Goal: Task Accomplishment & Management: Use online tool/utility

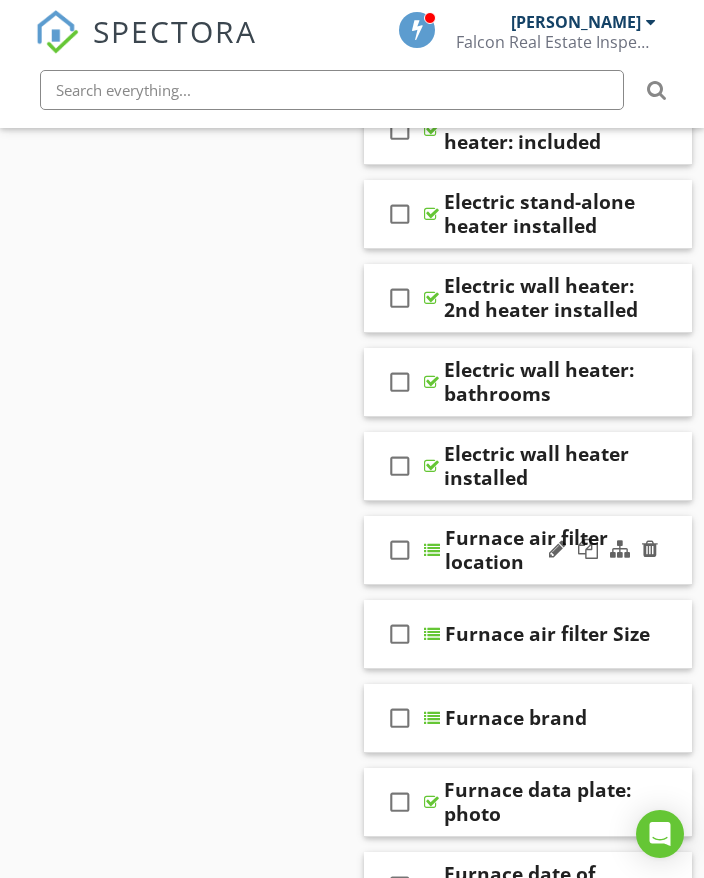
click at [684, 555] on div "check_box_outline_blank Furnace air filter location" at bounding box center [528, 550] width 328 height 69
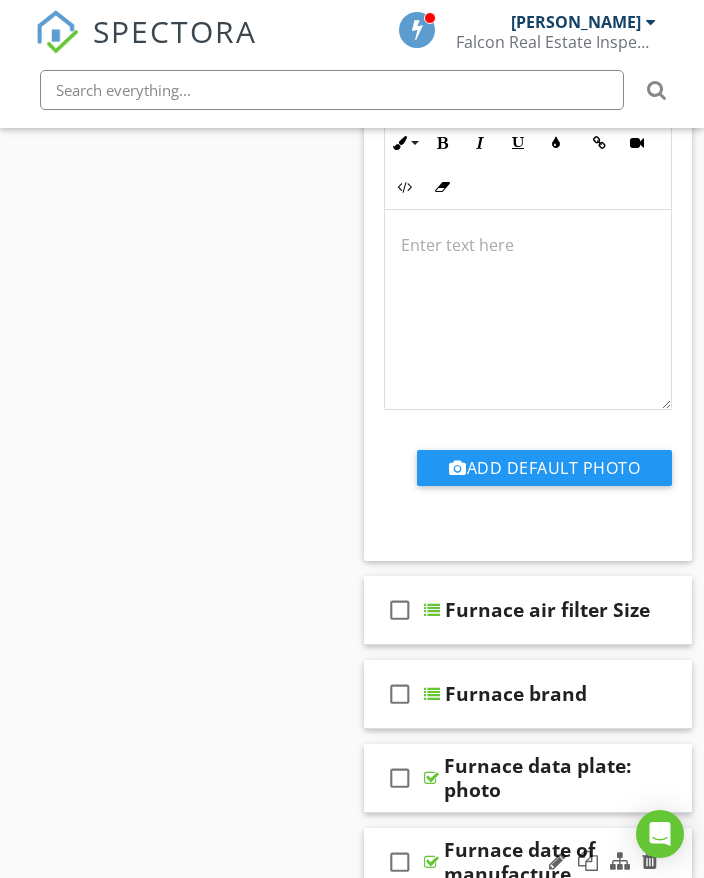
scroll to position [3100, 0]
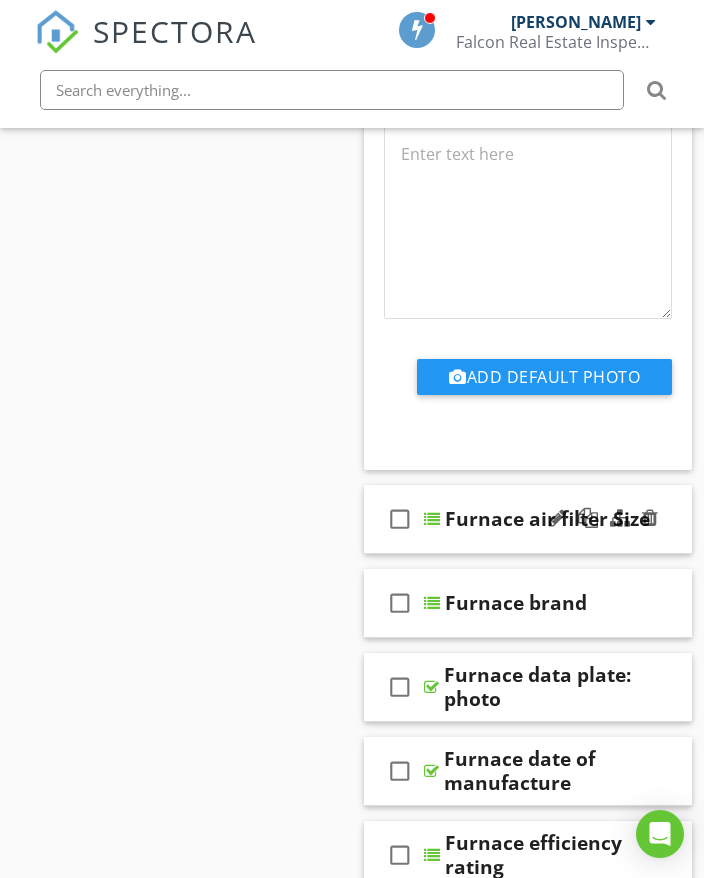
click at [678, 537] on div "check_box_outline_blank Furnace air filter Size" at bounding box center [528, 519] width 328 height 69
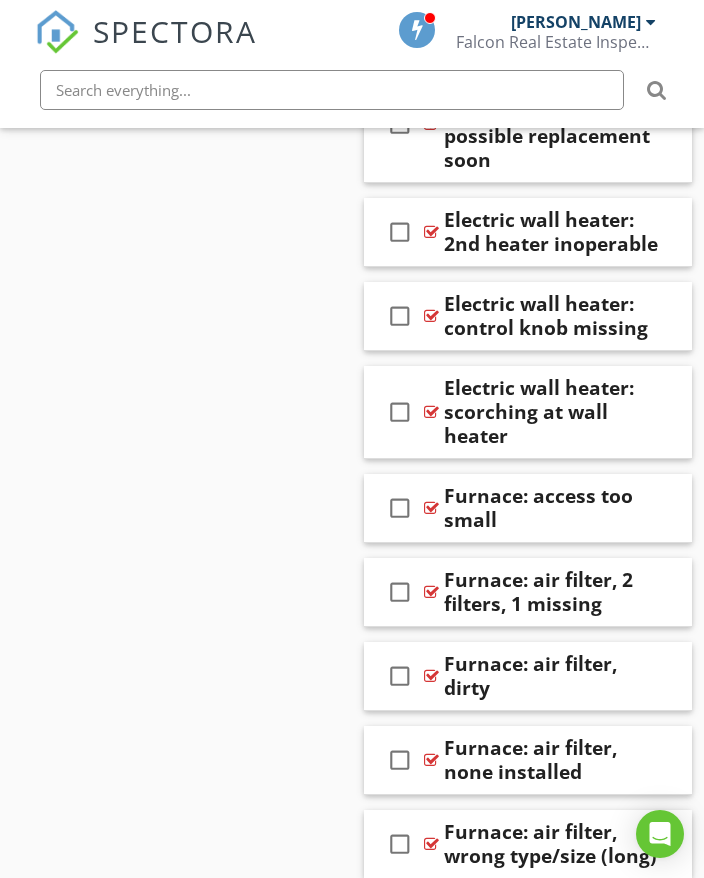
scroll to position [17997, 0]
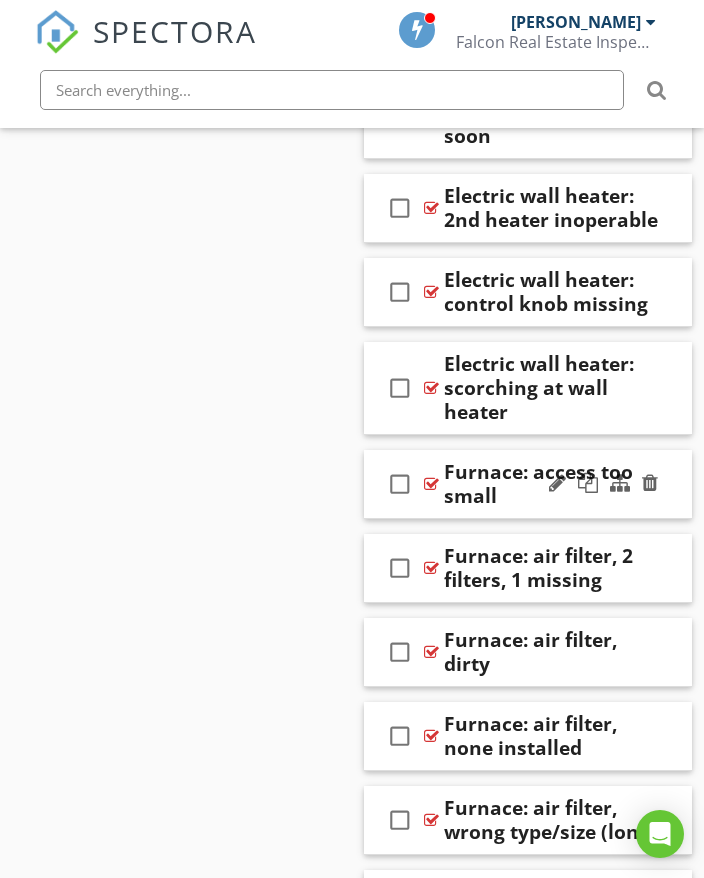
click at [667, 465] on div "check_box_outline_blank Furnace: access too small" at bounding box center [528, 484] width 328 height 69
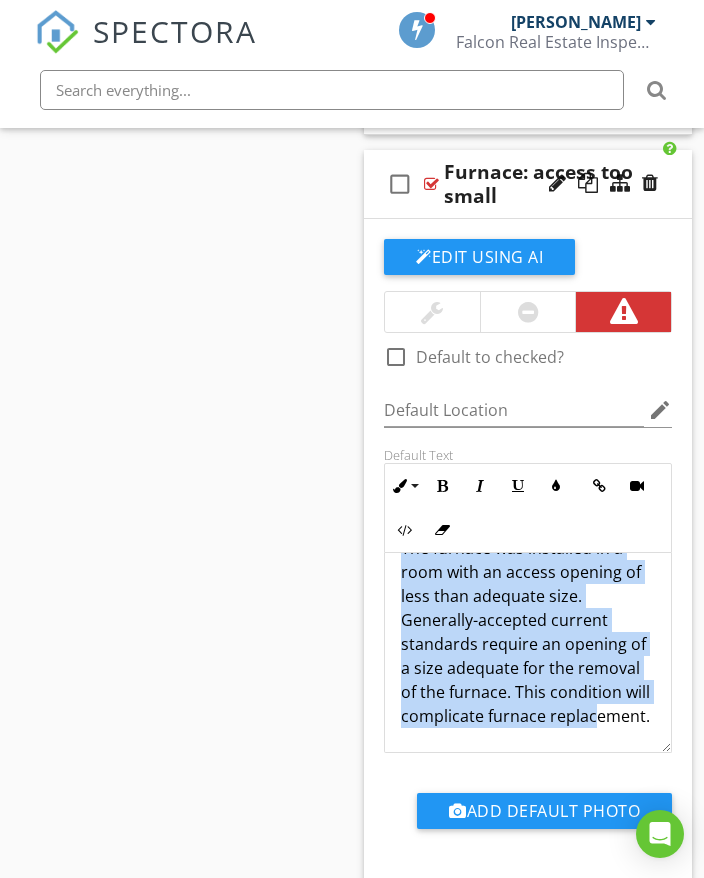
scroll to position [65, 0]
drag, startPoint x: 396, startPoint y: 543, endPoint x: 551, endPoint y: 663, distance: 196.0
click at [589, 696] on div "The furnace was installed in a room with an access opening of less than adequat…" at bounding box center [528, 632] width 286 height 240
copy p "The furnace was installed in a room with an access opening of less than adequat…"
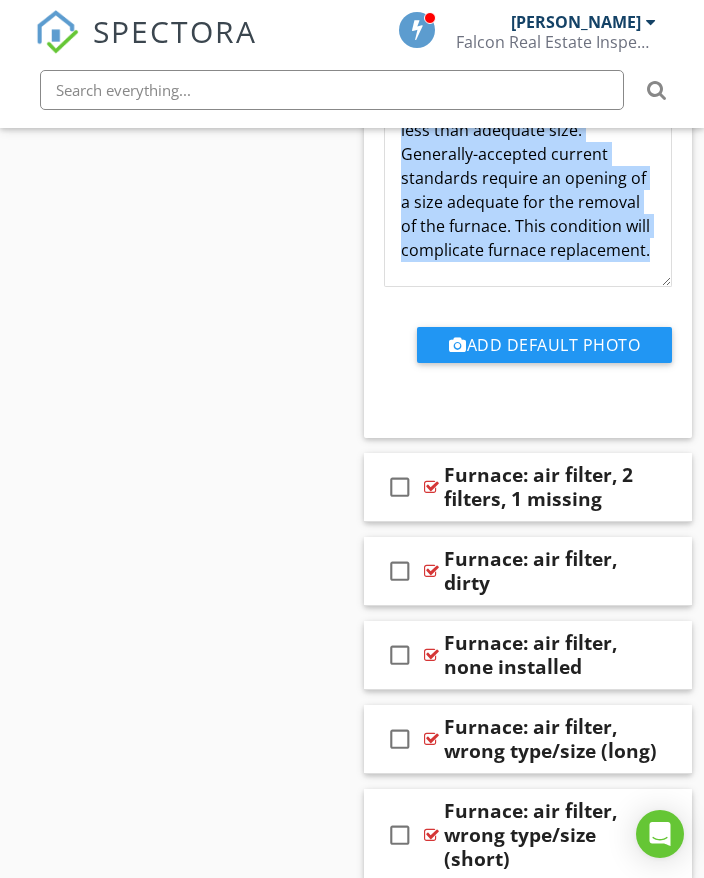
scroll to position [18797, 0]
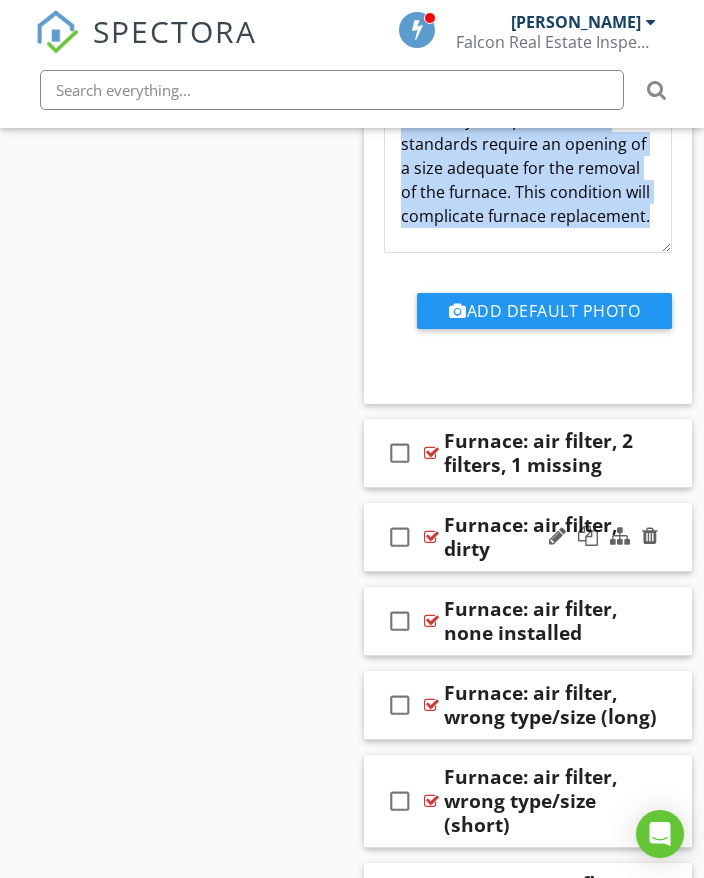
click at [668, 503] on div "check_box_outline_blank Furnace: air filter, dirty" at bounding box center [528, 537] width 328 height 69
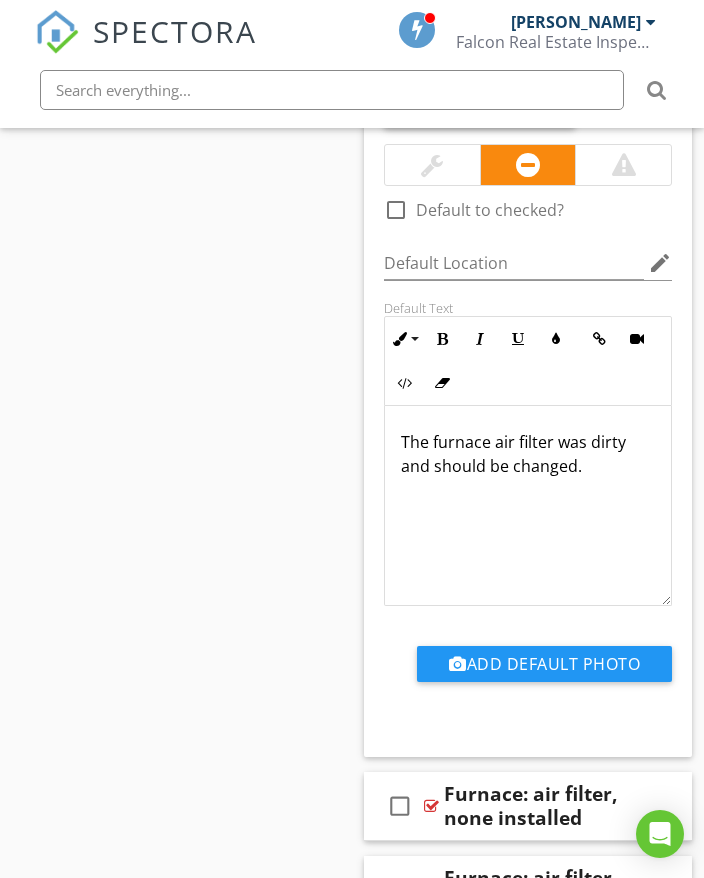
scroll to position [19197, 0]
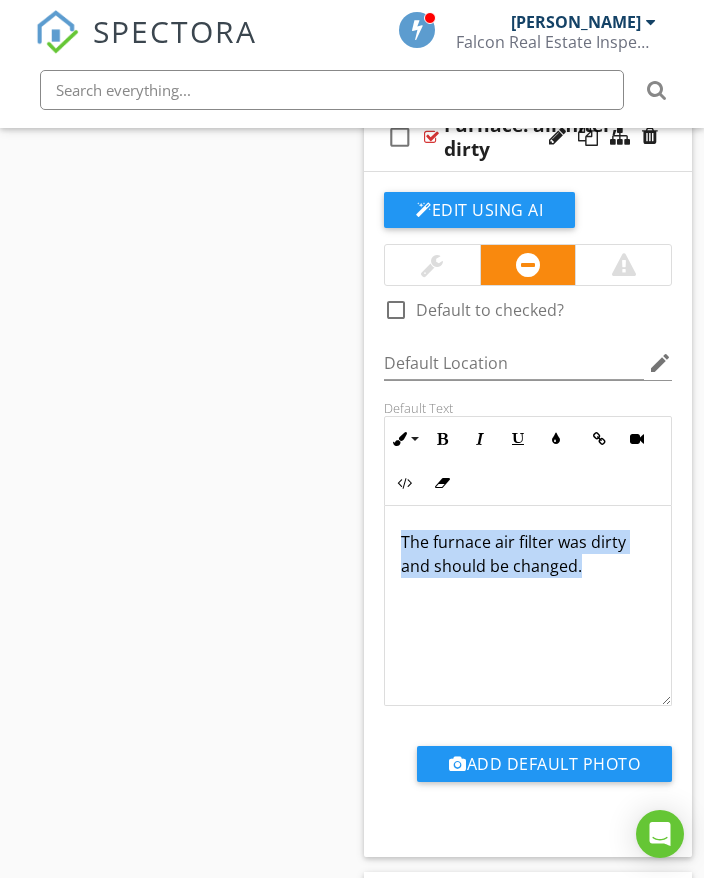
drag, startPoint x: 400, startPoint y: 495, endPoint x: 508, endPoint y: 512, distance: 109.3
click at [603, 546] on div "The furnace air filter was dirty and should be changed." at bounding box center [528, 606] width 286 height 200
copy p "The furnace air filter was dirty and should be changed."
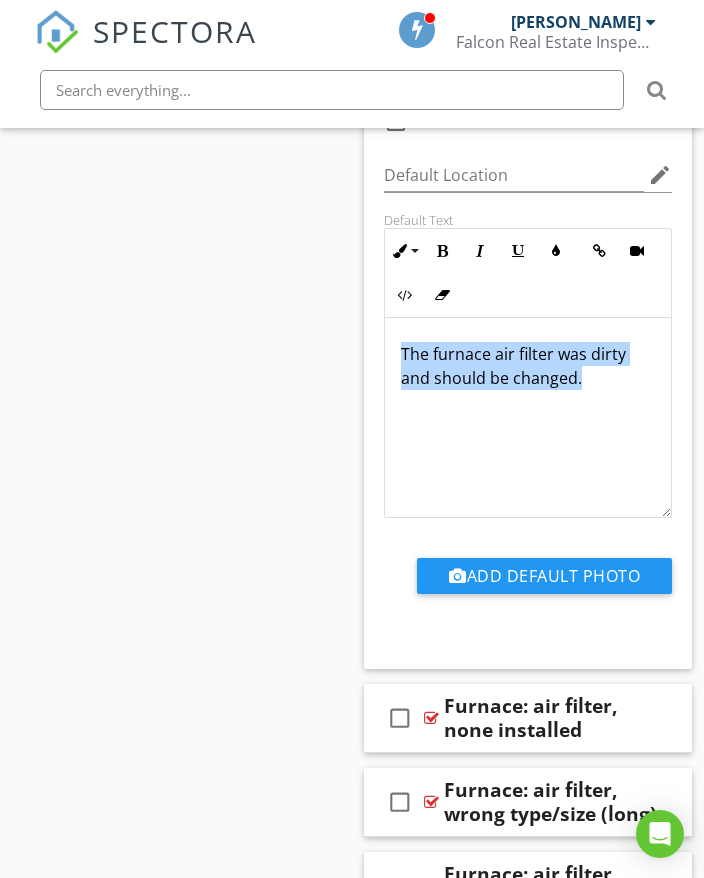
scroll to position [19497, 0]
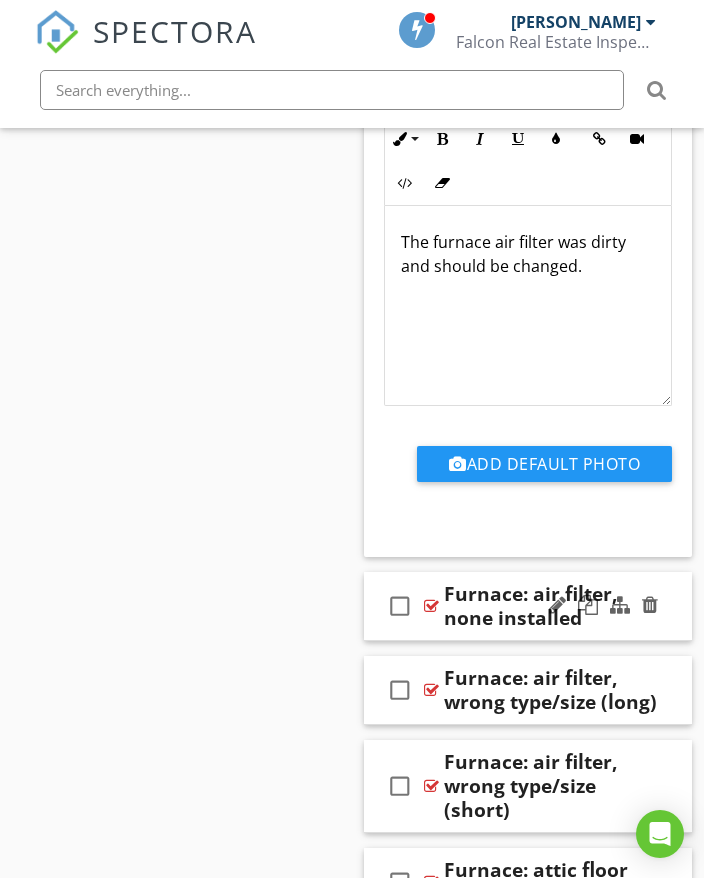
click at [656, 587] on div at bounding box center [603, 606] width 117 height 48
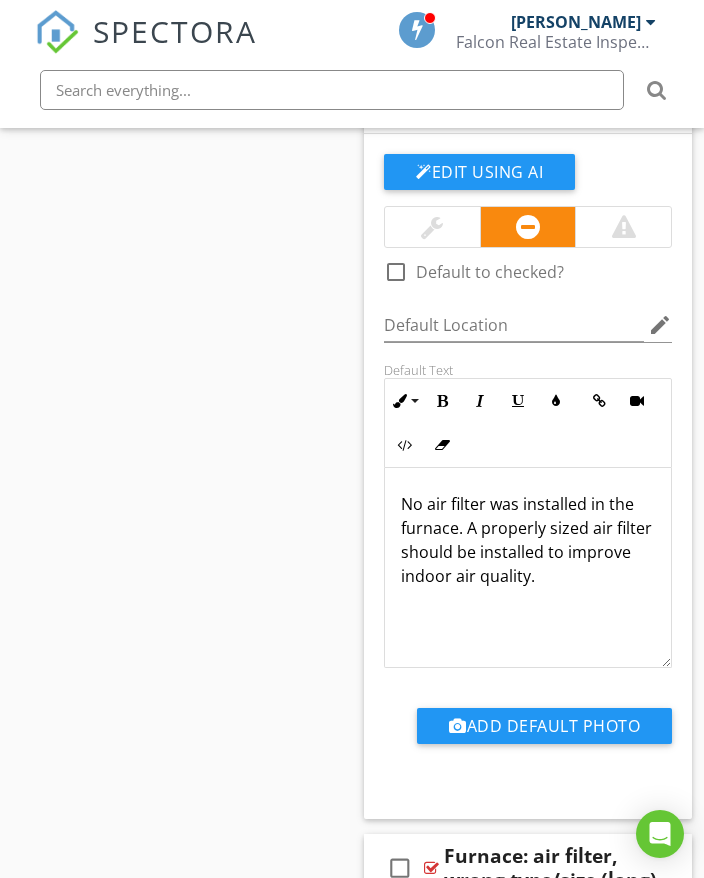
scroll to position [20097, 0]
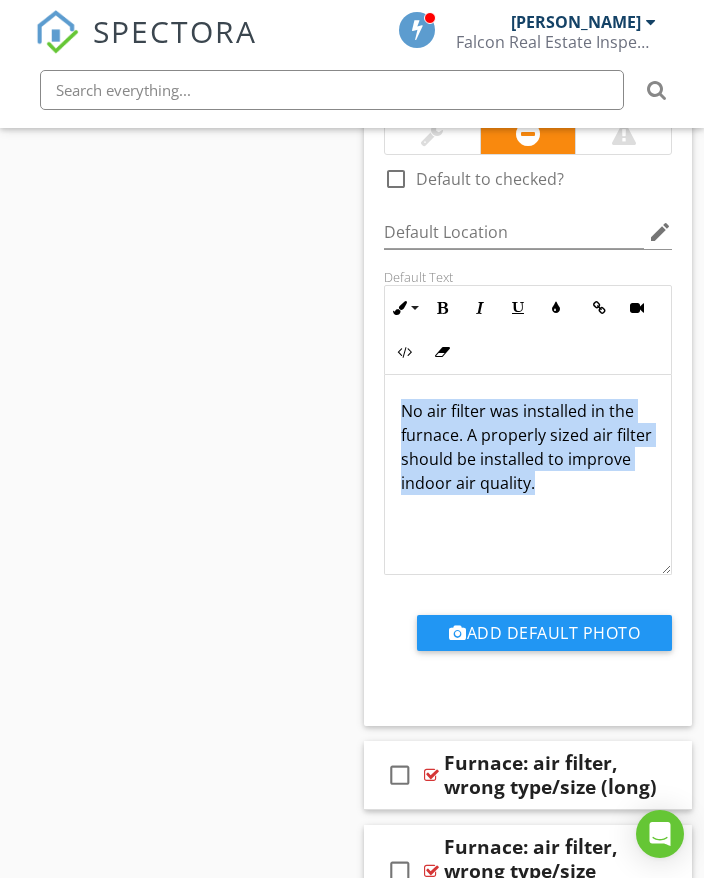
drag, startPoint x: 402, startPoint y: 368, endPoint x: 597, endPoint y: 458, distance: 214.7
click at [600, 461] on div "No air filter was installed in the furnace. A properly sized air filter should …" at bounding box center [528, 475] width 286 height 200
copy p "No air filter was installed in the furnace. A properly sized air filter should …"
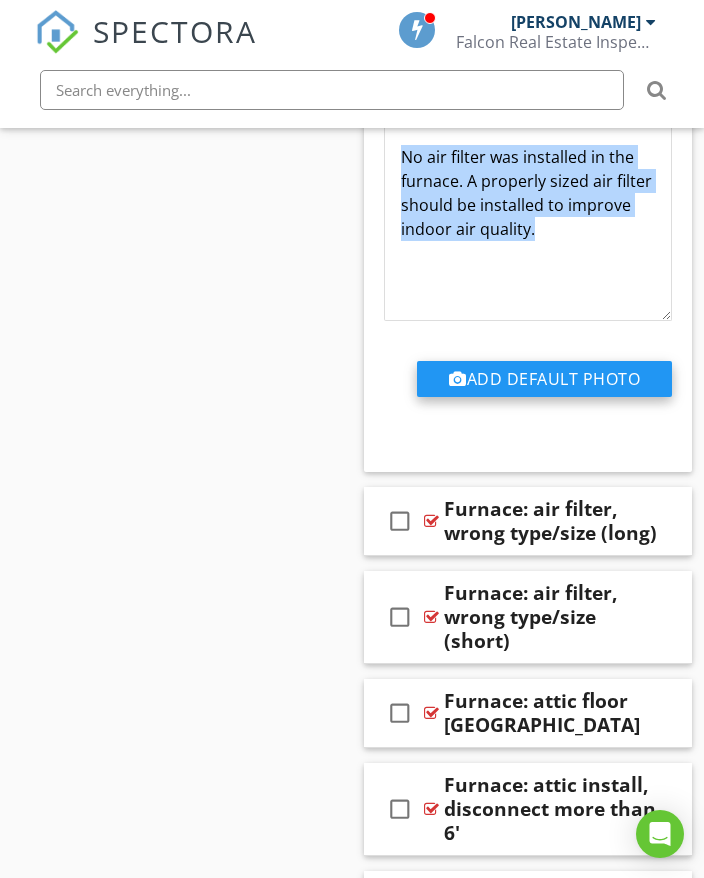
scroll to position [20397, 0]
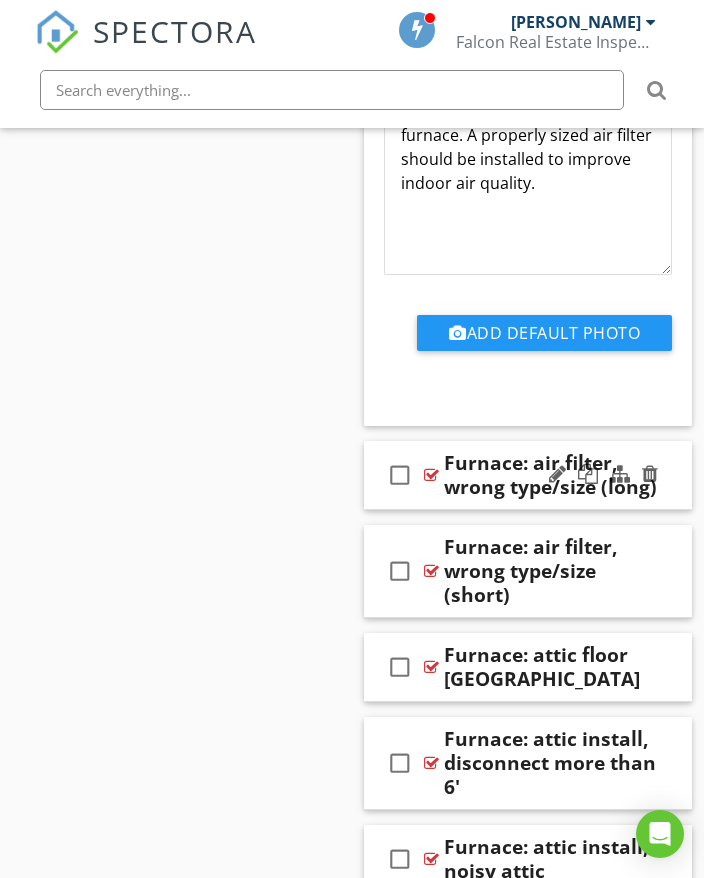
click at [671, 441] on div "check_box_outline_blank Furnace: air filter, wrong type/size (long)" at bounding box center [528, 475] width 328 height 69
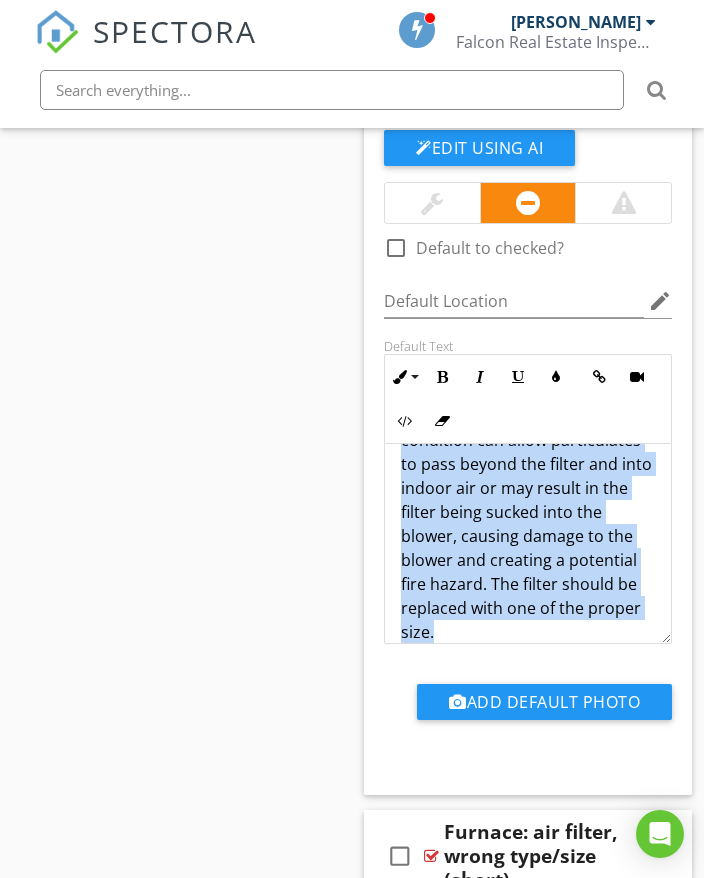
scroll to position [113, 0]
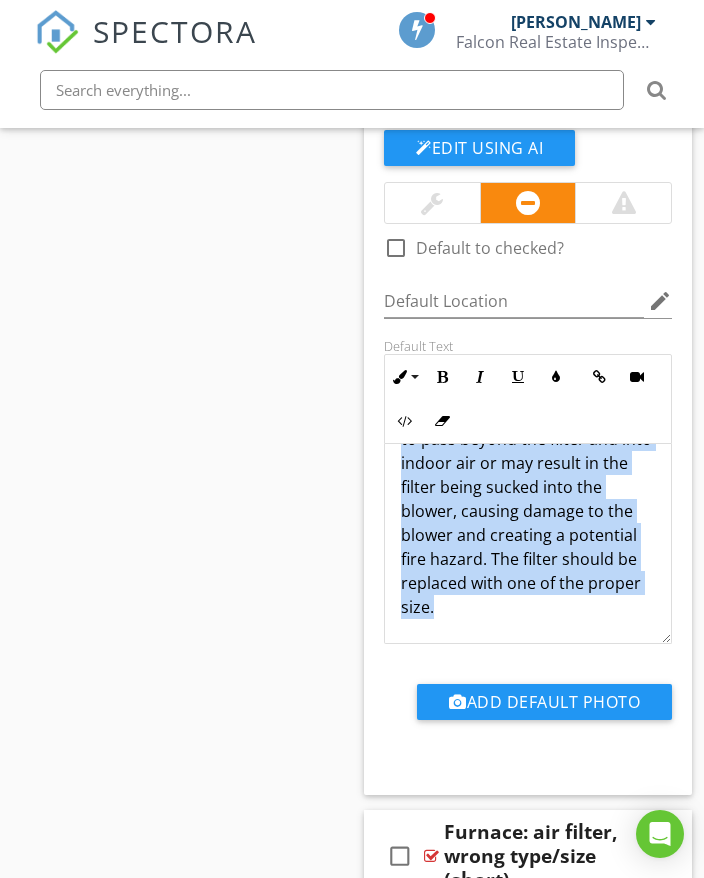
drag, startPoint x: 397, startPoint y: 430, endPoint x: 597, endPoint y: 588, distance: 254.8
click at [598, 593] on div "The air filter for the furnace was the wrong size or type. This condition can a…" at bounding box center [528, 487] width 286 height 312
copy p "The air filter for the furnace was the wrong size or type. This condition can a…"
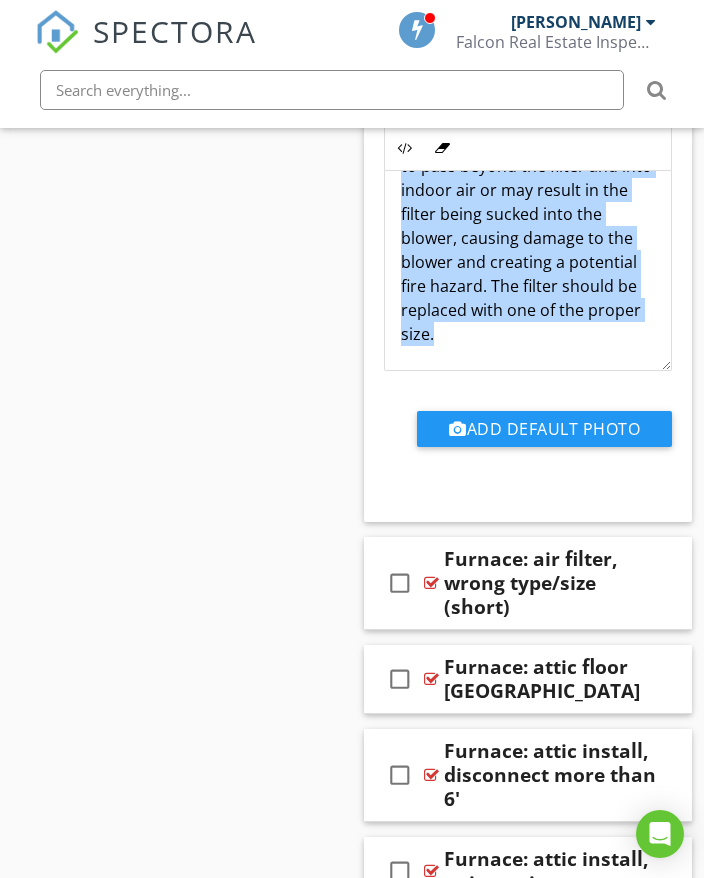
scroll to position [21097, 0]
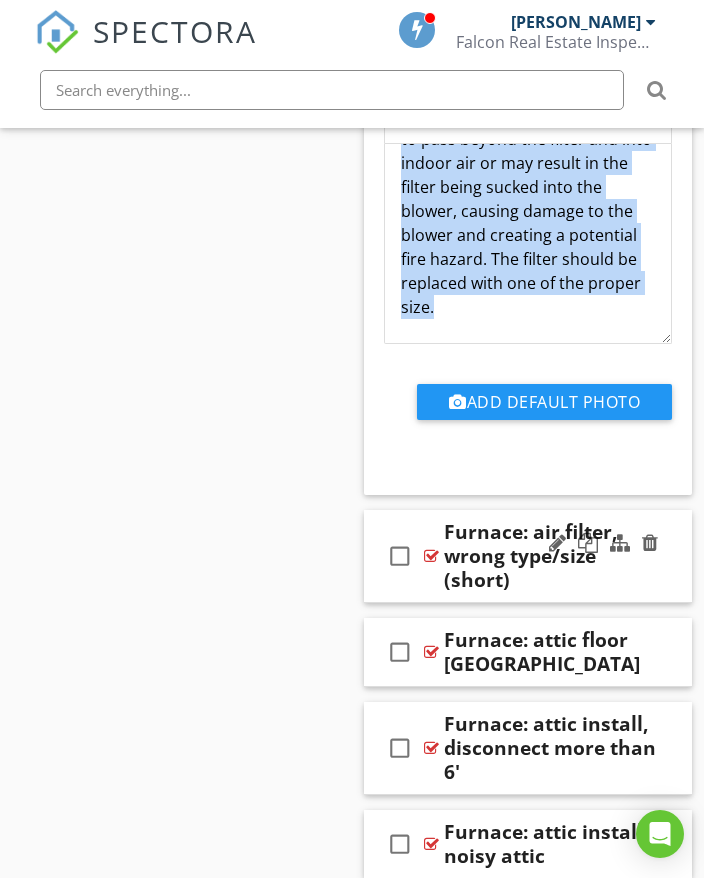
click at [680, 515] on div "check_box_outline_blank Furnace: air filter, wrong type/size (short)" at bounding box center [528, 556] width 328 height 93
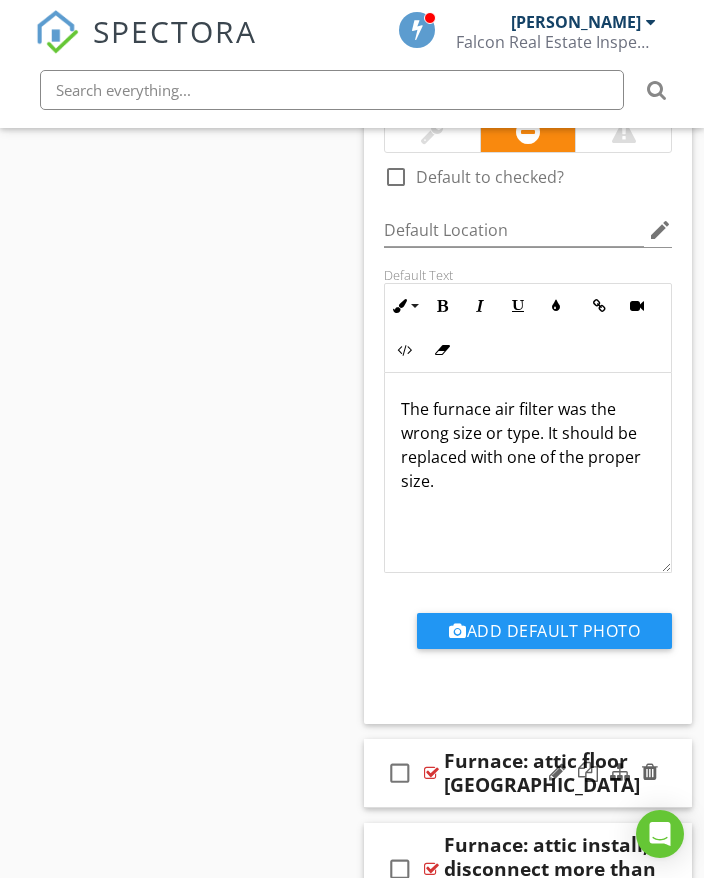
scroll to position [21697, 0]
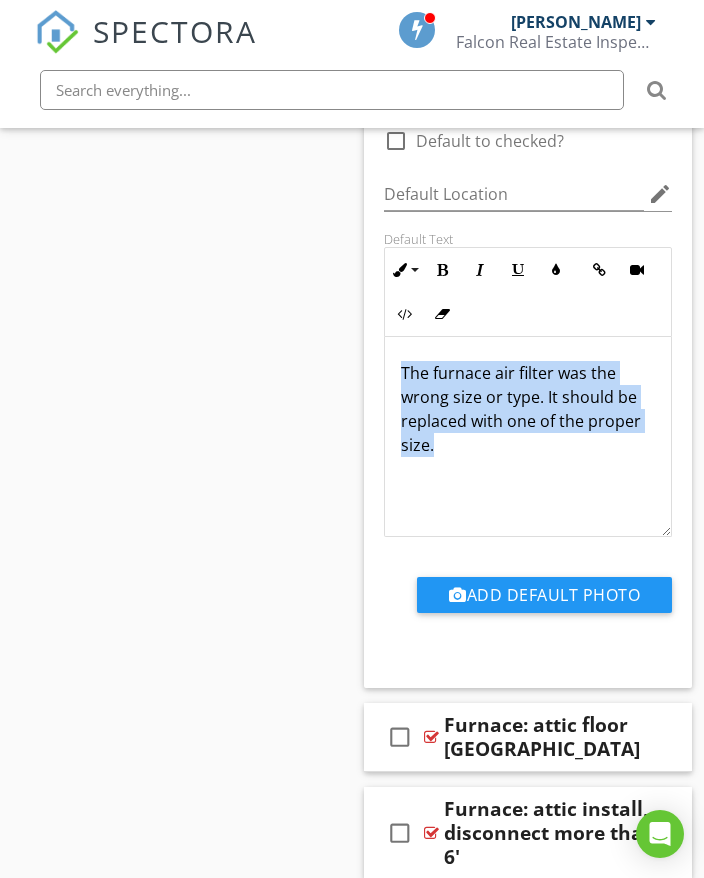
drag, startPoint x: 397, startPoint y: 325, endPoint x: 485, endPoint y: 412, distance: 123.7
click at [491, 432] on div "The furnace air filter was the wrong size or type. It should be replaced with o…" at bounding box center [528, 437] width 286 height 200
copy p "The furnace air filter was the wrong size or type. It should be replaced with o…"
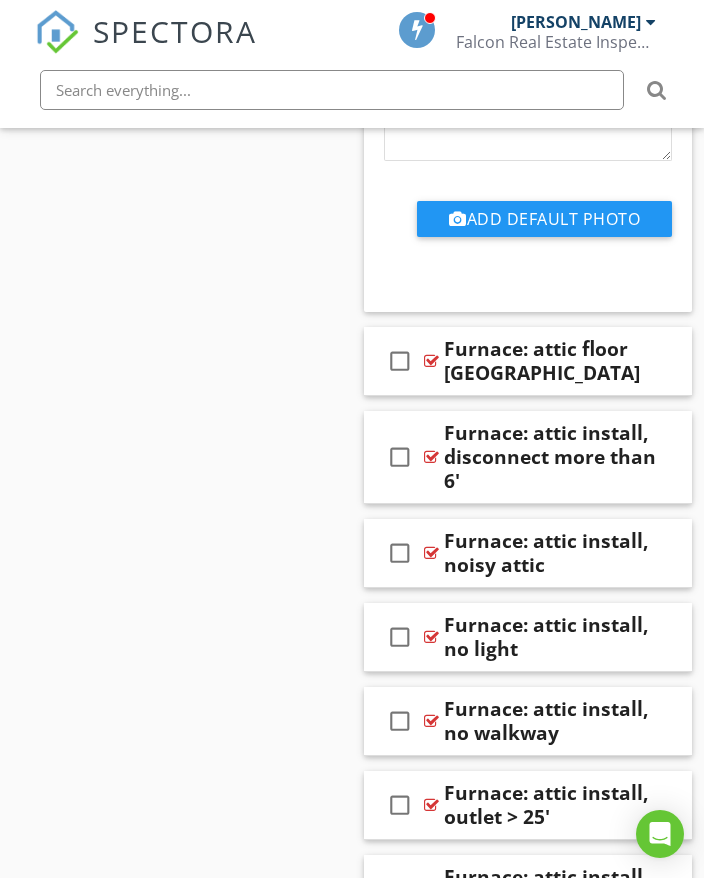
scroll to position [22097, 0]
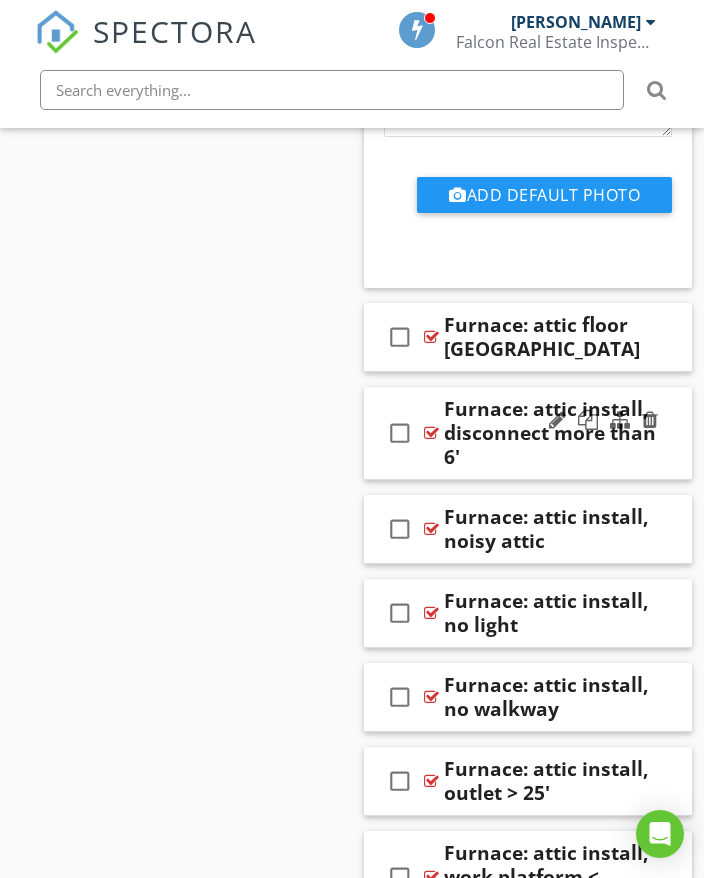
click at [651, 425] on div "Furnace: attic install, disconnect more than 6'" at bounding box center [552, 433] width 216 height 72
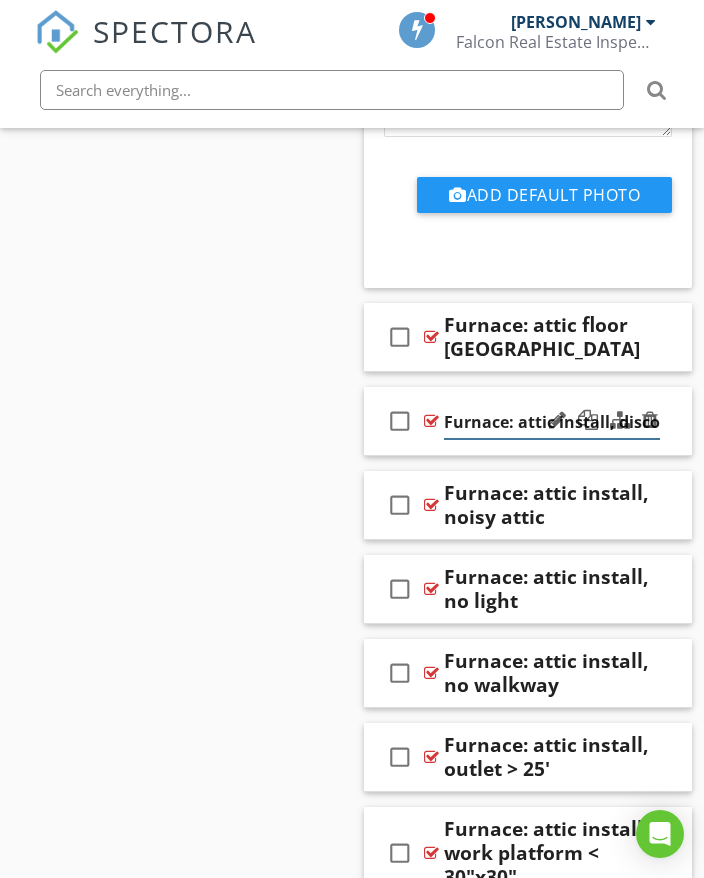
scroll to position [0, 149]
click at [671, 391] on div "check_box_outline_blank Furnace: attic install, disconnect more than 6'" at bounding box center [528, 421] width 328 height 69
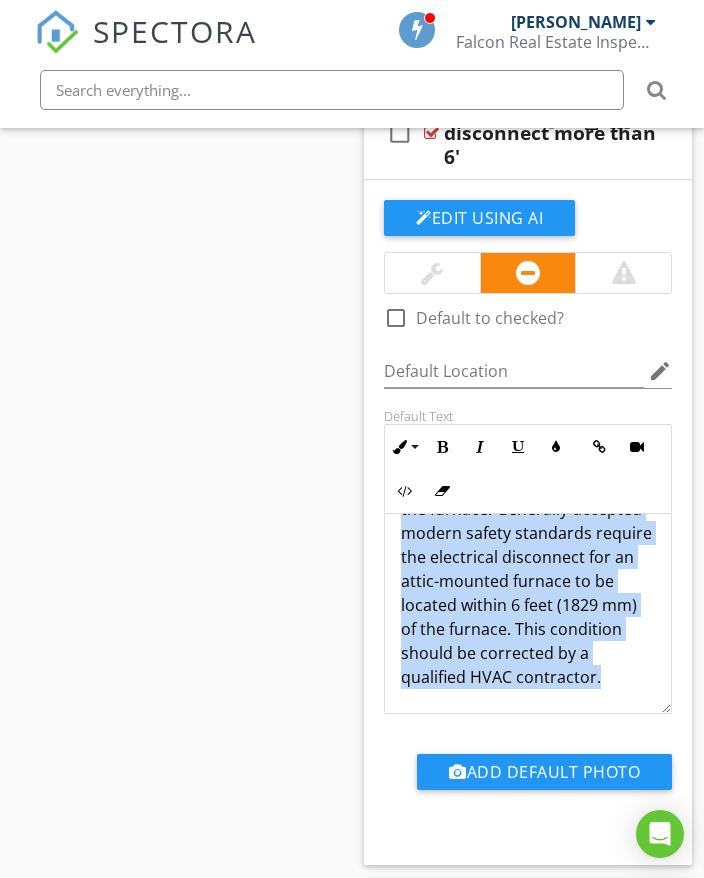
scroll to position [137, 0]
drag, startPoint x: 401, startPoint y: 501, endPoint x: 580, endPoint y: 671, distance: 246.8
click at [580, 671] on div "The electrical disconnect for the furnace in the attic was located more than 6 …" at bounding box center [528, 557] width 286 height 312
copy p "The electrical disconnect for the furnace in the attic was located more than 6 …"
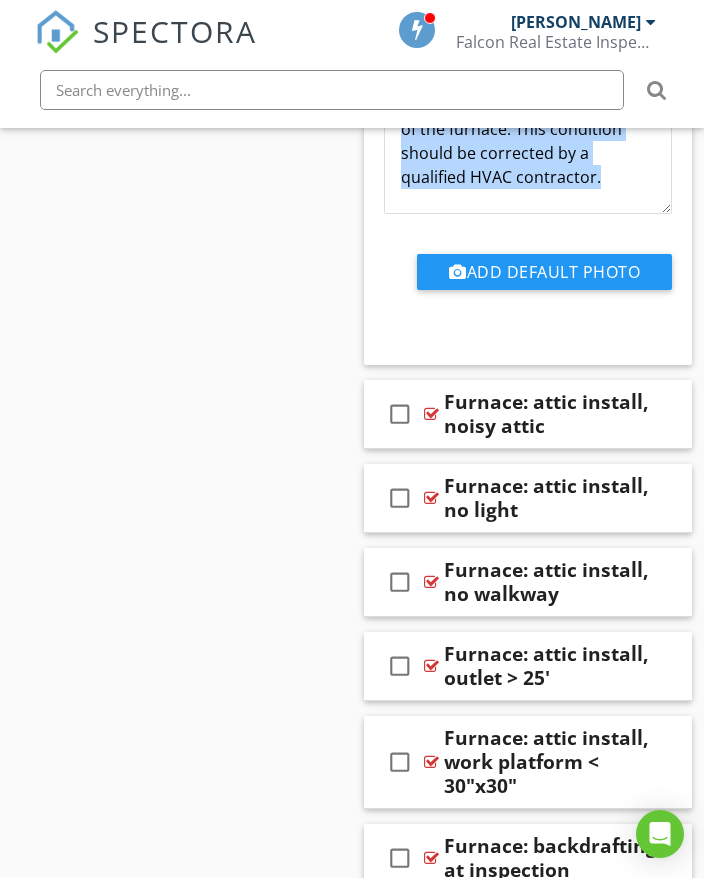
scroll to position [22996, 0]
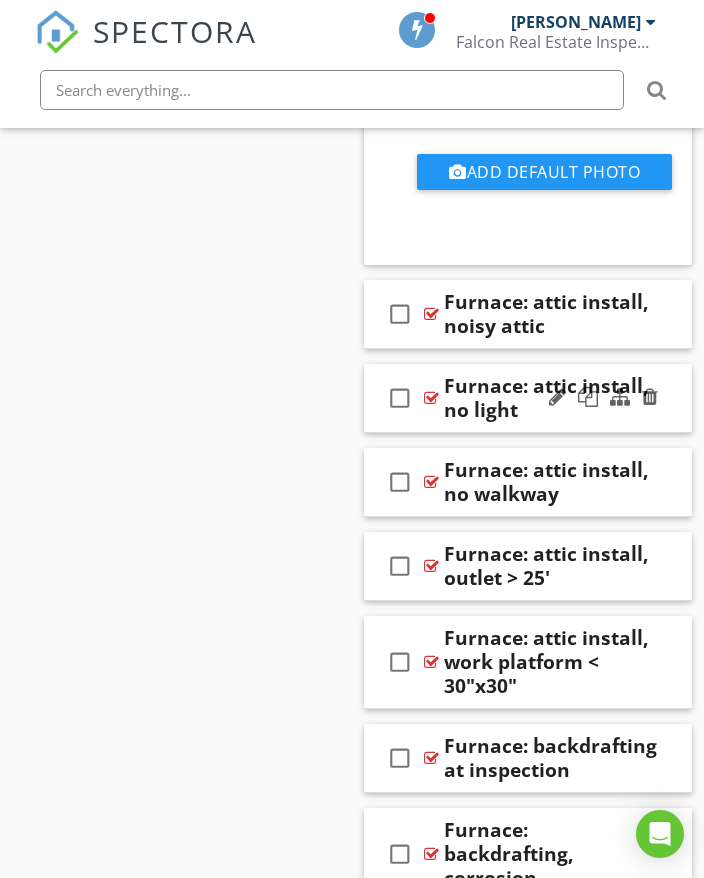
click at [663, 377] on div "check_box_outline_blank Furnace: attic install, no light" at bounding box center [528, 398] width 328 height 69
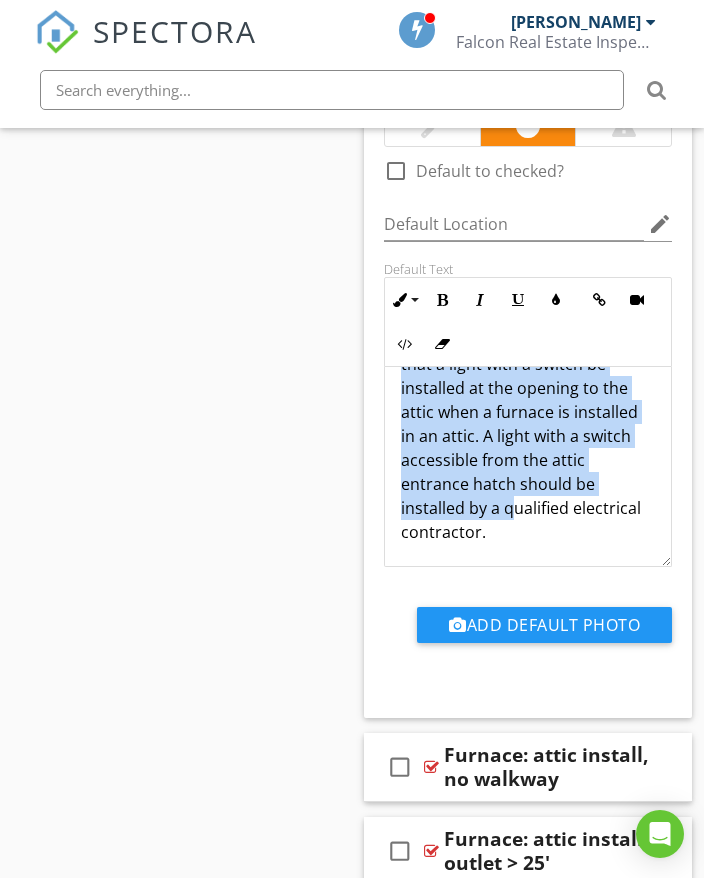
scroll to position [137, 0]
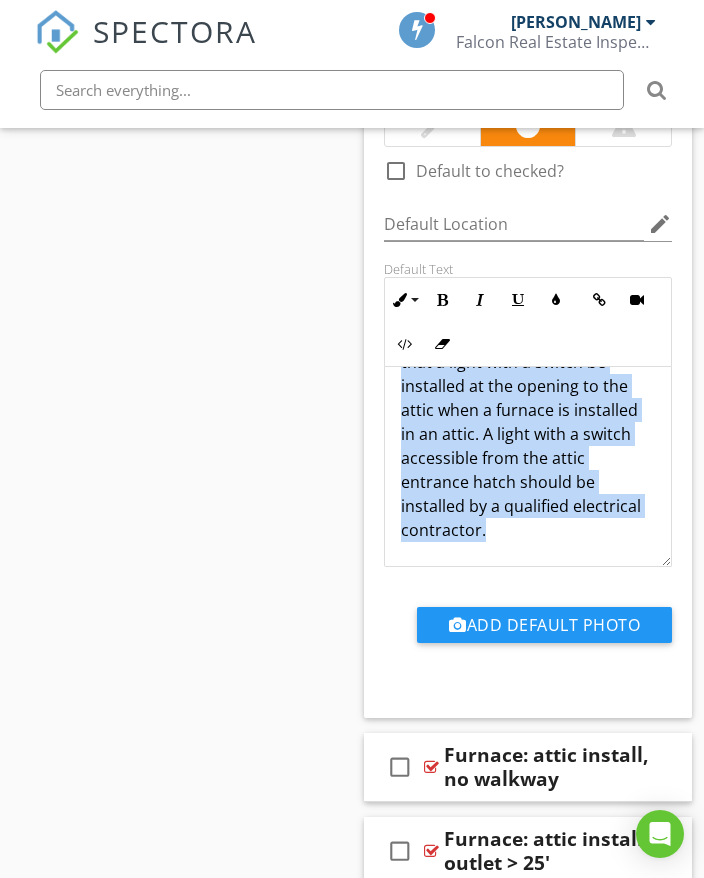
drag, startPoint x: 401, startPoint y: 354, endPoint x: 630, endPoint y: 511, distance: 277.6
click at [633, 517] on div "Although the furnace was located in the attic, no light was installed for acces…" at bounding box center [528, 398] width 286 height 336
copy p "Although the furnace was located in the attic, no light was installed for acces…"
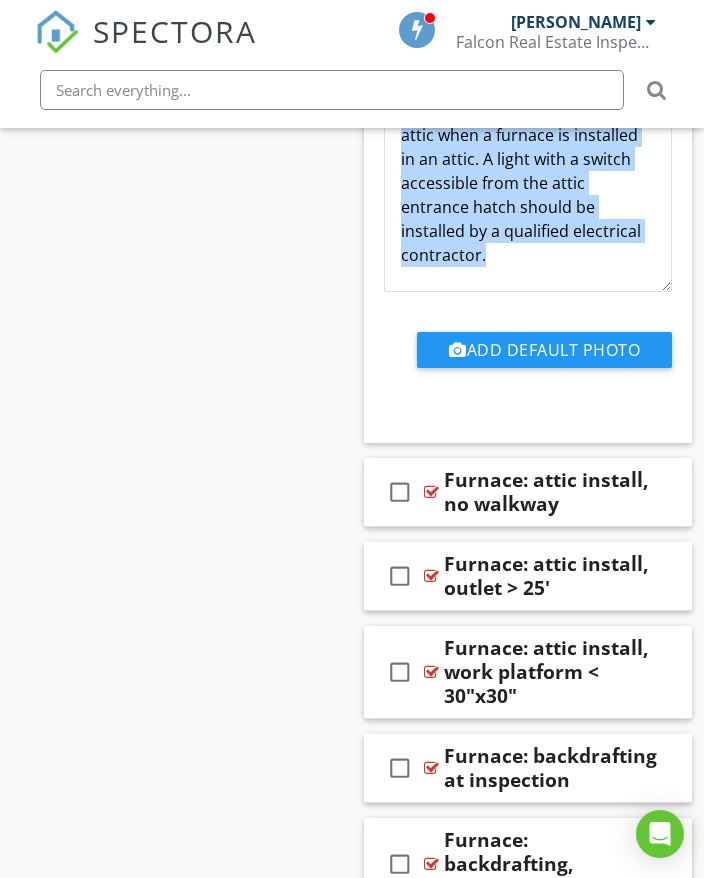
scroll to position [23696, 0]
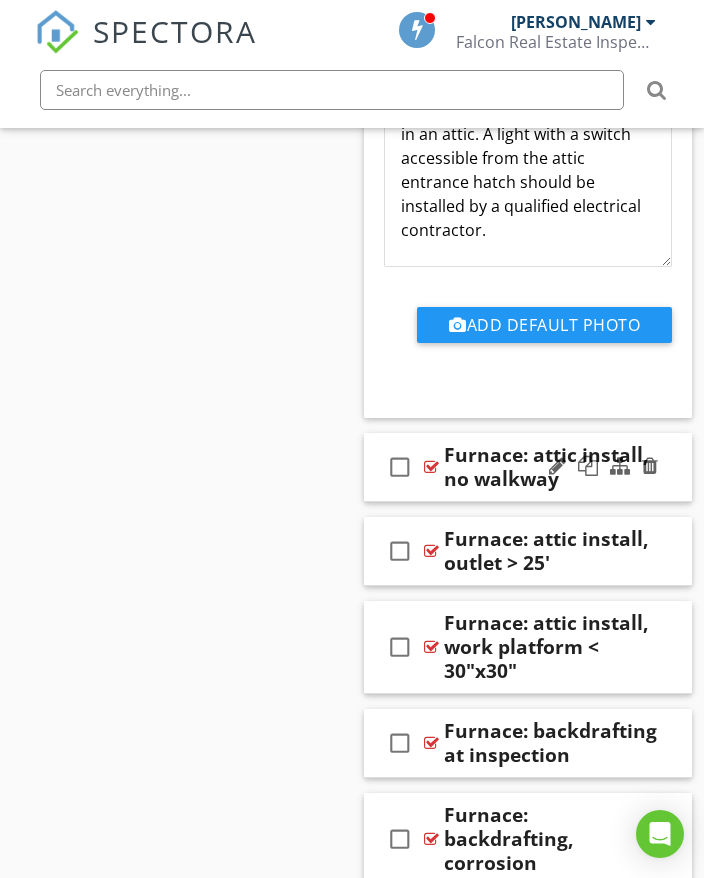
click at [674, 439] on div "check_box_outline_blank Furnace: attic install, no walkway" at bounding box center [528, 467] width 328 height 69
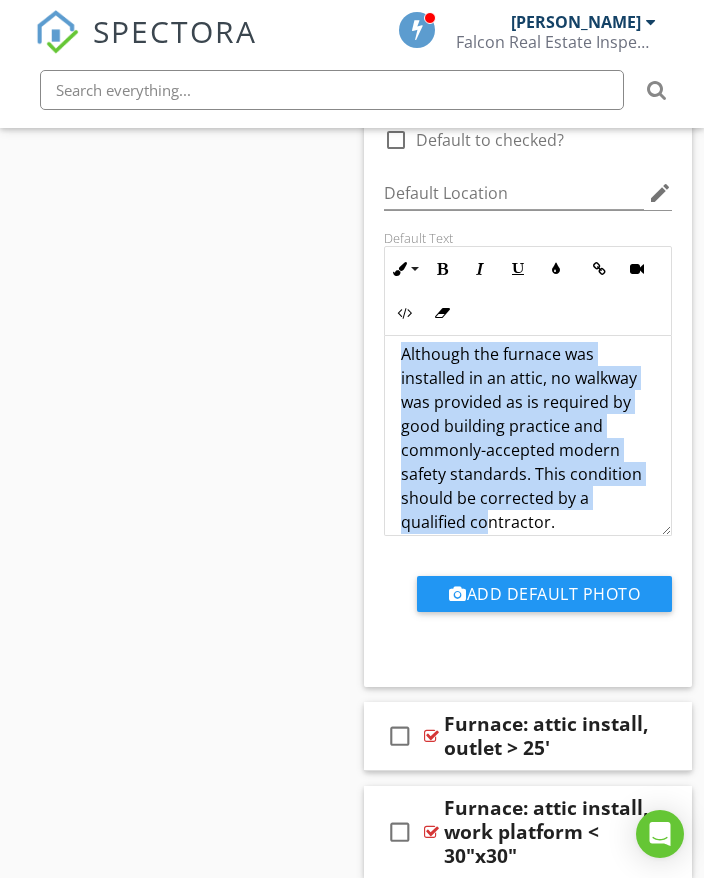
scroll to position [41, 0]
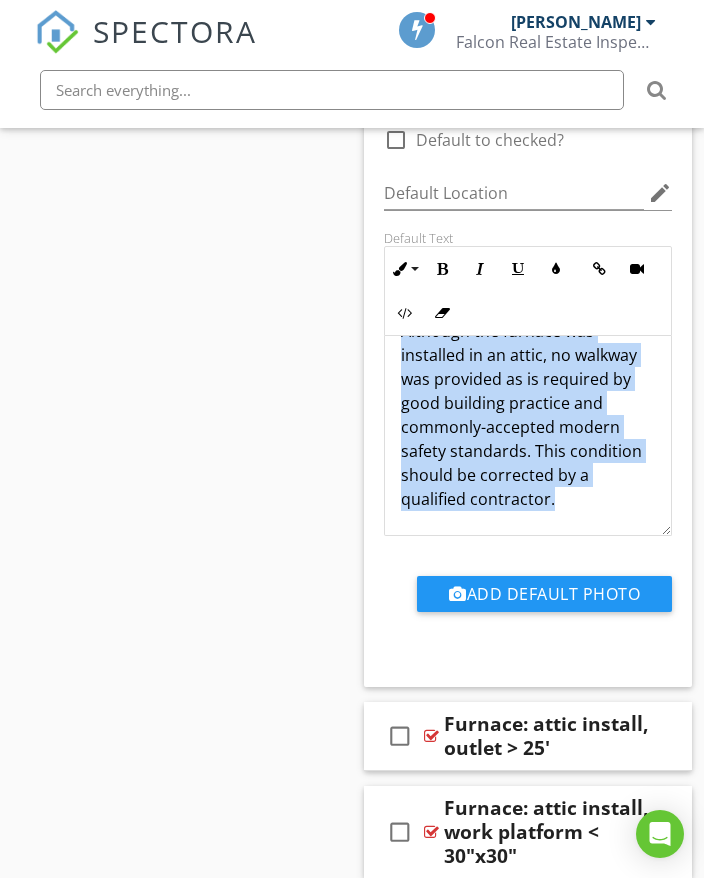
drag, startPoint x: 401, startPoint y: 326, endPoint x: 566, endPoint y: 450, distance: 206.4
click at [593, 471] on div "Although the furnace was installed in an attic, no walkway was provided as is r…" at bounding box center [528, 415] width 286 height 240
copy p "Although the furnace was installed in an attic, no walkway was provided as is r…"
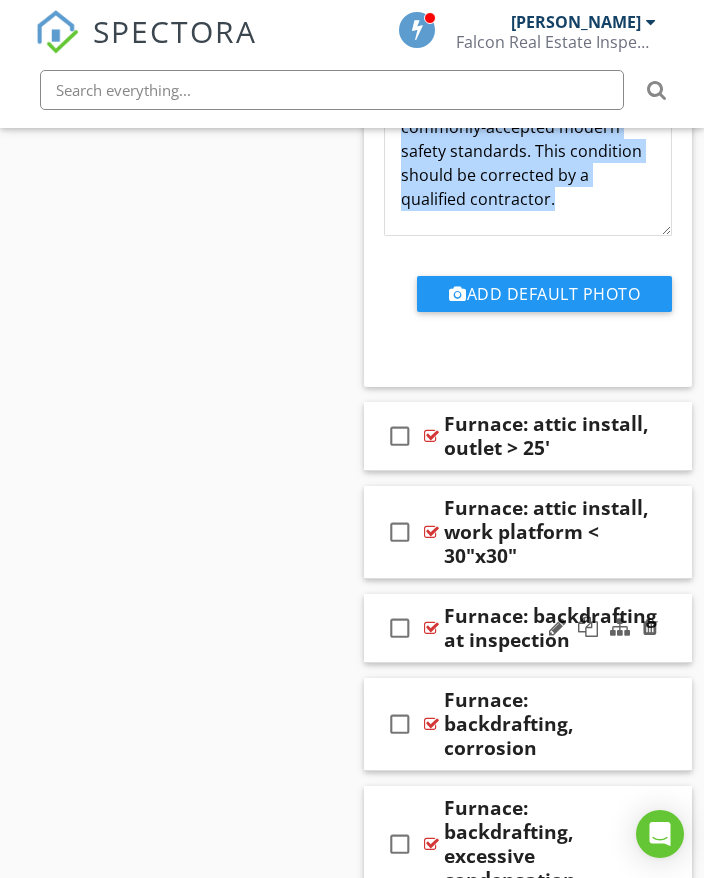
scroll to position [24596, 0]
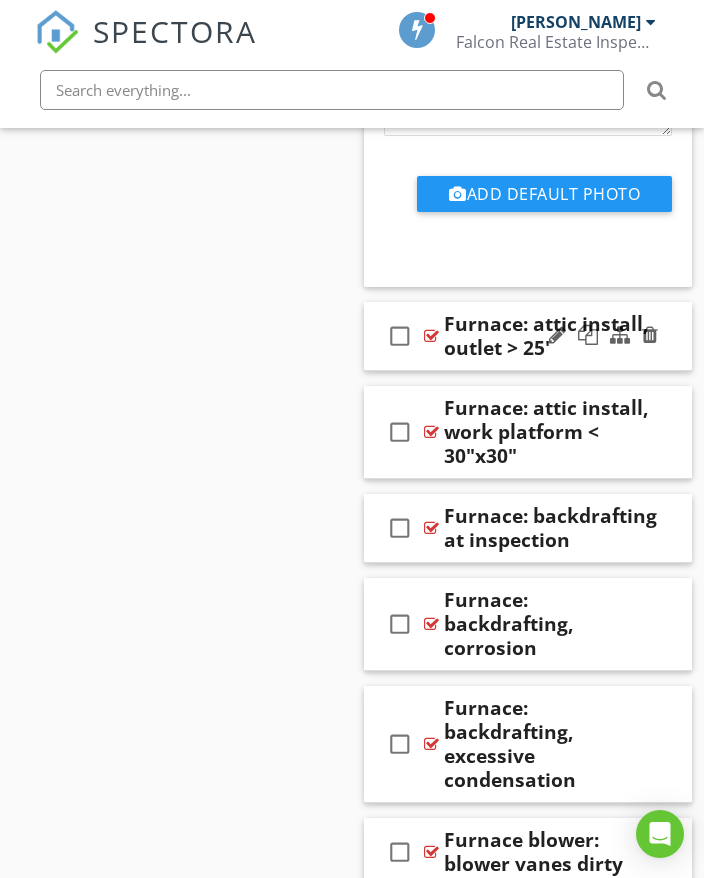
click at [655, 312] on div at bounding box center [603, 336] width 117 height 48
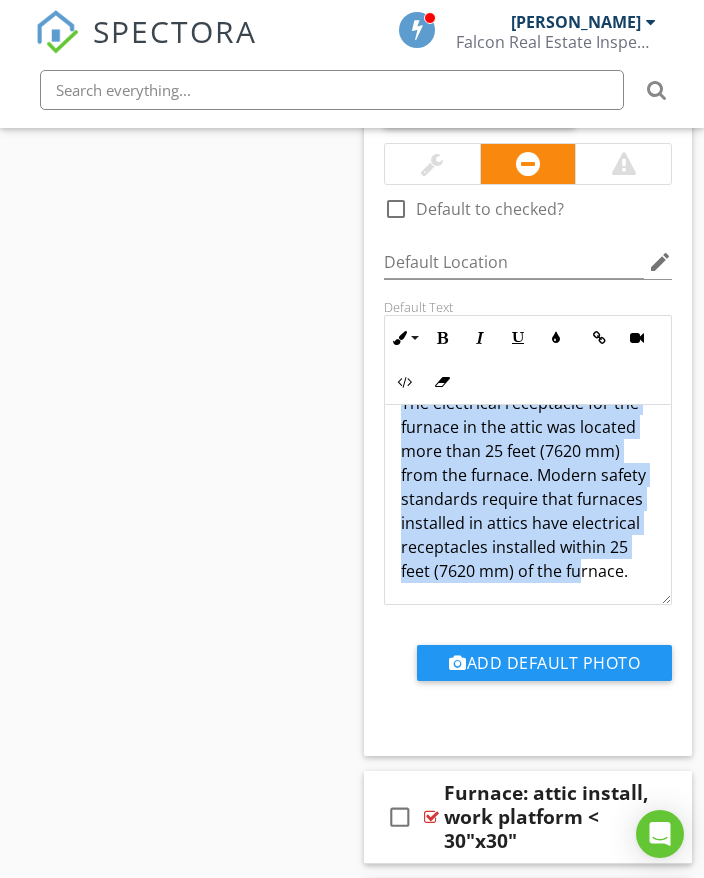
scroll to position [65, 0]
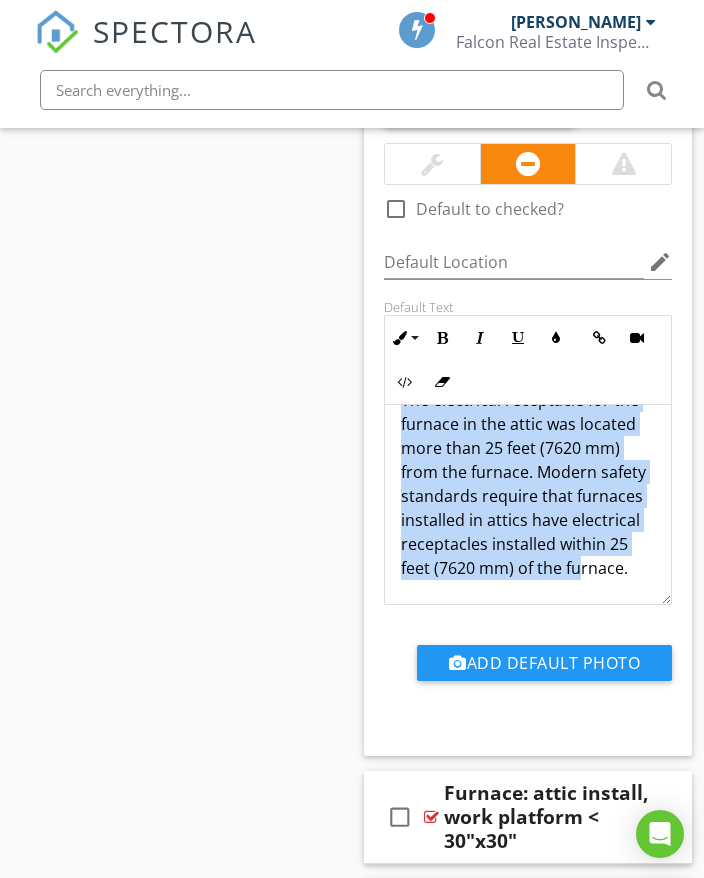
drag, startPoint x: 399, startPoint y: 393, endPoint x: 472, endPoint y: 499, distance: 128.7
click at [492, 542] on div "The electrical receptacle for the furnace in the attic was located more than 25…" at bounding box center [528, 484] width 286 height 240
copy p "The electrical receptacle for the furnace in the attic was located more than 25…"
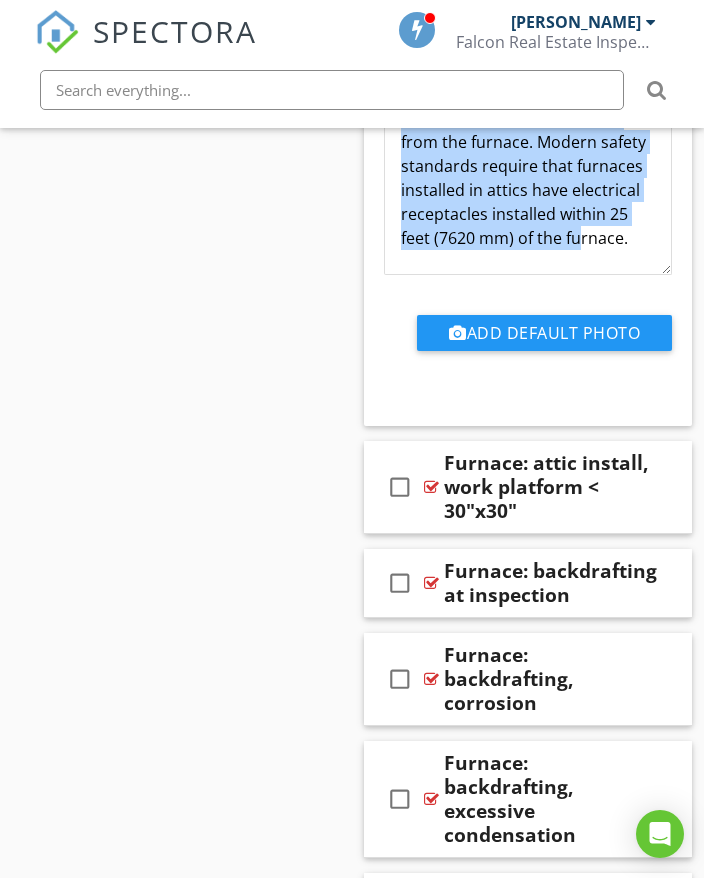
scroll to position [25296, 0]
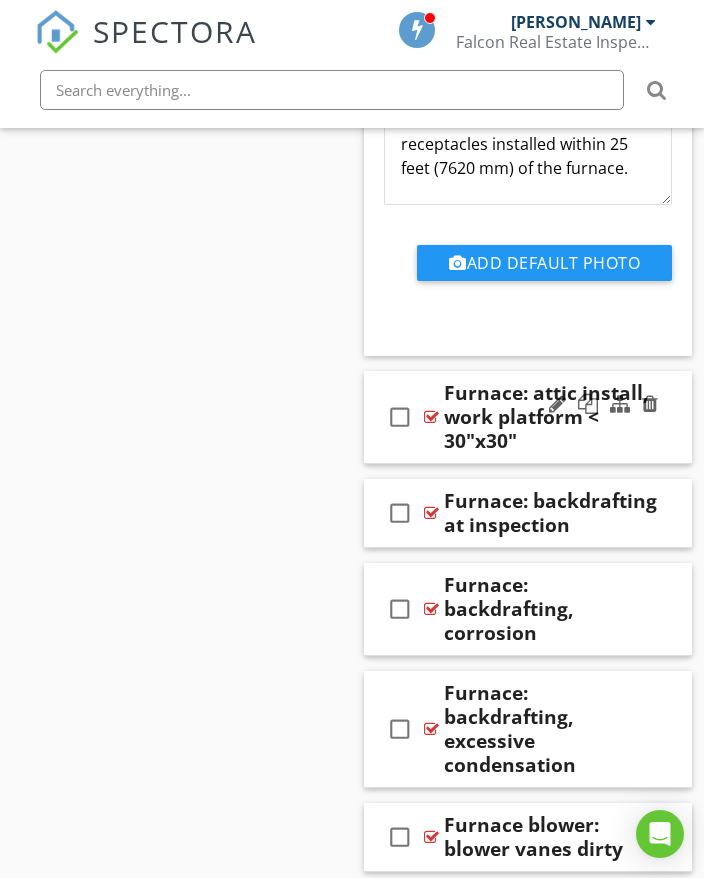
click at [664, 398] on div "check_box_outline_blank Furnace: attic install, work platform < 30"x30"" at bounding box center [528, 417] width 328 height 93
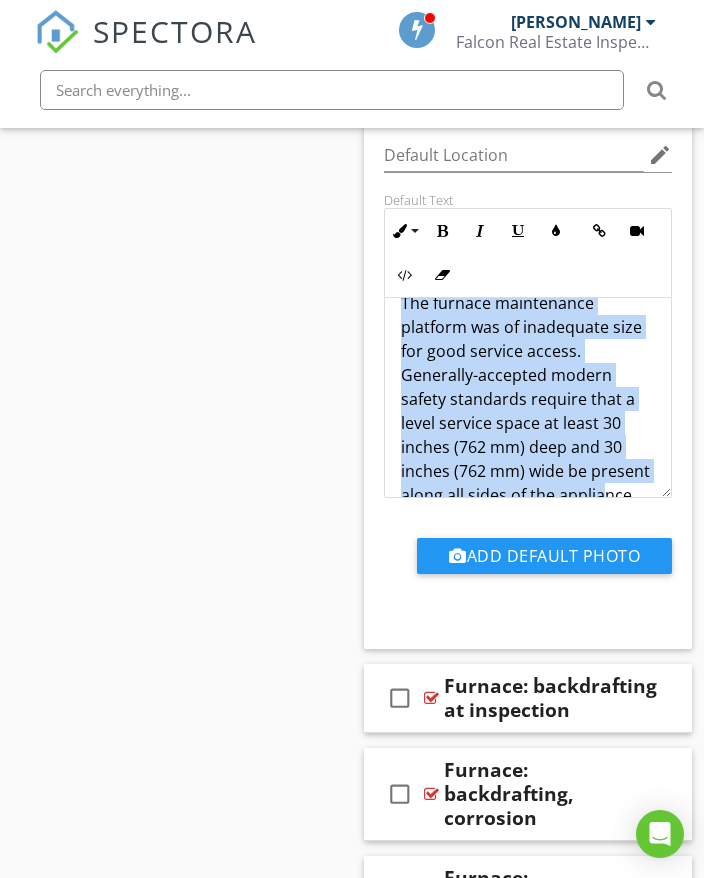
scroll to position [113, 0]
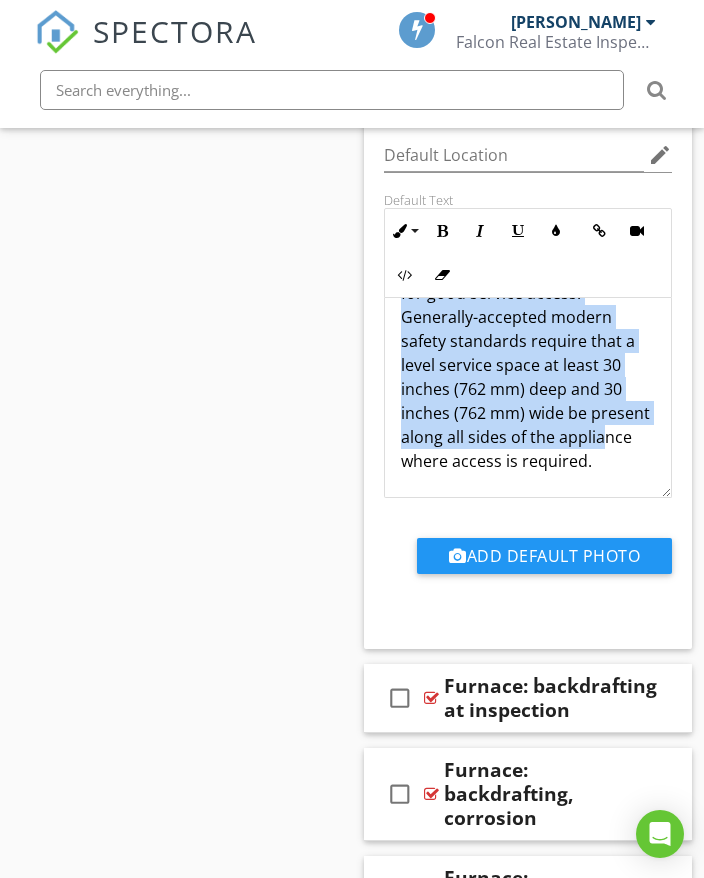
drag, startPoint x: 400, startPoint y: 287, endPoint x: 561, endPoint y: 434, distance: 218.0
click at [561, 434] on div "The furnace maintenance platform was of inadequate size for good service access…" at bounding box center [528, 353] width 286 height 288
copy p "The furnace maintenance platform was of inadequate size for good service access…"
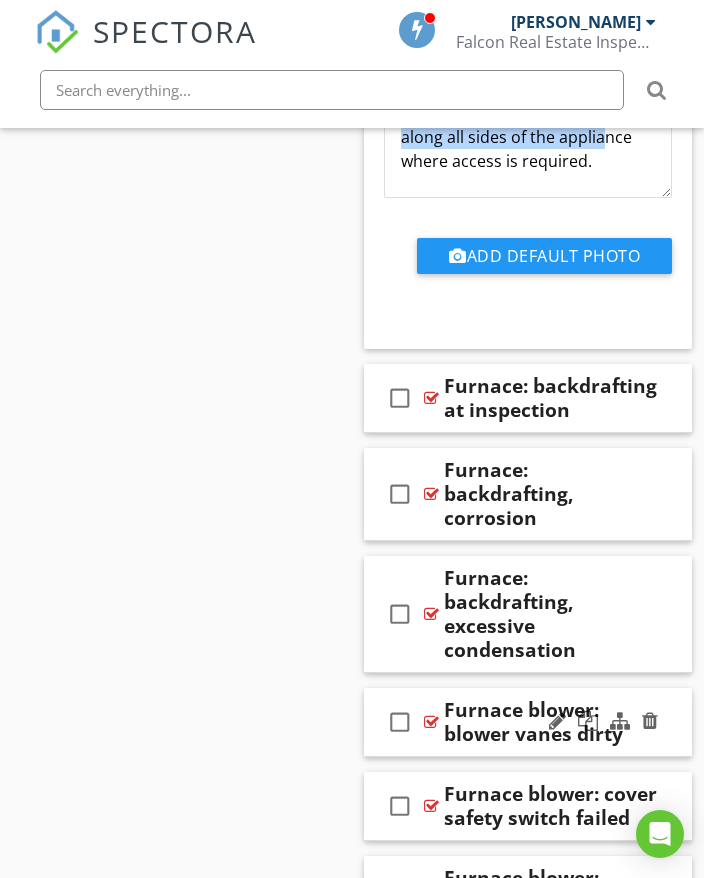
scroll to position [26196, 0]
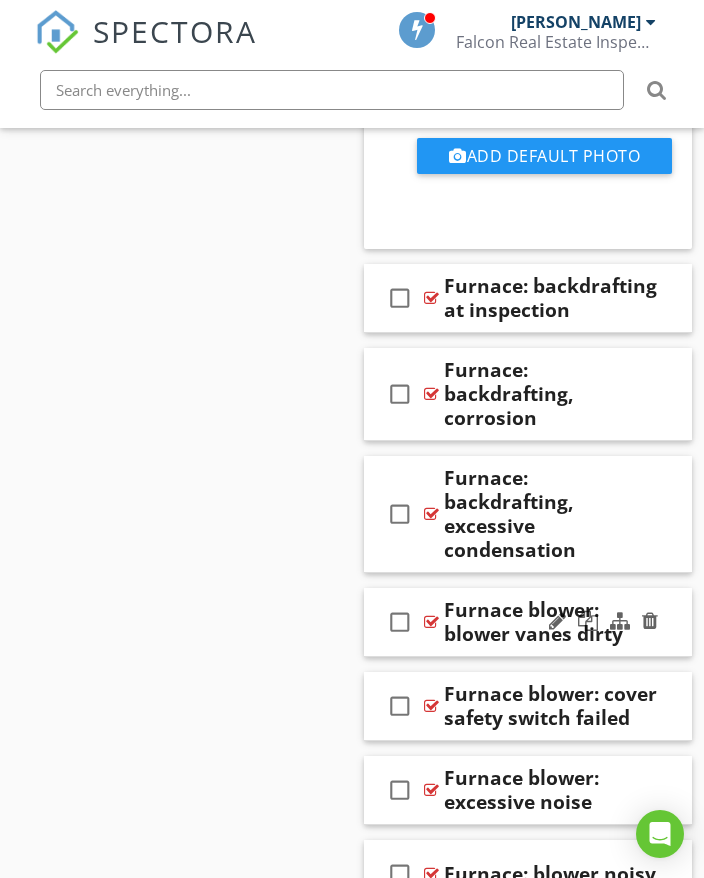
click at [671, 589] on div "check_box_outline_blank Furnace blower: blower vanes dirty" at bounding box center [528, 622] width 328 height 69
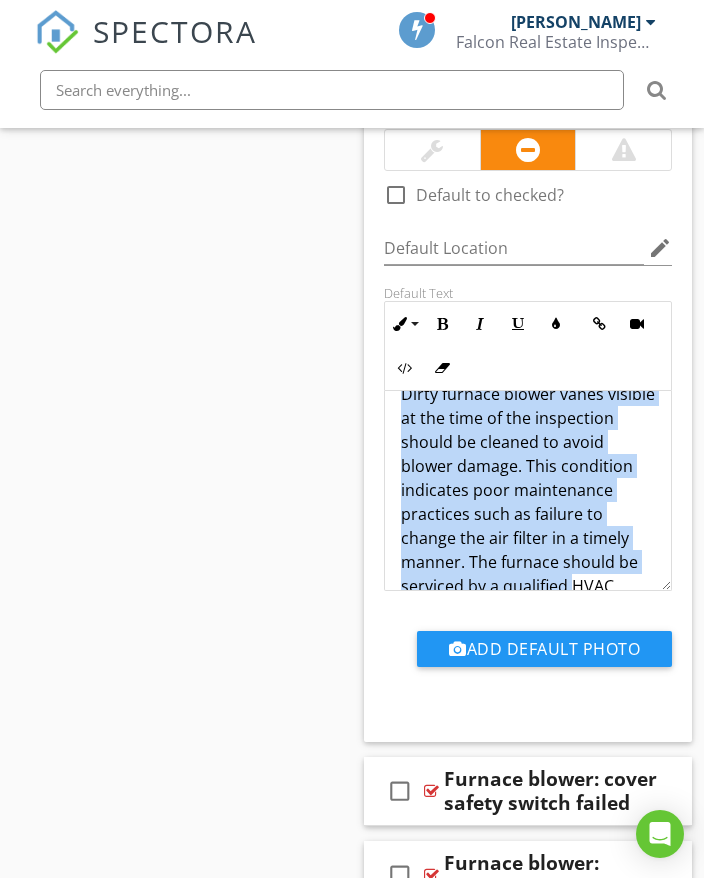
scroll to position [89, 0]
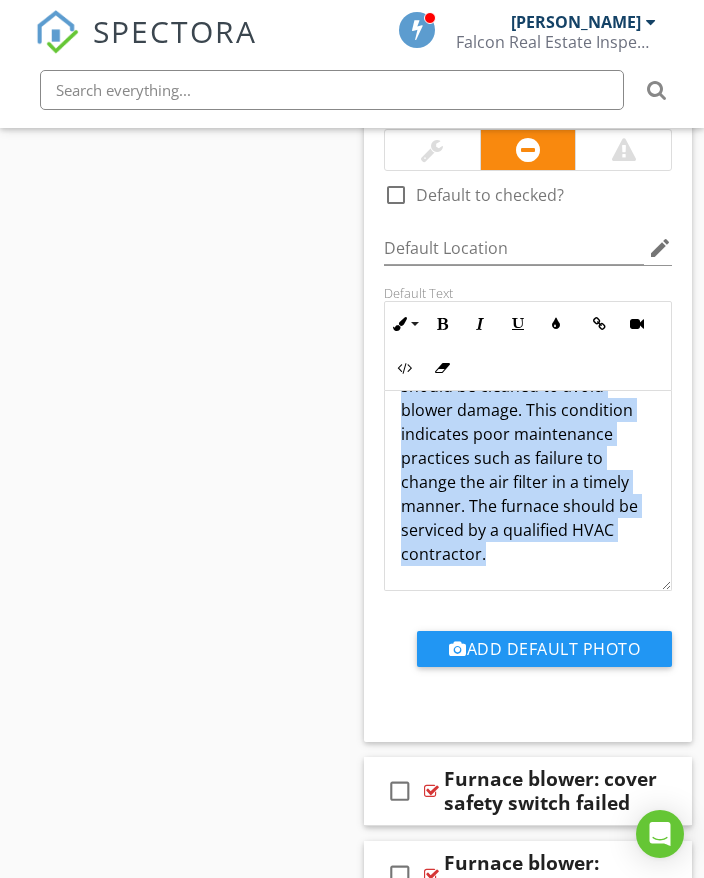
drag, startPoint x: 406, startPoint y: 379, endPoint x: 555, endPoint y: 494, distance: 188.2
click at [609, 519] on p "Dirty furnace blower vanes visible at the time of the inspection should be clea…" at bounding box center [528, 446] width 254 height 240
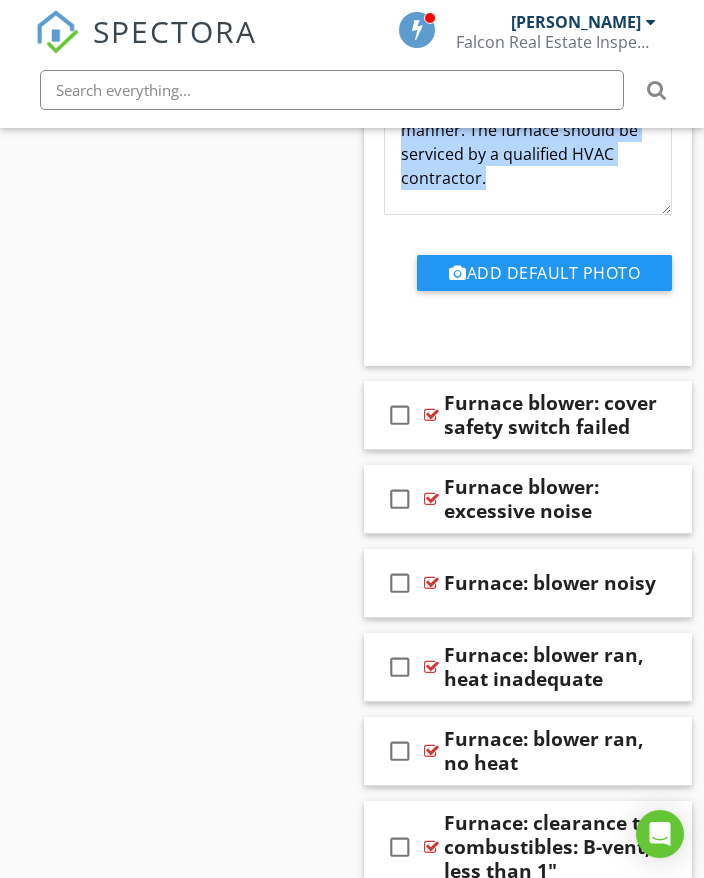
scroll to position [27196, 0]
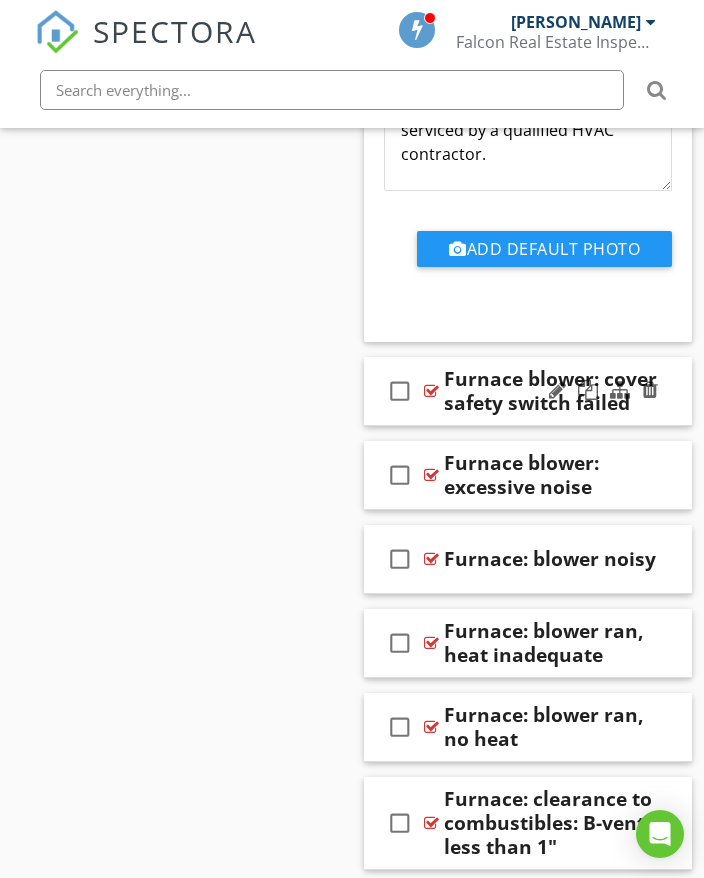
click at [665, 367] on div "check_box_outline_blank Furnace blower: cover safety switch failed" at bounding box center [528, 391] width 328 height 69
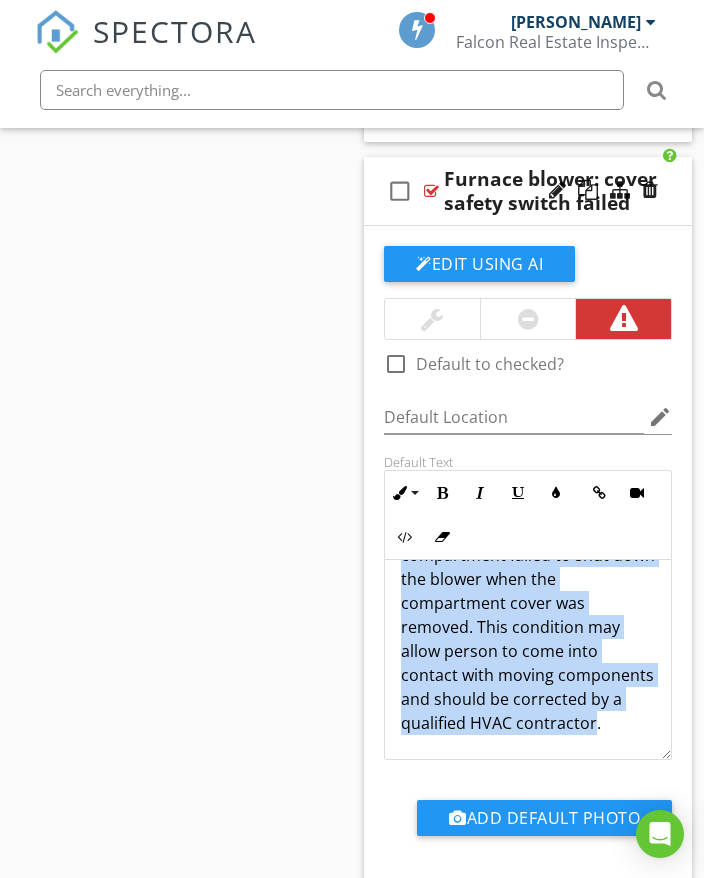
scroll to position [89, 0]
drag, startPoint x: 400, startPoint y: 548, endPoint x: 539, endPoint y: 682, distance: 193.0
click at [545, 697] on div "The safety switch in the blower compartment failed to shut down the blower when…" at bounding box center [528, 627] width 286 height 264
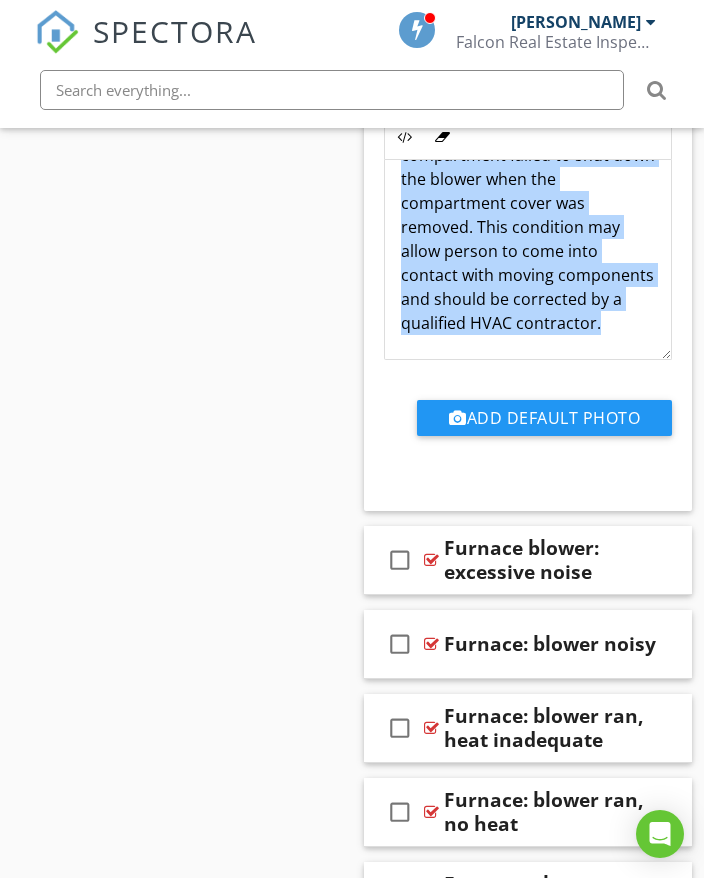
scroll to position [27896, 0]
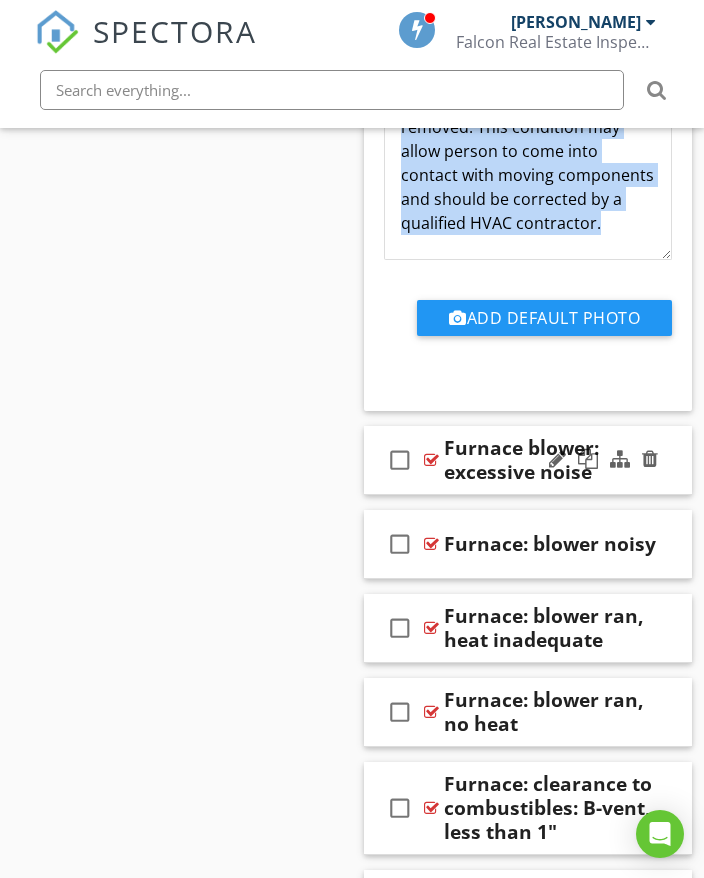
click at [672, 433] on div "check_box_outline_blank Furnace blower: excessive noise" at bounding box center [528, 460] width 328 height 69
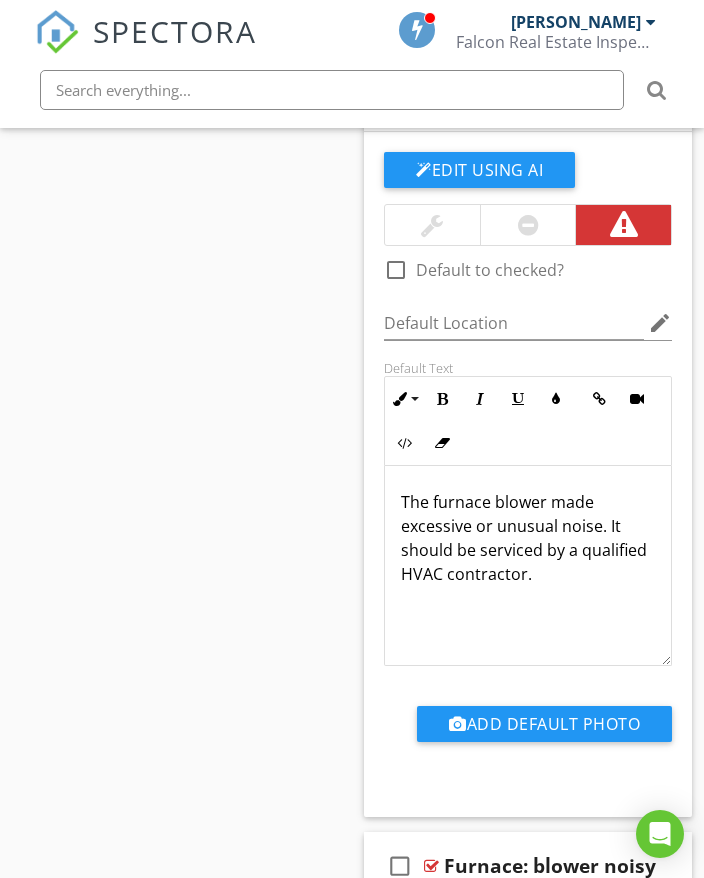
scroll to position [28296, 0]
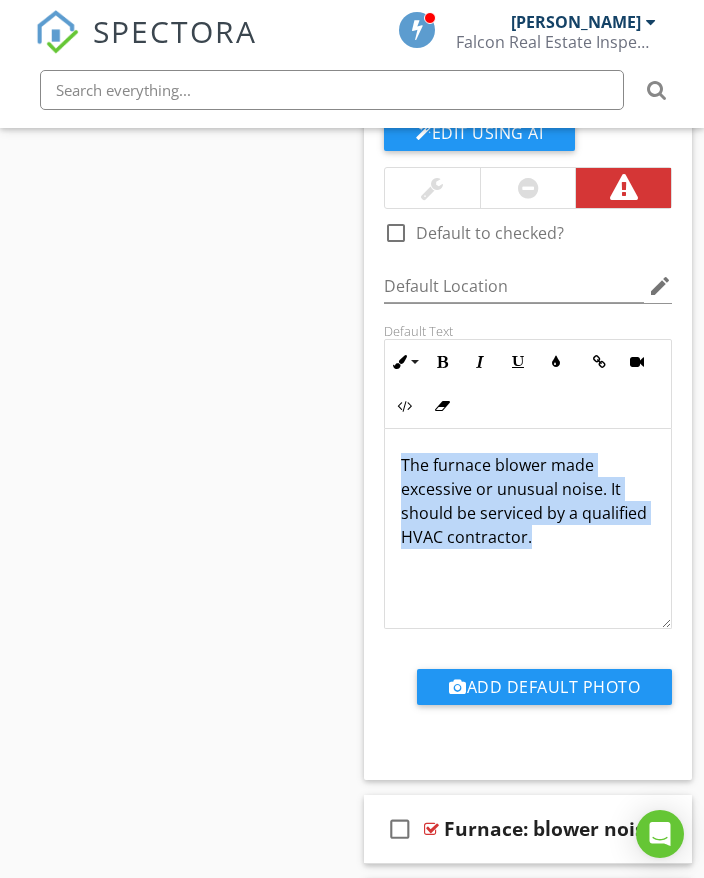
drag, startPoint x: 400, startPoint y: 415, endPoint x: 557, endPoint y: 483, distance: 171.1
click at [628, 514] on div "The furnace blower made excessive or unusual noise. It should be serviced by a …" at bounding box center [528, 529] width 286 height 200
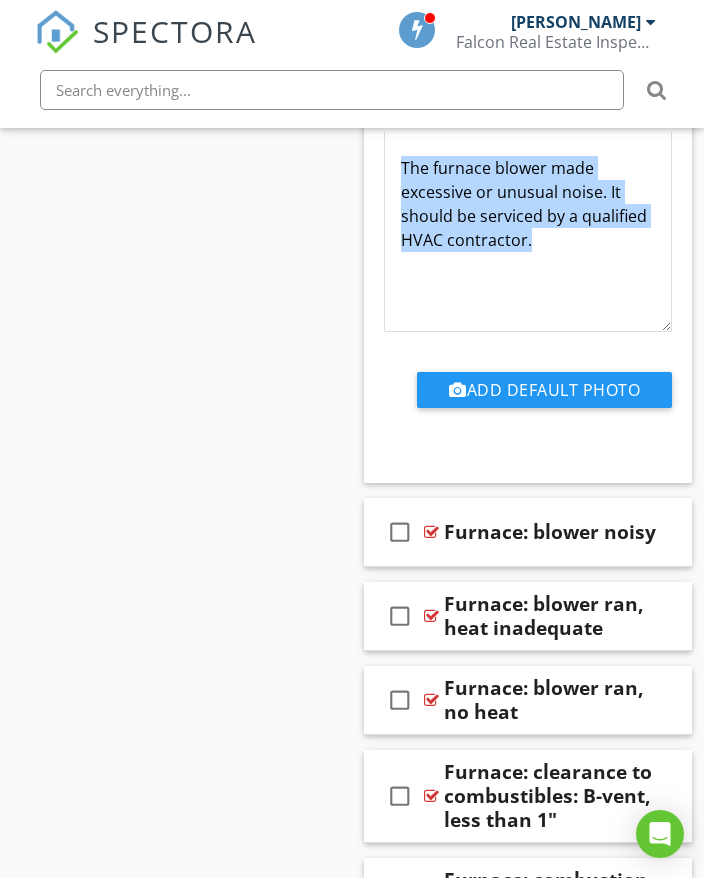
scroll to position [28696, 0]
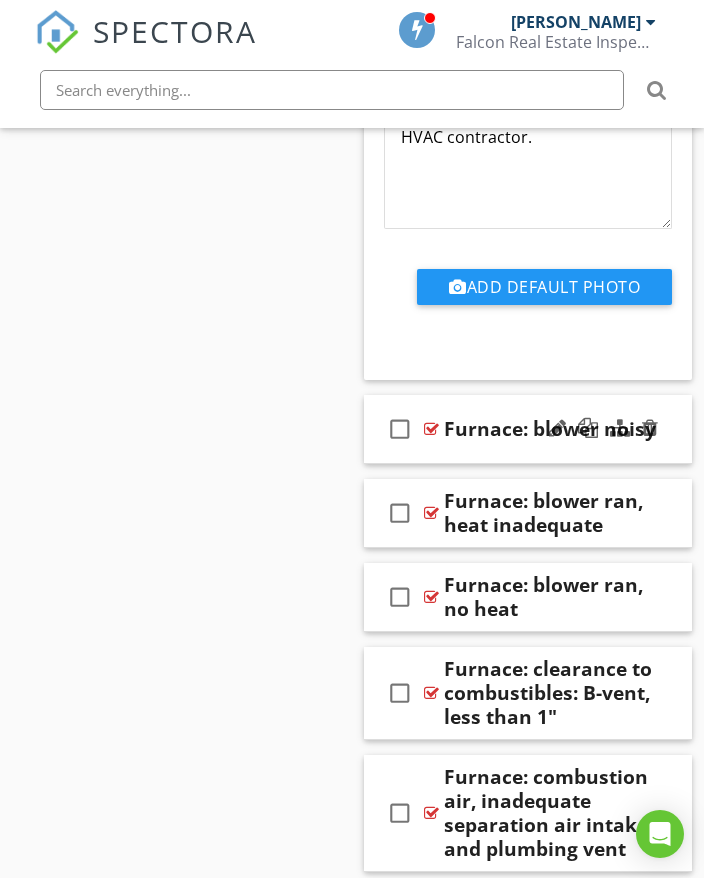
click at [683, 404] on div "check_box_outline_blank Furnace: blower noisy" at bounding box center [528, 429] width 328 height 69
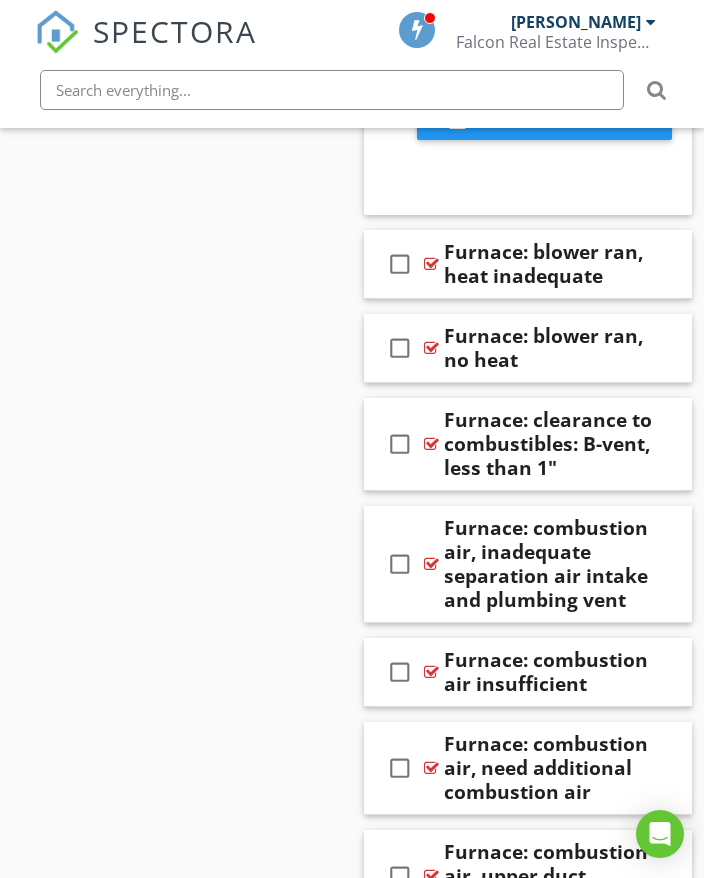
scroll to position [29695, 0]
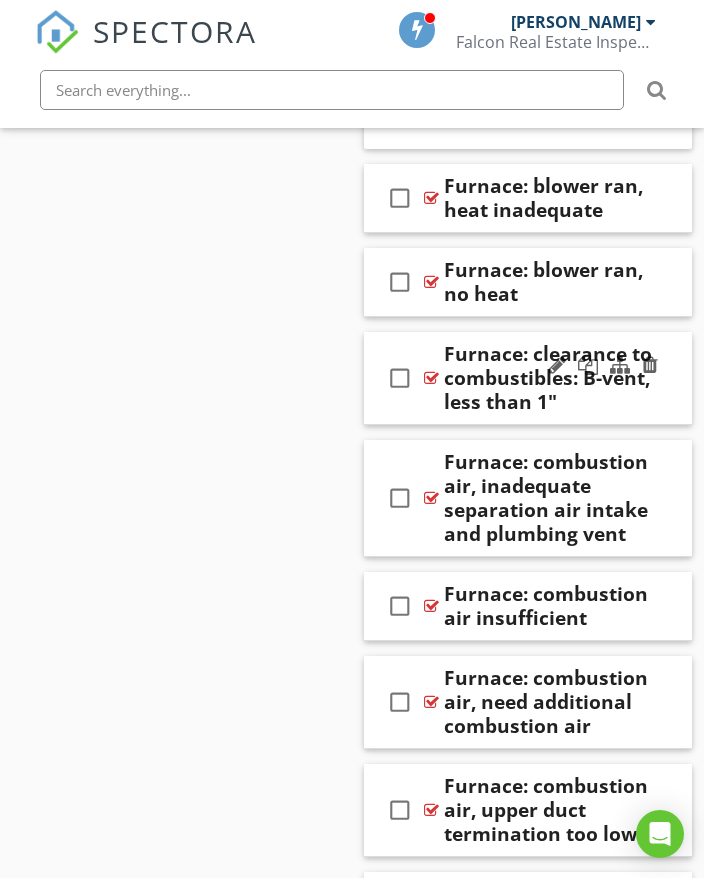
click at [671, 361] on div "check_box_outline_blank Furnace: clearance to combustibles: B-vent, less than 1"" at bounding box center [528, 378] width 328 height 93
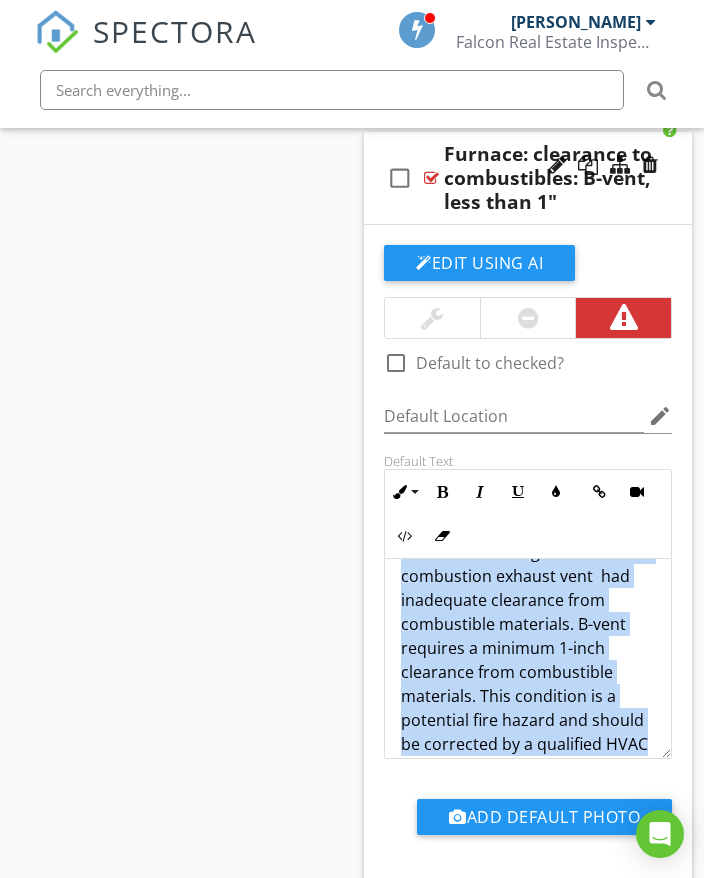
scroll to position [89, 0]
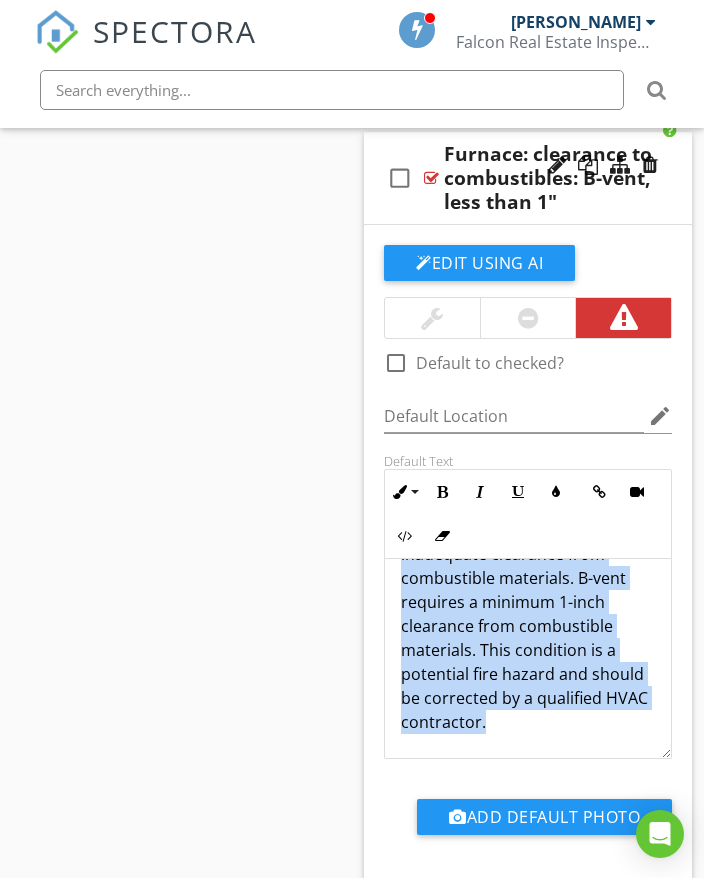
drag, startPoint x: 399, startPoint y: 547, endPoint x: 494, endPoint y: 656, distance: 144.6
click at [557, 703] on div "The B-vent serving as the furnace combustion exhaust vent had inadequate cleara…" at bounding box center [528, 614] width 286 height 288
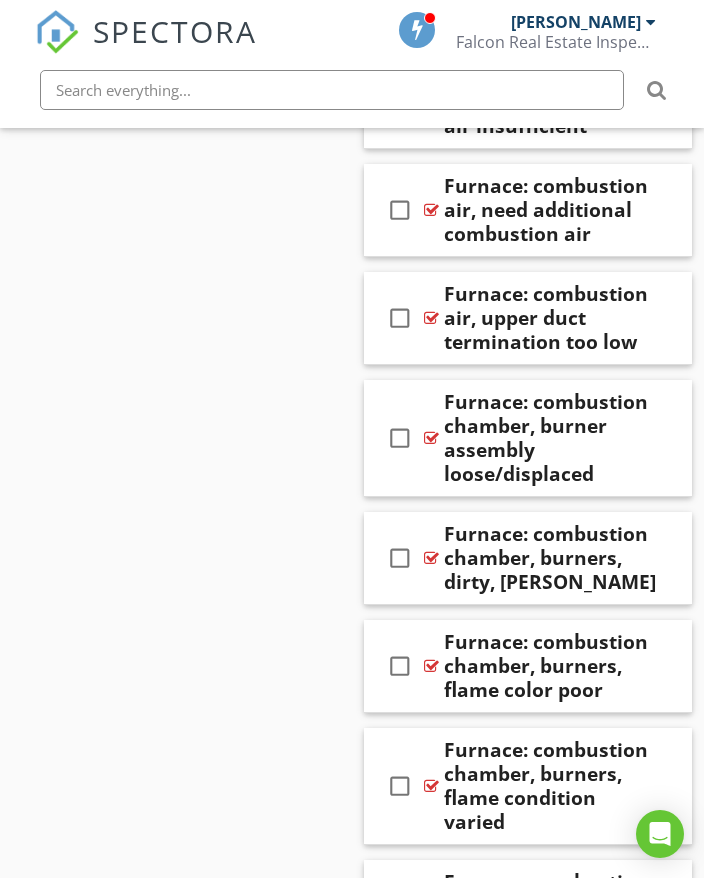
scroll to position [30895, 0]
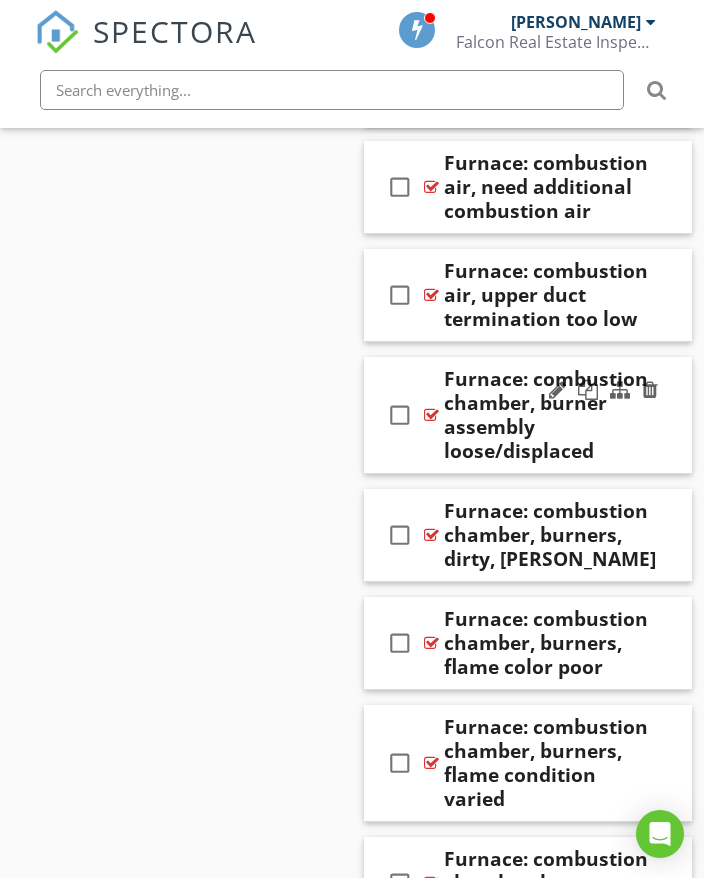
click at [671, 402] on div "check_box_outline_blank Furnace: combustion chamber, burner assembly loose/disp…" at bounding box center [528, 415] width 328 height 117
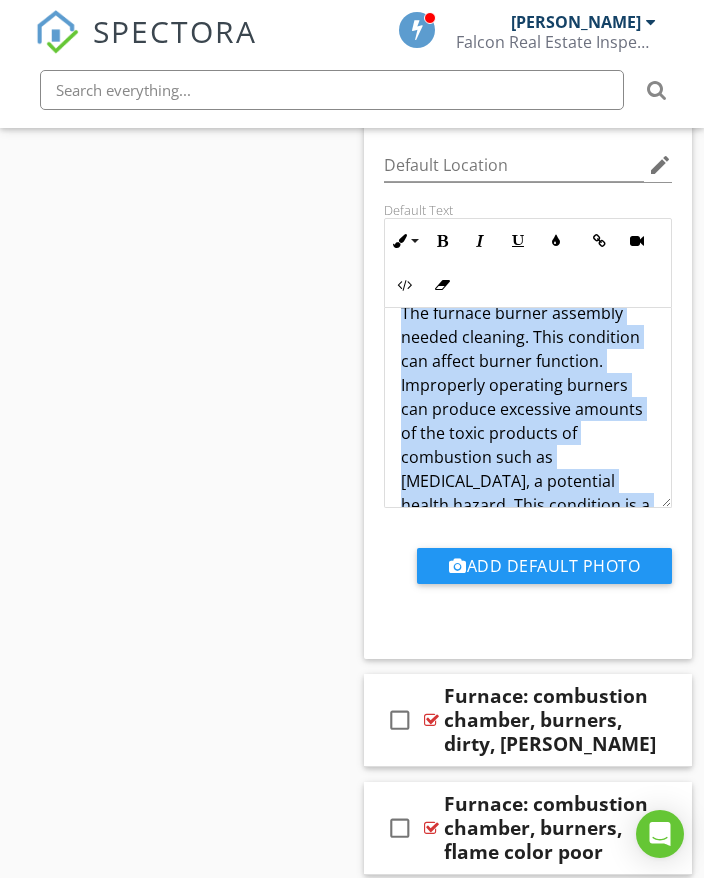
scroll to position [137, 0]
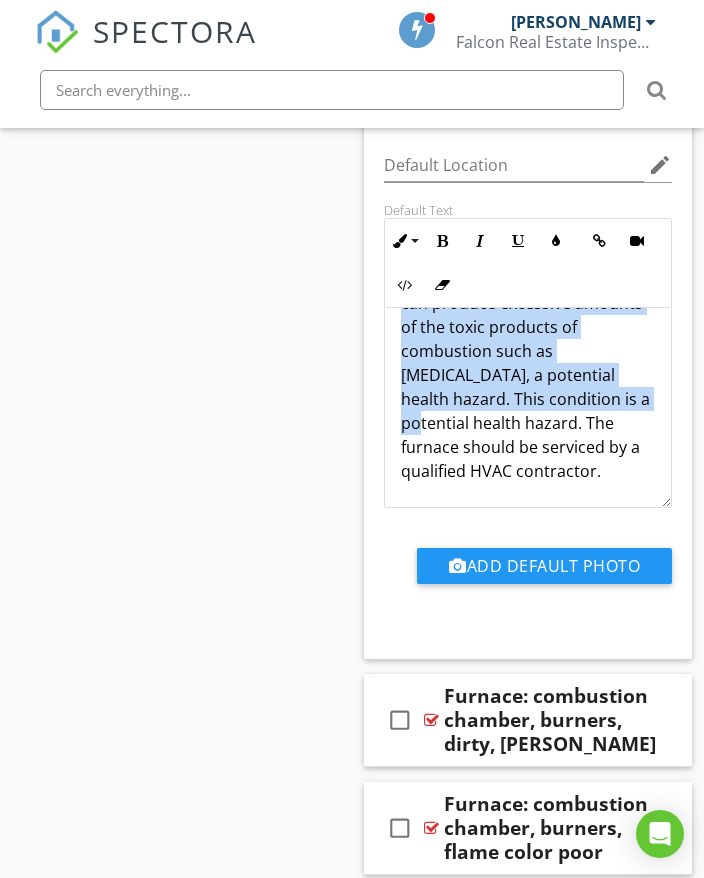
drag, startPoint x: 397, startPoint y: 297, endPoint x: 509, endPoint y: 393, distance: 147.5
click at [622, 450] on div "The furnace burner assembly needed cleaning. This condition can affect burner f…" at bounding box center [528, 339] width 286 height 336
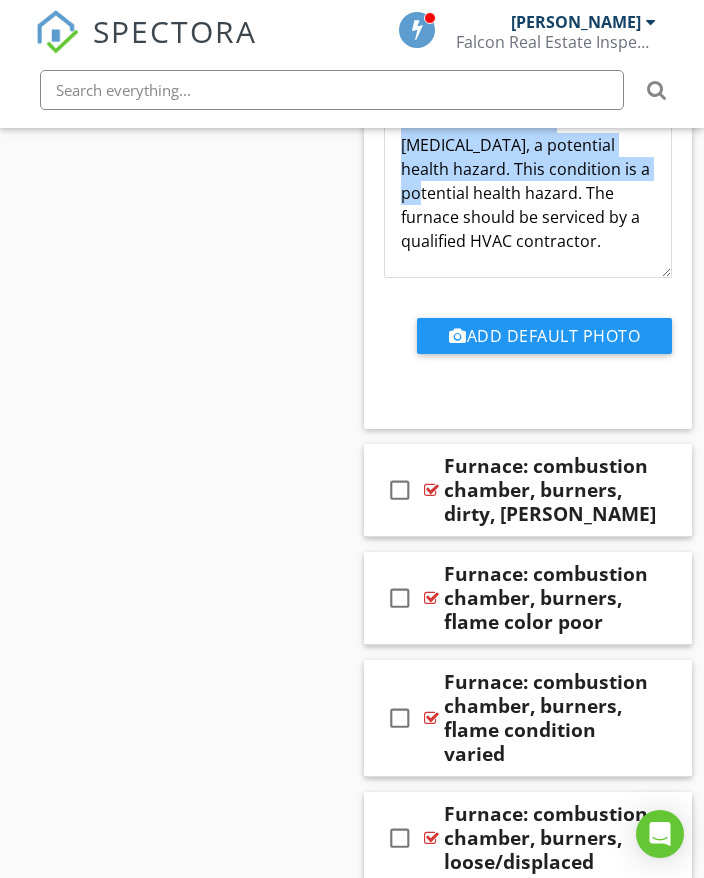
scroll to position [31695, 0]
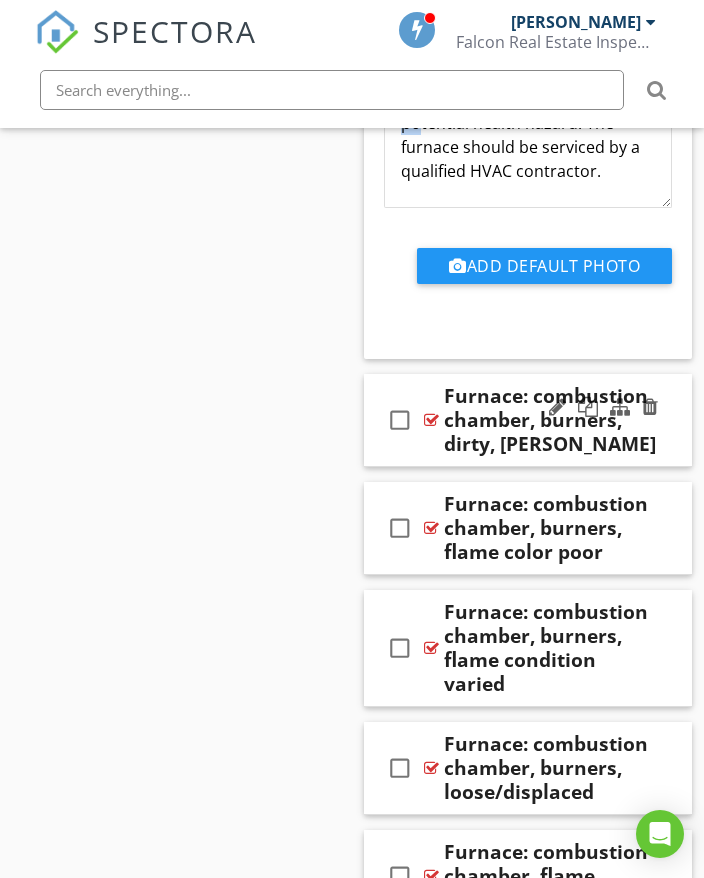
click at [654, 400] on div "Furnace: combustion chamber, burners, dirty, [PERSON_NAME]" at bounding box center [552, 420] width 216 height 72
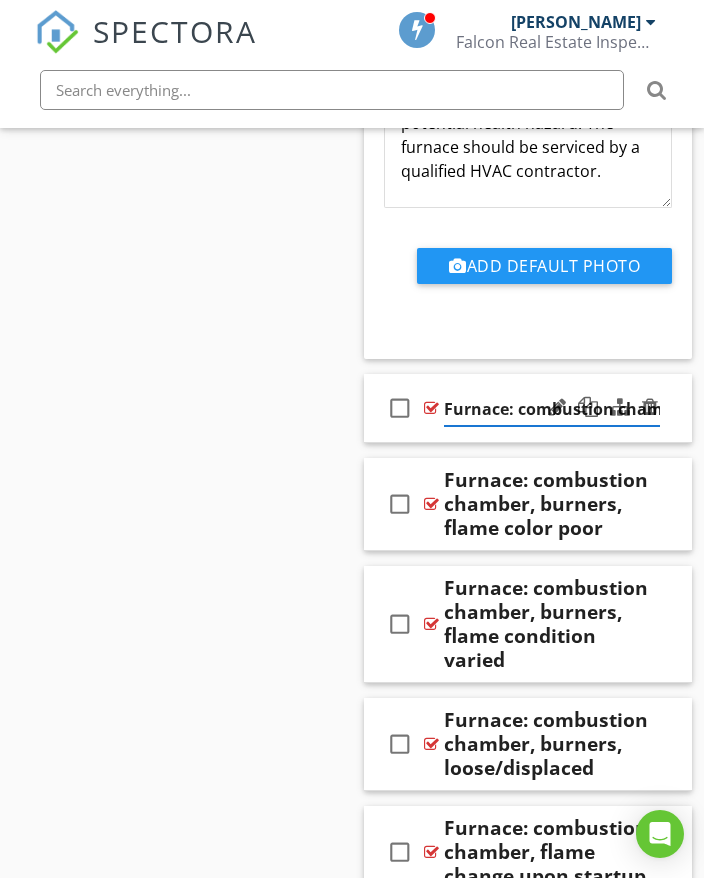
scroll to position [0, 196]
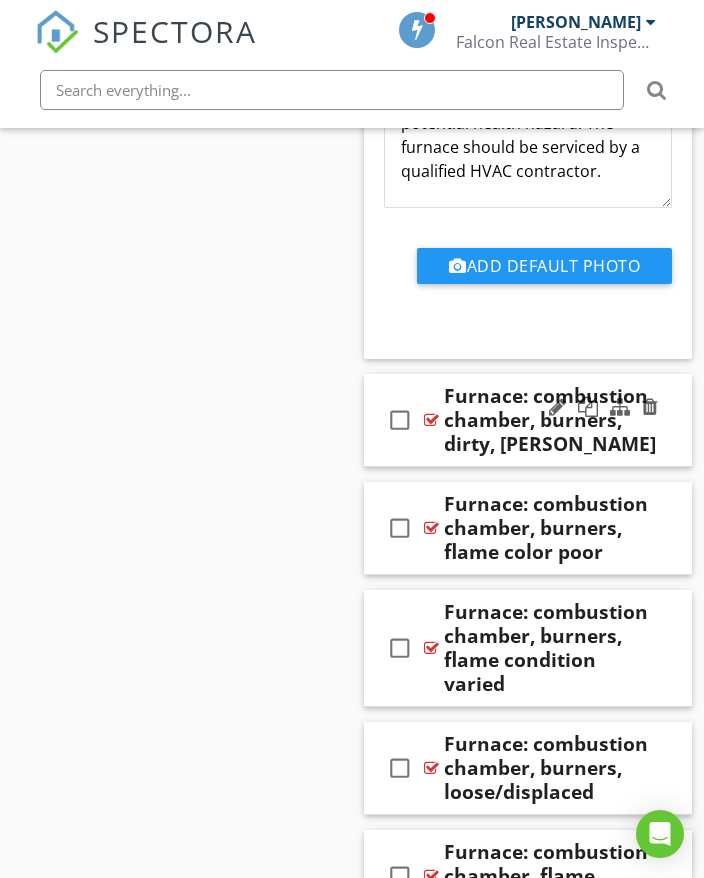
click at [668, 386] on div "check_box_outline_blank Furnace: combustion chamber, burners, dirty, [PERSON_NA…" at bounding box center [528, 420] width 328 height 93
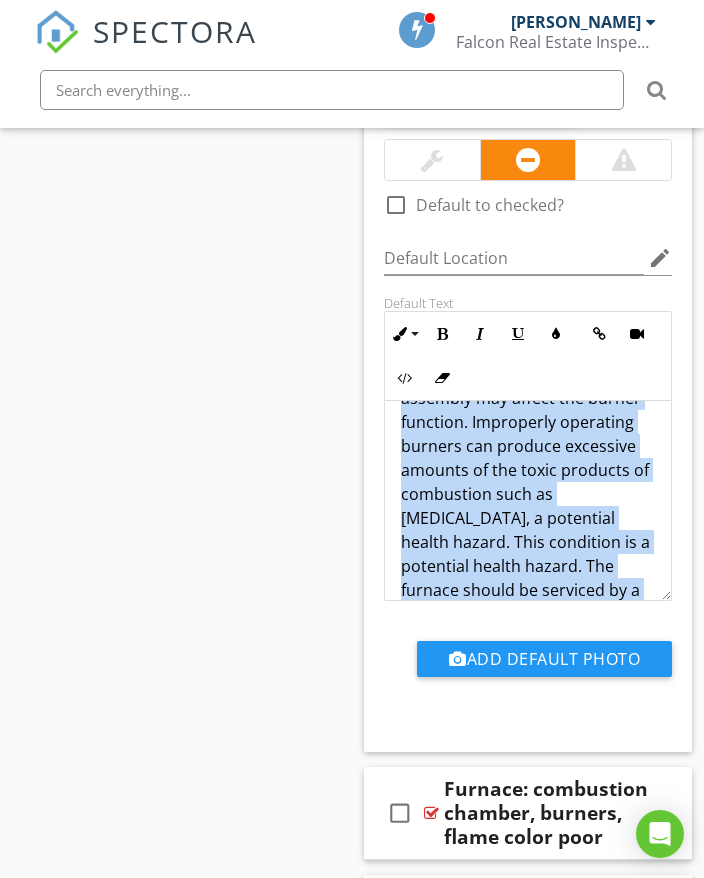
scroll to position [137, 0]
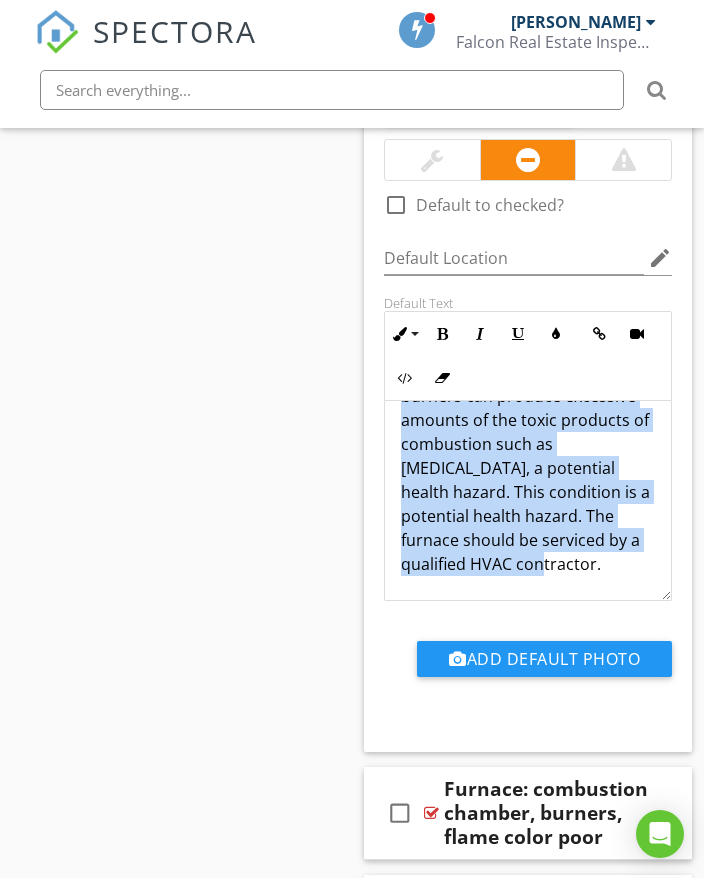
drag, startPoint x: 401, startPoint y: 394, endPoint x: 492, endPoint y: 493, distance: 134.4
click at [616, 544] on div "Excessive amounts of dirt and rust flakes on the furnace burner assembly may af…" at bounding box center [528, 432] width 286 height 336
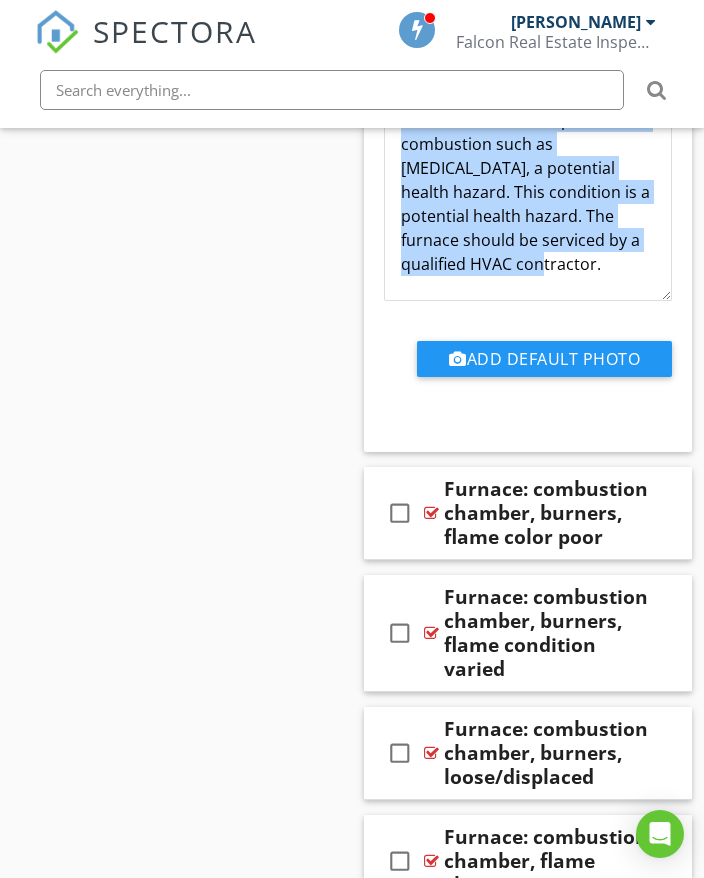
scroll to position [32495, 0]
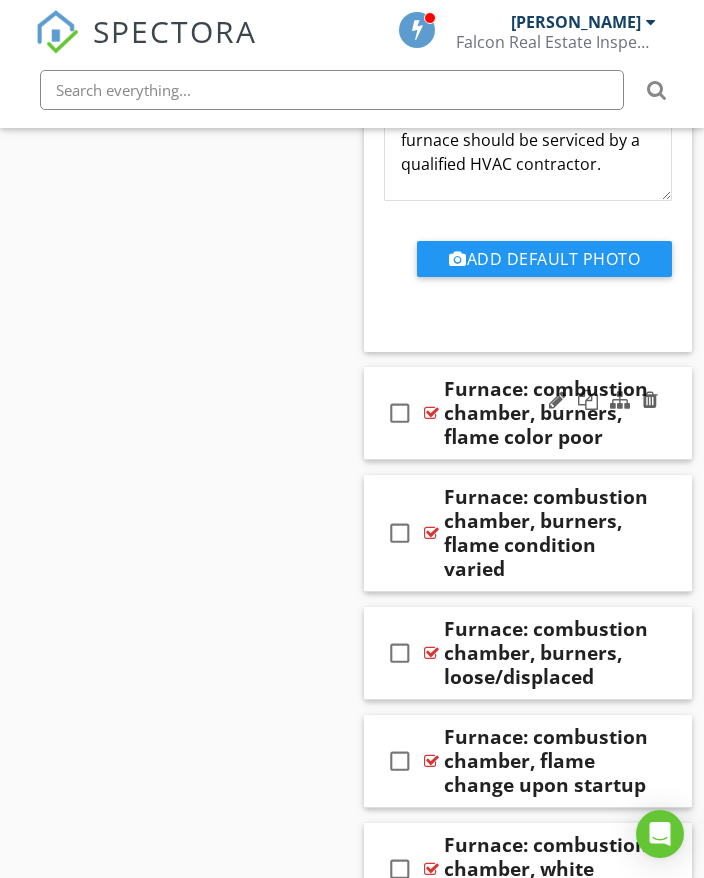
click at [658, 394] on div "Furnace: combustion chamber, burners, flame color poor" at bounding box center [552, 413] width 216 height 72
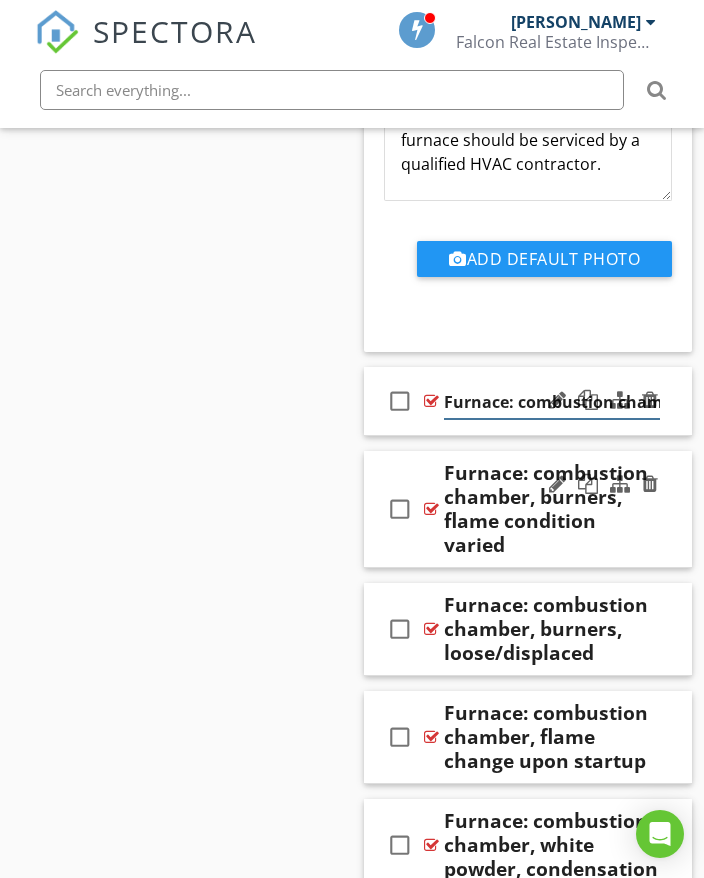
scroll to position [0, 239]
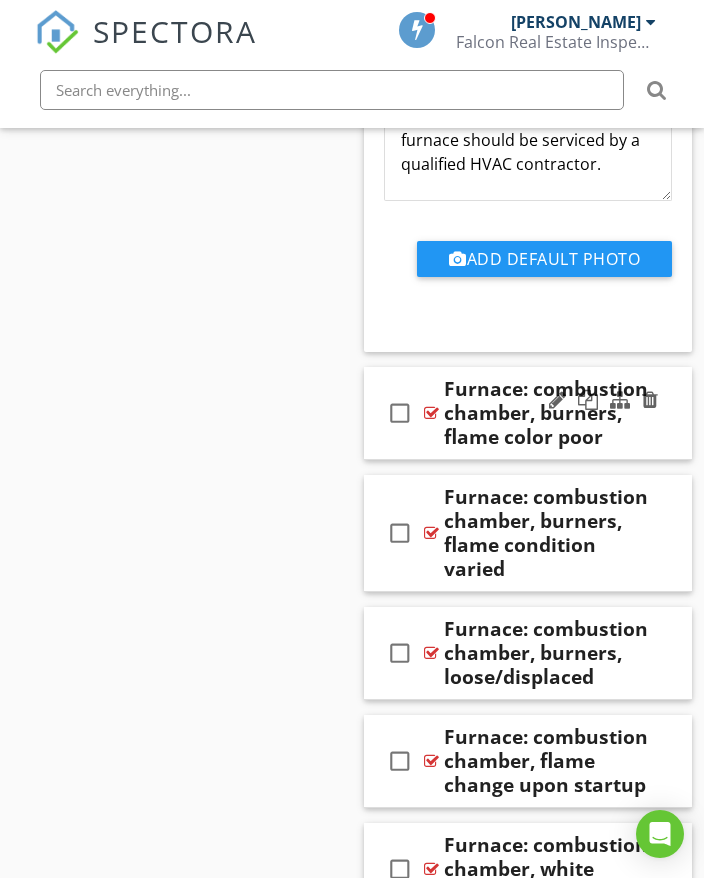
click at [674, 378] on div "check_box_outline_blank Furnace: combustion chamber, burners, flame color poor" at bounding box center [528, 413] width 328 height 93
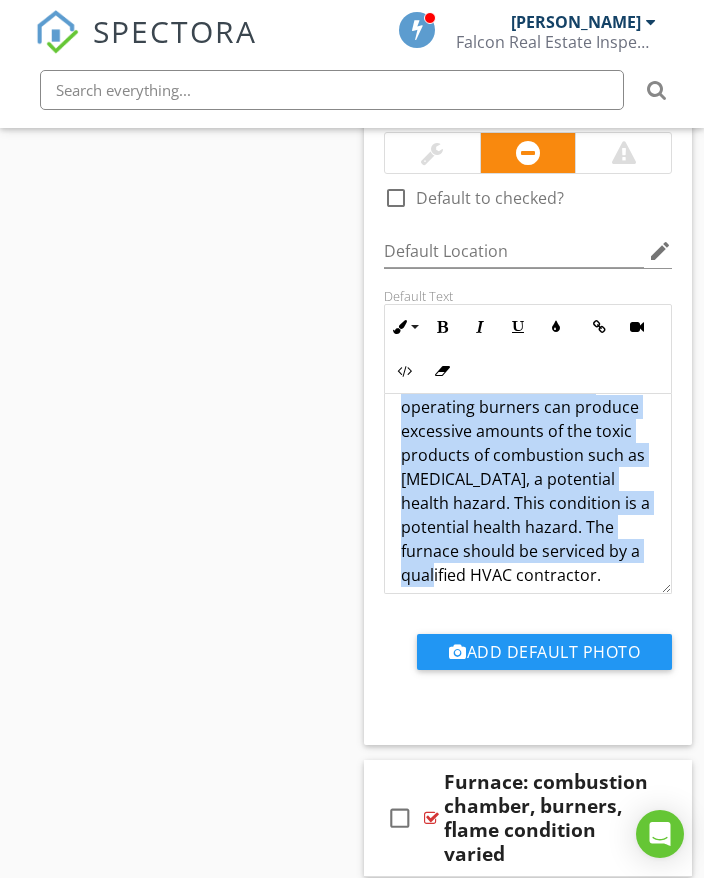
scroll to position [161, 0]
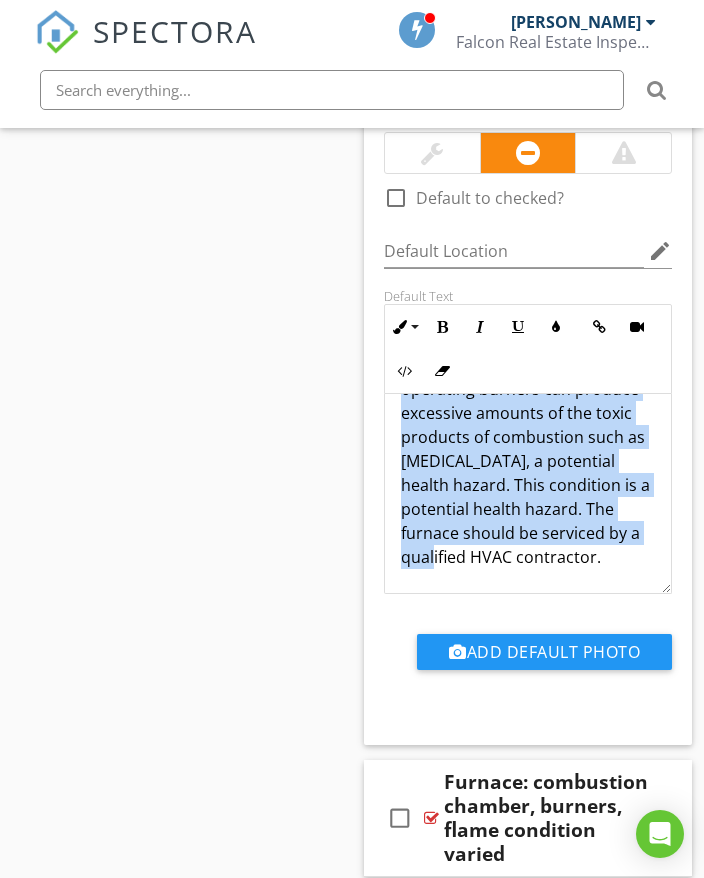
drag, startPoint x: 398, startPoint y: 384, endPoint x: 566, endPoint y: 499, distance: 203.6
click at [614, 530] on div "Poor burner flame color indicated that the furnace burner assembly needed to be…" at bounding box center [528, 425] width 286 height 336
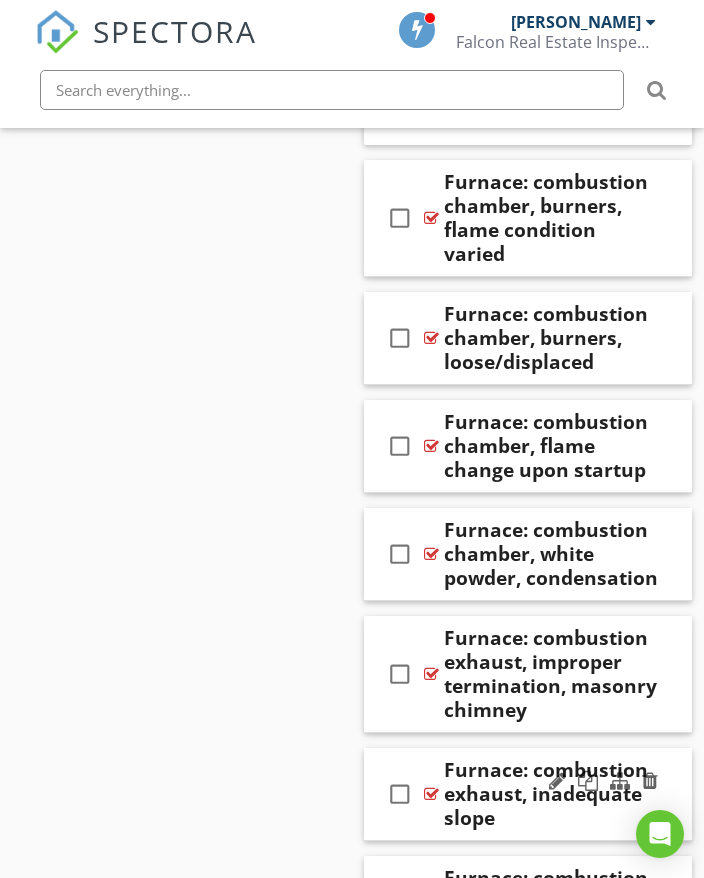
scroll to position [33595, 0]
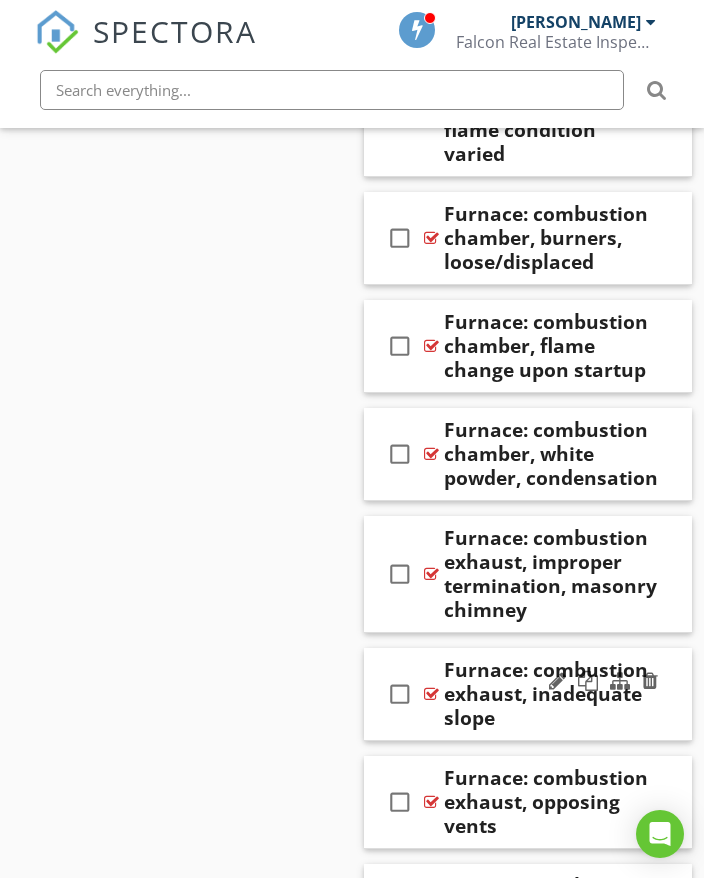
click at [662, 667] on div "check_box_outline_blank Furnace: combustion exhaust, inadequate slope" at bounding box center [528, 694] width 328 height 93
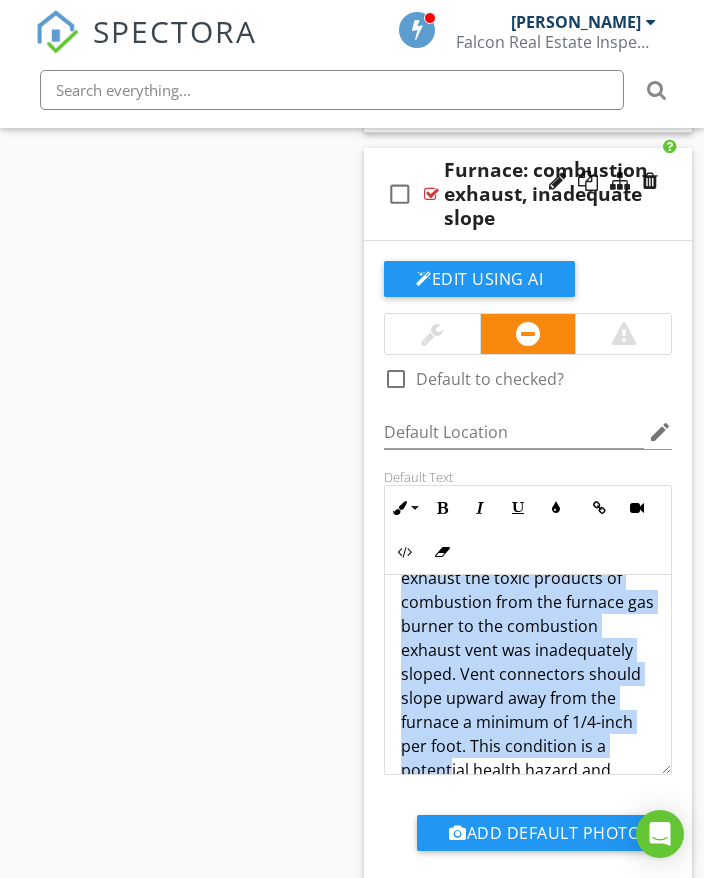
scroll to position [137, 0]
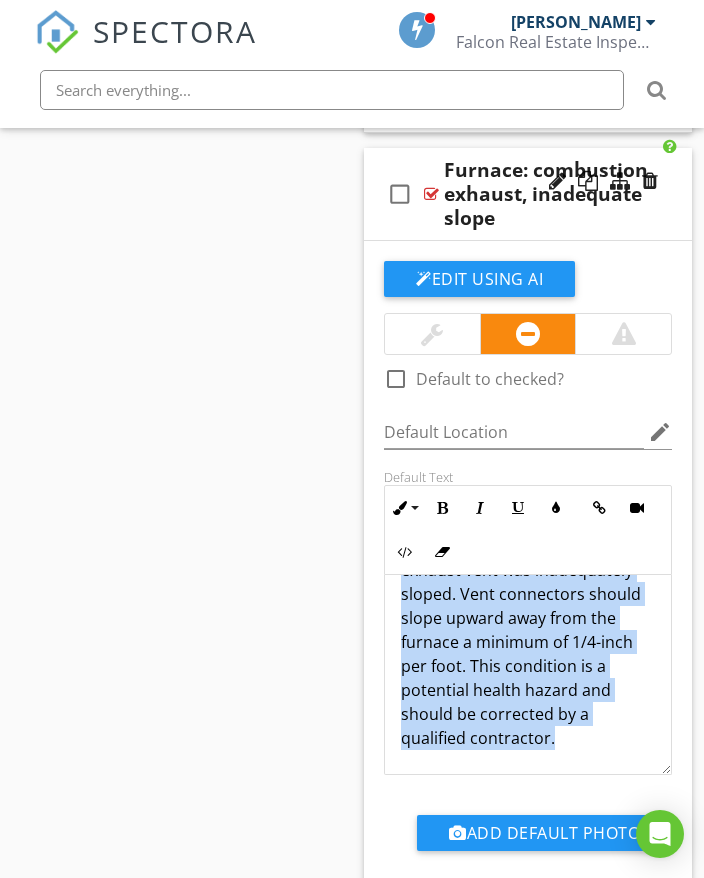
drag, startPoint x: 401, startPoint y: 563, endPoint x: 593, endPoint y: 711, distance: 242.4
click at [608, 721] on div "The vent connector designed to exhaust the toxic products of combustion from th…" at bounding box center [528, 606] width 286 height 336
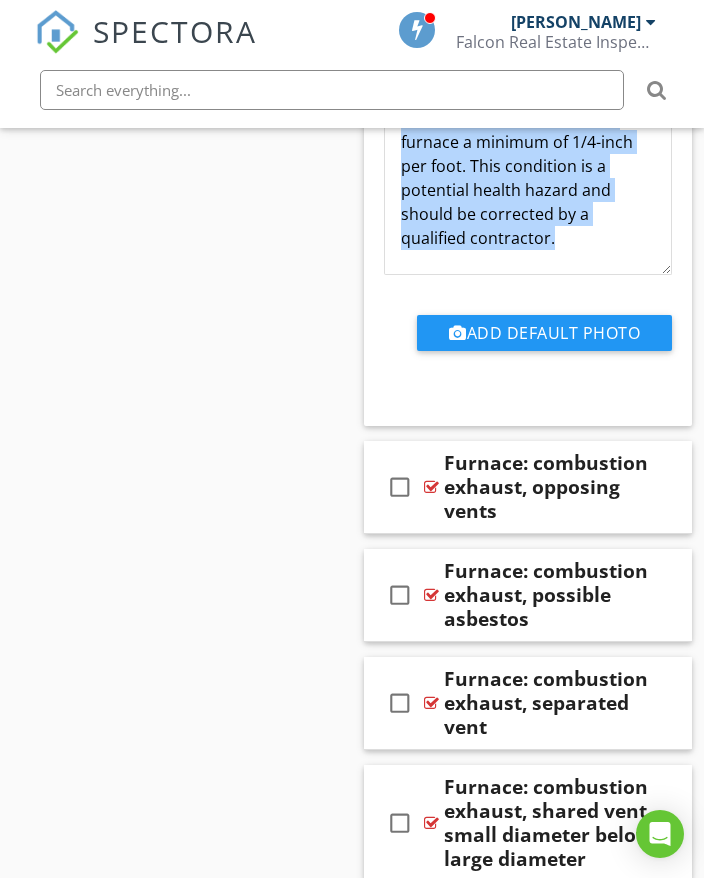
scroll to position [34695, 0]
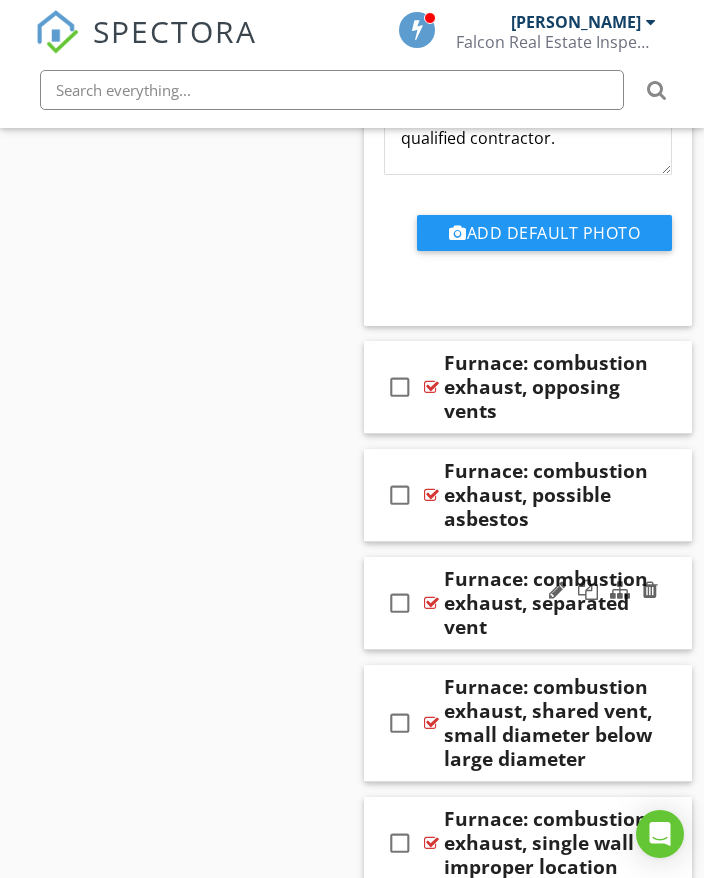
click at [658, 570] on div at bounding box center [603, 591] width 117 height 48
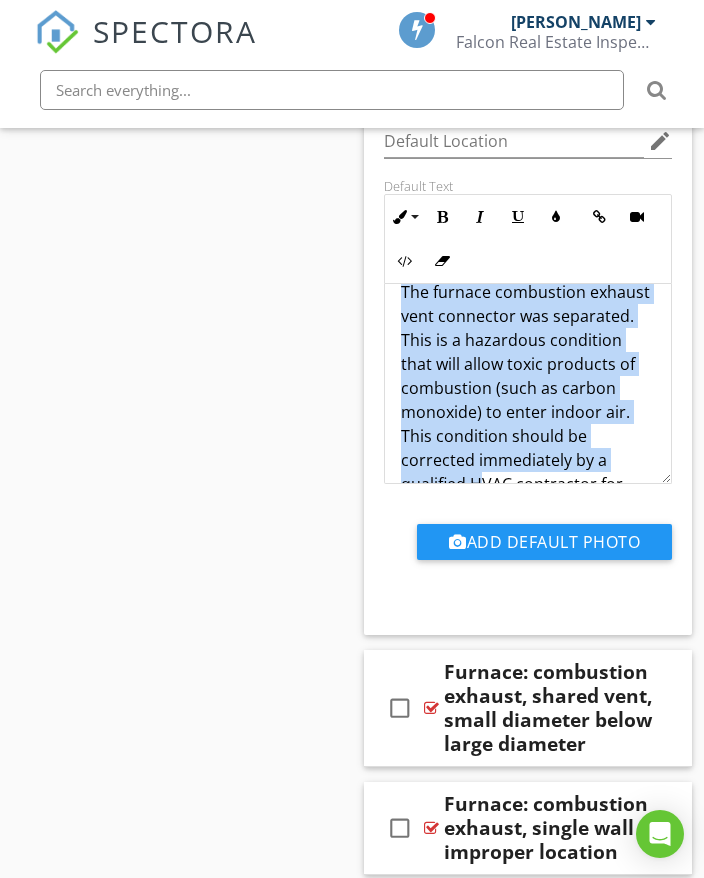
scroll to position [113, 0]
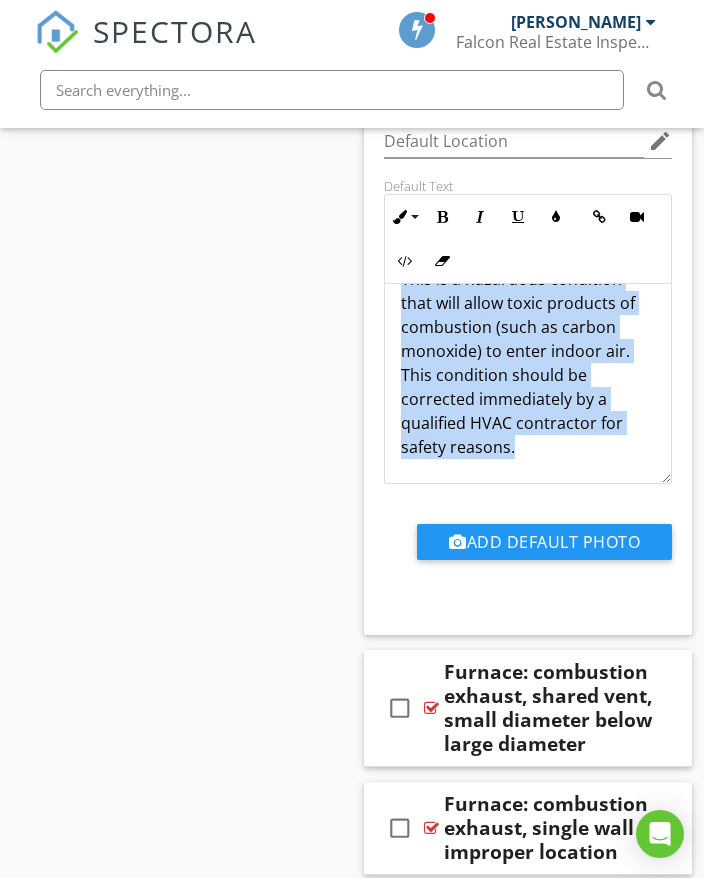
drag, startPoint x: 399, startPoint y: 273, endPoint x: 505, endPoint y: 357, distance: 135.2
click at [515, 414] on div "The furnace combustion exhaust vent connector was separated. This is a hazardou…" at bounding box center [528, 339] width 286 height 288
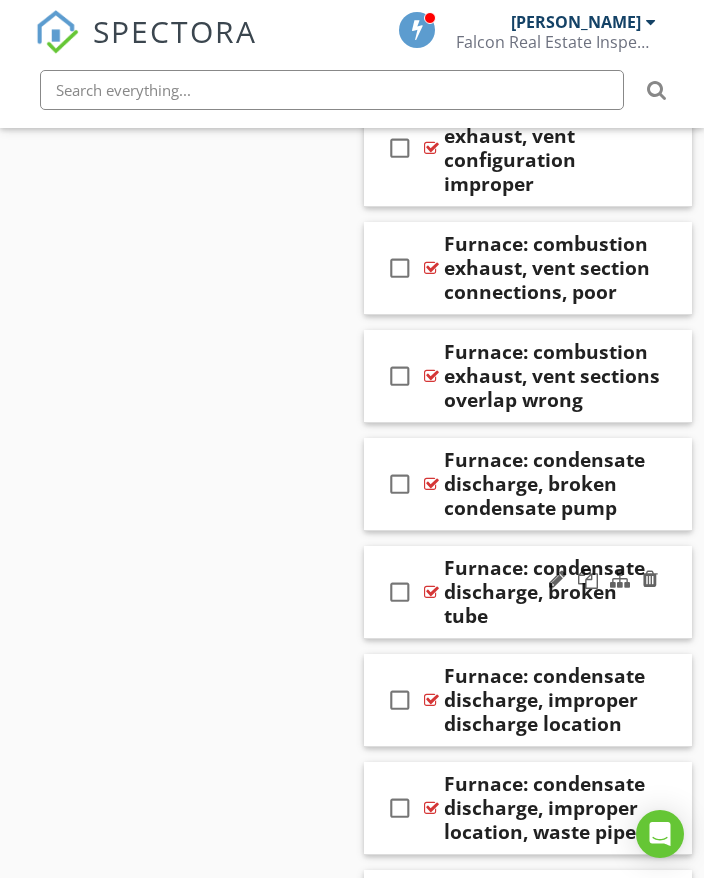
scroll to position [36294, 0]
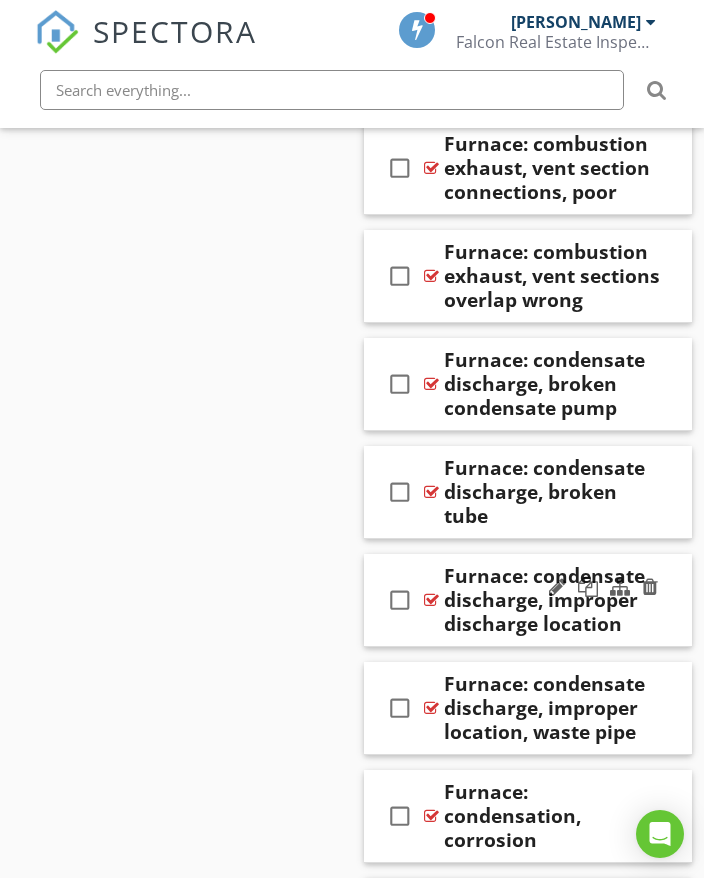
click at [657, 580] on div "Furnace: condensate discharge, improper discharge location" at bounding box center [552, 600] width 216 height 72
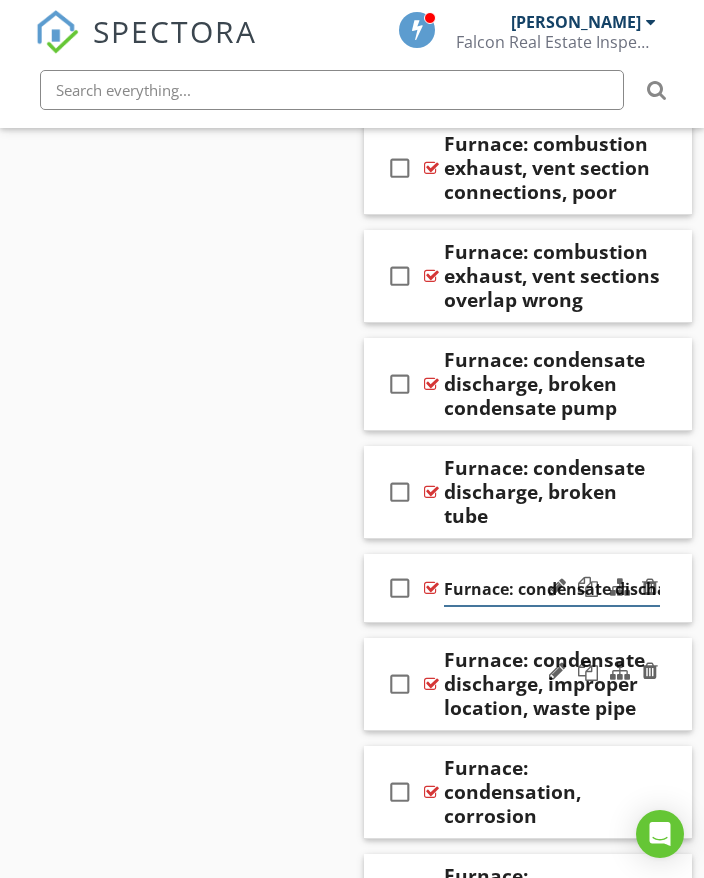
scroll to position [0, 265]
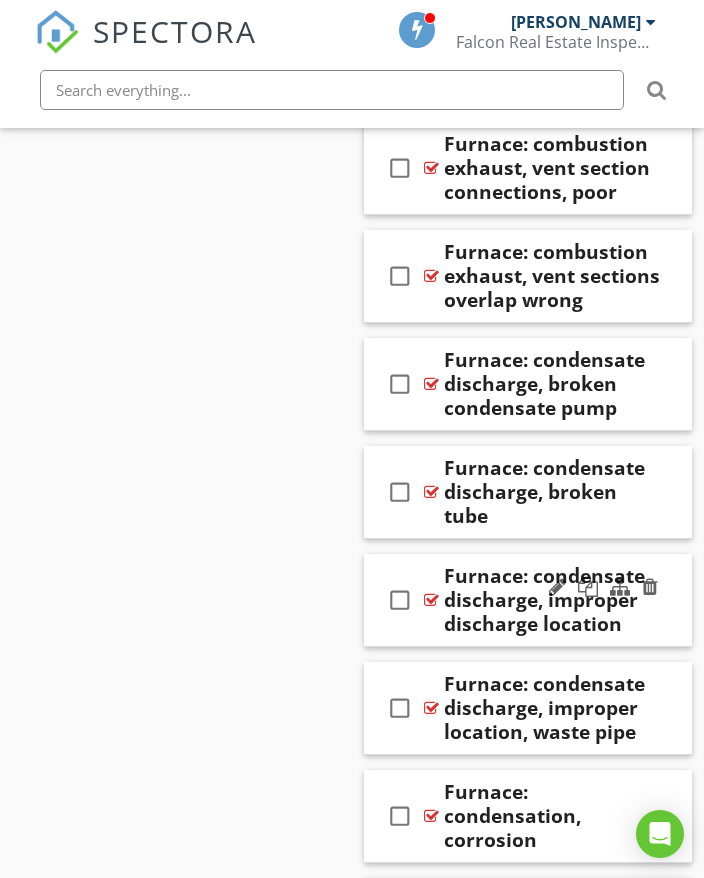
click at [673, 566] on div "check_box_outline_blank Furnace: condensate discharge, improper discharge locat…" at bounding box center [528, 600] width 328 height 93
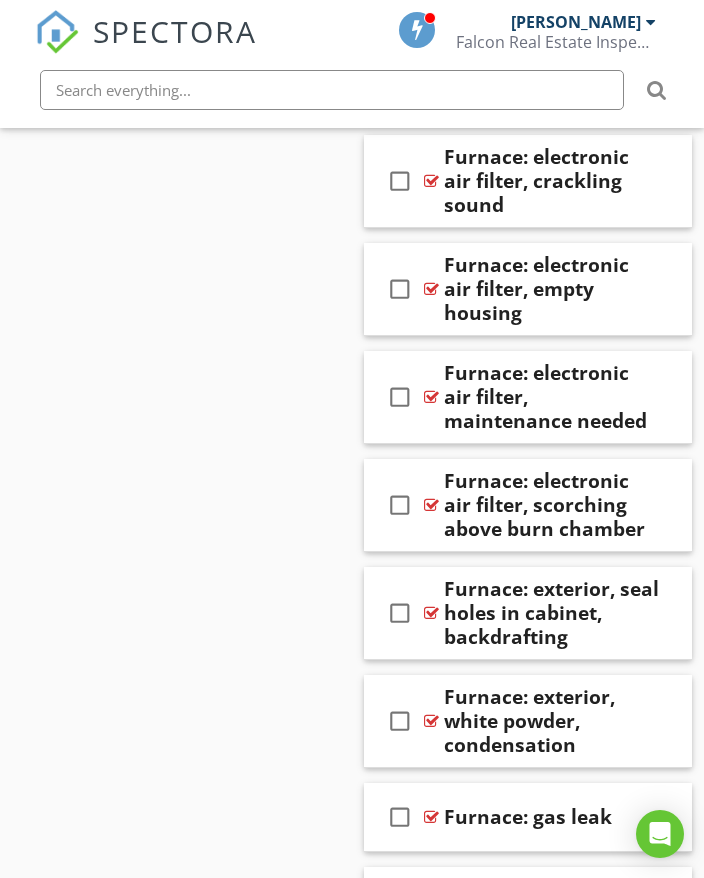
scroll to position [38394, 0]
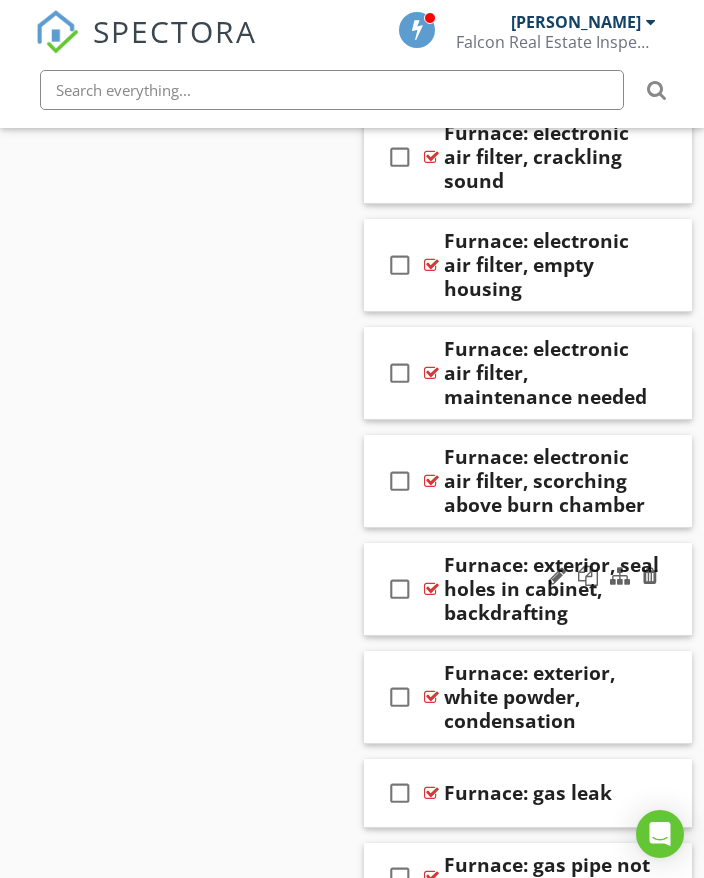
click at [670, 543] on div "check_box_outline_blank Furnace: exterior, seal holes in cabinet, backdrafting" at bounding box center [528, 589] width 328 height 93
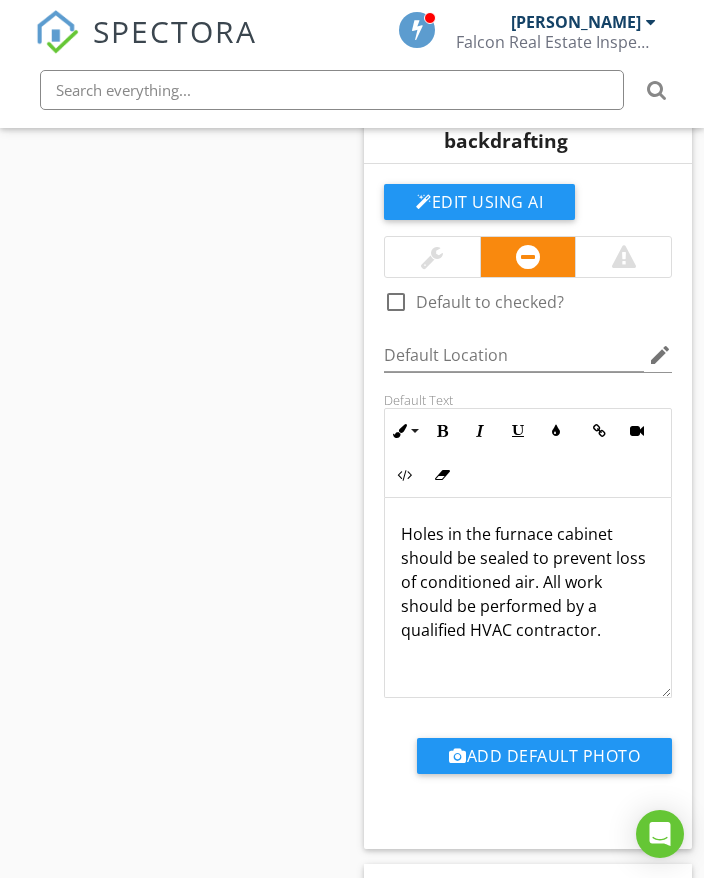
scroll to position [38894, 0]
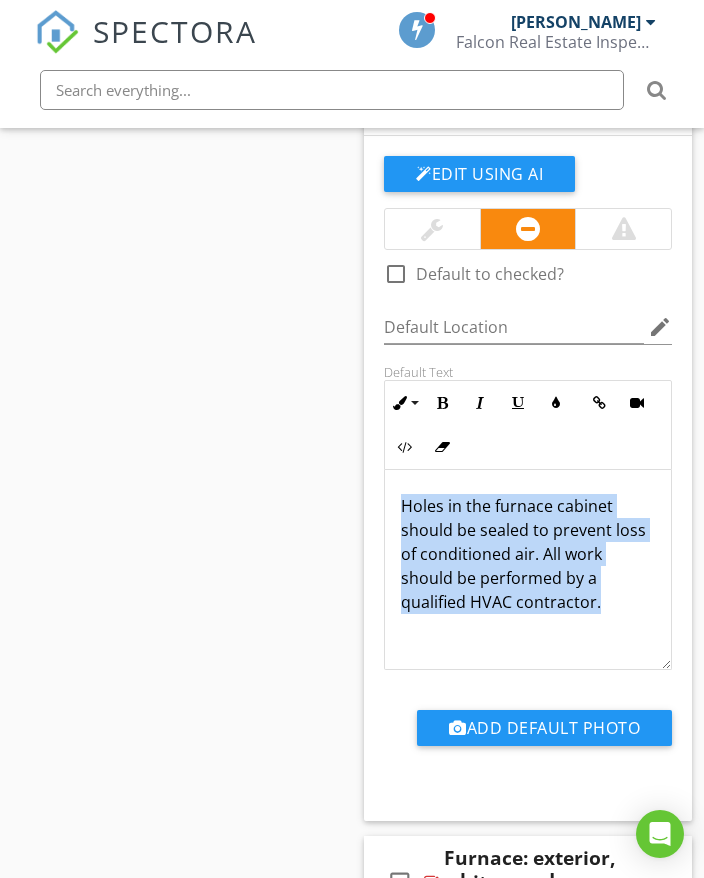
drag, startPoint x: 400, startPoint y: 415, endPoint x: 557, endPoint y: 502, distance: 179.5
click at [613, 534] on div "Holes in the furnace cabinet should be sealed to prevent loss of conditioned ai…" at bounding box center [528, 570] width 286 height 200
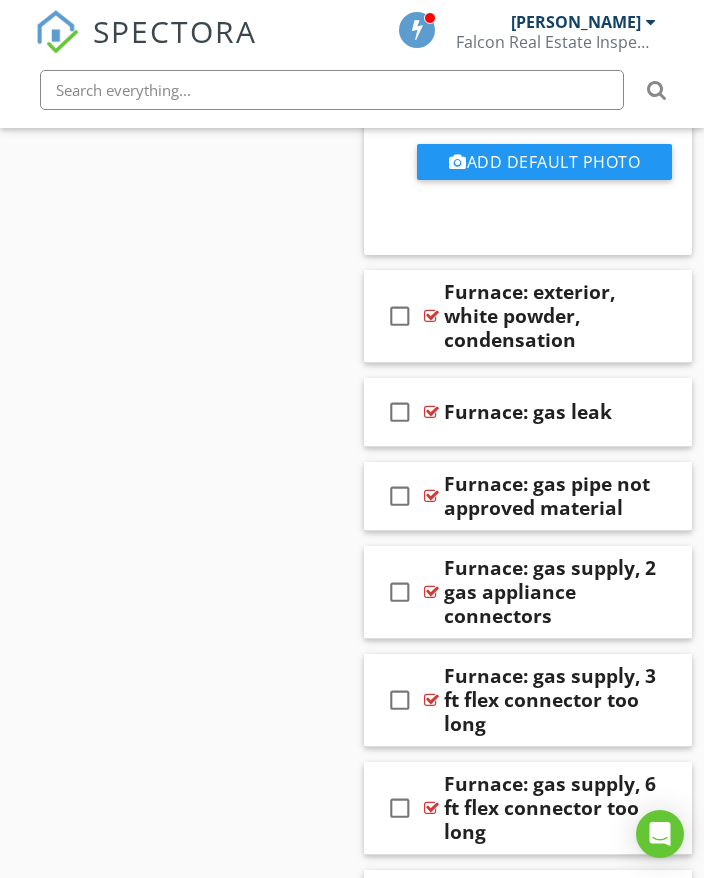
scroll to position [39394, 0]
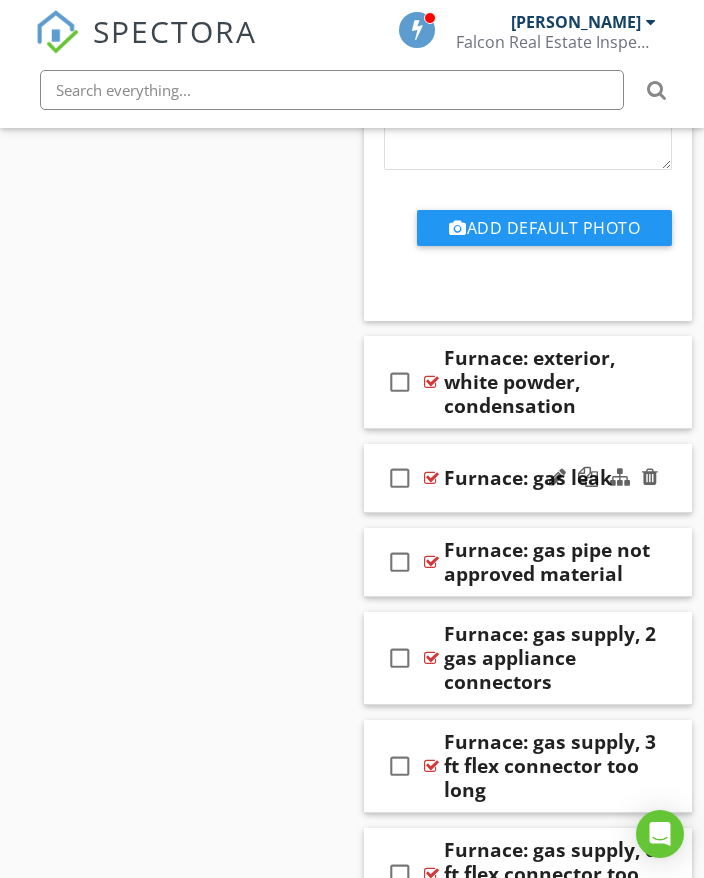
click at [684, 444] on div "check_box_outline_blank Furnace: gas leak" at bounding box center [528, 478] width 328 height 69
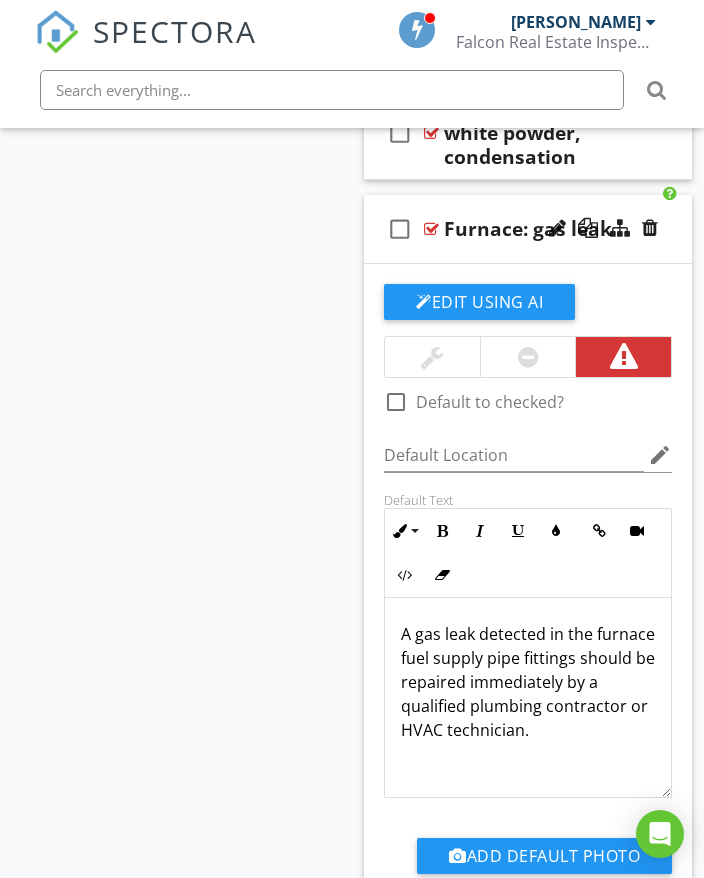
scroll to position [39694, 0]
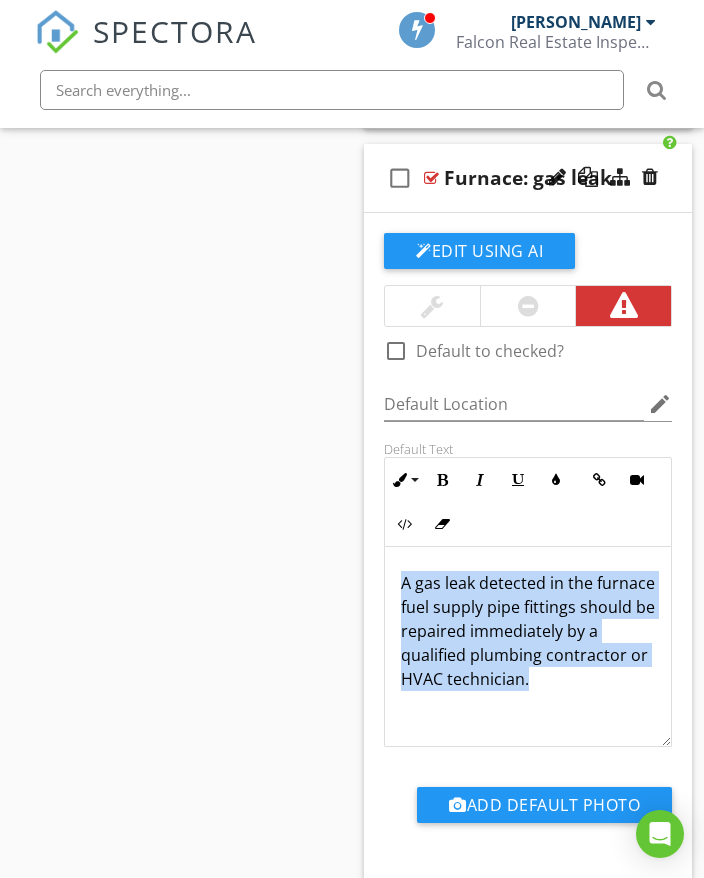
drag, startPoint x: 397, startPoint y: 493, endPoint x: 649, endPoint y: 601, distance: 274.1
click at [649, 603] on div "A gas leak detected in the furnace fuel supply pipe fittings should be repaired…" at bounding box center [528, 647] width 286 height 200
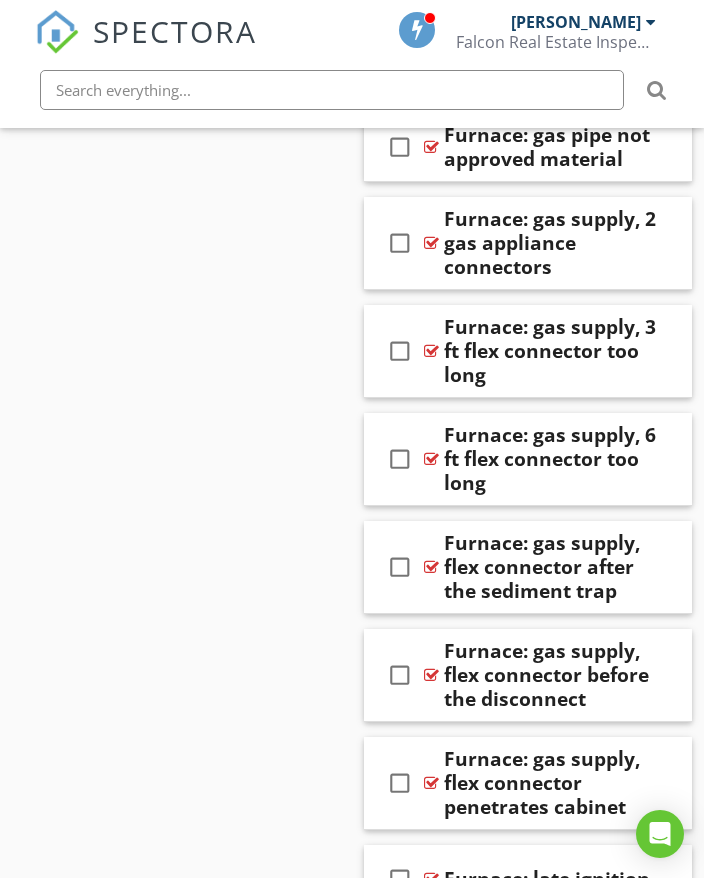
scroll to position [40594, 0]
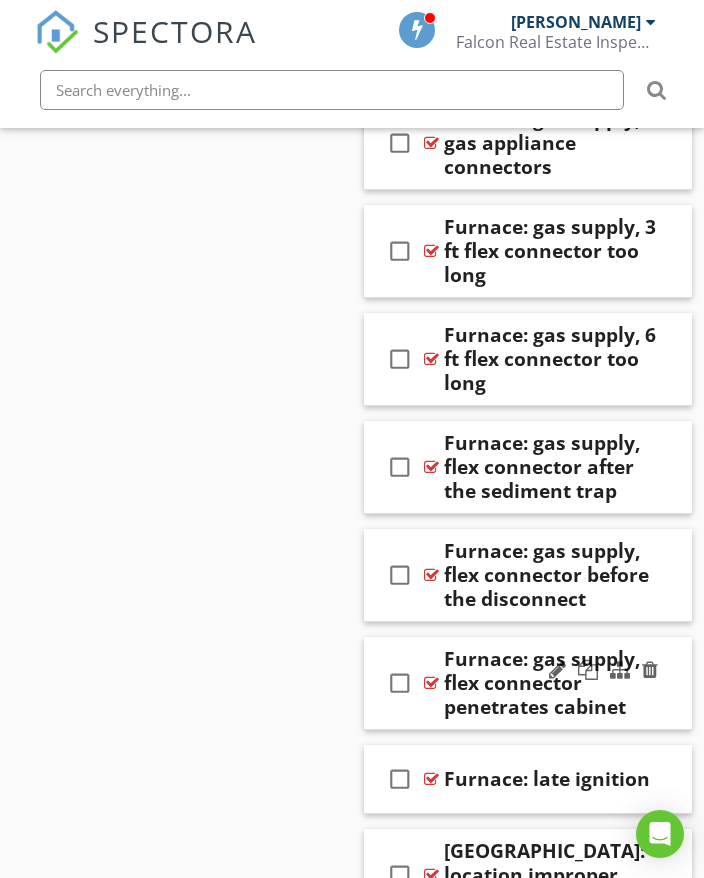
click at [659, 647] on div at bounding box center [603, 671] width 117 height 48
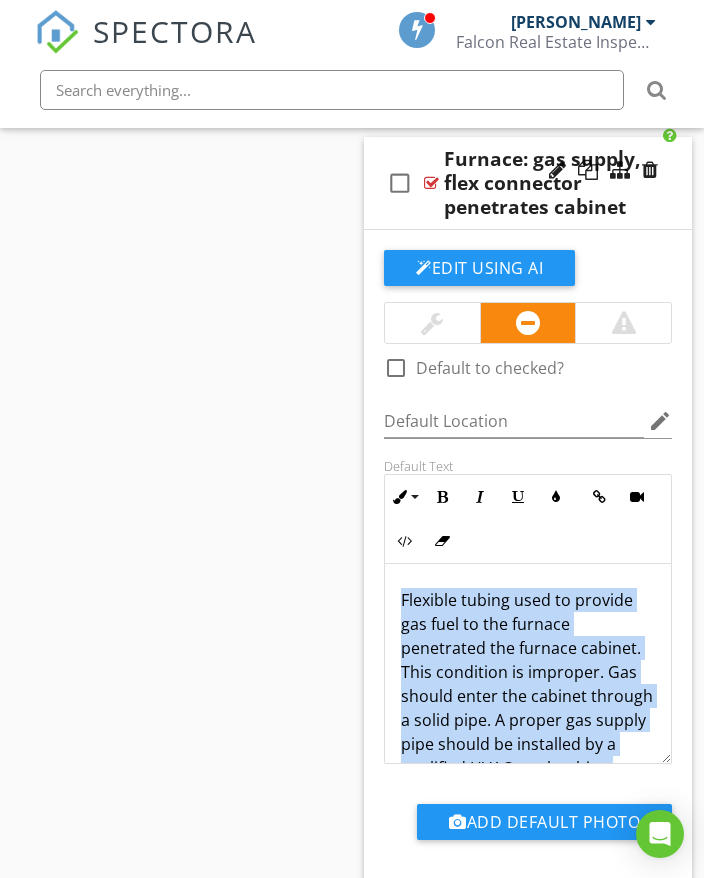
scroll to position [65, 0]
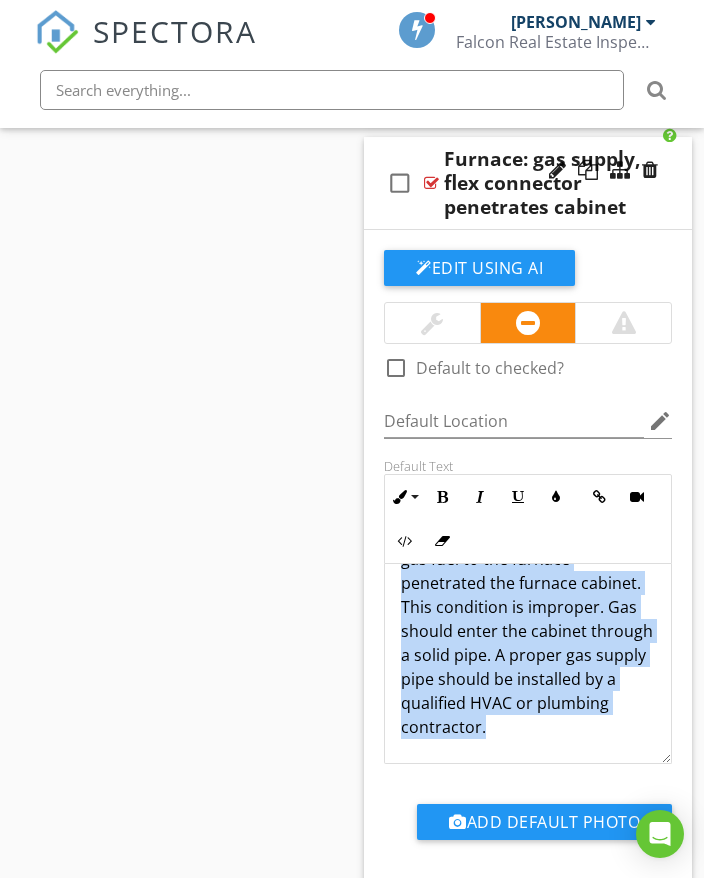
drag, startPoint x: 402, startPoint y: 511, endPoint x: 574, endPoint y: 631, distance: 209.7
click at [584, 653] on div "Flexible tubing used to provide gas fuel to the furnace penetrated the furnace …" at bounding box center [528, 631] width 286 height 264
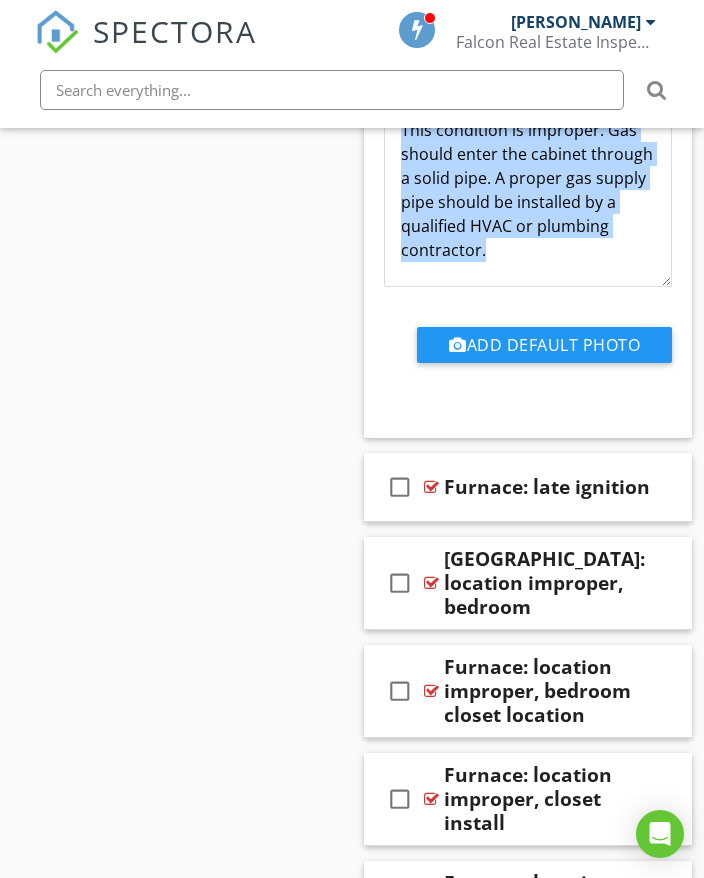
scroll to position [41594, 0]
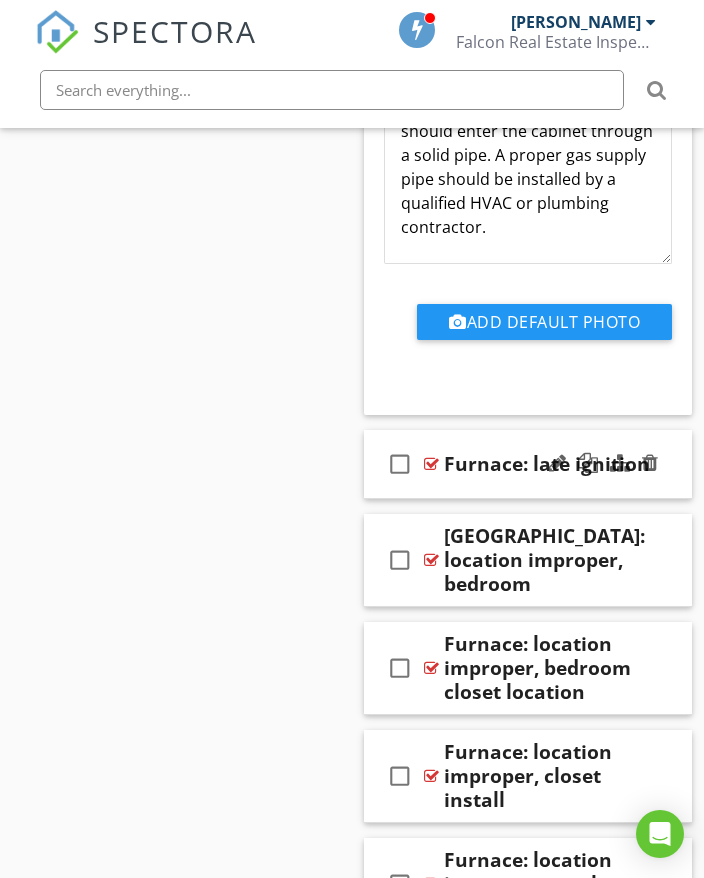
click at [673, 430] on div "check_box_outline_blank Furnace: late ignition" at bounding box center [528, 464] width 328 height 69
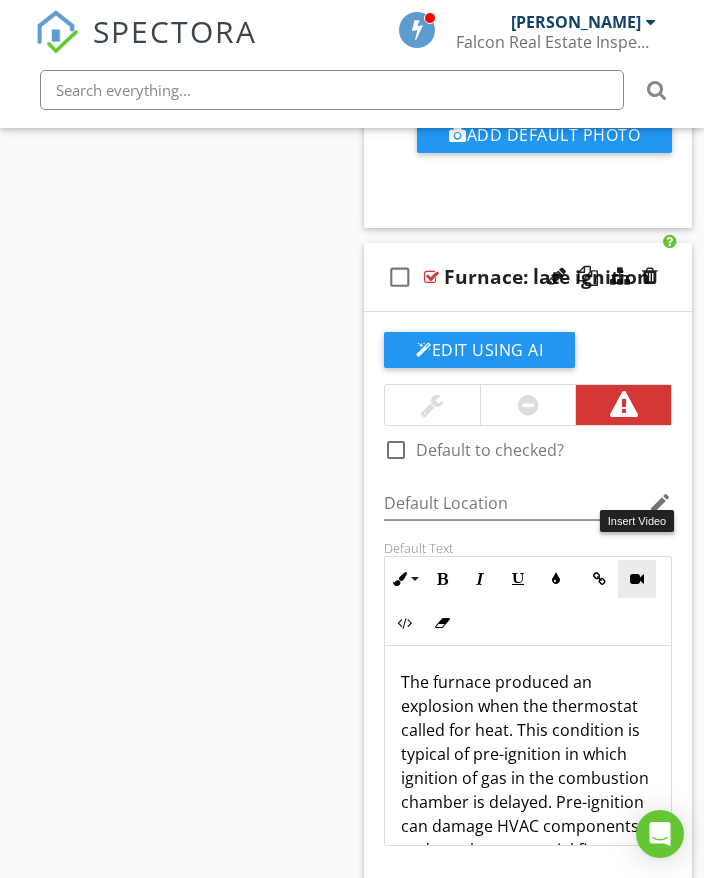
scroll to position [41794, 0]
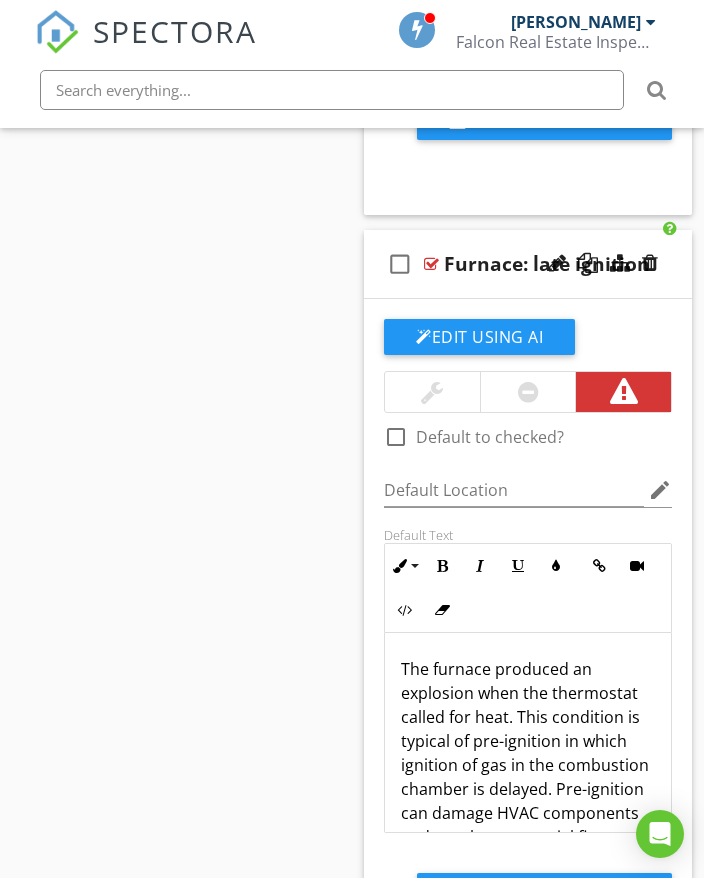
click at [676, 230] on div "check_box_outline_blank Furnace: late ignition" at bounding box center [528, 264] width 328 height 69
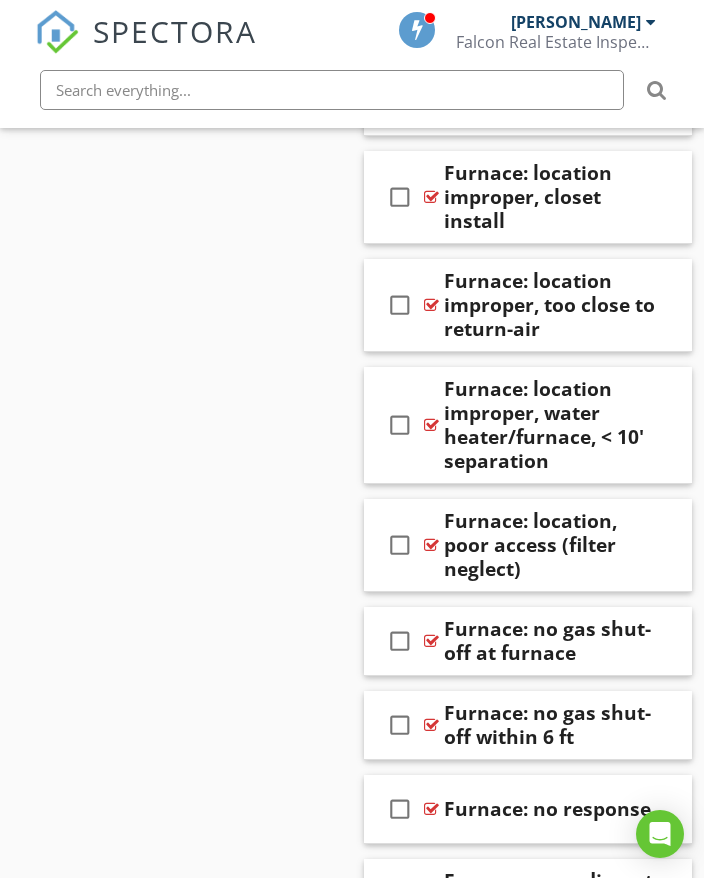
scroll to position [42194, 0]
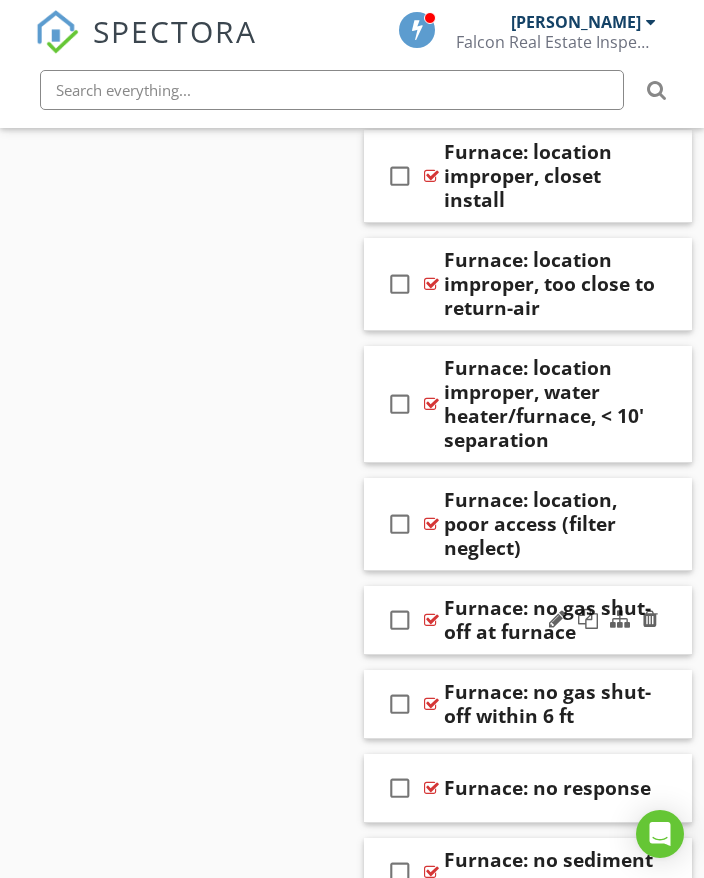
click at [673, 586] on div "check_box_outline_blank Furnace: no gas shut-off at furnace" at bounding box center [528, 620] width 328 height 69
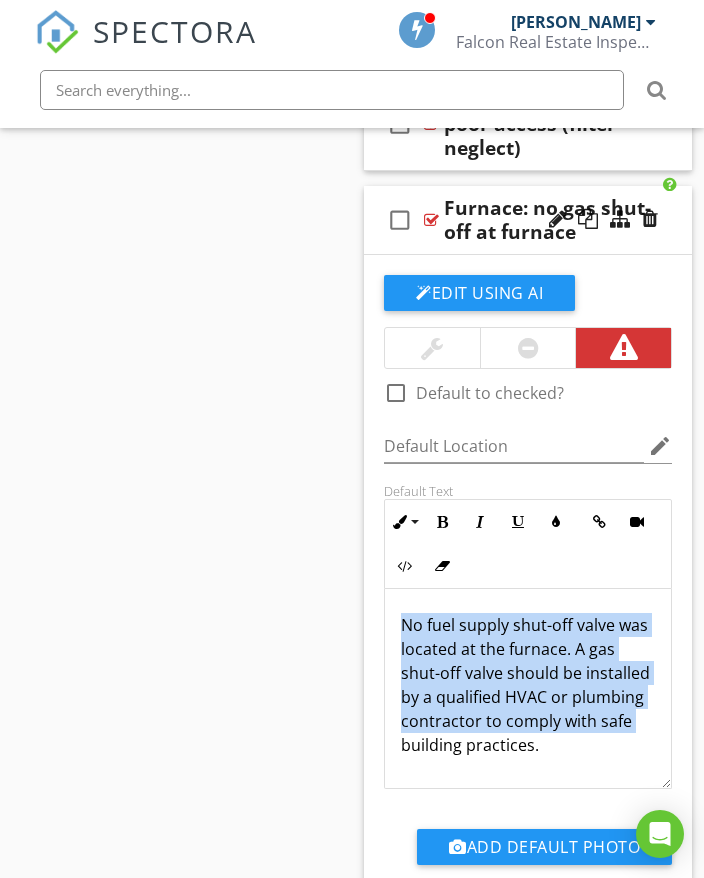
scroll to position [1, 0]
drag, startPoint x: 398, startPoint y: 511, endPoint x: 627, endPoint y: 656, distance: 271.0
click at [627, 668] on div "No fuel supply shut-off valve was located at the furnace. A gas shut-off valve …" at bounding box center [528, 688] width 286 height 200
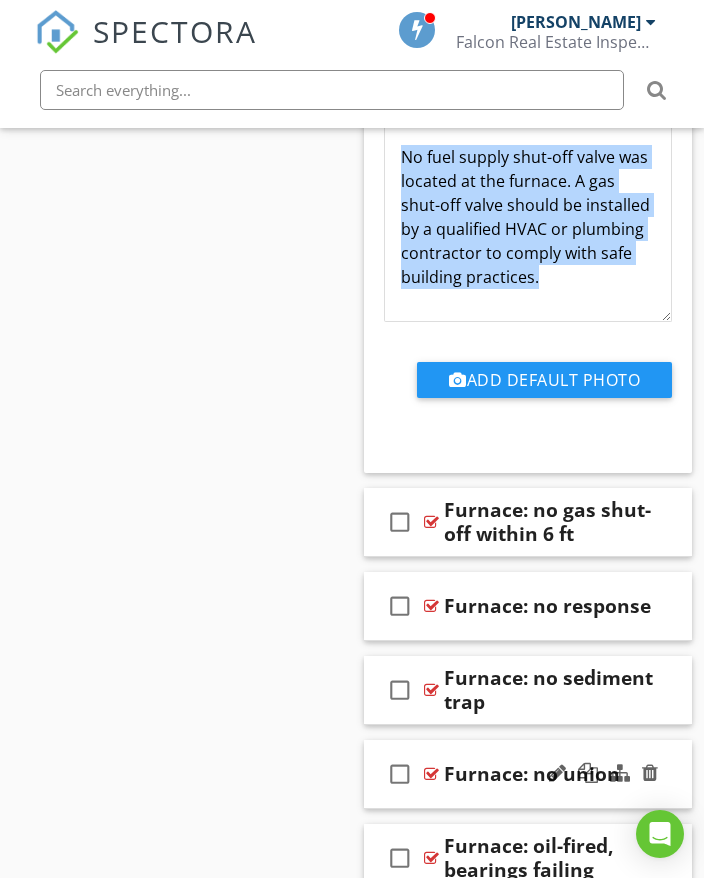
scroll to position [43093, 0]
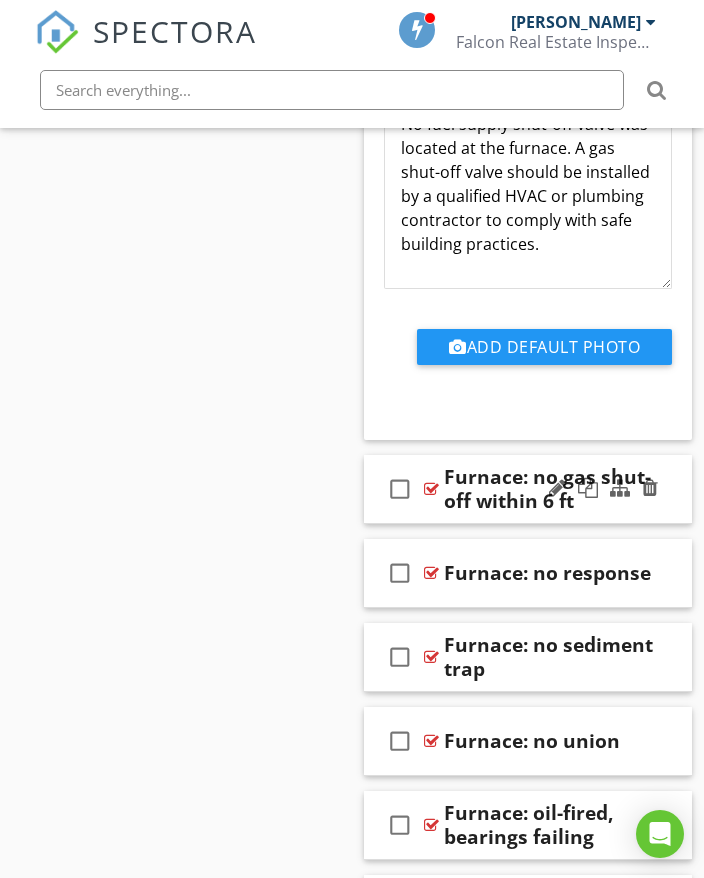
click at [662, 455] on div "check_box_outline_blank Furnace: no gas shut-off within 6 ft" at bounding box center [528, 489] width 328 height 69
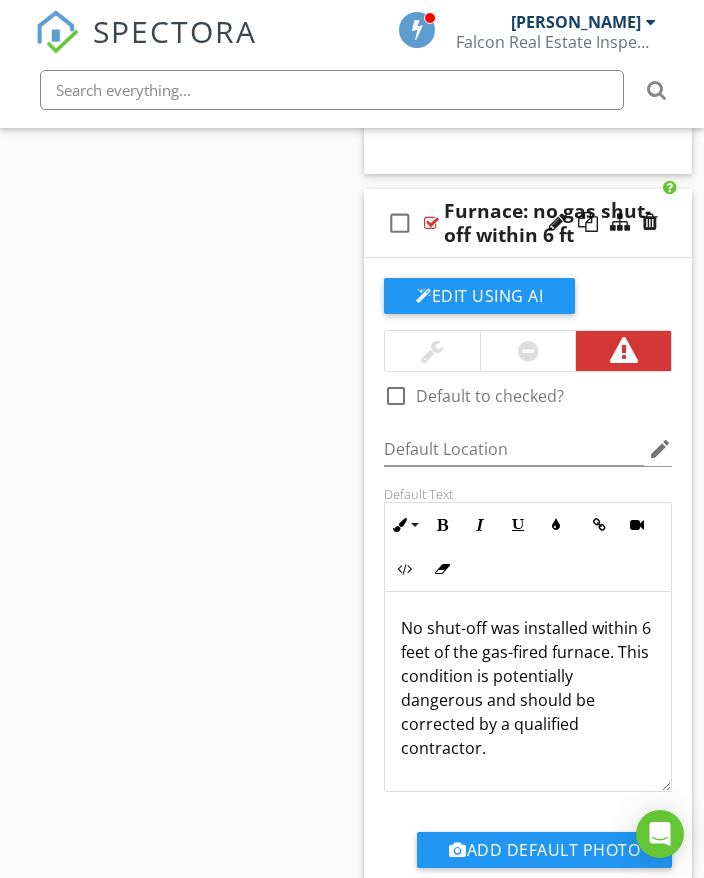
scroll to position [43393, 0]
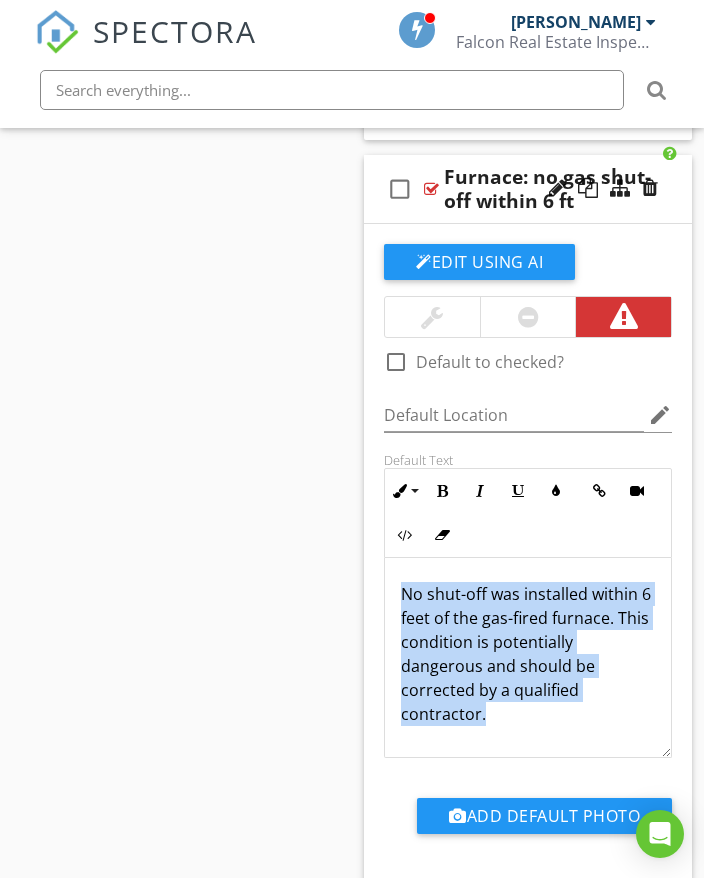
drag, startPoint x: 710, startPoint y: 530, endPoint x: 526, endPoint y: 593, distance: 194.5
click at [528, 595] on div "No shut-off was installed within 6 feet of the gas-fired furnace. This conditio…" at bounding box center [528, 666] width 286 height 216
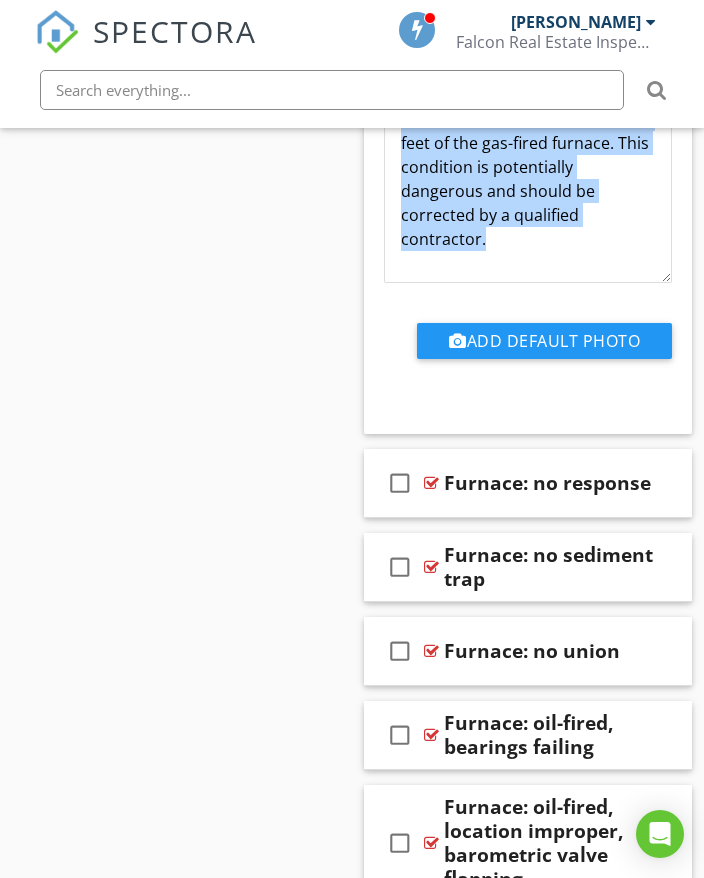
scroll to position [43893, 0]
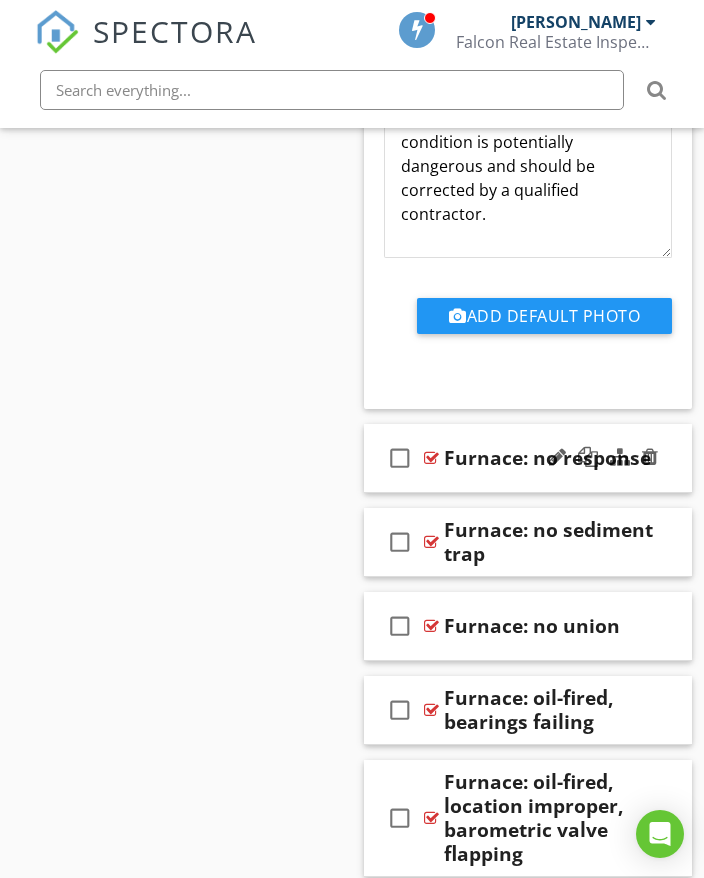
click at [671, 424] on div "check_box_outline_blank Furnace: no response" at bounding box center [528, 458] width 328 height 69
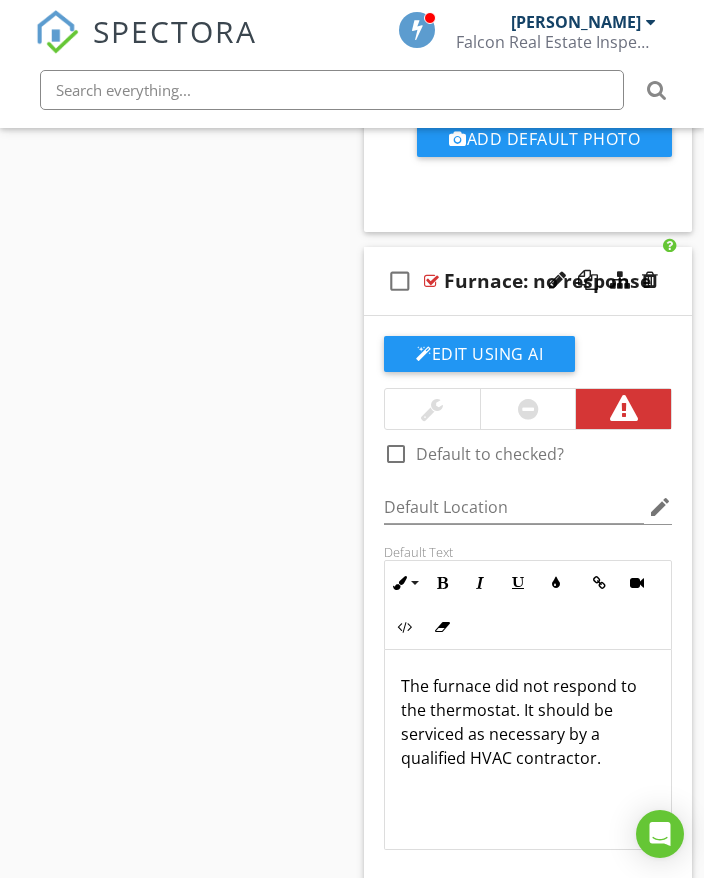
scroll to position [44093, 0]
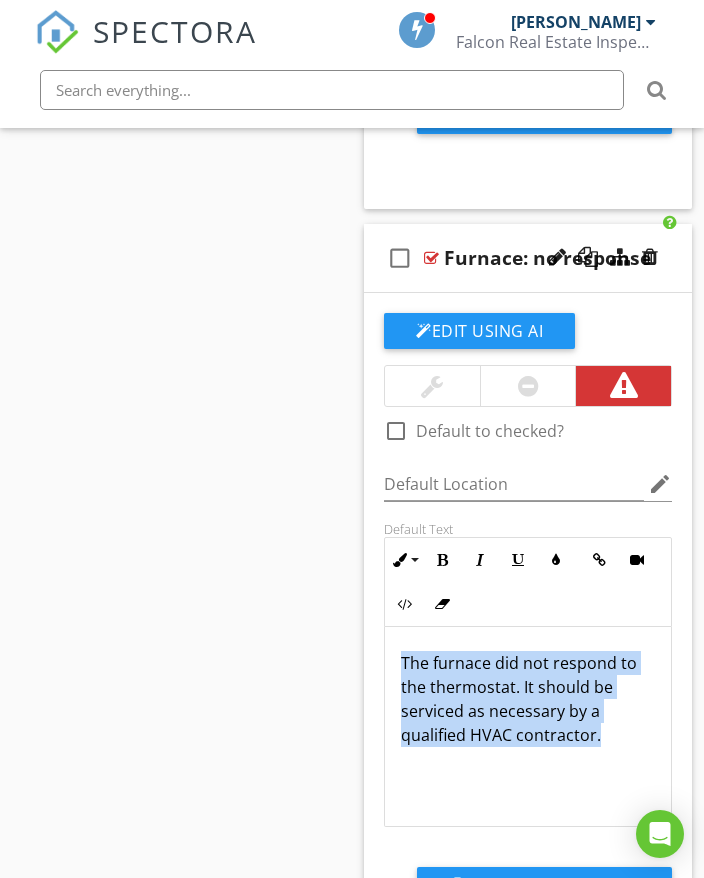
drag, startPoint x: 402, startPoint y: 544, endPoint x: 527, endPoint y: 586, distance: 131.8
click at [672, 643] on div "Default Text Inline Style XLarge Large Normal Small Light Small/Light Bold Ital…" at bounding box center [528, 674] width 312 height 306
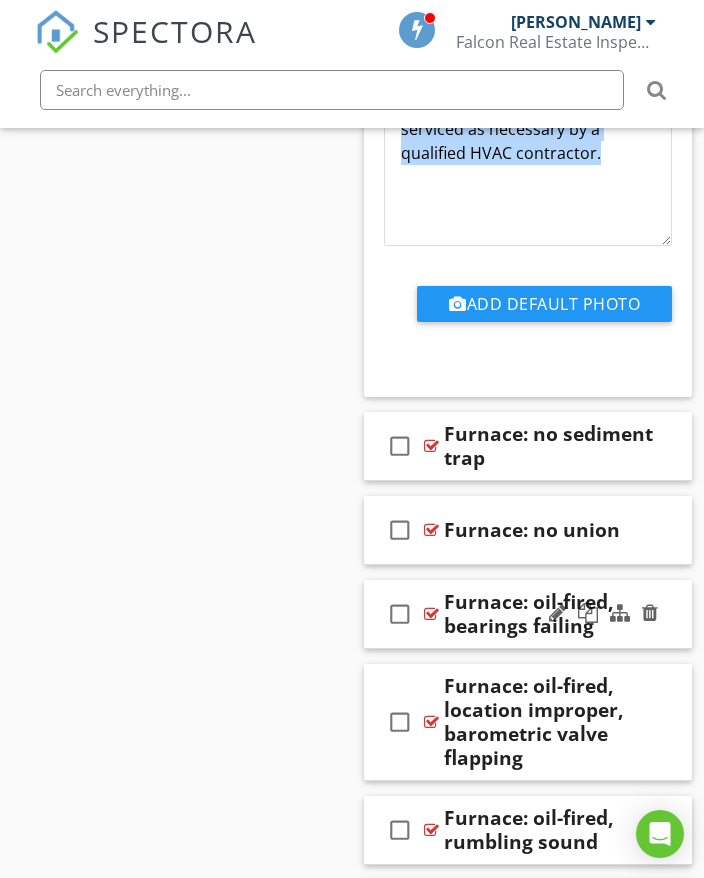
scroll to position [44693, 0]
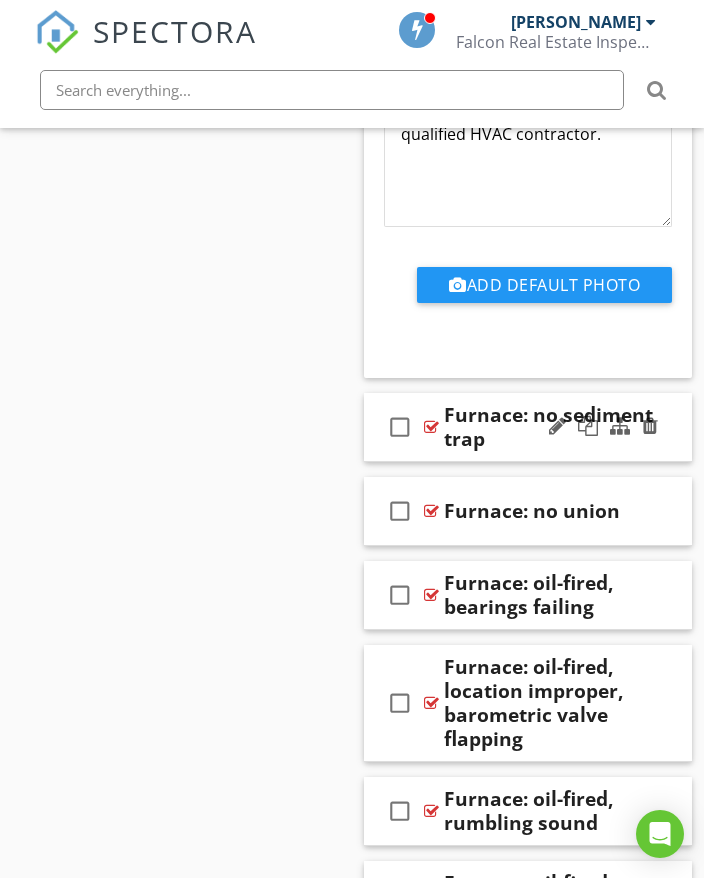
click at [669, 393] on div "check_box_outline_blank Furnace: no sediment trap" at bounding box center [528, 427] width 328 height 69
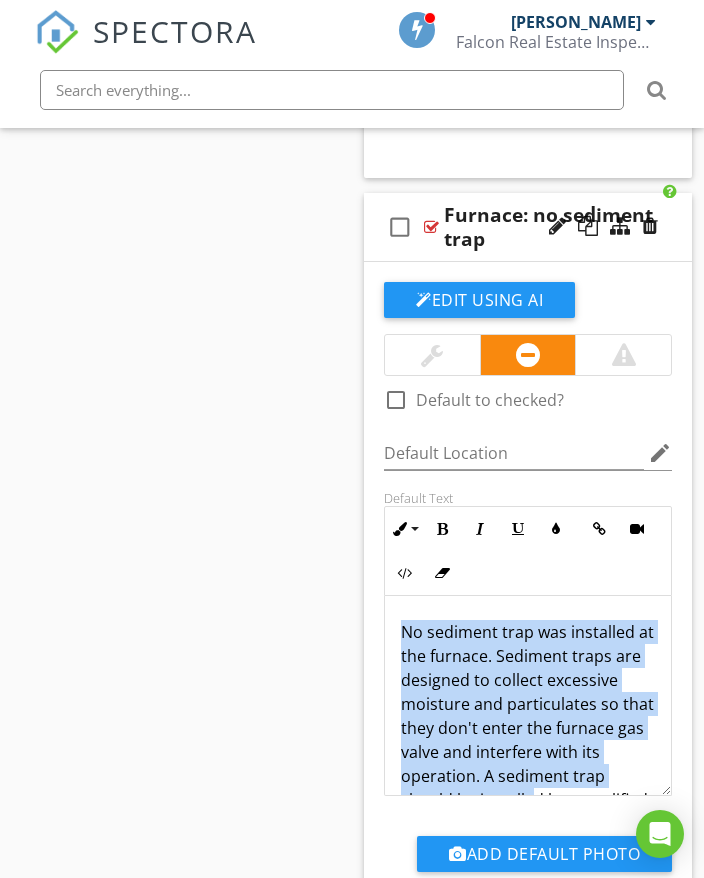
scroll to position [89, 0]
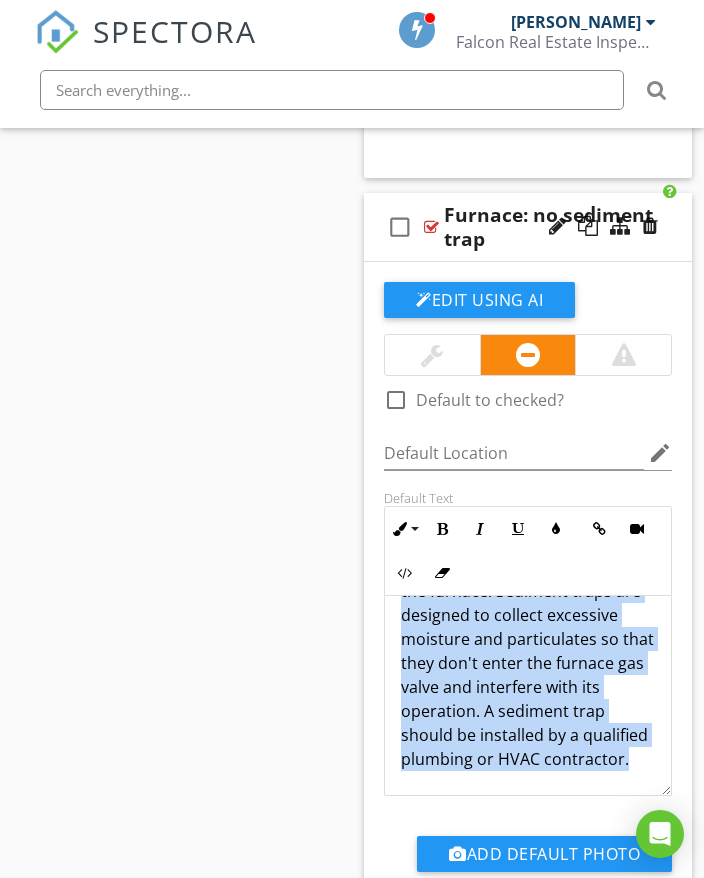
drag, startPoint x: 399, startPoint y: 514, endPoint x: 613, endPoint y: 631, distance: 243.9
click at [643, 662] on div "No sediment trap was installed at the furnace. Sediment traps are designed to c…" at bounding box center [528, 663] width 286 height 264
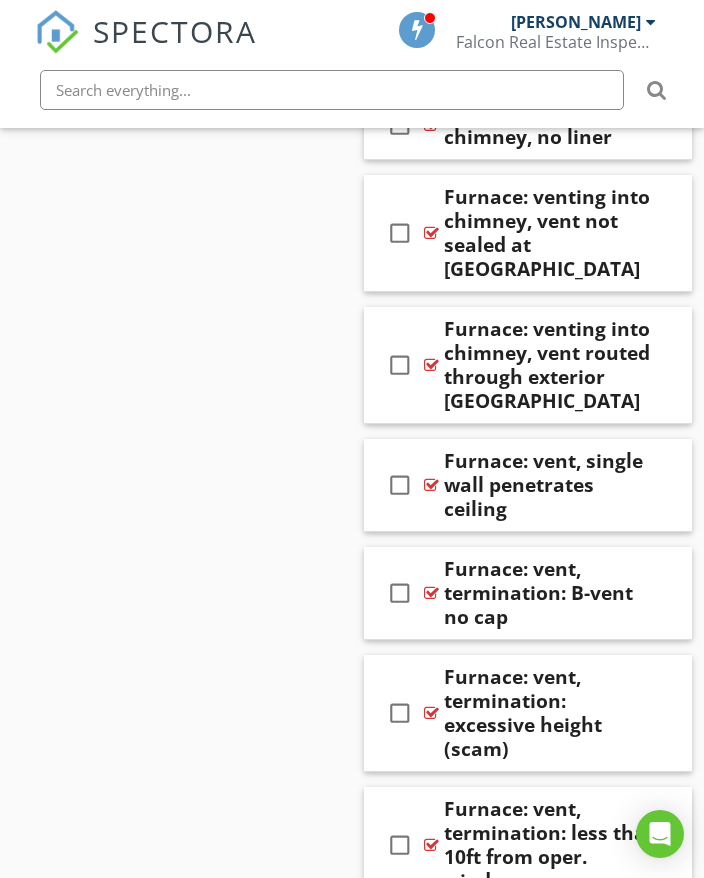
scroll to position [48293, 0]
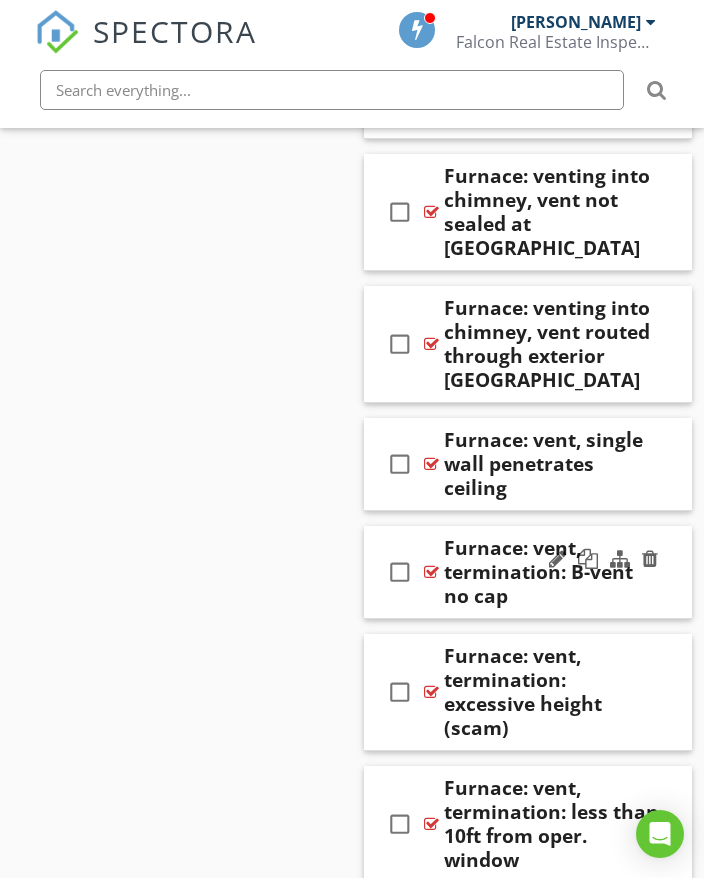
click at [676, 526] on div "check_box_outline_blank Furnace: vent, termination: B-vent no cap" at bounding box center [528, 572] width 328 height 93
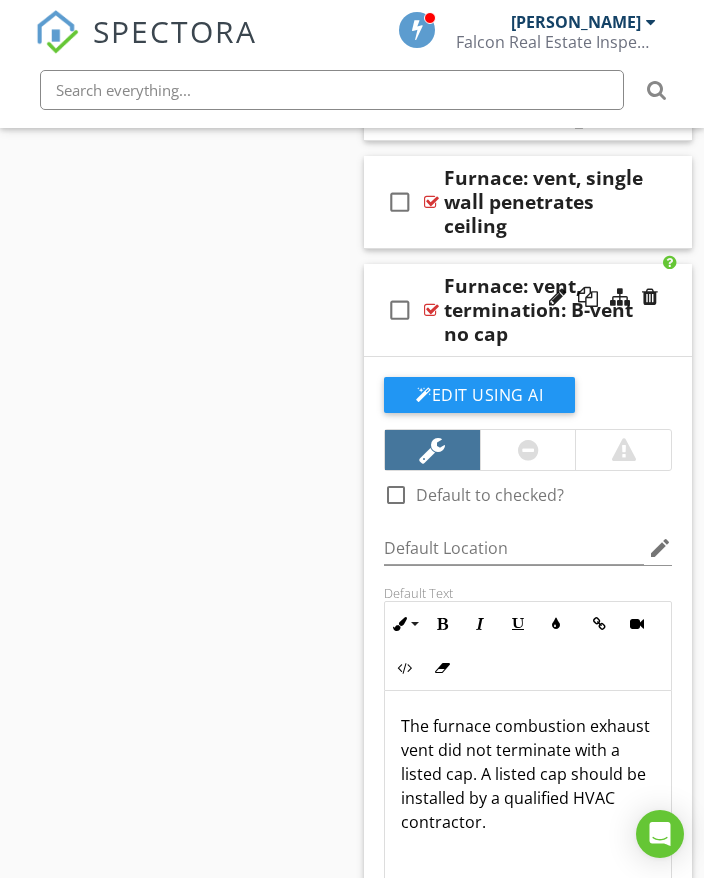
scroll to position [48593, 0]
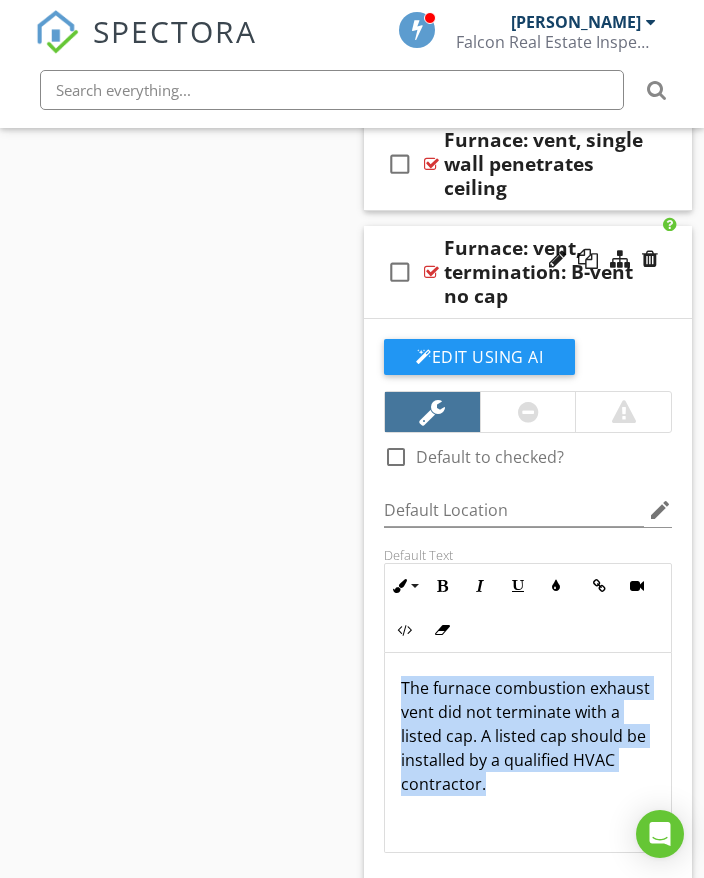
drag, startPoint x: 397, startPoint y: 544, endPoint x: 618, endPoint y: 659, distance: 249.1
click at [630, 663] on div "The furnace combustion exhaust vent did not terminate with a listed cap. A list…" at bounding box center [528, 752] width 286 height 200
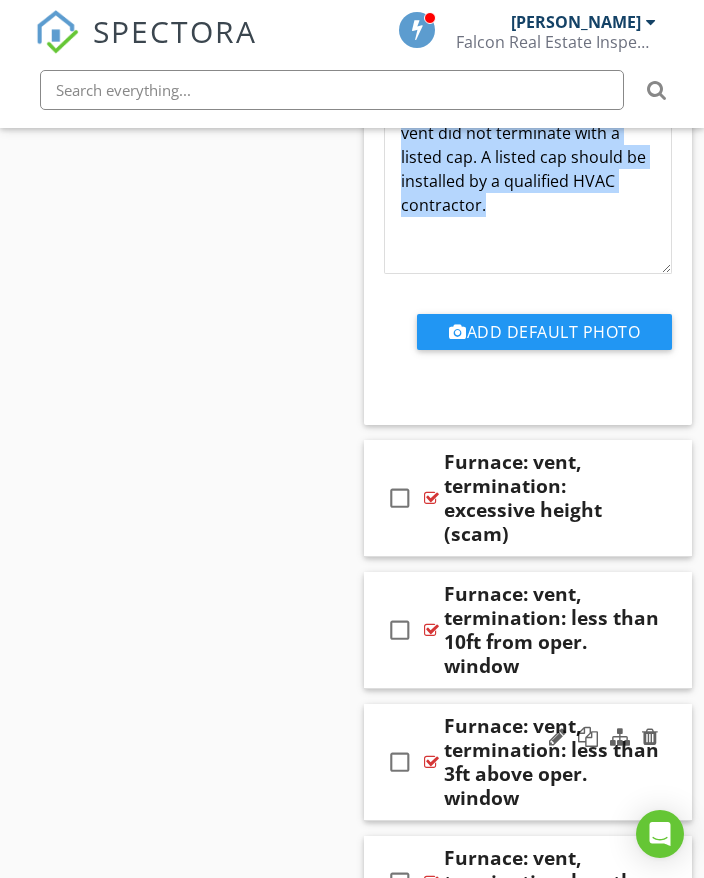
scroll to position [49192, 0]
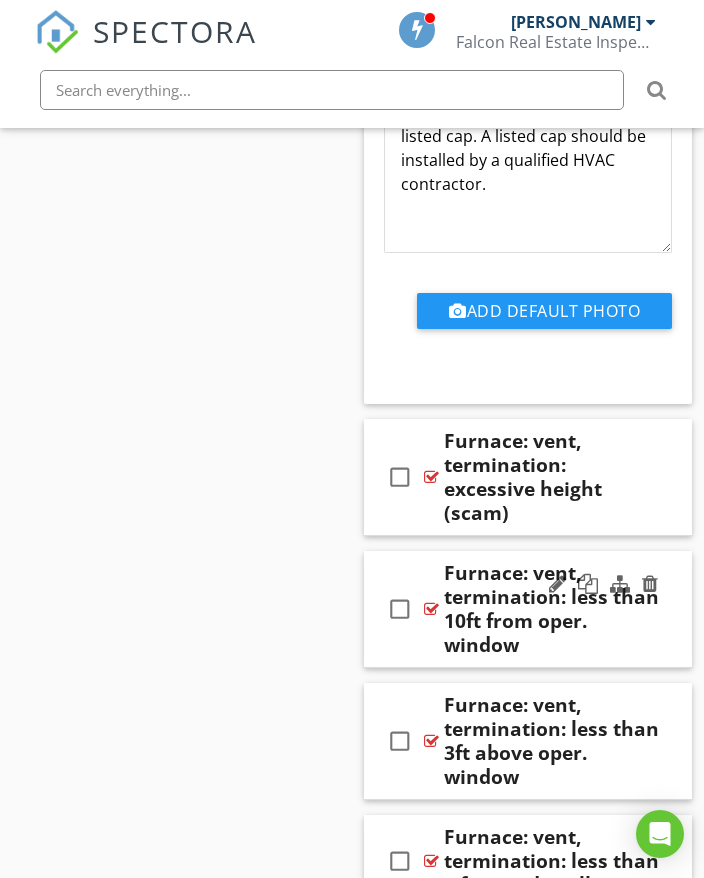
click at [653, 561] on div "Furnace: vent, termination: less than 10ft from oper. window" at bounding box center [552, 609] width 216 height 96
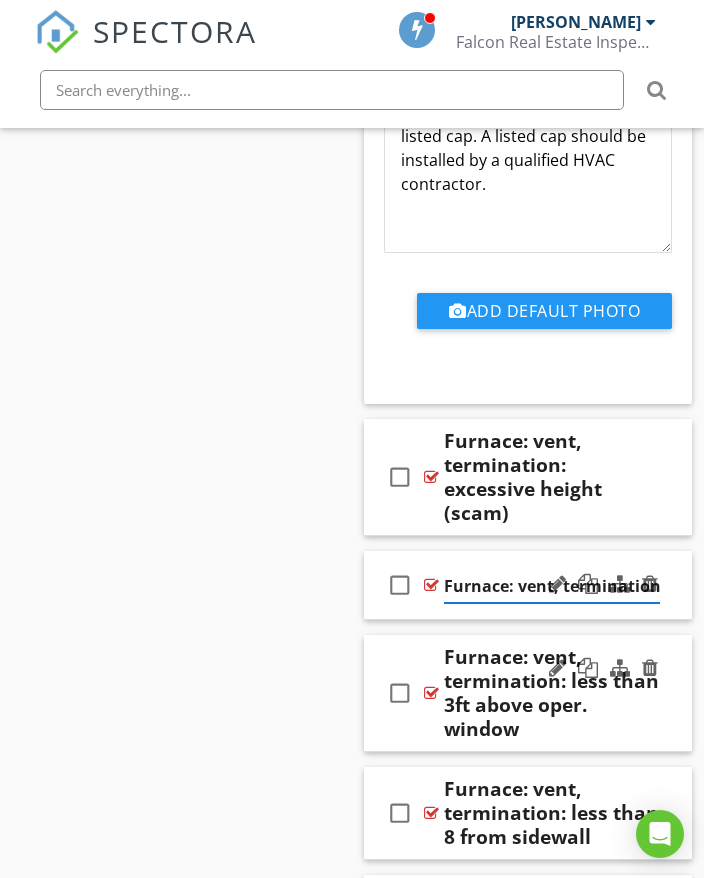
scroll to position [0, 270]
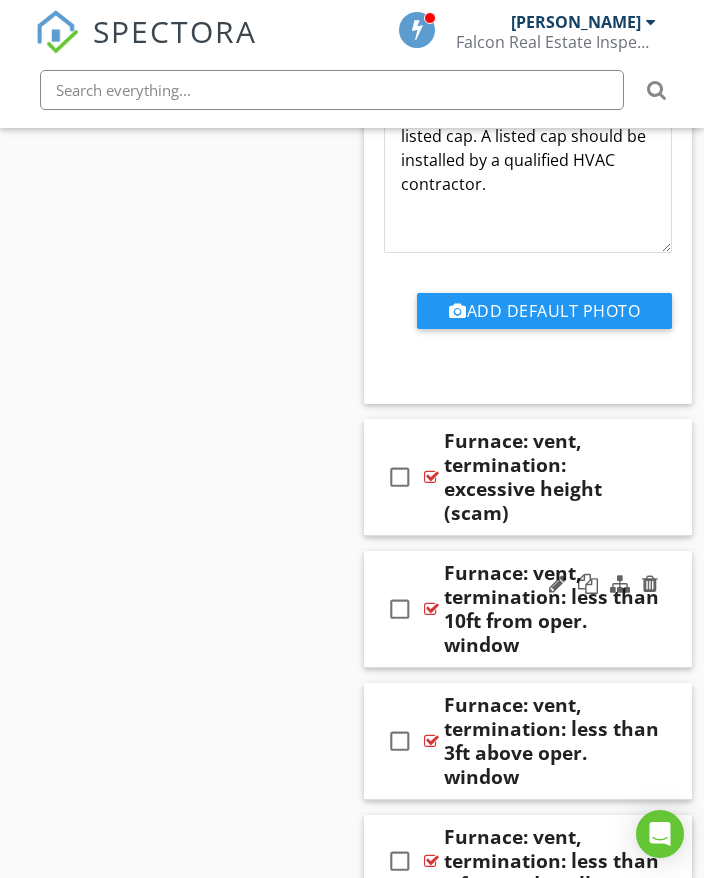
click at [680, 551] on div "check_box_outline_blank Furnace: vent, termination: less than 10ft from oper. w…" at bounding box center [528, 609] width 328 height 117
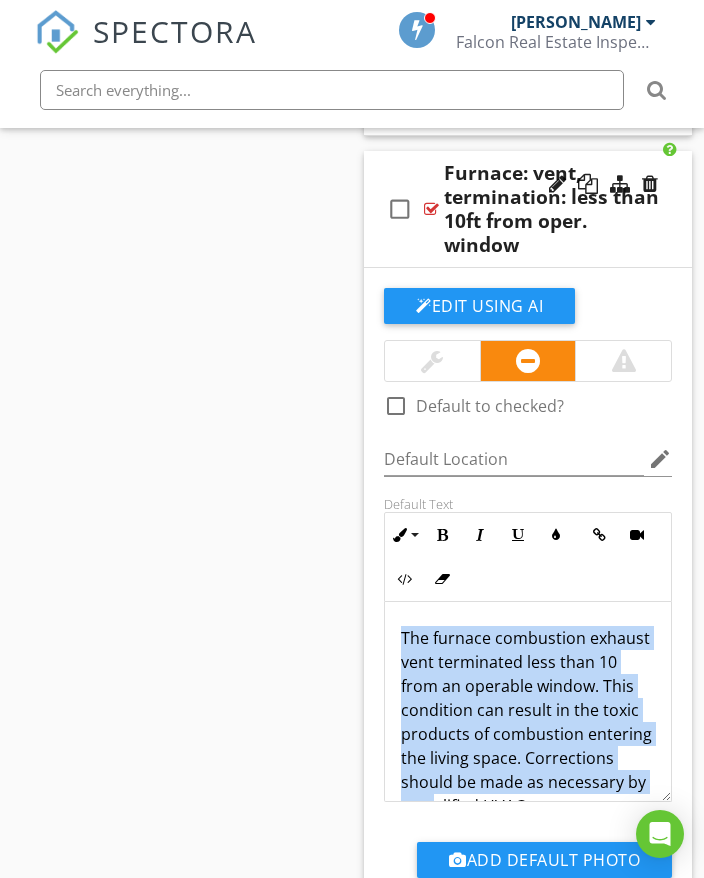
scroll to position [65, 0]
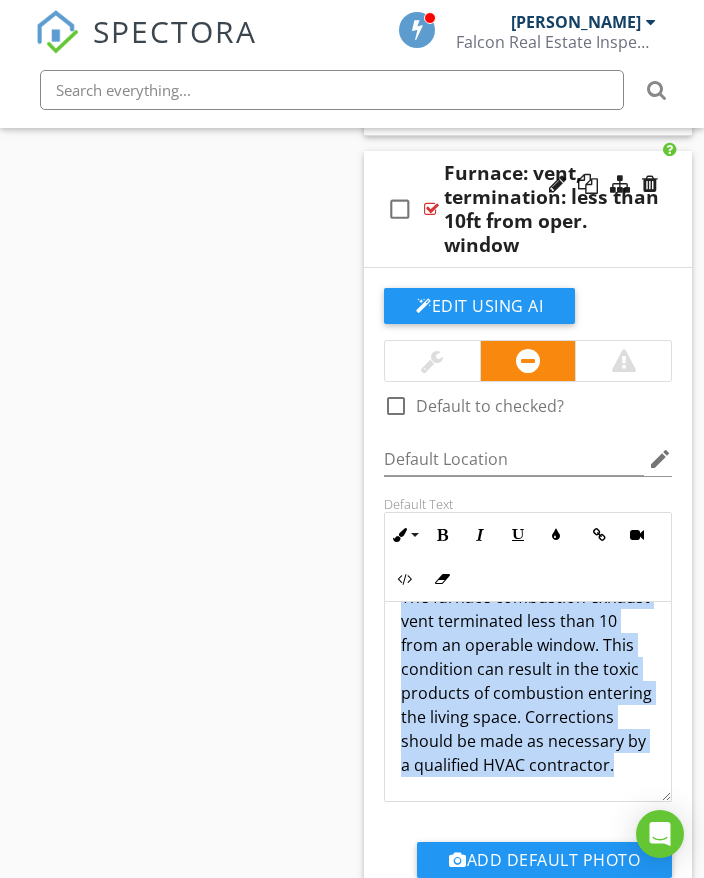
drag, startPoint x: 399, startPoint y: 490, endPoint x: 548, endPoint y: 617, distance: 195.8
click at [643, 649] on div "The furnace combustion exhaust vent terminated less than 10 from an operable wi…" at bounding box center [528, 681] width 286 height 240
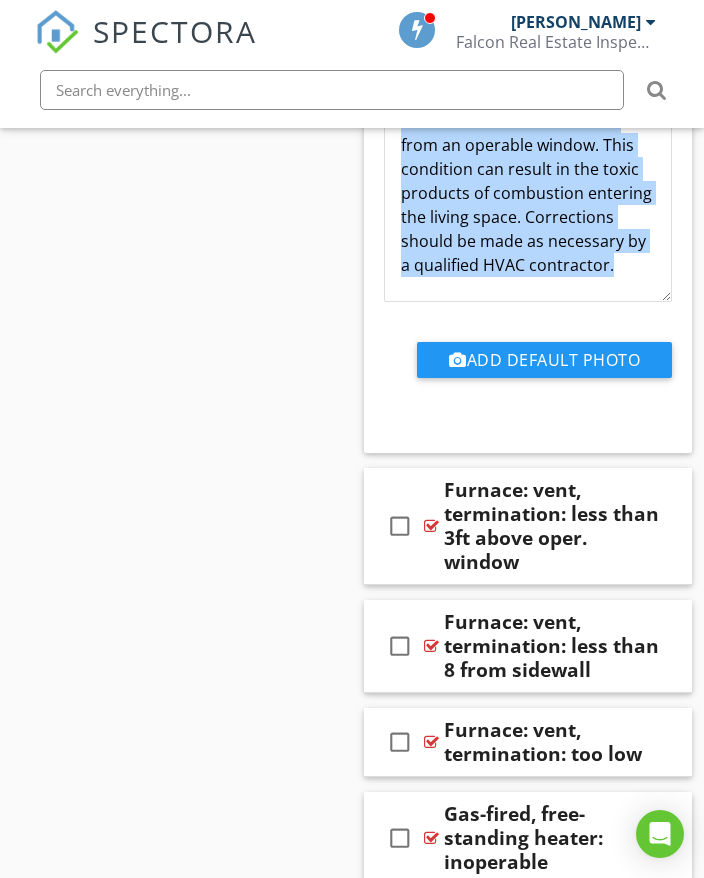
scroll to position [50192, 0]
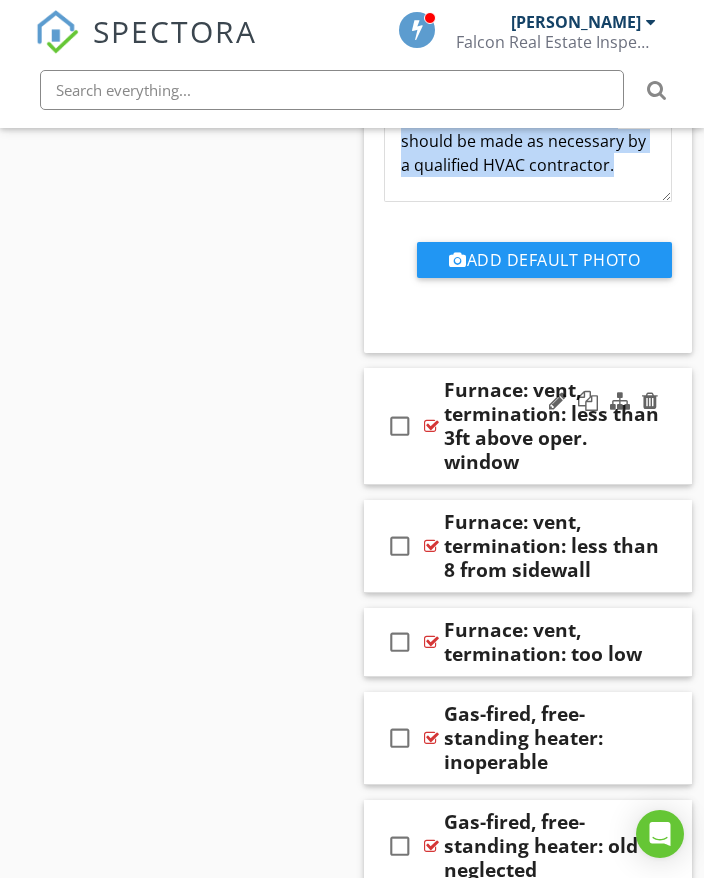
click at [643, 378] on div "Furnace: vent, termination: less than 3ft above oper. window" at bounding box center [552, 426] width 216 height 96
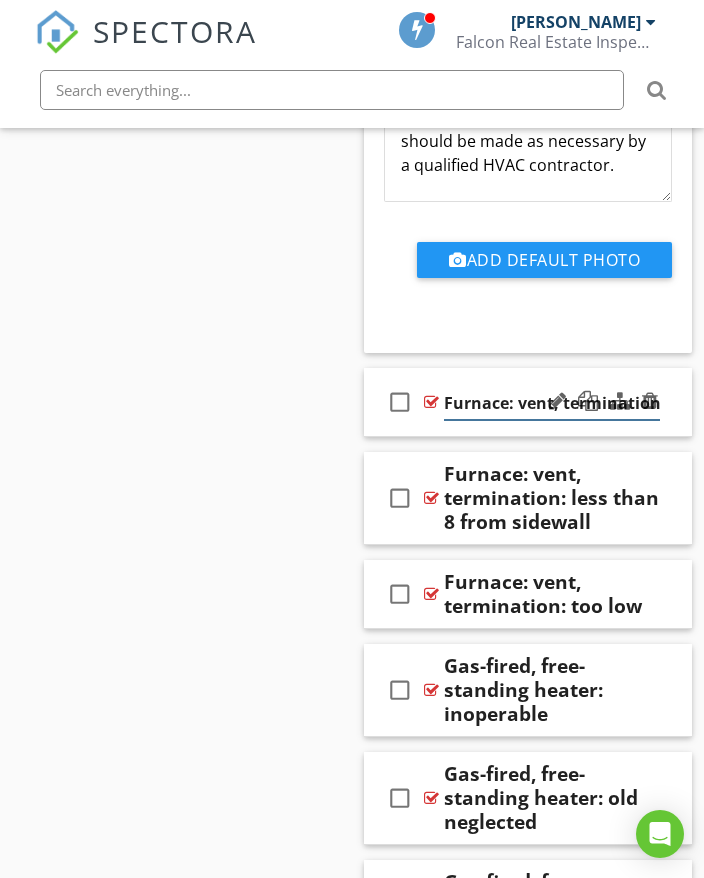
scroll to position [0, 270]
click at [685, 368] on div "check_box_outline_blank Furnace: vent, termination: less than 3ft above oper. w…" at bounding box center [528, 402] width 328 height 69
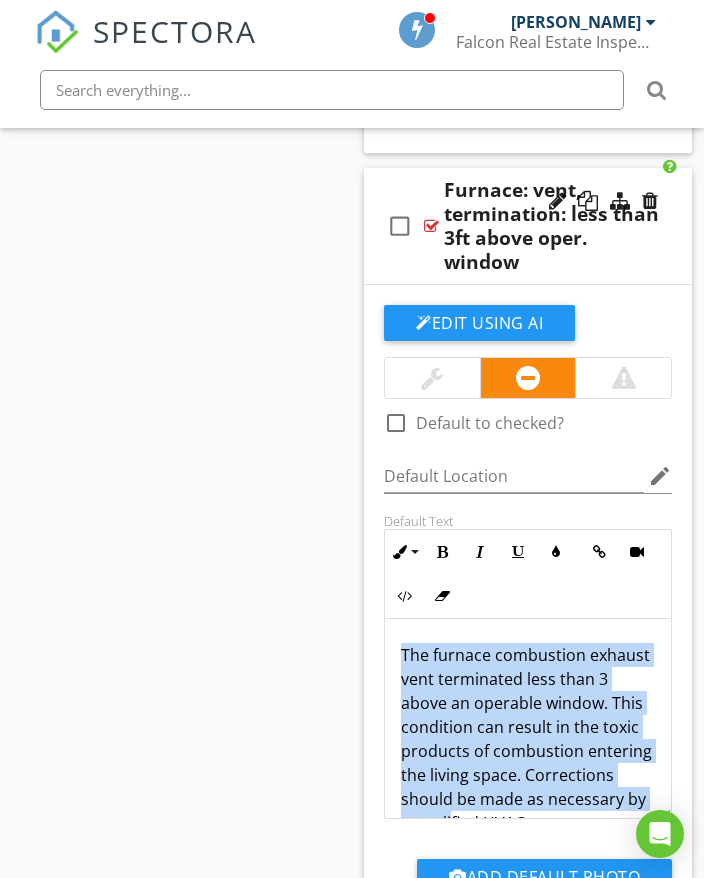
scroll to position [65, 0]
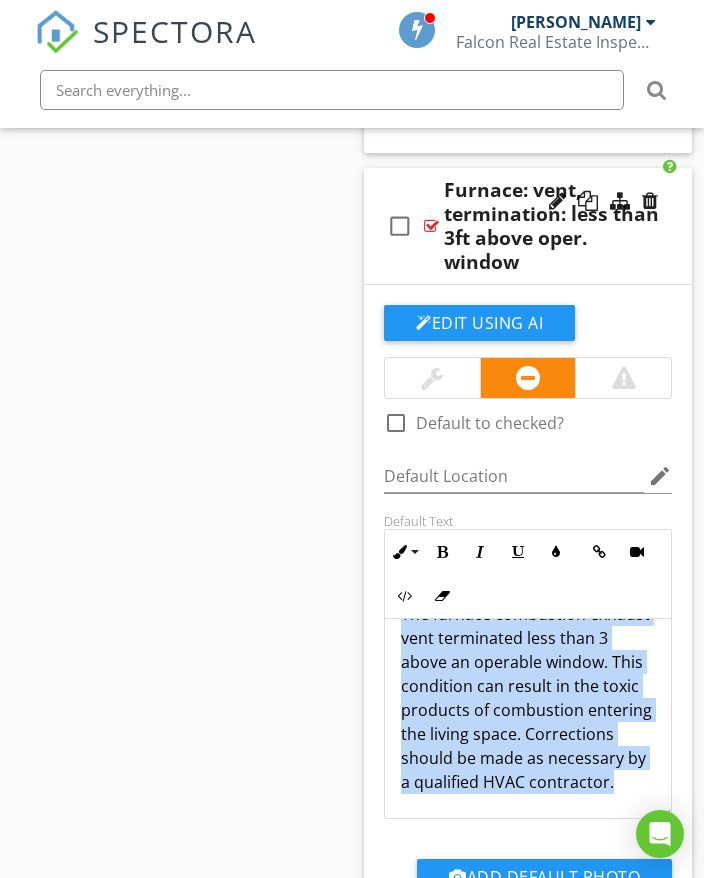
drag, startPoint x: 398, startPoint y: 515, endPoint x: 619, endPoint y: 670, distance: 269.9
click at [619, 672] on div "The furnace combustion exhaust vent terminated less than 3 above an operable wi…" at bounding box center [528, 698] width 286 height 240
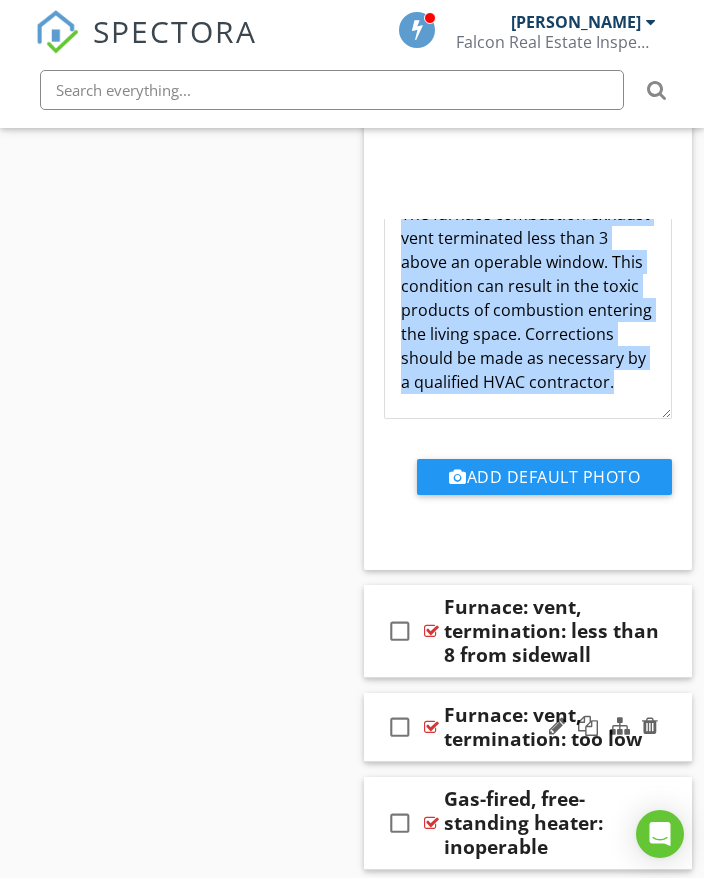
scroll to position [50892, 0]
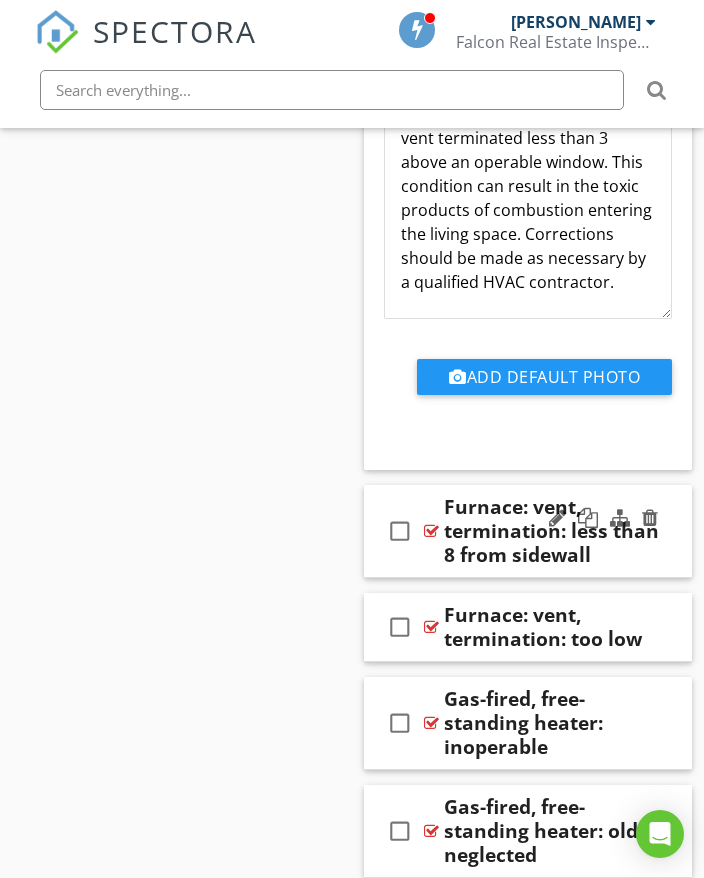
click at [680, 485] on div "check_box_outline_blank Furnace: vent, termination: less than 8 from sidewall" at bounding box center [528, 531] width 328 height 93
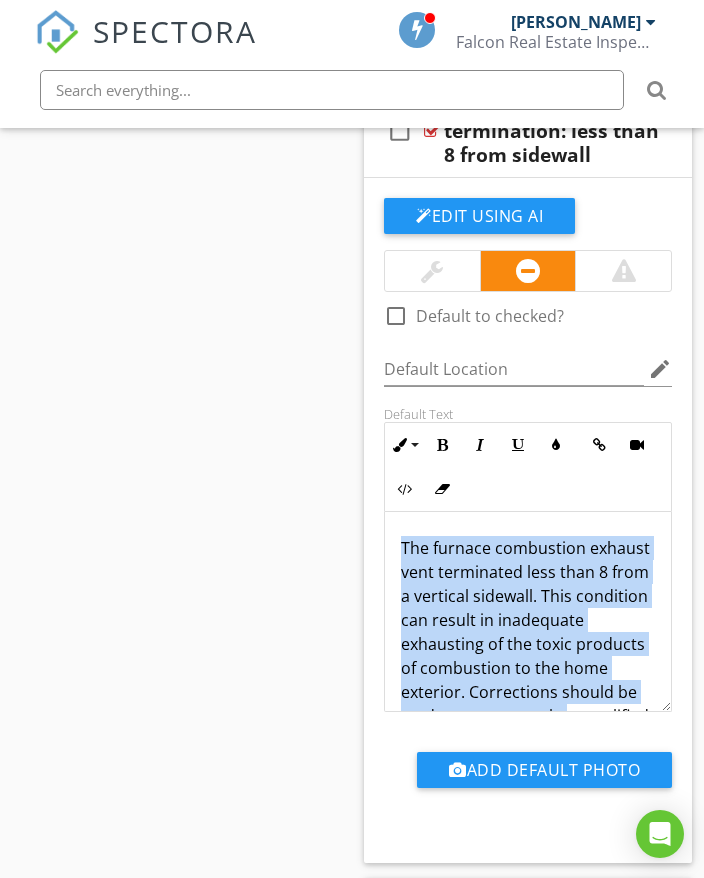
scroll to position [65, 0]
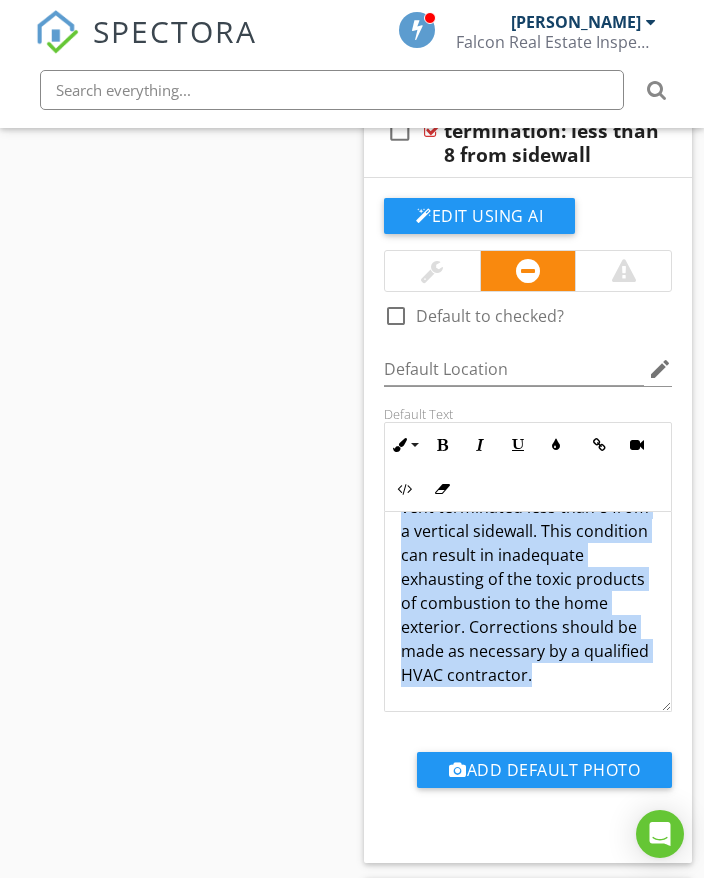
drag, startPoint x: 401, startPoint y: 407, endPoint x: 607, endPoint y: 525, distance: 237.4
click at [640, 542] on div "The furnace combustion exhaust vent terminated less than 8 from a vertical side…" at bounding box center [528, 579] width 286 height 264
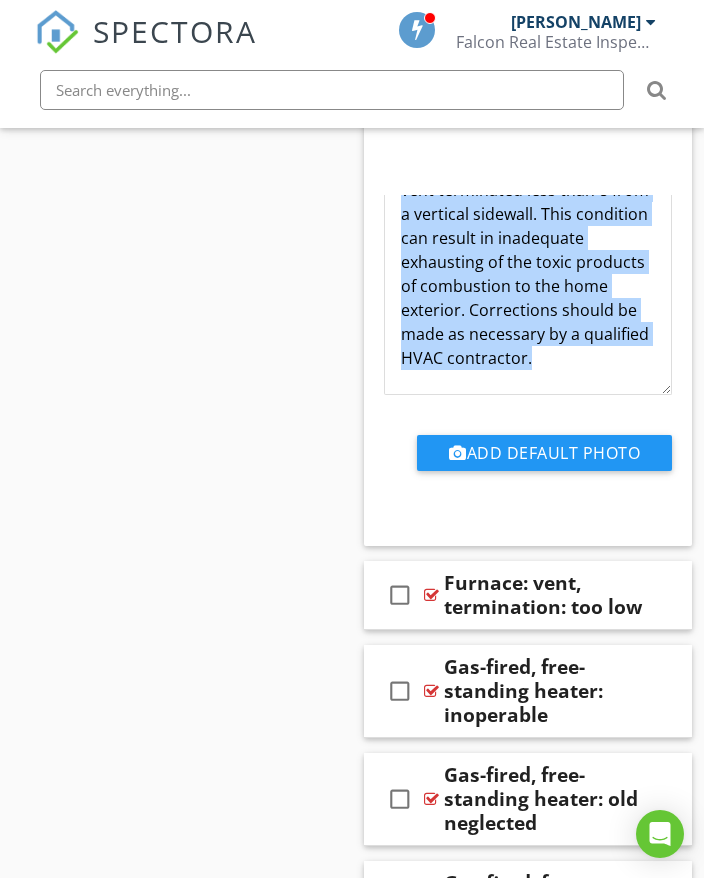
scroll to position [51692, 0]
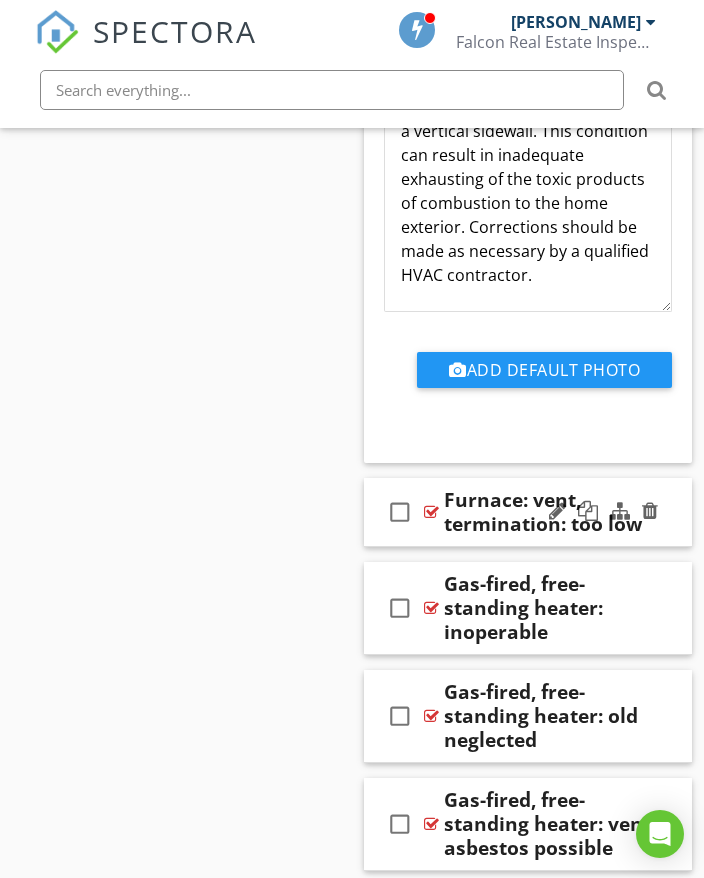
click at [664, 478] on div "check_box_outline_blank Furnace: vent, termination: too low" at bounding box center [528, 512] width 328 height 69
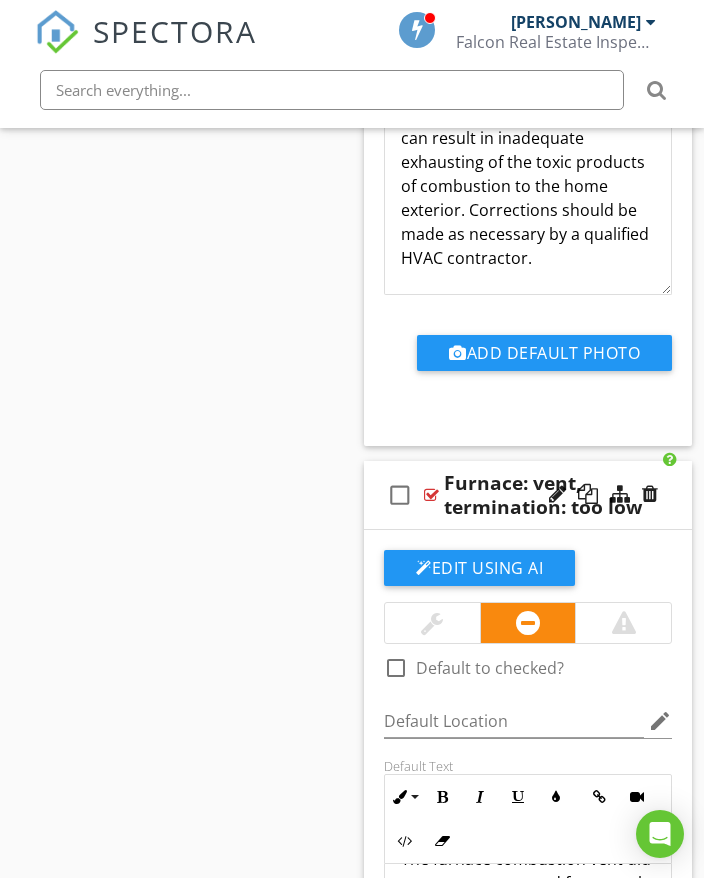
scroll to position [51609, 0]
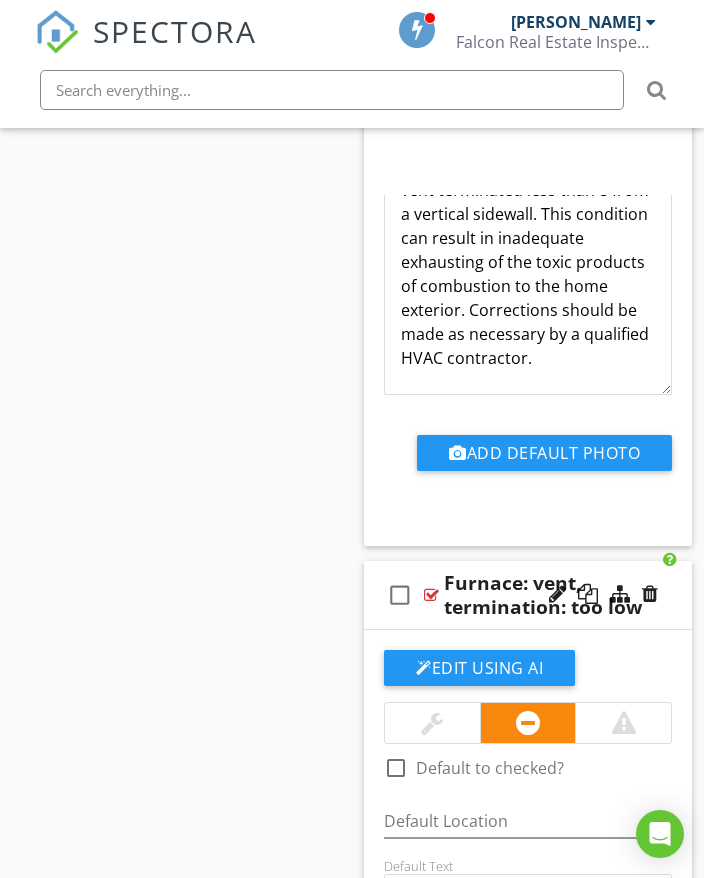
click at [670, 561] on div "check_box_outline_blank Furnace: vent, termination: too low" at bounding box center [528, 595] width 328 height 69
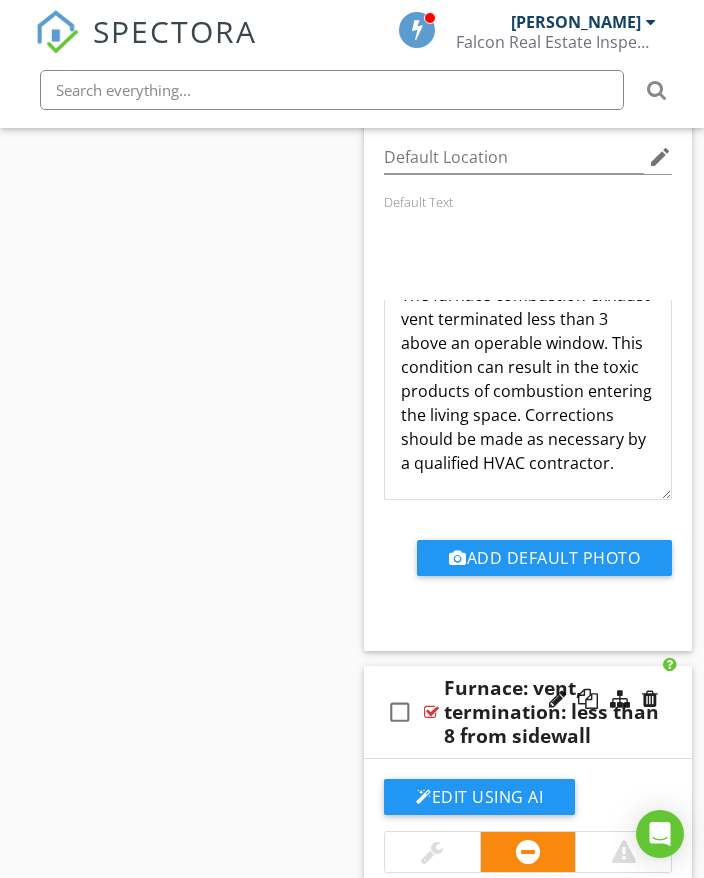
scroll to position [50709, 0]
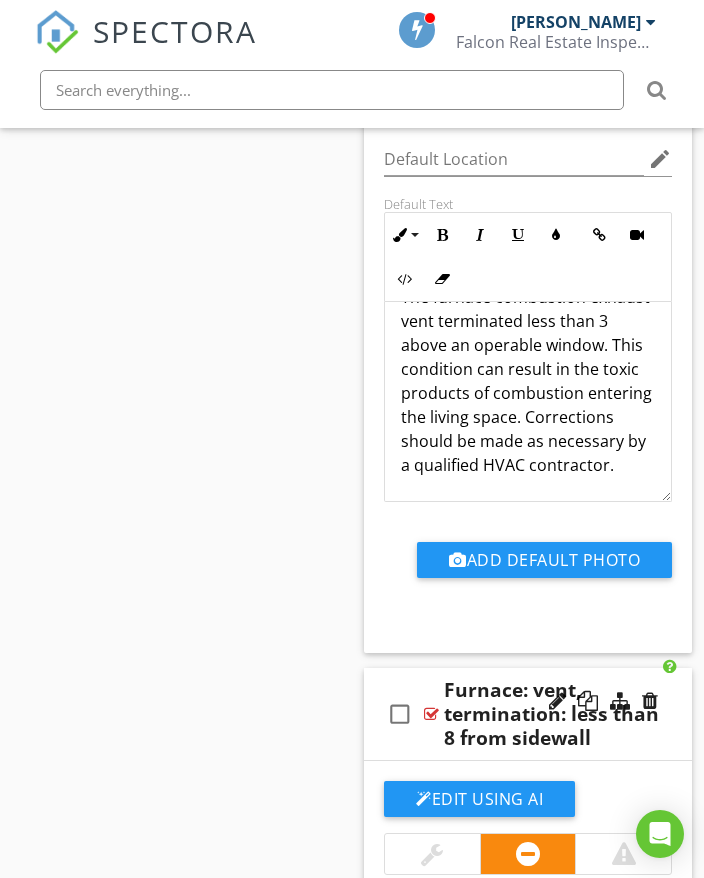
click at [674, 668] on div "check_box_outline_blank Furnace: vent, termination: less than 8 from sidewall" at bounding box center [528, 714] width 328 height 93
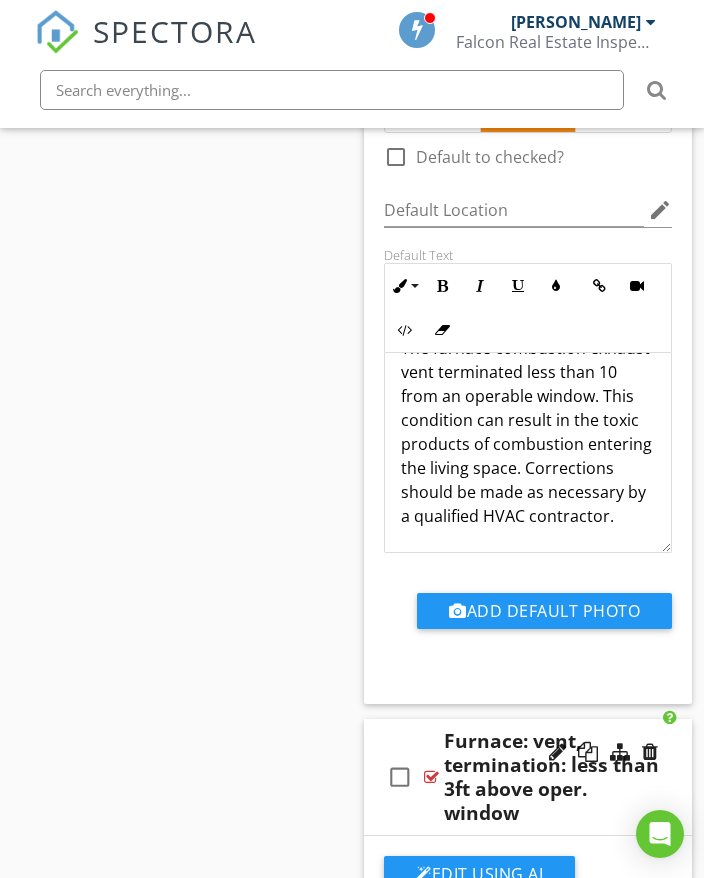
scroll to position [49809, 0]
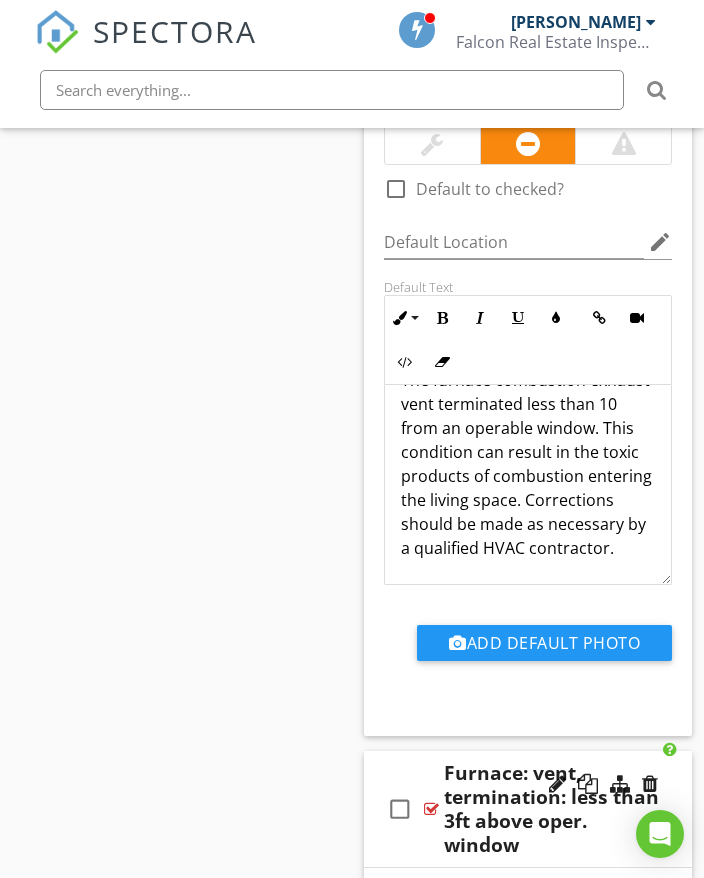
click at [680, 751] on div "check_box_outline_blank Furnace: vent, termination: less than 3ft above oper. w…" at bounding box center [528, 809] width 328 height 117
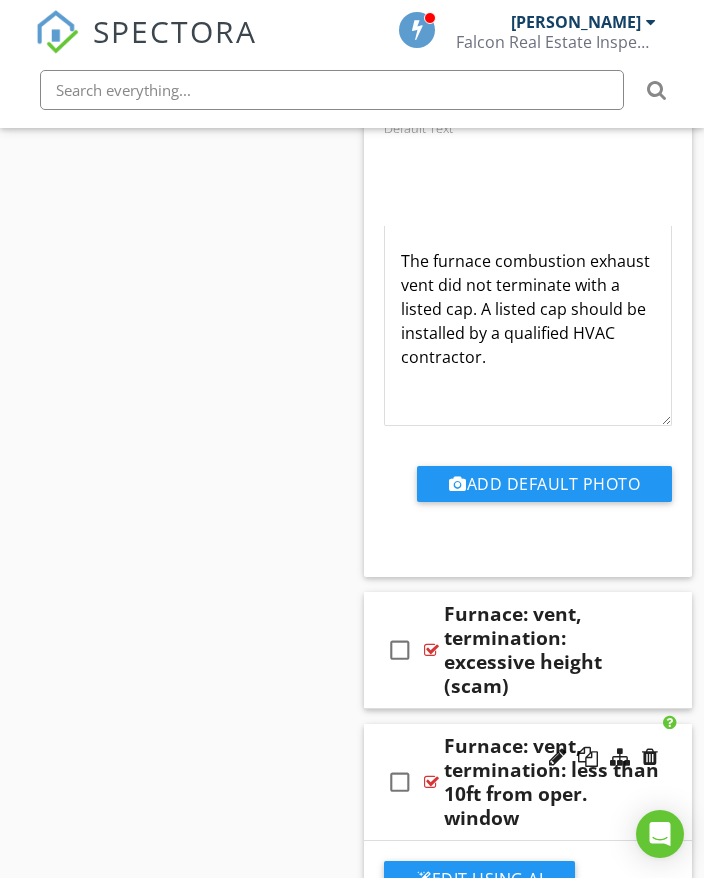
scroll to position [49009, 0]
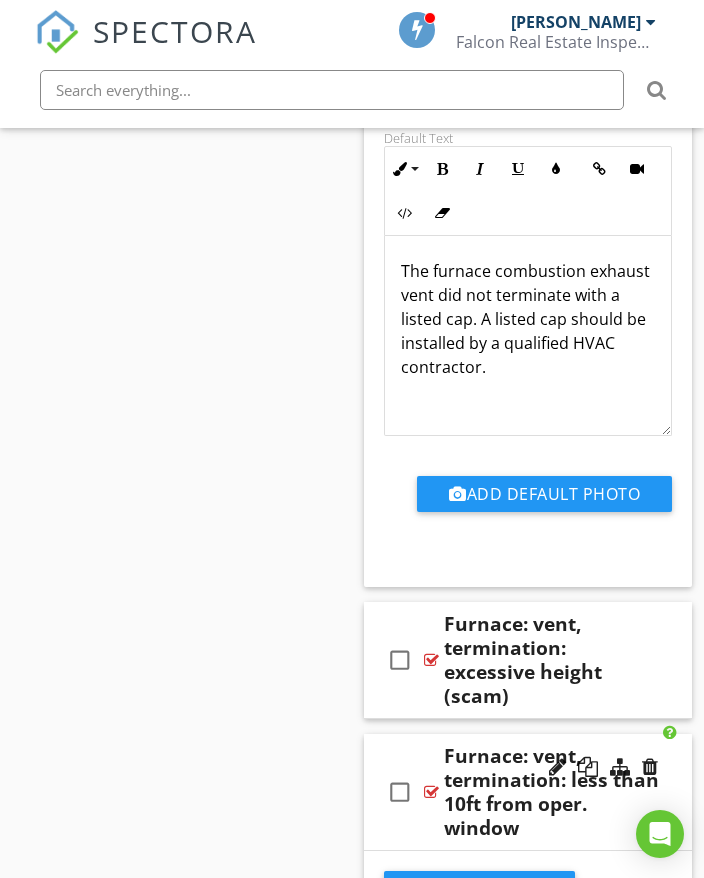
click at [672, 734] on div "check_box_outline_blank Furnace: vent, termination: less than 10ft from oper. w…" at bounding box center [528, 792] width 328 height 117
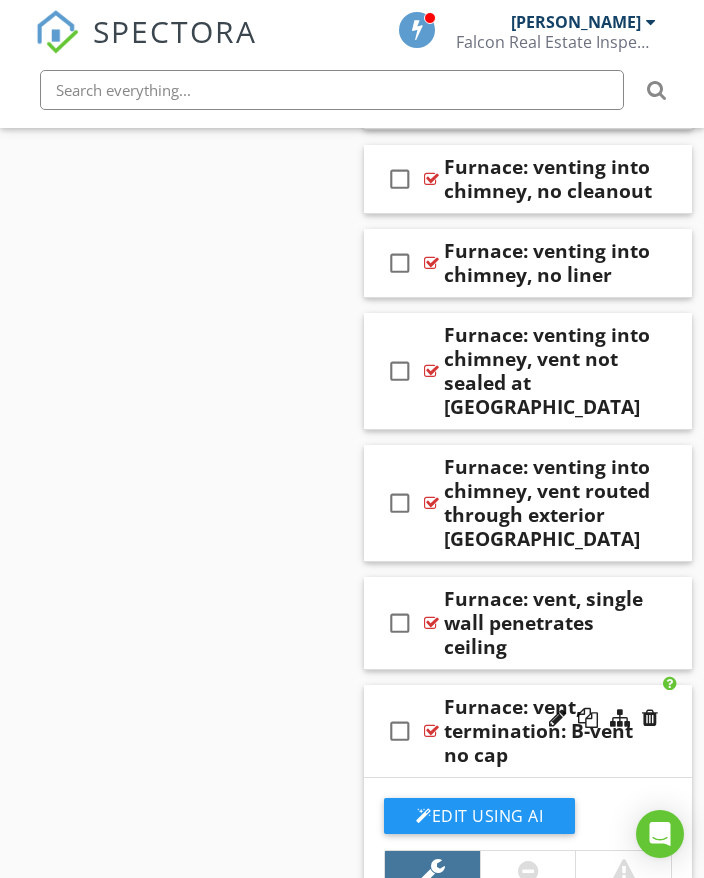
scroll to position [48110, 0]
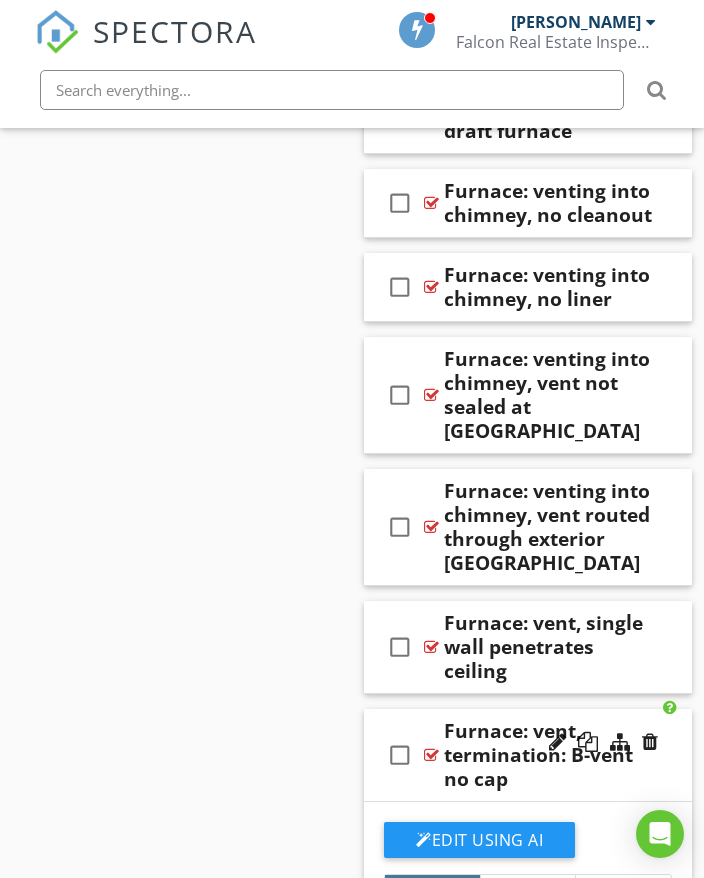
click at [673, 709] on div "check_box_outline_blank Furnace: vent, termination: B-vent no cap" at bounding box center [528, 755] width 328 height 93
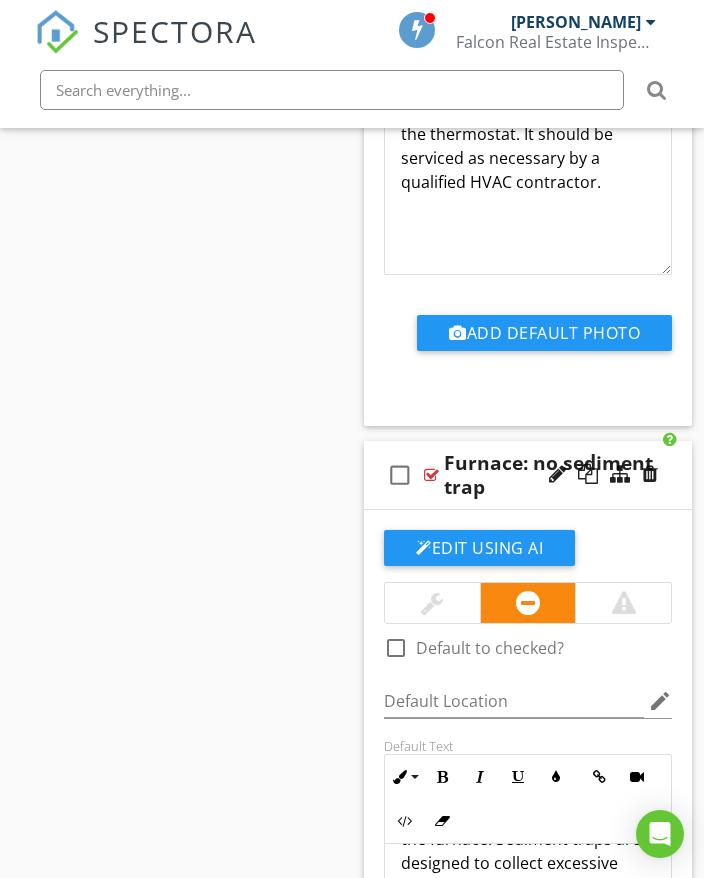
scroll to position [44410, 0]
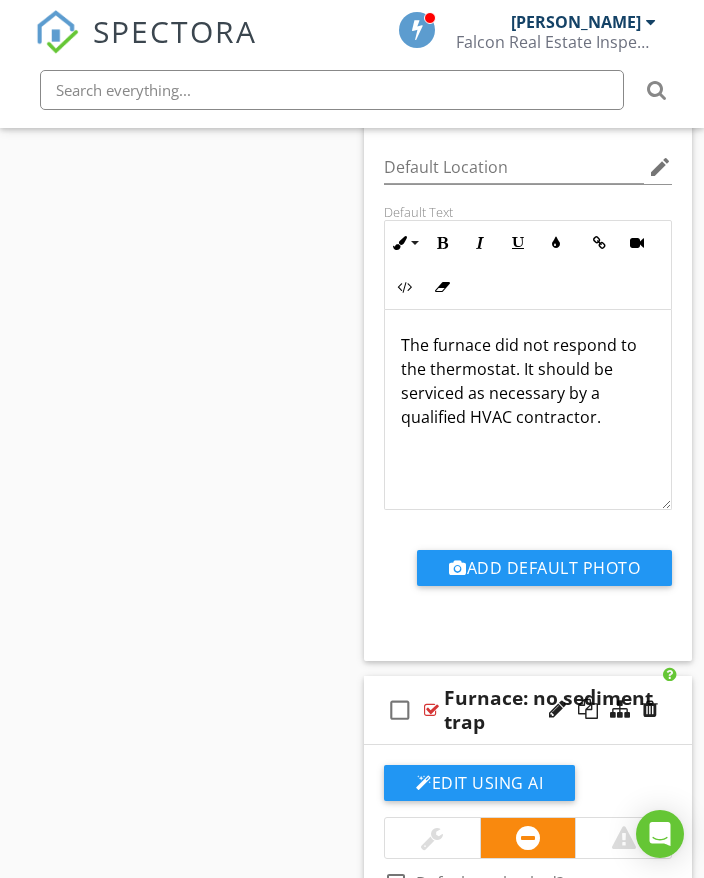
click at [679, 676] on div "check_box_outline_blank Furnace: no sediment trap" at bounding box center [528, 710] width 328 height 69
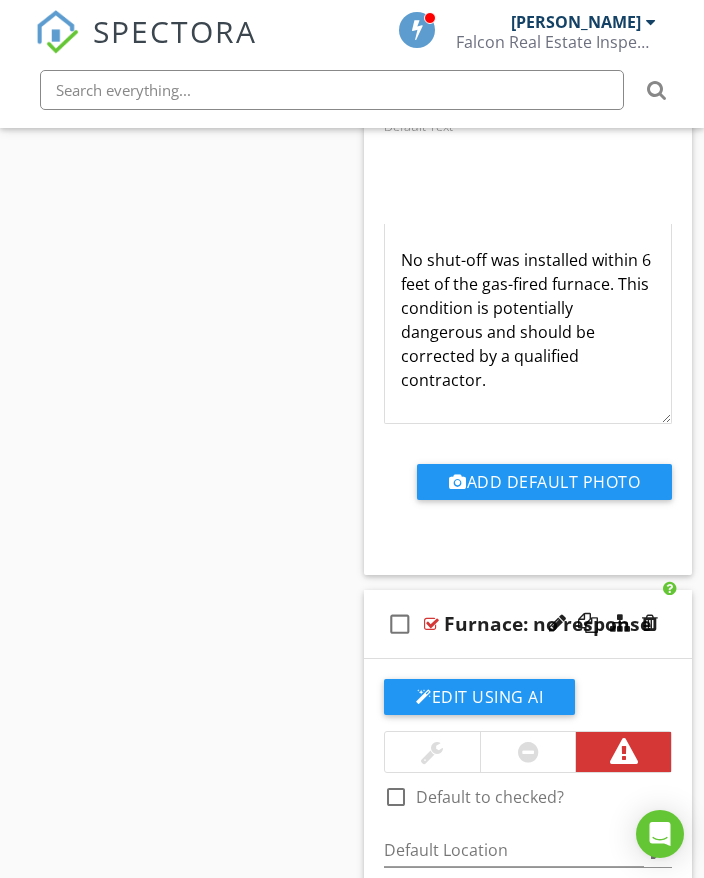
scroll to position [43610, 0]
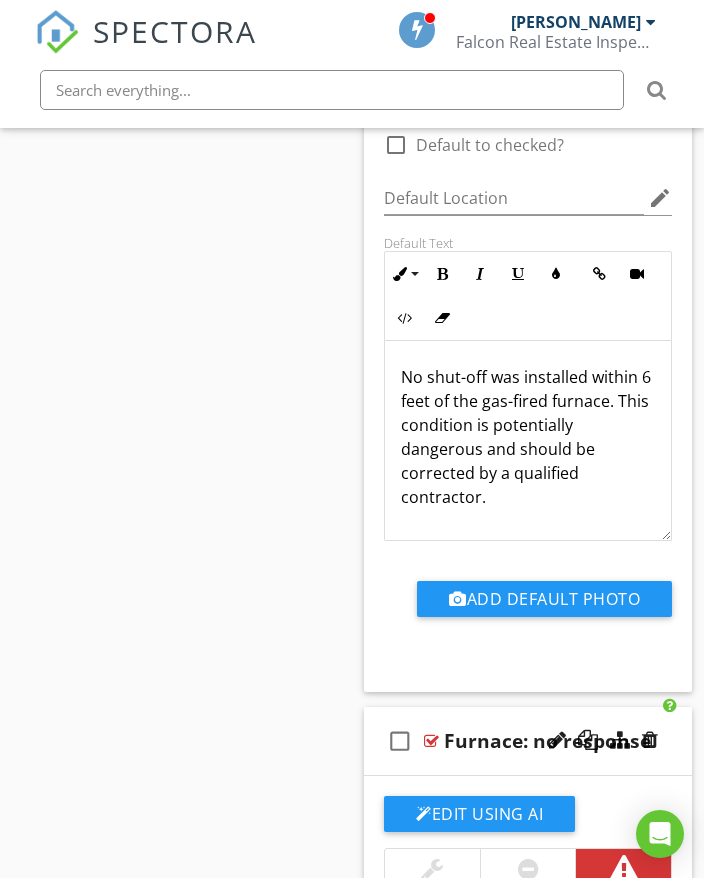
click at [680, 707] on div "check_box_outline_blank Furnace: no response" at bounding box center [528, 741] width 328 height 69
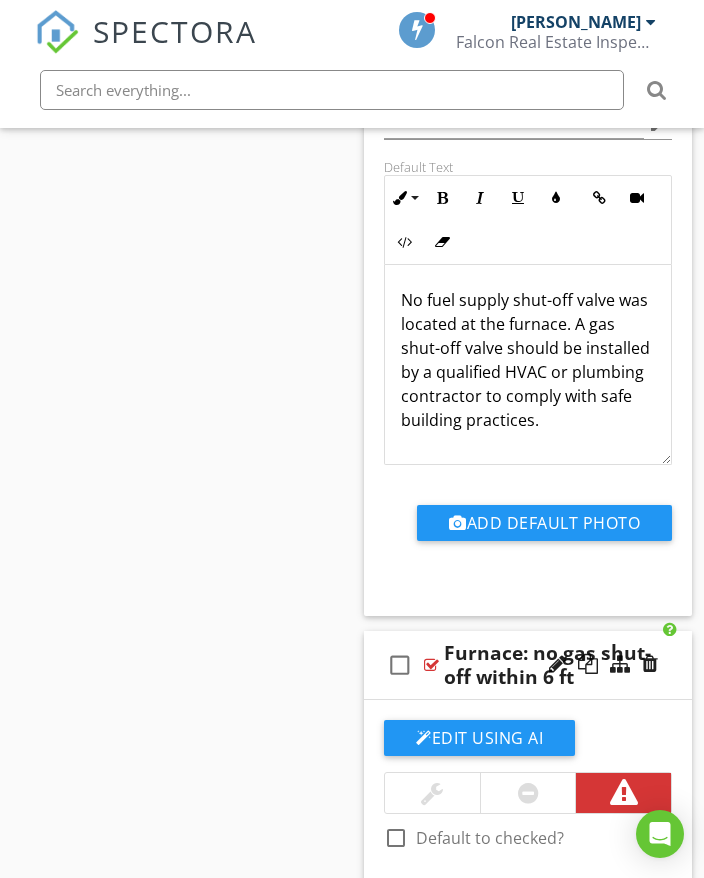
scroll to position [42810, 0]
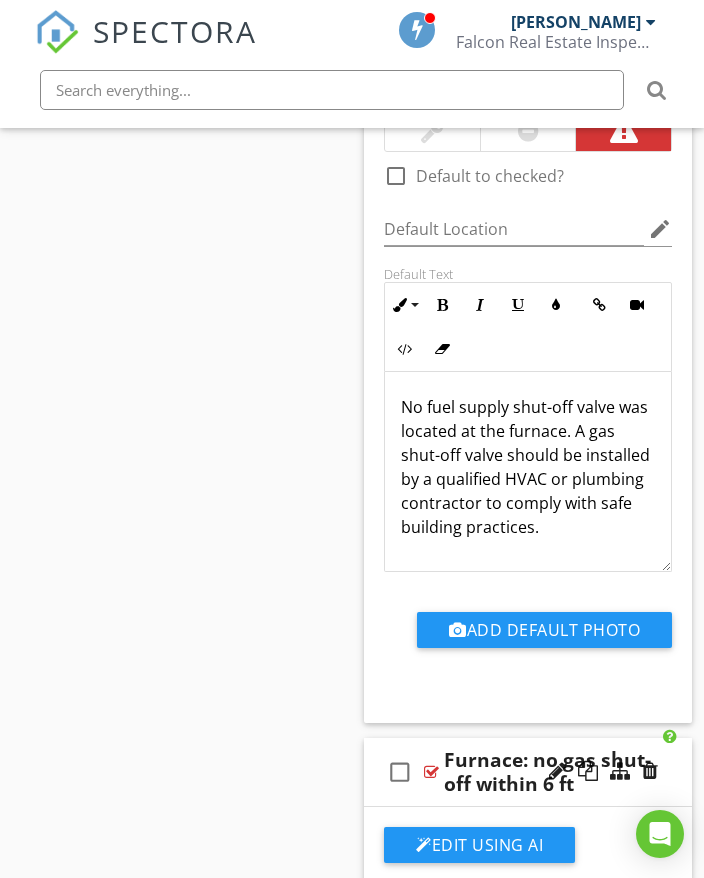
click at [681, 738] on div "check_box_outline_blank Furnace: no gas shut-off within 6 ft" at bounding box center [528, 772] width 328 height 69
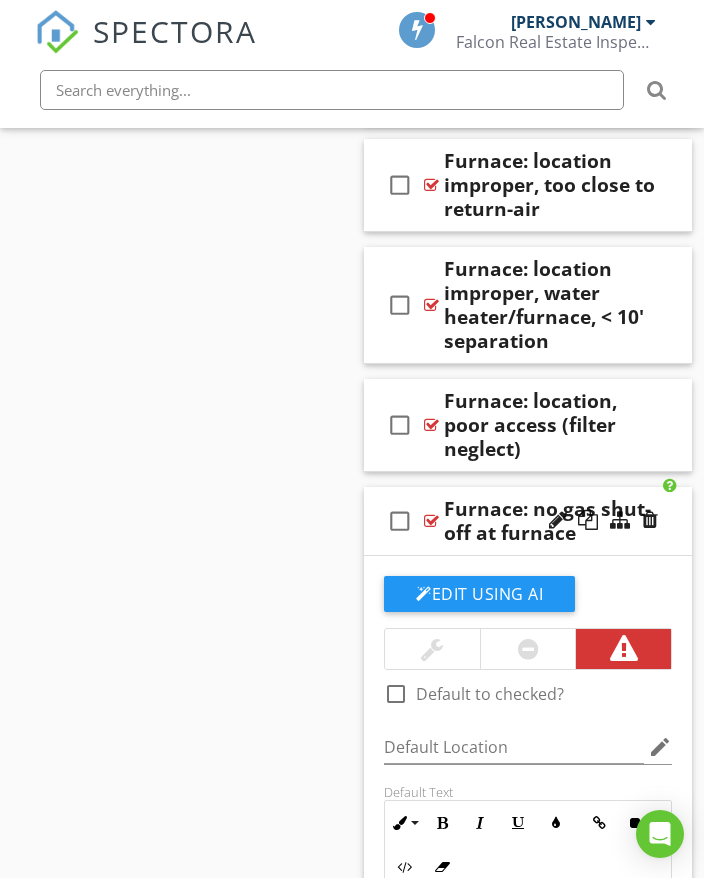
scroll to position [42211, 0]
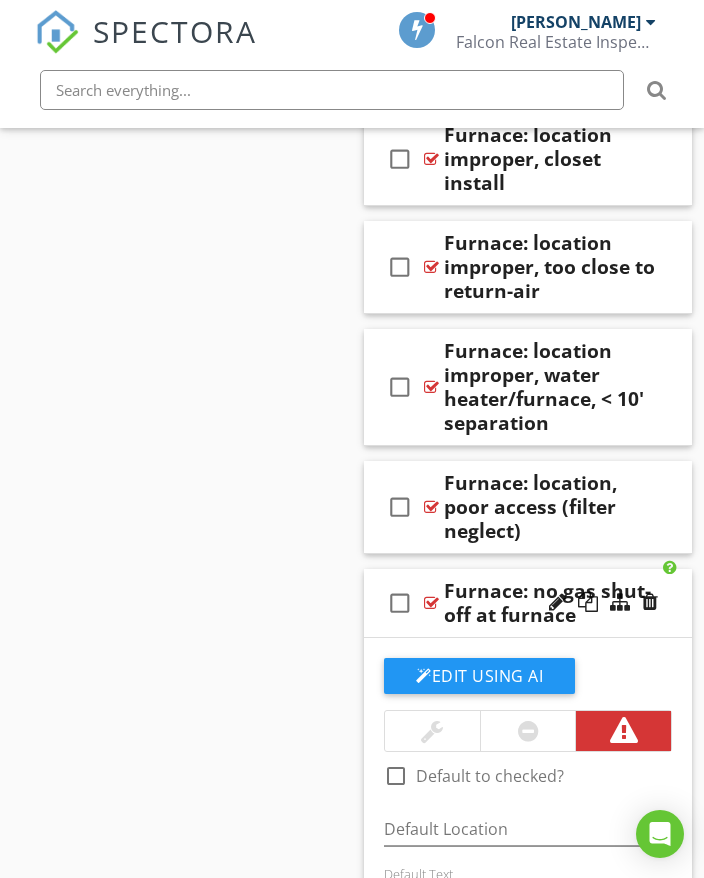
click at [678, 569] on div "check_box_outline_blank Furnace: no gas shut-off at furnace" at bounding box center [528, 603] width 328 height 69
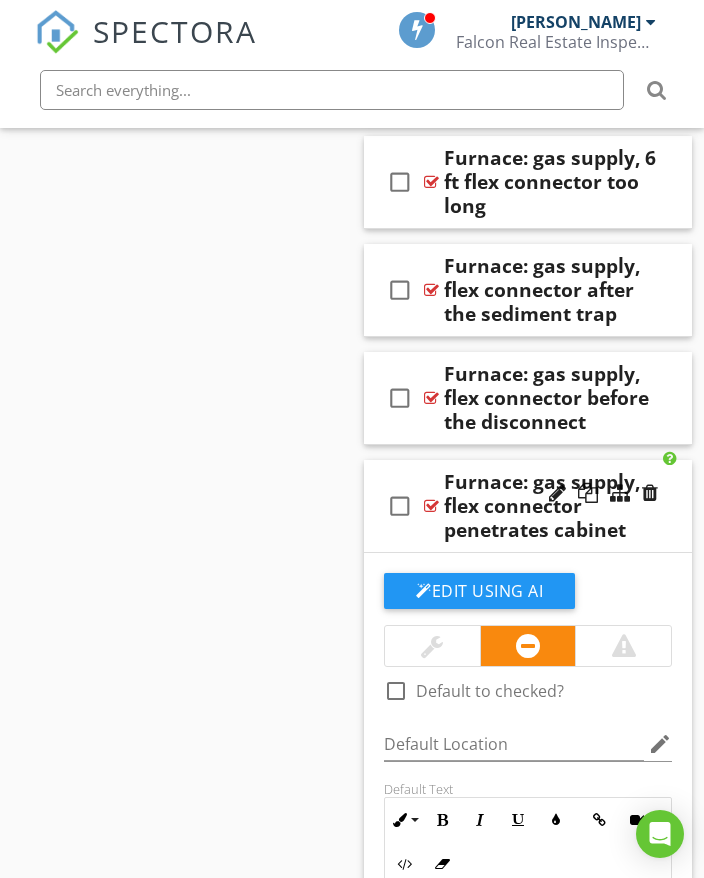
scroll to position [40711, 0]
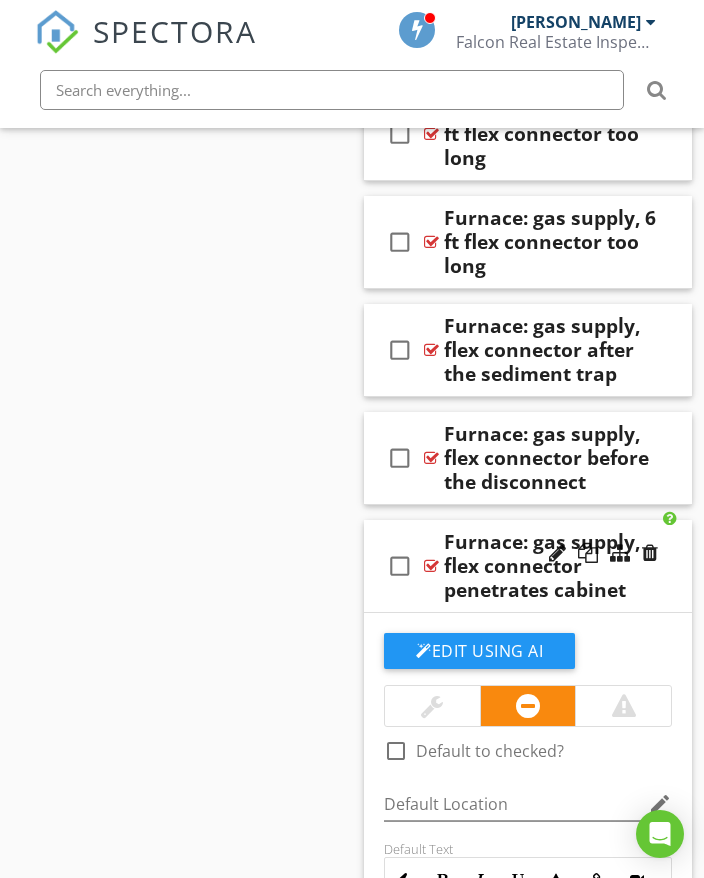
click at [681, 520] on div "check_box_outline_blank Furnace: gas supply, flex connector penetrates cabinet" at bounding box center [528, 566] width 328 height 93
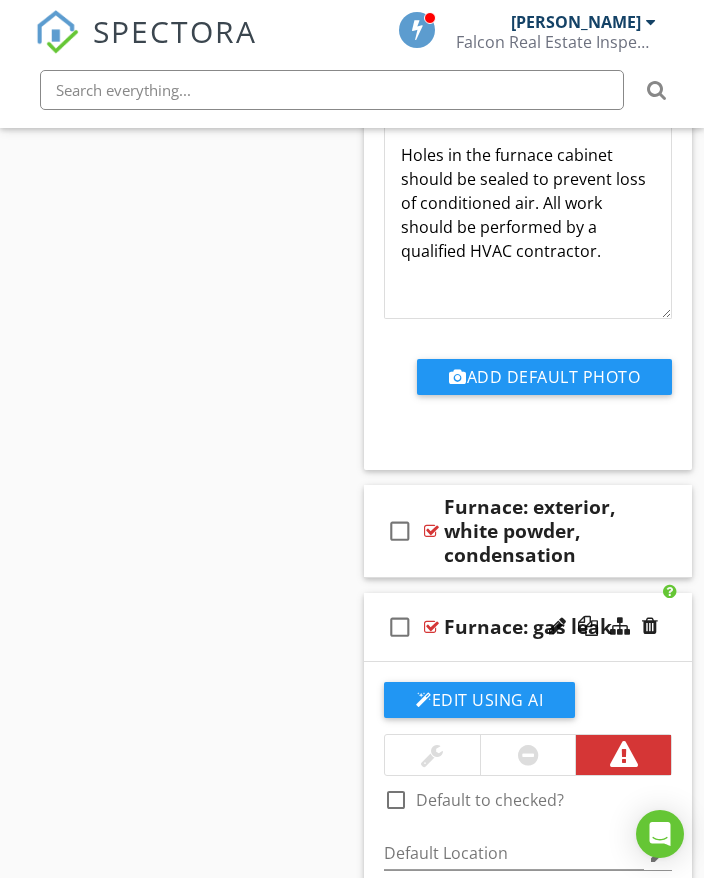
scroll to position [39211, 0]
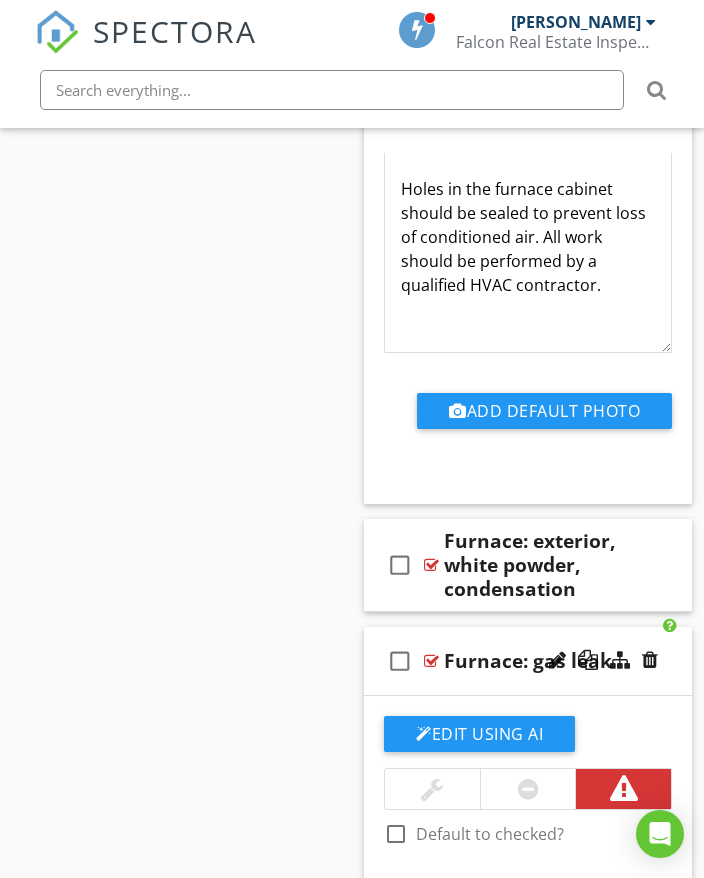
click at [684, 627] on div "check_box_outline_blank Furnace: gas leak" at bounding box center [528, 661] width 328 height 69
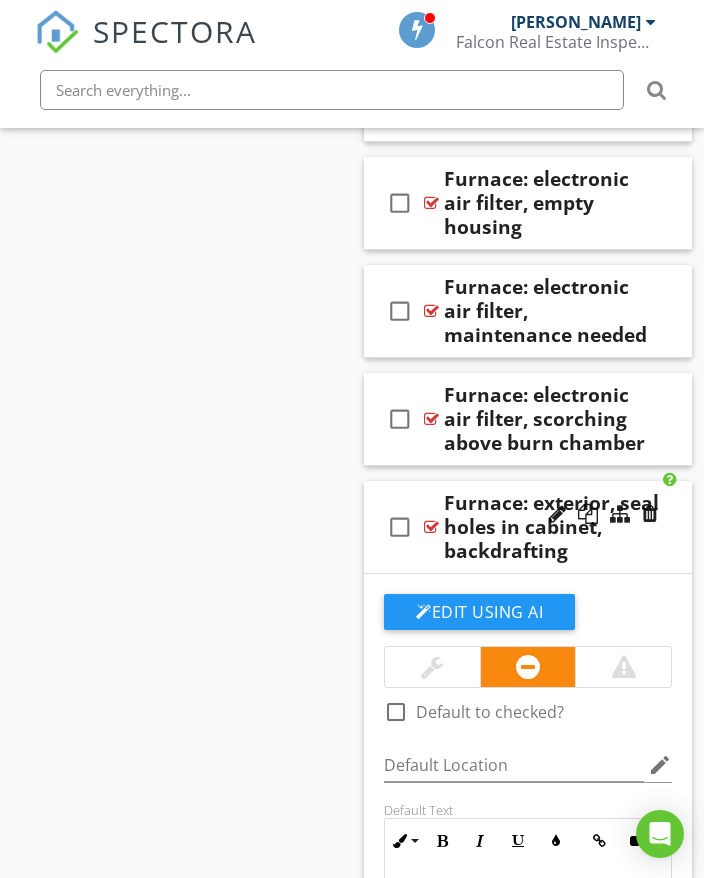
scroll to position [38411, 0]
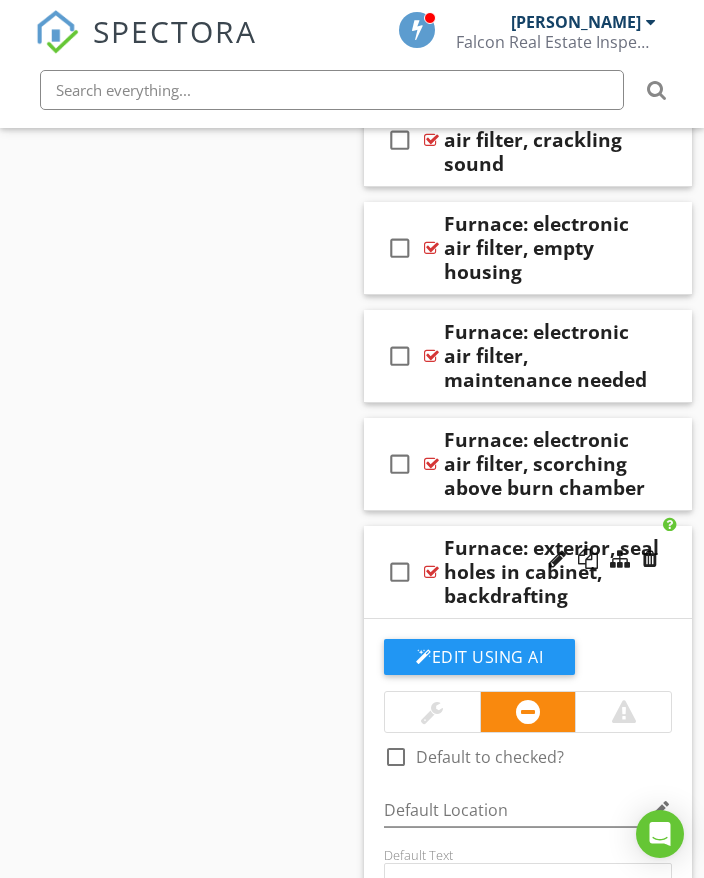
click at [684, 526] on div "check_box_outline_blank Furnace: exterior, seal holes in cabinet, backdrafting" at bounding box center [528, 572] width 328 height 93
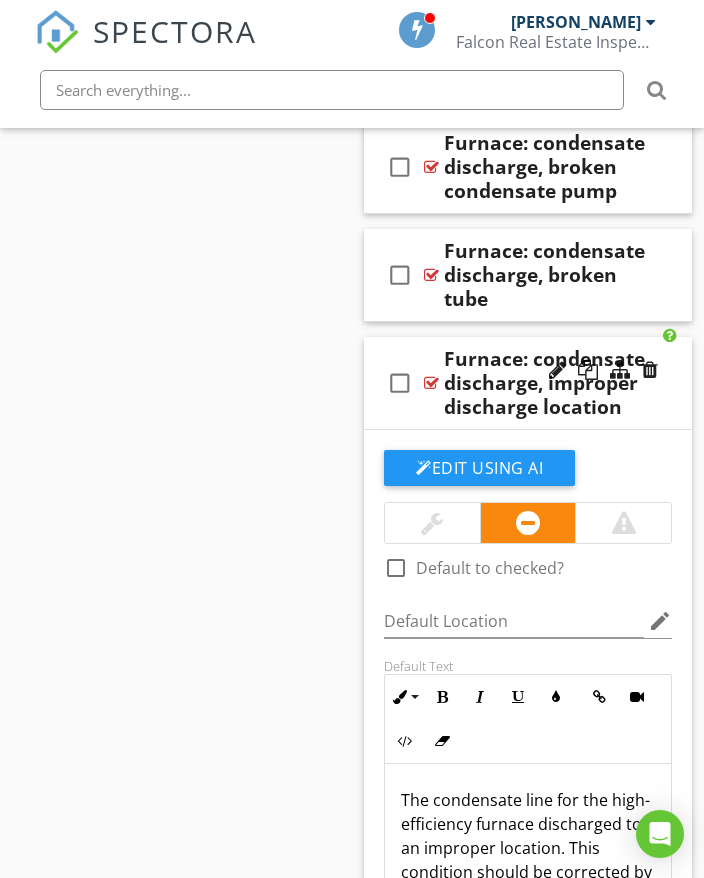
scroll to position [36411, 0]
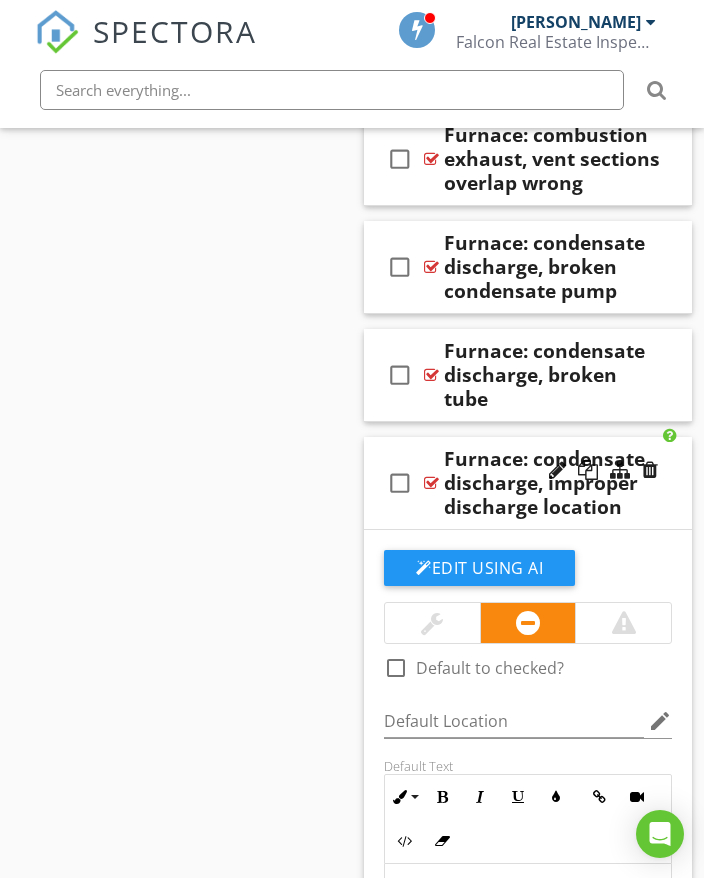
click at [677, 466] on div "check_box_outline_blank Furnace: condensate discharge, improper discharge locat…" at bounding box center [528, 483] width 328 height 93
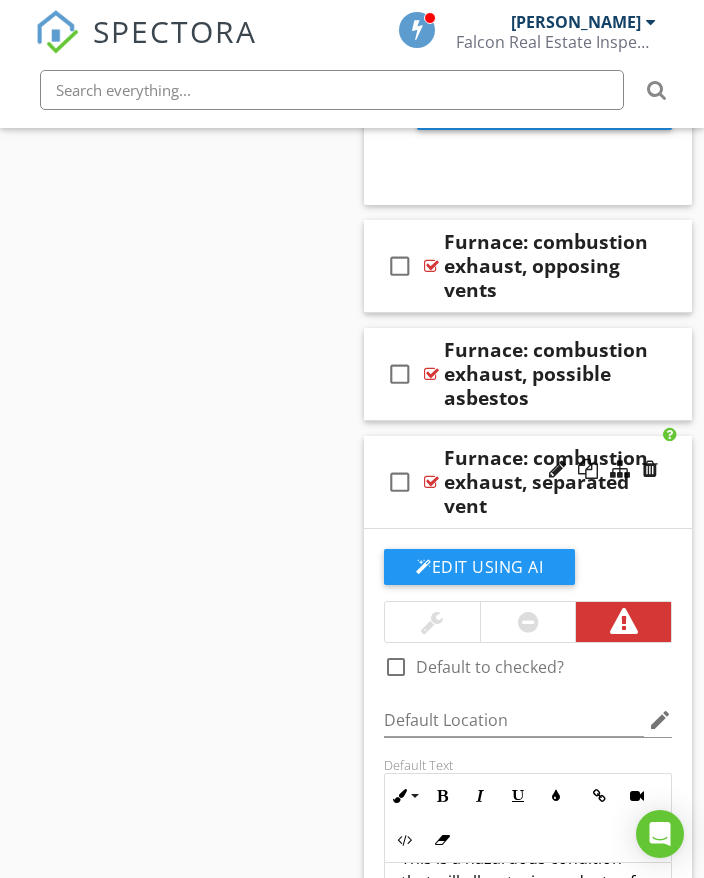
scroll to position [34812, 0]
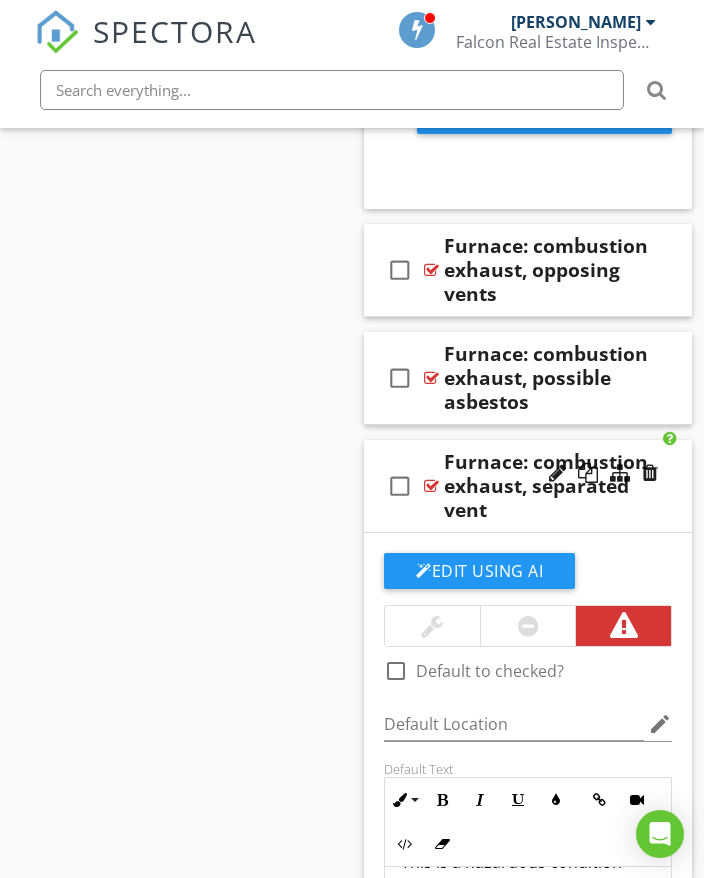
click at [686, 468] on div "check_box_outline_blank Furnace: combustion exhaust, separated vent" at bounding box center [528, 486] width 328 height 93
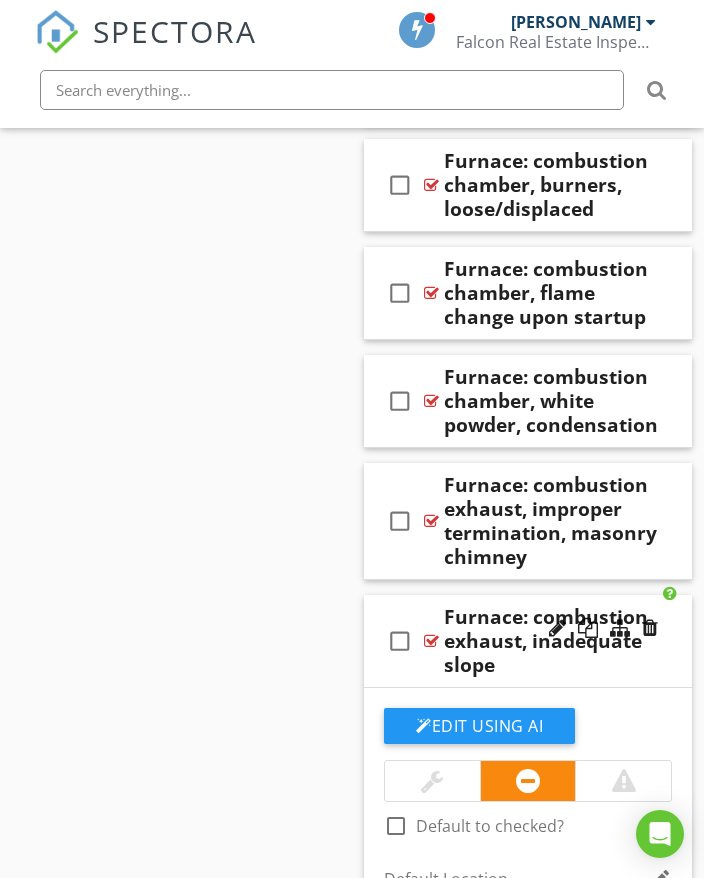
scroll to position [33612, 0]
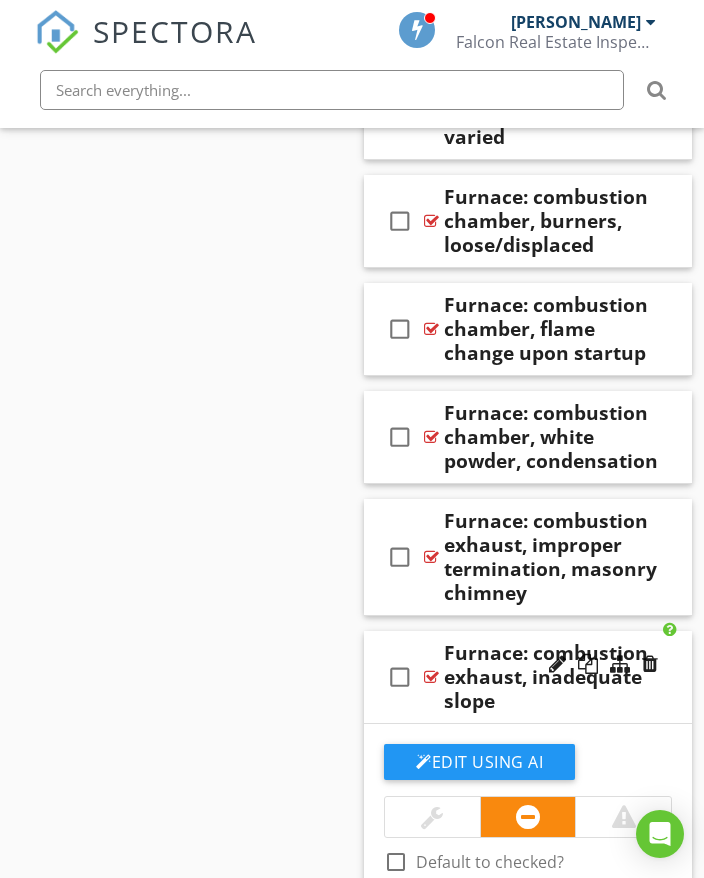
click at [679, 631] on div "check_box_outline_blank Furnace: combustion exhaust, inadequate slope" at bounding box center [528, 677] width 328 height 93
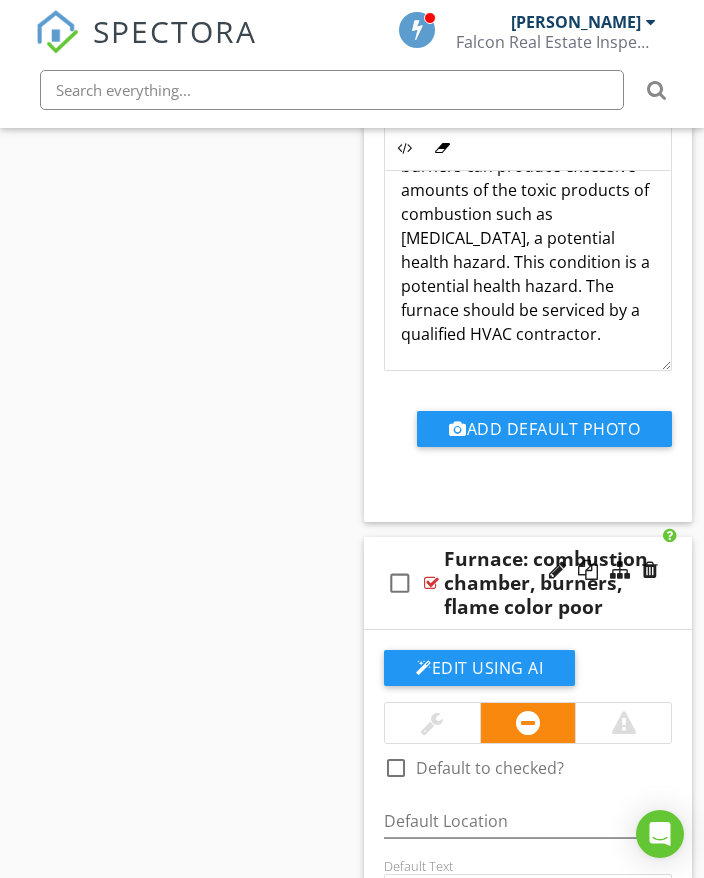
scroll to position [32312, 0]
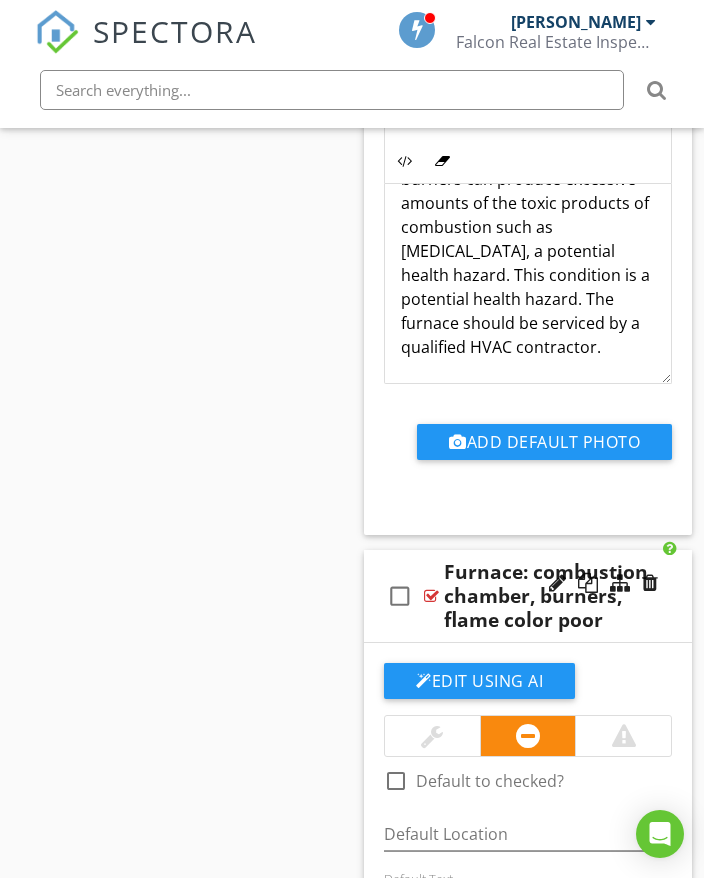
click at [672, 574] on div "check_box_outline_blank Furnace: combustion chamber, burners, flame color poor" at bounding box center [528, 596] width 328 height 93
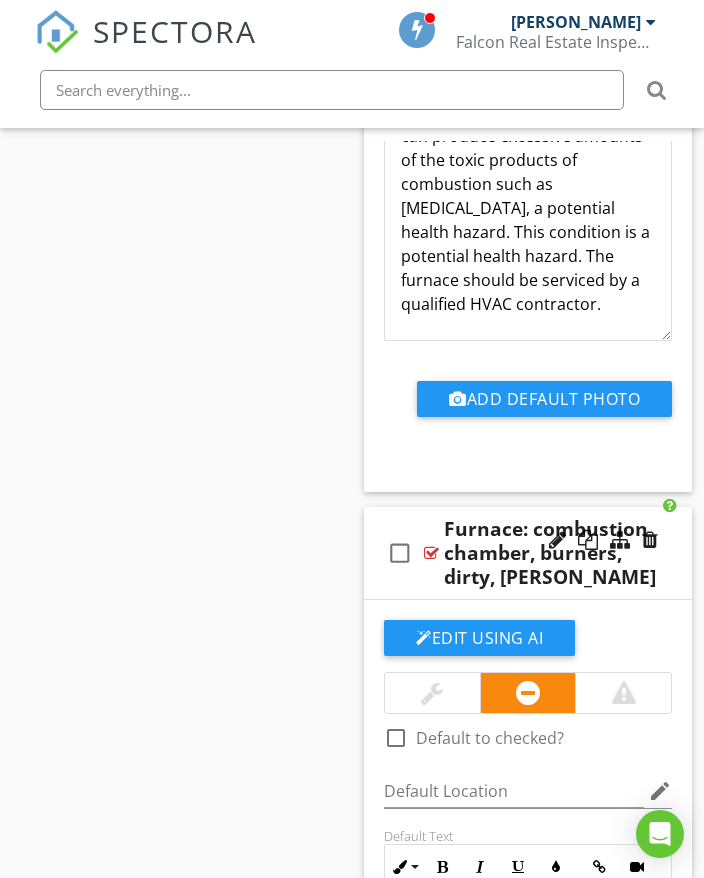
scroll to position [31512, 0]
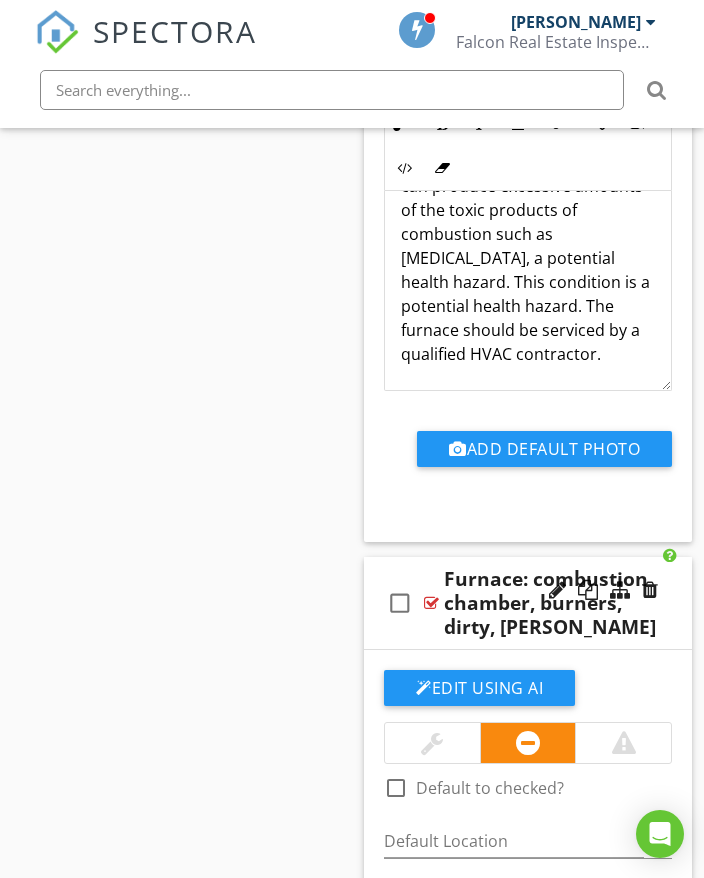
click at [678, 576] on div "check_box_outline_blank Furnace: combustion chamber, burners, dirty, [PERSON_NA…" at bounding box center [528, 603] width 328 height 93
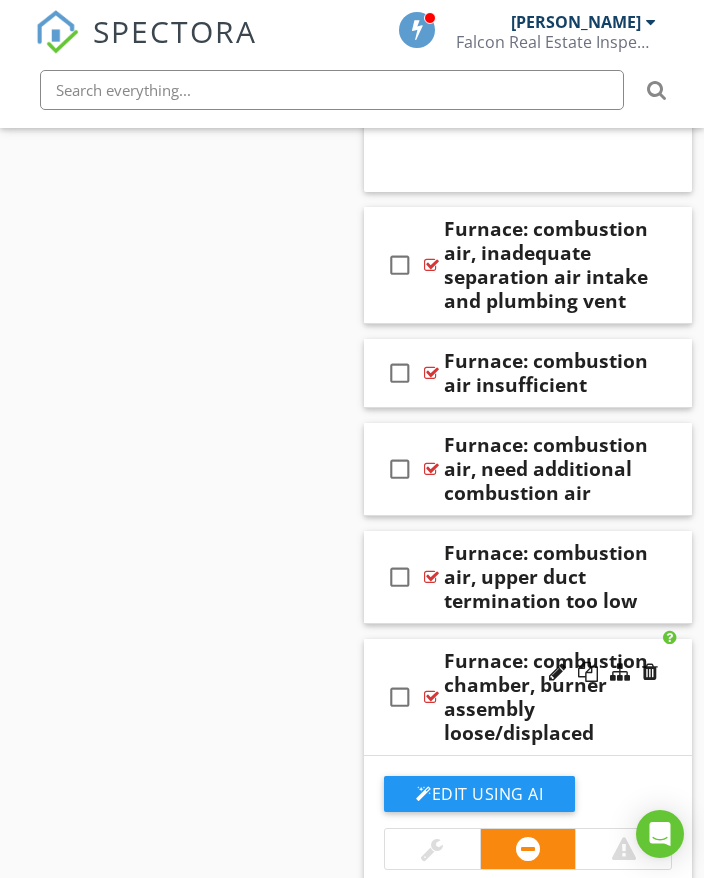
scroll to position [30612, 0]
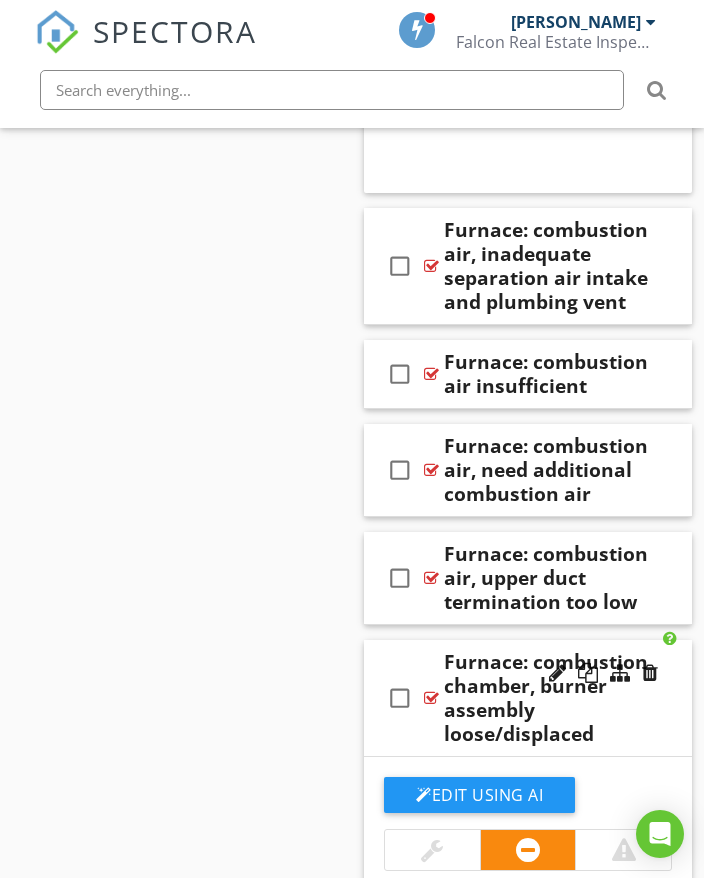
click at [686, 640] on div "check_box_outline_blank Furnace: combustion chamber, burner assembly loose/disp…" at bounding box center [528, 698] width 328 height 117
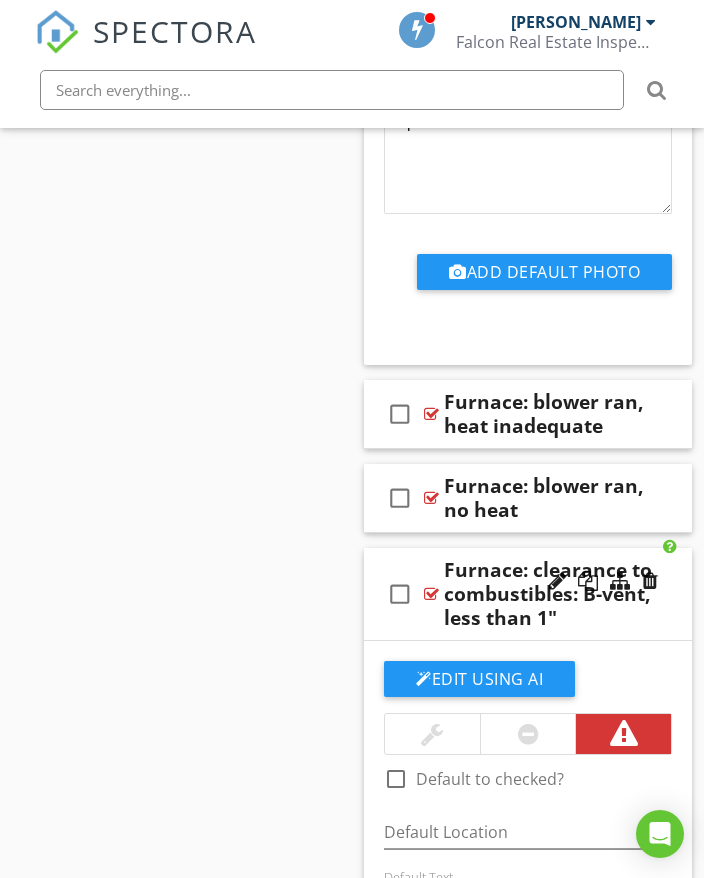
scroll to position [29512, 0]
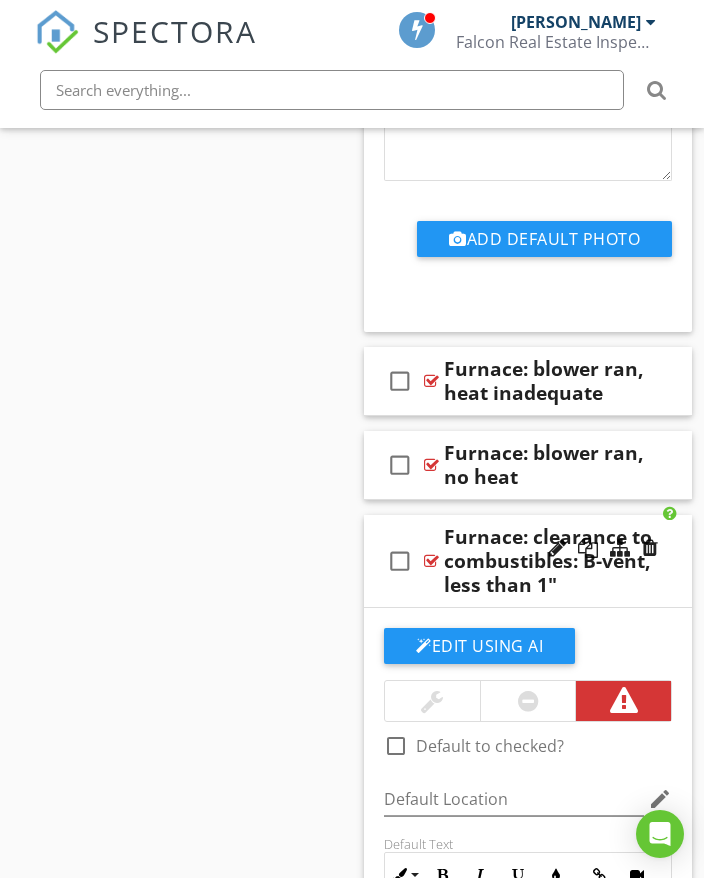
click at [678, 546] on div "check_box_outline_blank Furnace: clearance to combustibles: B-vent, less than 1"" at bounding box center [528, 561] width 328 height 93
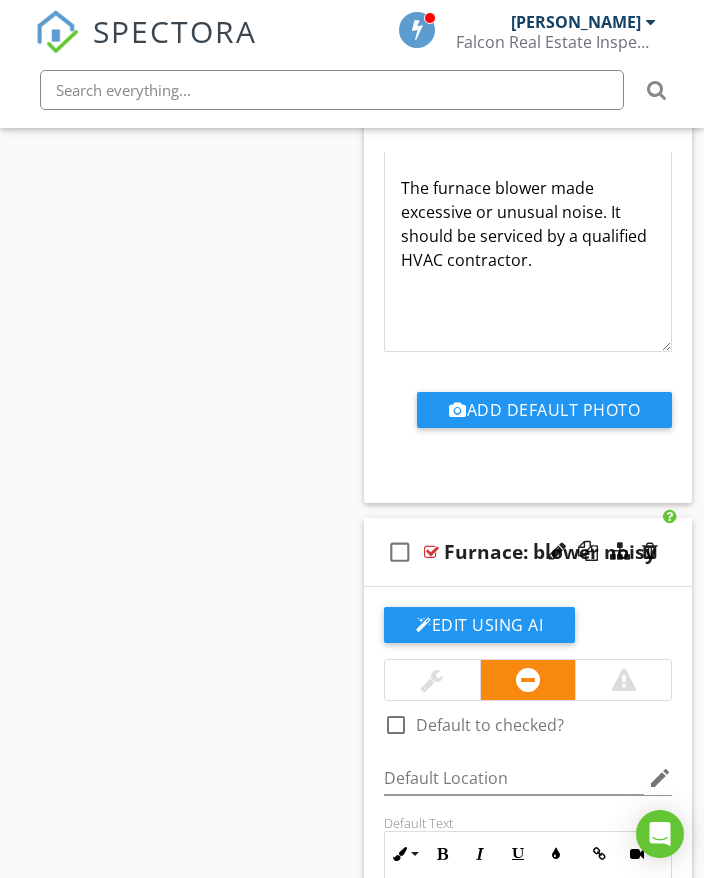
scroll to position [28513, 0]
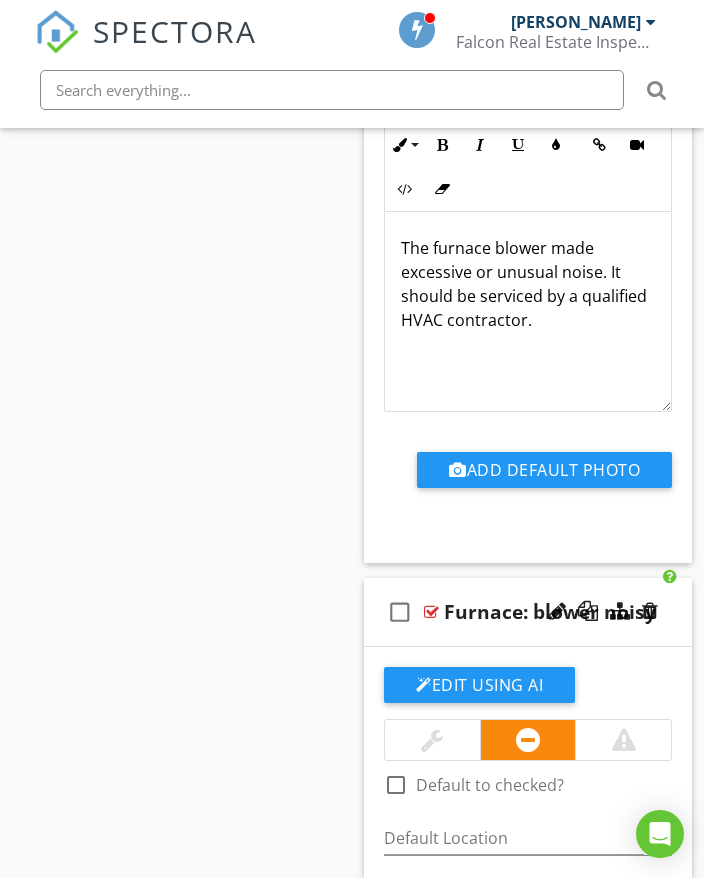
click at [680, 578] on div "check_box_outline_blank Furnace: blower noisy" at bounding box center [528, 612] width 328 height 69
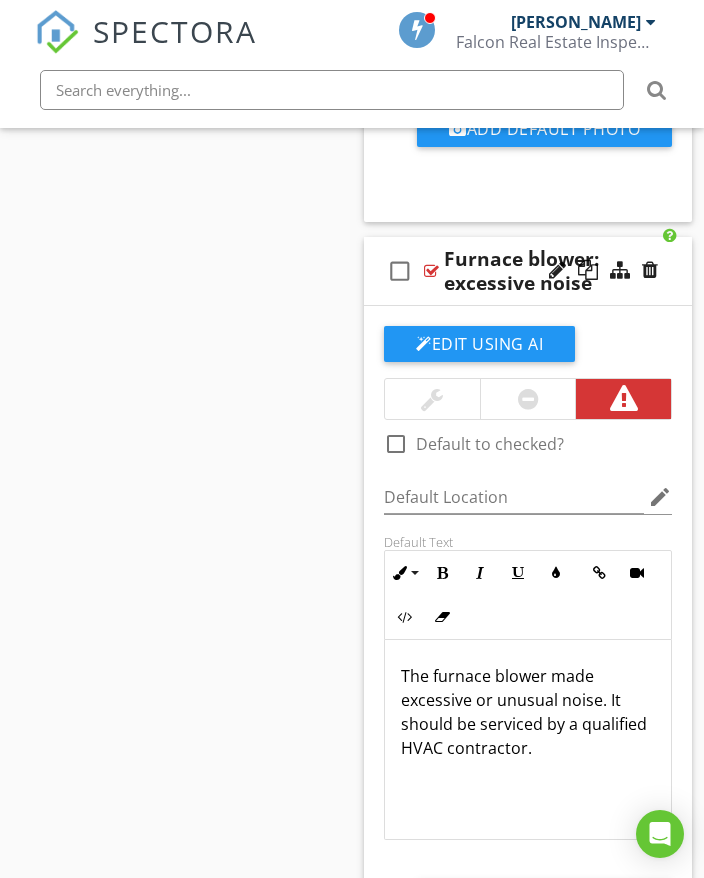
scroll to position [27913, 0]
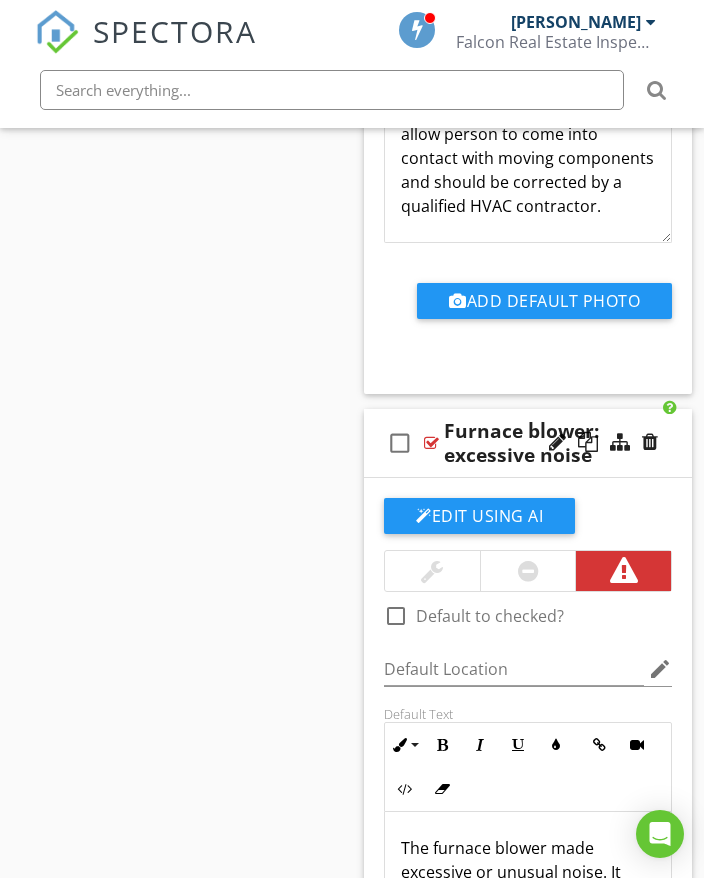
click at [676, 419] on div "check_box_outline_blank Furnace blower: excessive noise" at bounding box center [528, 443] width 328 height 69
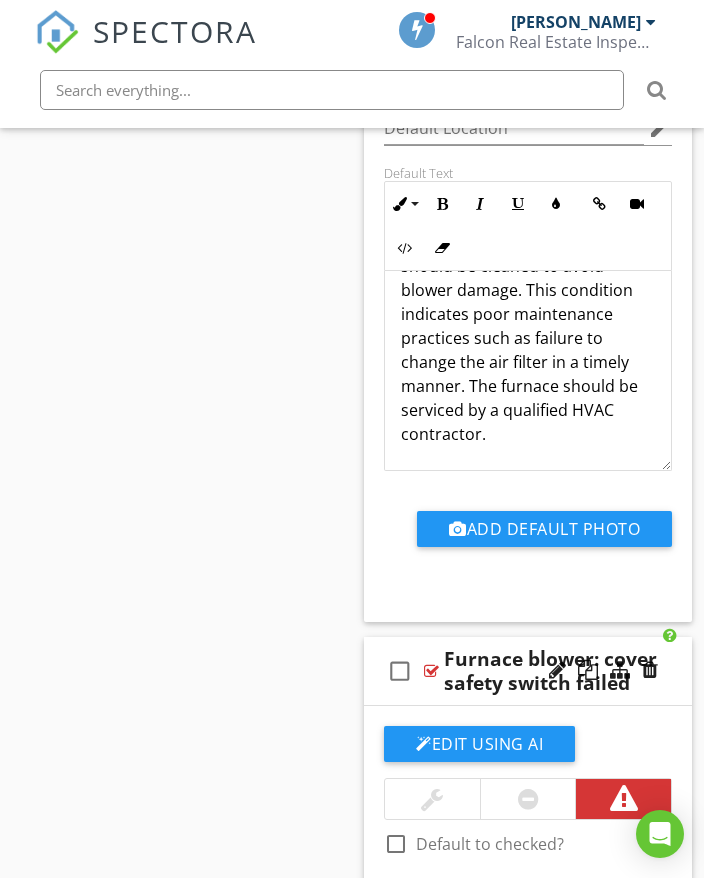
scroll to position [26913, 0]
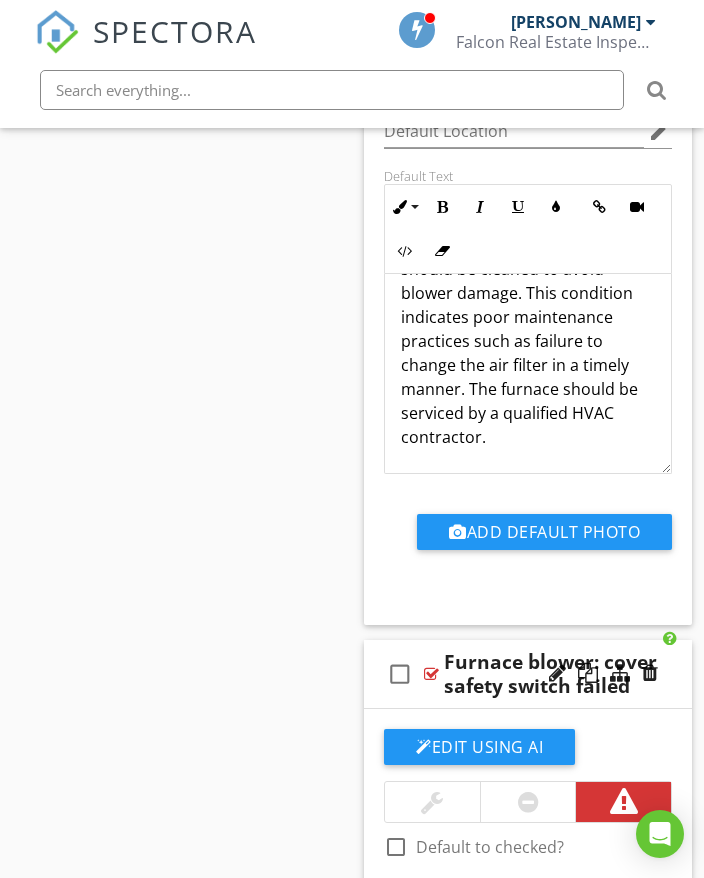
click at [674, 640] on div "check_box_outline_blank Furnace blower: cover safety switch failed" at bounding box center [528, 674] width 328 height 69
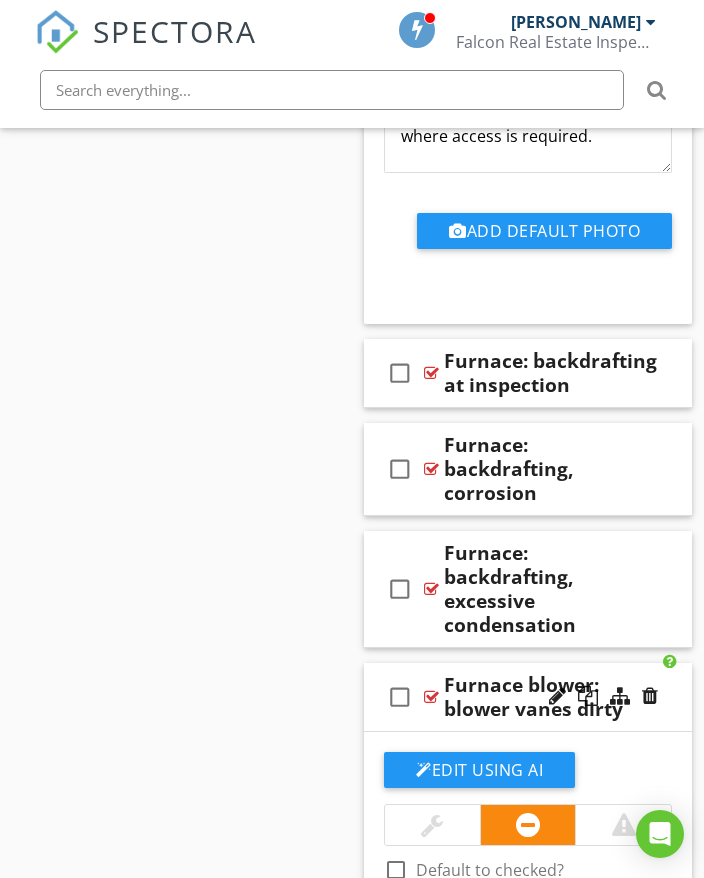
scroll to position [26113, 0]
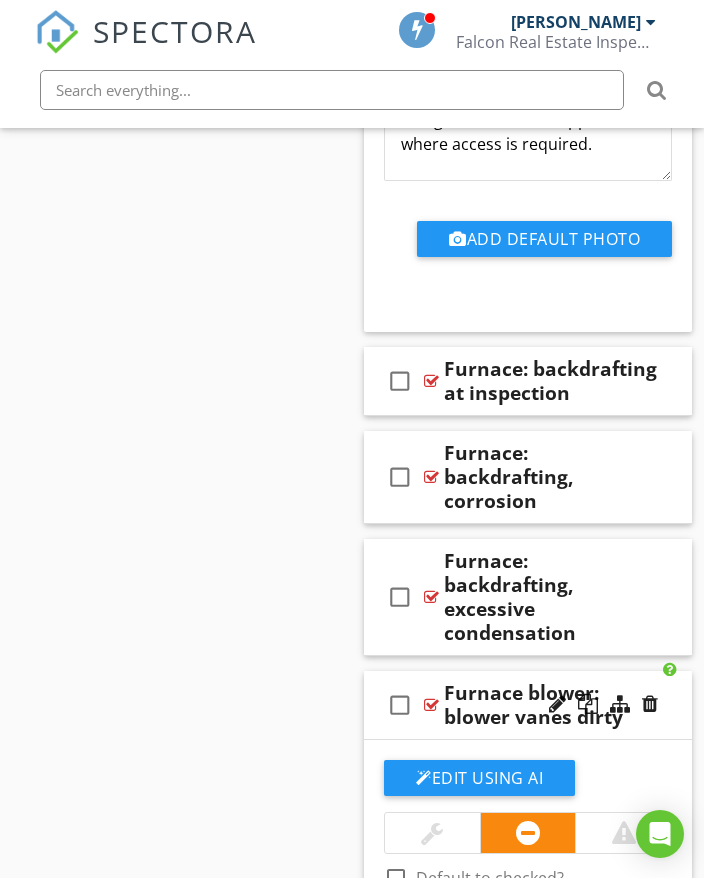
click at [677, 671] on div "check_box_outline_blank Furnace blower: blower vanes dirty" at bounding box center [528, 705] width 328 height 69
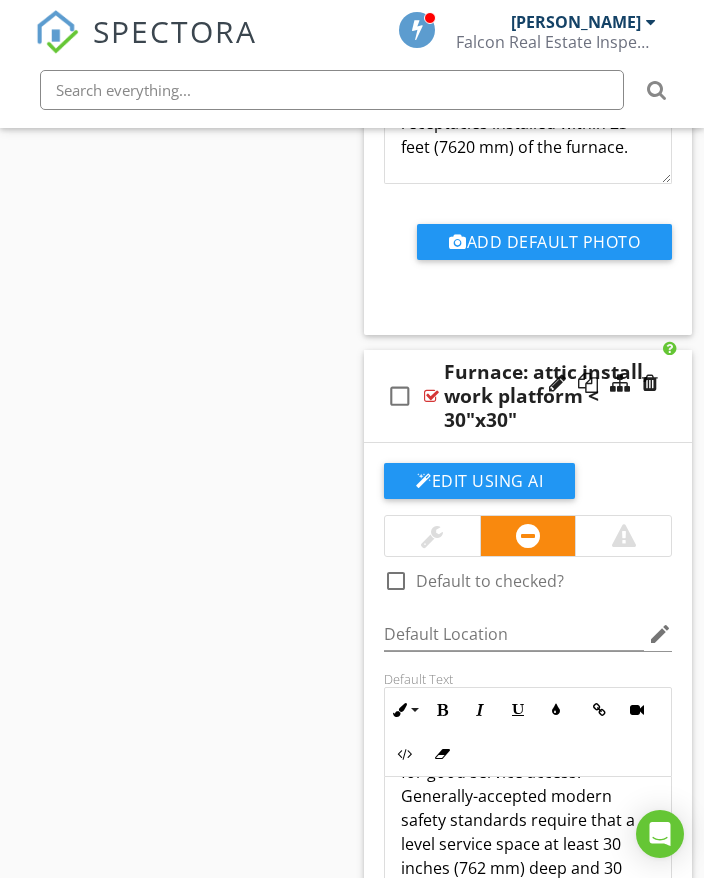
scroll to position [25313, 0]
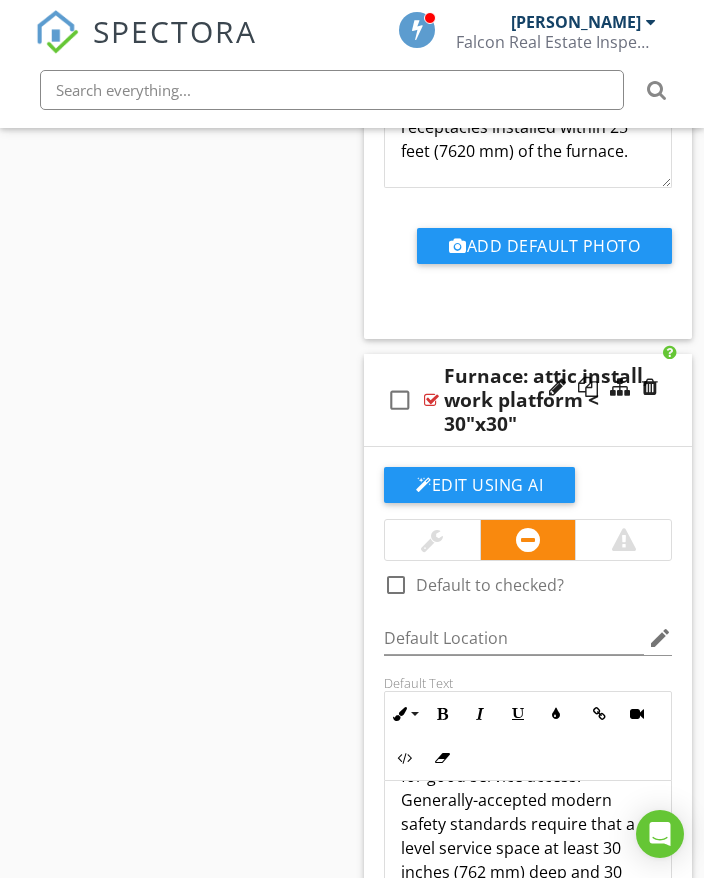
click at [679, 373] on div "check_box_outline_blank Furnace: attic install, work platform < 30"x30"" at bounding box center [528, 400] width 328 height 93
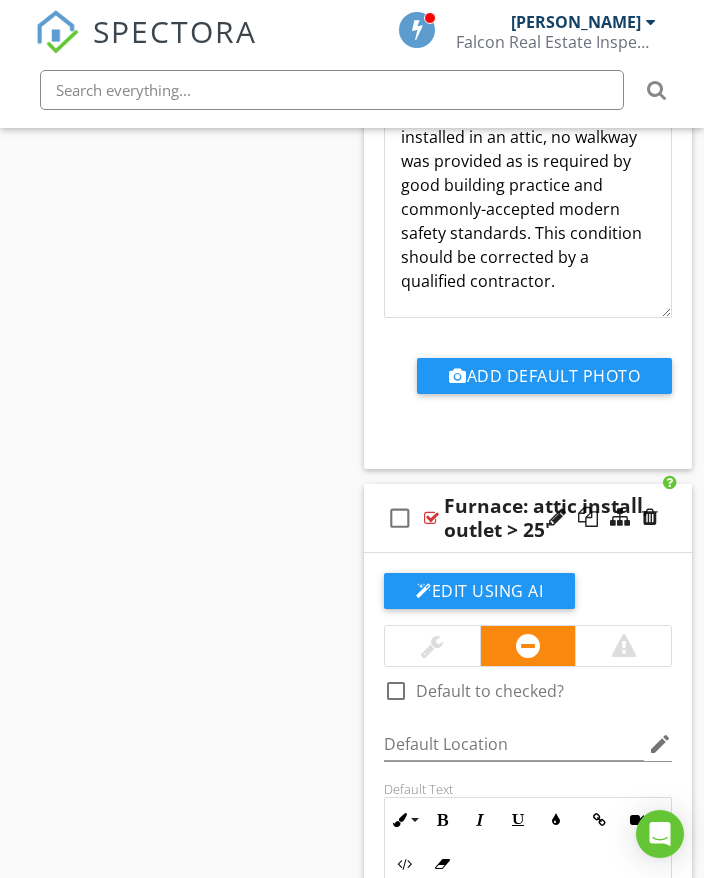
scroll to position [24413, 0]
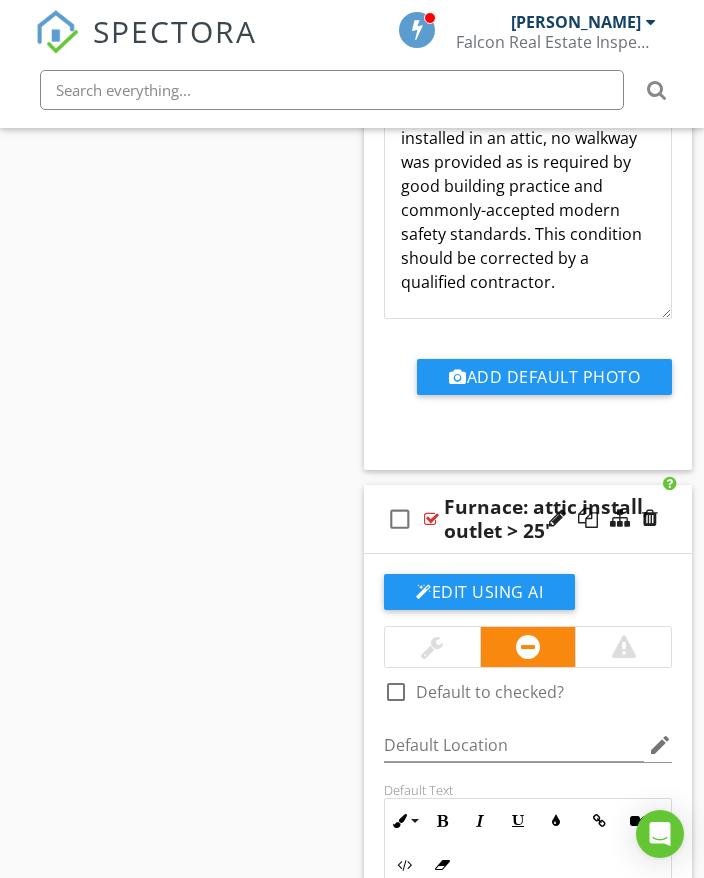
click at [672, 490] on div "check_box_outline_blank Furnace: attic install, outlet > 25'" at bounding box center [528, 519] width 328 height 69
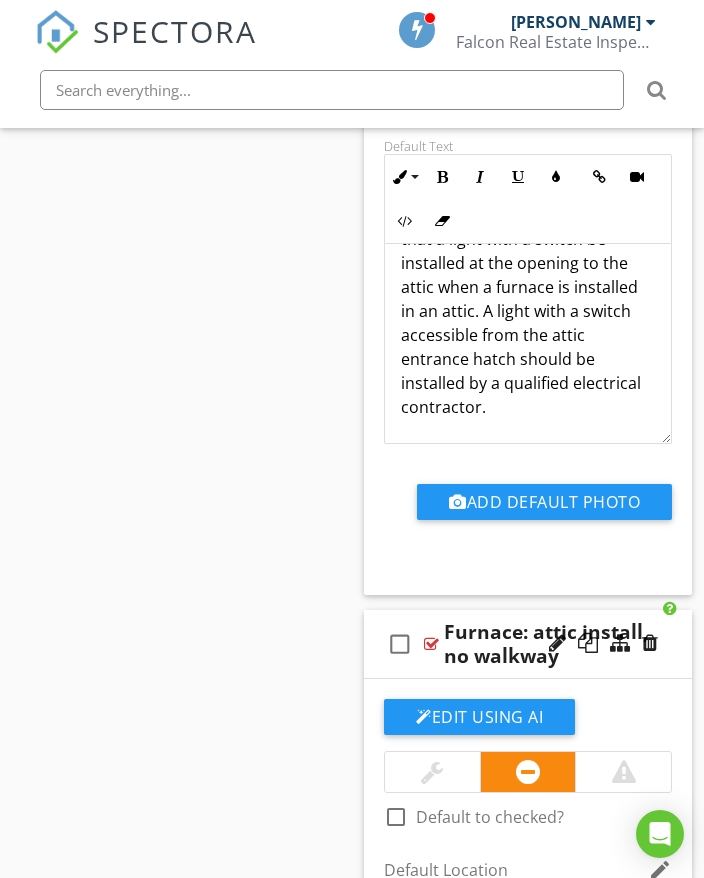
scroll to position [23513, 0]
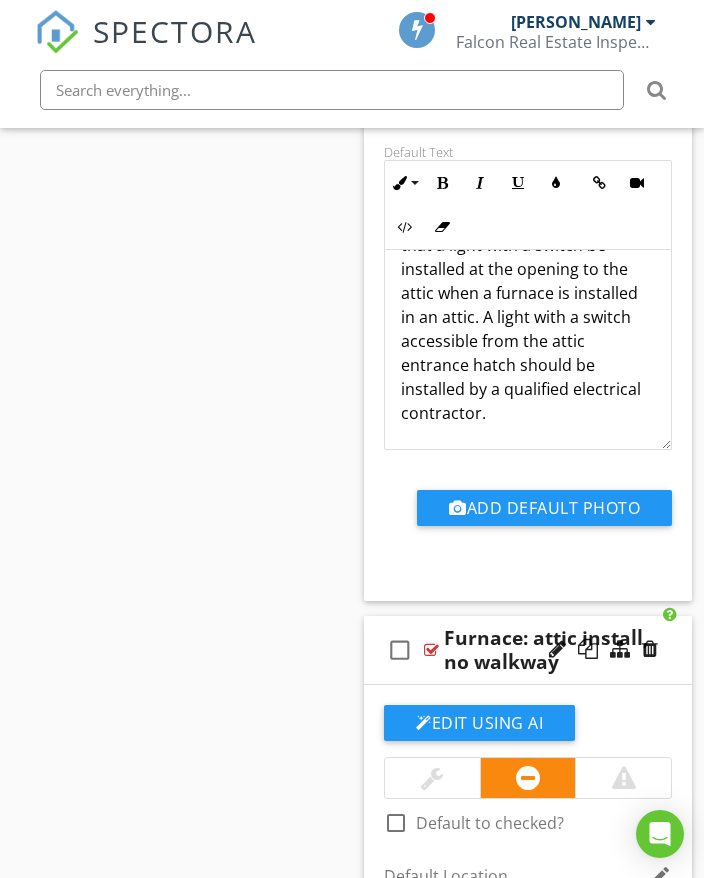
click at [673, 616] on div "check_box_outline_blank Furnace: attic install, no walkway" at bounding box center [528, 650] width 328 height 69
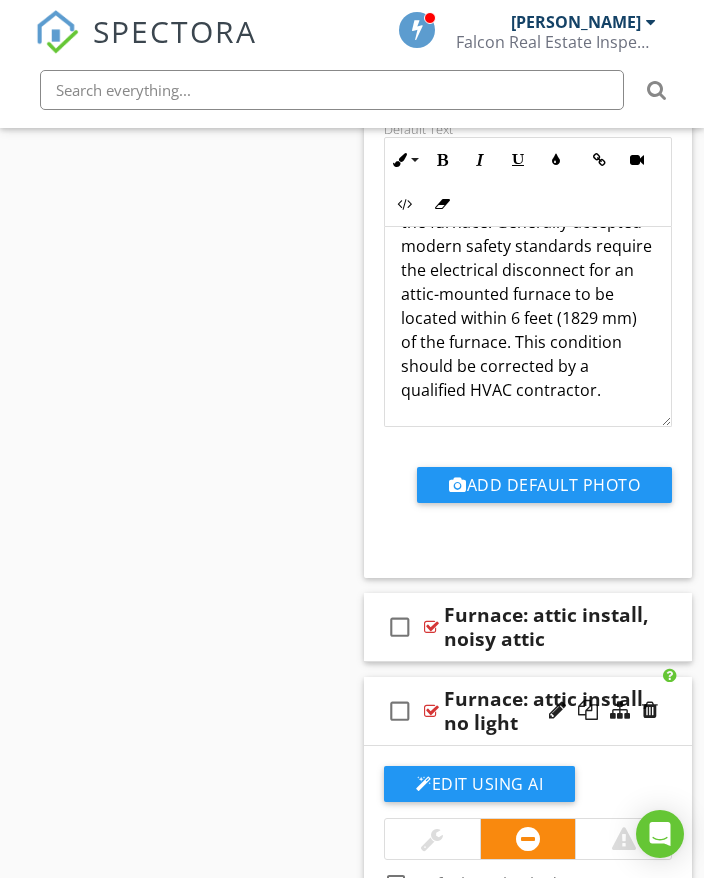
scroll to position [22614, 0]
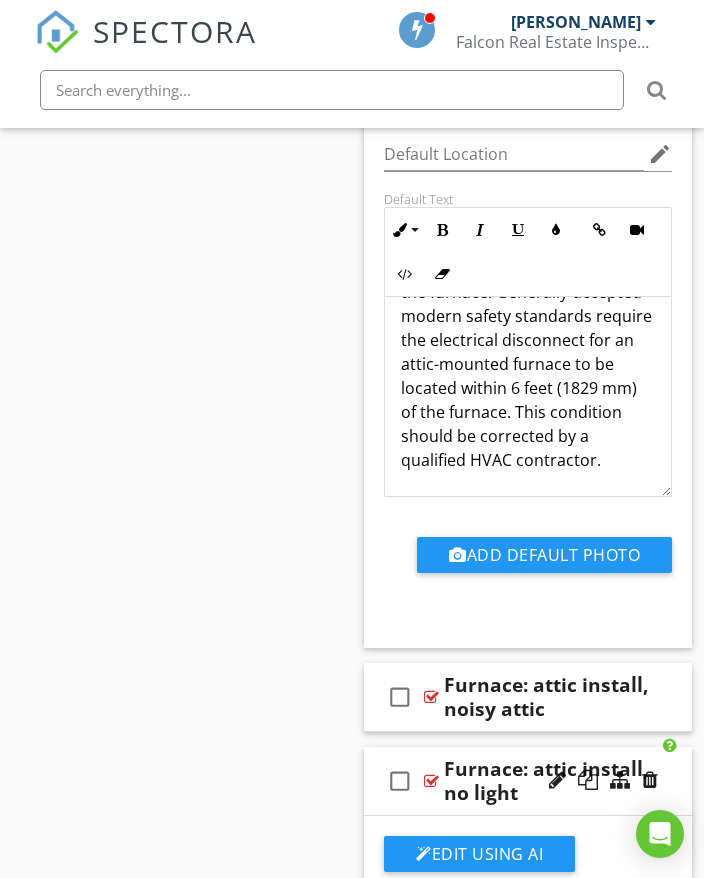
click at [678, 747] on div "check_box_outline_blank Furnace: attic install, no light" at bounding box center [528, 781] width 328 height 69
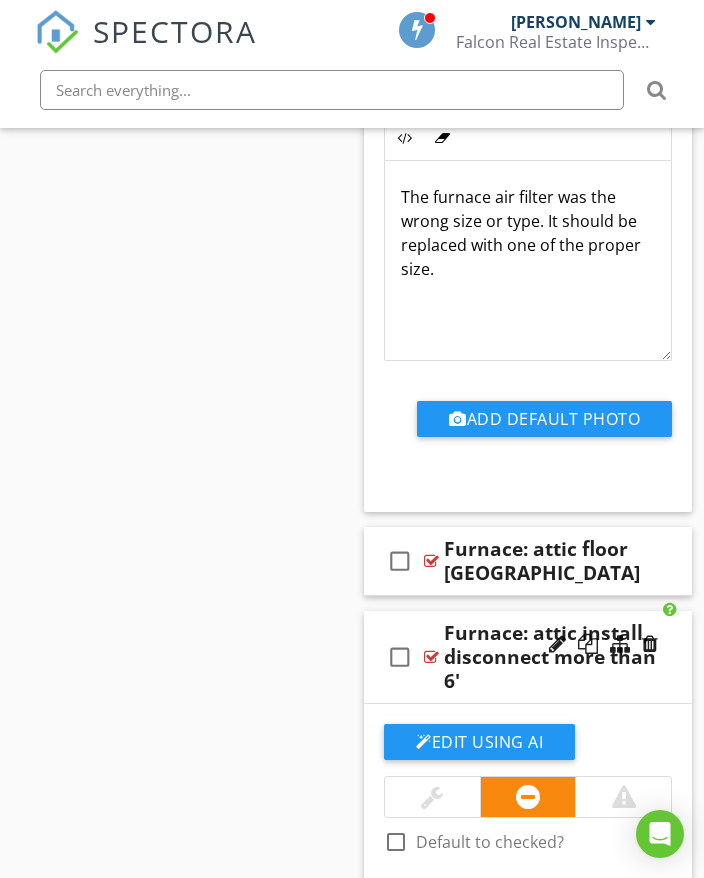
scroll to position [21814, 0]
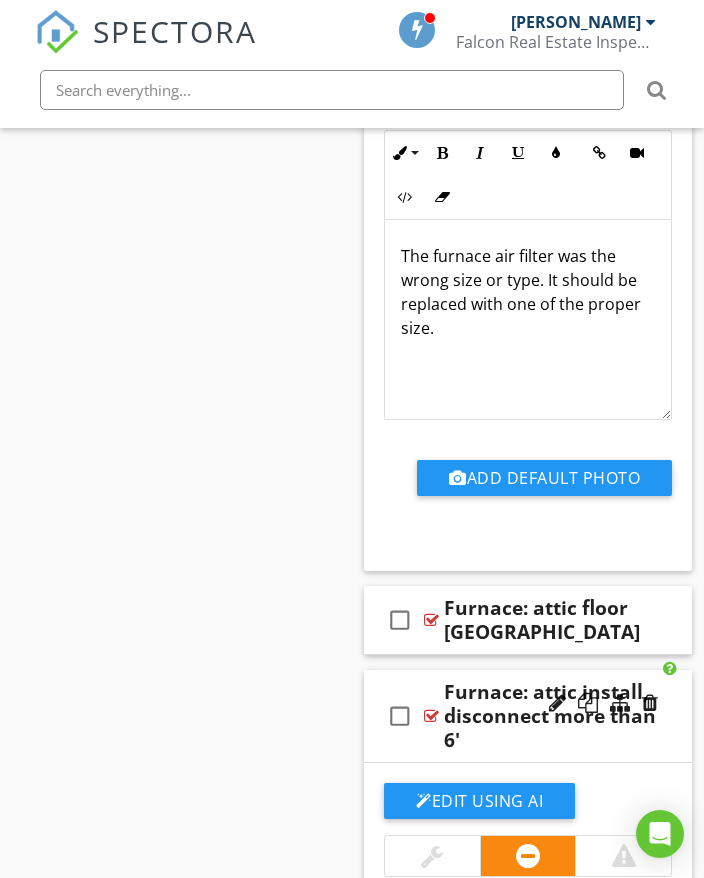
click at [683, 670] on div "check_box_outline_blank Furnace: attic install, disconnect more than 6'" at bounding box center [528, 716] width 328 height 93
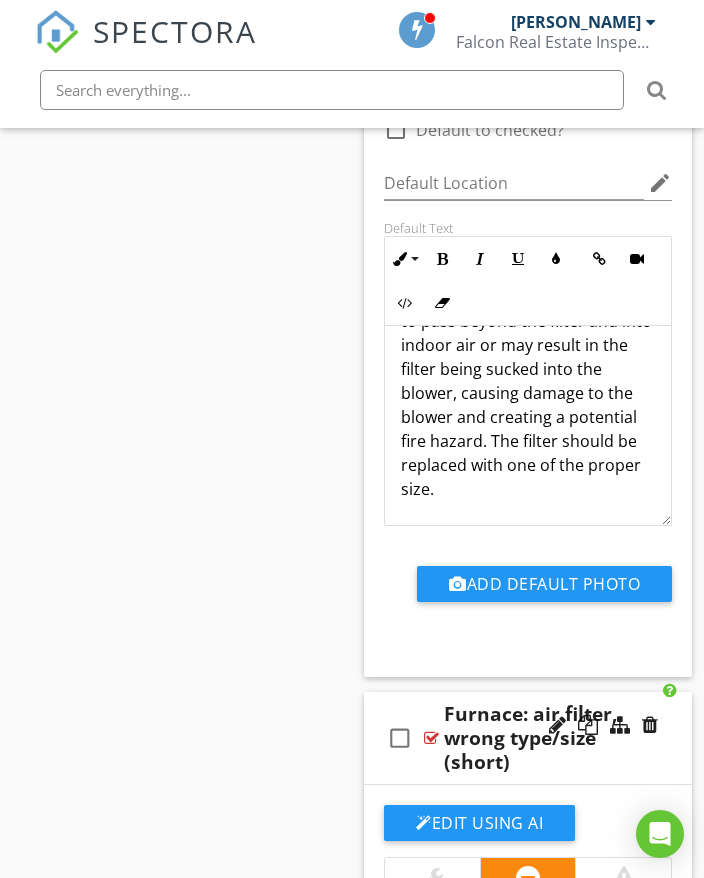
scroll to position [20914, 0]
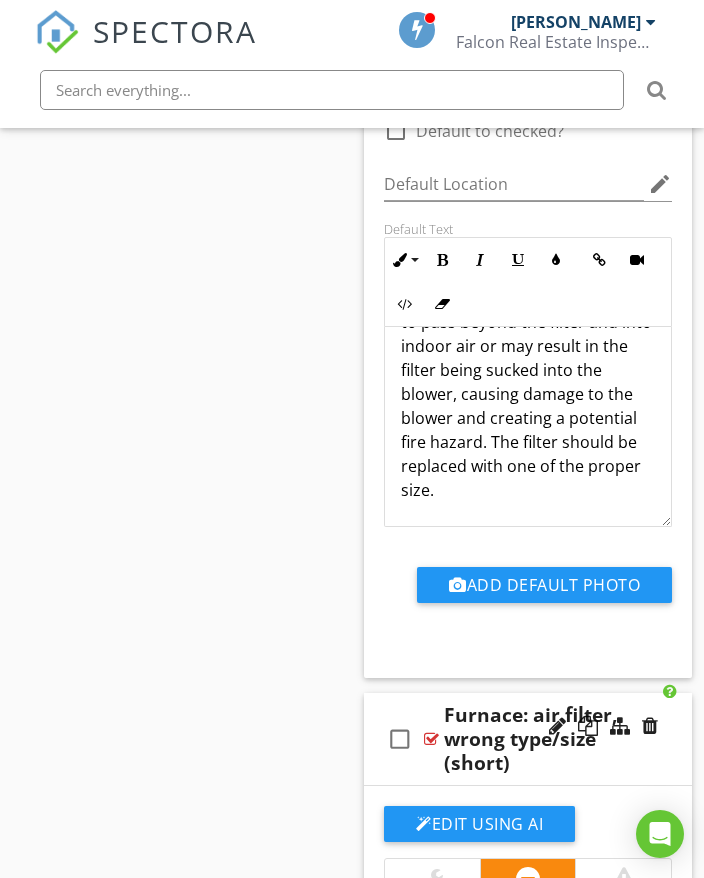
click at [675, 693] on div "check_box_outline_blank Furnace: air filter, wrong type/size (short)" at bounding box center [528, 739] width 328 height 93
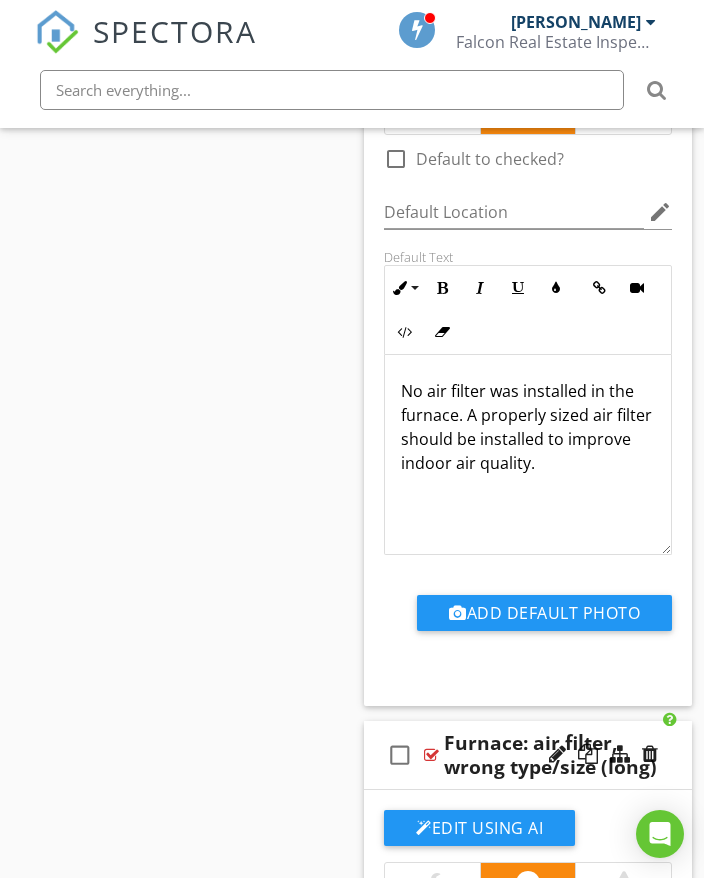
scroll to position [20114, 0]
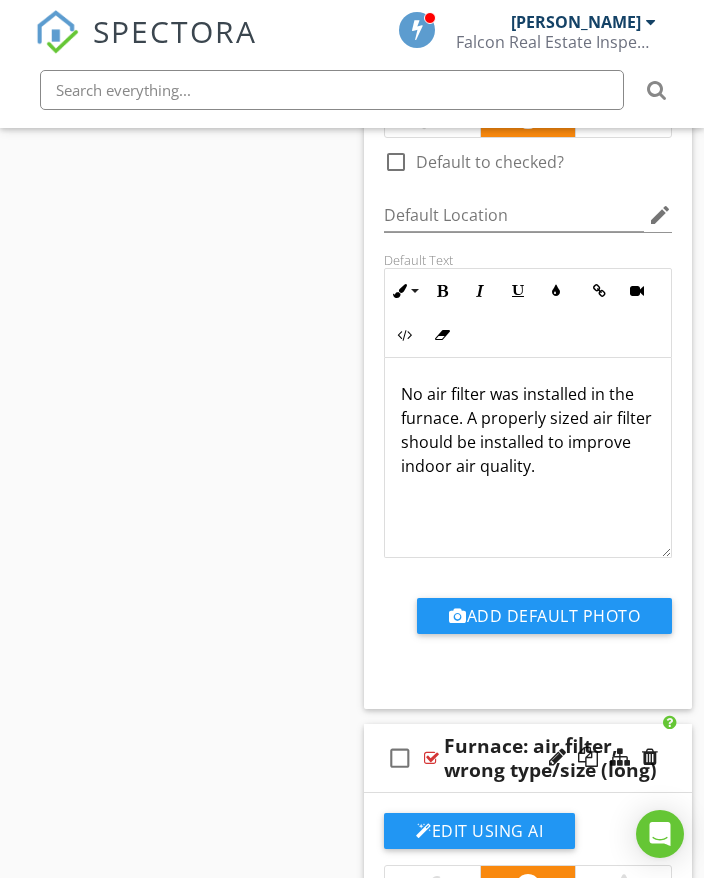
click at [673, 724] on div "check_box_outline_blank Furnace: air filter, wrong type/size (long)" at bounding box center [528, 758] width 328 height 69
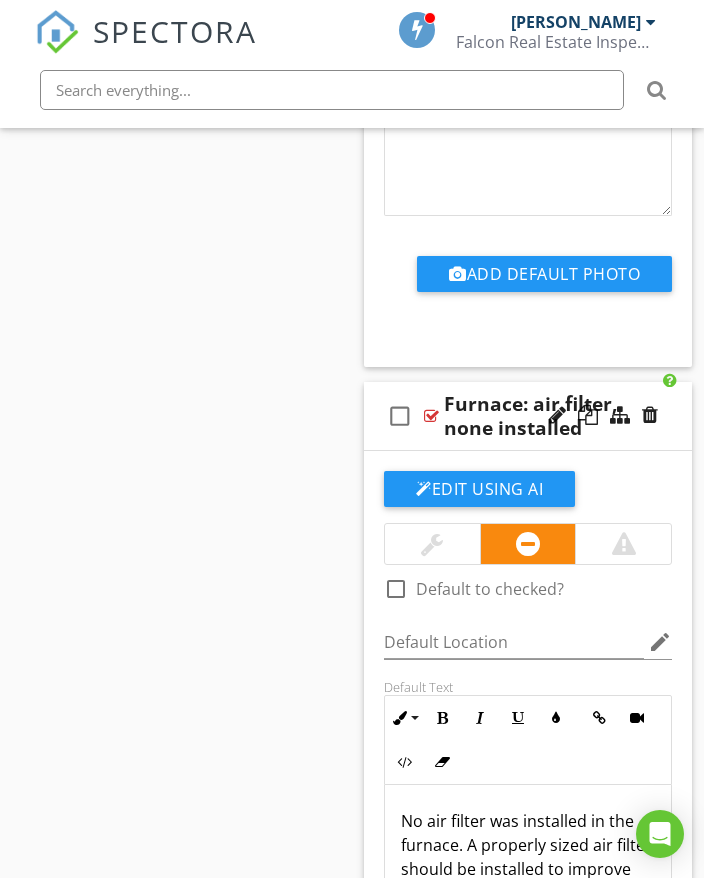
scroll to position [19614, 0]
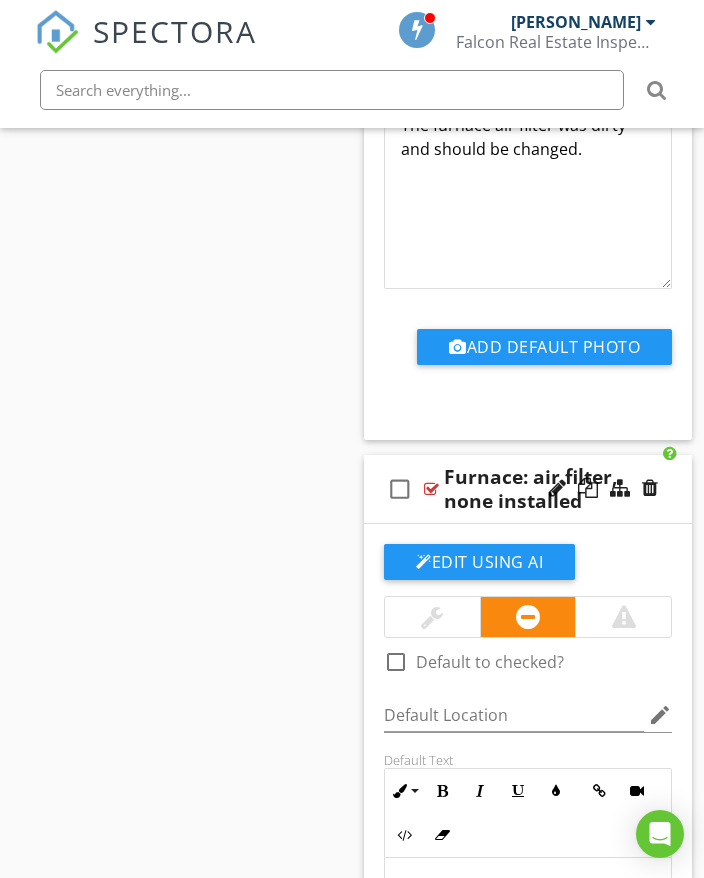
click at [672, 457] on div "check_box_outline_blank Furnace: air filter, none installed" at bounding box center [528, 489] width 328 height 69
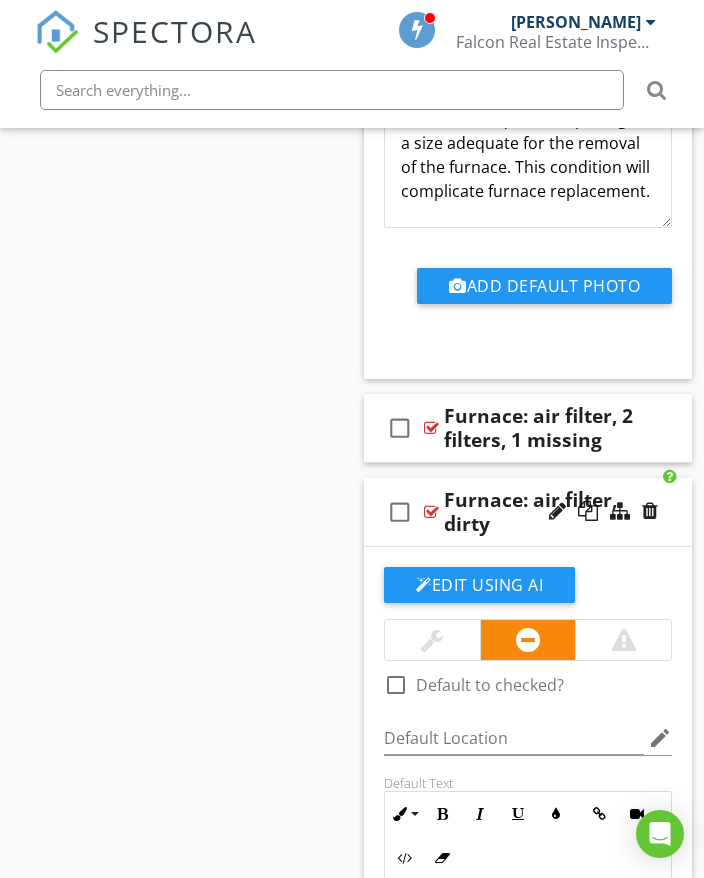
scroll to position [18814, 0]
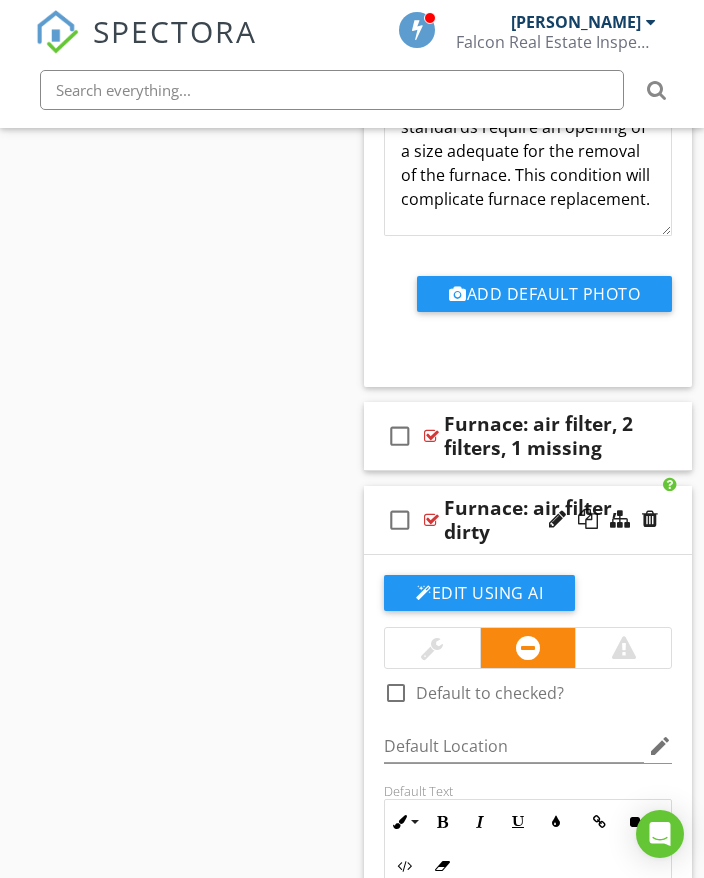
click at [671, 486] on div "check_box_outline_blank Furnace: air filter, dirty" at bounding box center [528, 520] width 328 height 69
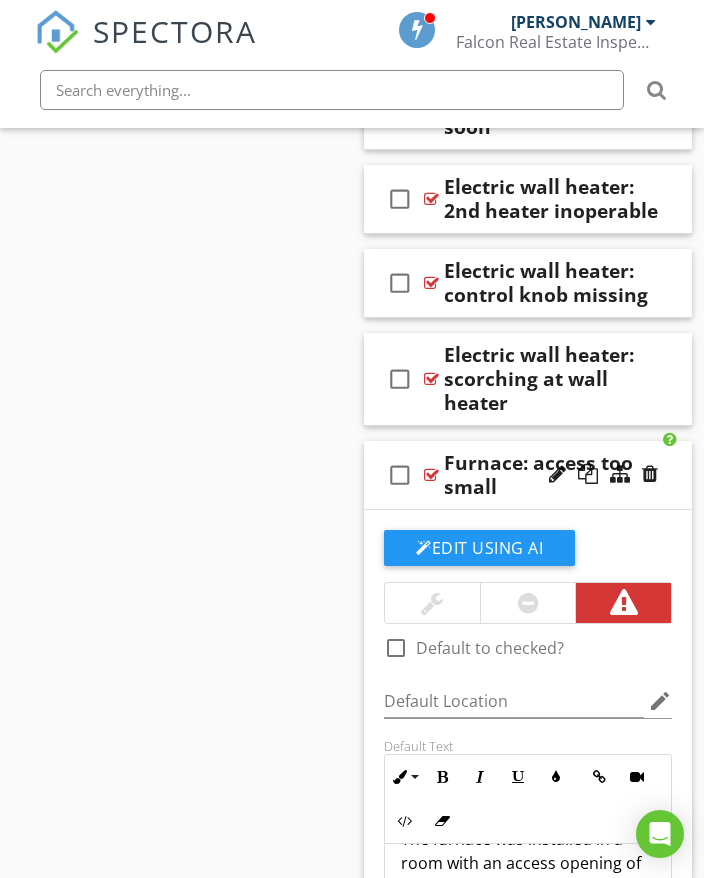
scroll to position [17914, 0]
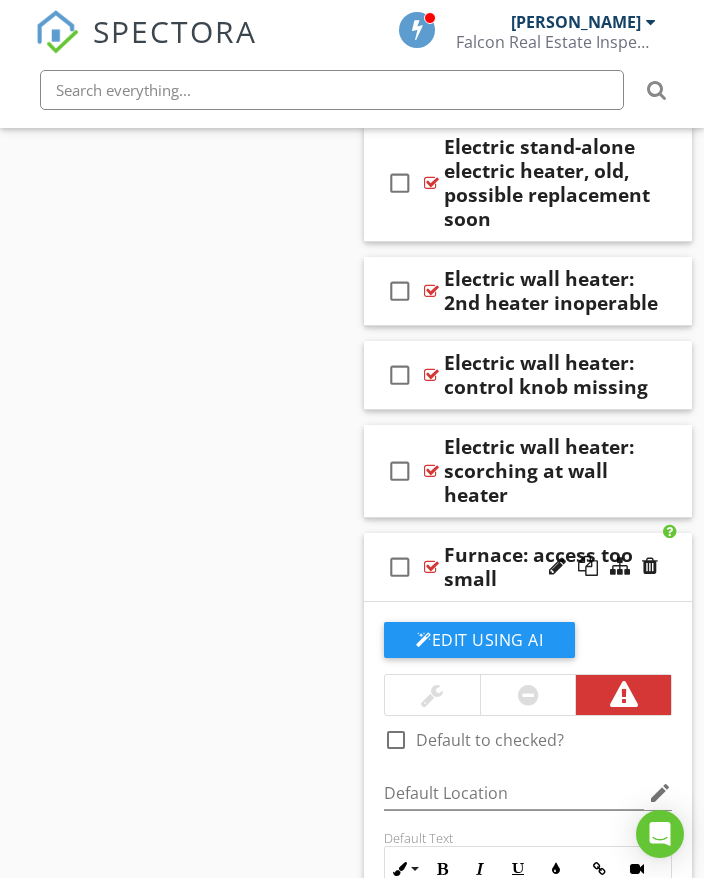
click at [672, 533] on div "check_box_outline_blank Furnace: access too small" at bounding box center [528, 567] width 328 height 69
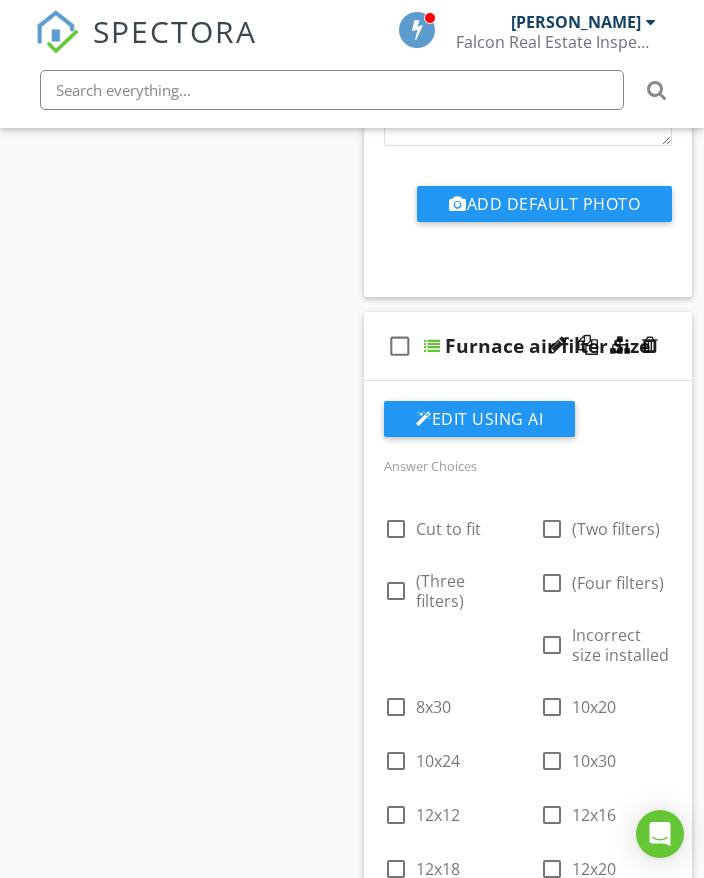
scroll to position [3217, 0]
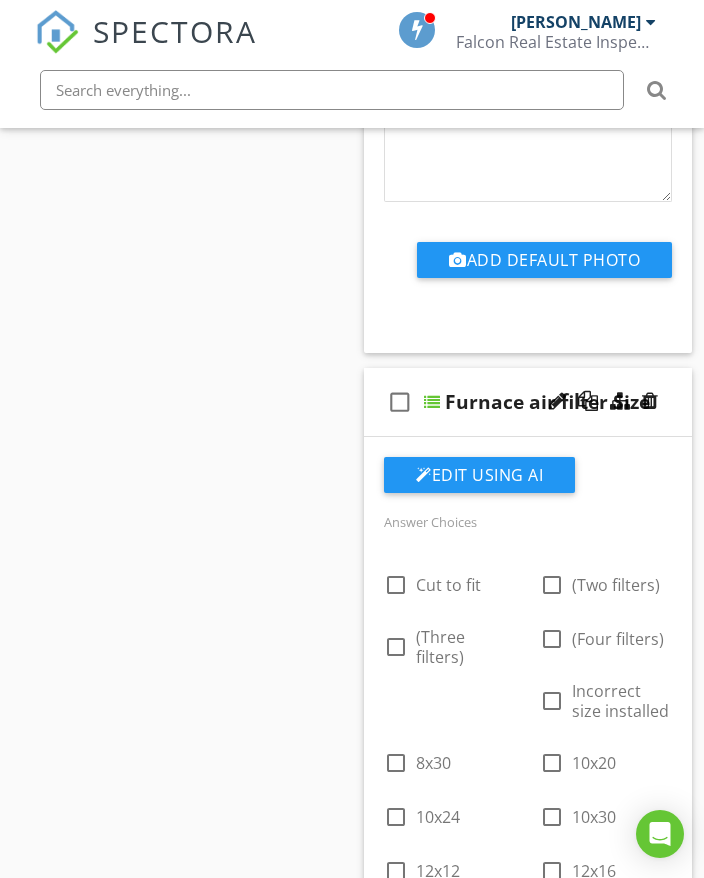
click at [673, 417] on div "check_box_outline_blank Furnace air filter Size" at bounding box center [528, 402] width 328 height 69
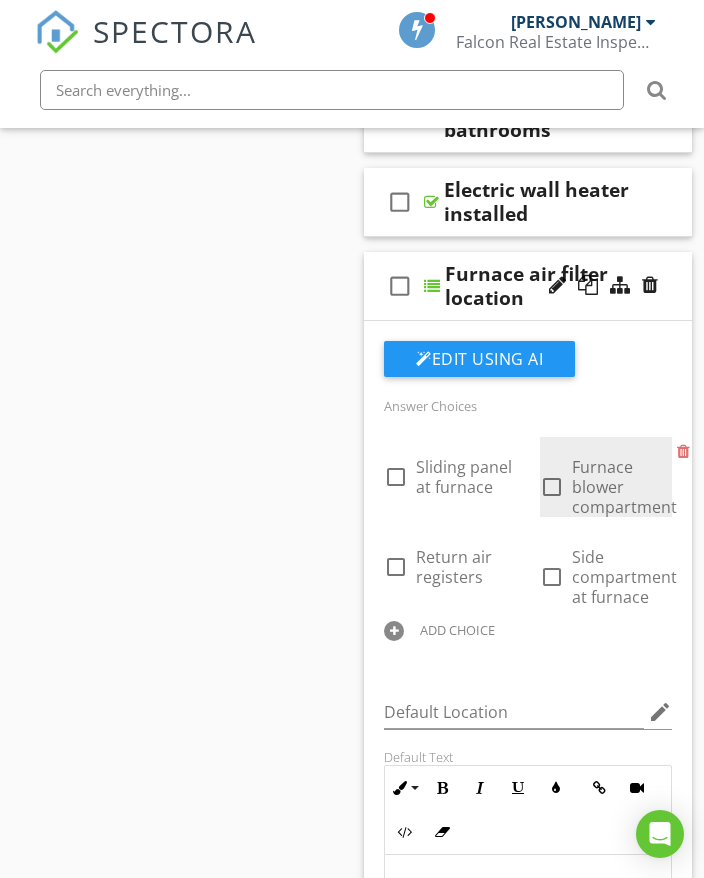
scroll to position [2317, 0]
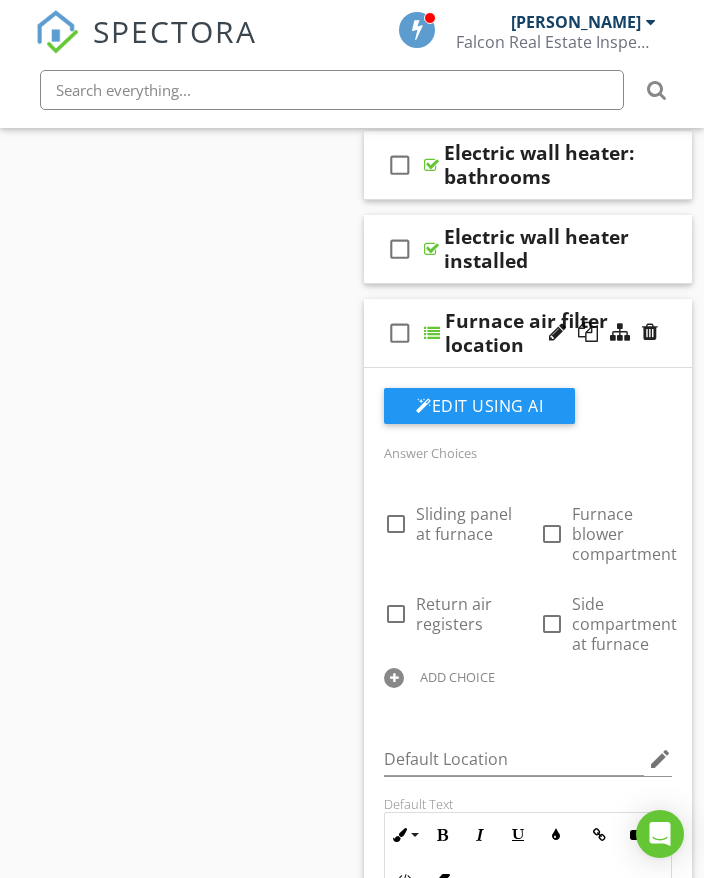
click at [672, 335] on div "check_box_outline_blank Furnace air filter location" at bounding box center [528, 333] width 328 height 69
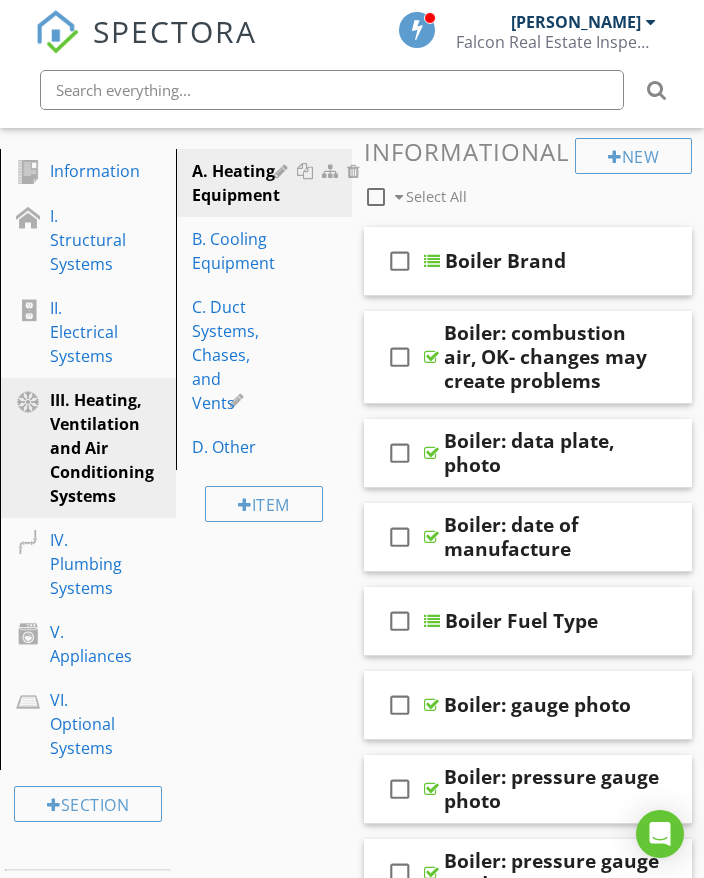
scroll to position [117, 0]
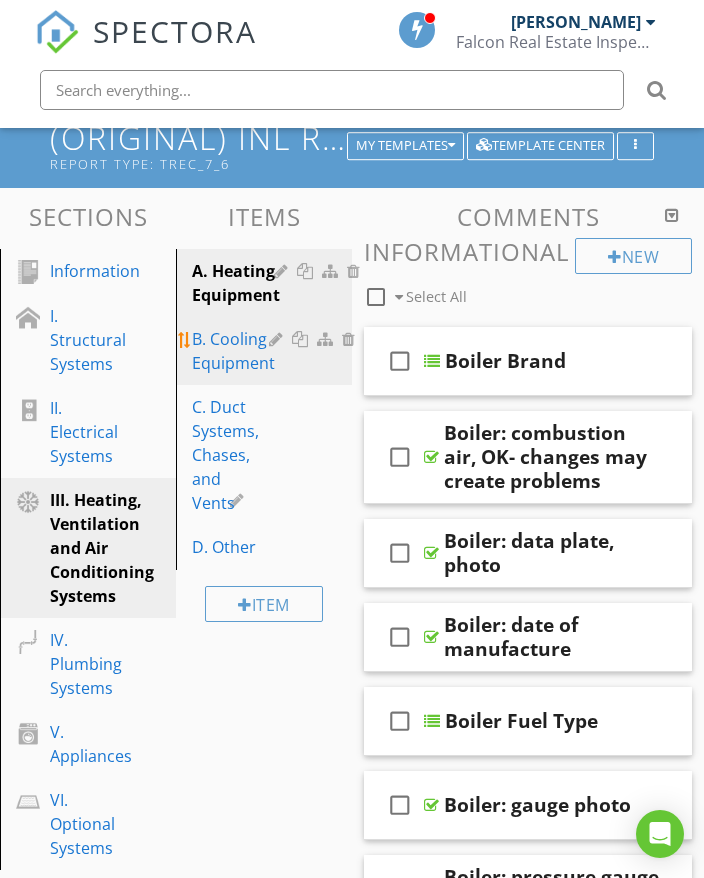
click at [244, 343] on div "B. Cooling Equipment" at bounding box center [233, 351] width 83 height 48
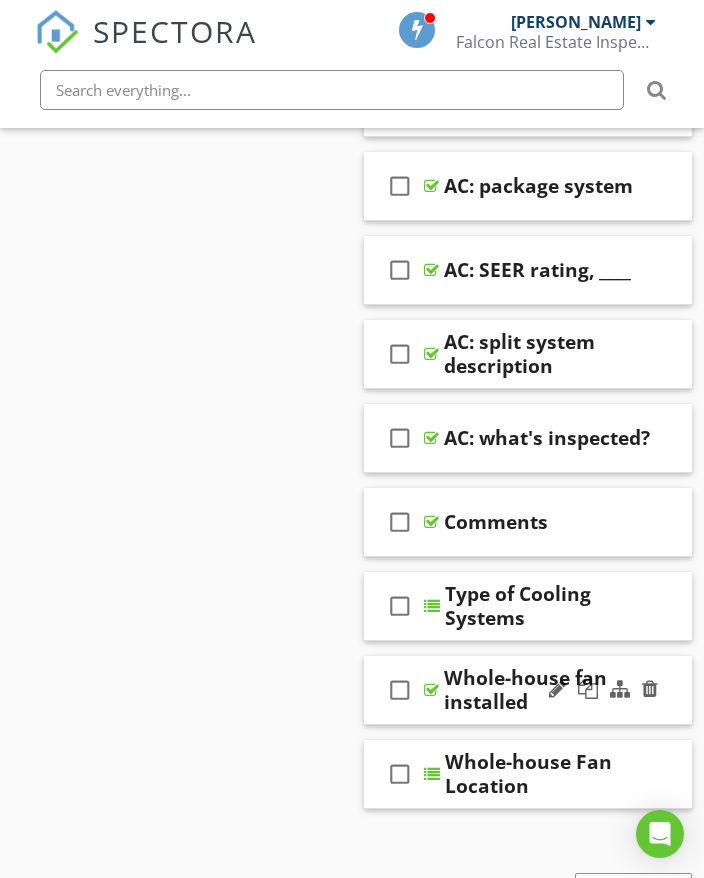
scroll to position [1517, 0]
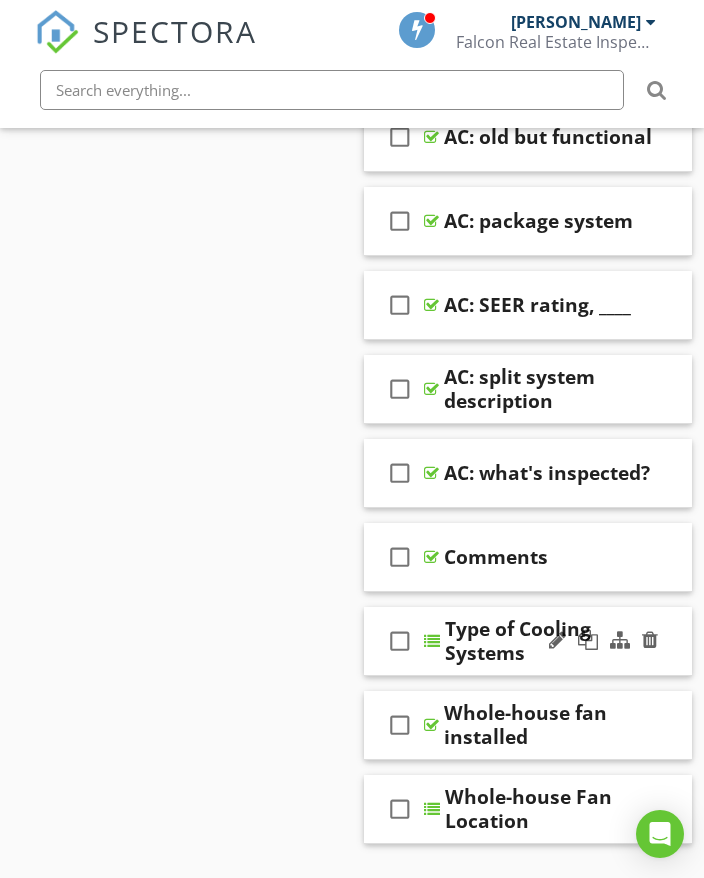
click at [678, 641] on div "check_box_outline_blank Type of Cooling Systems" at bounding box center [528, 641] width 328 height 69
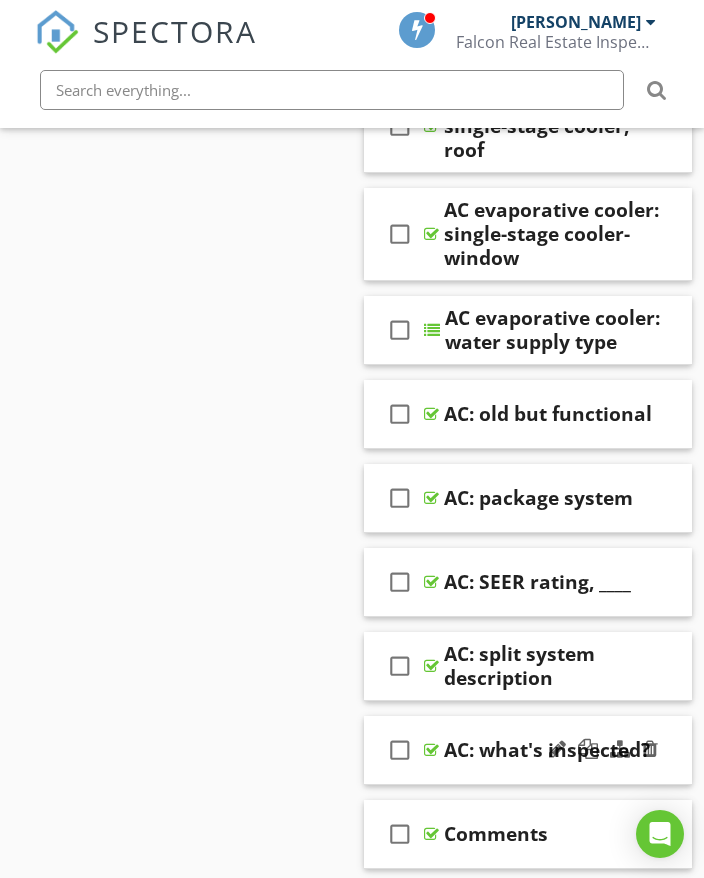
scroll to position [1217, 0]
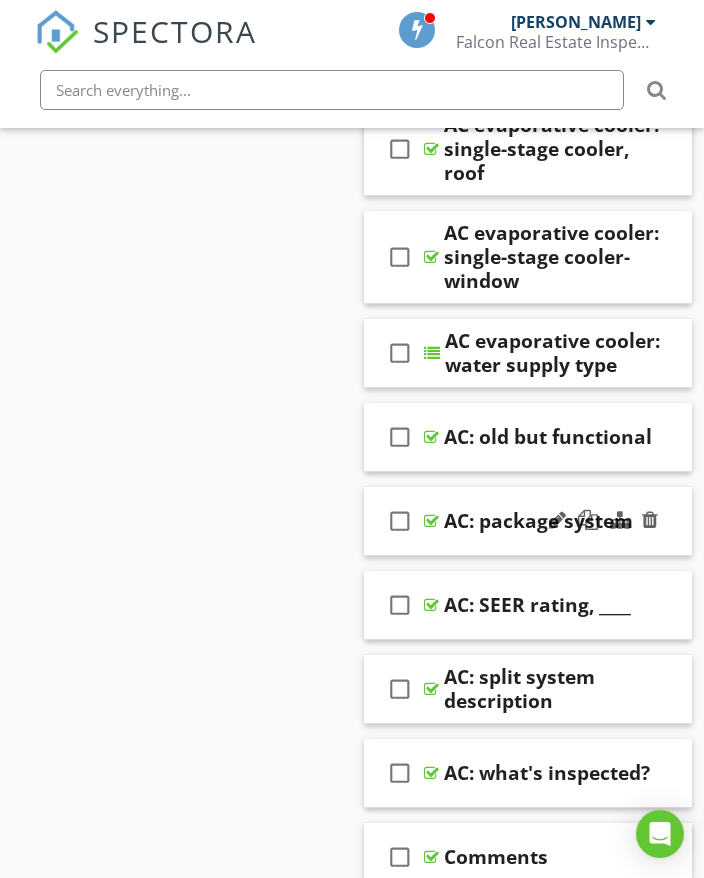
click at [682, 501] on div "check_box_outline_blank AC: package system" at bounding box center [528, 521] width 328 height 69
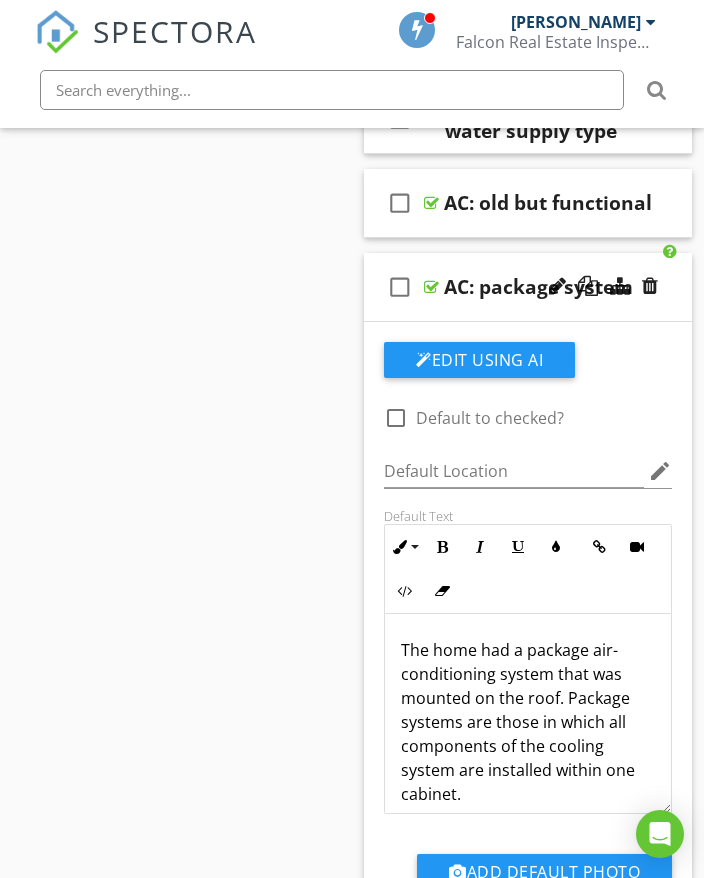
scroll to position [1317, 0]
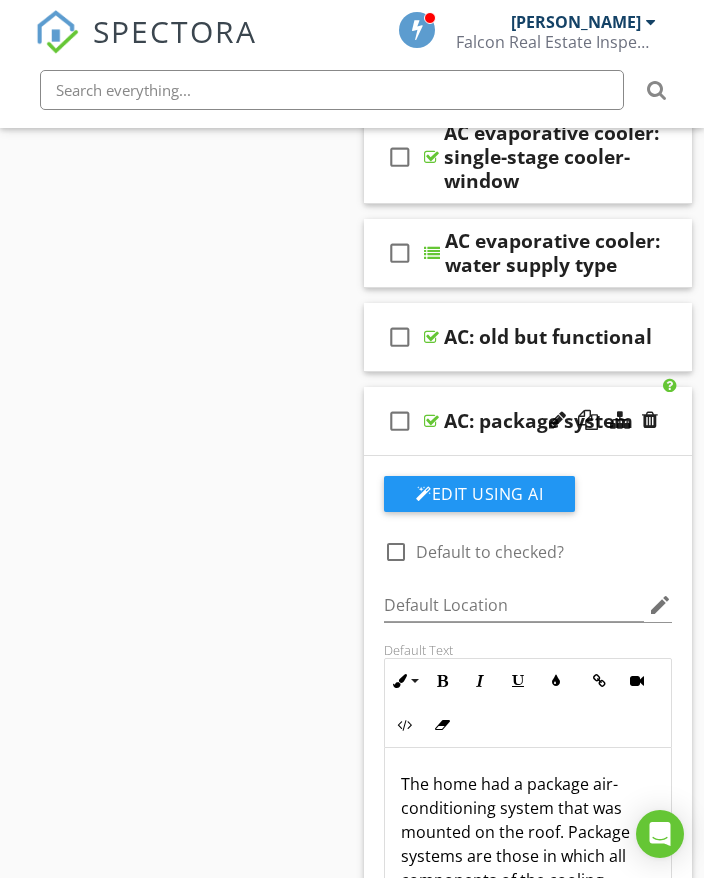
click at [675, 413] on div "check_box_outline_blank AC: package system" at bounding box center [528, 421] width 328 height 69
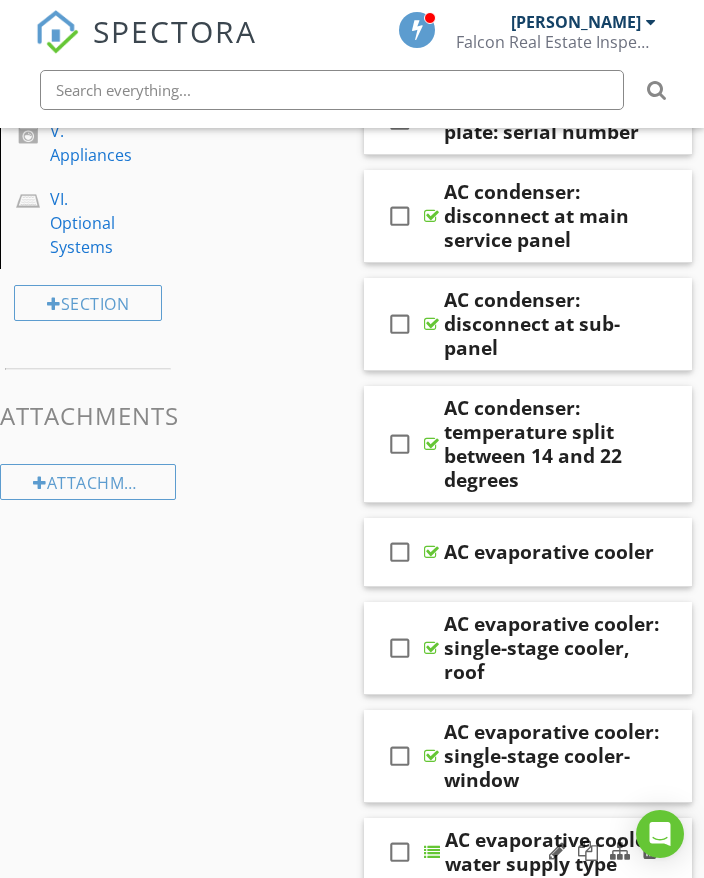
scroll to position [717, 0]
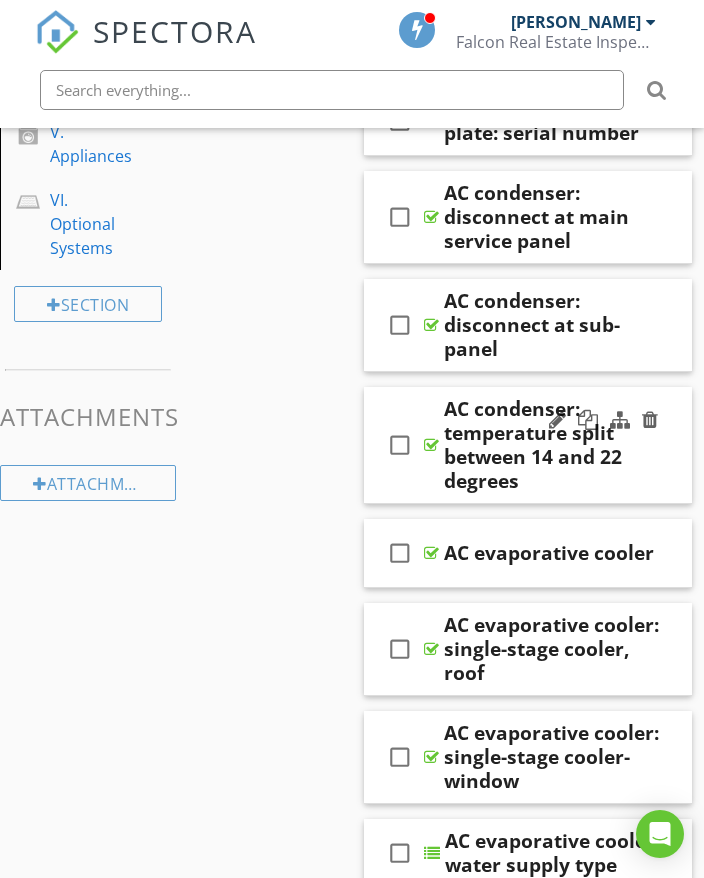
click at [674, 459] on div "check_box_outline_blank AC condenser: temperature split between 14 and 22 degre…" at bounding box center [528, 445] width 328 height 117
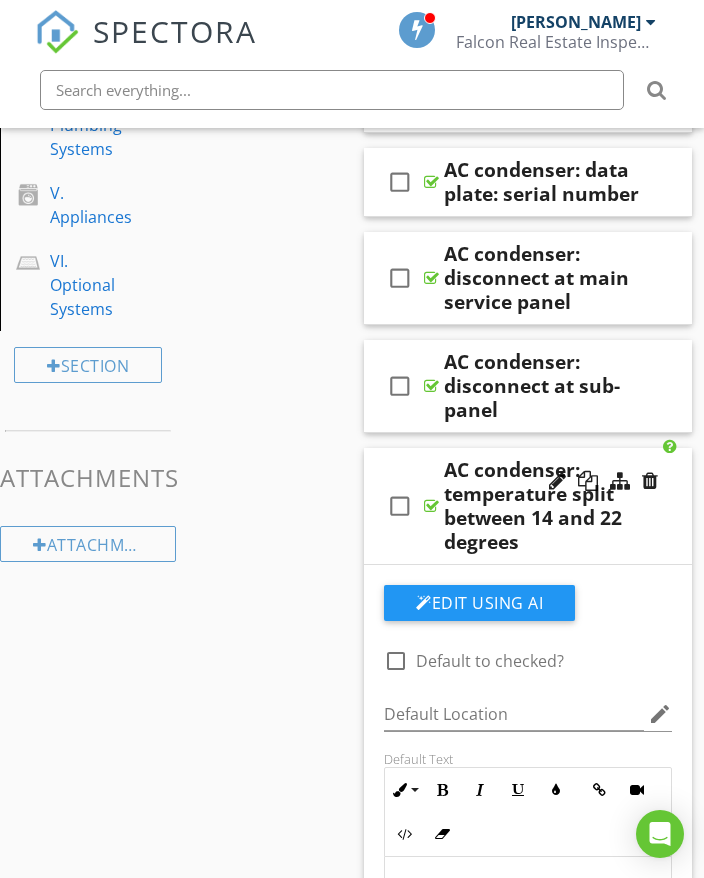
scroll to position [617, 0]
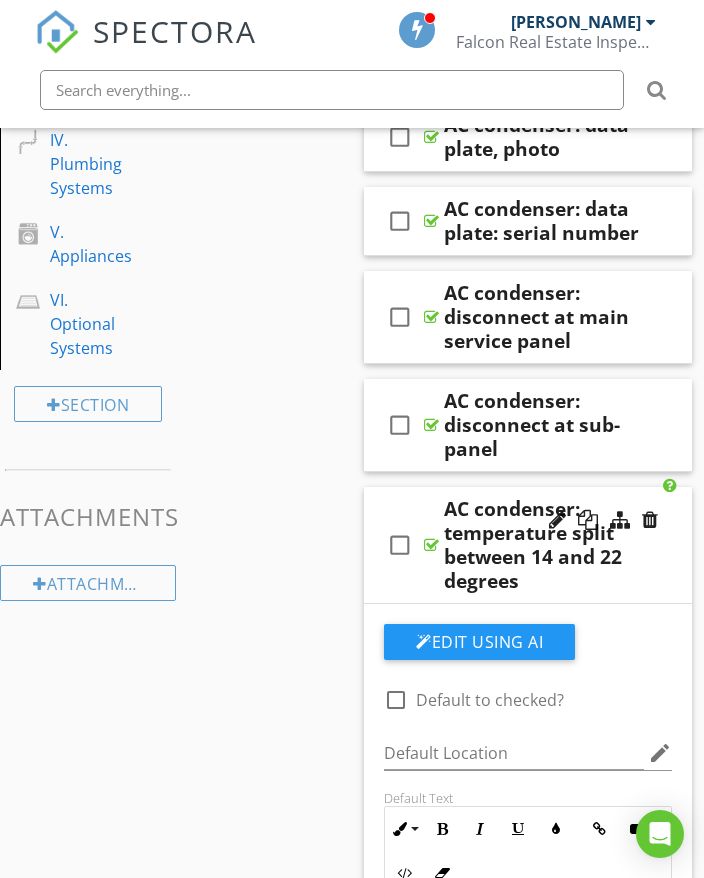
click at [676, 512] on div "check_box_outline_blank AC condenser: temperature split between 14 and 22 degre…" at bounding box center [528, 545] width 328 height 117
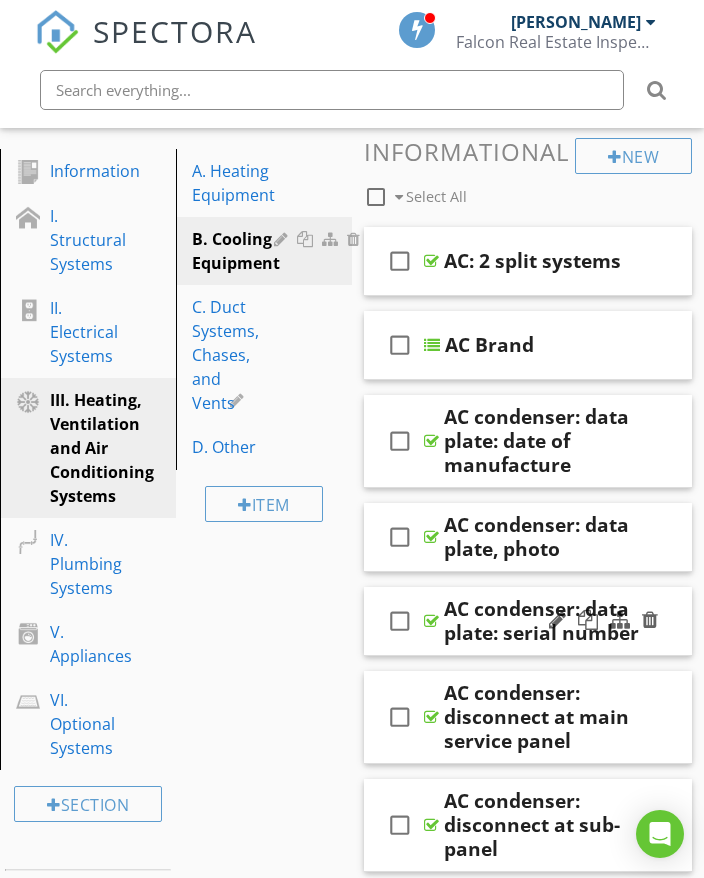
scroll to position [317, 0]
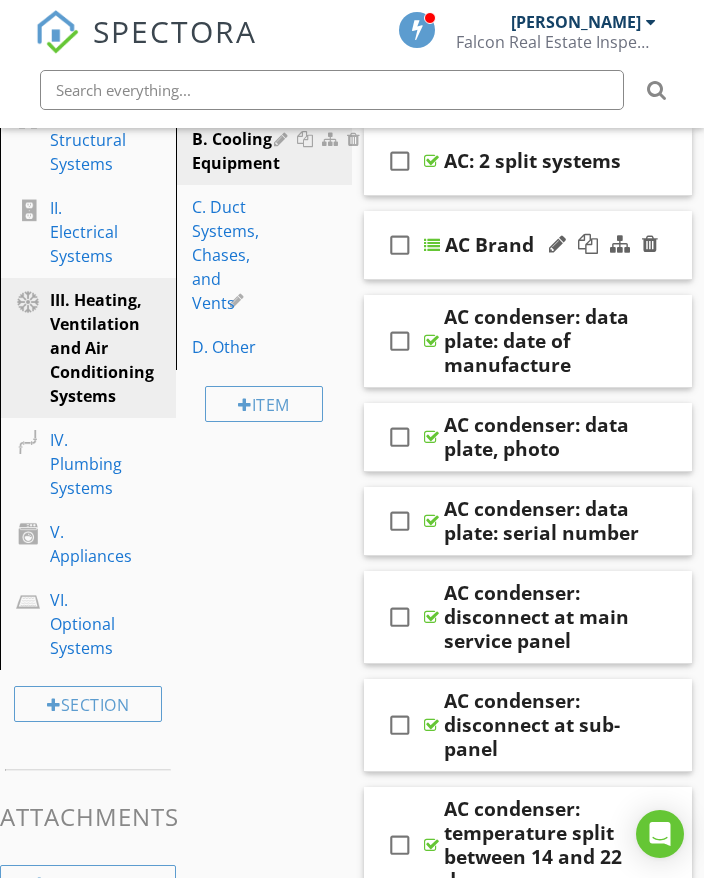
click at [671, 267] on div "check_box_outline_blank AC Brand" at bounding box center [528, 245] width 328 height 69
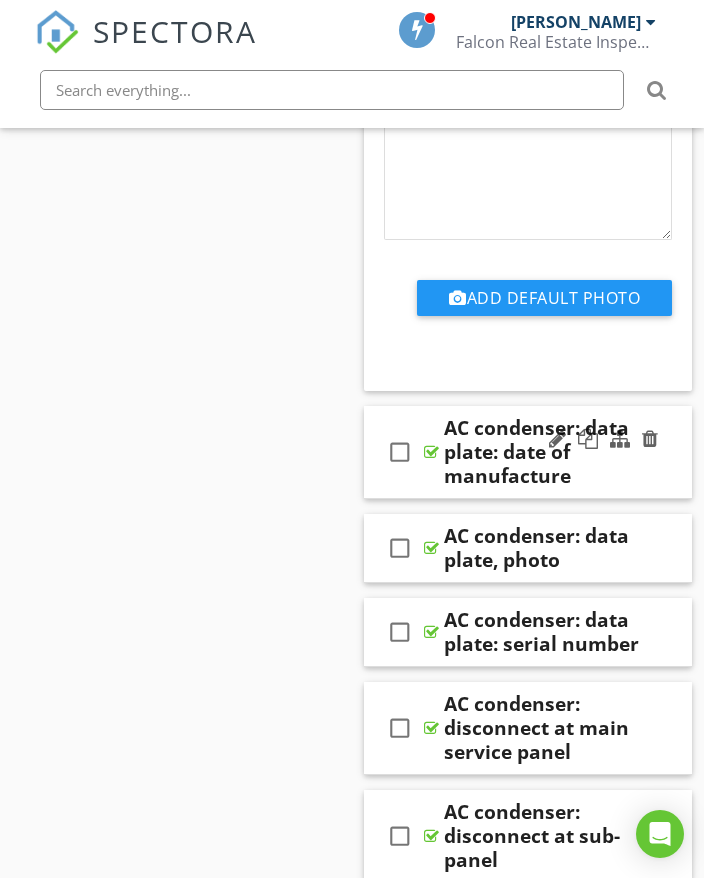
scroll to position [2383, 0]
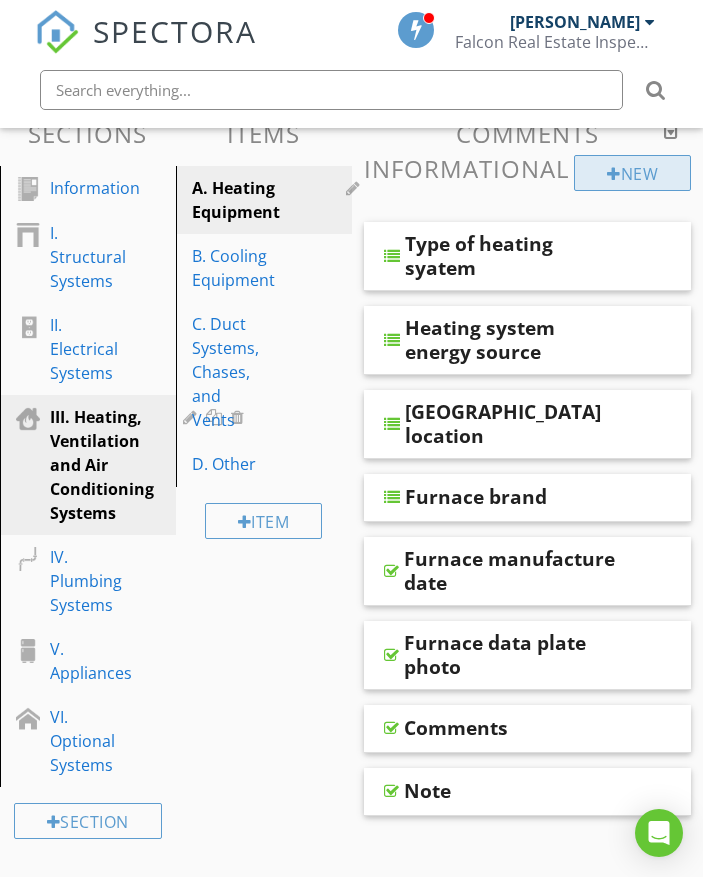
click at [630, 166] on div "New" at bounding box center [632, 173] width 117 height 36
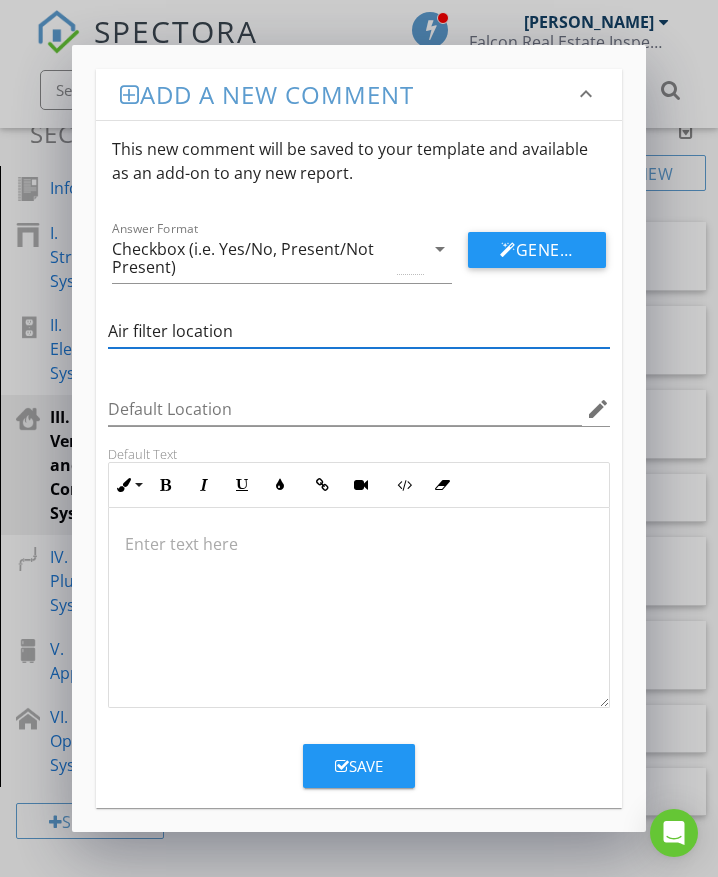
type input "Air filter location"
click at [261, 268] on div "Checkbox (i.e. Yes/No, Present/Not Present)" at bounding box center [252, 258] width 281 height 36
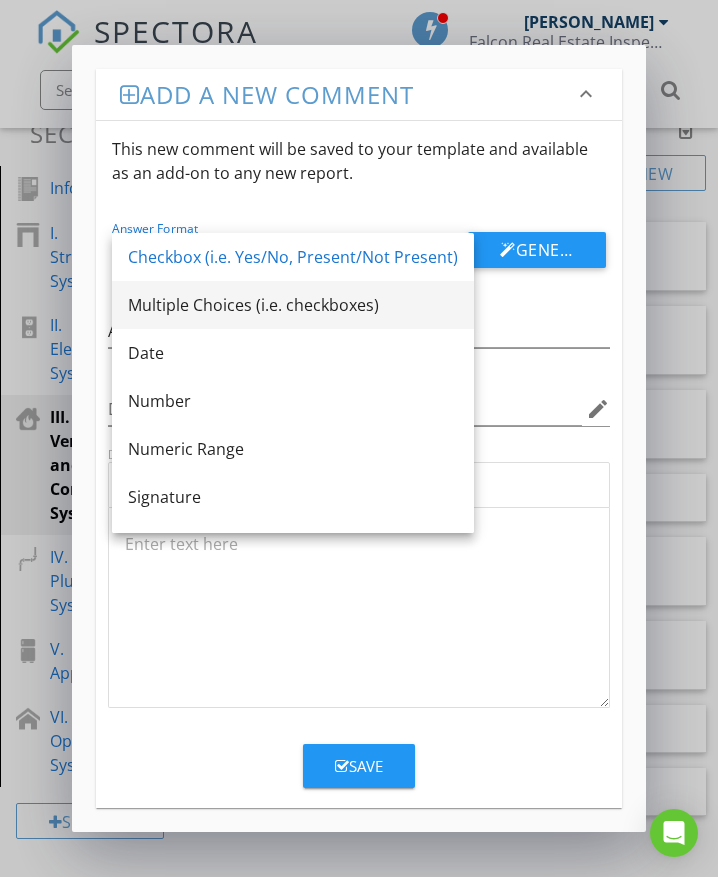
click at [203, 305] on div "Multiple Choices (i.e. checkboxes)" at bounding box center [293, 305] width 330 height 24
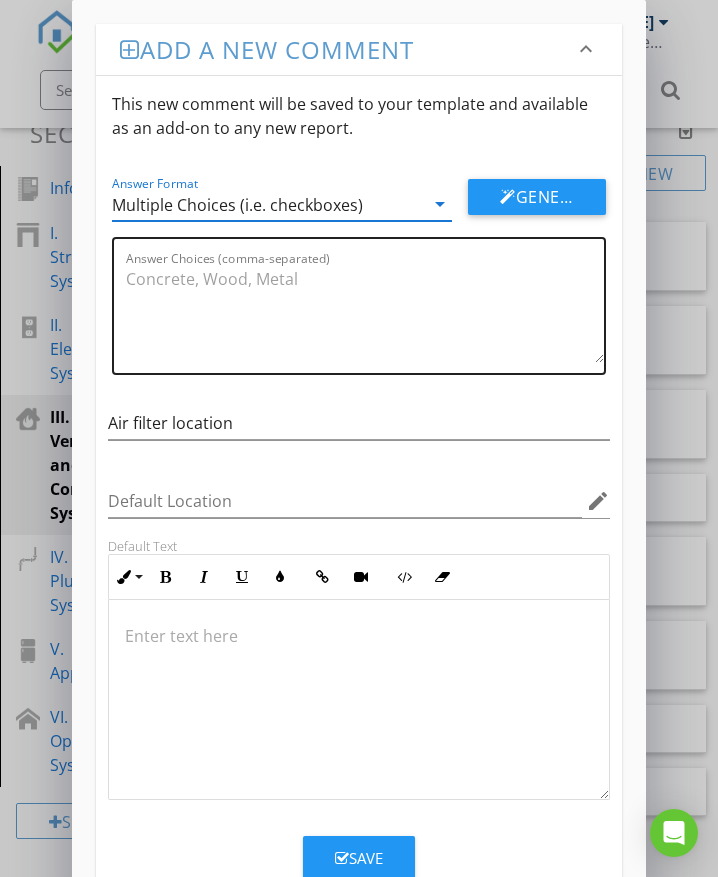
click at [212, 301] on textarea "Answer Choices (comma-separated)" at bounding box center [365, 313] width 478 height 100
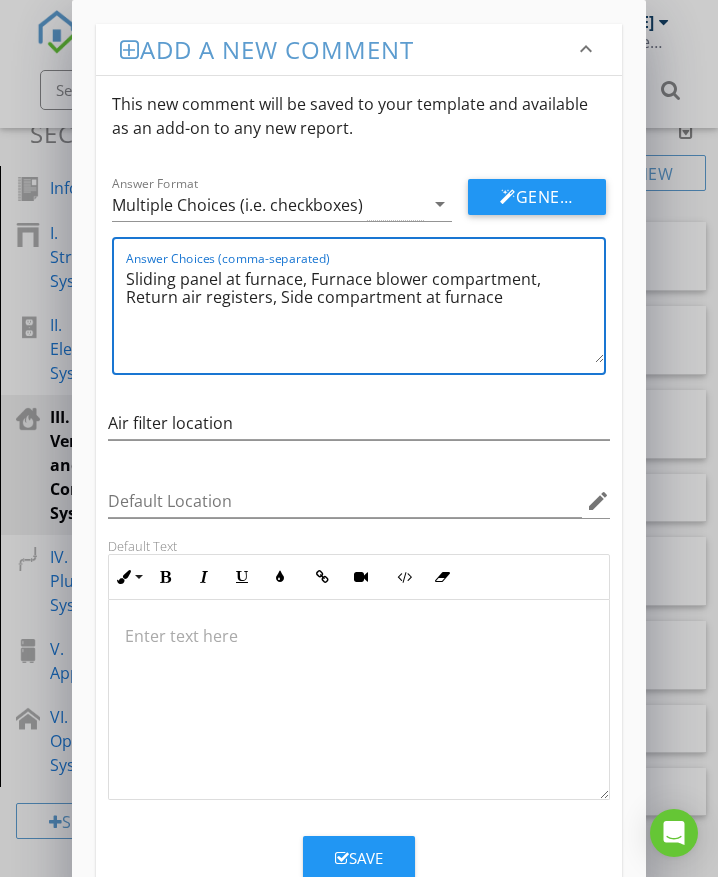
type textarea "Sliding panel at furnace, Furnace blower compartment, Return air registers, Sid…"
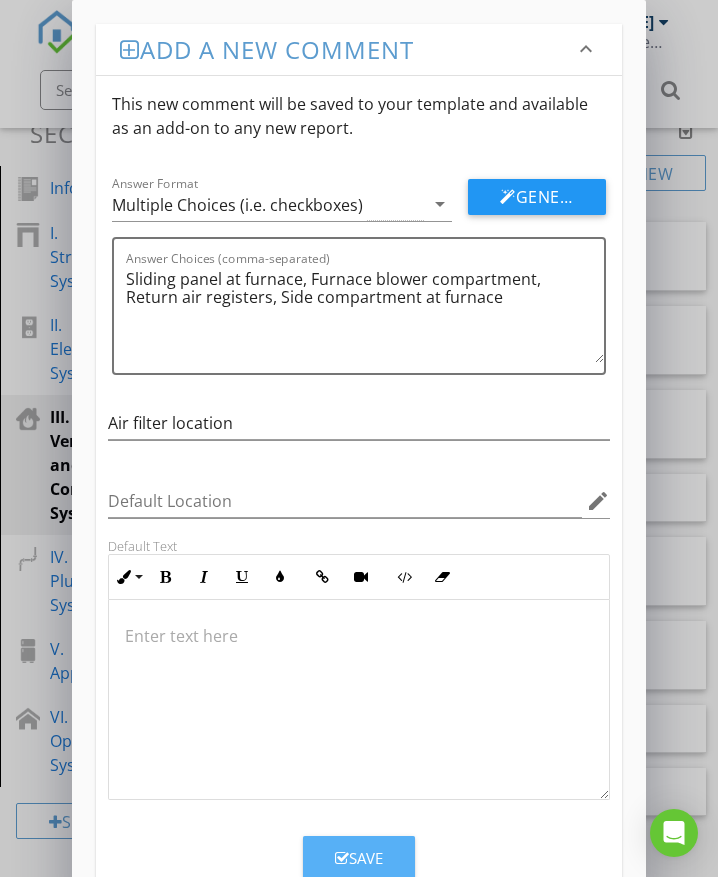
click at [375, 860] on div "Save" at bounding box center [359, 858] width 48 height 23
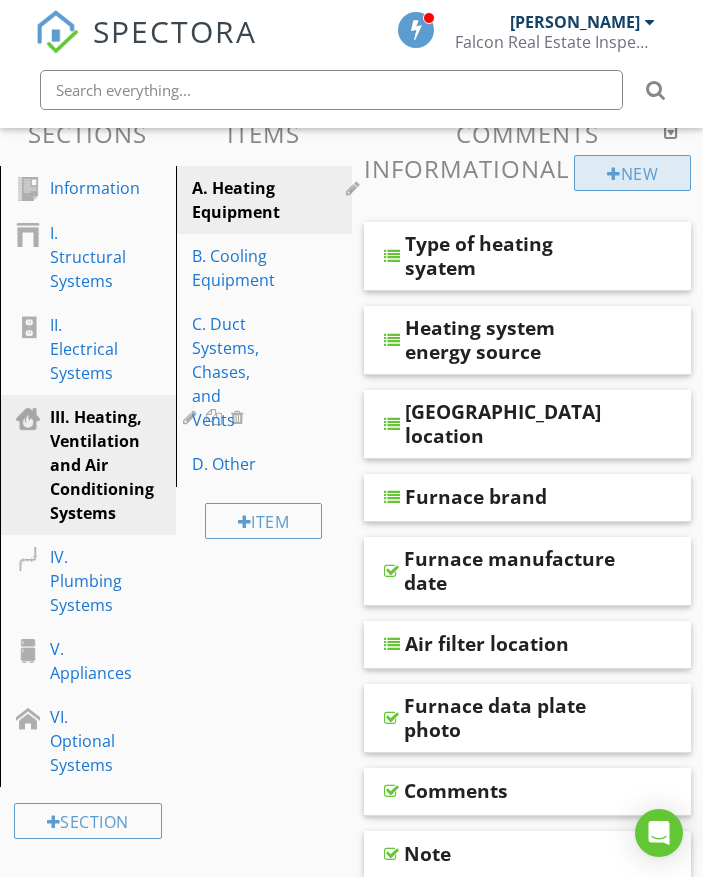
click at [661, 181] on div "New" at bounding box center [632, 173] width 117 height 36
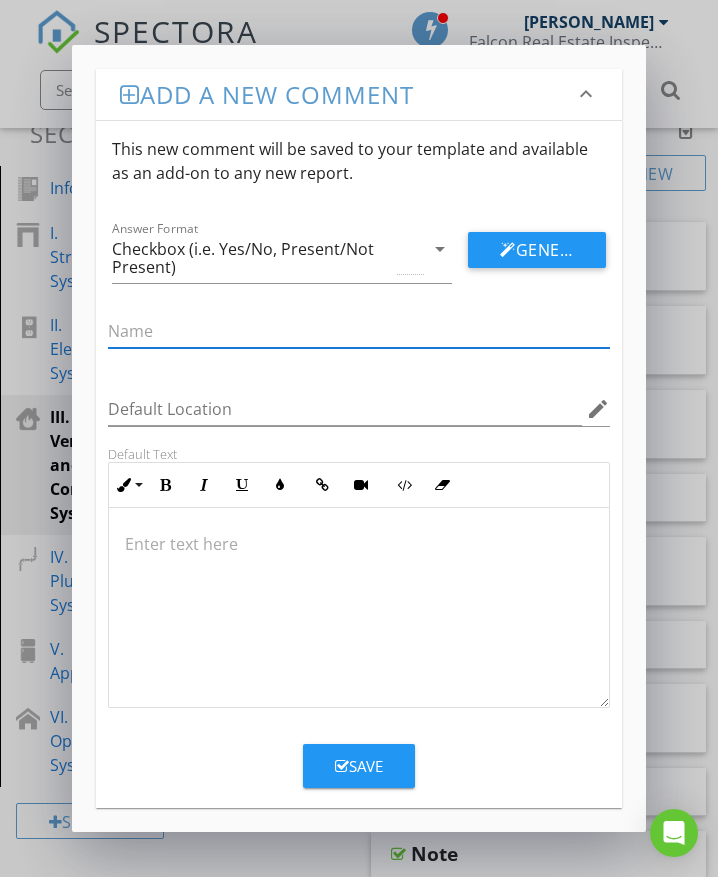
click at [366, 332] on input "text" at bounding box center [359, 331] width 502 height 33
type input "Furnace air filter size"
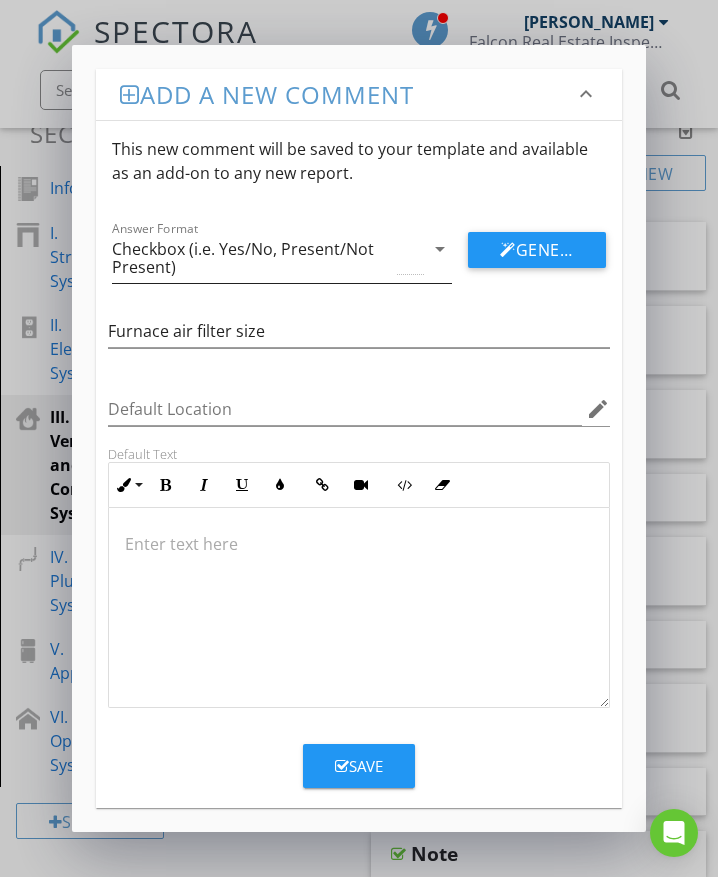
click at [194, 252] on div "Checkbox (i.e. Yes/No, Present/Not Present)" at bounding box center [252, 258] width 281 height 36
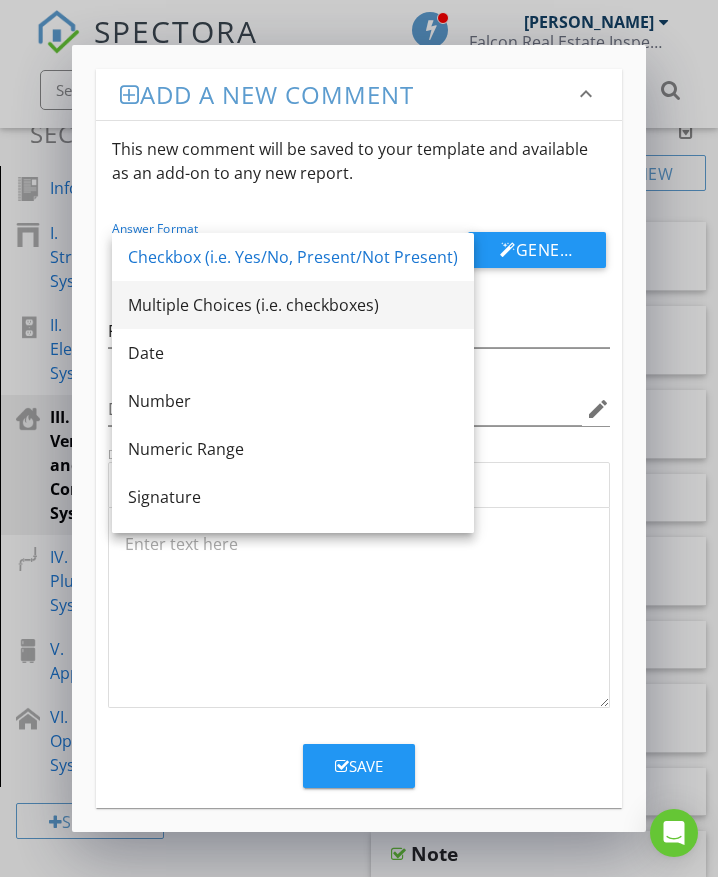
click at [189, 298] on div "Multiple Choices (i.e. checkboxes)" at bounding box center [293, 305] width 330 height 24
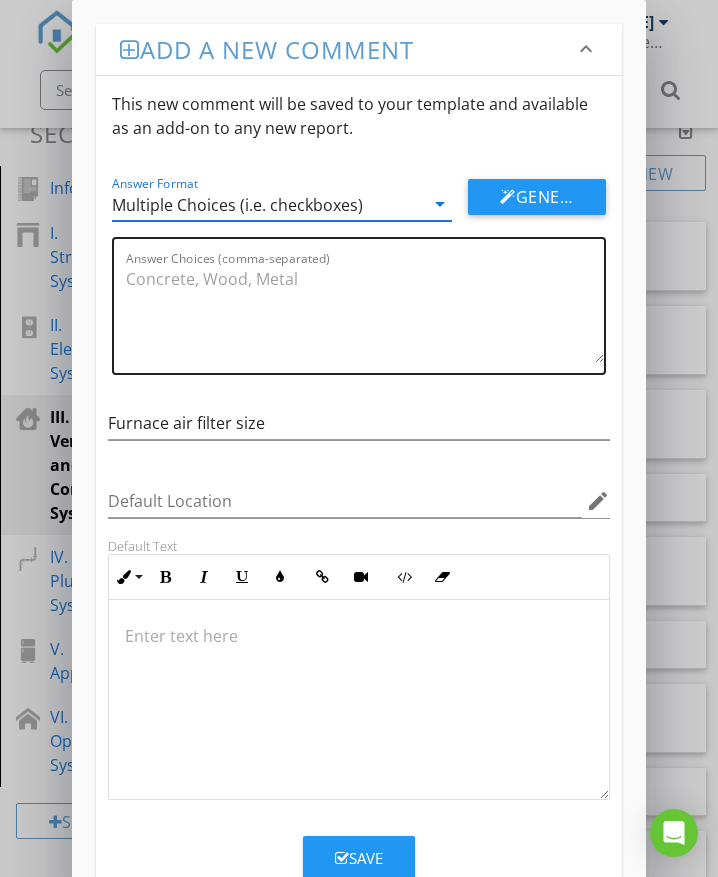
click at [178, 285] on textarea "Answer Choices (comma-separated)" at bounding box center [365, 313] width 478 height 100
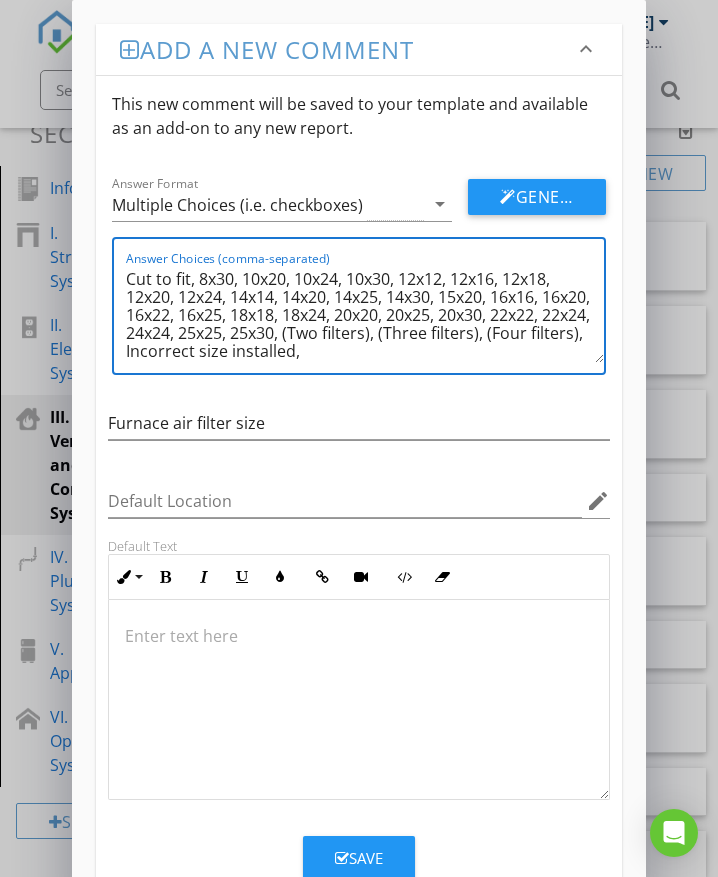
type textarea "Cut to fit, 8x30, 10x20, 10x24, 10x30, 12x12, 12x16, 12x18, 12x20, 12x24, 14x14…"
click at [311, 844] on button "Save" at bounding box center [359, 858] width 112 height 44
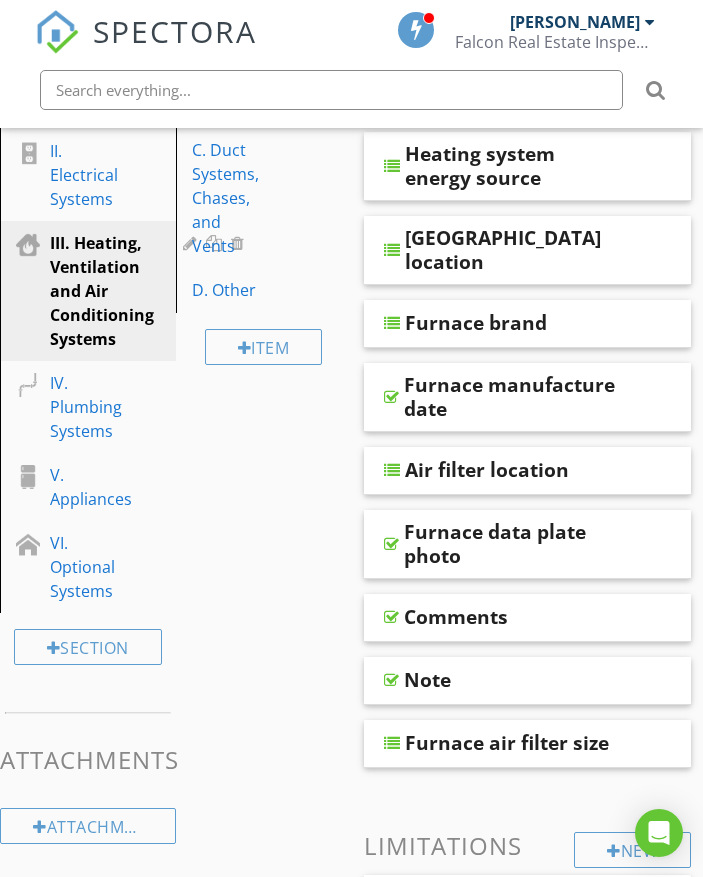
scroll to position [400, 0]
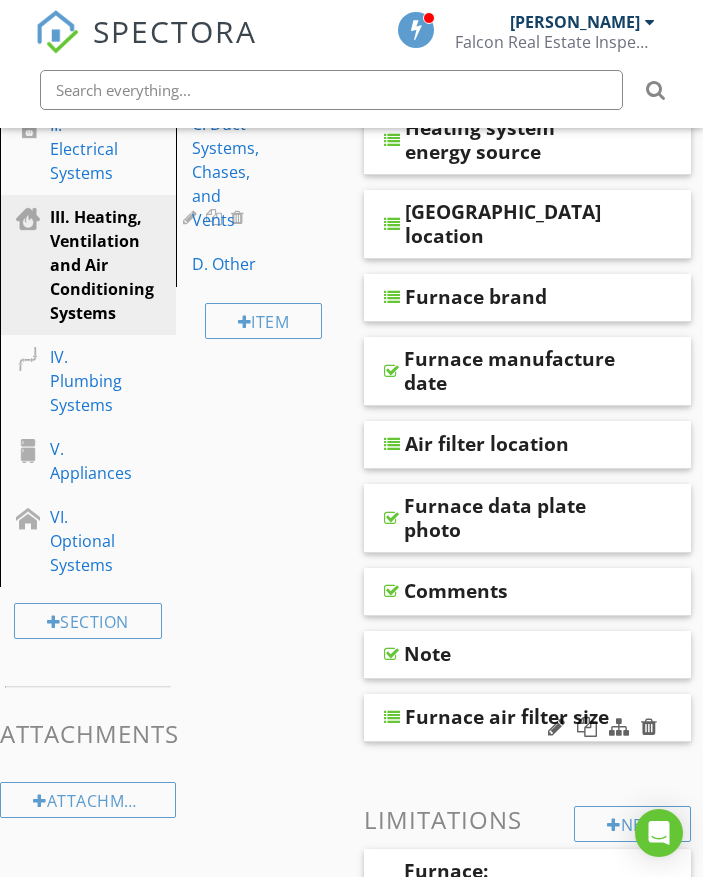
click at [662, 694] on div "Furnace air filter size" at bounding box center [528, 718] width 328 height 48
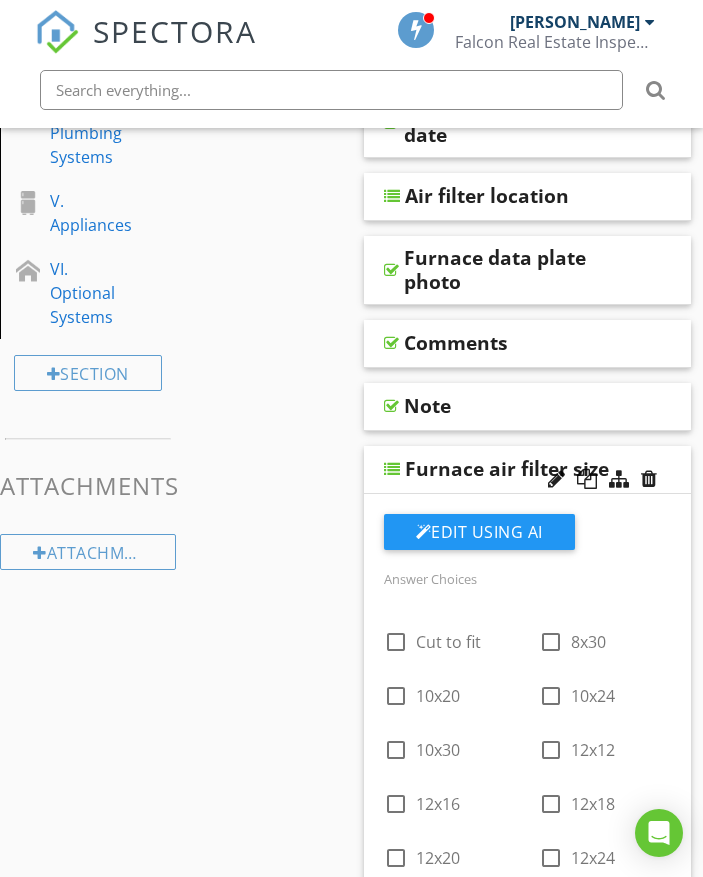
scroll to position [600, 0]
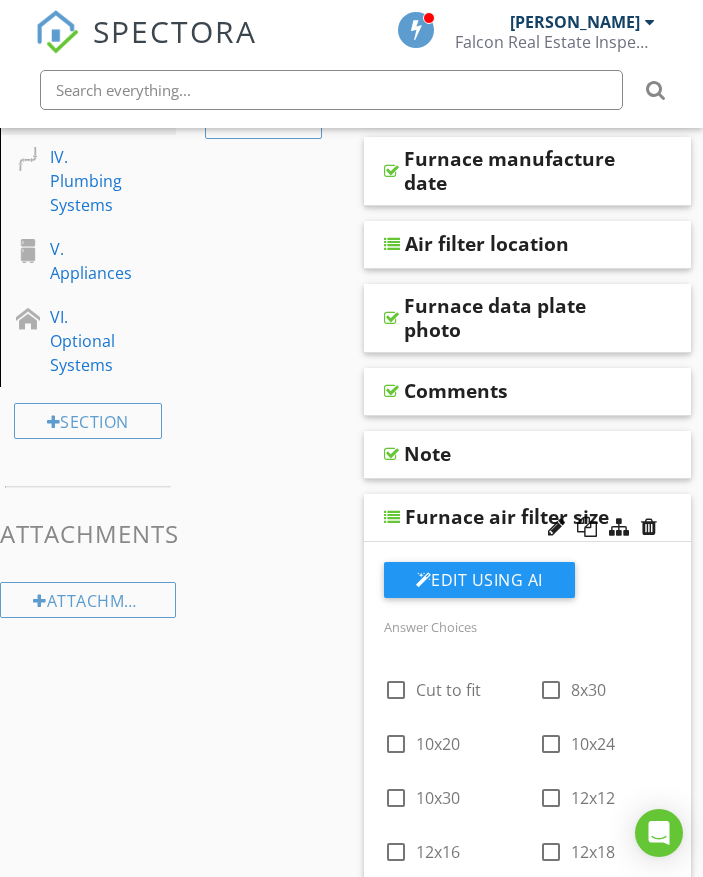
click at [675, 494] on div "Furnace air filter size" at bounding box center [528, 518] width 328 height 48
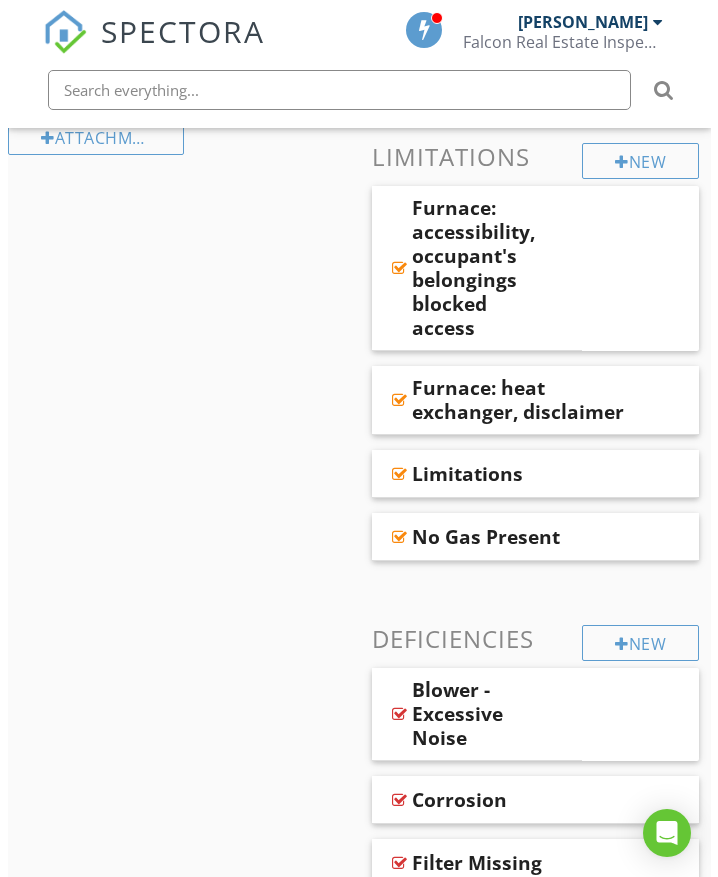
scroll to position [1100, 0]
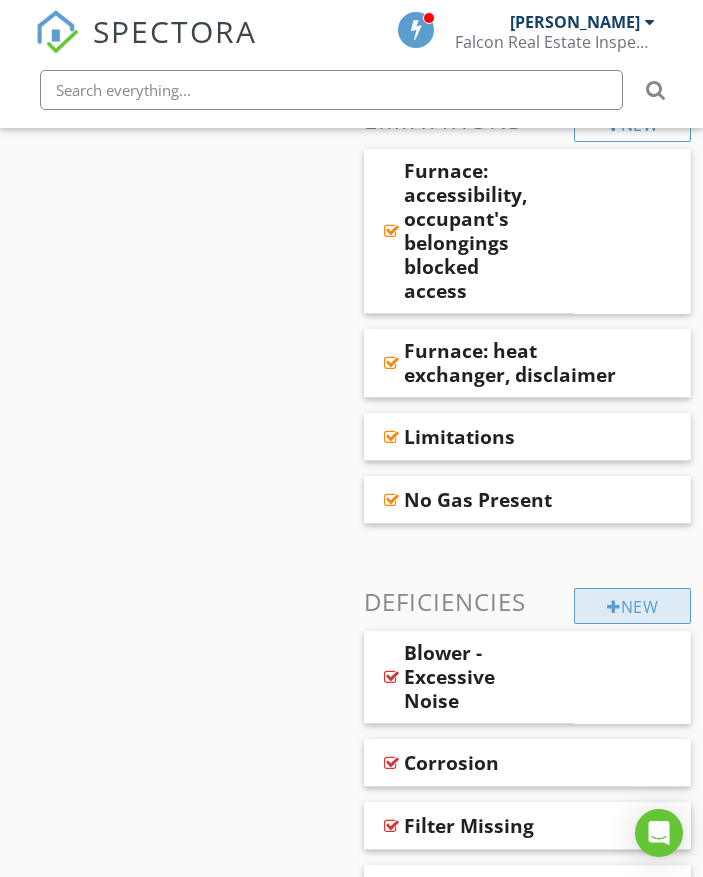
click at [658, 588] on div "New" at bounding box center [632, 606] width 117 height 36
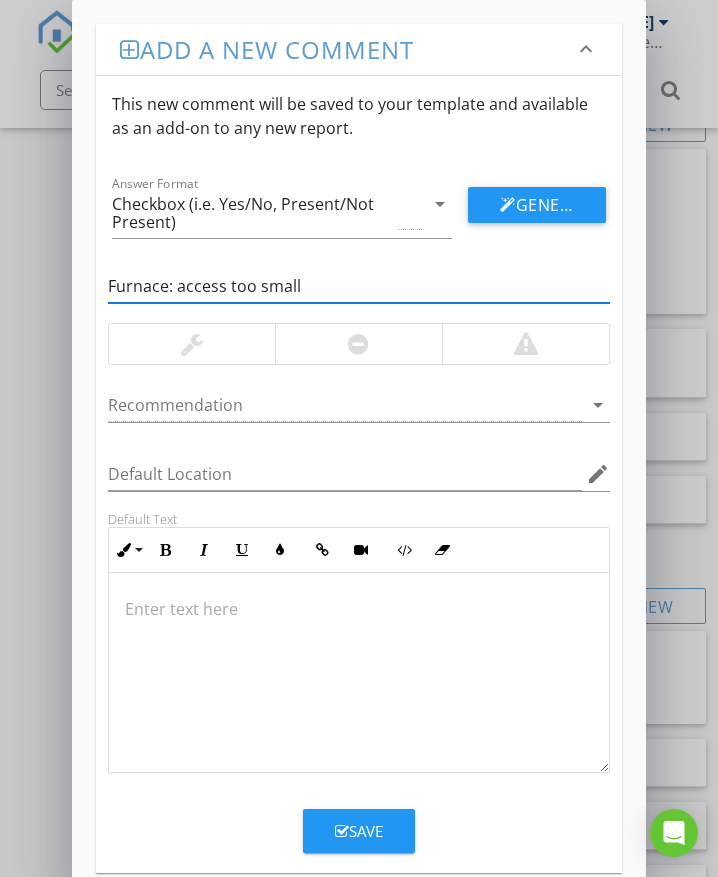
type input "Furnace: access too small"
click at [322, 349] on div at bounding box center [358, 344] width 167 height 40
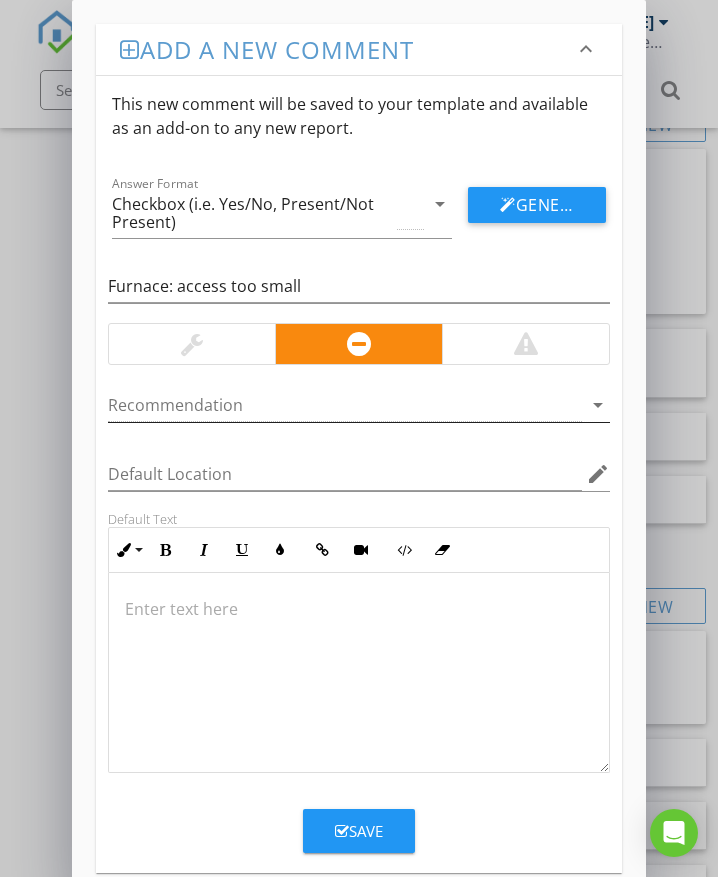
click at [240, 402] on div at bounding box center [345, 405] width 474 height 33
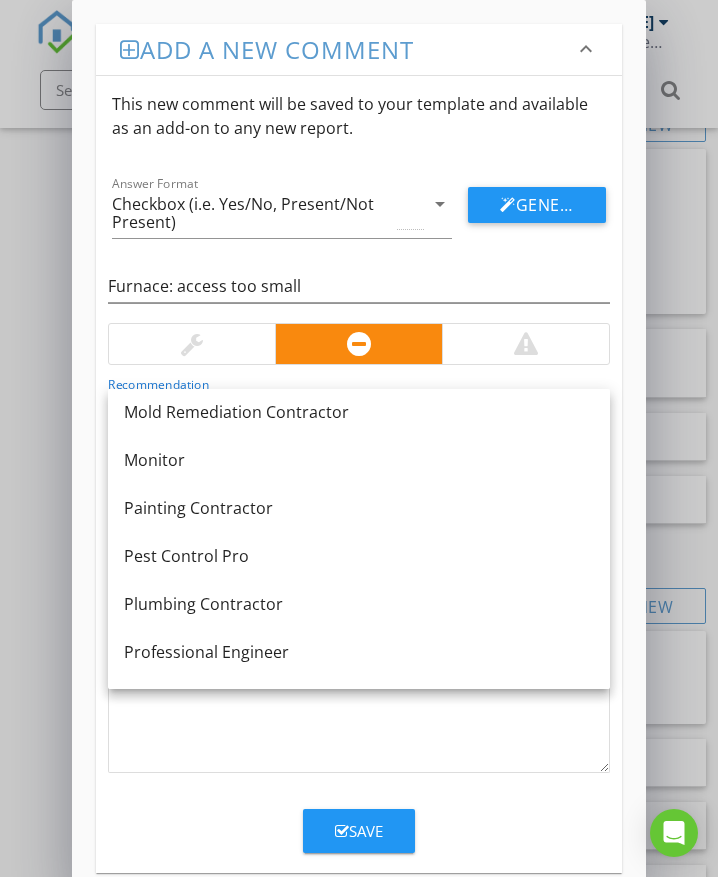
scroll to position [1620, 0]
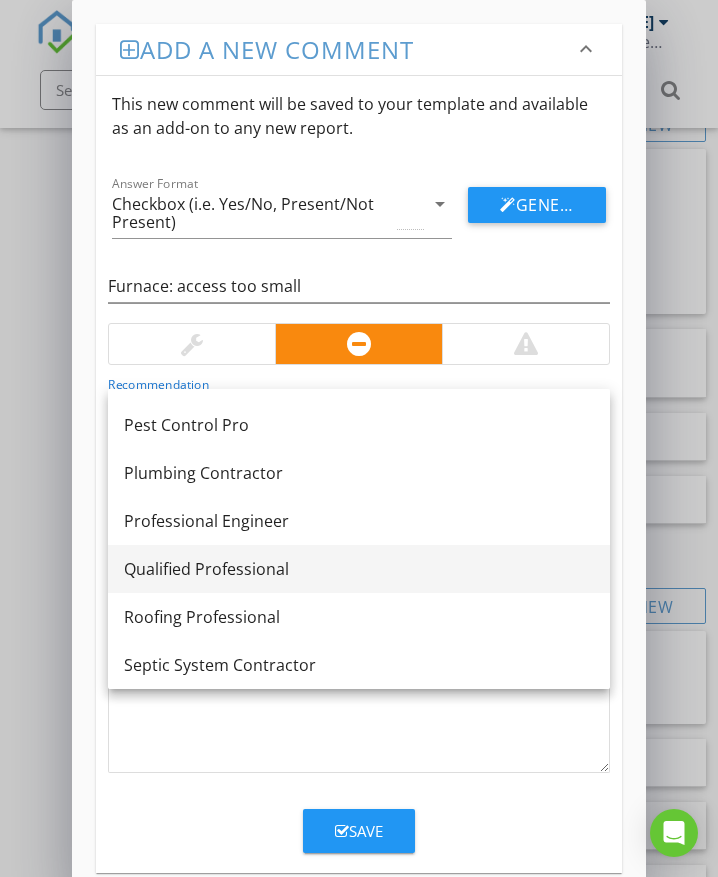
click at [252, 566] on div "Qualified Professional" at bounding box center [359, 569] width 470 height 24
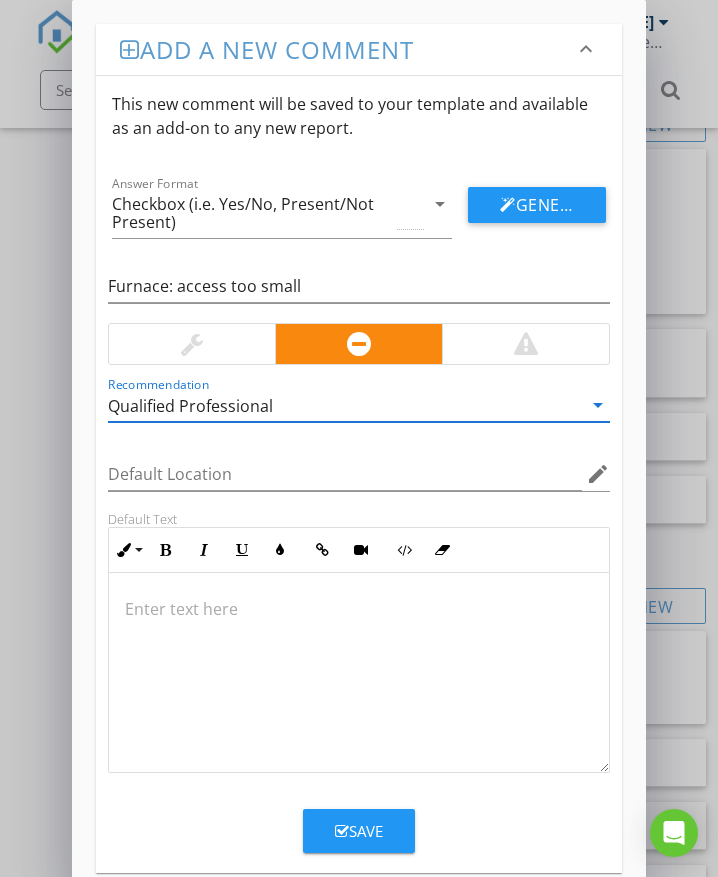
click at [170, 630] on div at bounding box center [359, 673] width 500 height 200
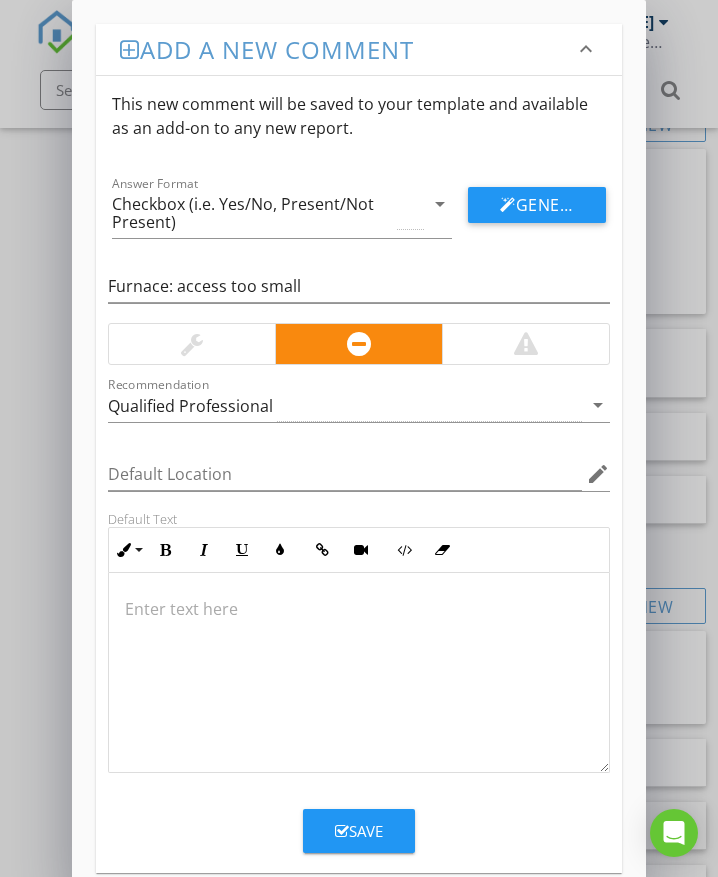
type textarea "<p>The furnace was installed in a room with an access opening of less than adeq…"
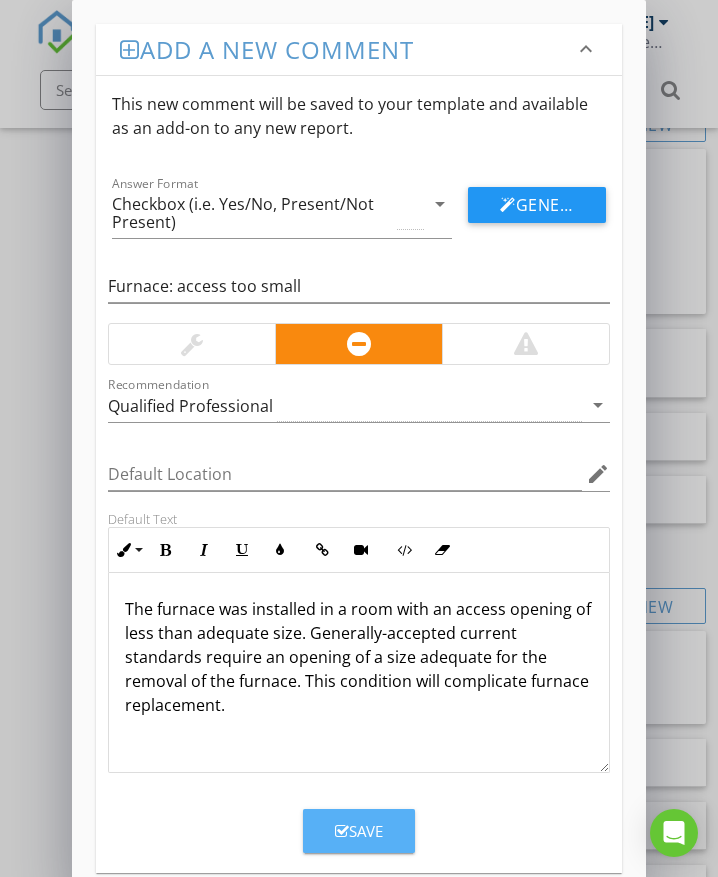
click at [362, 827] on div "Save" at bounding box center [359, 831] width 48 height 23
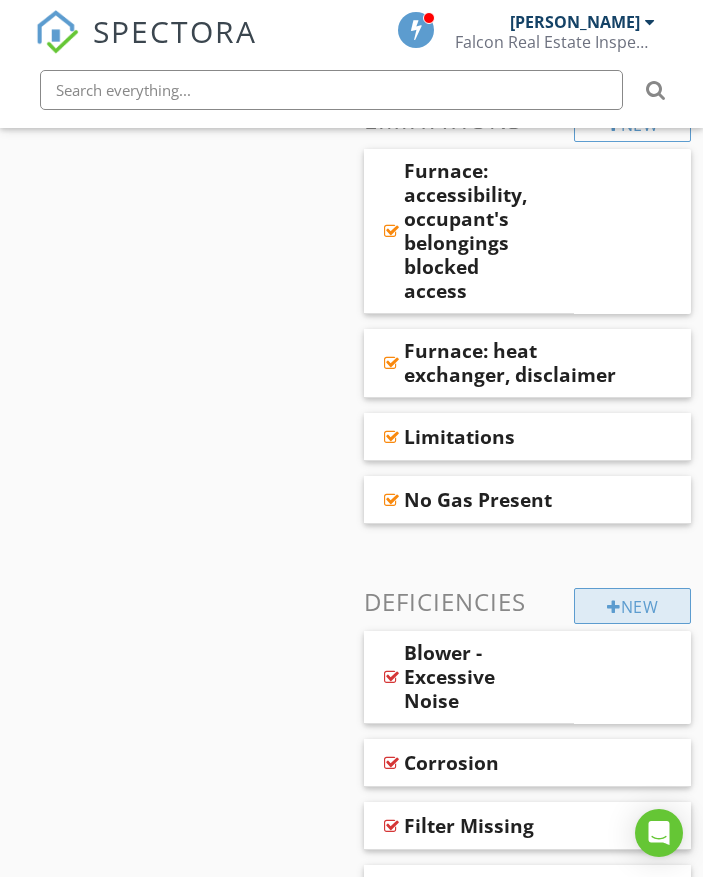
click at [621, 588] on div "New" at bounding box center [632, 606] width 117 height 36
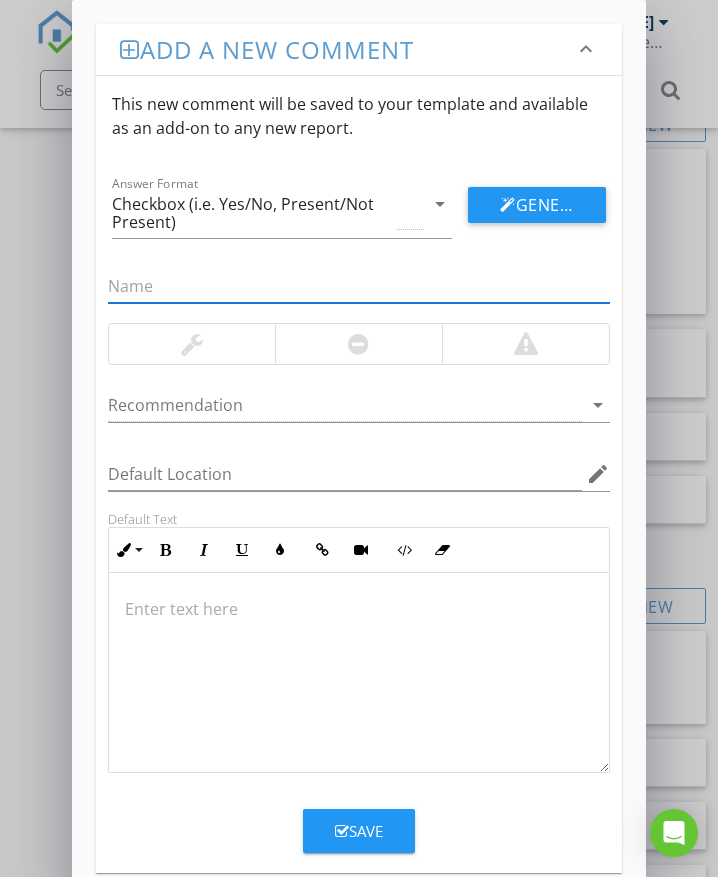
click at [218, 292] on input "text" at bounding box center [359, 286] width 502 height 33
type input "Furnace: air filter, dirty"
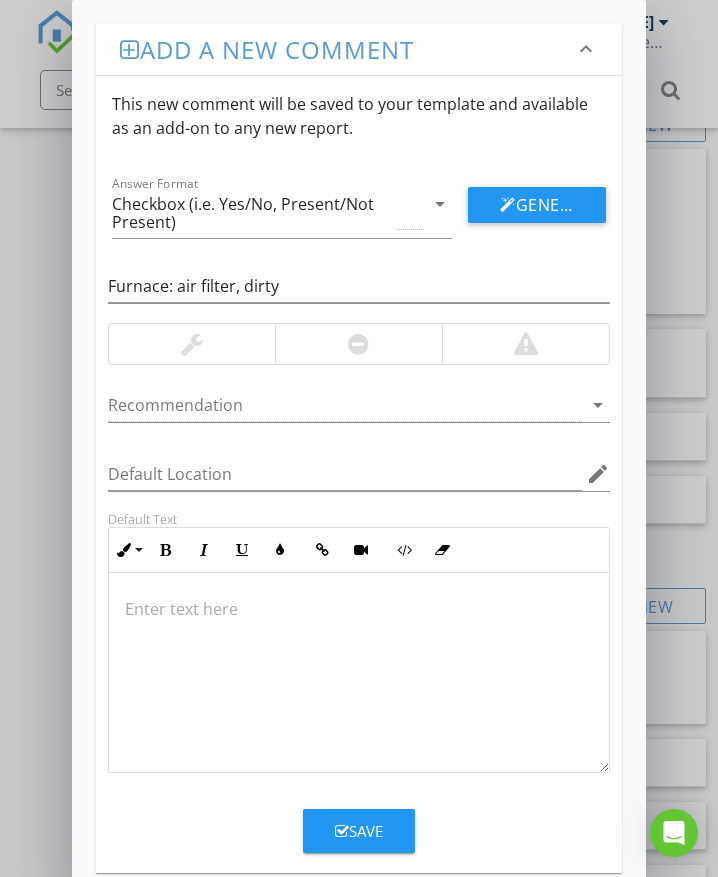
click at [324, 346] on div at bounding box center [358, 344] width 167 height 40
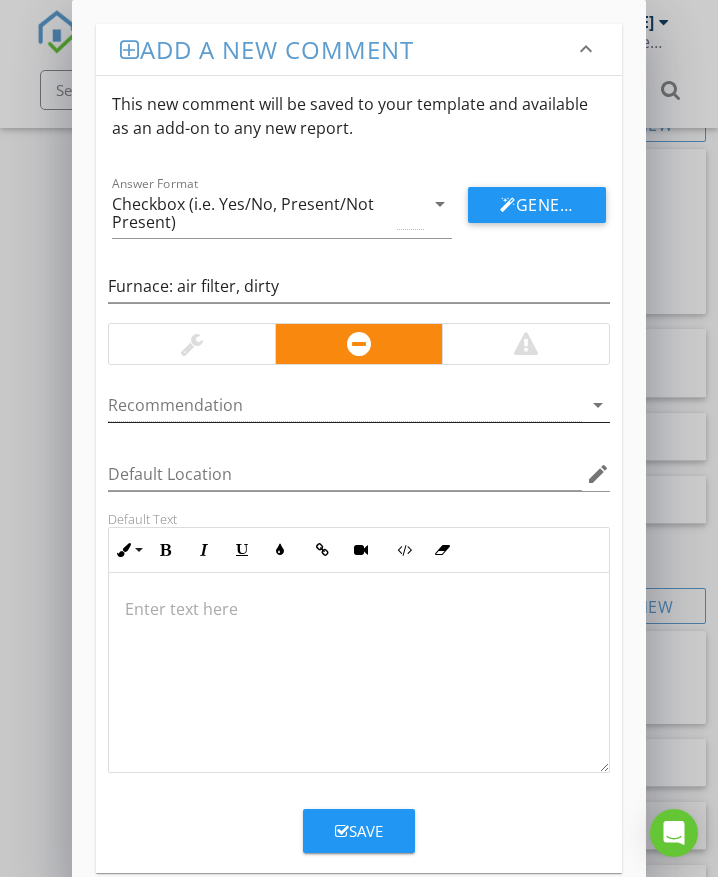
click at [241, 405] on div at bounding box center [345, 405] width 474 height 33
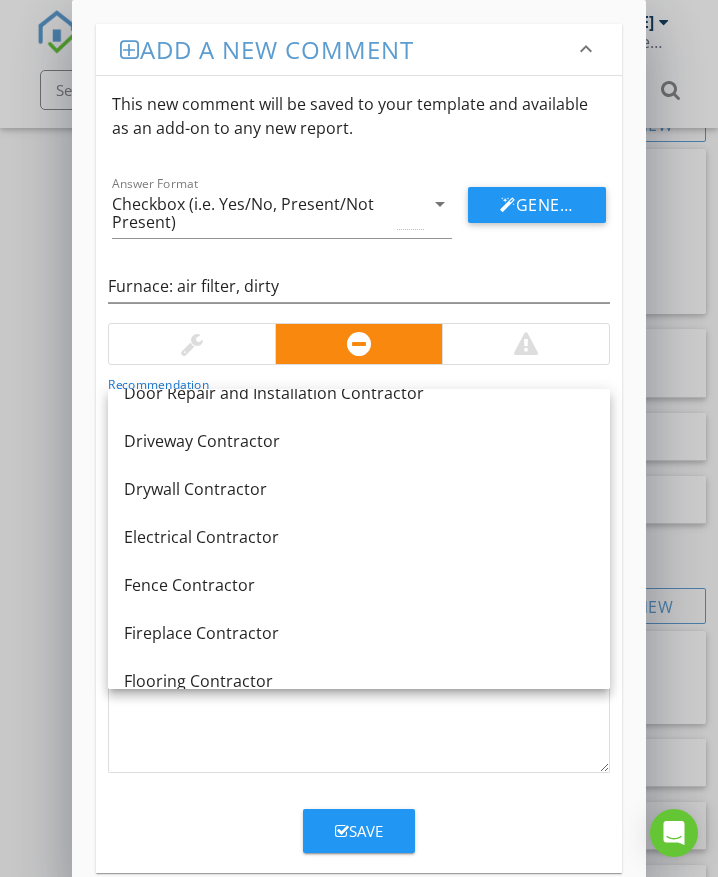
scroll to position [400, 0]
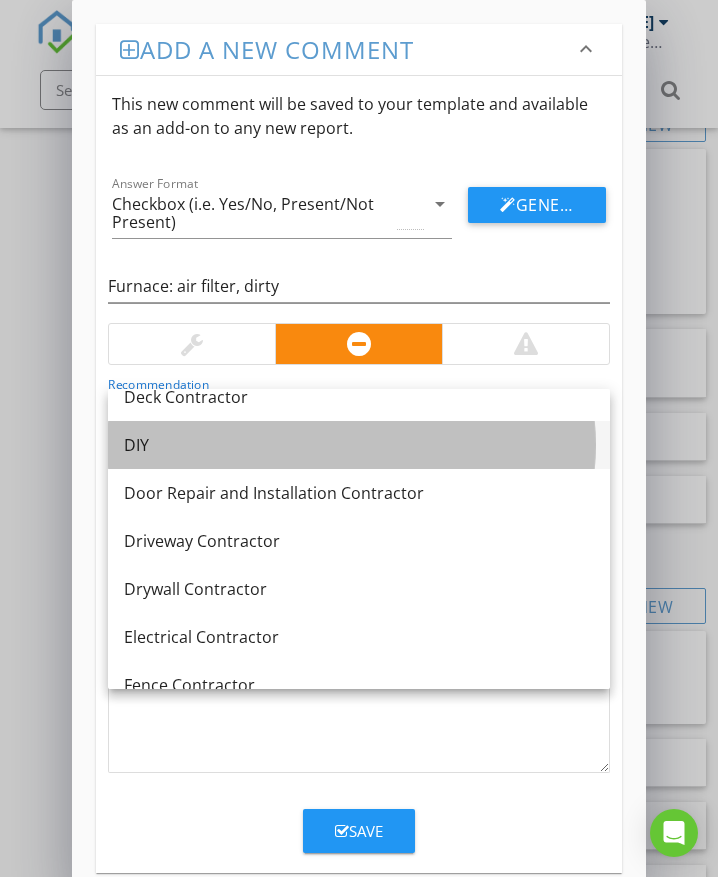
click at [137, 438] on div "DIY" at bounding box center [359, 445] width 470 height 24
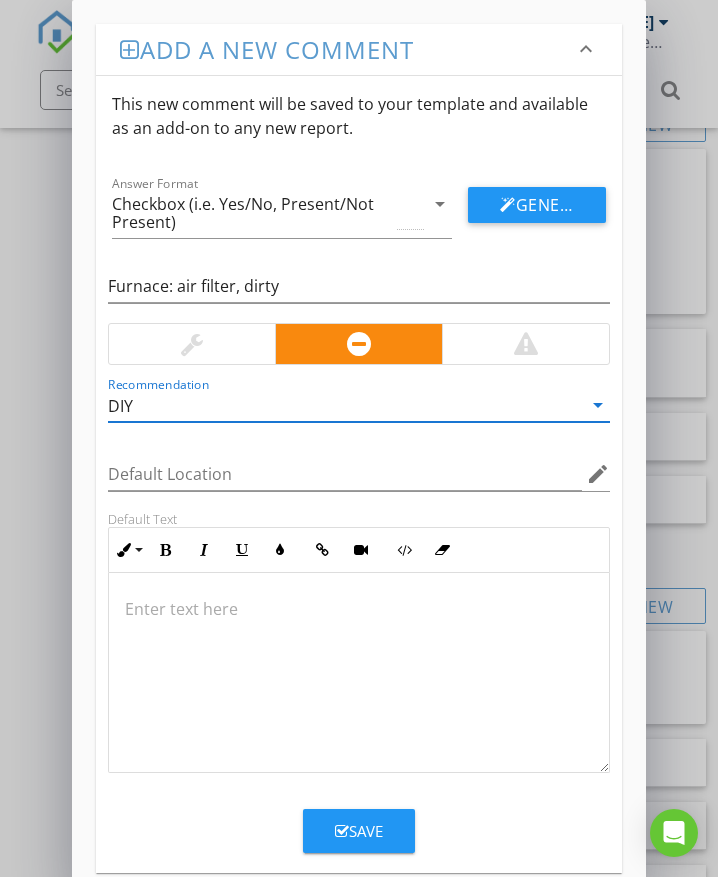
click at [141, 596] on div at bounding box center [359, 673] width 500 height 200
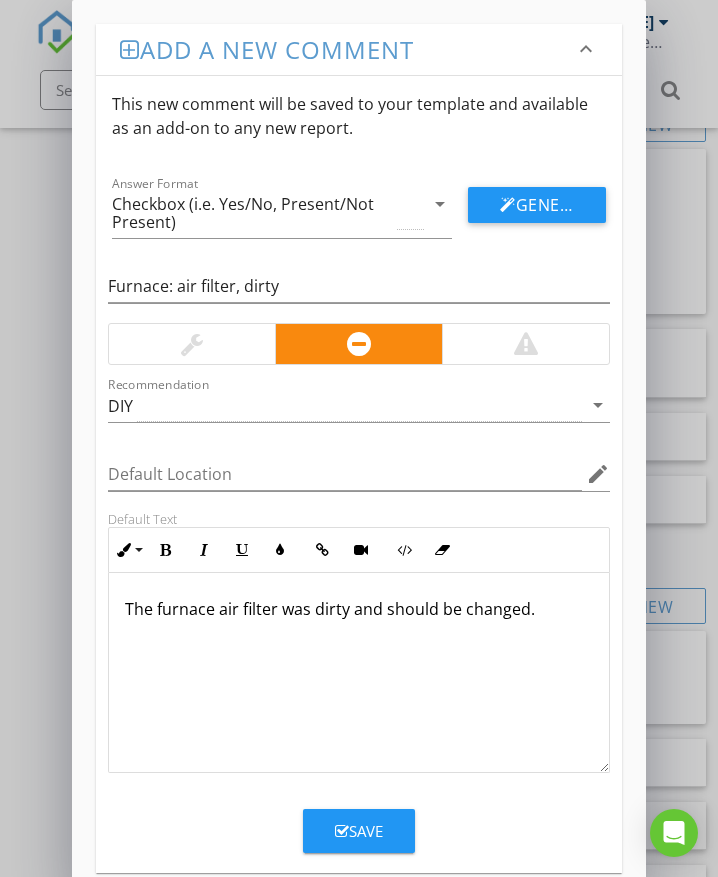
click at [380, 826] on div "Save" at bounding box center [359, 831] width 48 height 23
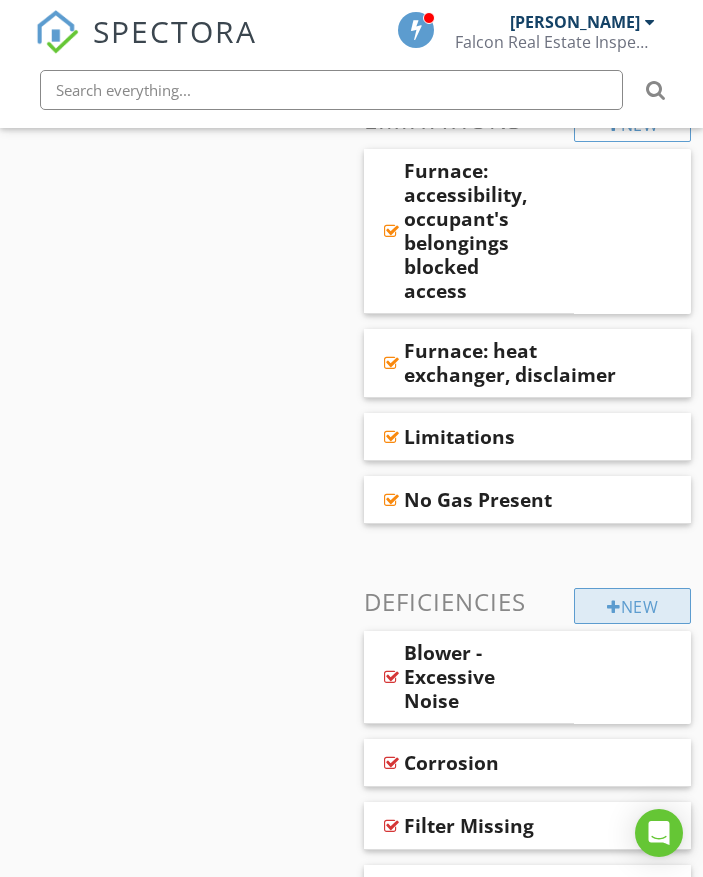
click at [623, 588] on div "New" at bounding box center [632, 606] width 117 height 36
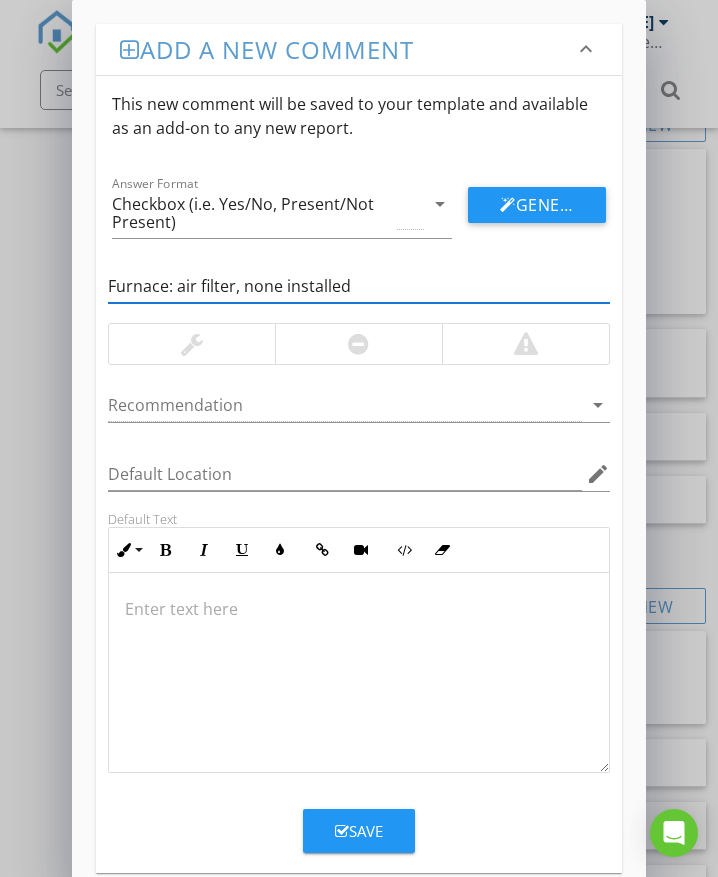
type input "Furnace: air filter, none installed"
click at [345, 347] on div at bounding box center [358, 344] width 167 height 40
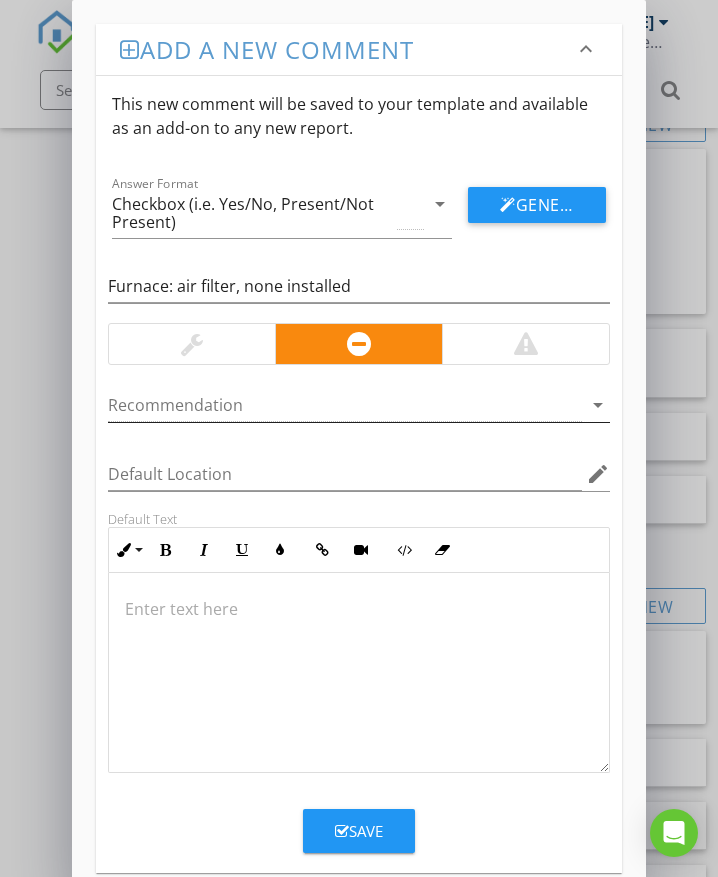
click at [235, 402] on div at bounding box center [345, 405] width 474 height 33
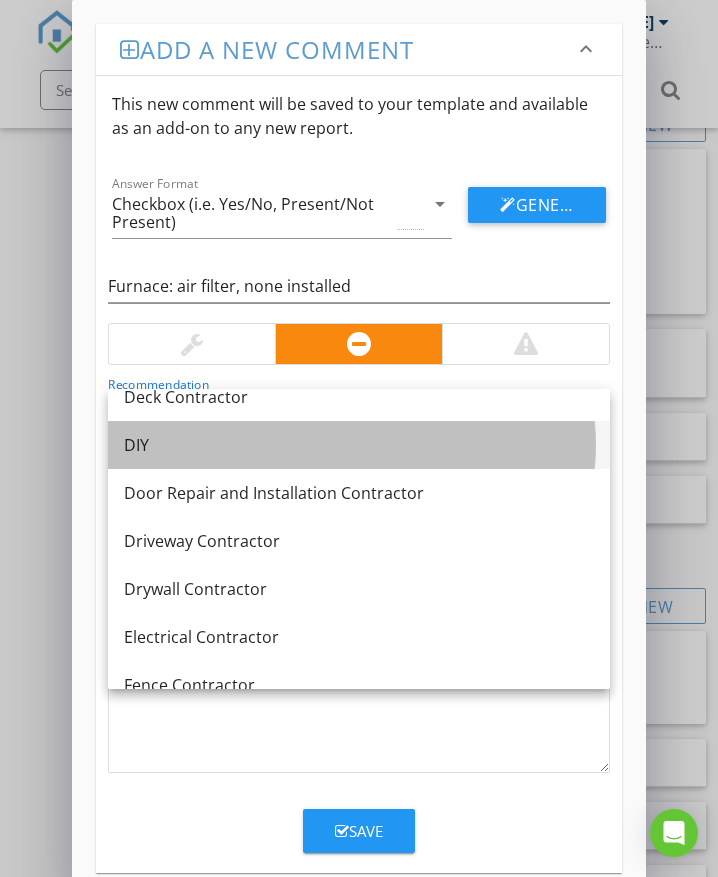
click at [262, 457] on link "DIY" at bounding box center [359, 445] width 502 height 48
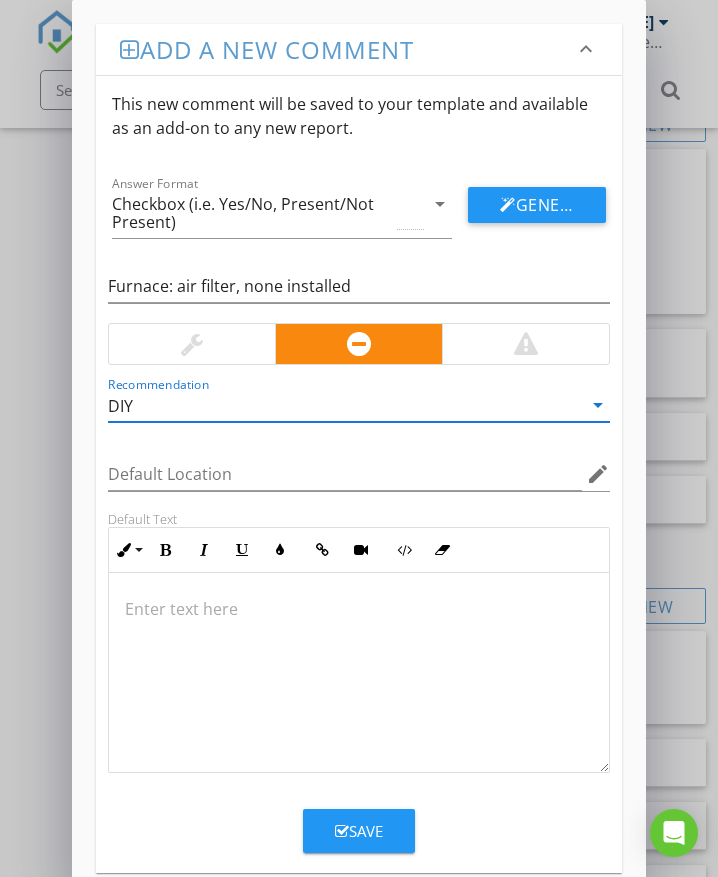
click at [196, 622] on div at bounding box center [359, 673] width 500 height 200
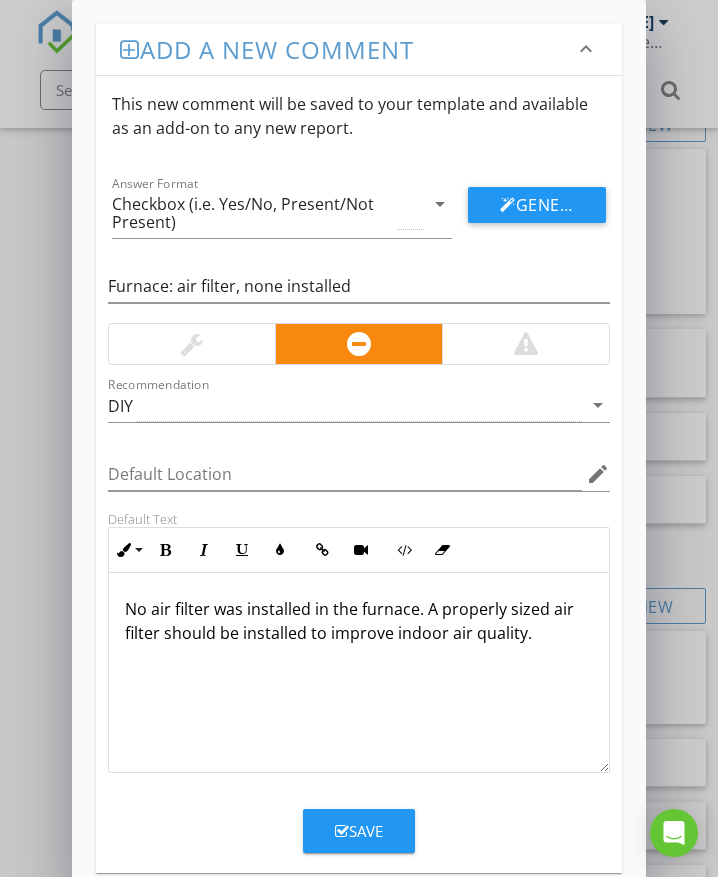
click at [395, 837] on button "Save" at bounding box center [359, 831] width 112 height 44
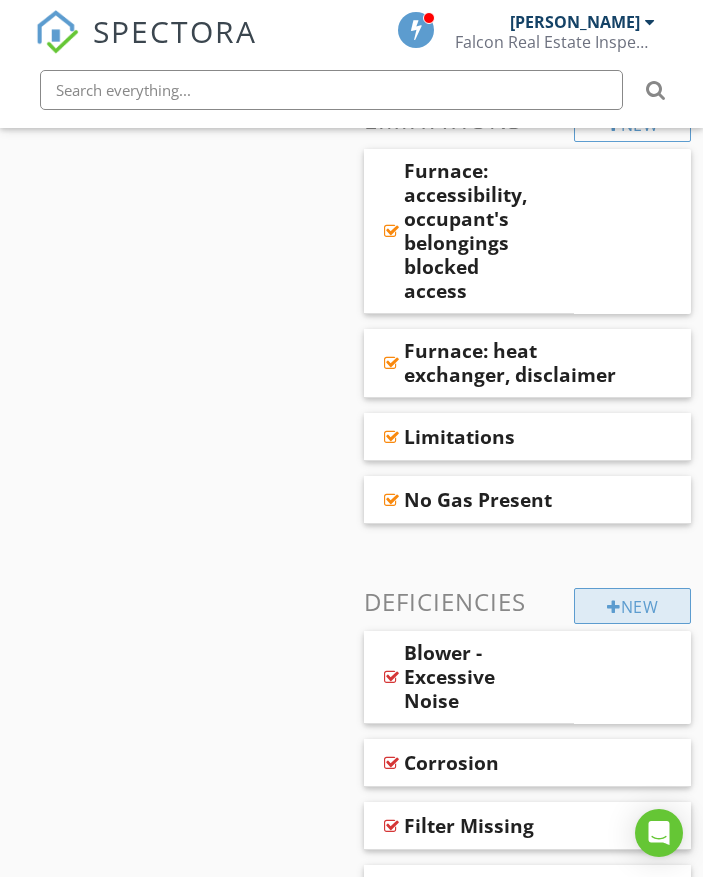
click at [612, 588] on div "New" at bounding box center [632, 606] width 117 height 36
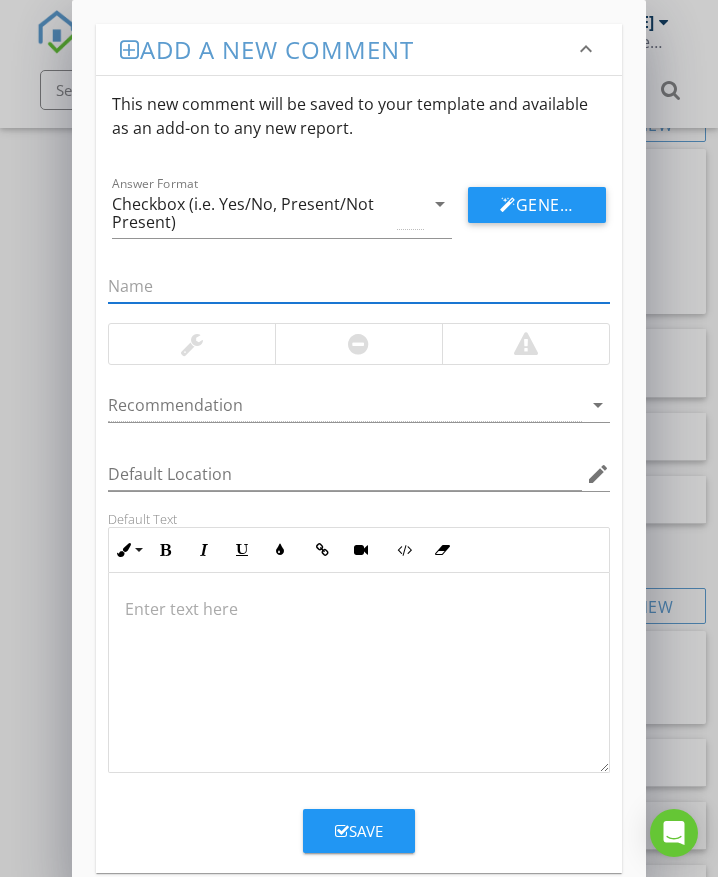
click at [196, 280] on input "text" at bounding box center [359, 286] width 502 height 33
type input "Furnace: air filter, wrong type/size (long)"
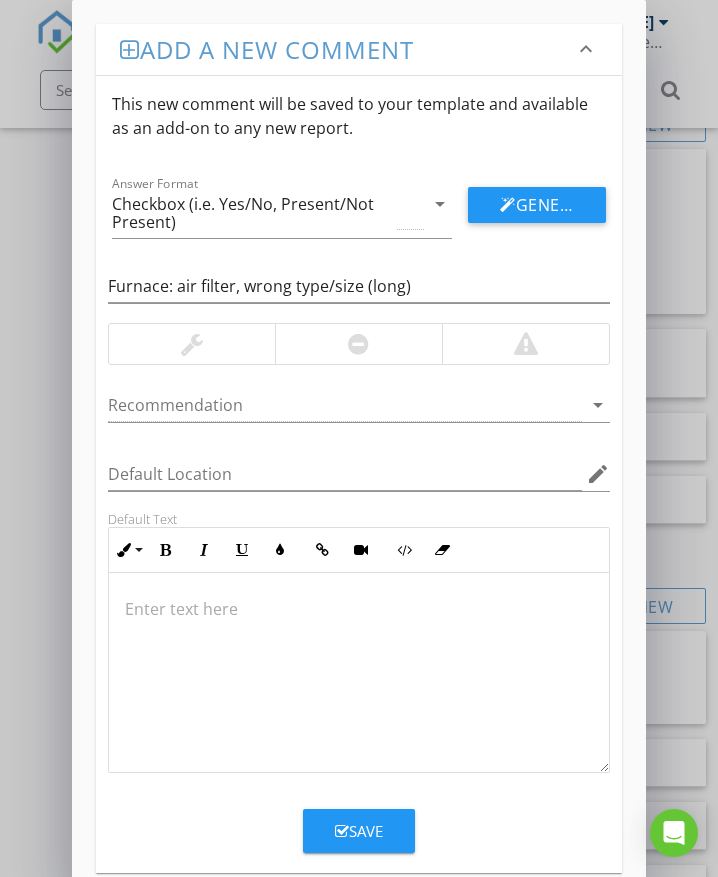
click at [337, 343] on div at bounding box center [358, 344] width 167 height 40
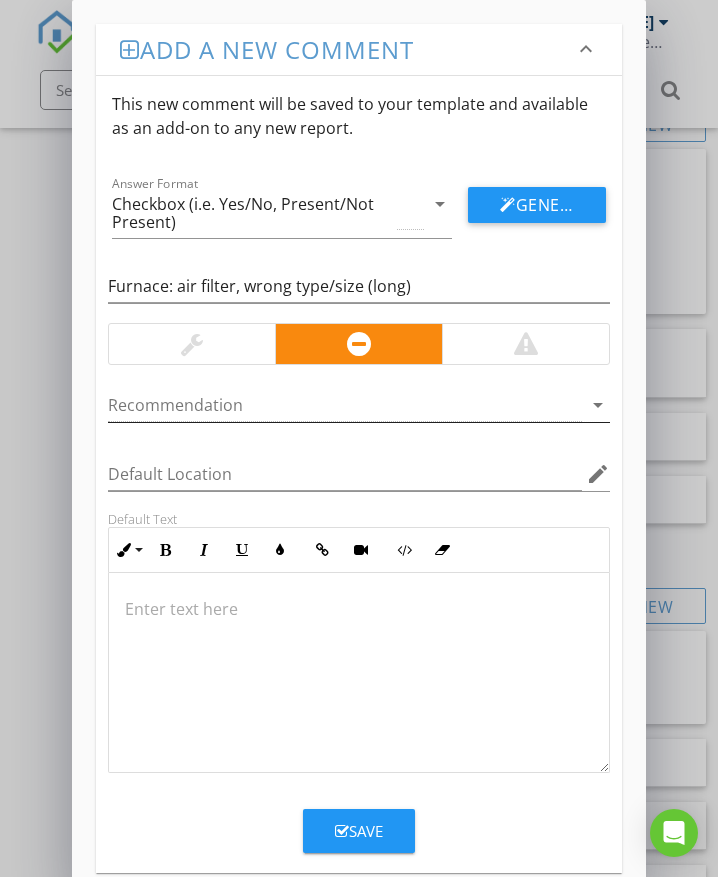
click at [249, 408] on div at bounding box center [345, 405] width 474 height 33
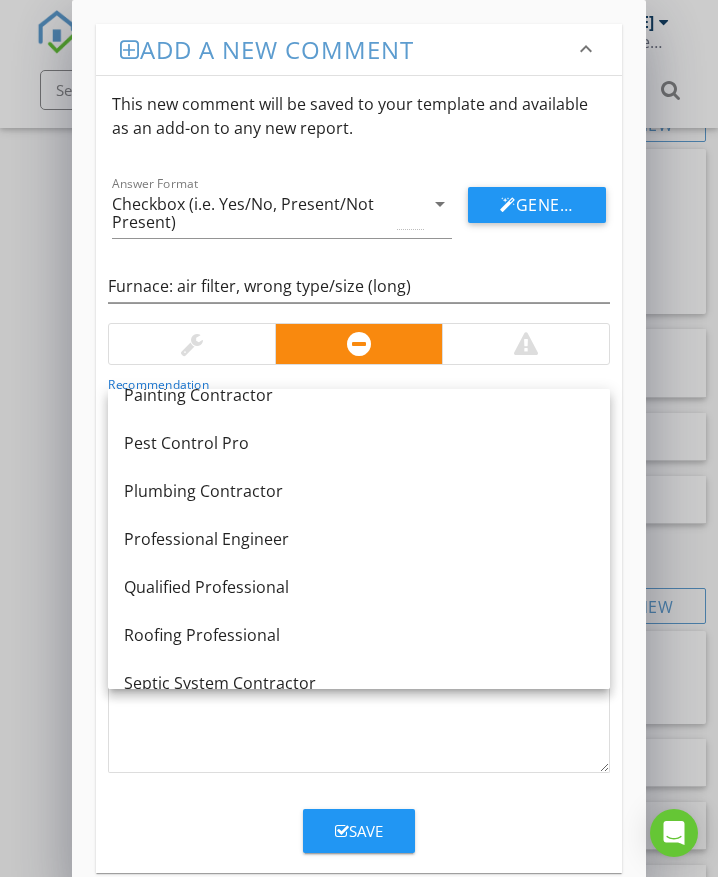
scroll to position [1700, 0]
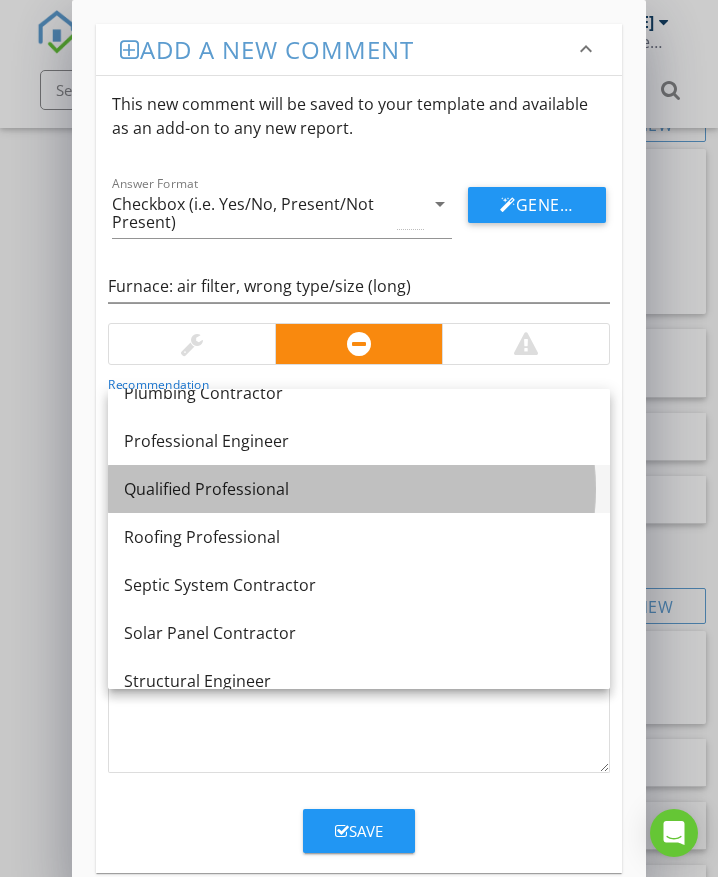
click at [169, 492] on div "Qualified Professional" at bounding box center [359, 489] width 470 height 24
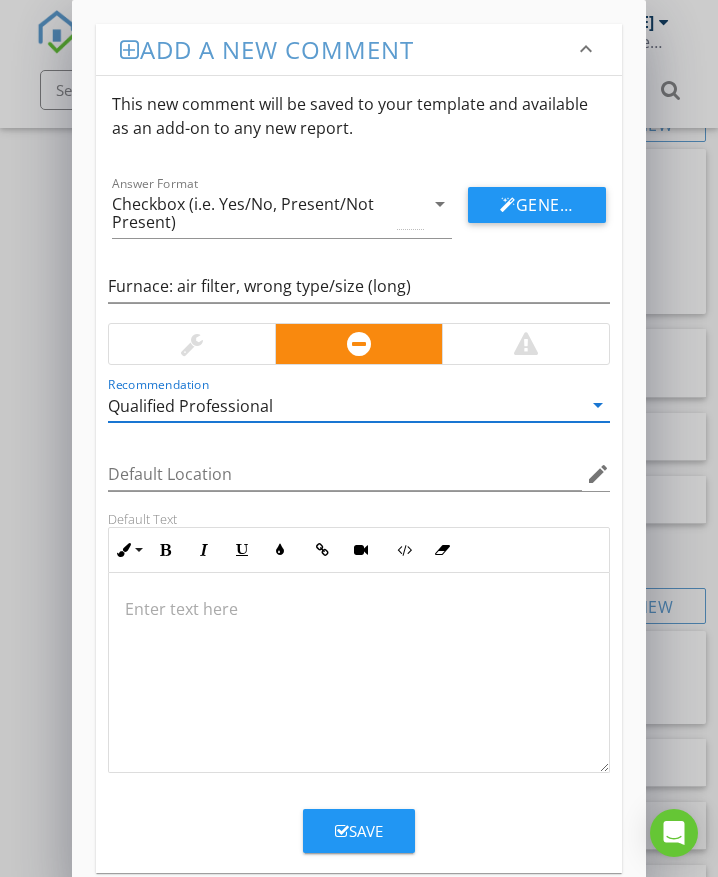
click at [173, 611] on p at bounding box center [359, 609] width 468 height 24
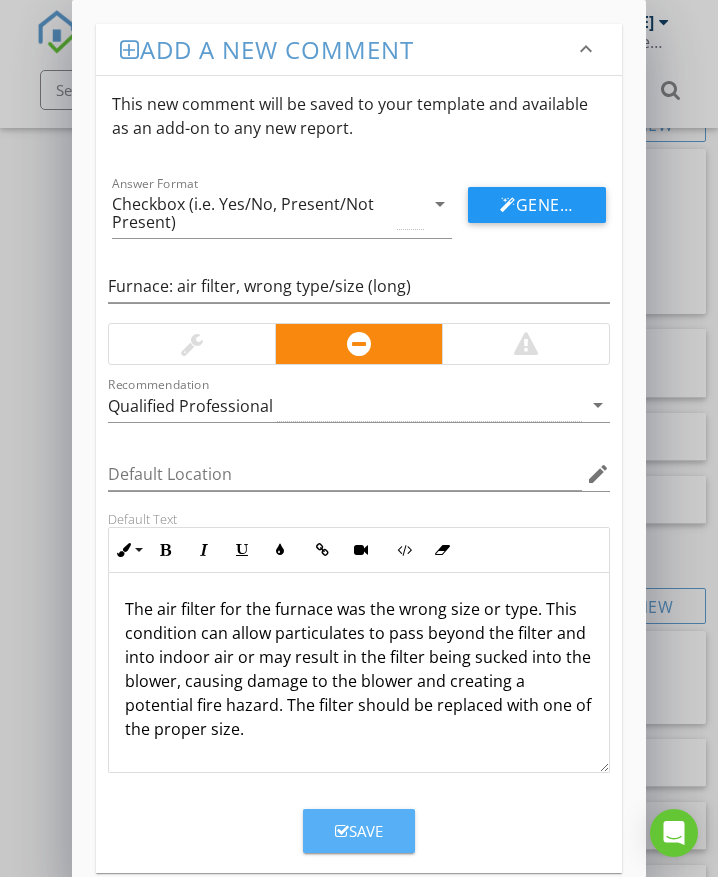
click at [380, 827] on div "Save" at bounding box center [359, 831] width 48 height 23
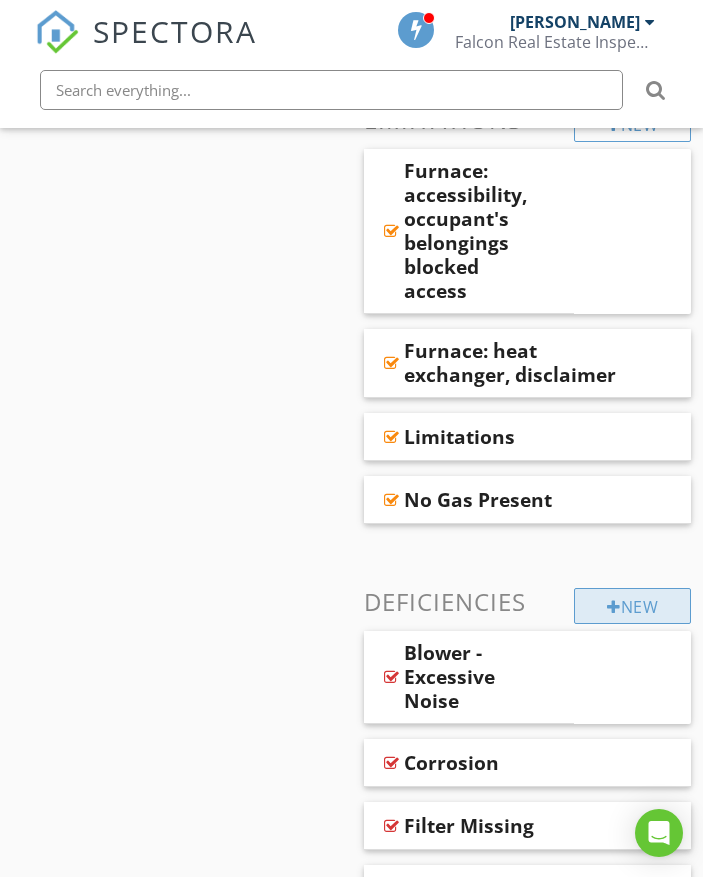
click at [633, 591] on div "New" at bounding box center [632, 606] width 117 height 36
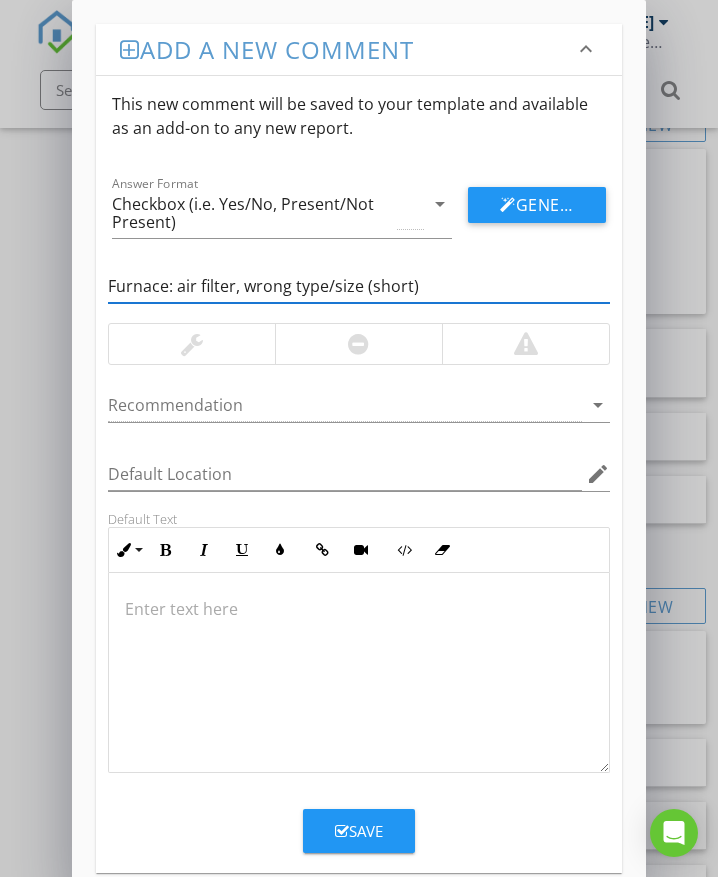
type input "Furnace: air filter, wrong type/size (short)"
click at [385, 343] on div at bounding box center [358, 344] width 167 height 40
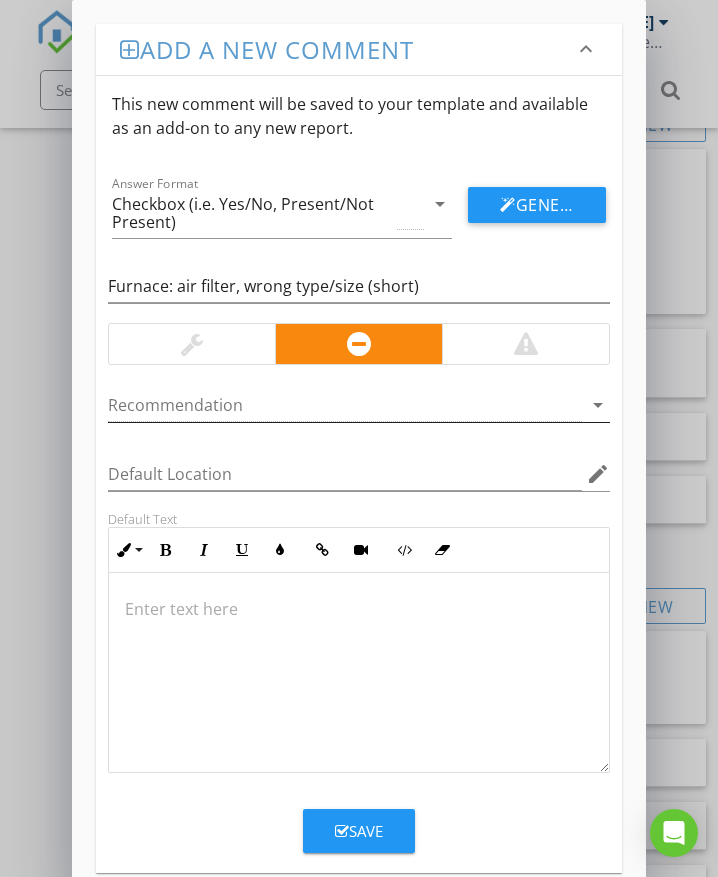
click at [242, 407] on div at bounding box center [345, 405] width 474 height 33
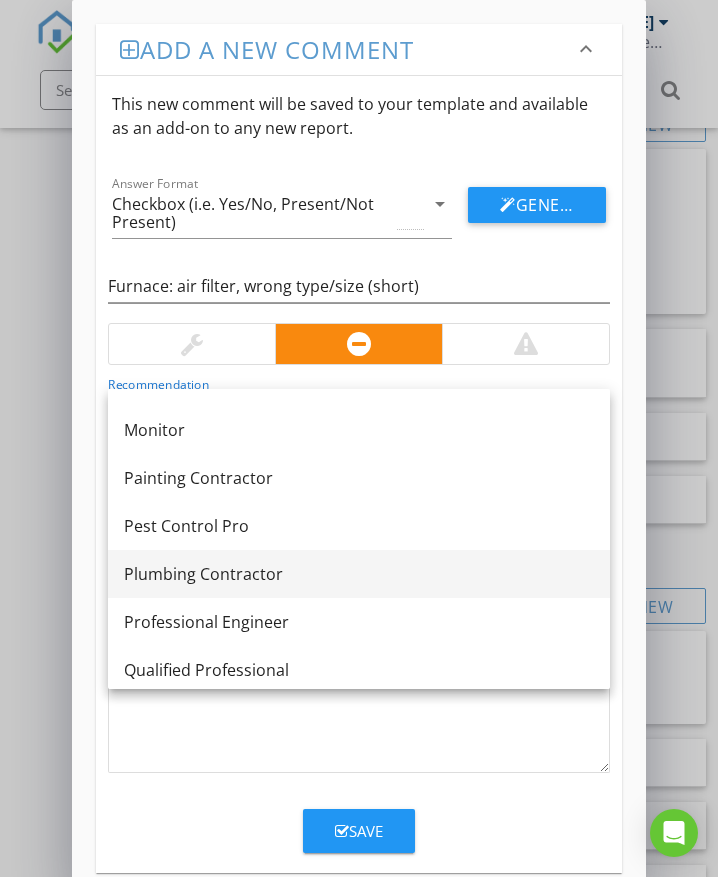
scroll to position [1560, 0]
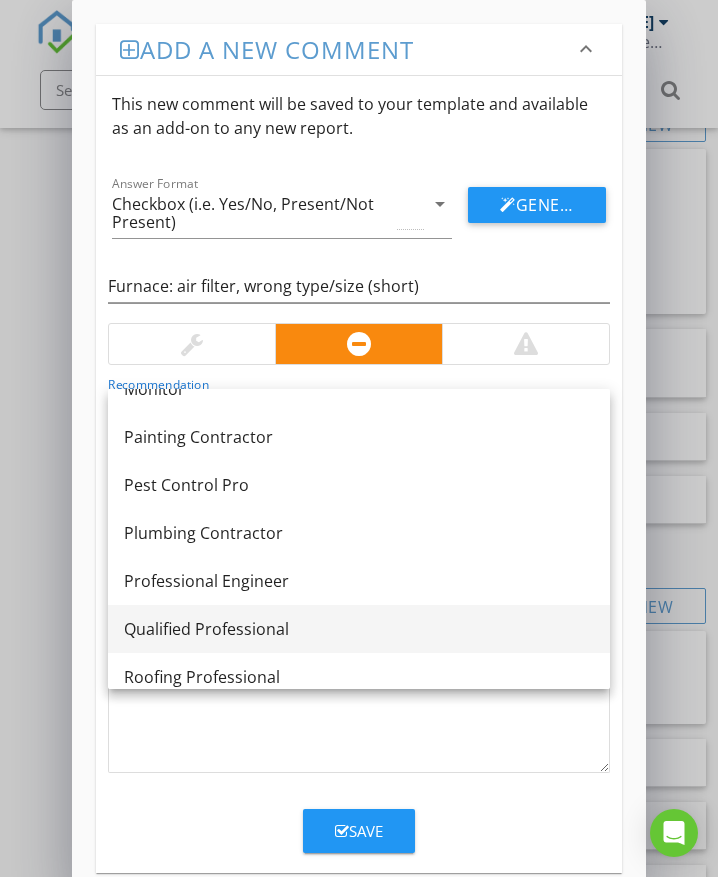
click at [246, 632] on div "Qualified Professional" at bounding box center [359, 629] width 470 height 24
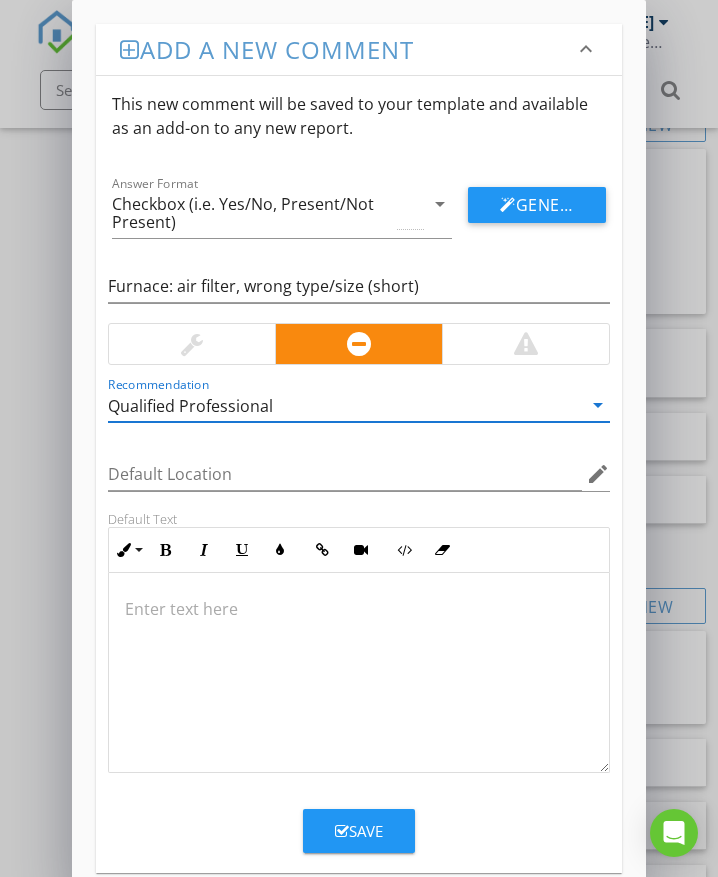
click at [198, 612] on p at bounding box center [359, 609] width 468 height 24
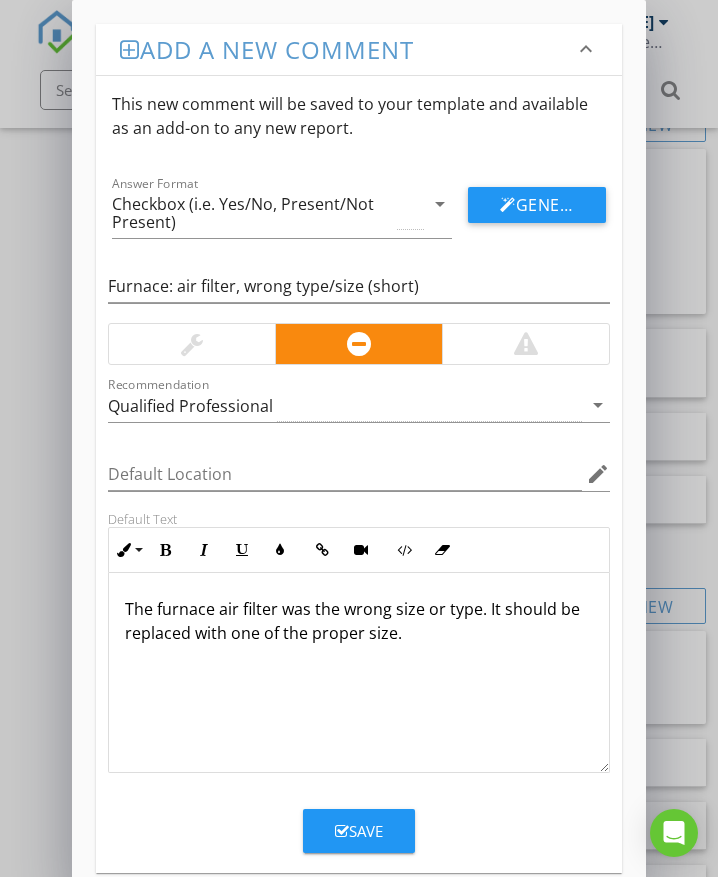
click at [370, 827] on div "Save" at bounding box center [359, 831] width 48 height 23
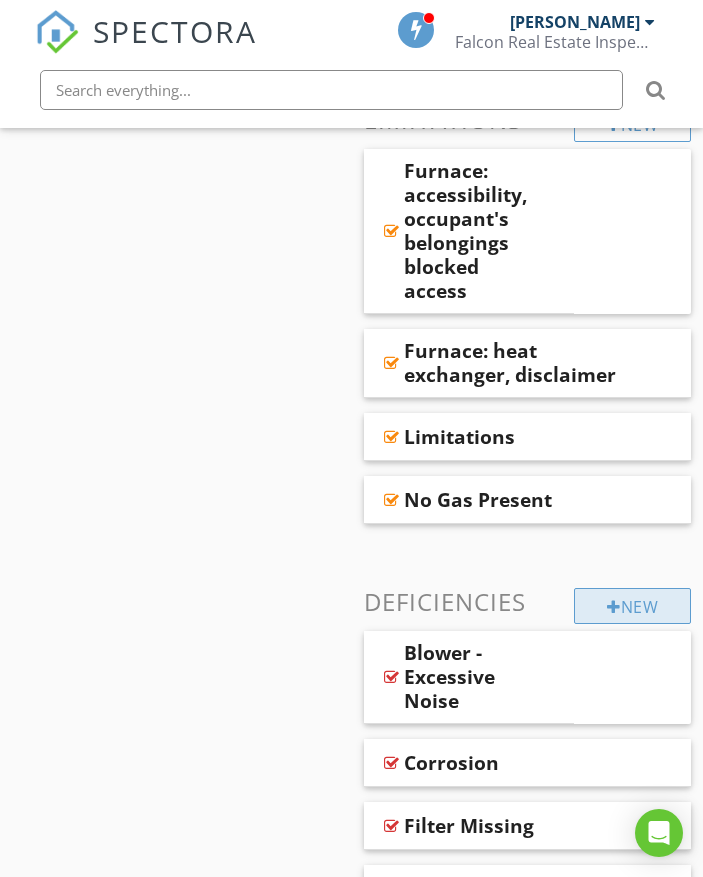
click at [612, 599] on div at bounding box center [614, 607] width 14 height 16
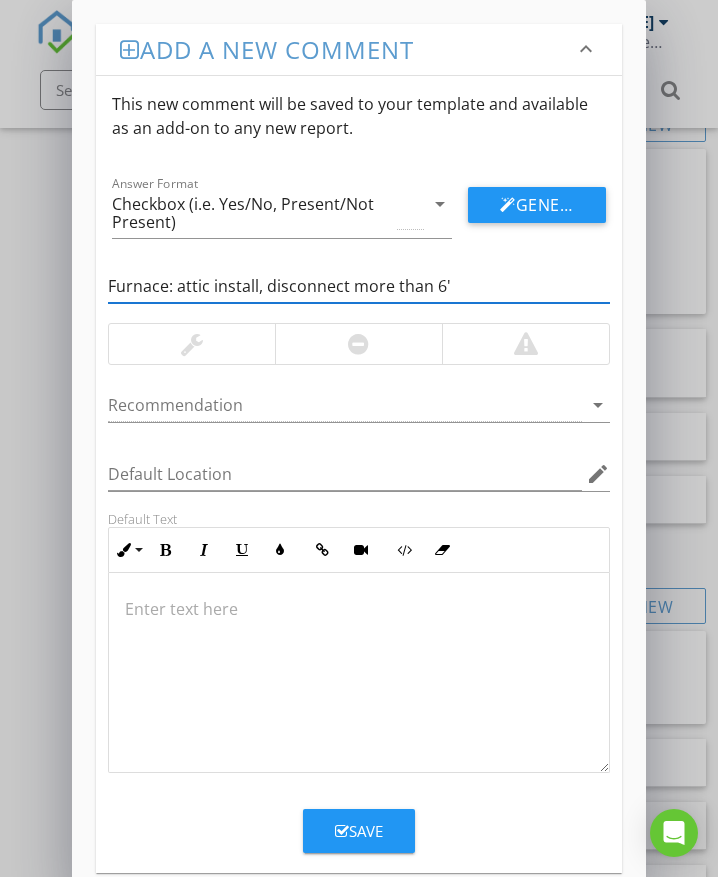
type input "Furnace: attic install, disconnect more than 6'"
drag, startPoint x: 342, startPoint y: 350, endPoint x: 325, endPoint y: 362, distance: 20.8
click at [342, 350] on div at bounding box center [358, 344] width 167 height 40
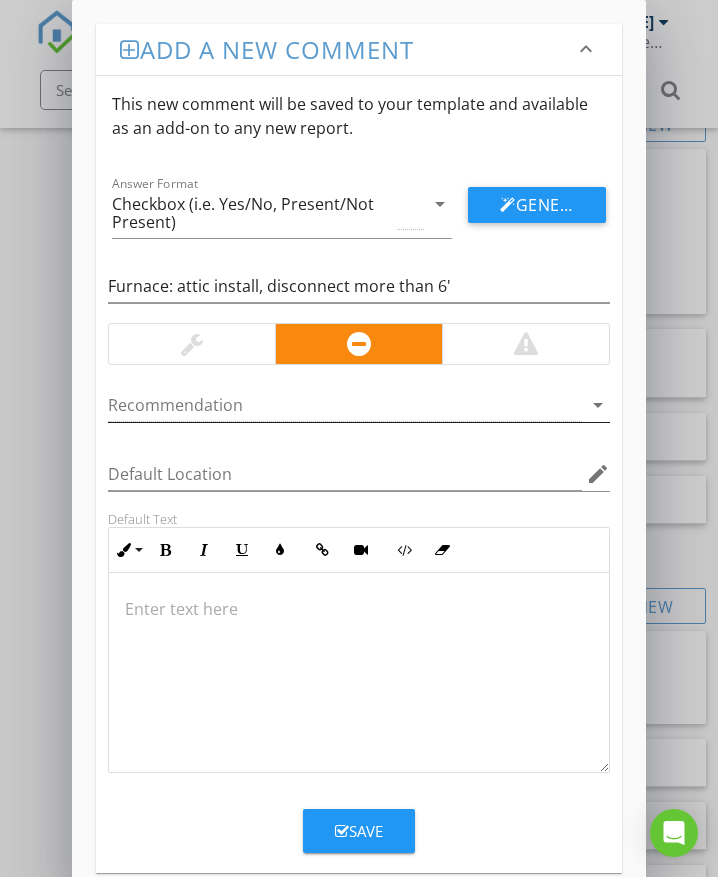
click at [223, 408] on div at bounding box center [345, 405] width 474 height 33
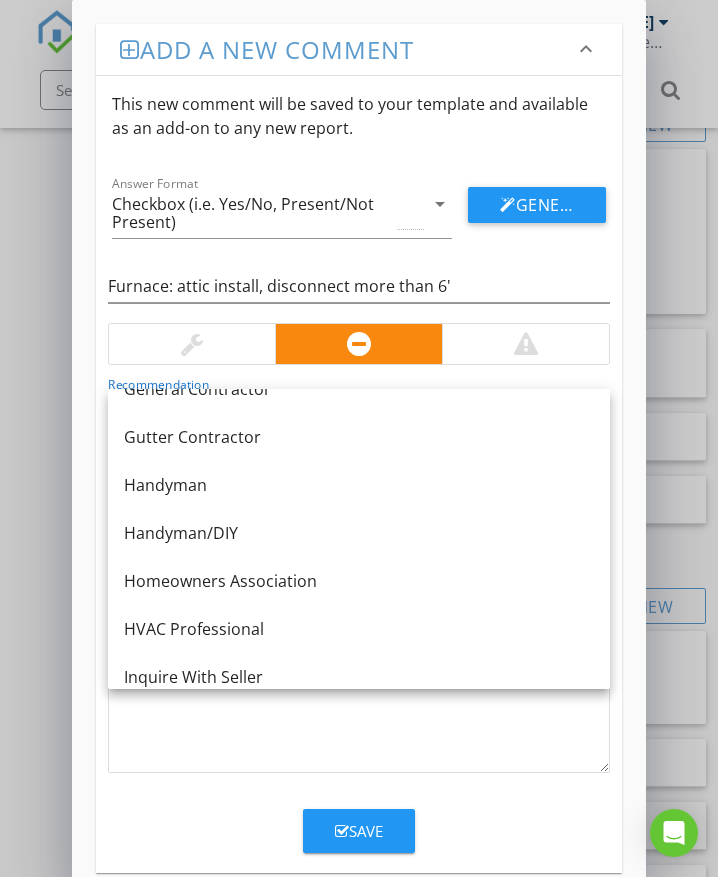
scroll to position [1000, 0]
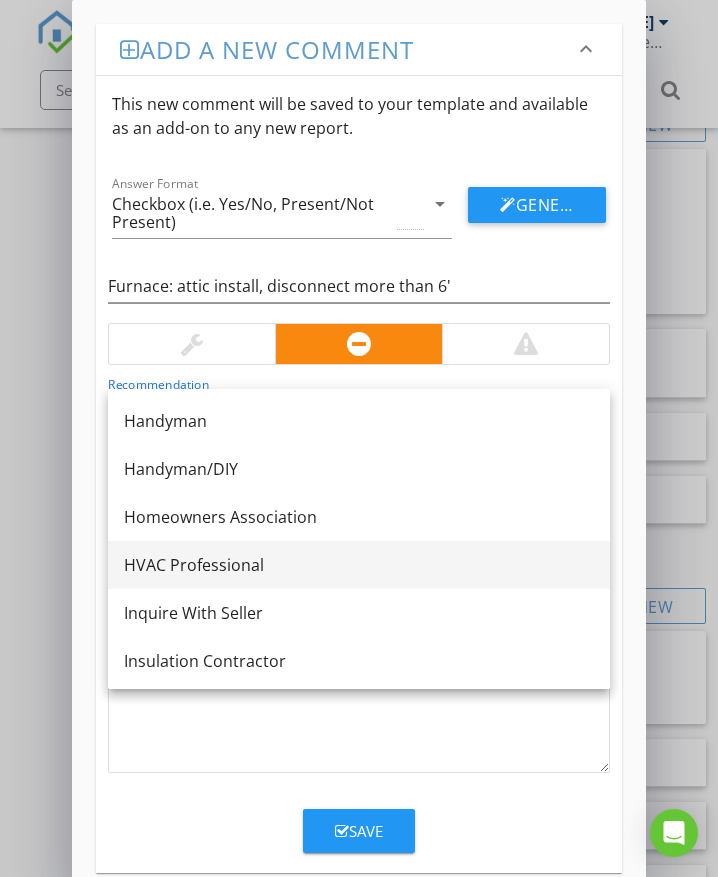
click at [227, 575] on div "HVAC Professional" at bounding box center [359, 565] width 470 height 24
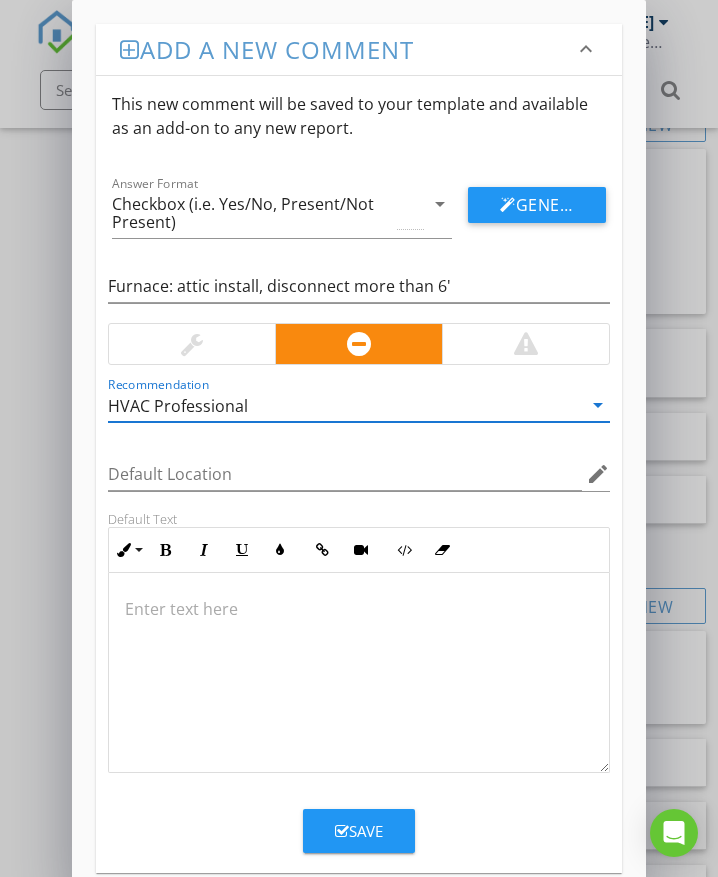
click at [207, 612] on p at bounding box center [359, 609] width 468 height 24
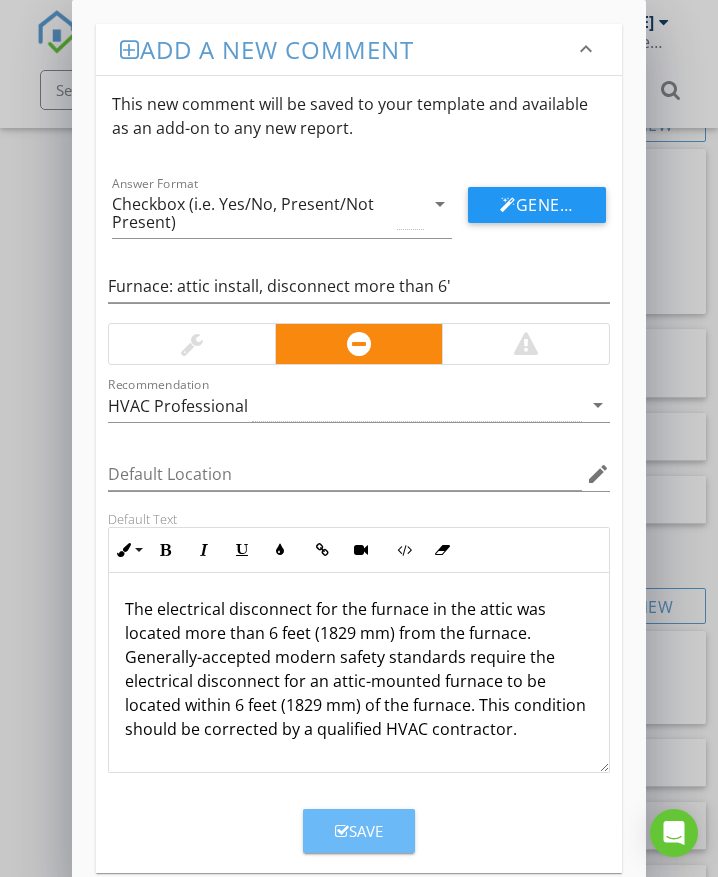
click at [379, 821] on div "Save" at bounding box center [359, 831] width 48 height 23
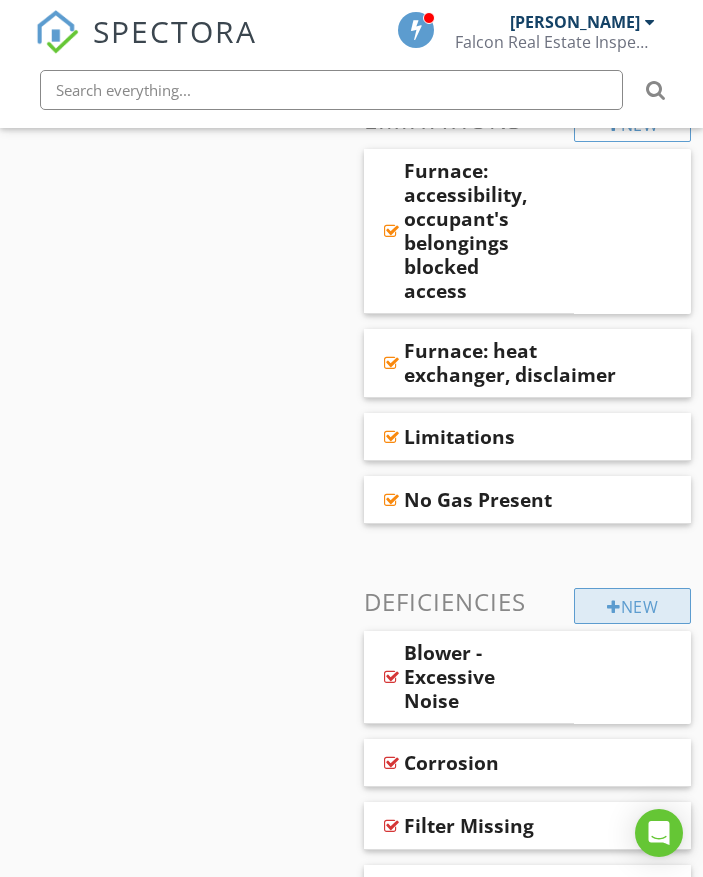
click at [578, 588] on div "New" at bounding box center [632, 606] width 117 height 36
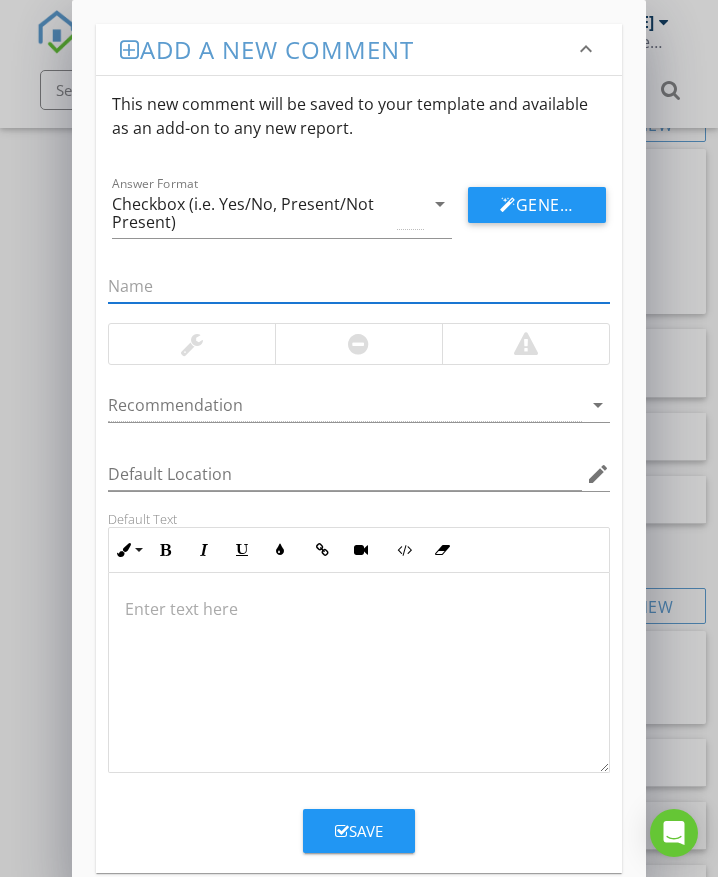
click at [190, 288] on input "text" at bounding box center [359, 286] width 502 height 33
type input "Furnace: attic install, no light"
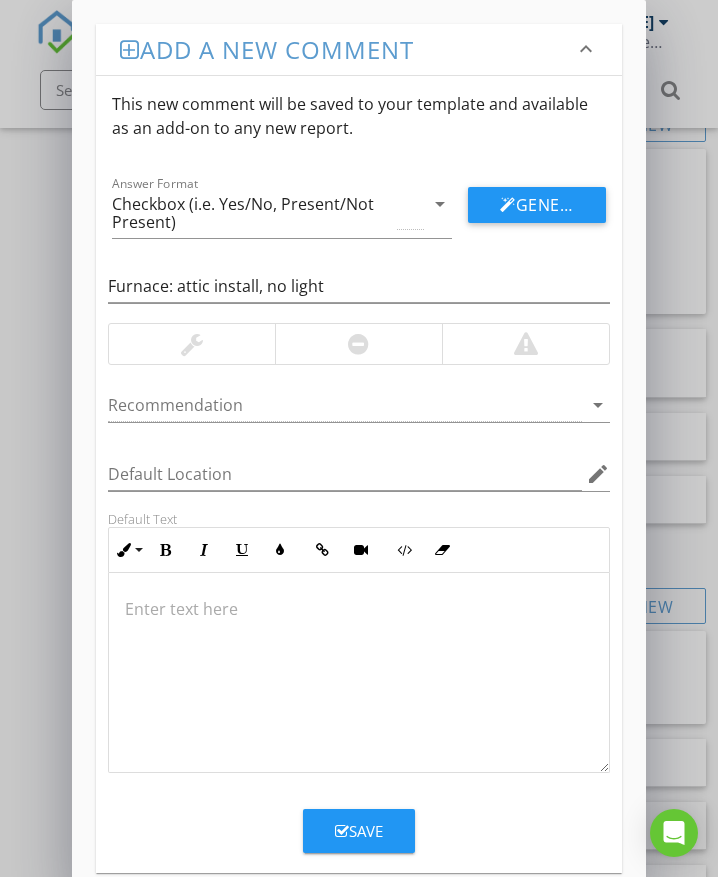
click at [322, 349] on div at bounding box center [358, 344] width 167 height 40
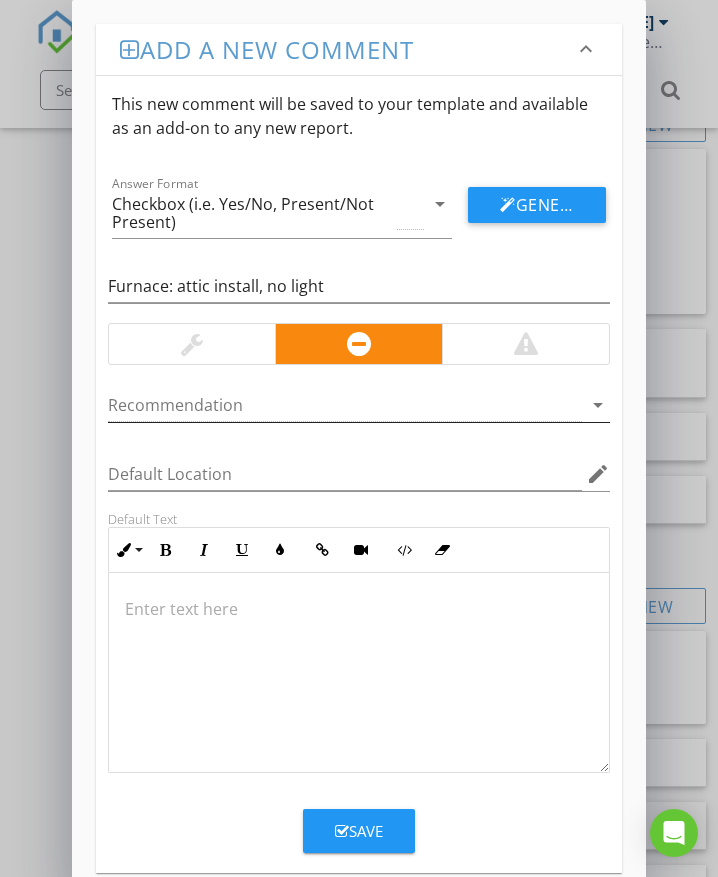
click at [234, 405] on div at bounding box center [345, 405] width 474 height 33
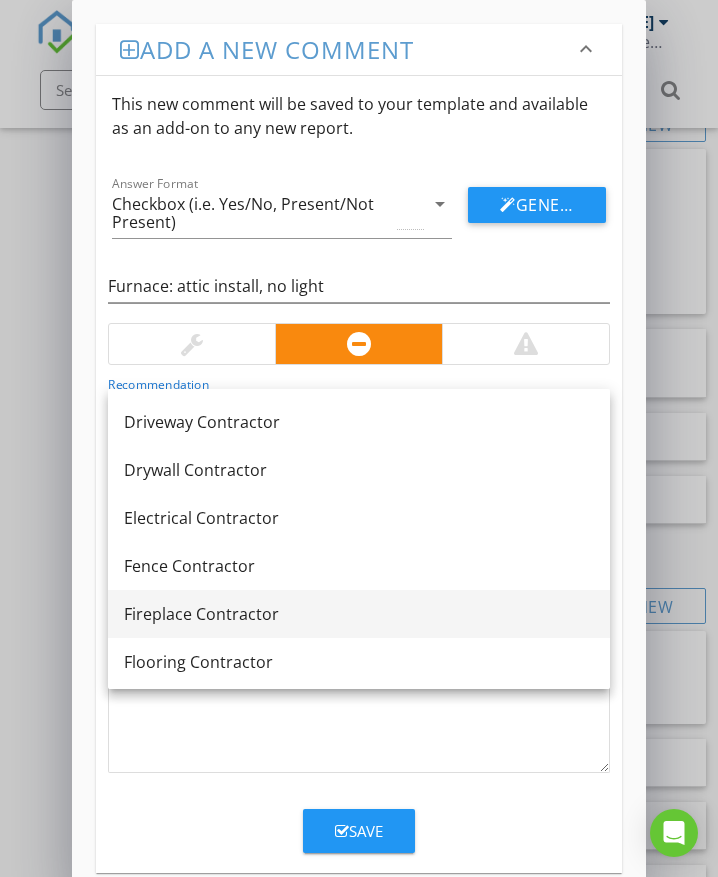
scroll to position [500, 0]
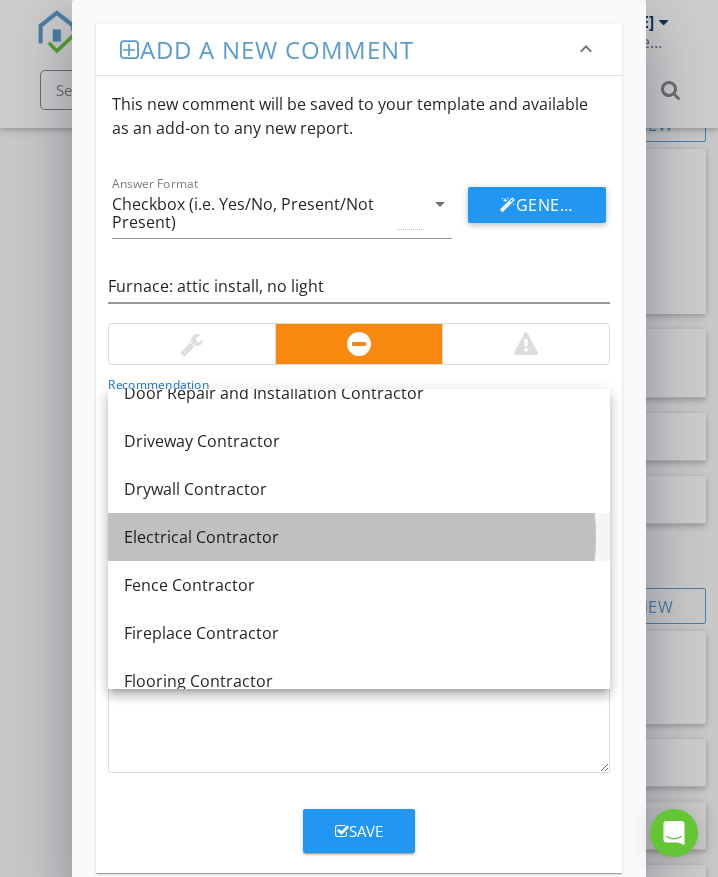
click at [214, 539] on div "Electrical Contractor" at bounding box center [359, 537] width 470 height 24
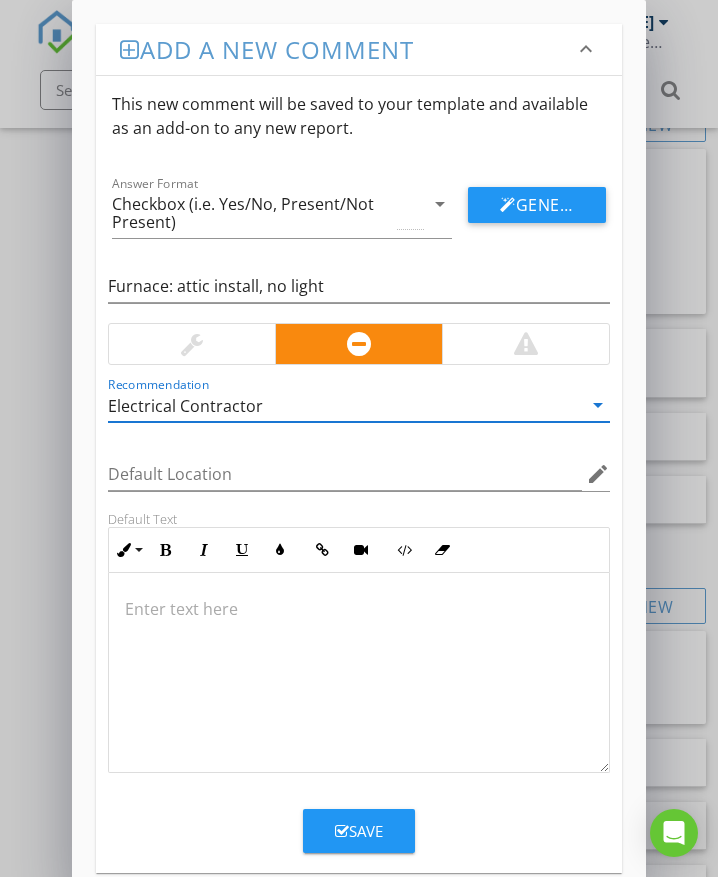
click at [218, 616] on p at bounding box center [359, 609] width 468 height 24
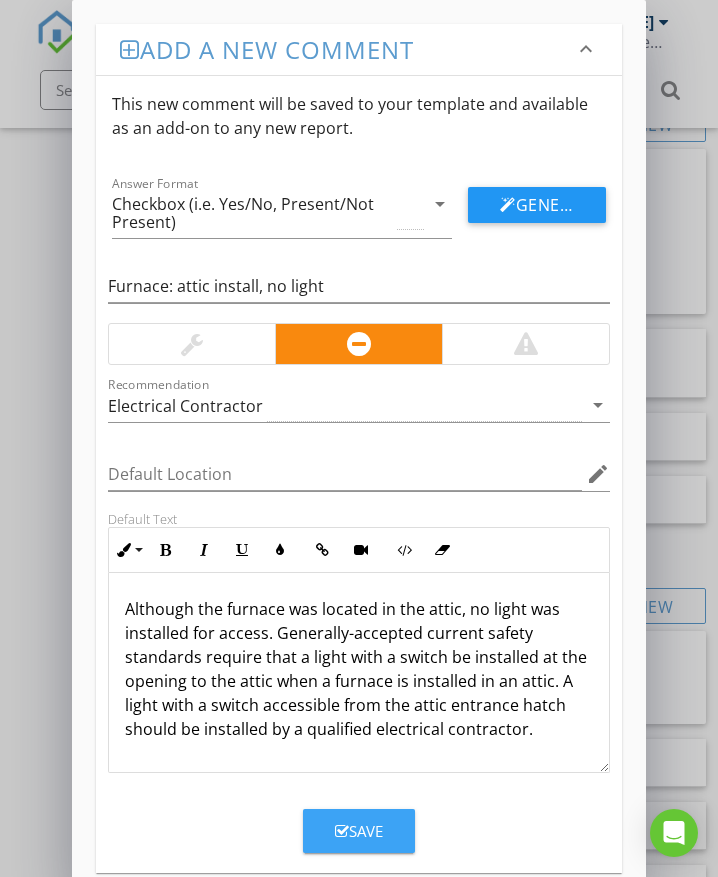
click at [356, 834] on div "Save" at bounding box center [359, 831] width 48 height 23
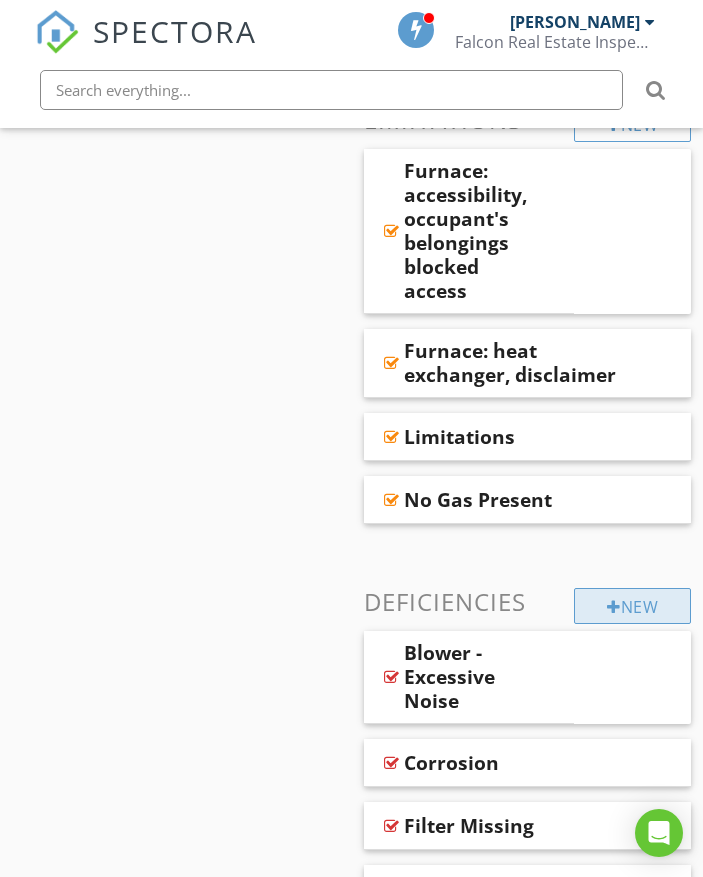
click at [581, 588] on div "New" at bounding box center [632, 606] width 117 height 36
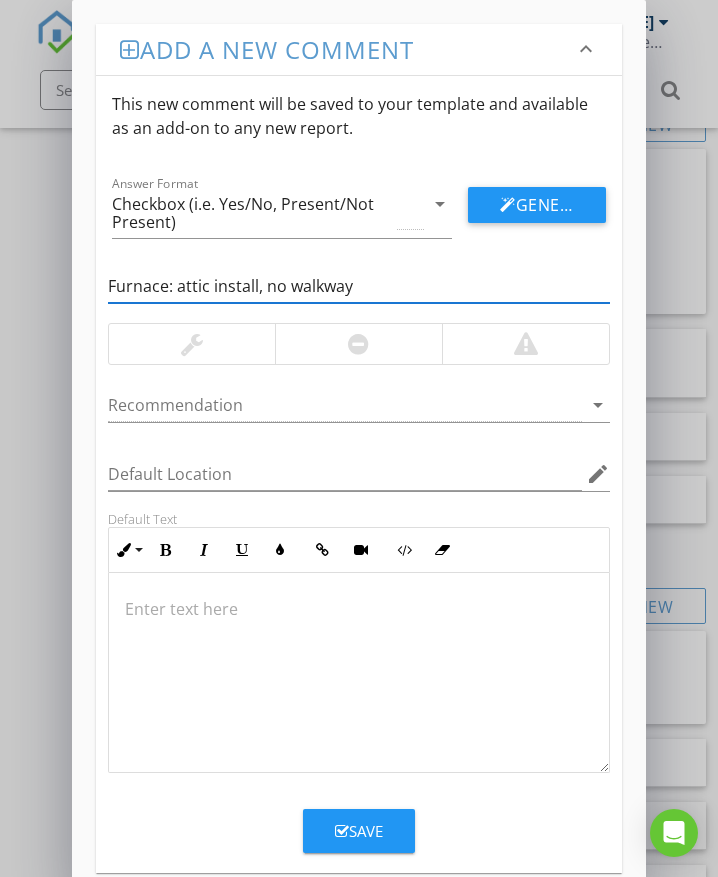
type input "Furnace: attic install, no walkway"
click at [388, 349] on div at bounding box center [358, 344] width 167 height 40
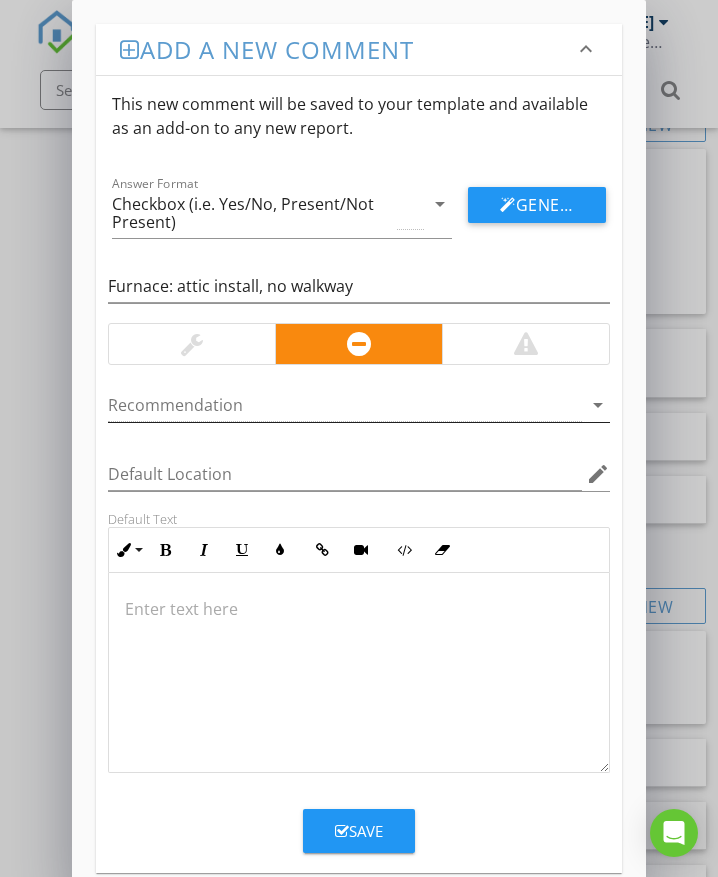
click at [256, 403] on div at bounding box center [345, 405] width 474 height 33
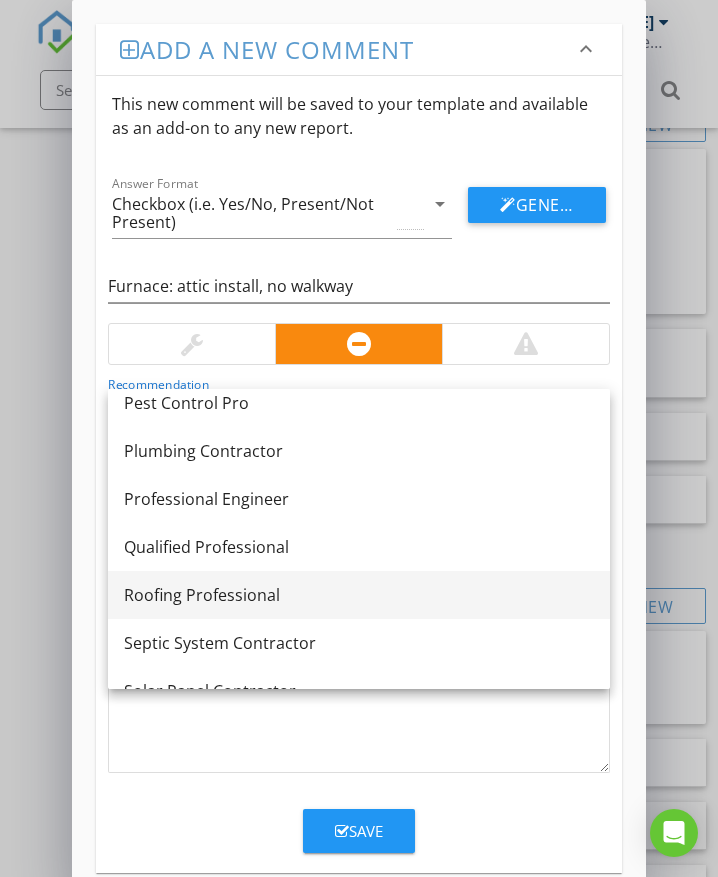
scroll to position [1660, 0]
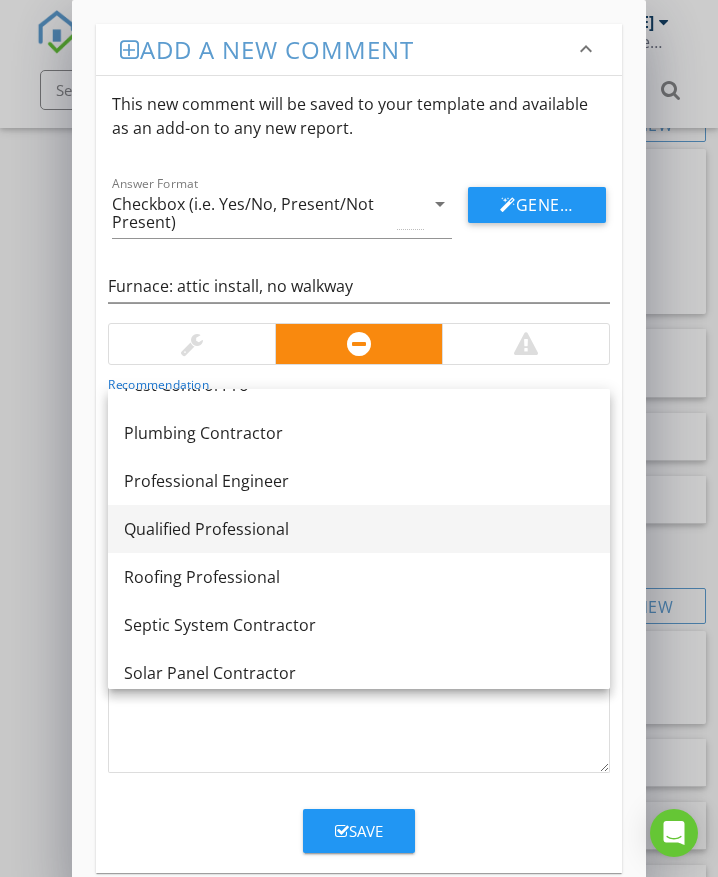
click at [270, 520] on div "Qualified Professional" at bounding box center [359, 529] width 470 height 24
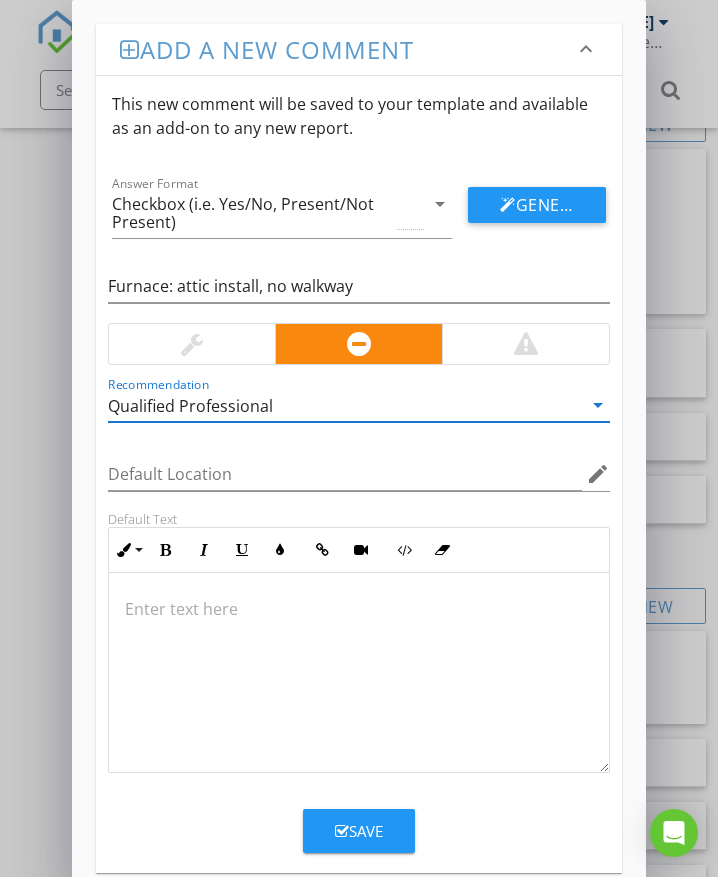
click at [232, 613] on p at bounding box center [359, 609] width 468 height 24
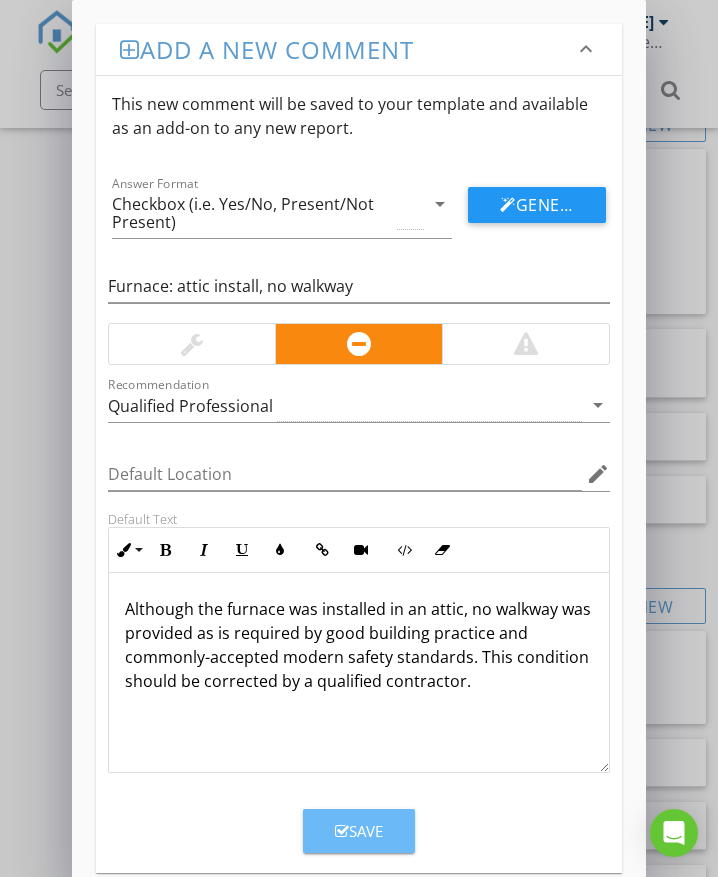
click at [352, 826] on div "Save" at bounding box center [359, 831] width 48 height 23
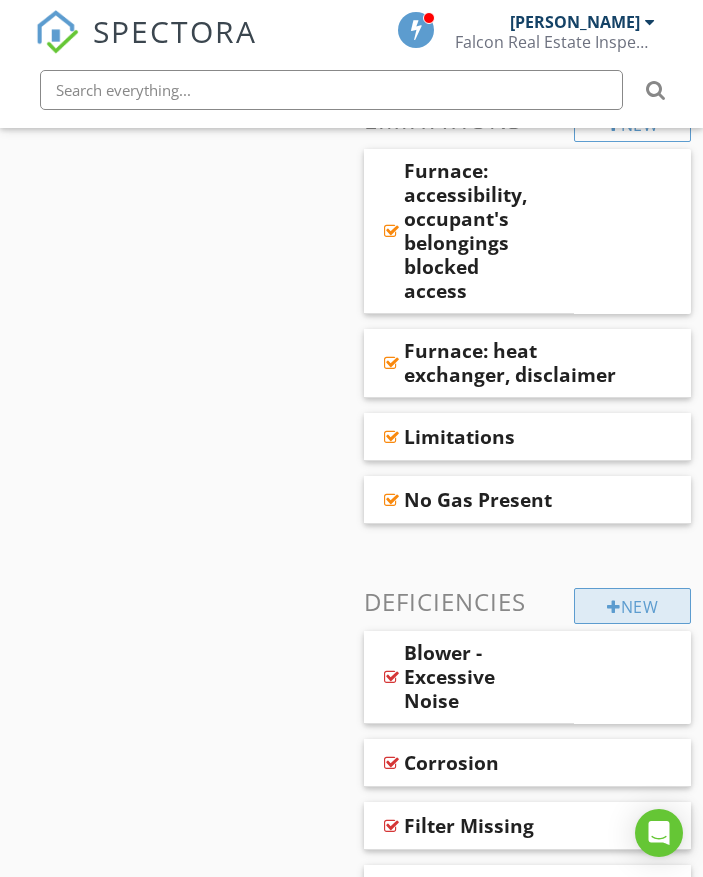
click at [623, 588] on div "New" at bounding box center [632, 606] width 117 height 36
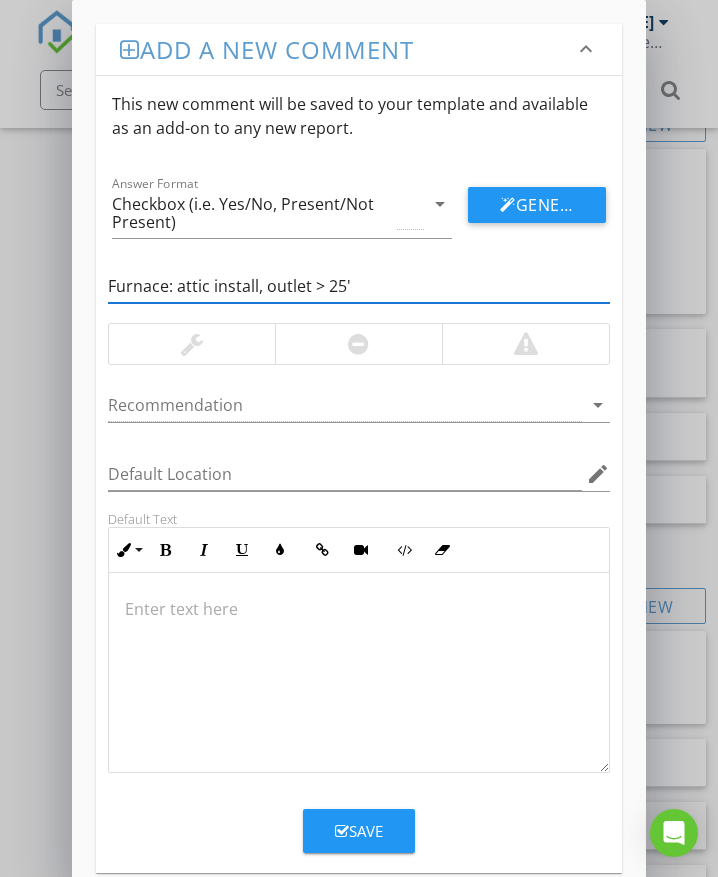
type input "Furnace: attic install, outlet > 25'"
click at [361, 345] on div at bounding box center [358, 344] width 21 height 24
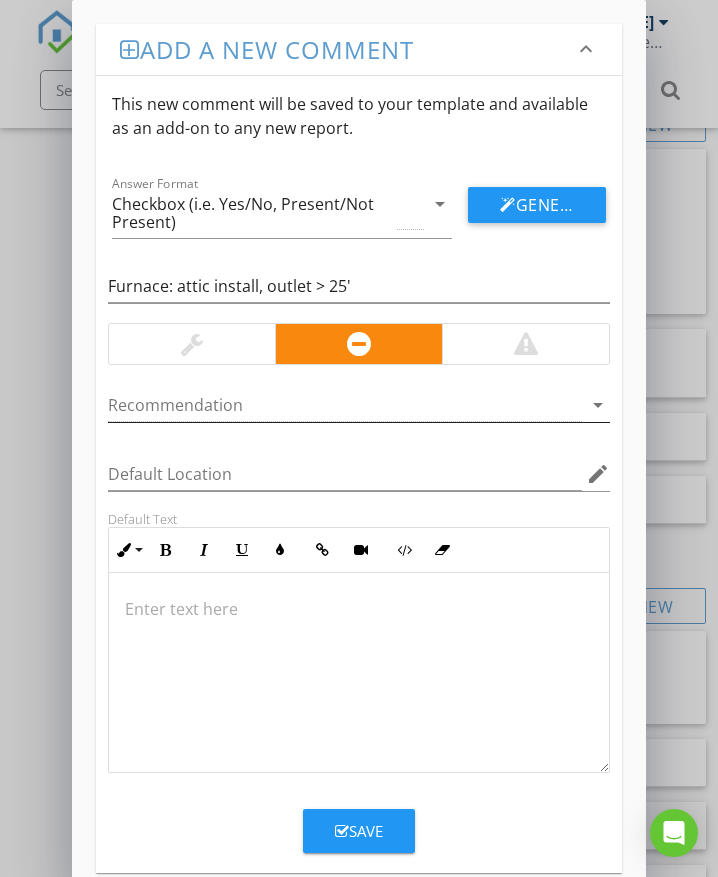
click at [237, 408] on div at bounding box center [345, 405] width 474 height 33
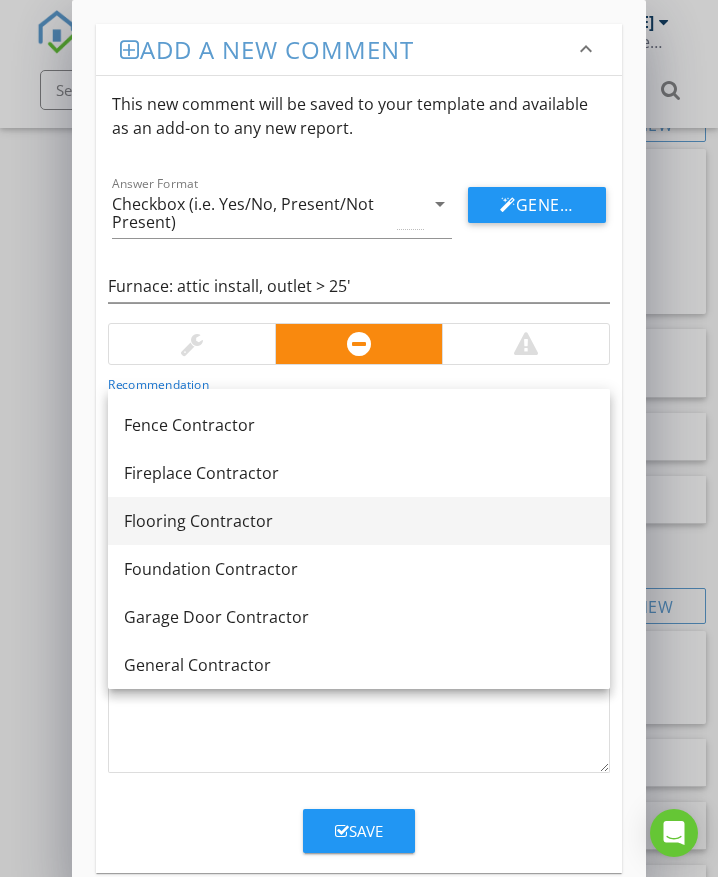
scroll to position [560, 0]
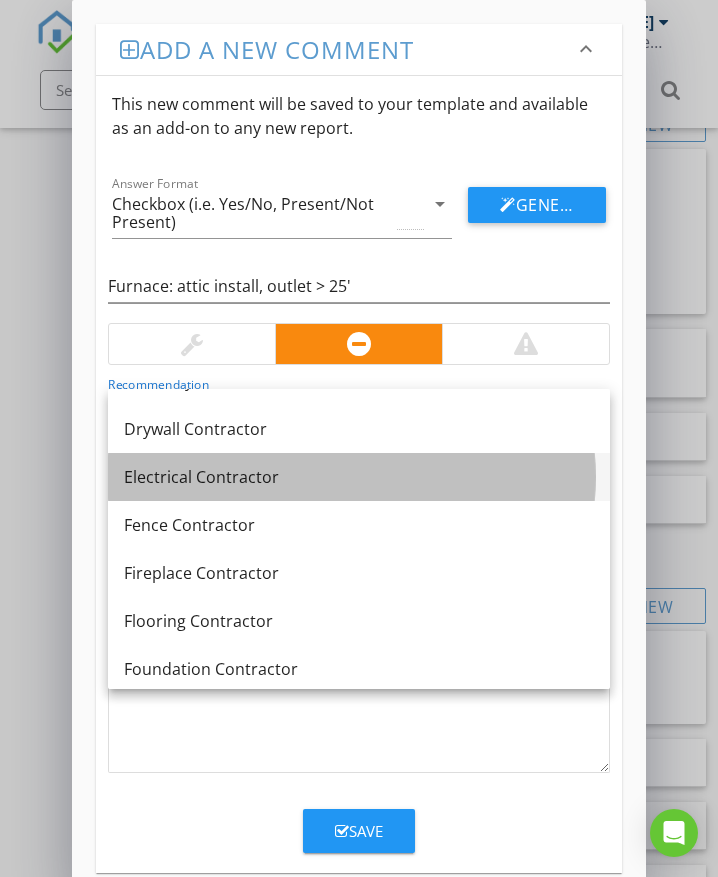
click at [251, 480] on div "Electrical Contractor" at bounding box center [359, 477] width 470 height 24
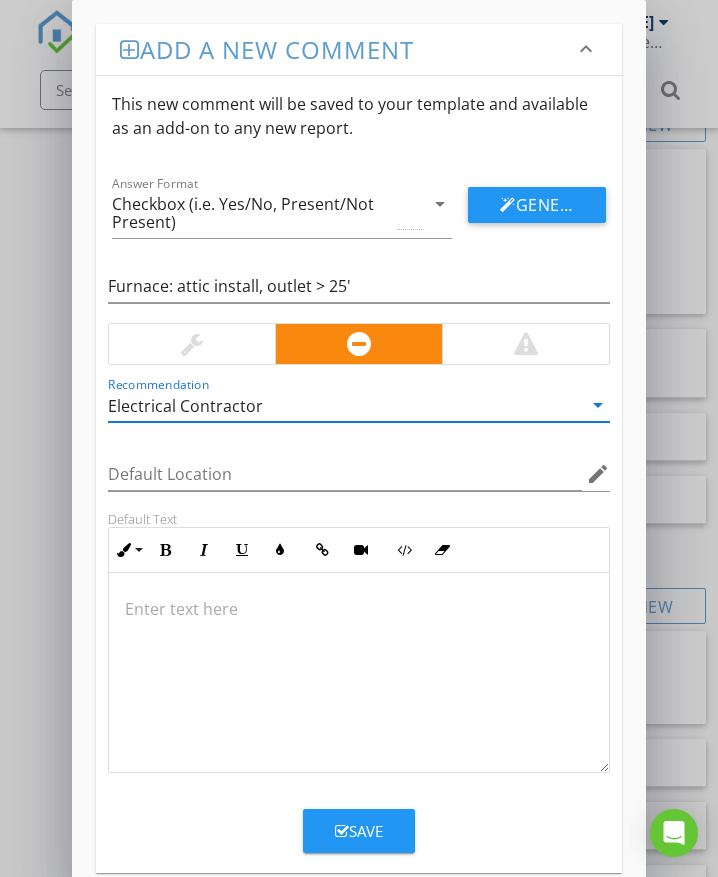
click at [166, 623] on div at bounding box center [359, 673] width 500 height 200
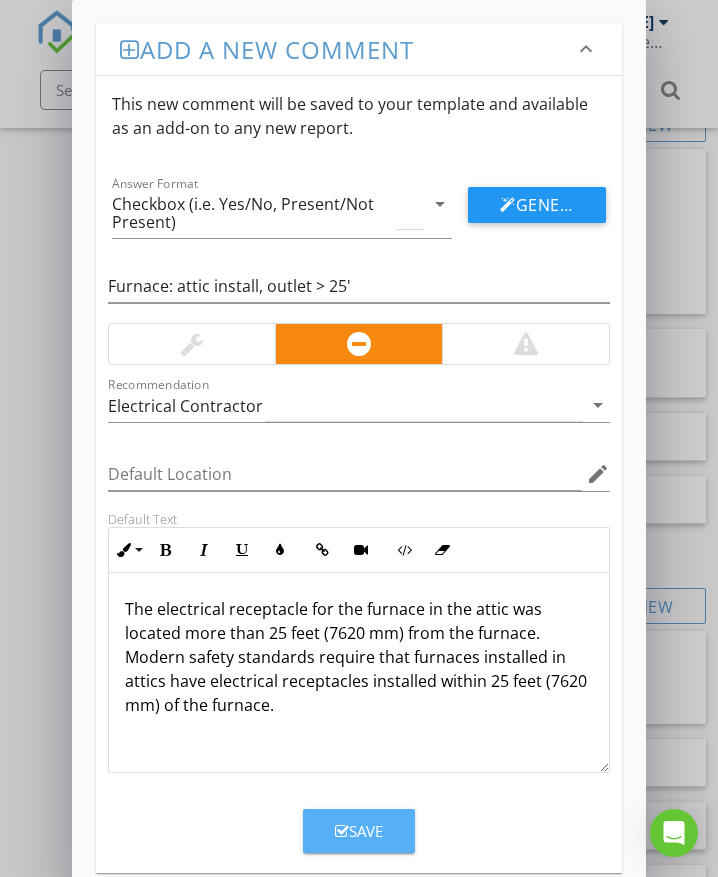
click at [356, 829] on div "Save" at bounding box center [359, 831] width 48 height 23
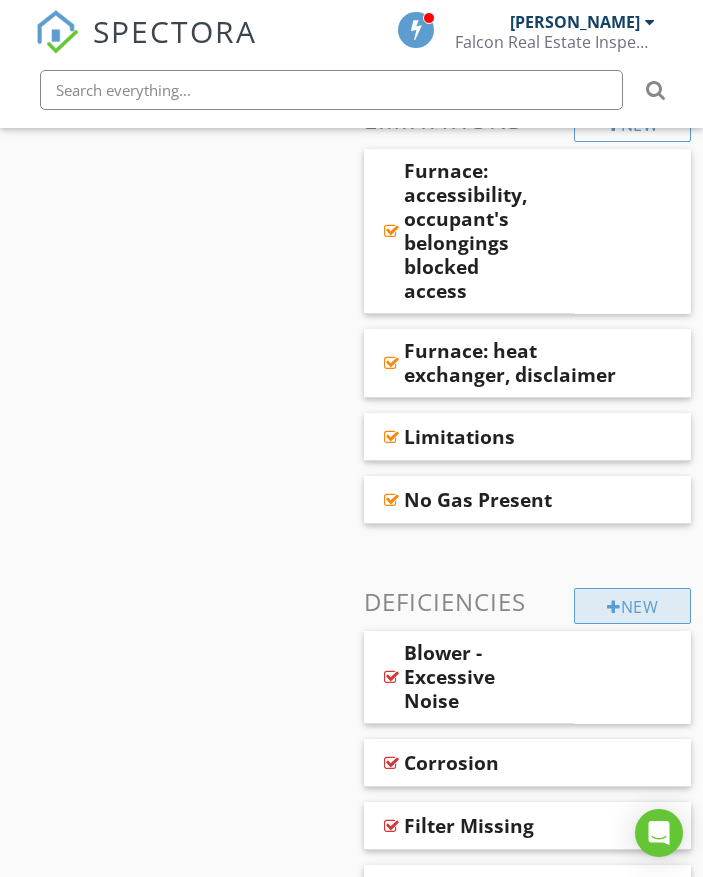
click at [585, 588] on div "New" at bounding box center [632, 606] width 117 height 36
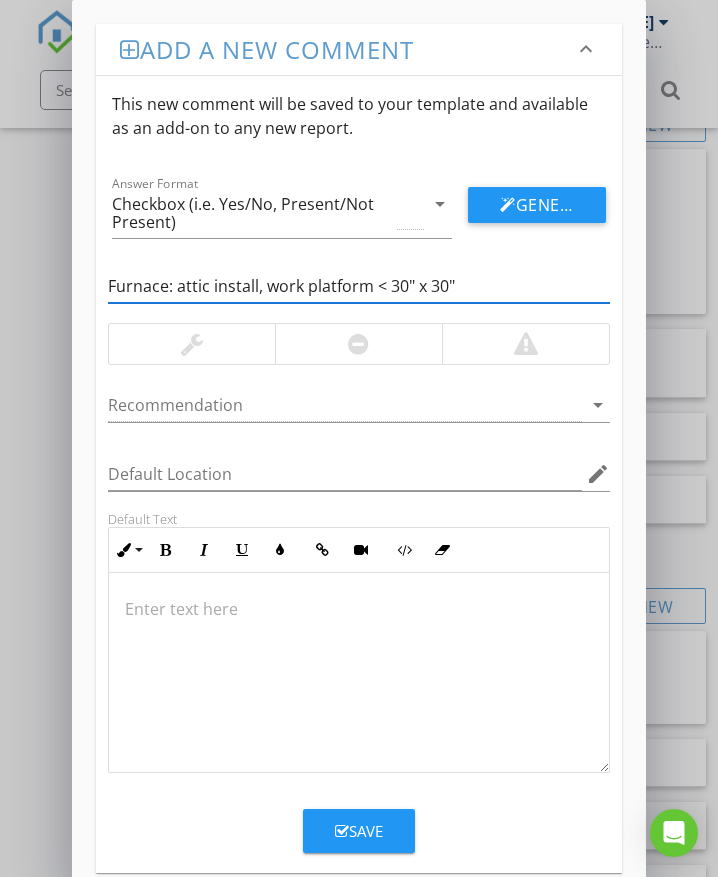
type input "Furnace: attic install, work platform < 30" x 30""
click at [378, 351] on div at bounding box center [358, 344] width 167 height 40
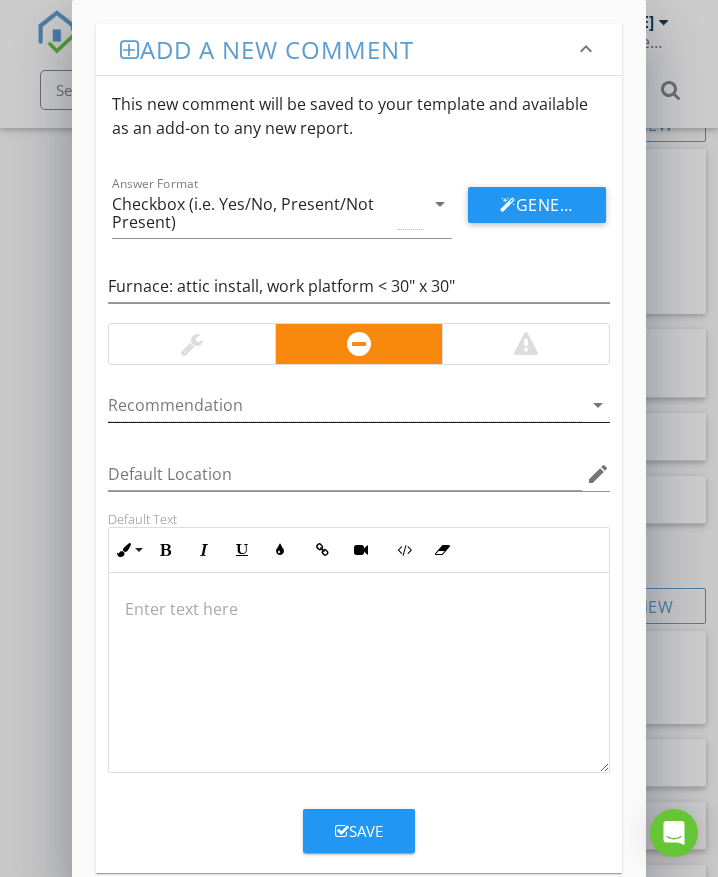
click at [266, 404] on div at bounding box center [345, 405] width 474 height 33
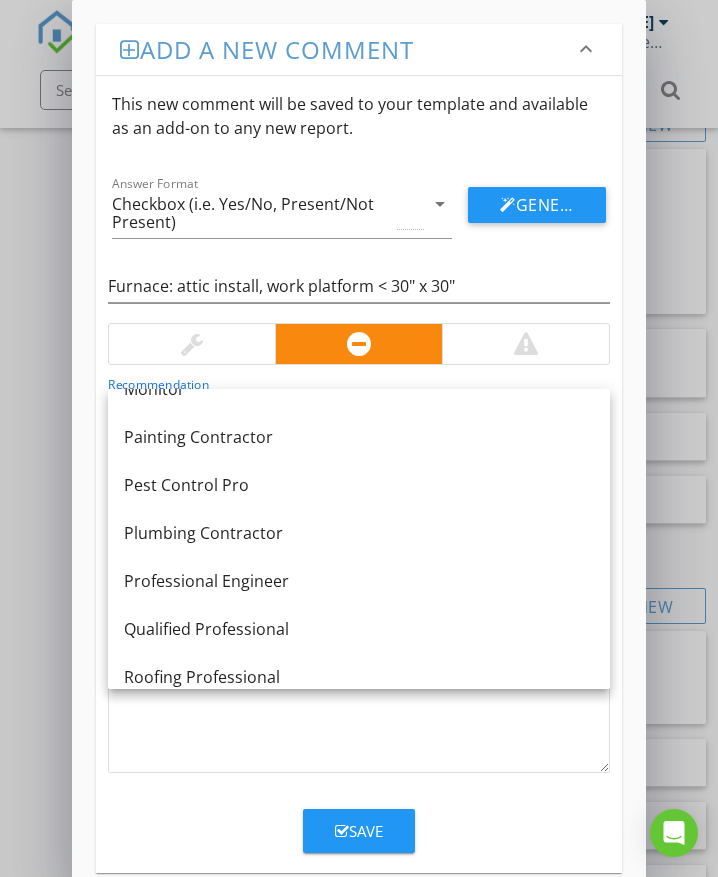
scroll to position [1660, 0]
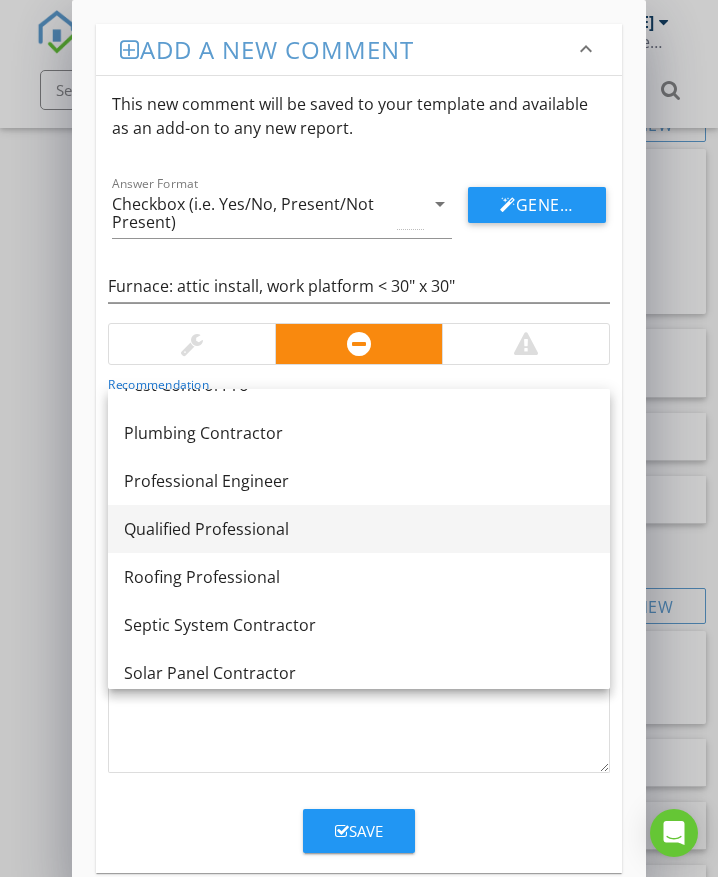
click at [269, 524] on div "Qualified Professional" at bounding box center [359, 529] width 470 height 24
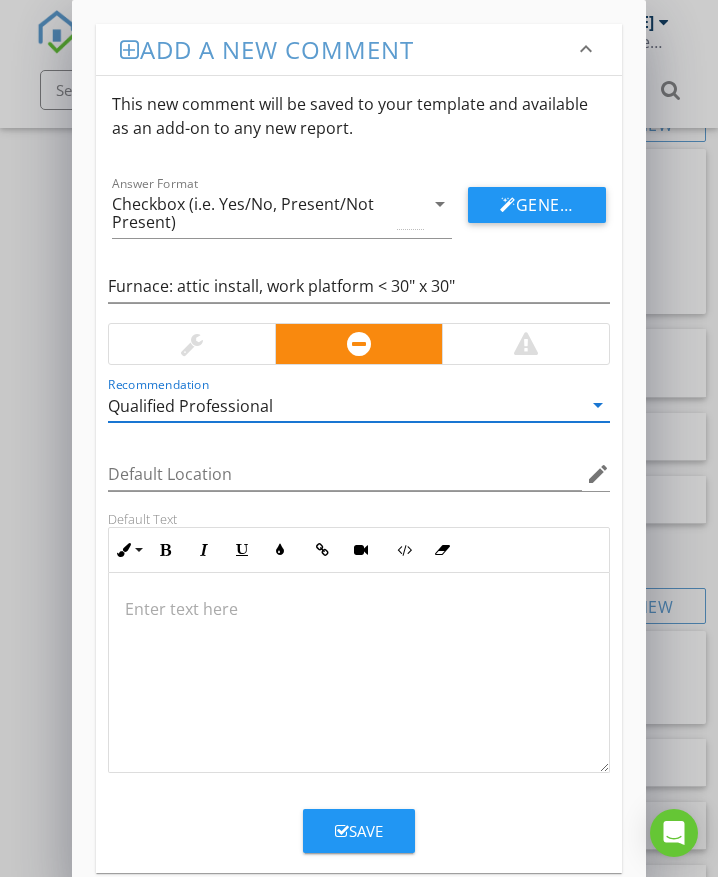
click at [150, 596] on div at bounding box center [359, 673] width 500 height 200
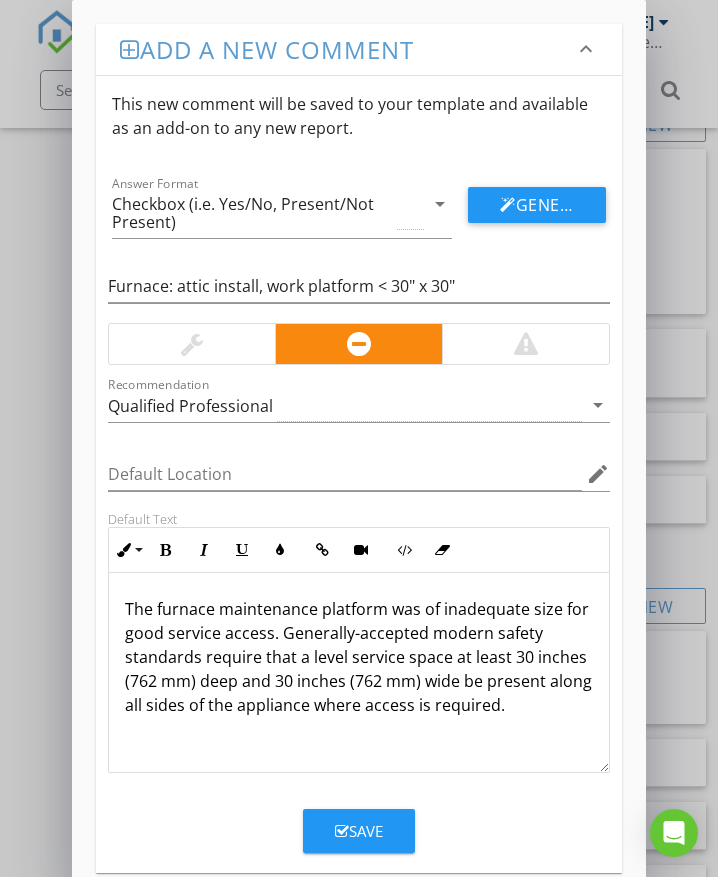
click at [356, 825] on div "Save" at bounding box center [359, 831] width 48 height 23
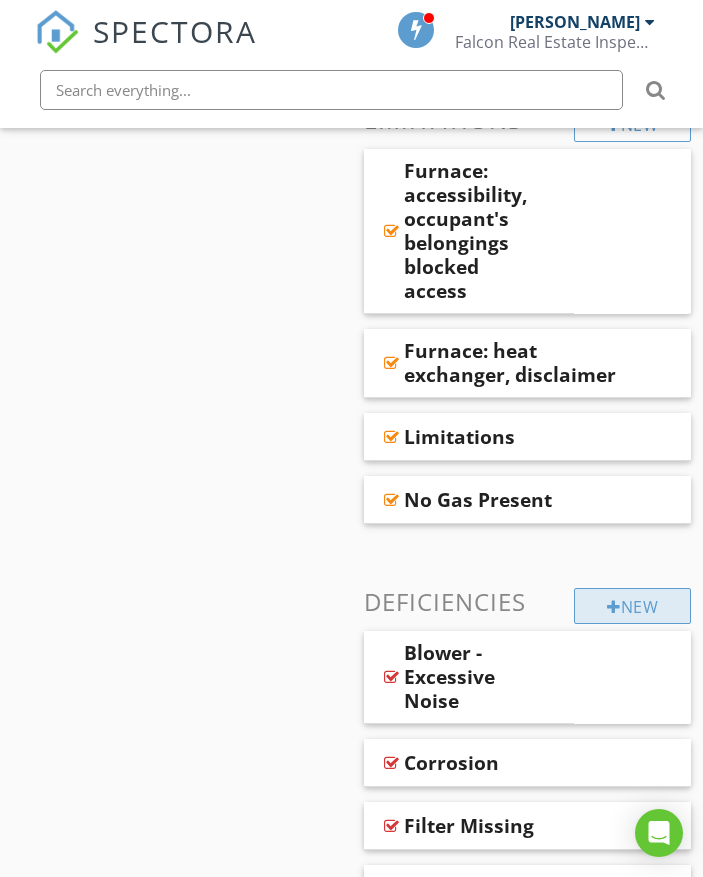
click at [602, 588] on div "New" at bounding box center [632, 606] width 117 height 36
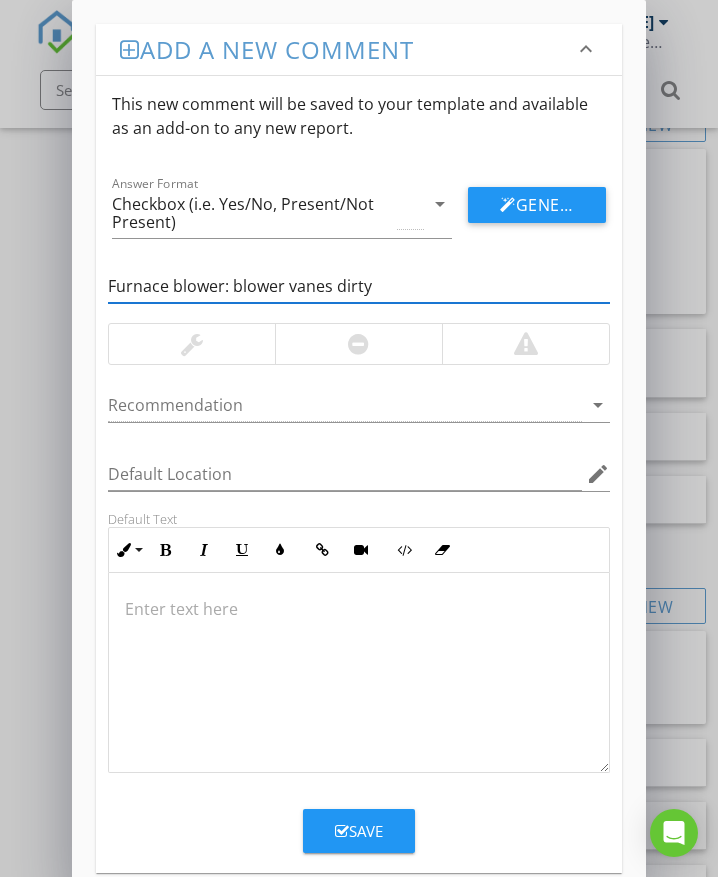
type input "Furnace blower: blower vanes dirty"
click at [366, 340] on div at bounding box center [358, 344] width 21 height 24
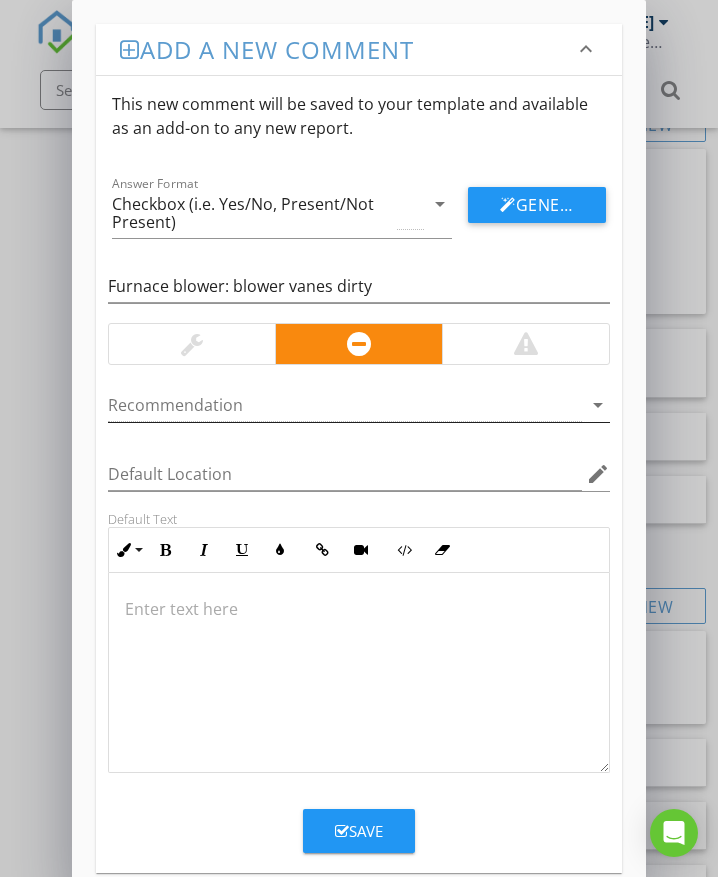
click at [223, 409] on div at bounding box center [345, 405] width 474 height 33
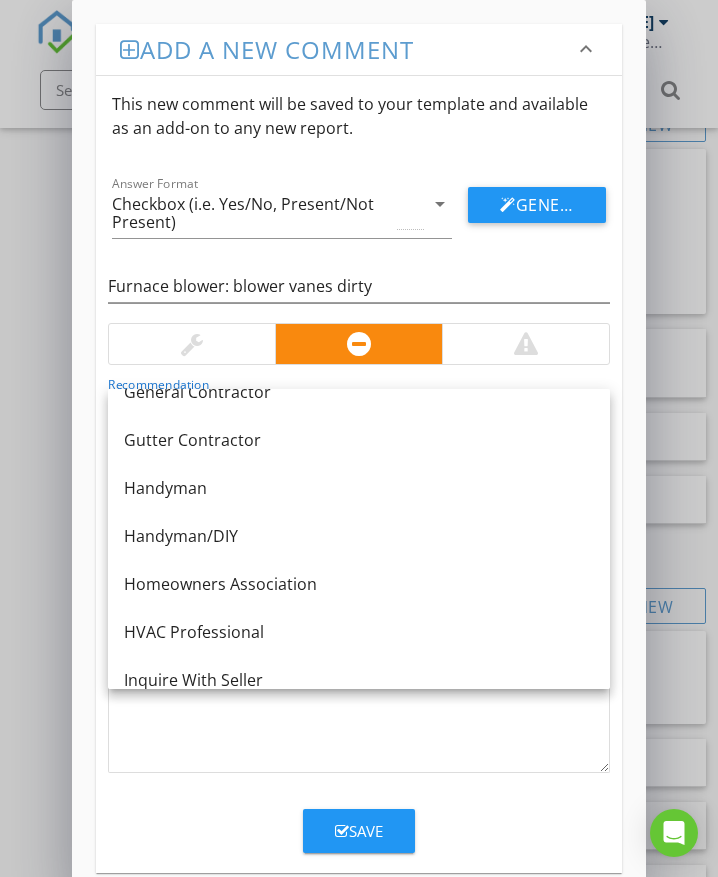
scroll to position [1000, 0]
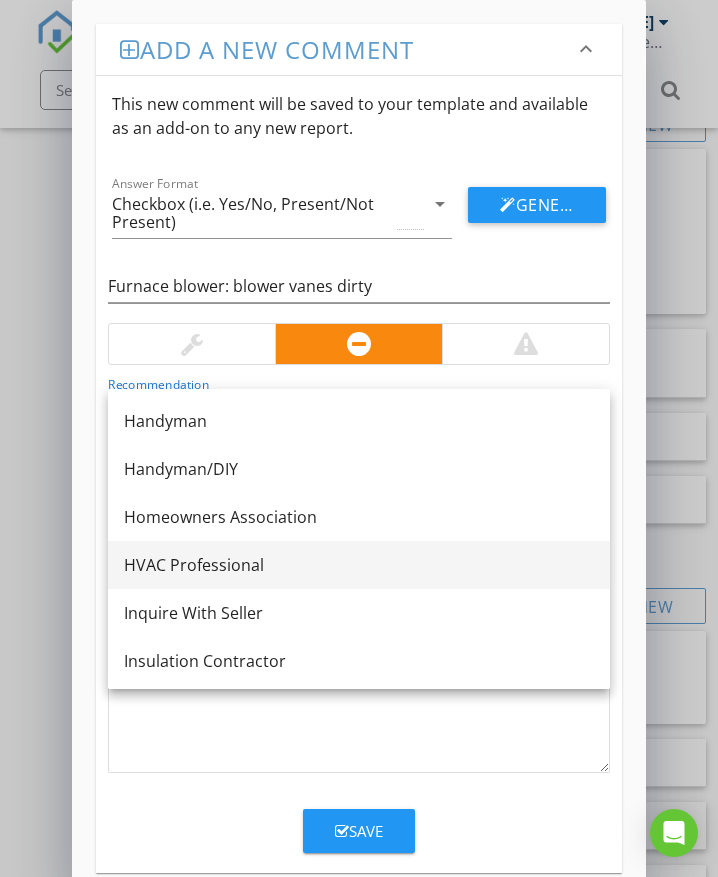
click at [232, 562] on div "HVAC Professional" at bounding box center [359, 565] width 470 height 24
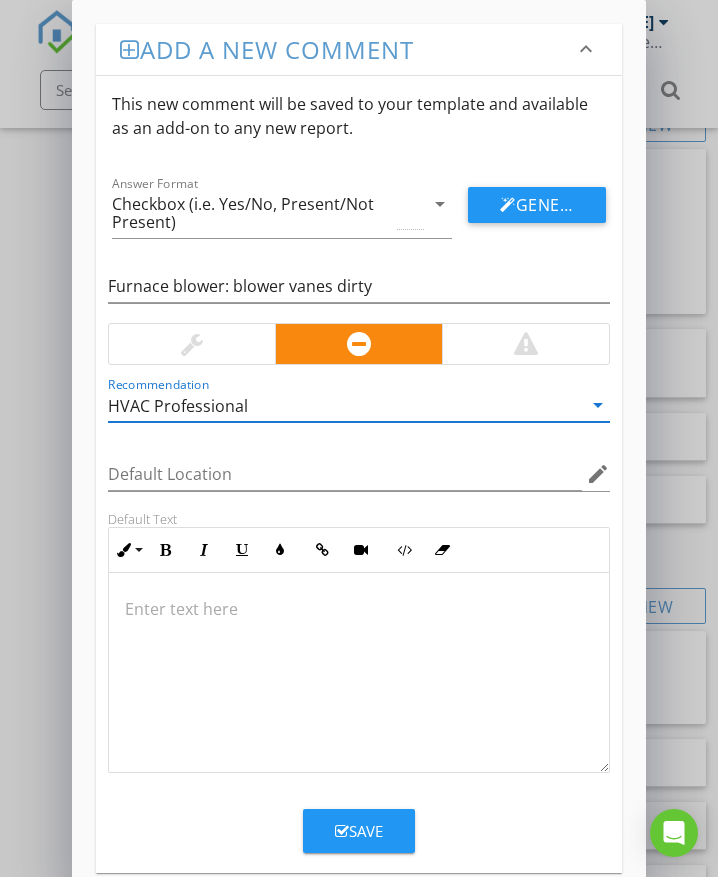
click at [161, 614] on p at bounding box center [359, 609] width 468 height 24
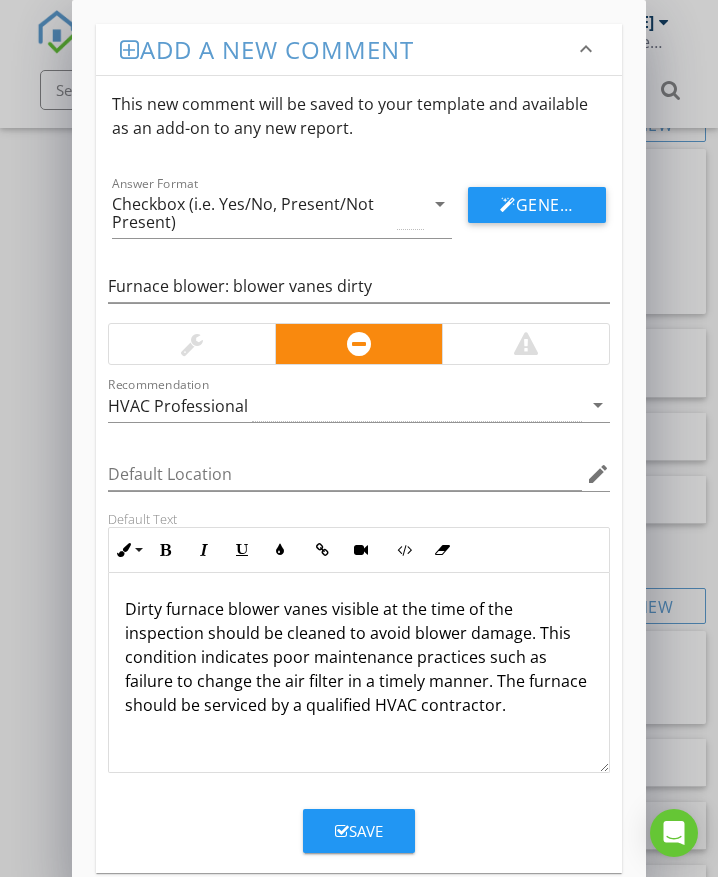
click at [371, 830] on div "Save" at bounding box center [359, 831] width 48 height 23
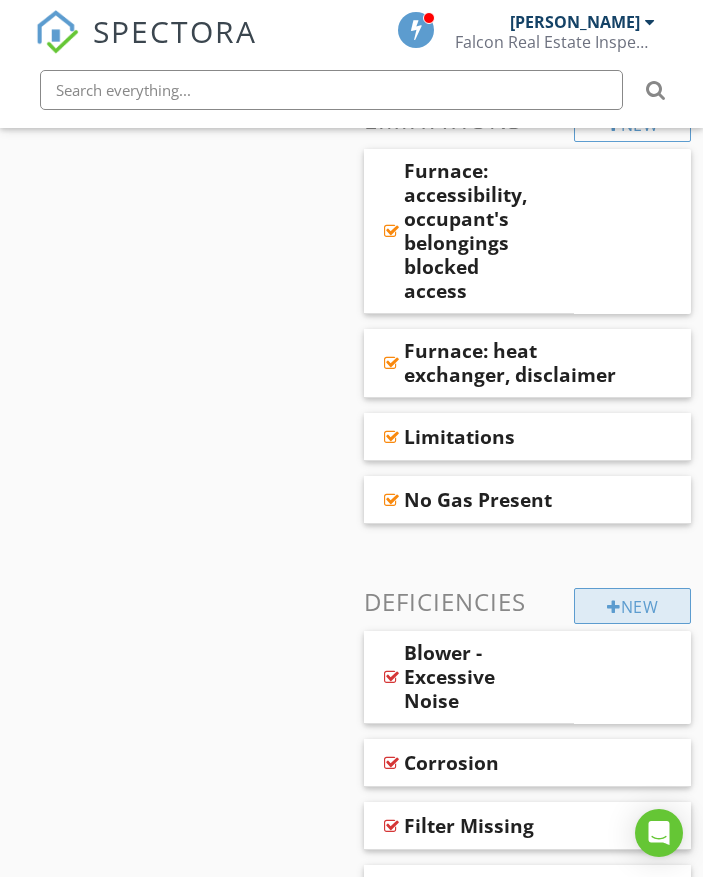
click at [598, 588] on div "New" at bounding box center [632, 606] width 117 height 36
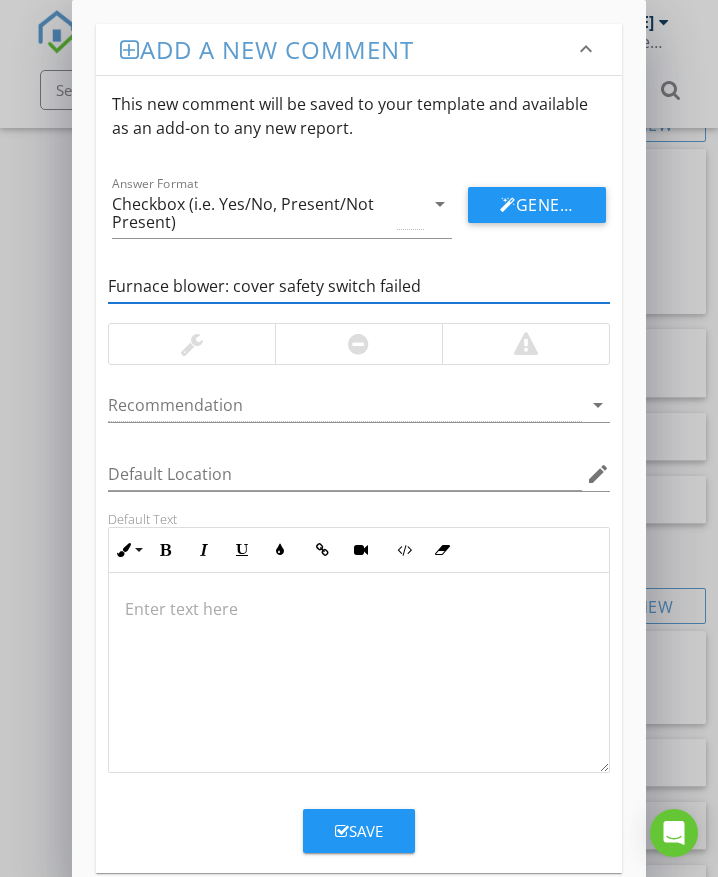
type input "Furnace blower: cover safety switch failed"
click at [484, 347] on div at bounding box center [525, 344] width 167 height 40
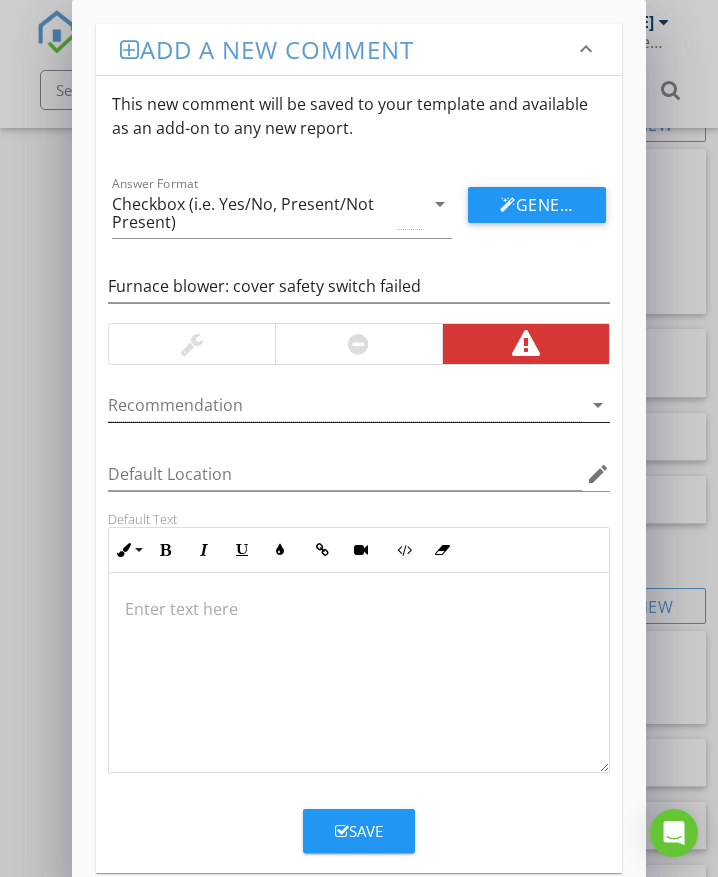
click at [191, 413] on div at bounding box center [345, 405] width 474 height 33
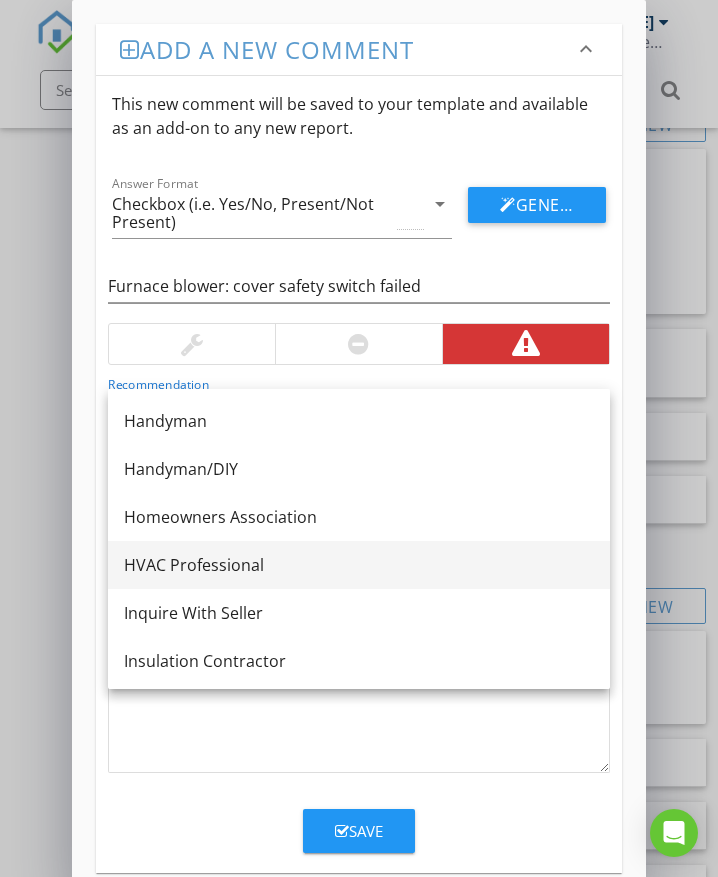
click at [208, 564] on div "HVAC Professional" at bounding box center [359, 565] width 470 height 24
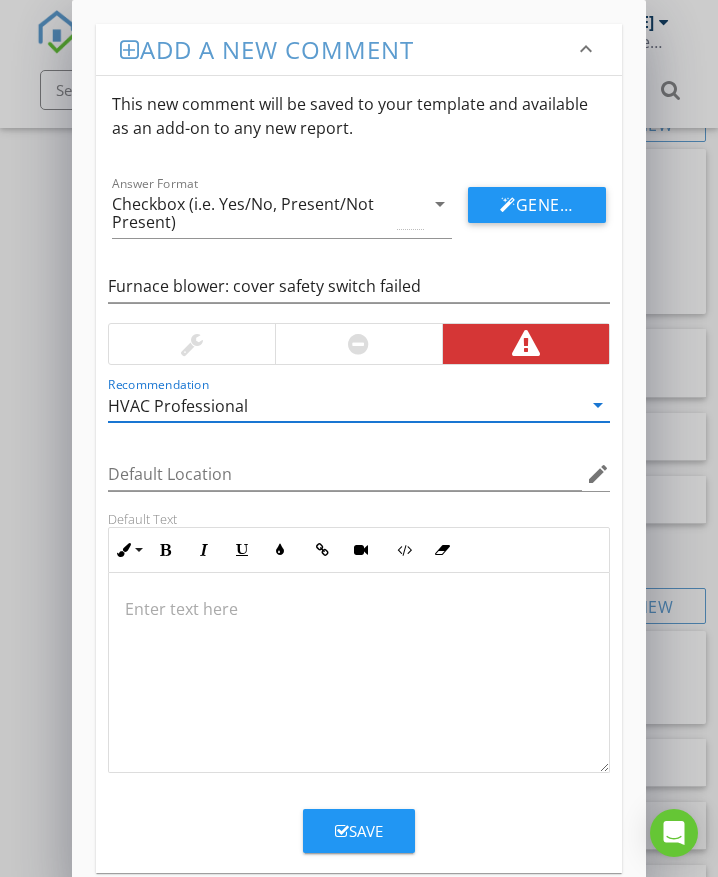
click at [206, 617] on p at bounding box center [359, 609] width 468 height 24
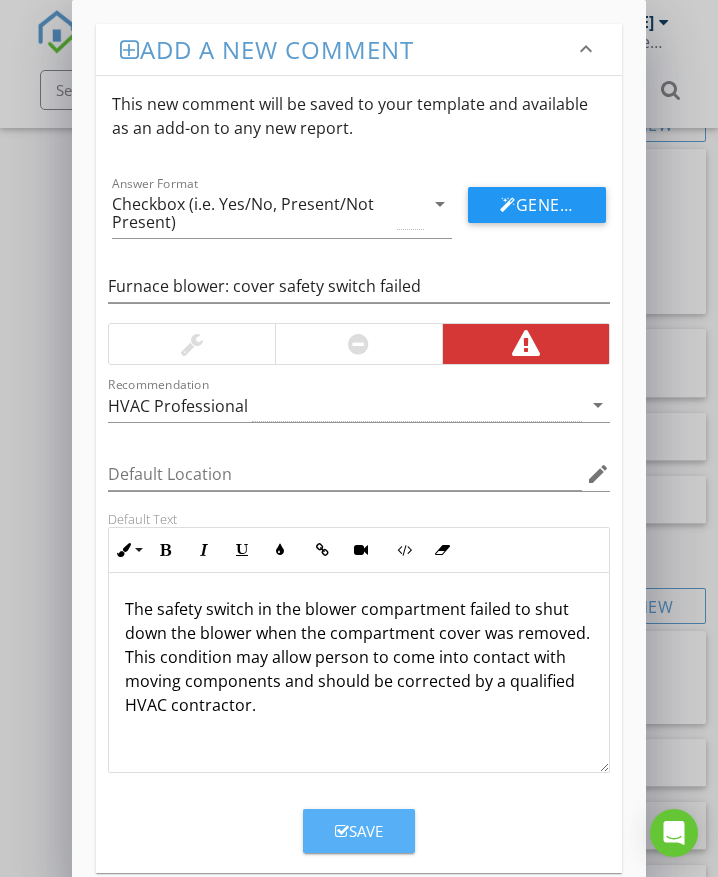
click at [364, 823] on div "Save" at bounding box center [359, 831] width 48 height 23
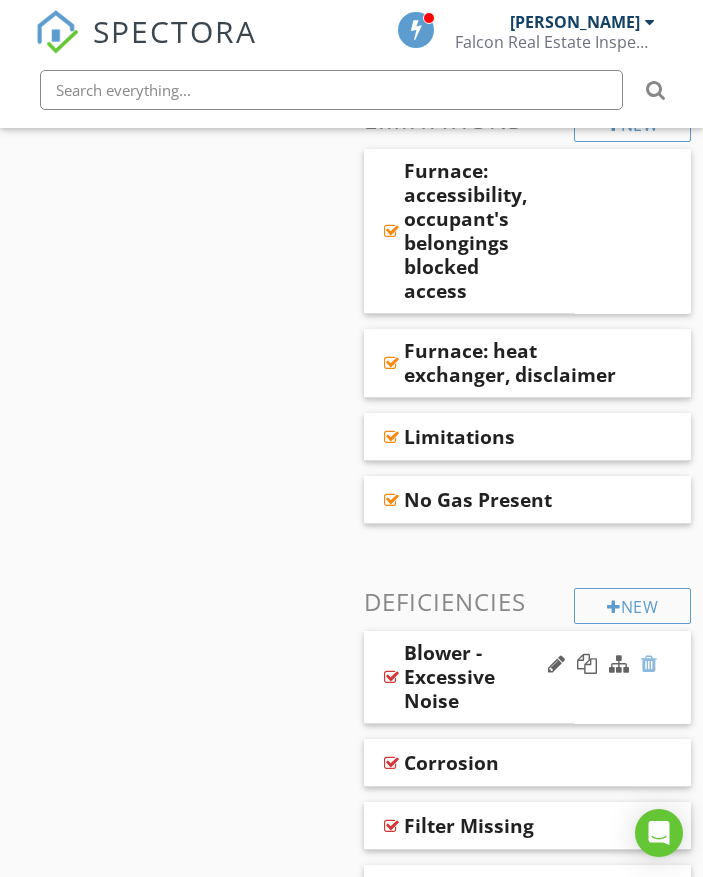
click at [649, 654] on div at bounding box center [649, 664] width 16 height 20
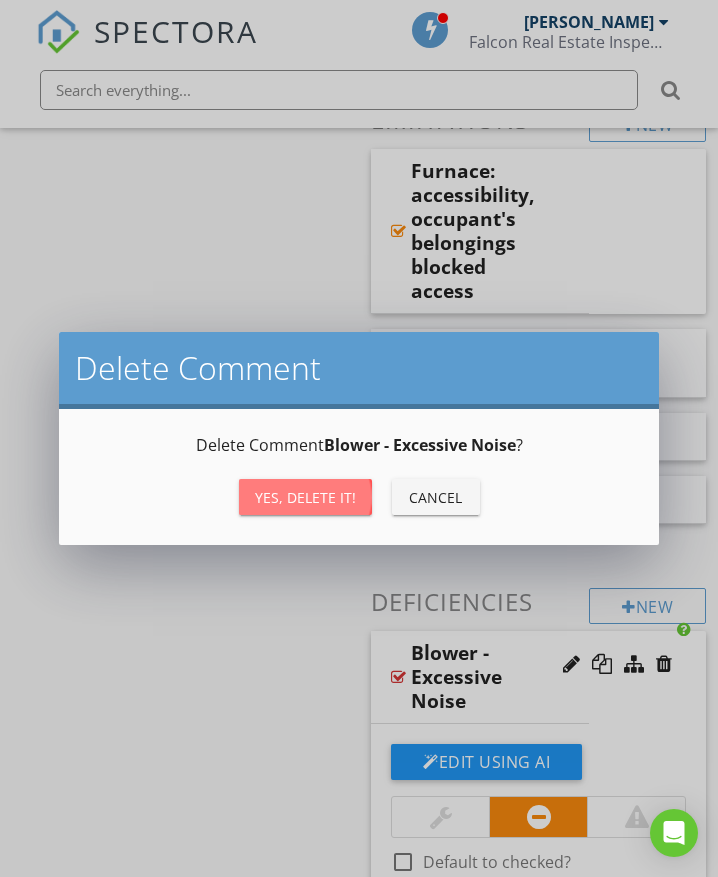
click at [335, 499] on div "Yes, Delete it!" at bounding box center [305, 497] width 101 height 21
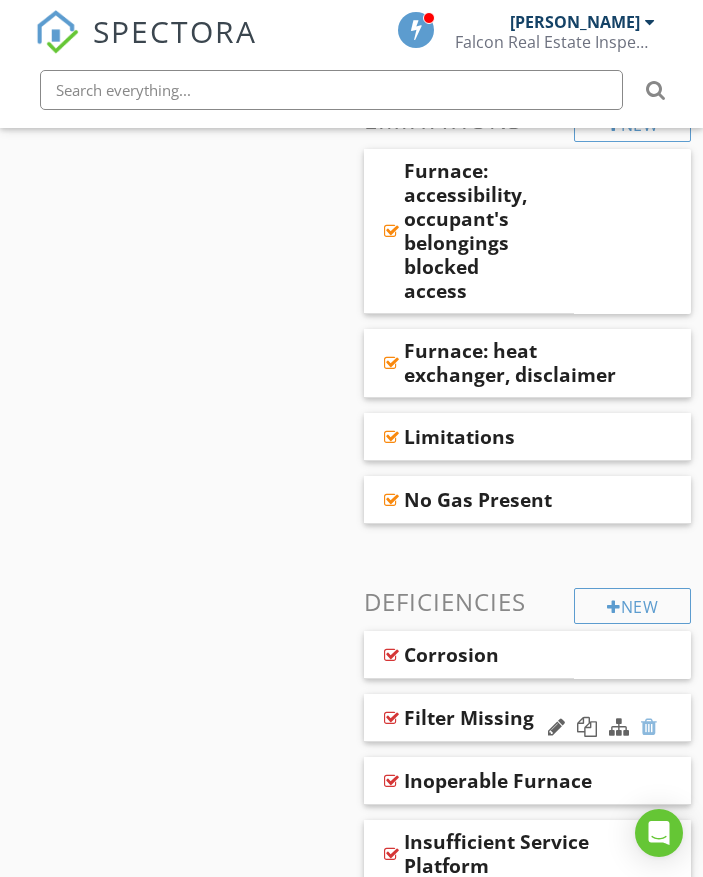
click at [654, 717] on div at bounding box center [649, 727] width 16 height 20
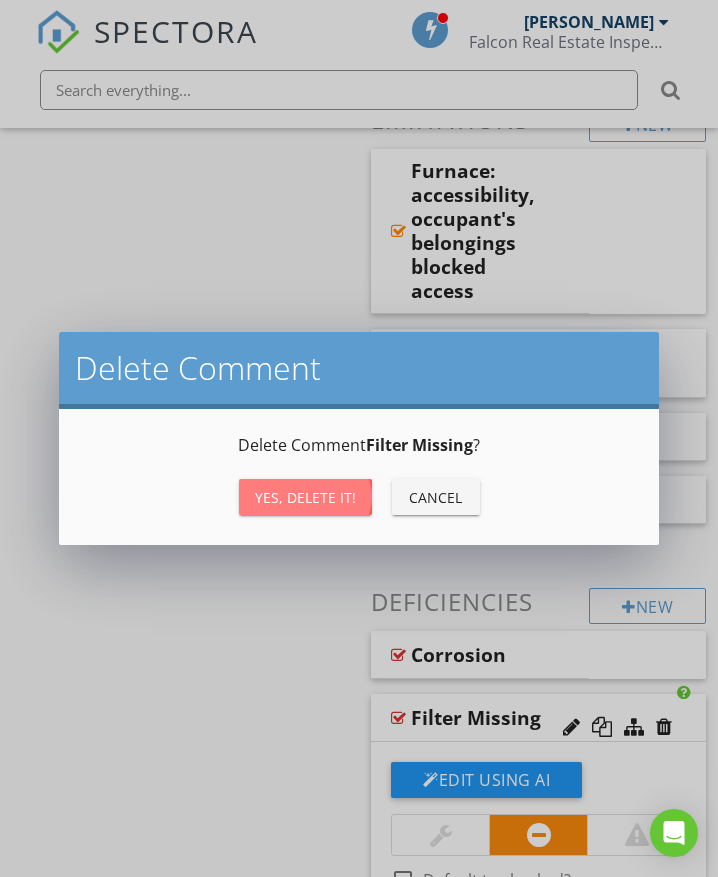
click at [314, 504] on div "Yes, Delete it!" at bounding box center [305, 497] width 101 height 21
type textarea "<p>The furnace filter was missing. Recommend replacement.</p><p>&nbsp;</p><p><s…"
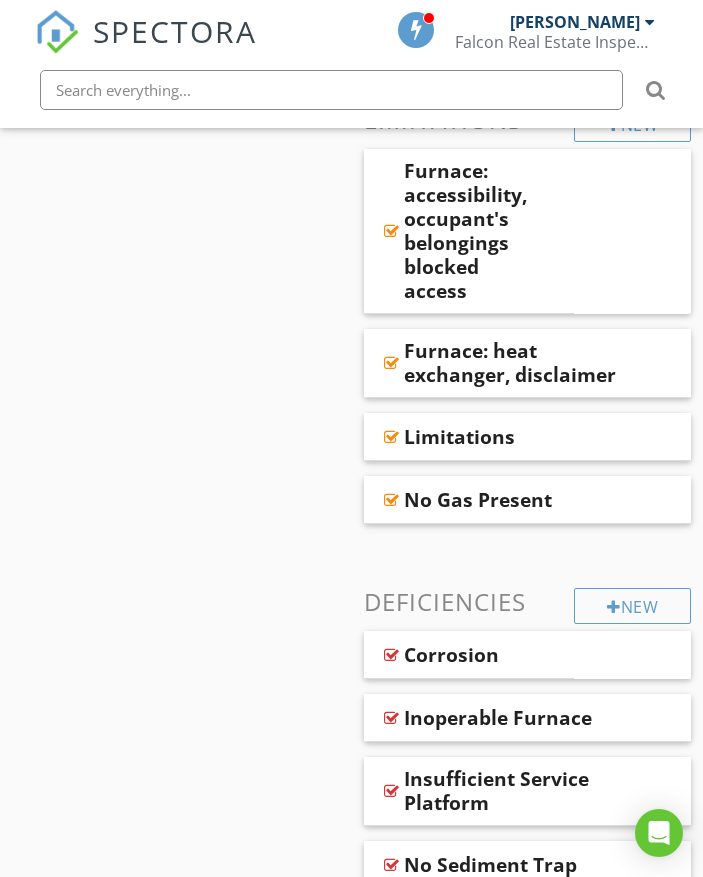
scroll to position [1200, 0]
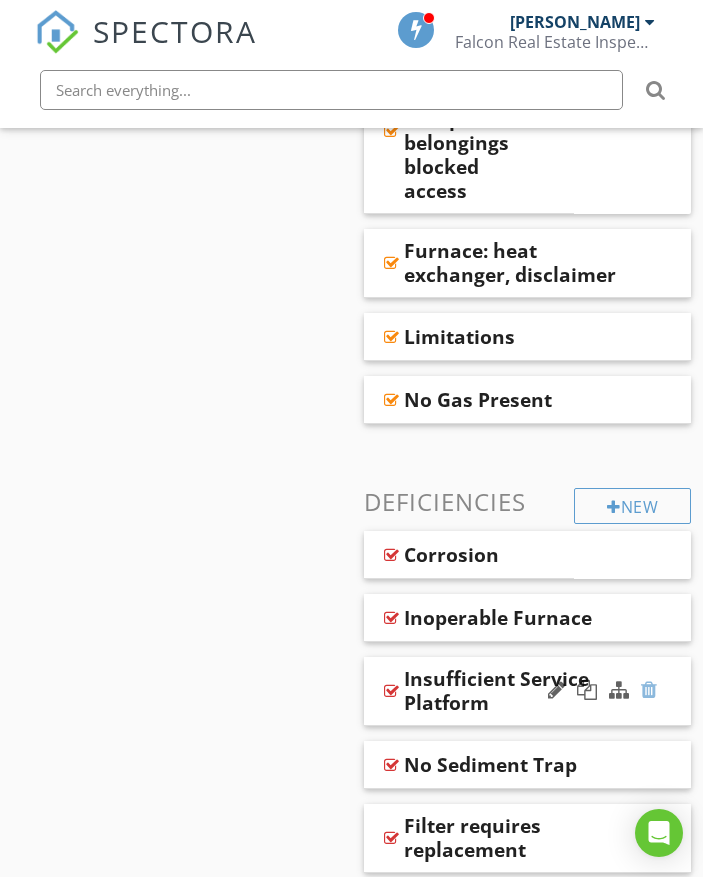
click at [653, 680] on div at bounding box center [649, 690] width 16 height 20
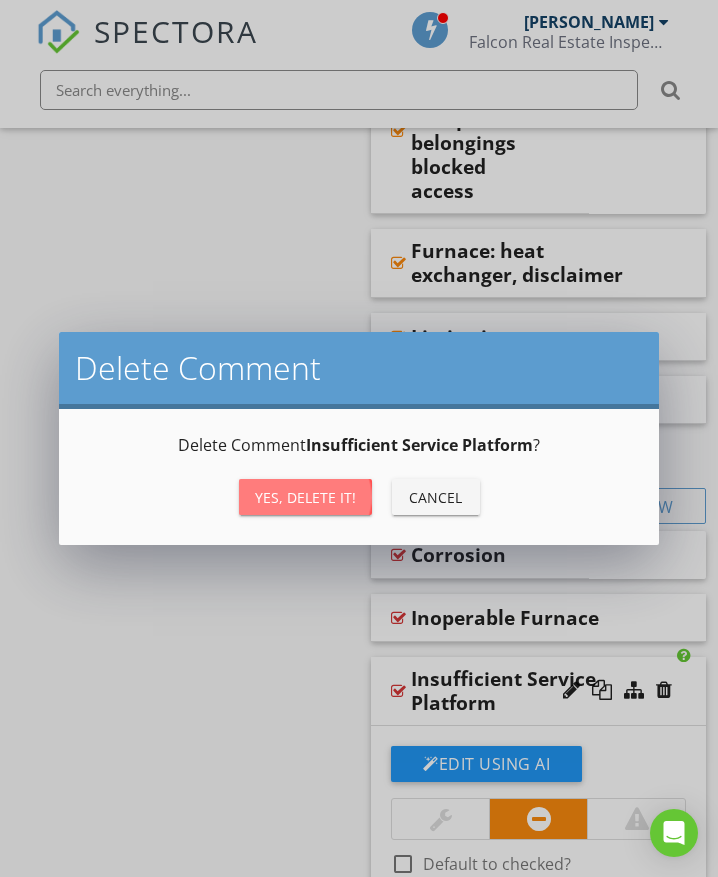
click at [300, 500] on div "Yes, Delete it!" at bounding box center [305, 497] width 101 height 21
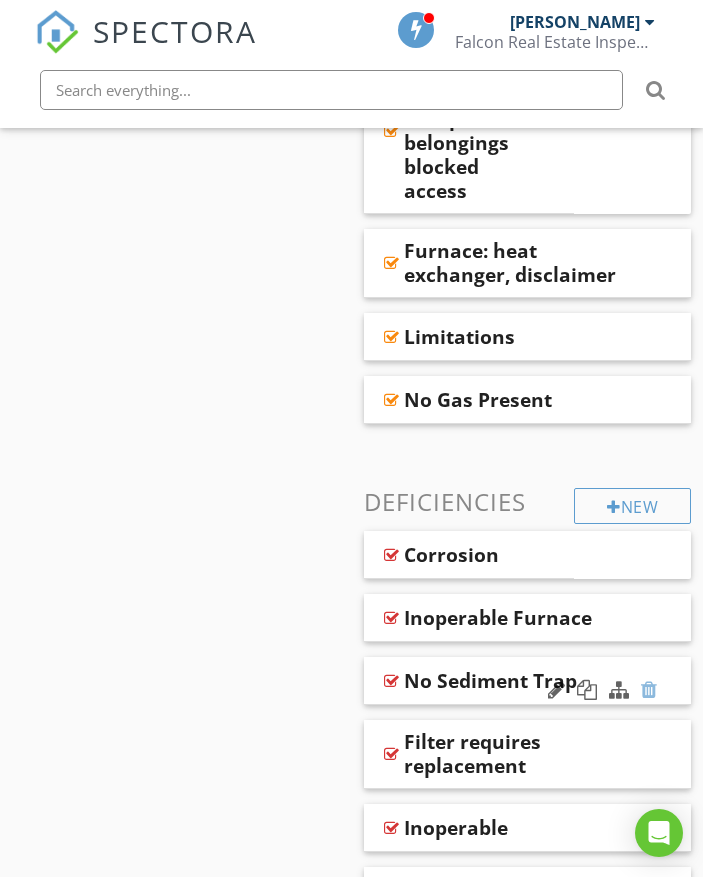
click at [653, 680] on div at bounding box center [649, 690] width 16 height 20
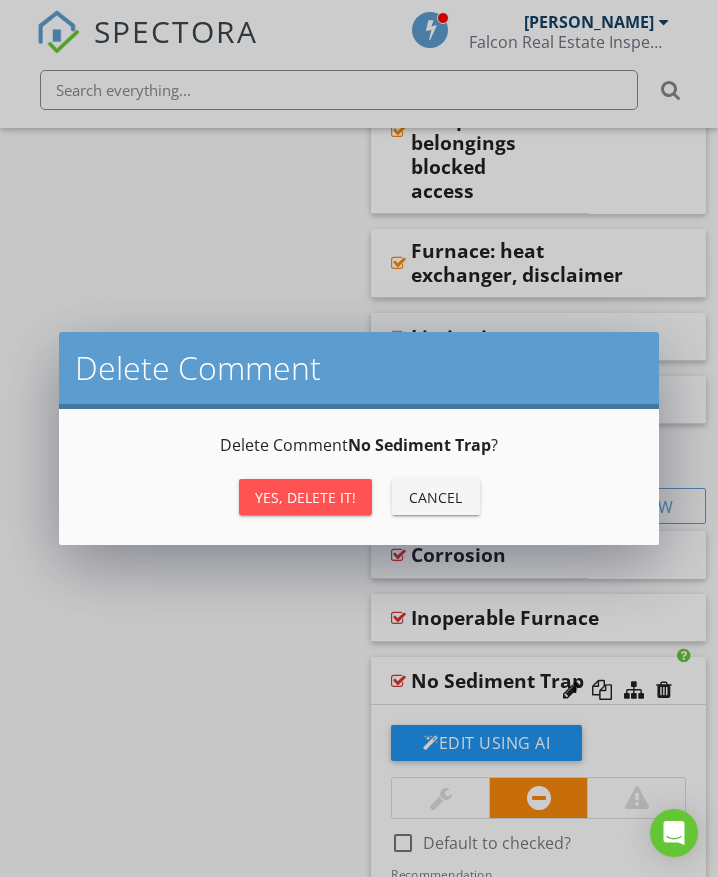
click at [330, 496] on div "Yes, Delete it!" at bounding box center [305, 497] width 101 height 21
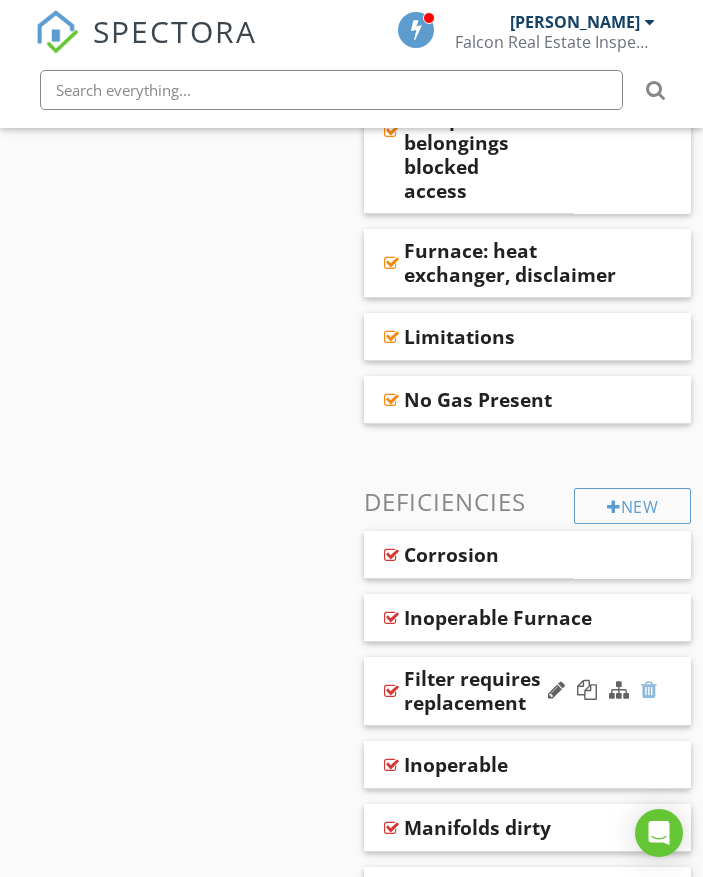
click at [655, 680] on div at bounding box center [649, 690] width 16 height 20
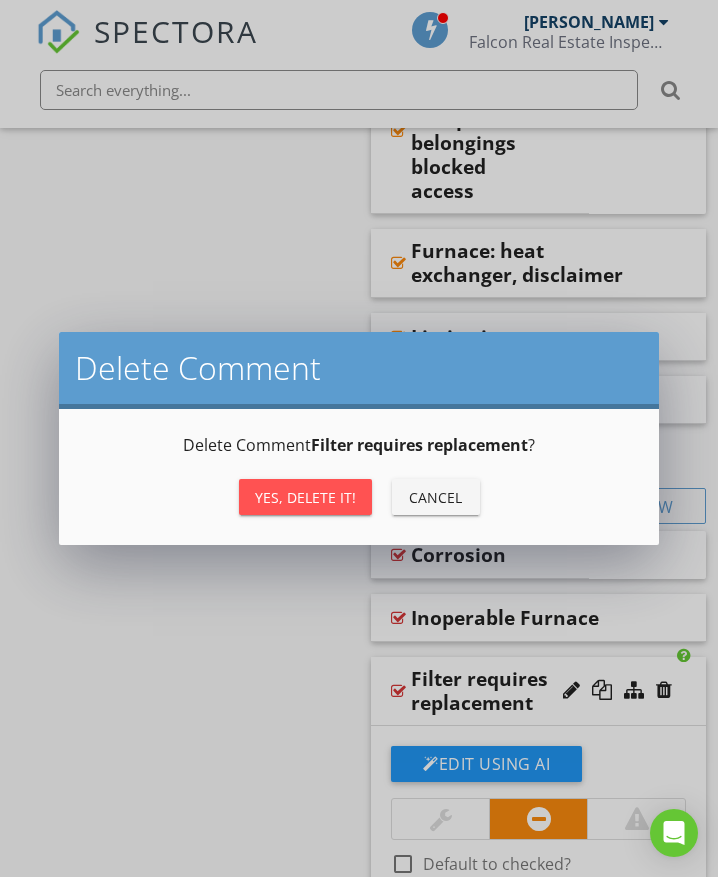
click at [325, 495] on div "Yes, Delete it!" at bounding box center [305, 497] width 101 height 21
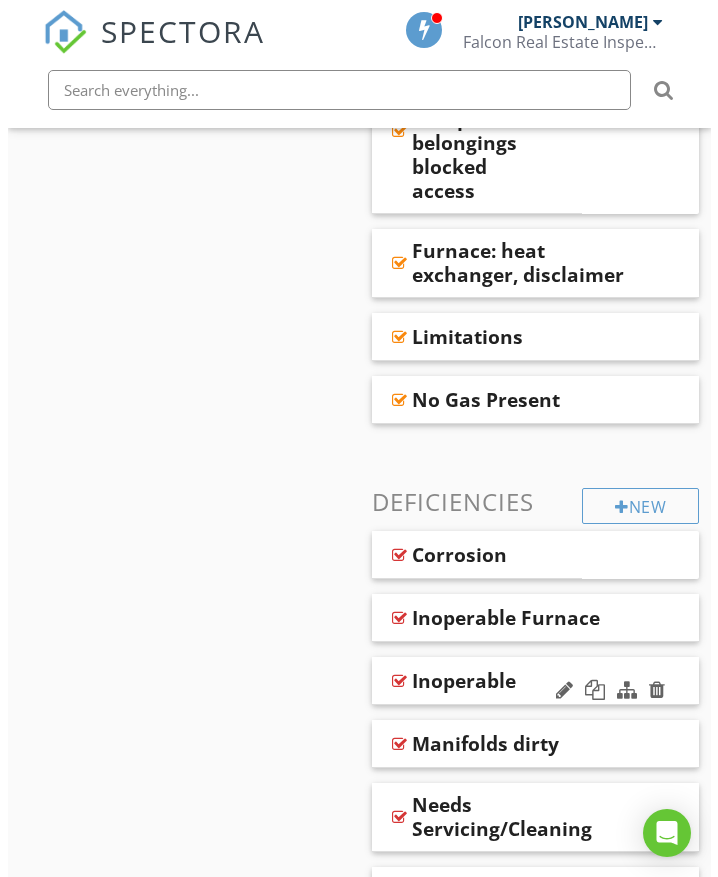
scroll to position [1300, 0]
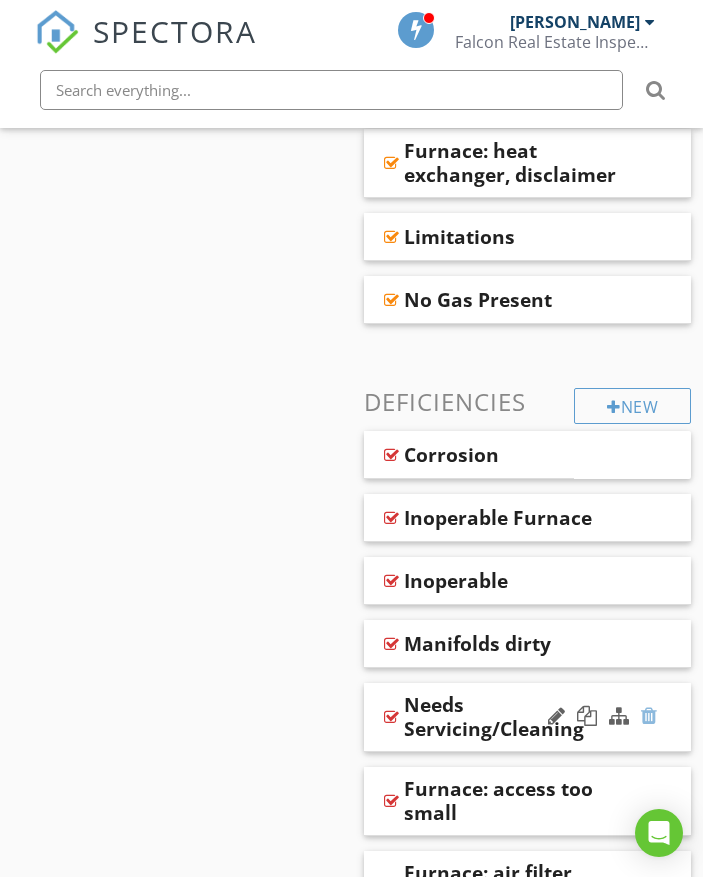
click at [651, 706] on div at bounding box center [649, 716] width 16 height 20
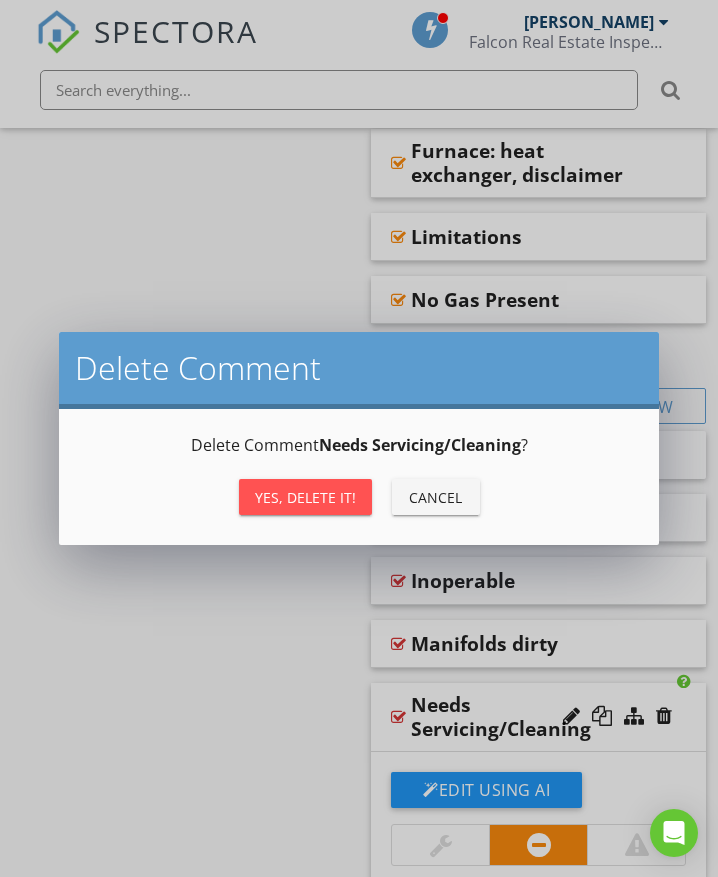
click at [279, 490] on div "Yes, Delete it!" at bounding box center [305, 497] width 101 height 21
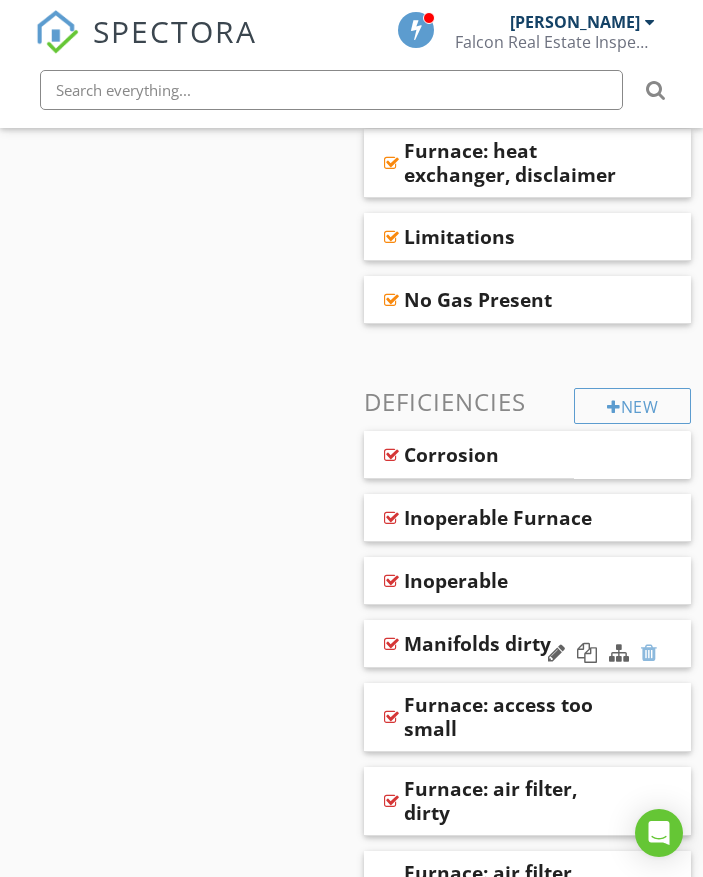
click at [653, 643] on div at bounding box center [649, 653] width 16 height 20
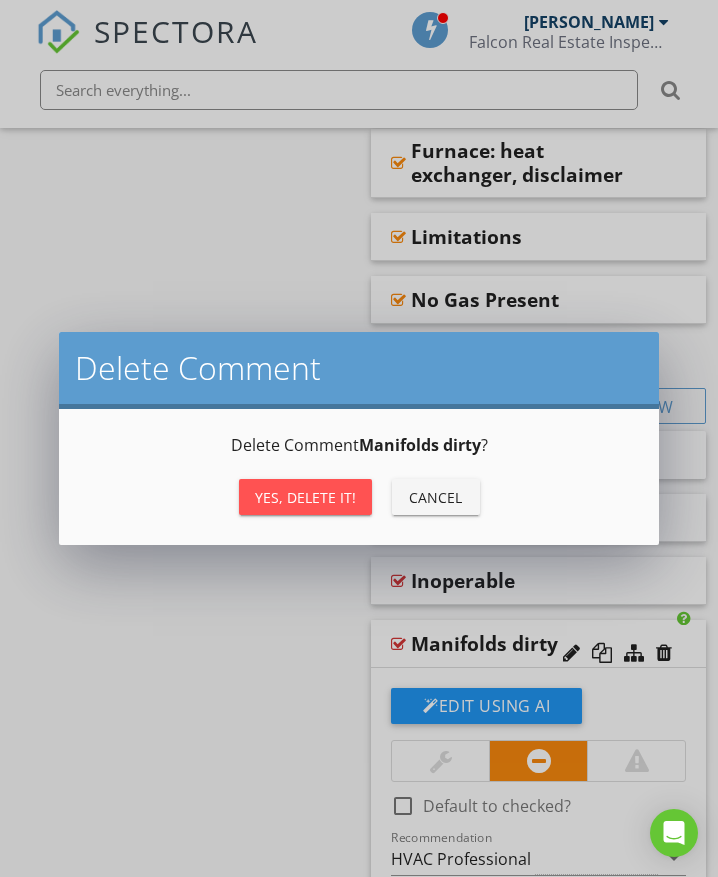
click at [355, 501] on button "Yes, Delete it!" at bounding box center [305, 497] width 133 height 36
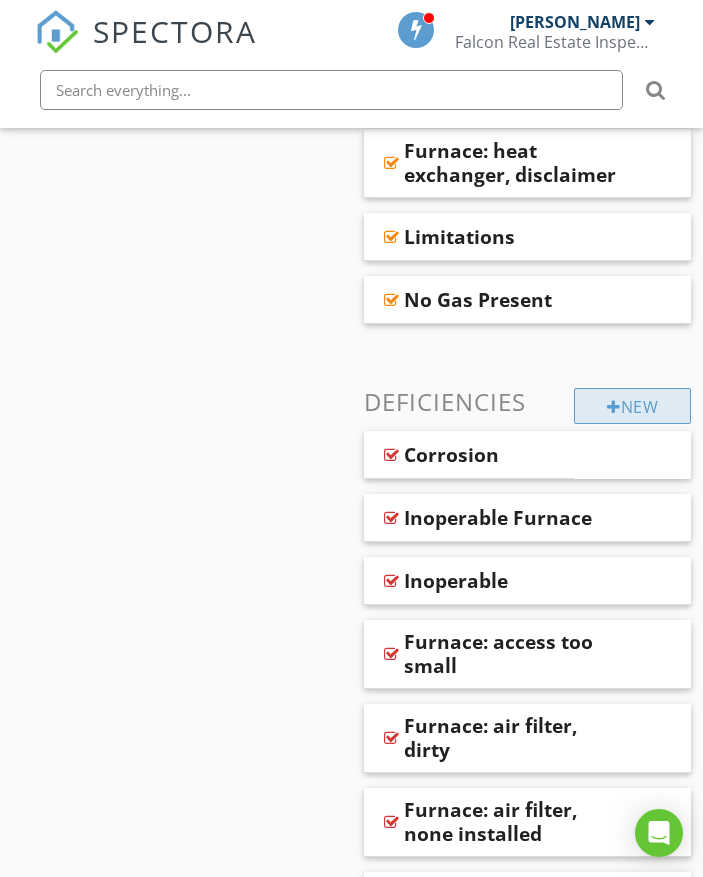
click at [597, 388] on div "New" at bounding box center [632, 406] width 117 height 36
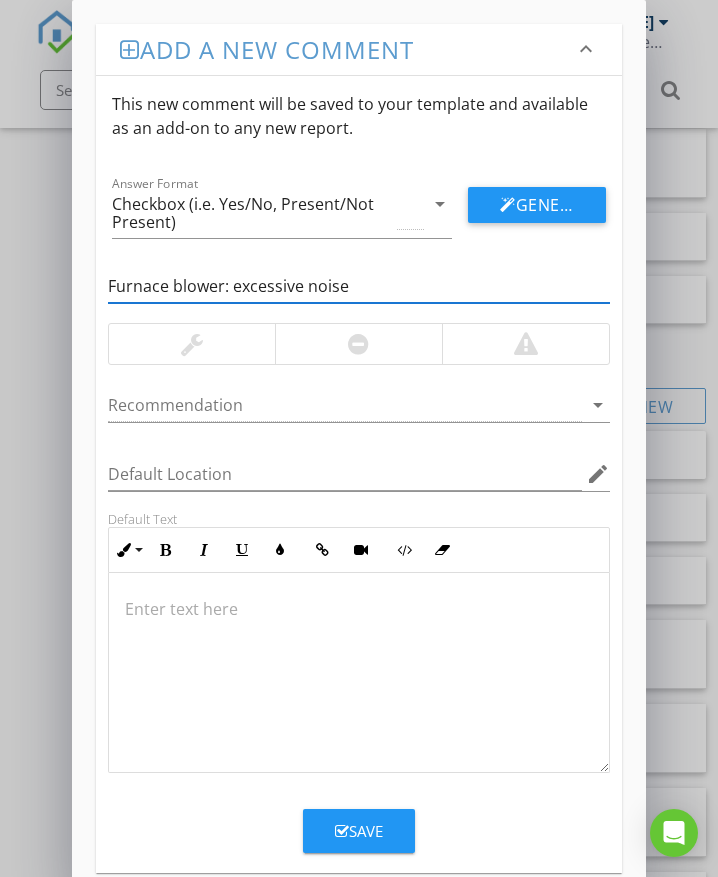
type input "Furnace blower: excessive noise"
drag, startPoint x: 504, startPoint y: 350, endPoint x: 480, endPoint y: 356, distance: 24.7
click at [504, 350] on div at bounding box center [525, 344] width 167 height 40
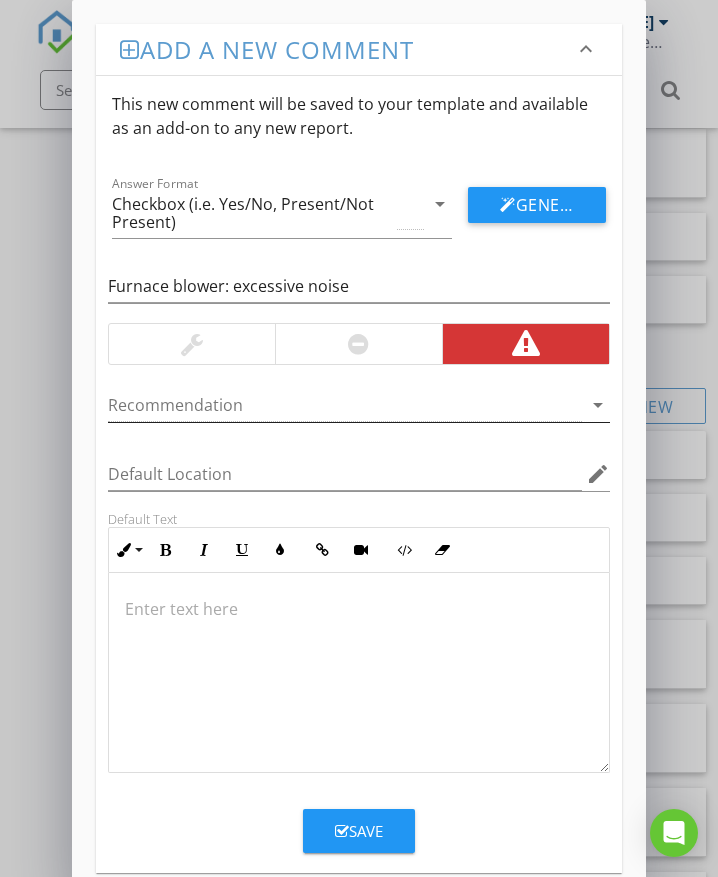
click at [179, 407] on div at bounding box center [345, 405] width 474 height 33
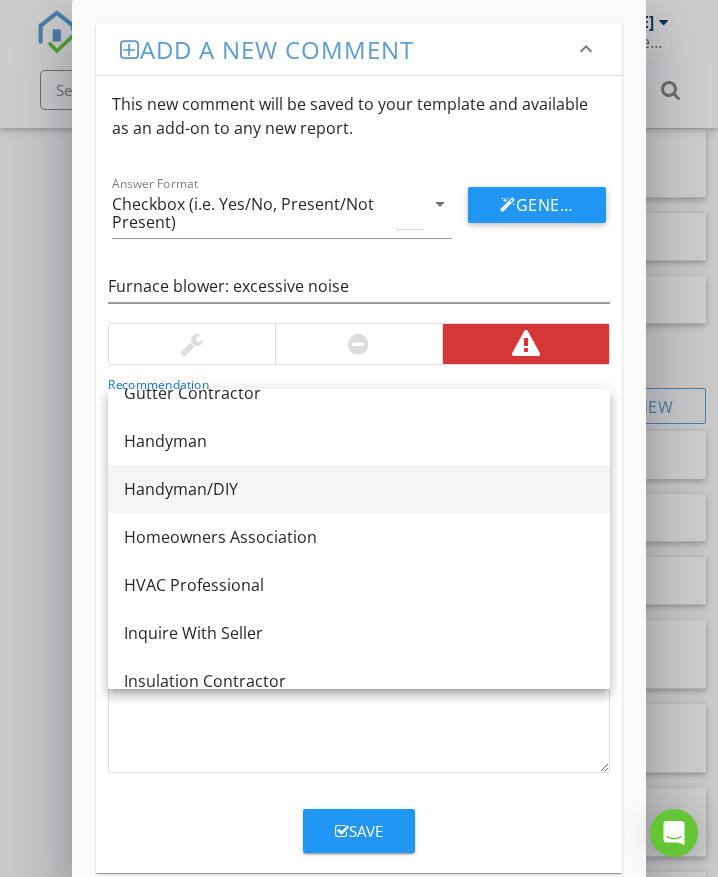
scroll to position [1000, 0]
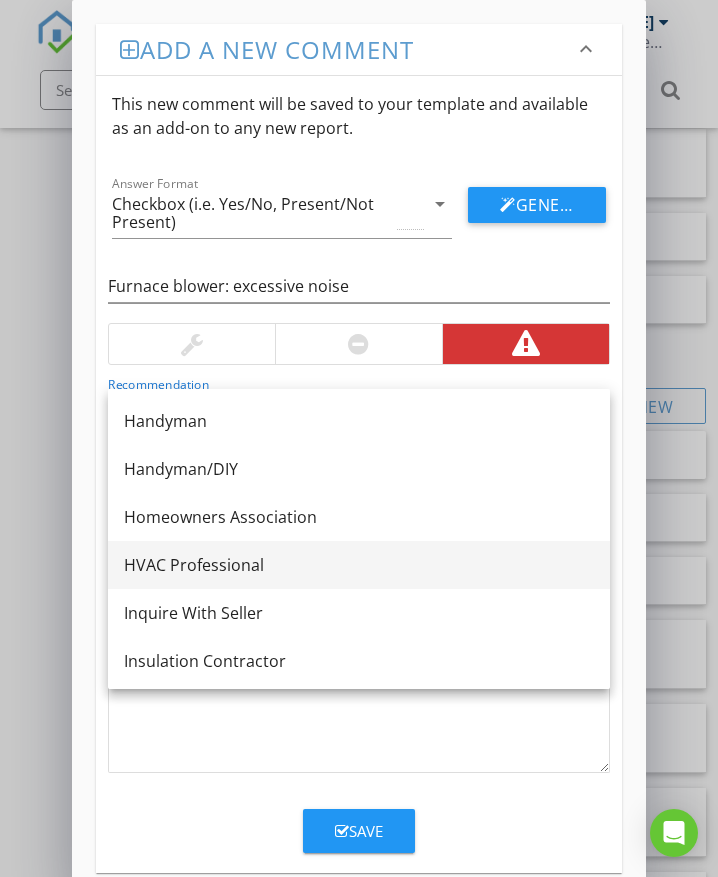
click at [199, 562] on div "HVAC Professional" at bounding box center [359, 565] width 470 height 24
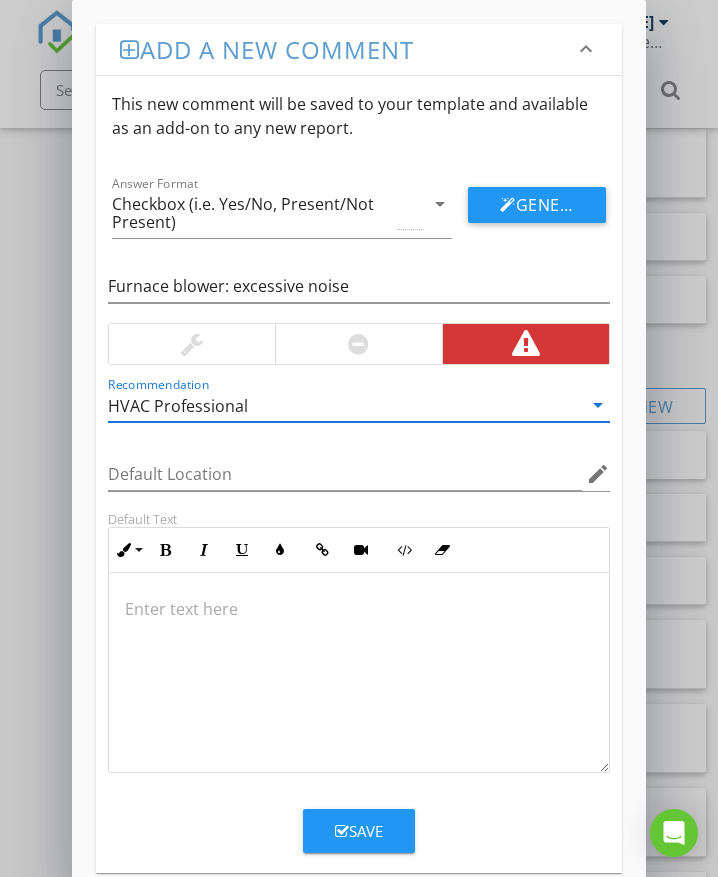
click at [371, 348] on div at bounding box center [358, 344] width 167 height 40
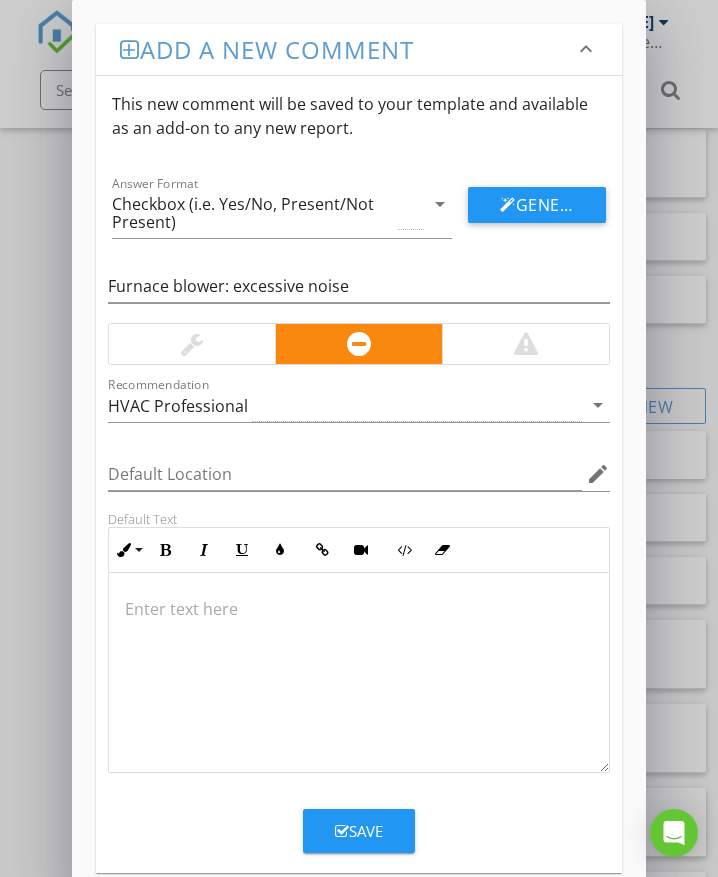
click at [178, 614] on p at bounding box center [359, 609] width 468 height 24
type textarea "<p>The furnace blower made excessive or unusual noise. It should be serviced by…"
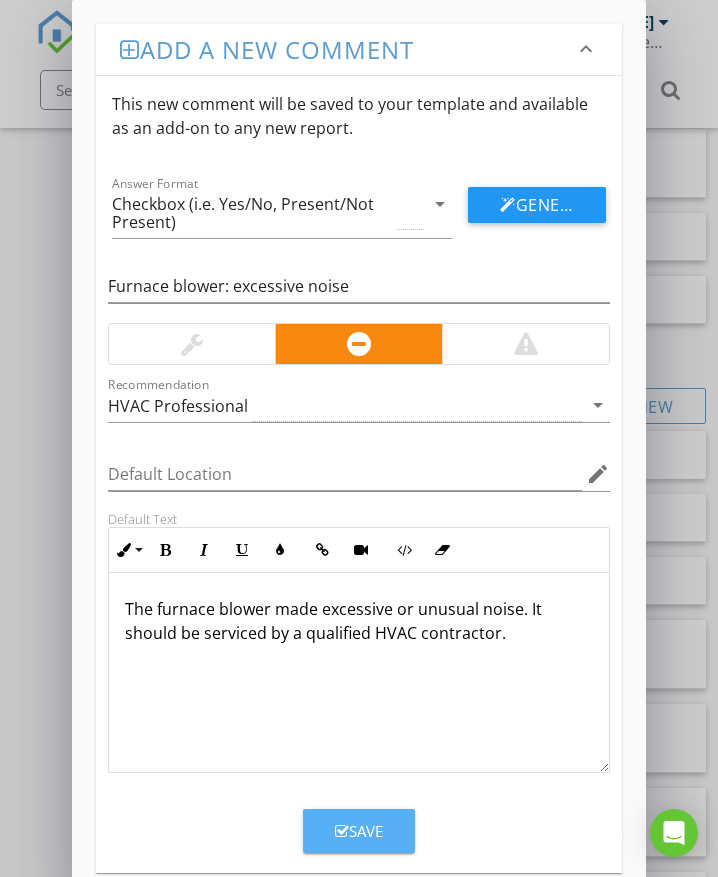
click at [346, 824] on icon "button" at bounding box center [342, 831] width 14 height 15
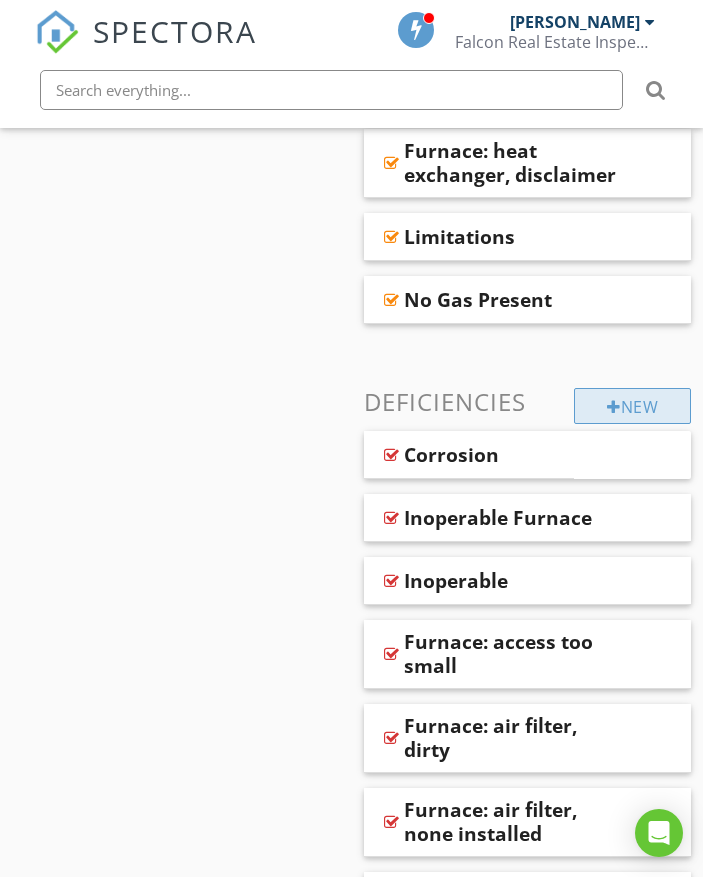
click at [609, 399] on div at bounding box center [614, 407] width 14 height 16
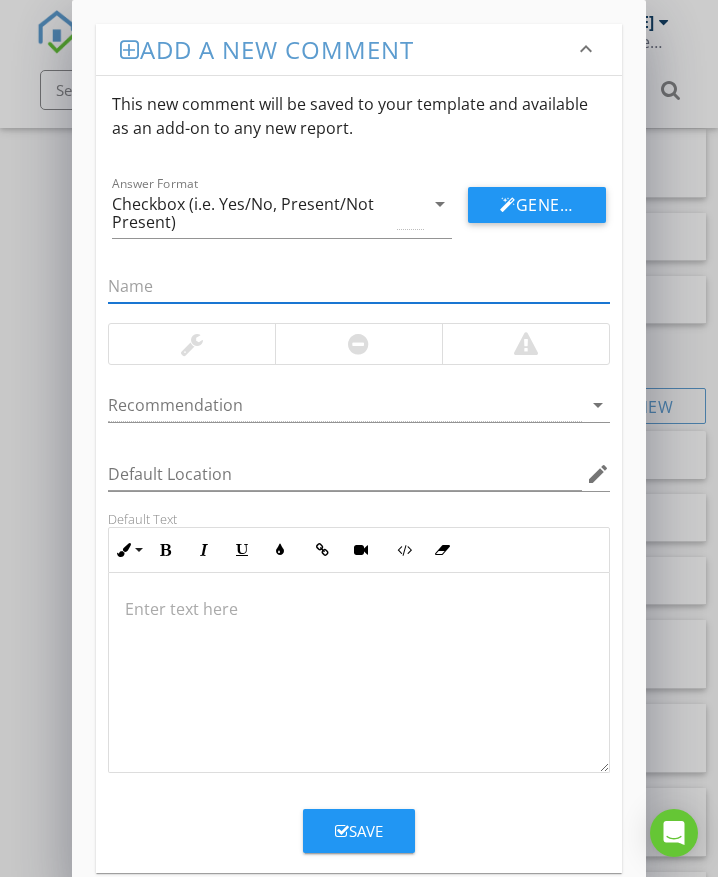
click at [236, 294] on input "text" at bounding box center [359, 286] width 502 height 33
type input "Furnace: clearance to combustibles, B-vent, less than 1""
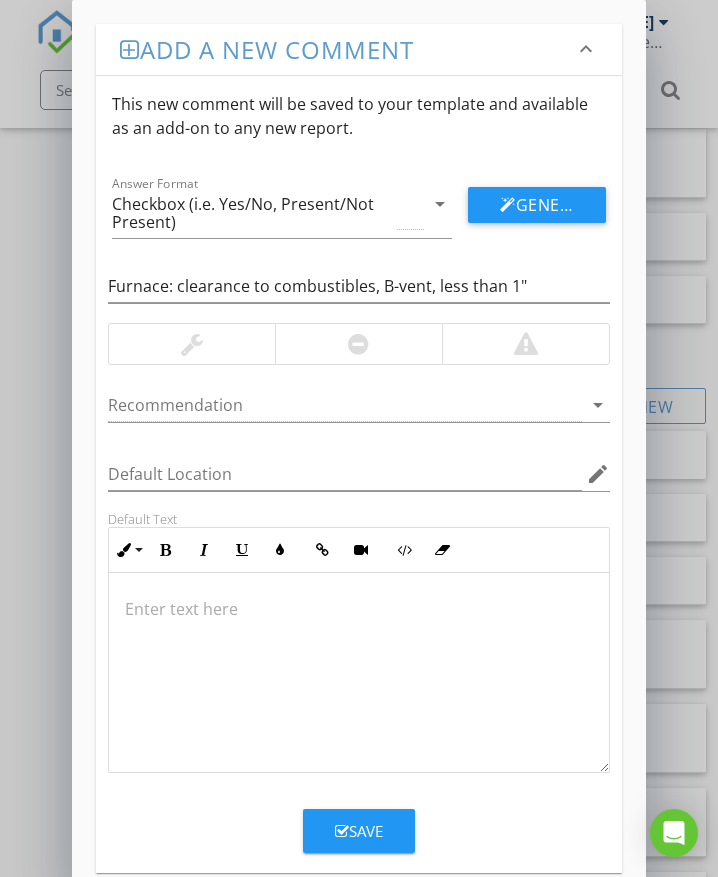
click at [477, 344] on div at bounding box center [525, 344] width 167 height 40
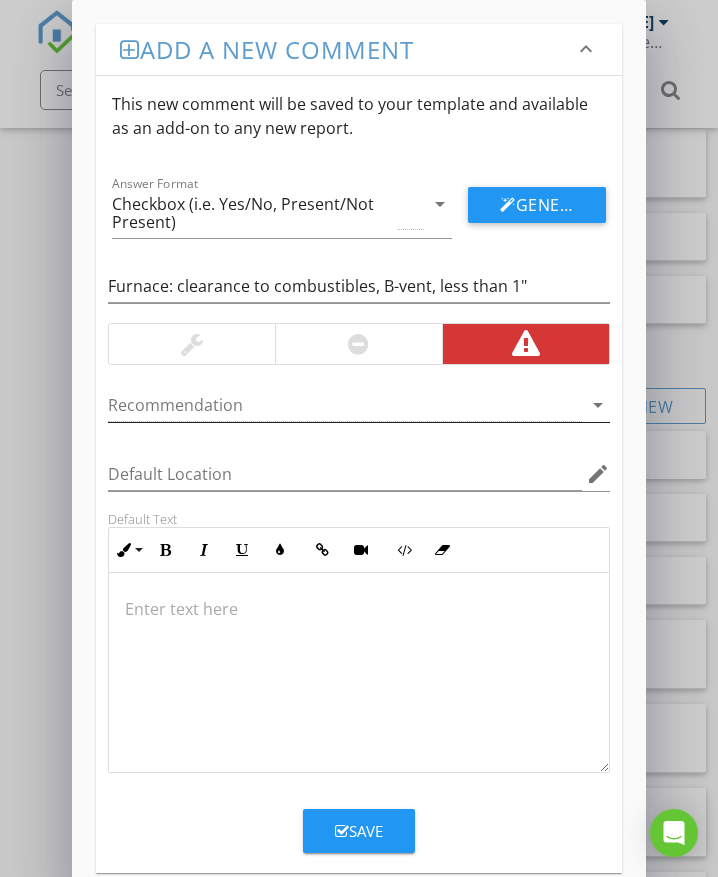
click at [232, 403] on div at bounding box center [345, 405] width 474 height 33
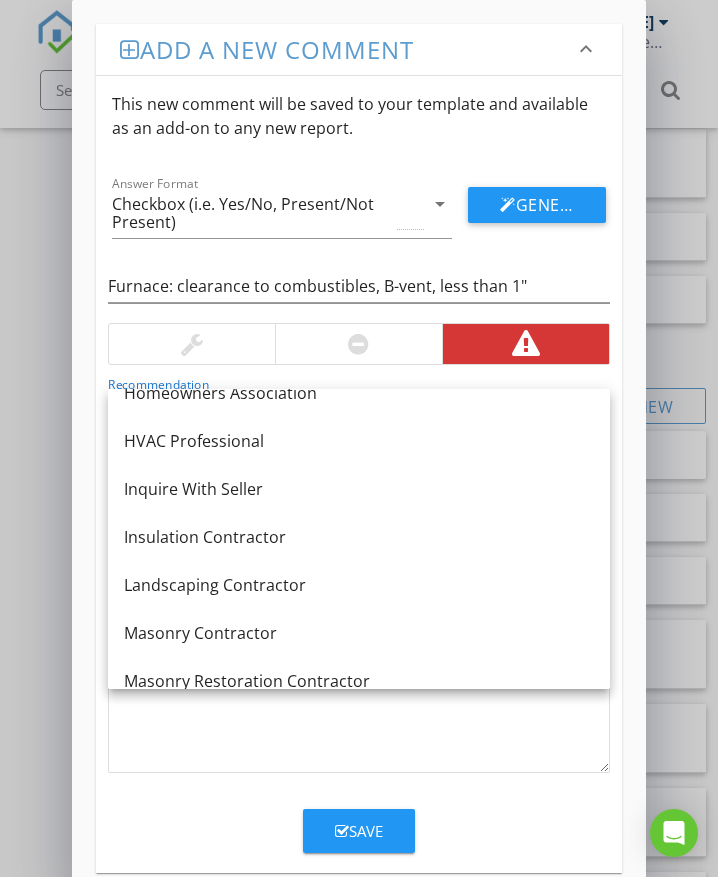
scroll to position [1160, 0]
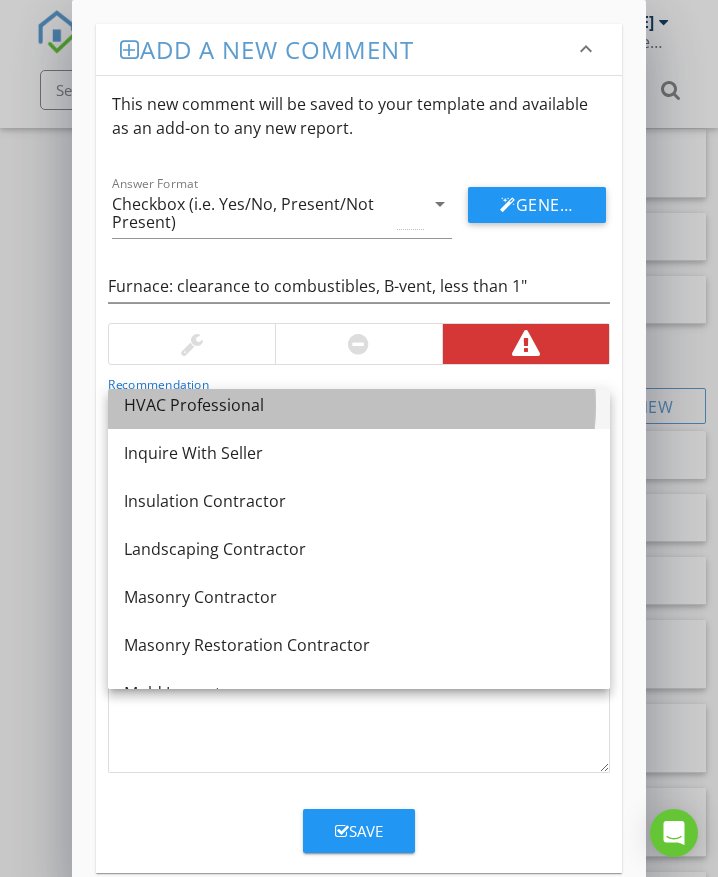
click at [234, 410] on div "HVAC Professional" at bounding box center [359, 405] width 470 height 24
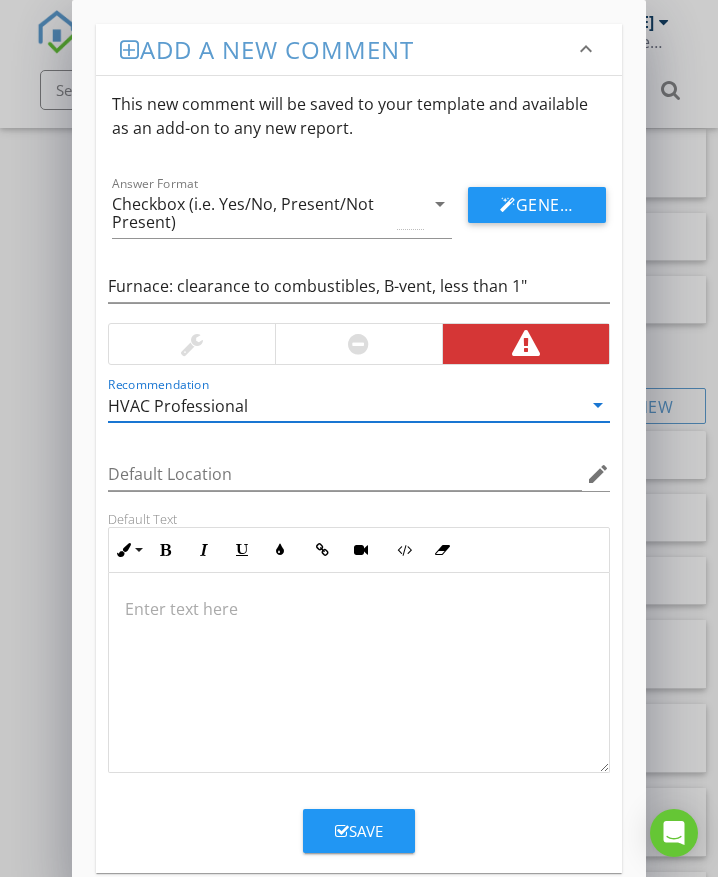
click at [175, 621] on div at bounding box center [359, 673] width 500 height 200
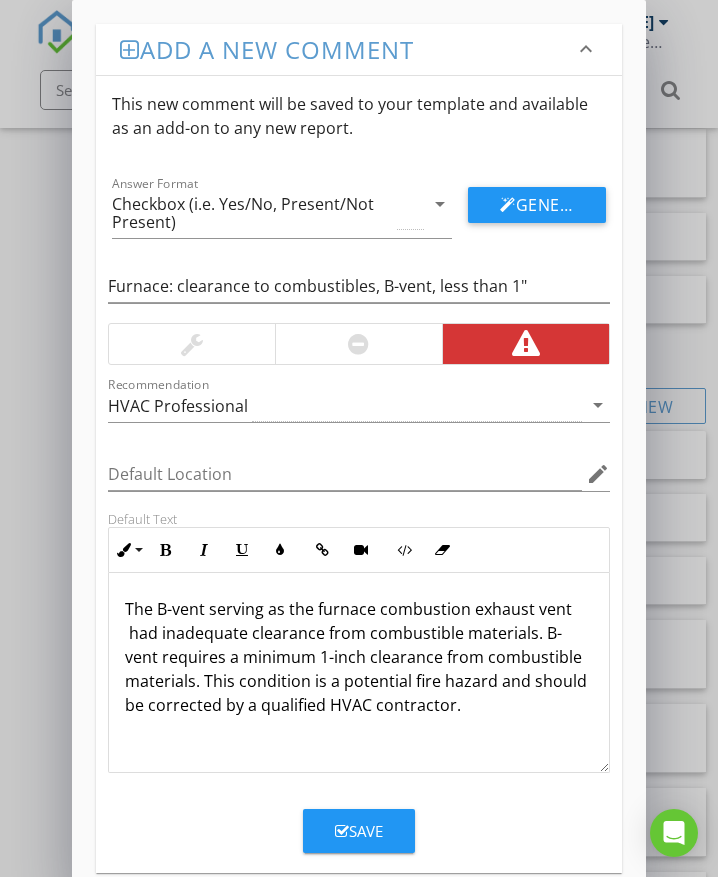
click at [365, 824] on div "Save" at bounding box center [359, 831] width 48 height 23
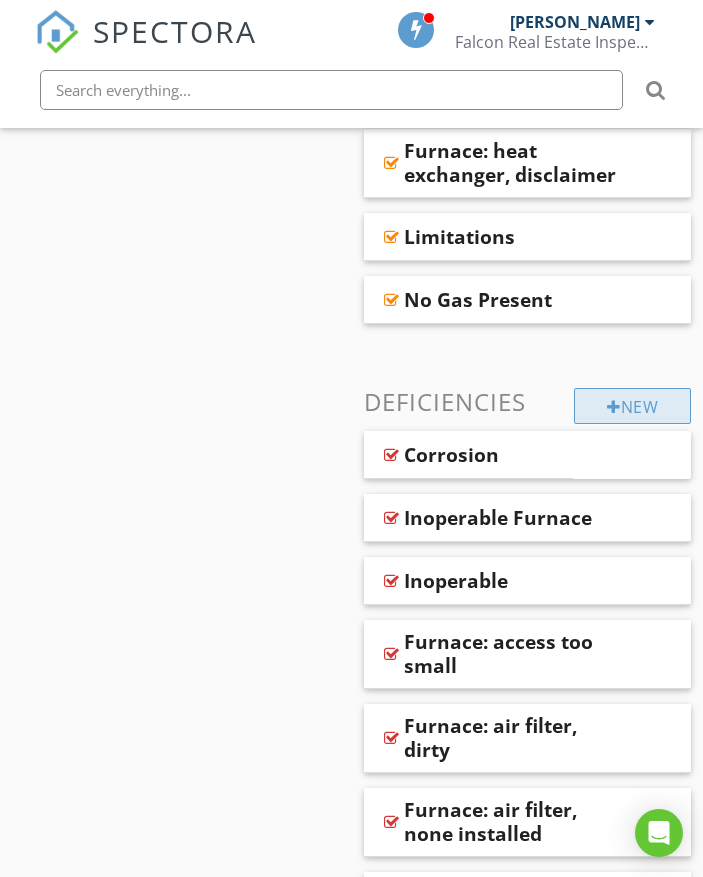
click at [649, 388] on div "New" at bounding box center [632, 406] width 117 height 36
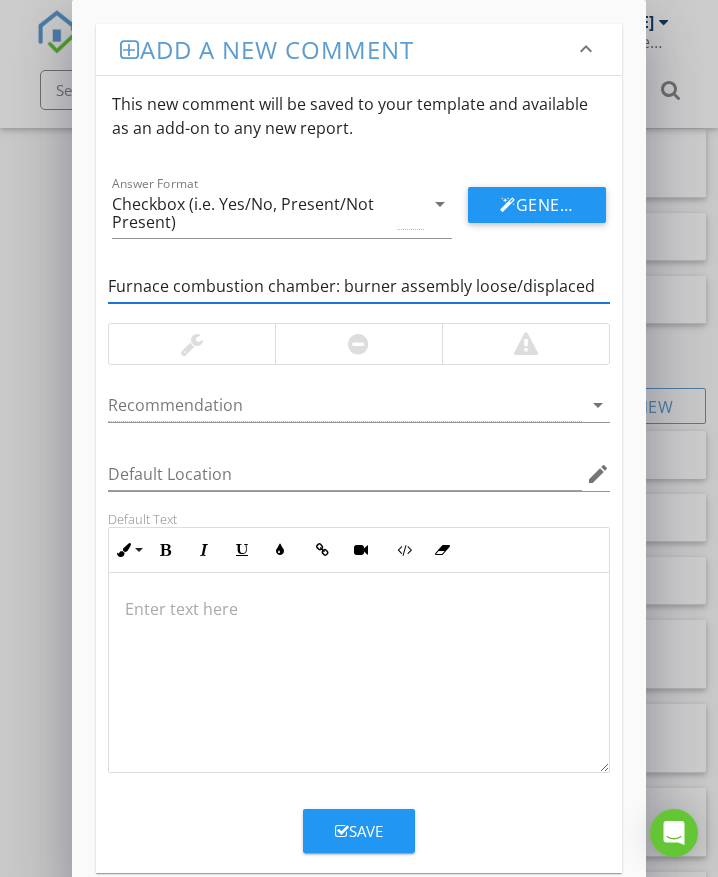
type input "Furnace combustion chamber: burner assembly loose/displaced"
click at [370, 340] on div at bounding box center [358, 344] width 167 height 40
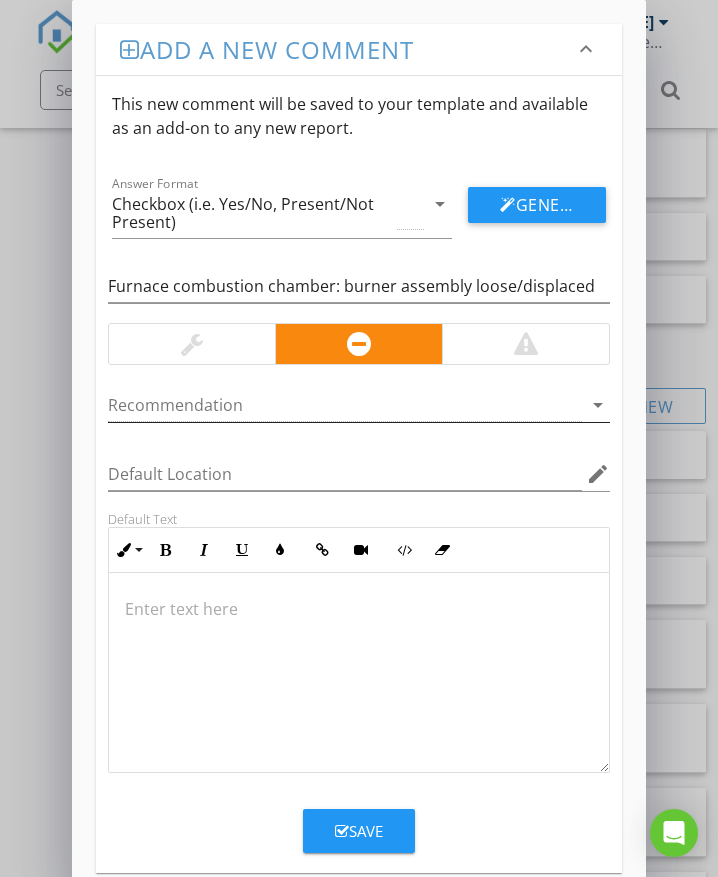
click at [193, 410] on div at bounding box center [345, 405] width 474 height 33
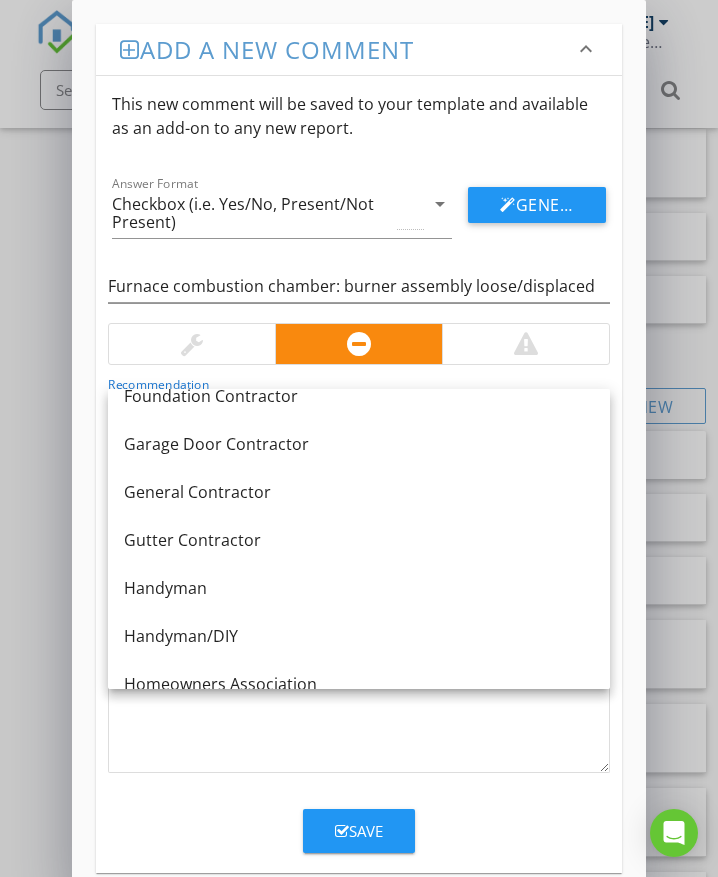
scroll to position [900, 0]
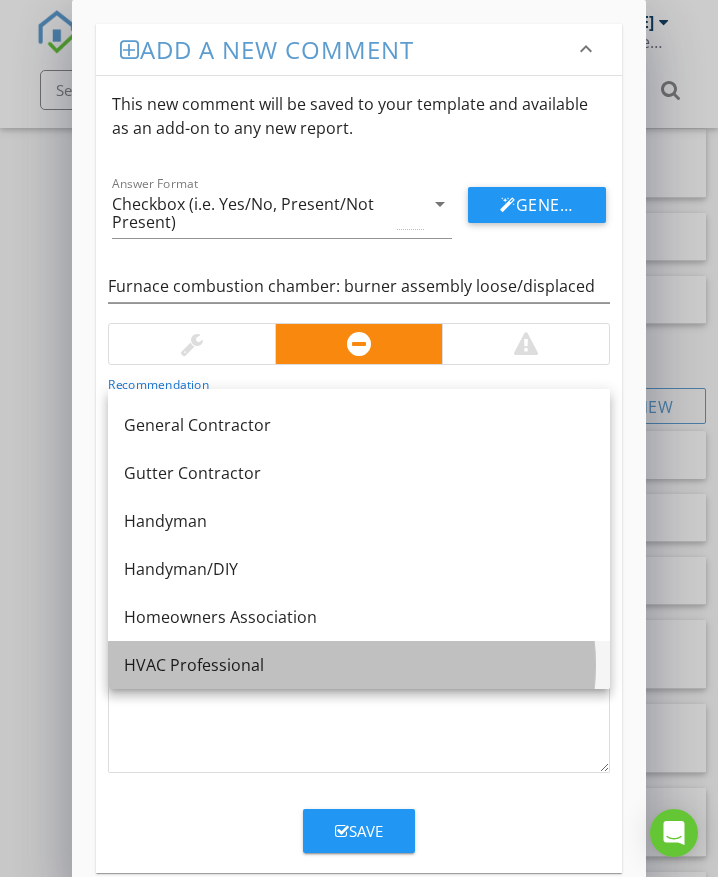
click at [214, 659] on div "HVAC Professional" at bounding box center [359, 665] width 470 height 24
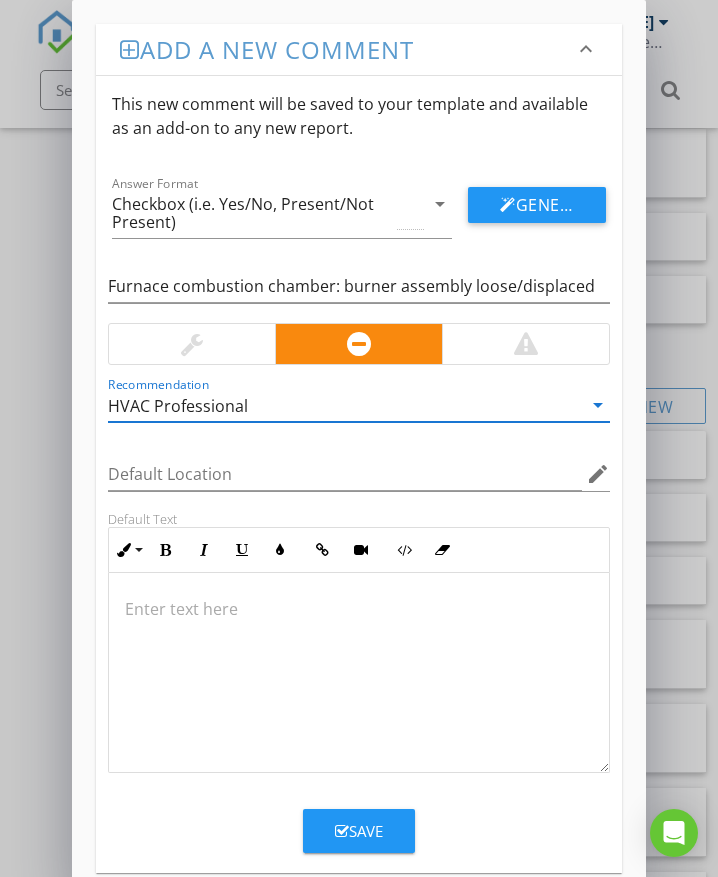
click at [248, 600] on p at bounding box center [359, 609] width 468 height 24
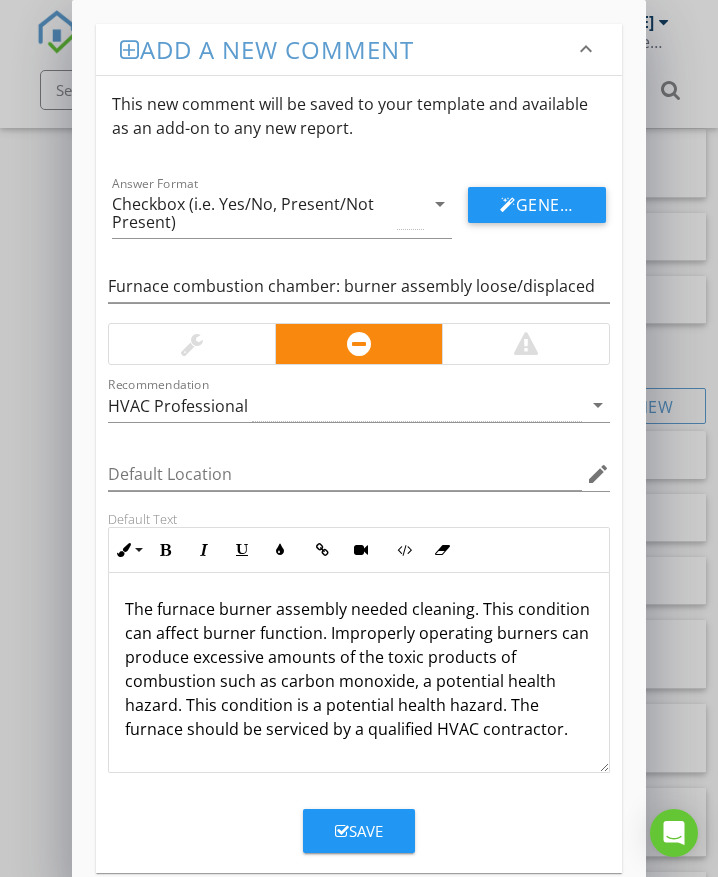
click at [377, 829] on div "Save" at bounding box center [359, 831] width 48 height 23
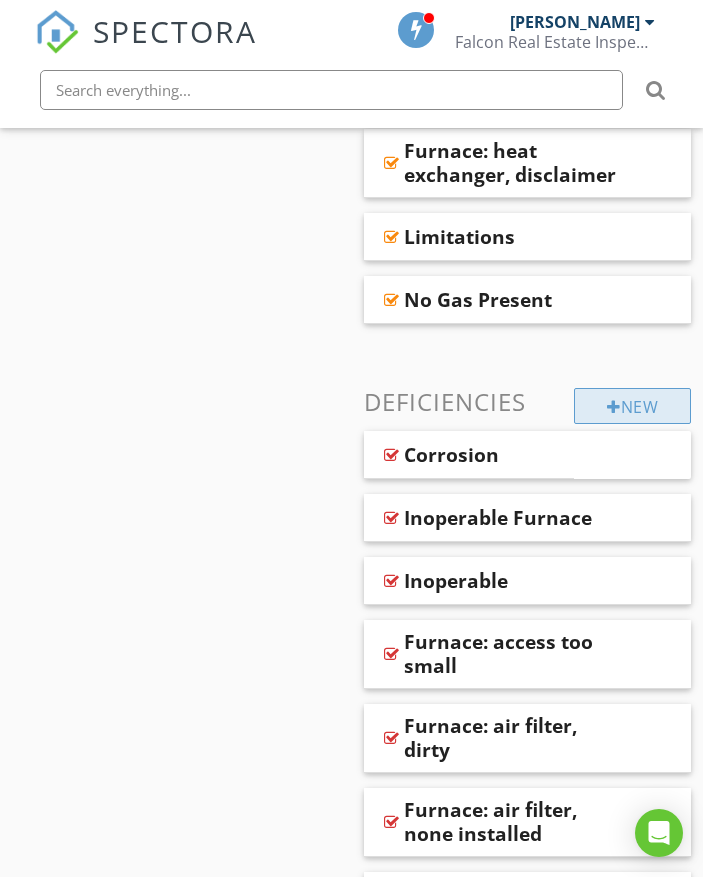
click at [652, 388] on div "New" at bounding box center [632, 406] width 117 height 36
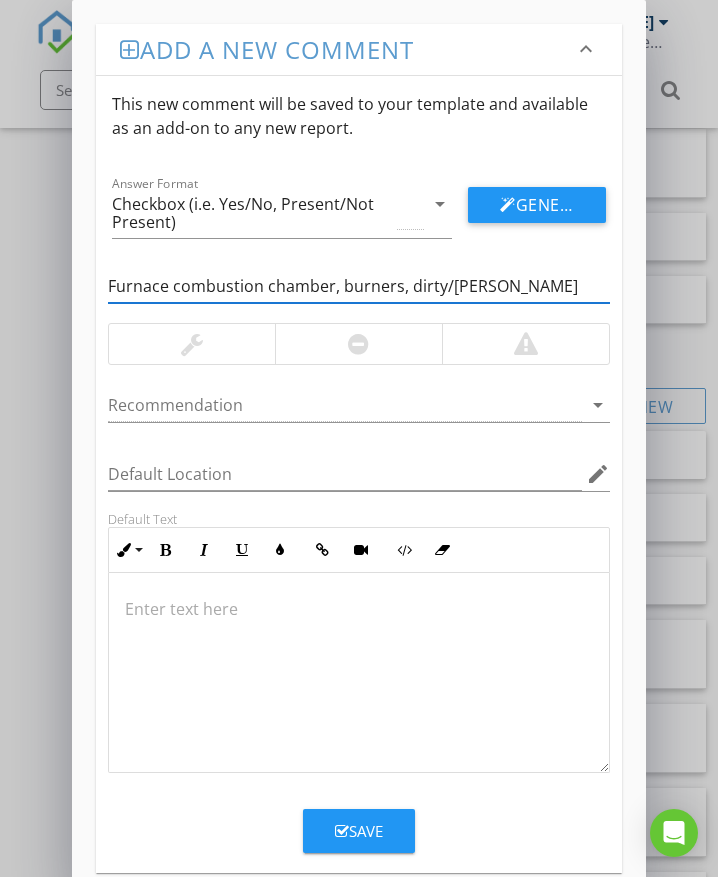
type input "Furnace combustion chamber, burners, dirty/rusty"
click at [322, 346] on div at bounding box center [358, 344] width 167 height 40
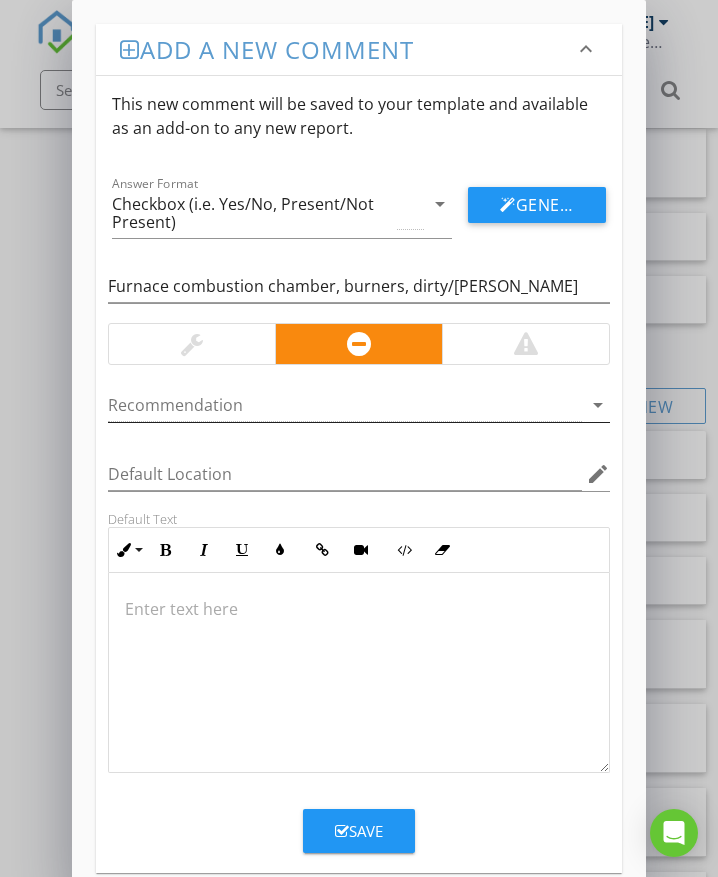
click at [235, 405] on div at bounding box center [345, 405] width 474 height 33
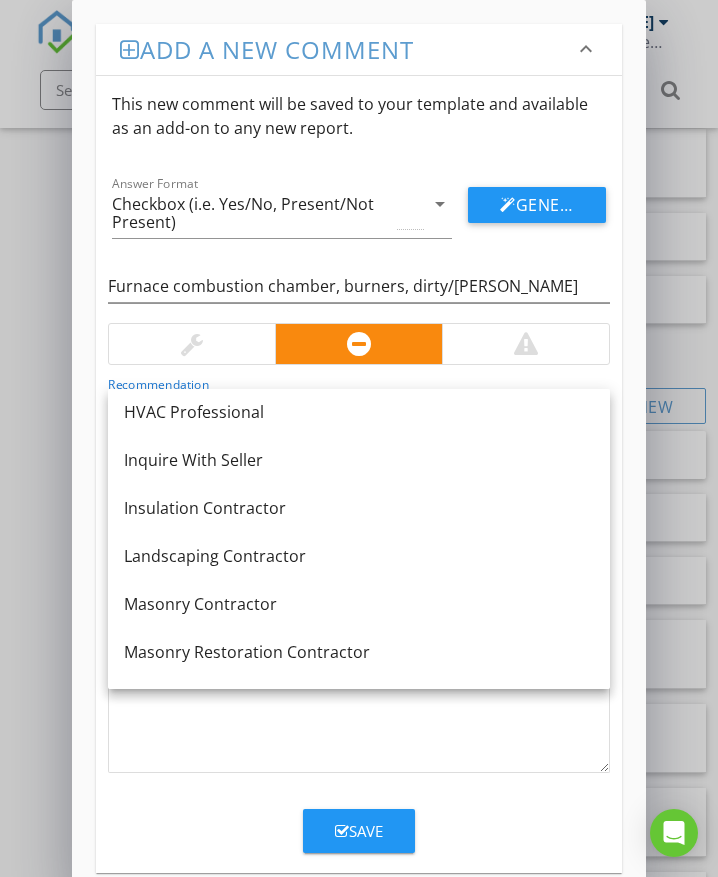
scroll to position [1160, 0]
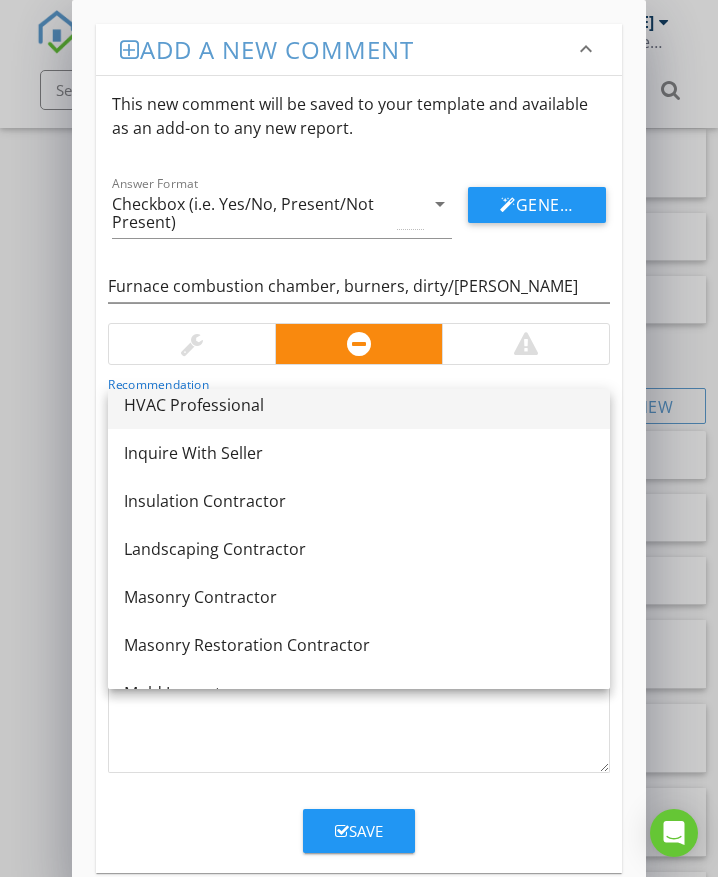
click at [226, 411] on div "HVAC Professional" at bounding box center [359, 405] width 470 height 24
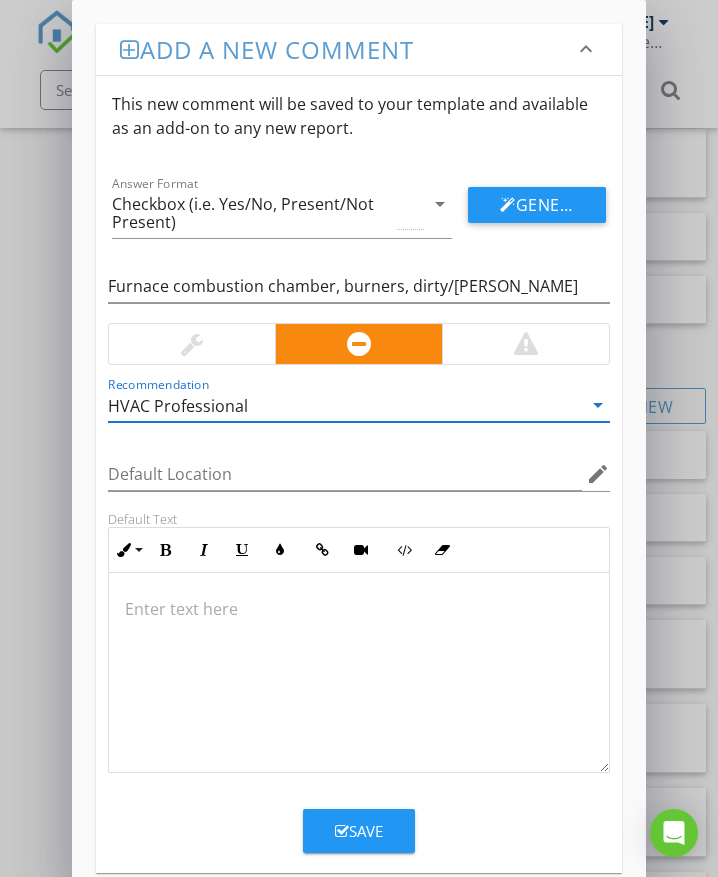
click at [184, 599] on p at bounding box center [359, 609] width 468 height 24
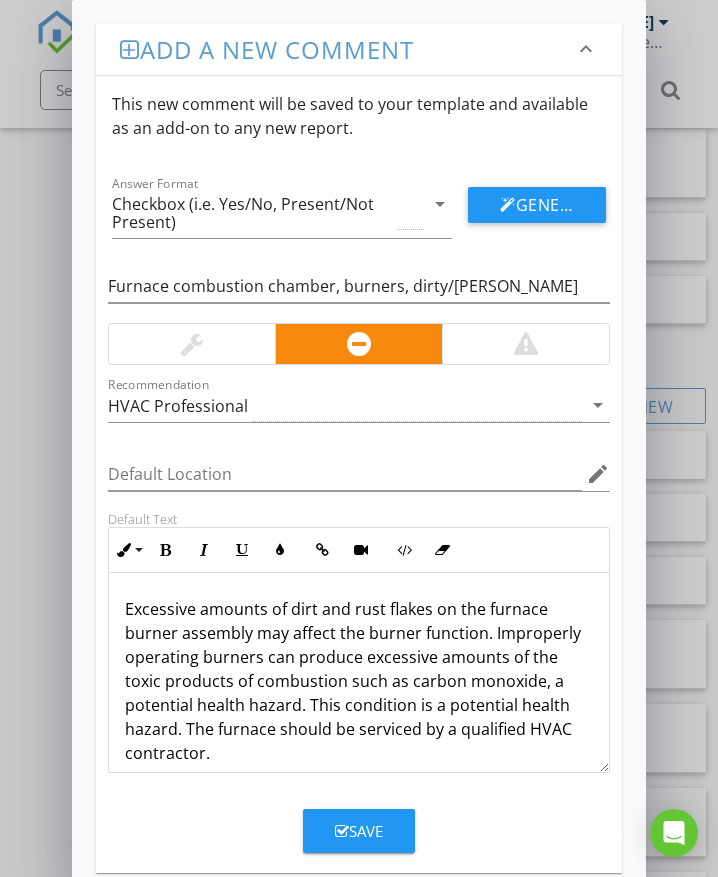
click at [370, 835] on div "Save" at bounding box center [359, 831] width 48 height 23
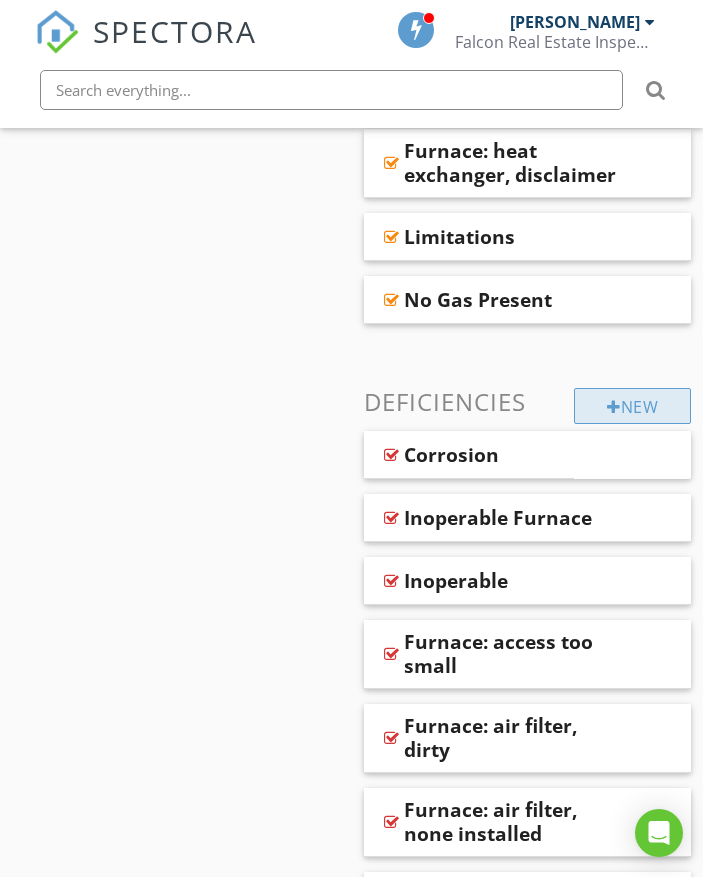
click at [588, 393] on div "New" at bounding box center [632, 406] width 117 height 36
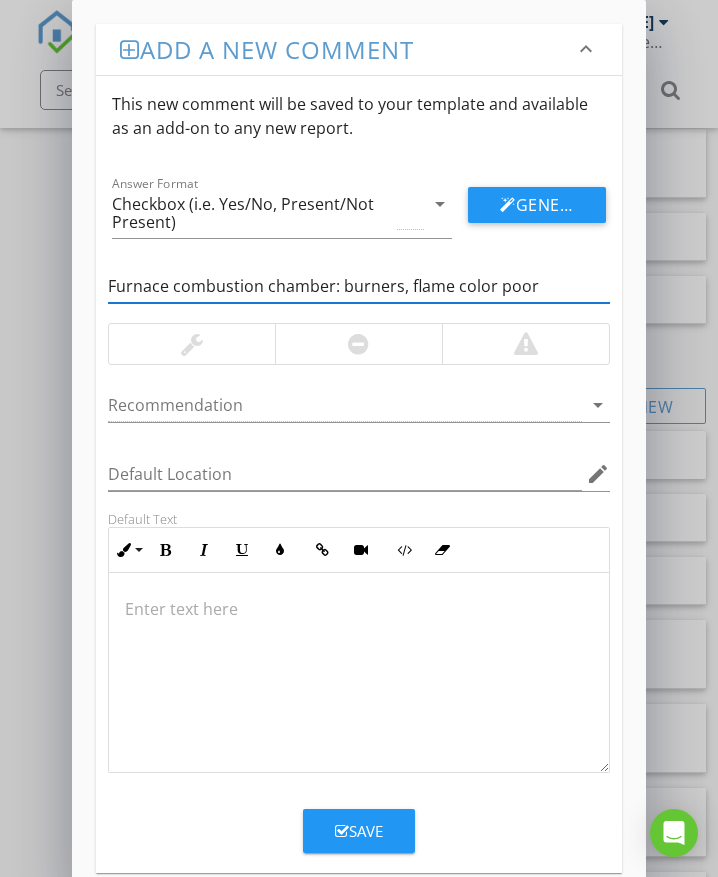
type input "Furnace combustion chamber: burners, flame color poor"
drag, startPoint x: 378, startPoint y: 347, endPoint x: 369, endPoint y: 357, distance: 13.5
click at [378, 347] on div at bounding box center [358, 344] width 167 height 40
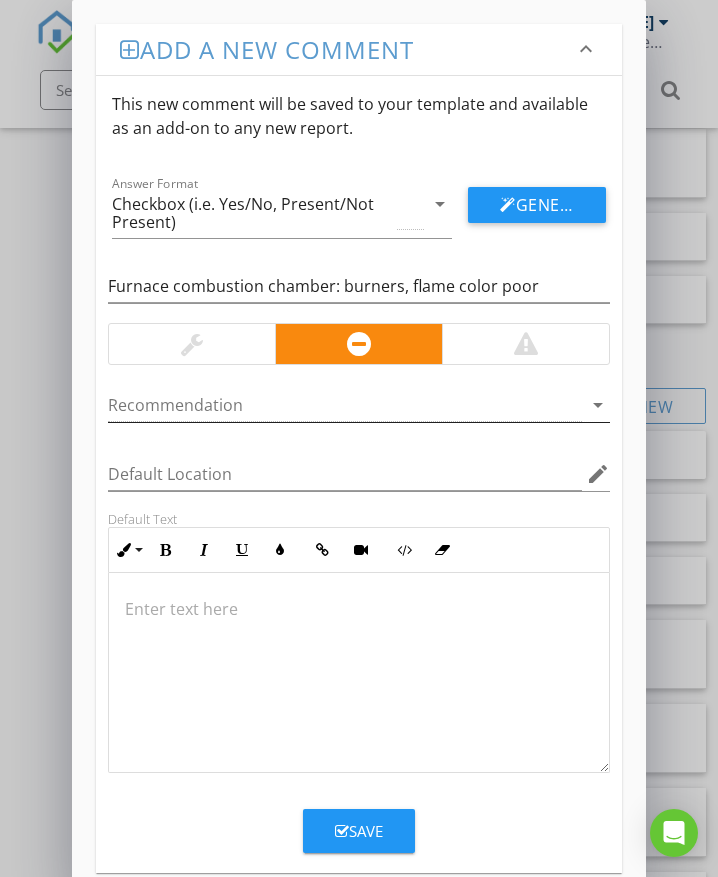
click at [266, 406] on div at bounding box center [345, 405] width 474 height 33
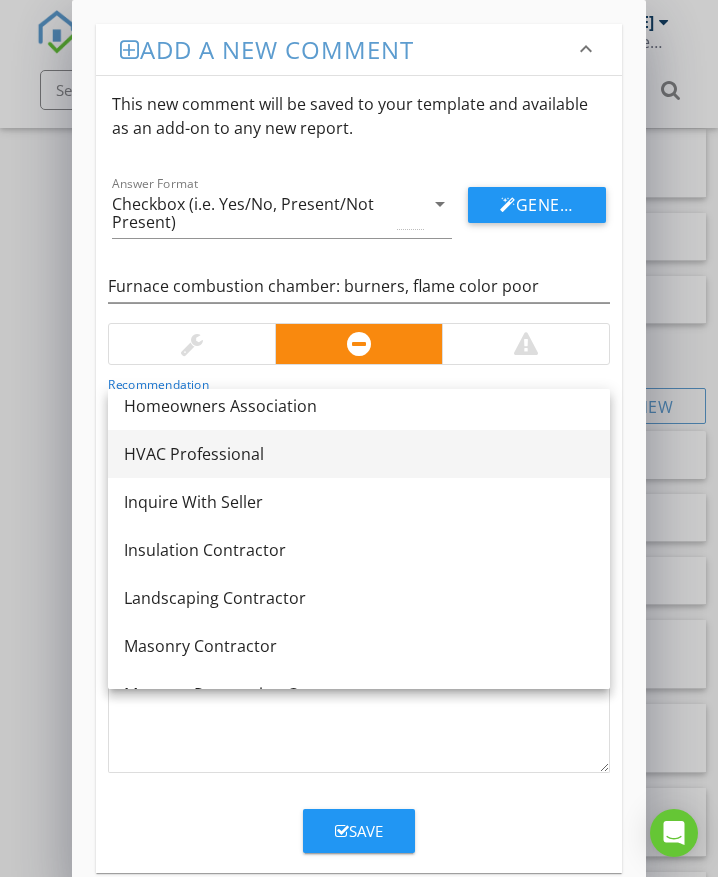
scroll to position [1100, 0]
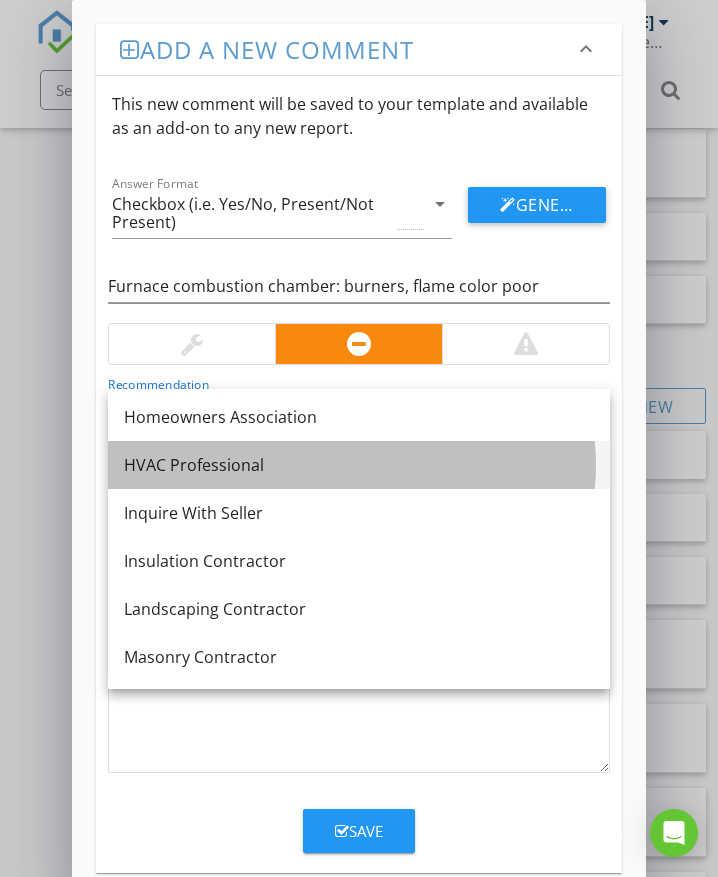
click at [263, 468] on div "HVAC Professional" at bounding box center [359, 465] width 470 height 24
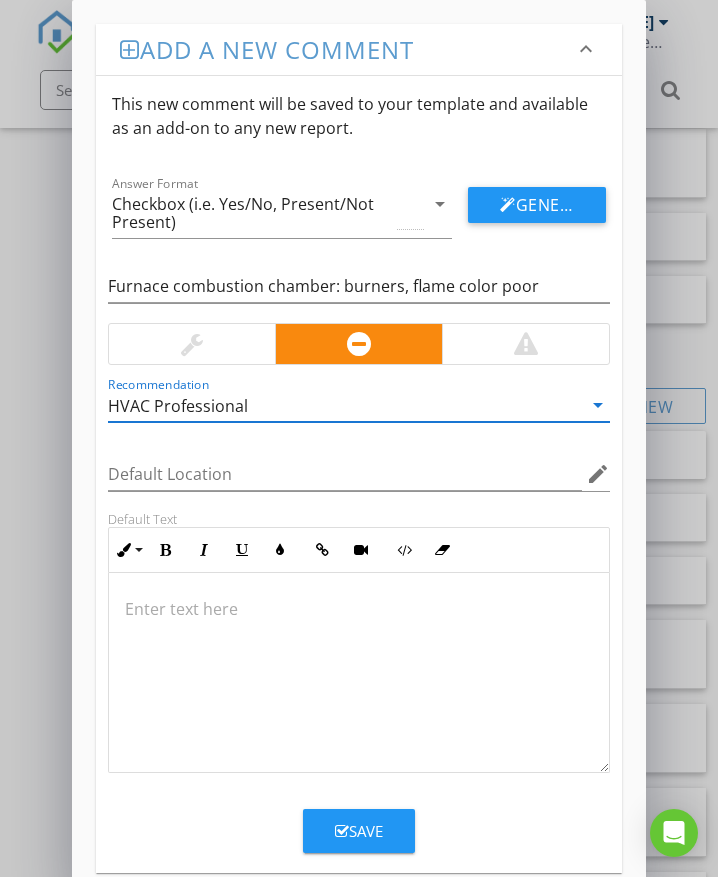
click at [196, 612] on p at bounding box center [359, 609] width 468 height 24
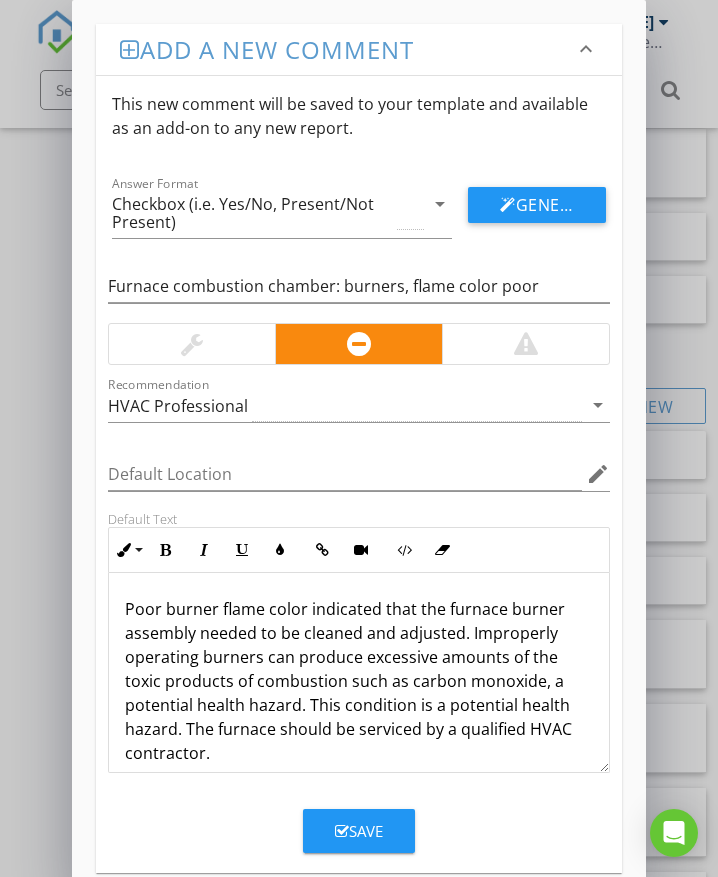
click at [356, 821] on div "Save" at bounding box center [359, 831] width 48 height 23
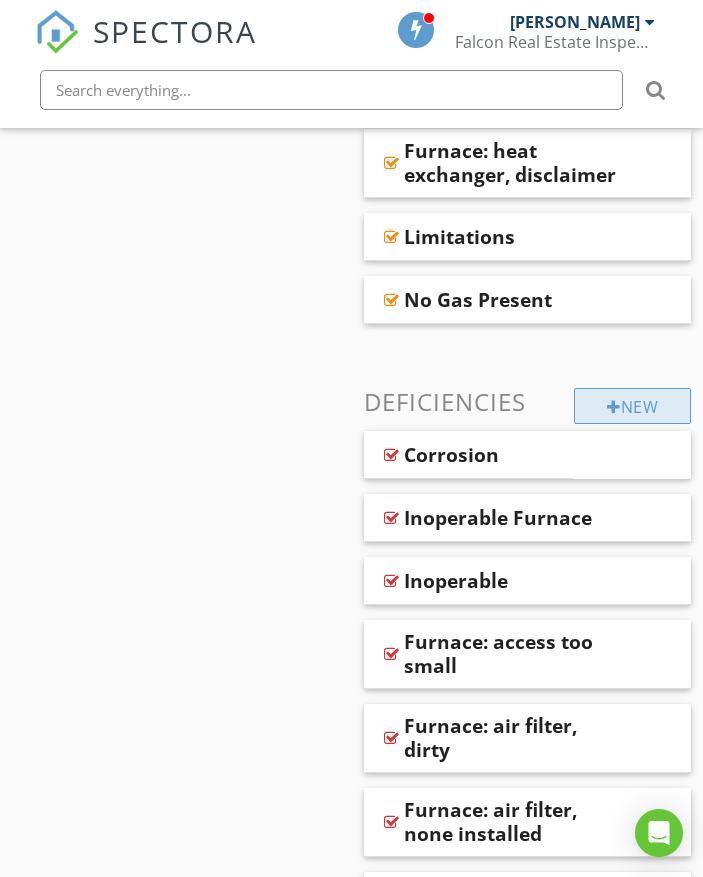
click at [590, 391] on div "New" at bounding box center [632, 406] width 117 height 36
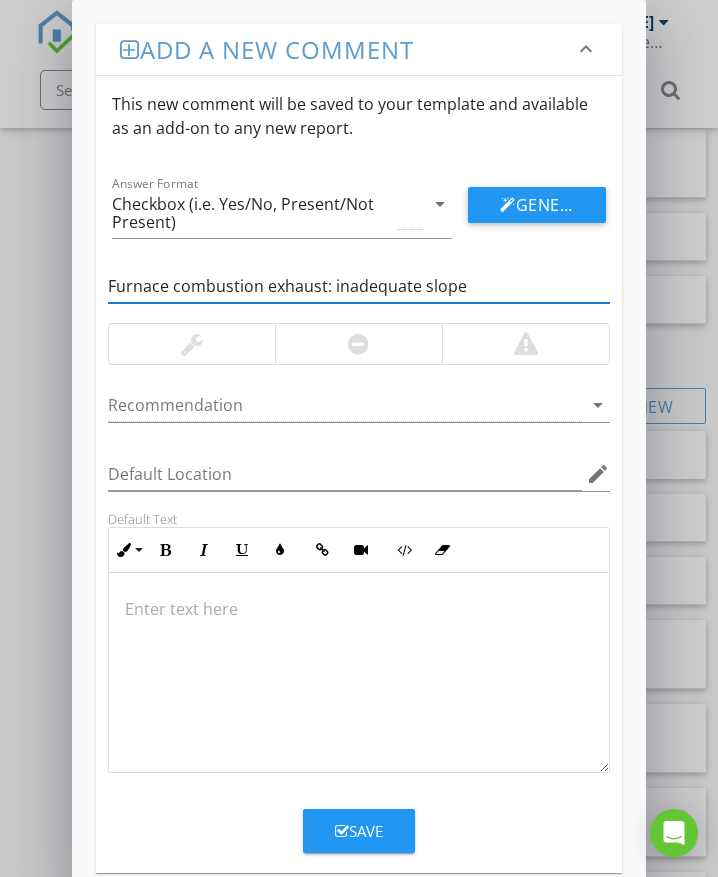
type input "Furnace combustion exhaust: inadequate slope"
click at [356, 345] on div at bounding box center [358, 344] width 21 height 24
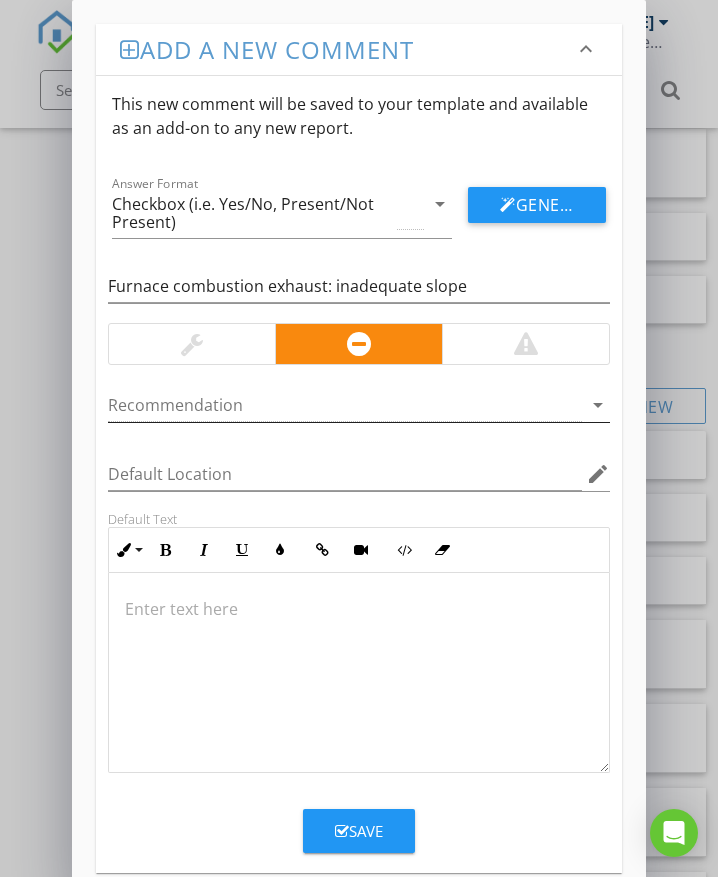
click at [290, 405] on div at bounding box center [345, 405] width 474 height 33
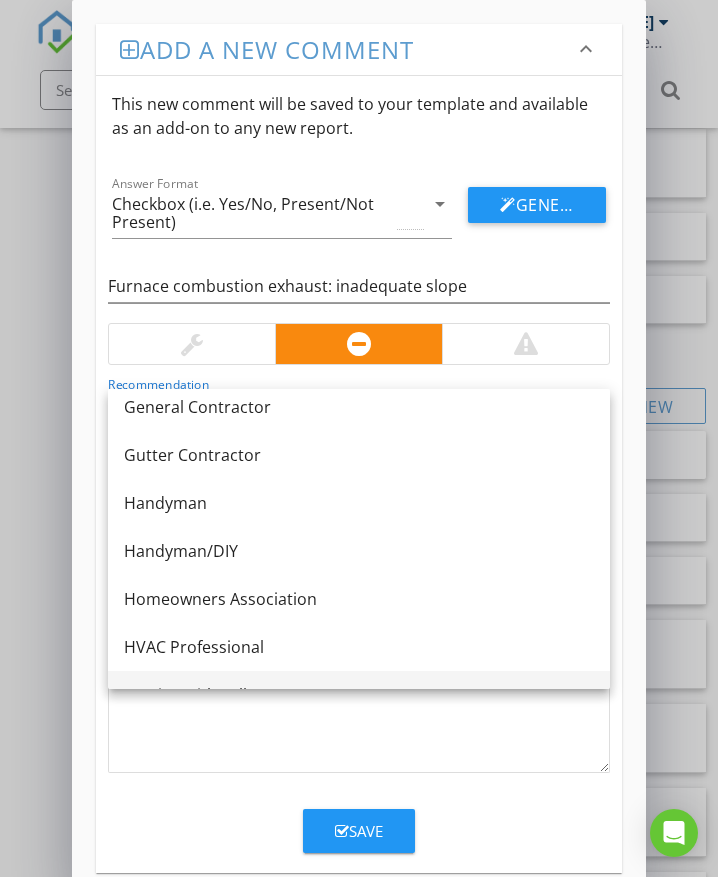
scroll to position [1000, 0]
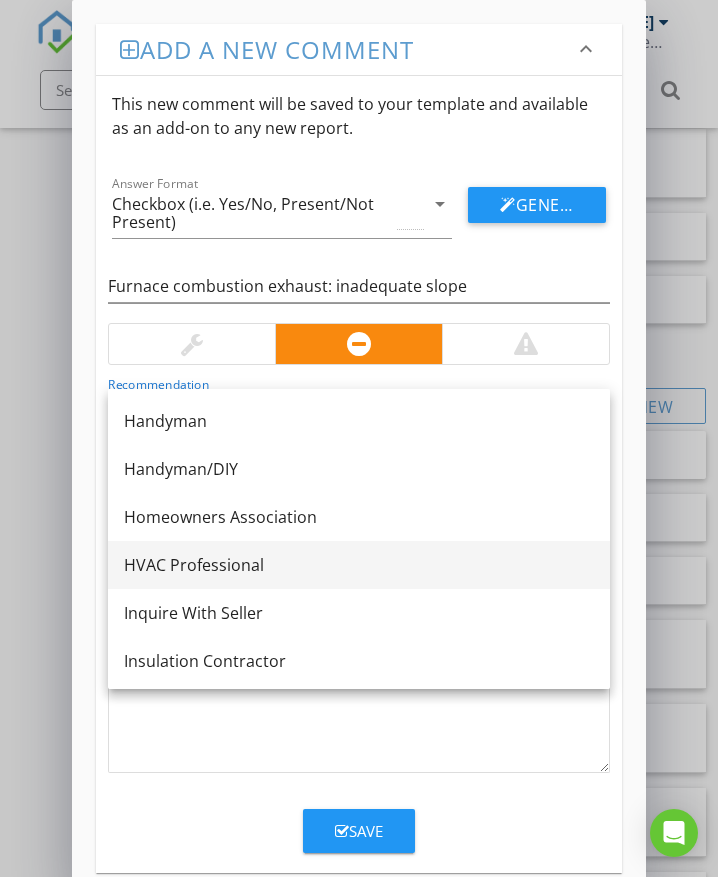
click at [230, 565] on div "HVAC Professional" at bounding box center [359, 565] width 470 height 24
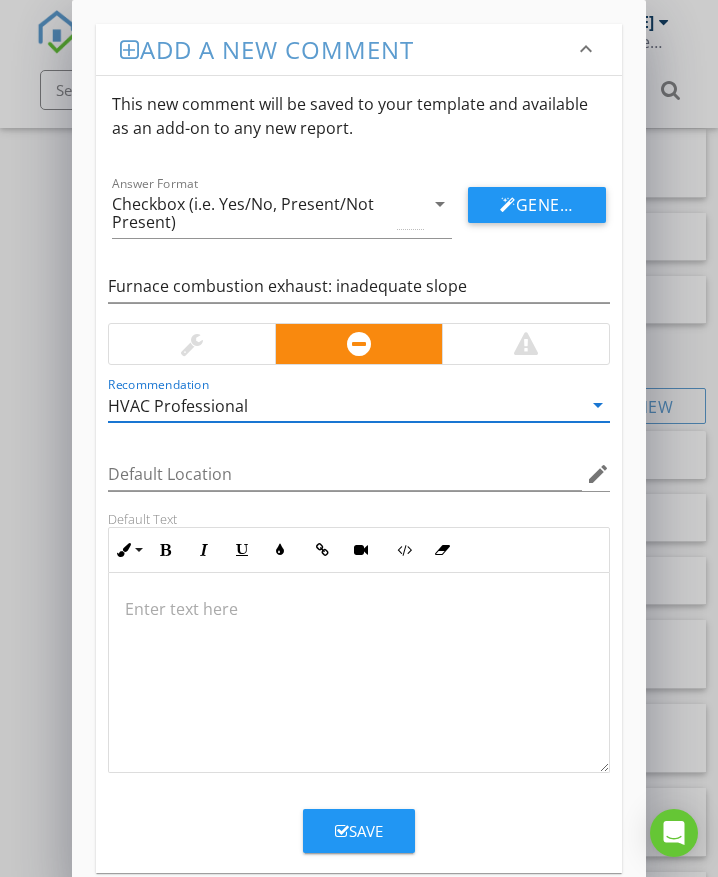
click at [164, 617] on p at bounding box center [359, 609] width 468 height 24
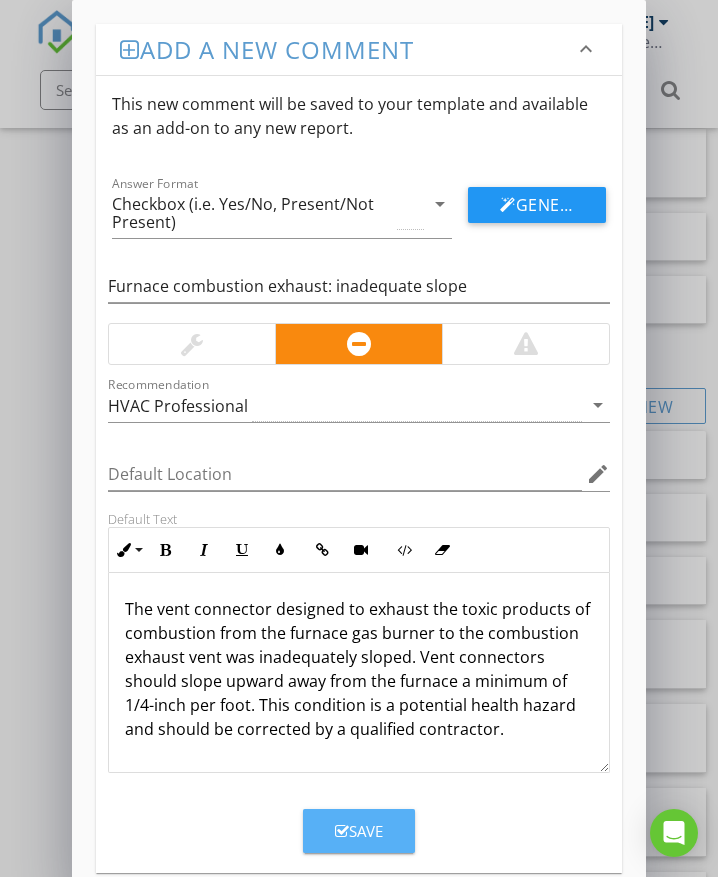
click at [375, 827] on div "Save" at bounding box center [359, 831] width 48 height 23
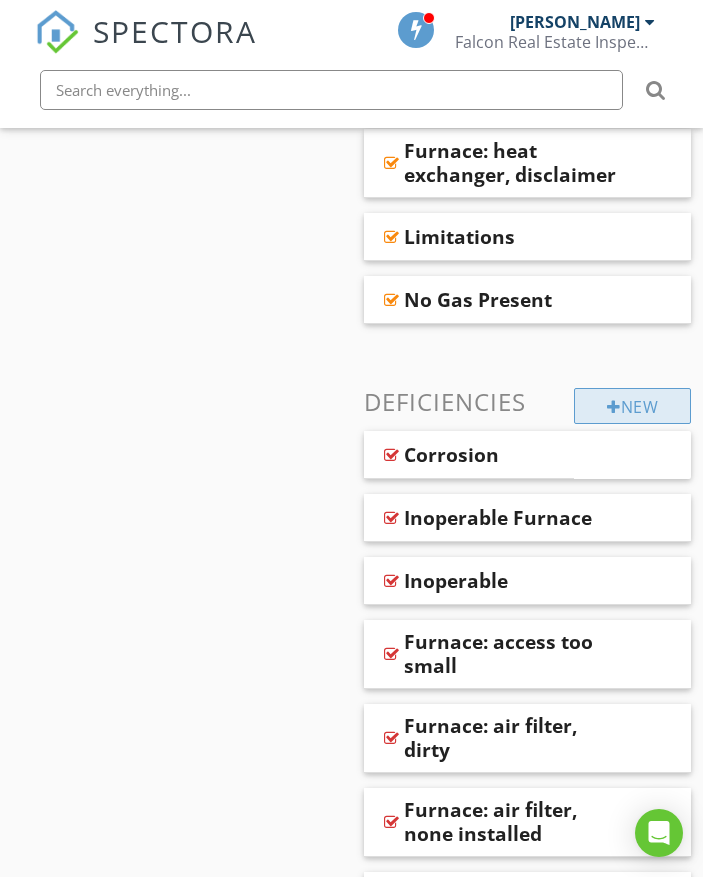
click at [594, 388] on div "New" at bounding box center [632, 406] width 117 height 36
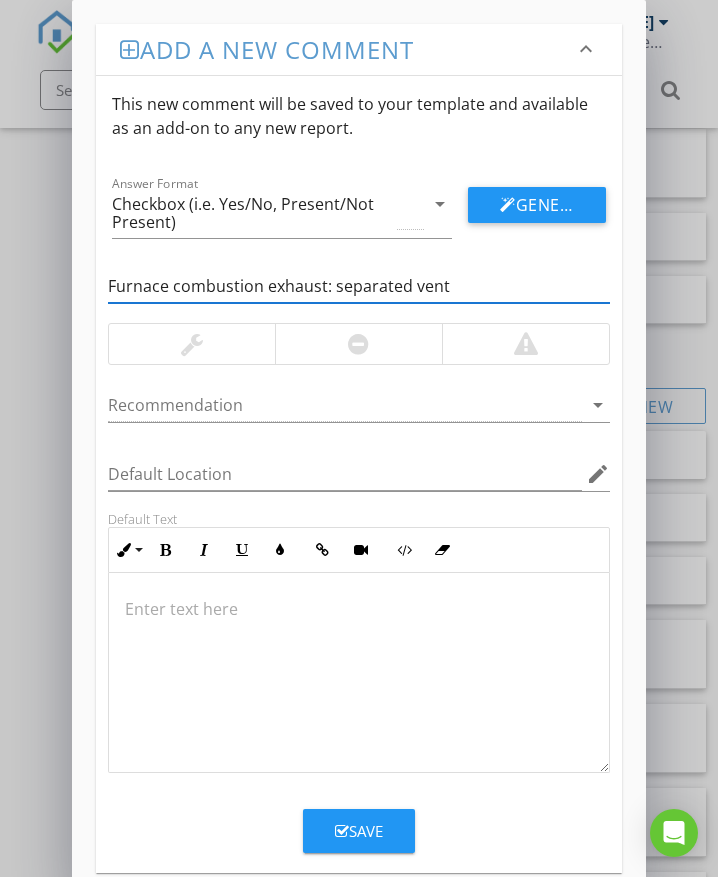
type input "Furnace combustion exhaust: separated vent"
drag, startPoint x: 543, startPoint y: 346, endPoint x: 496, endPoint y: 360, distance: 49.0
click at [543, 346] on div at bounding box center [525, 344] width 167 height 40
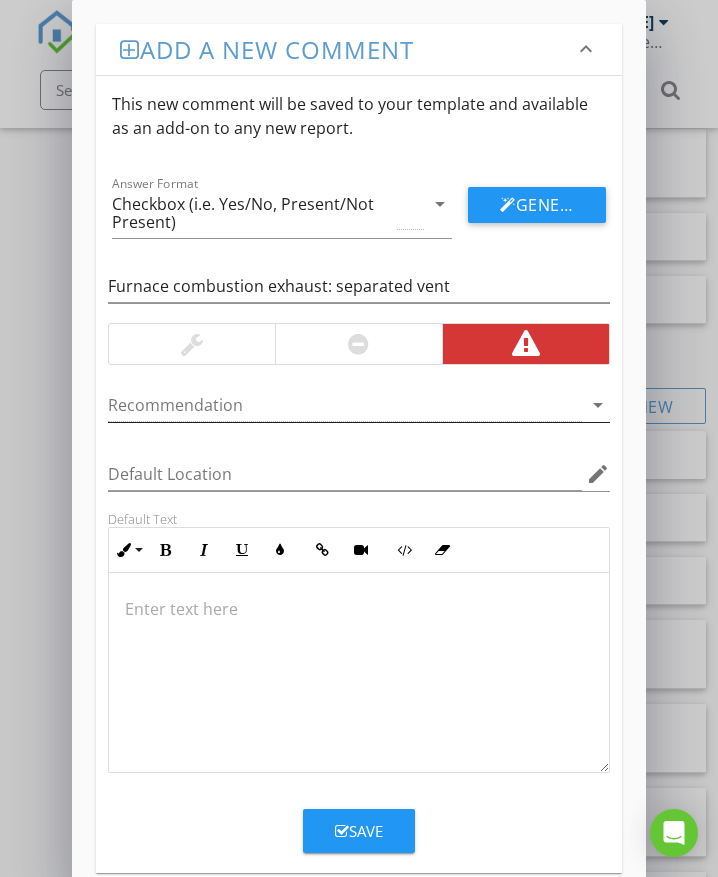
click at [340, 399] on div at bounding box center [345, 405] width 474 height 33
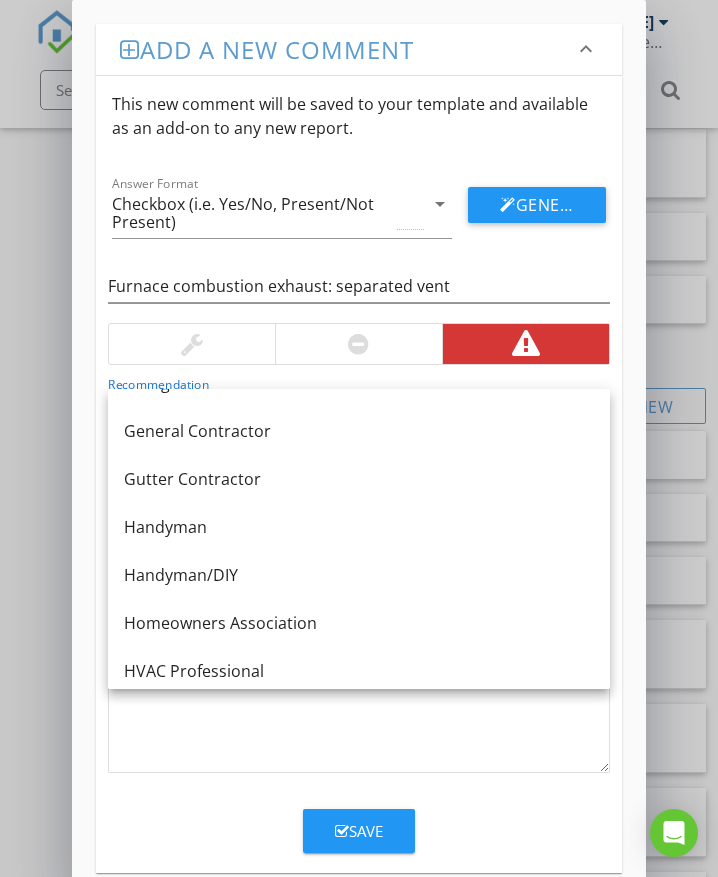
scroll to position [900, 0]
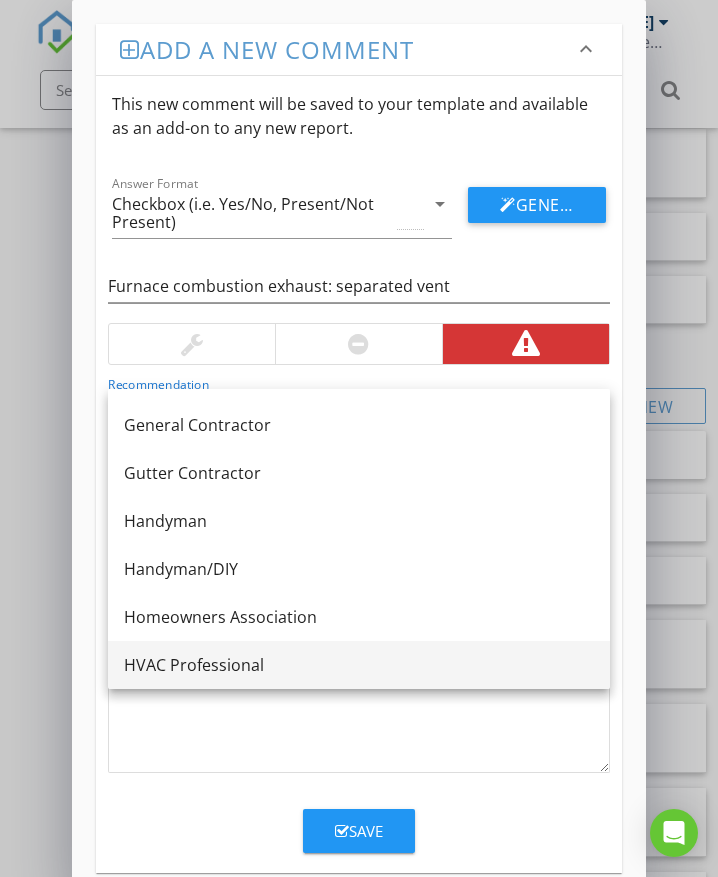
click at [259, 655] on div "HVAC Professional" at bounding box center [359, 665] width 470 height 24
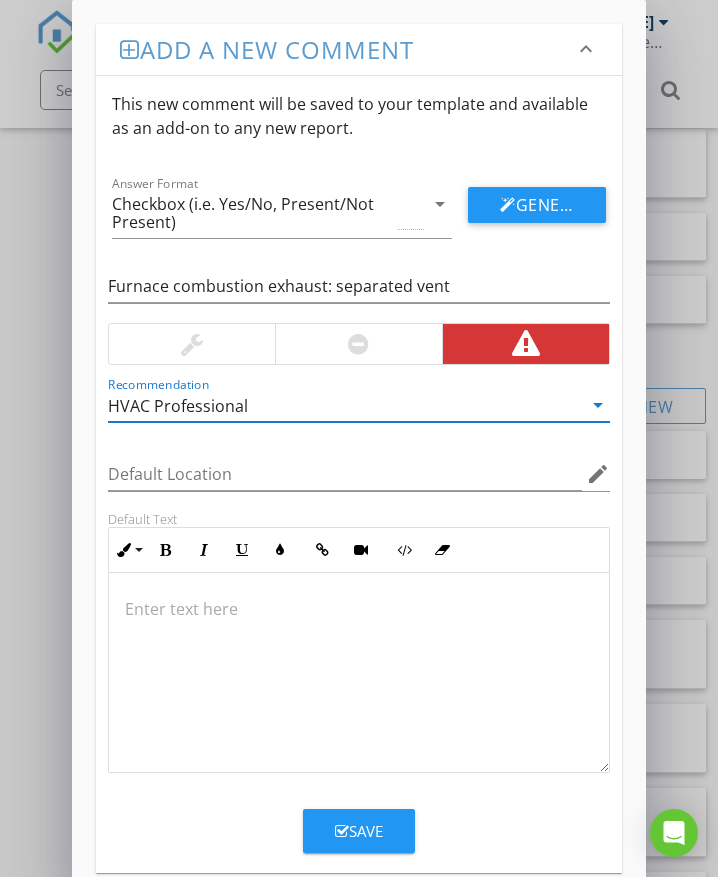
click at [180, 602] on p at bounding box center [359, 609] width 468 height 24
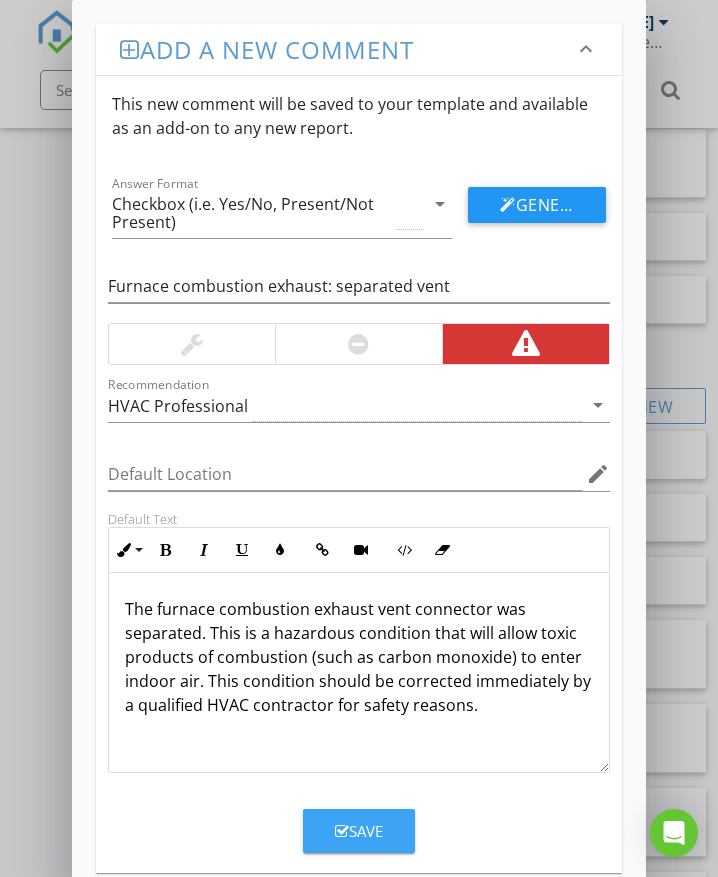
click at [347, 825] on icon "button" at bounding box center [342, 831] width 14 height 15
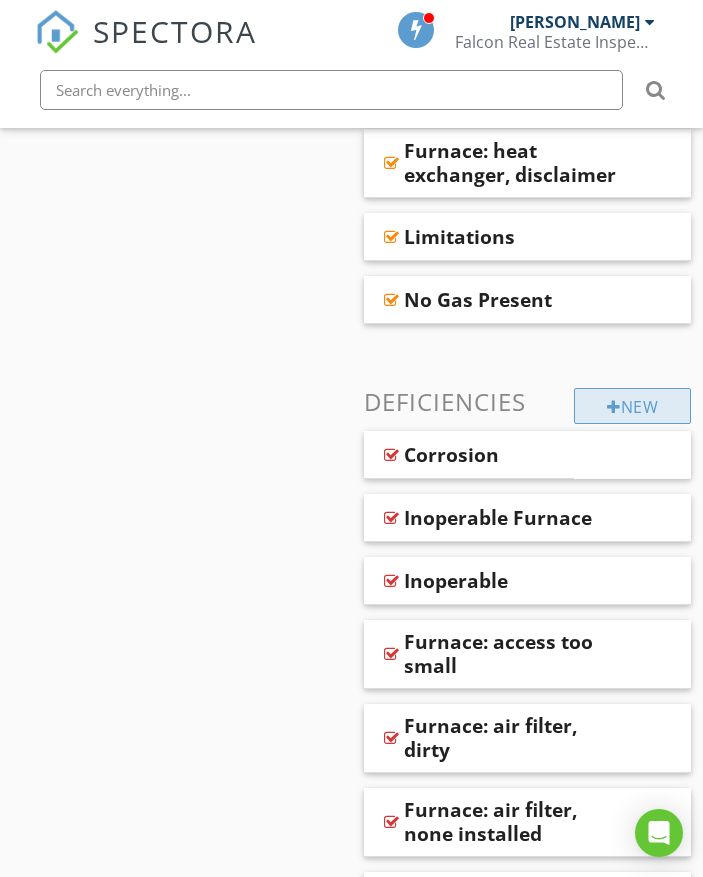
click at [612, 399] on div at bounding box center [614, 407] width 14 height 16
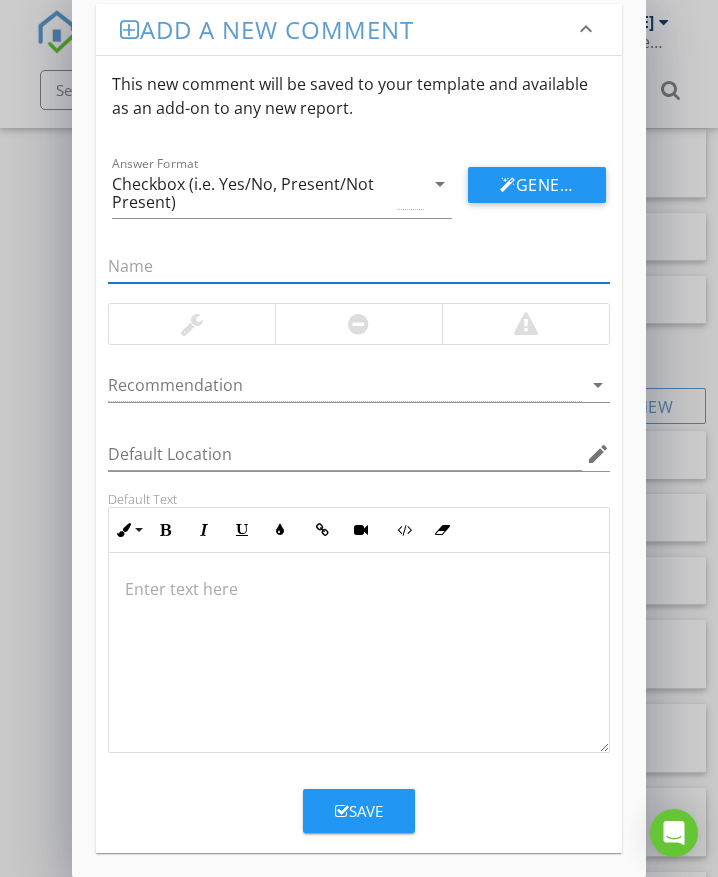
scroll to position [32, 0]
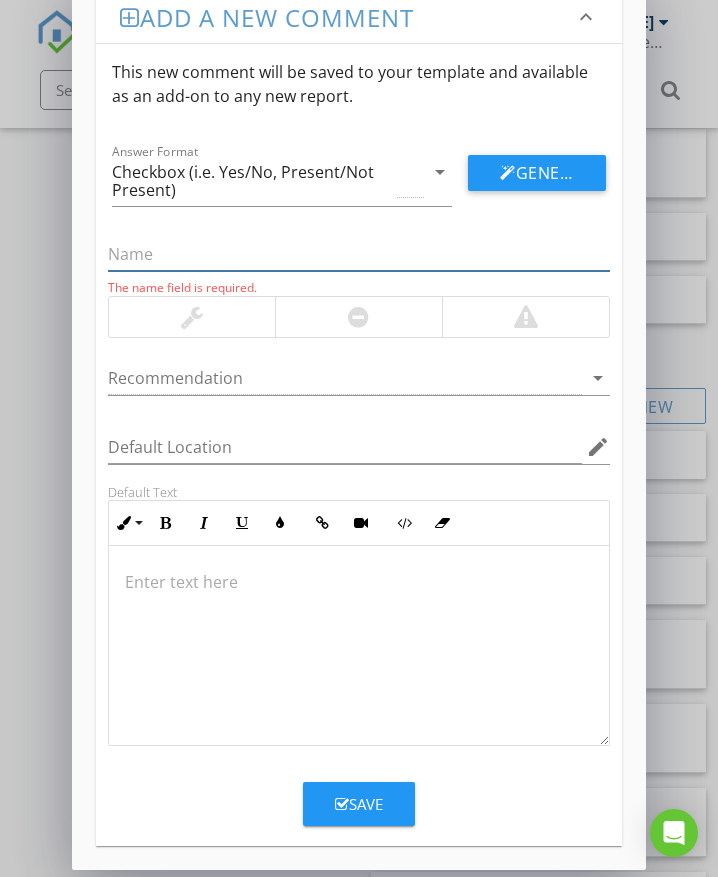
click at [230, 264] on input "text" at bounding box center [359, 254] width 502 height 33
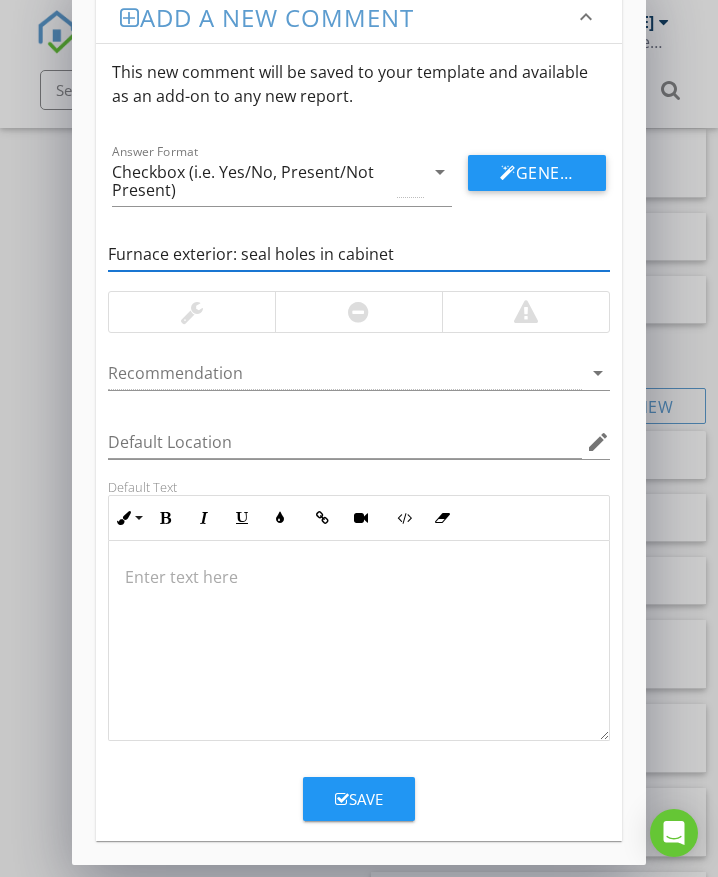
type input "Furnace exterior: seal holes in cabinet"
click at [342, 320] on div at bounding box center [358, 312] width 167 height 40
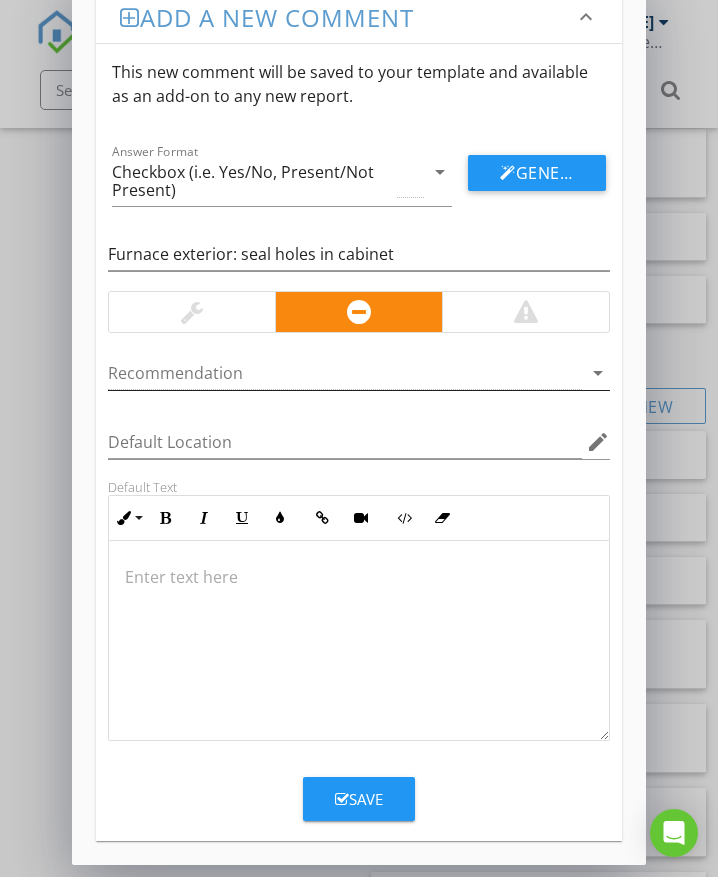
click at [246, 378] on div at bounding box center [345, 373] width 474 height 33
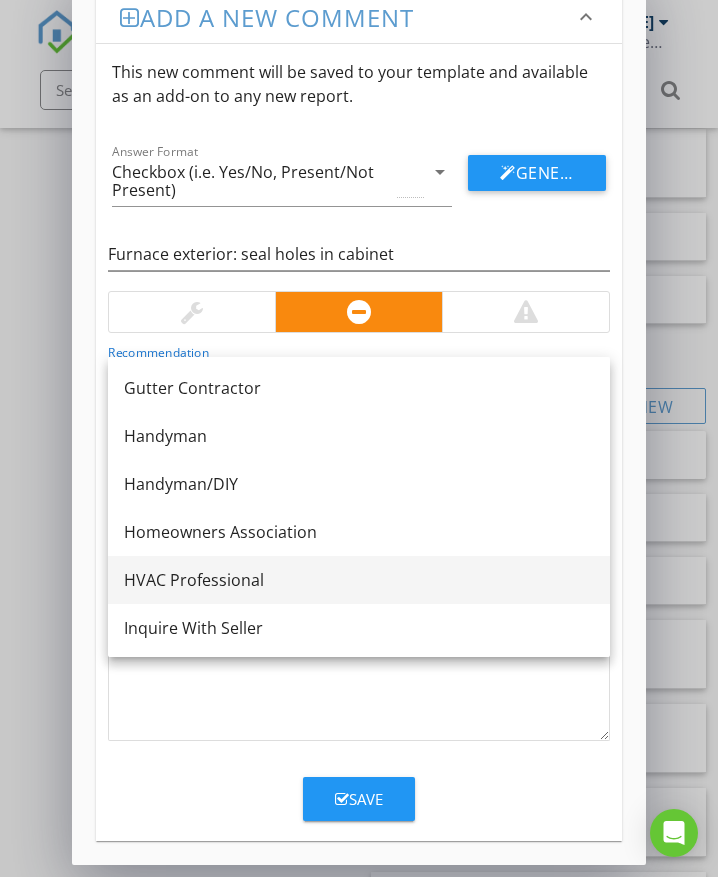
scroll to position [1060, 0]
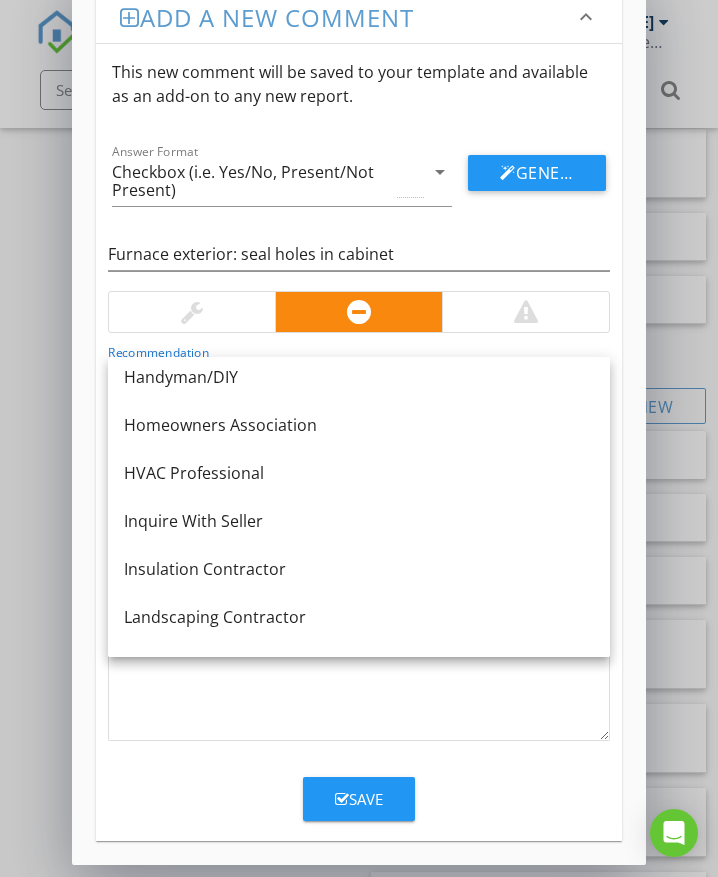
click at [274, 474] on div "HVAC Professional" at bounding box center [359, 473] width 470 height 24
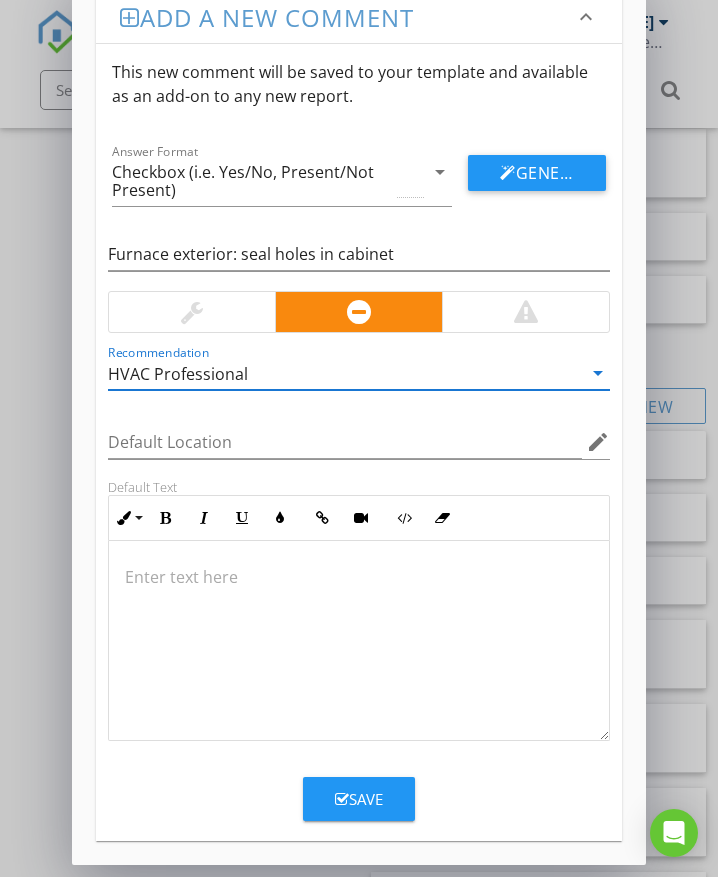
click at [148, 580] on p at bounding box center [359, 577] width 468 height 24
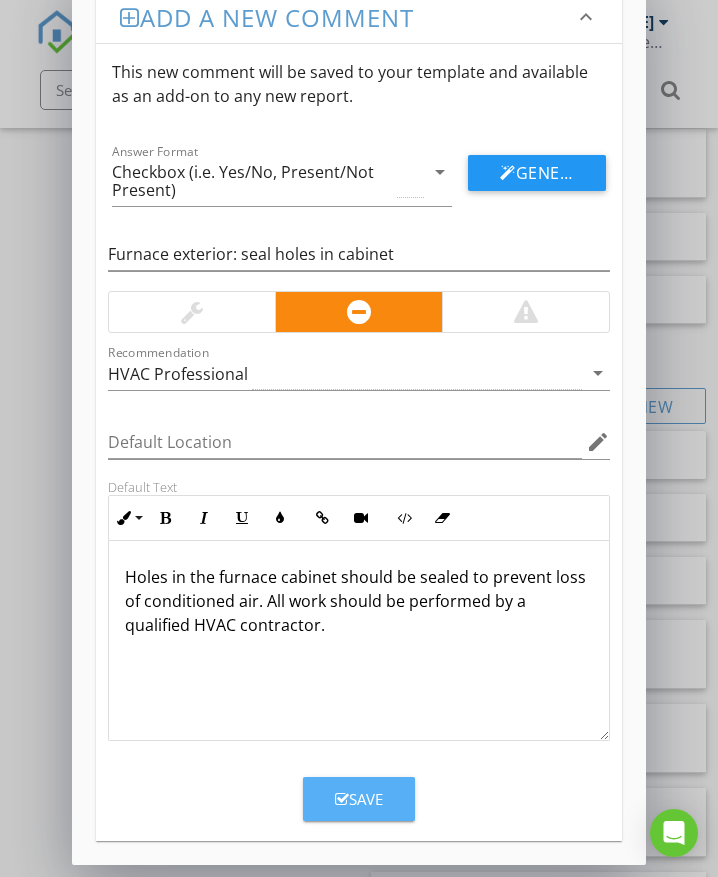
click at [345, 800] on icon "button" at bounding box center [342, 799] width 14 height 15
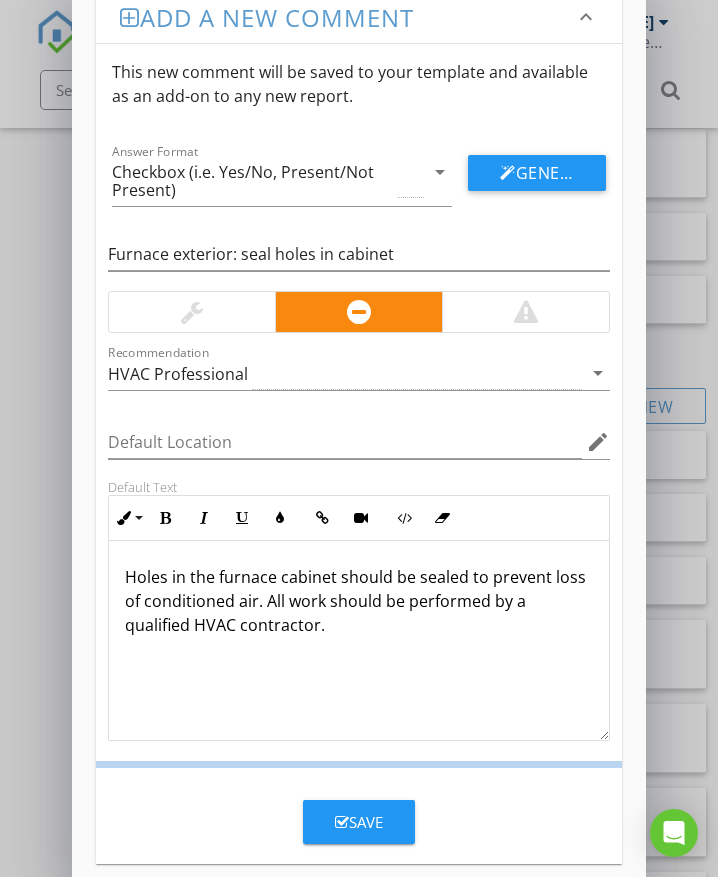
scroll to position [0, 0]
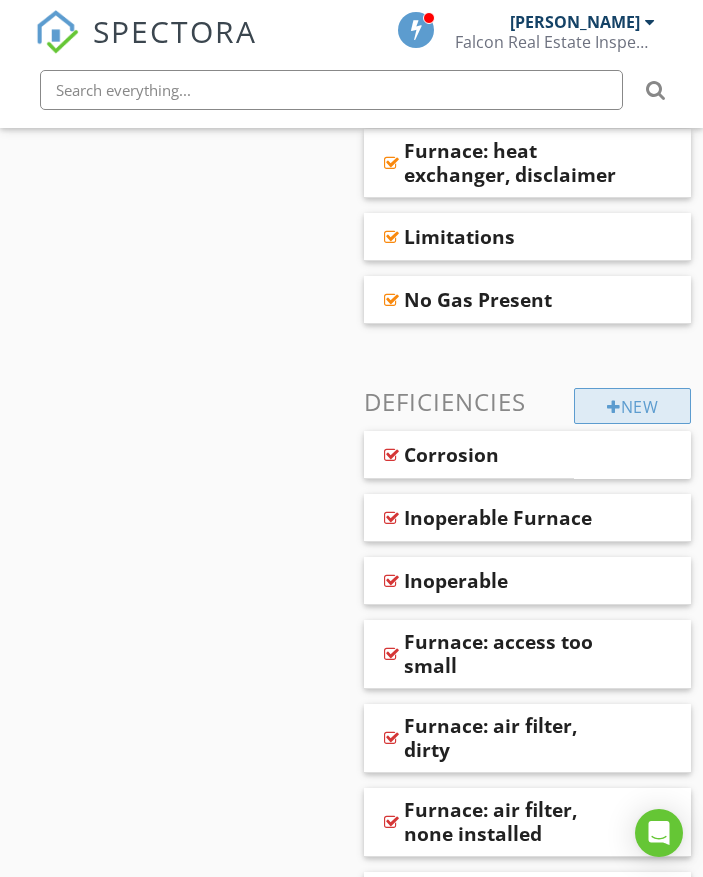
click at [593, 388] on div "New" at bounding box center [632, 406] width 117 height 36
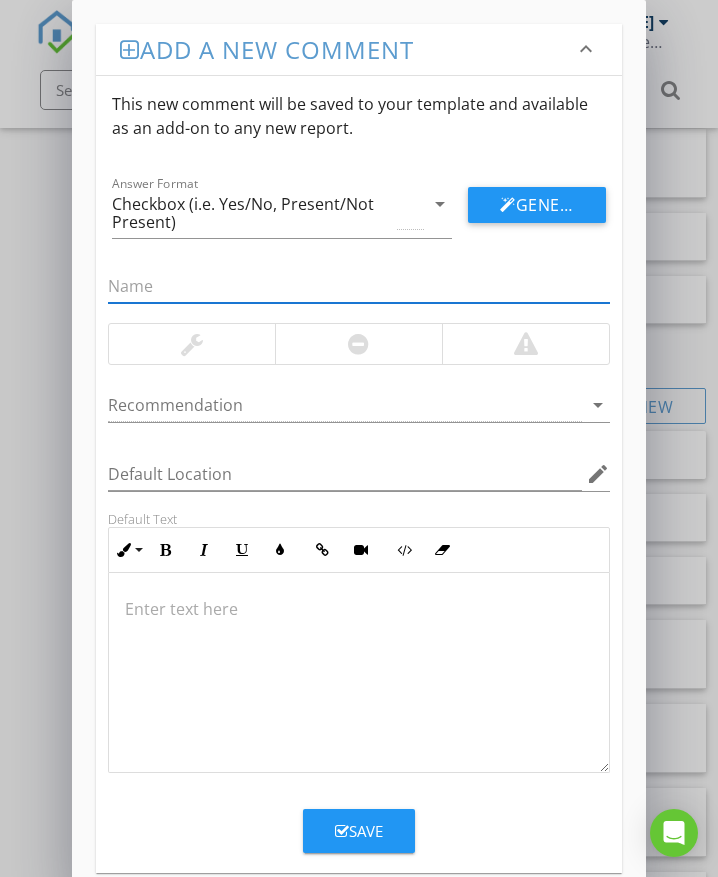
click at [210, 287] on input "text" at bounding box center [359, 286] width 502 height 33
type input "F"
type input "Furnace gas supply: leak"
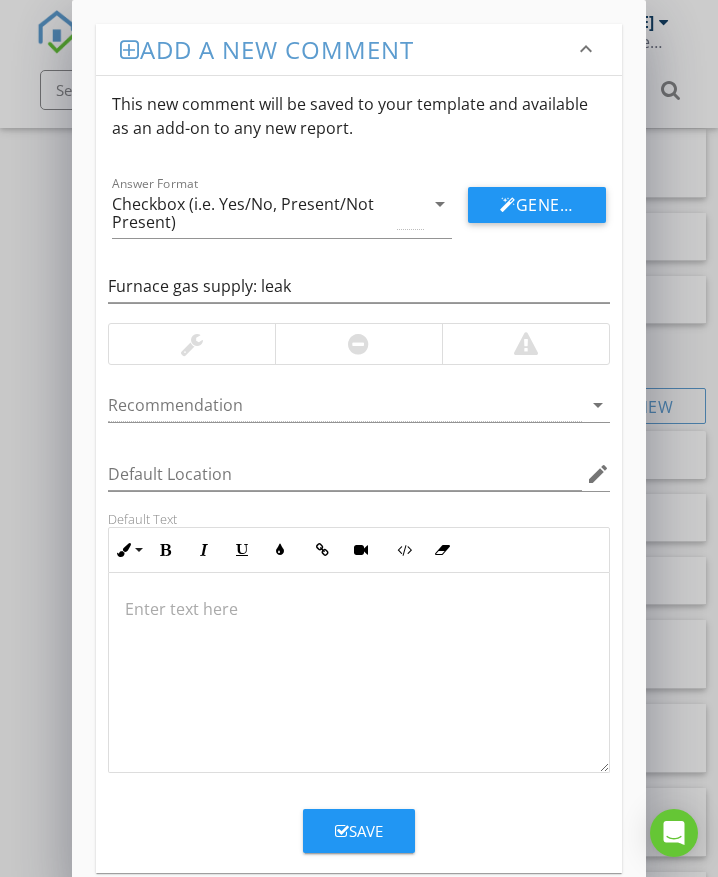
click at [520, 345] on div at bounding box center [526, 344] width 24 height 24
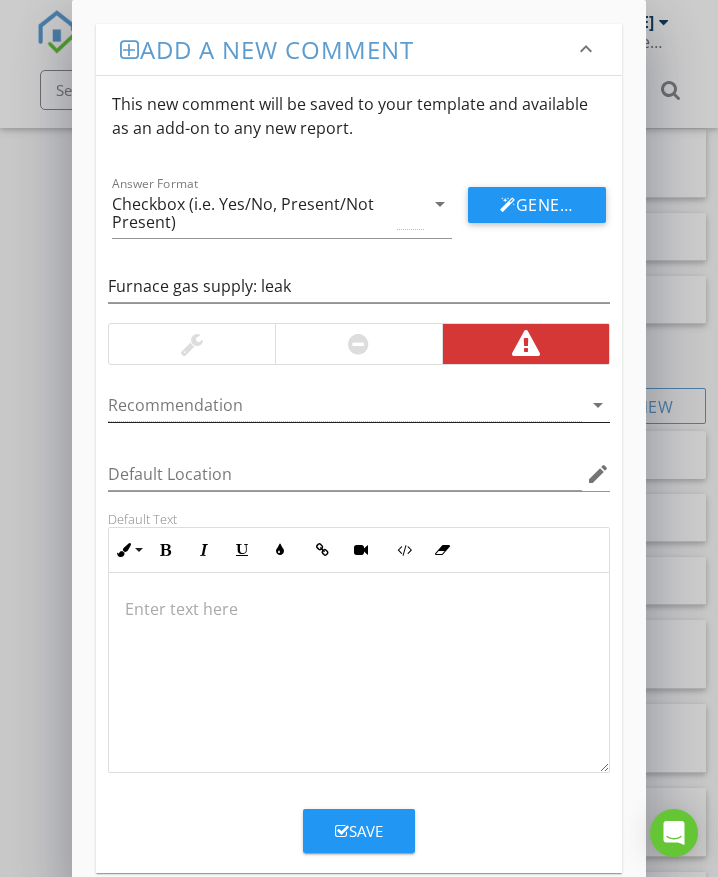
click at [225, 405] on div at bounding box center [345, 405] width 474 height 33
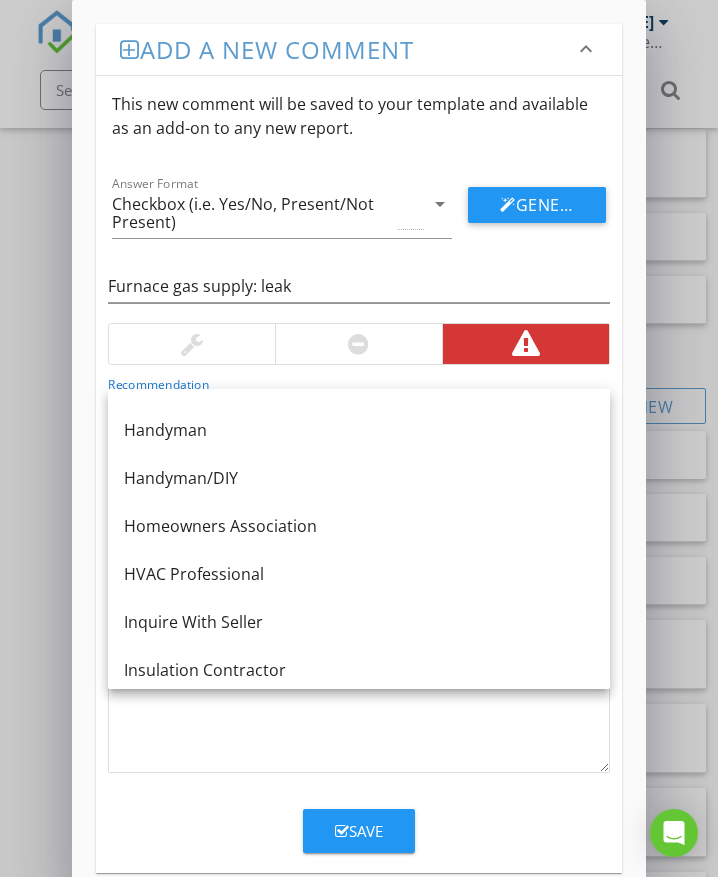
scroll to position [1000, 0]
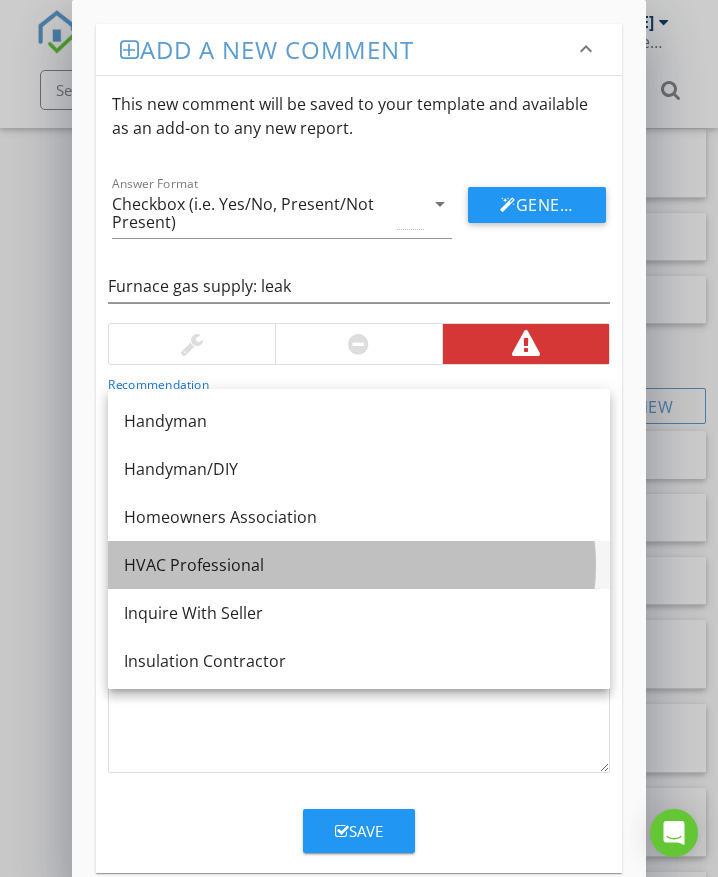
click at [197, 566] on div "HVAC Professional" at bounding box center [359, 565] width 470 height 24
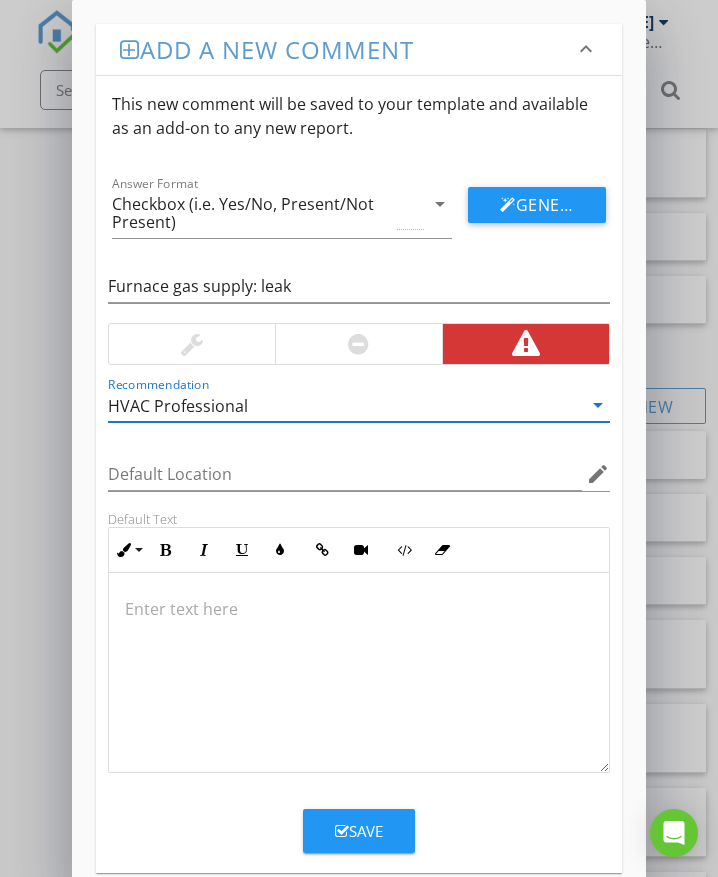
click at [171, 609] on p at bounding box center [359, 609] width 468 height 24
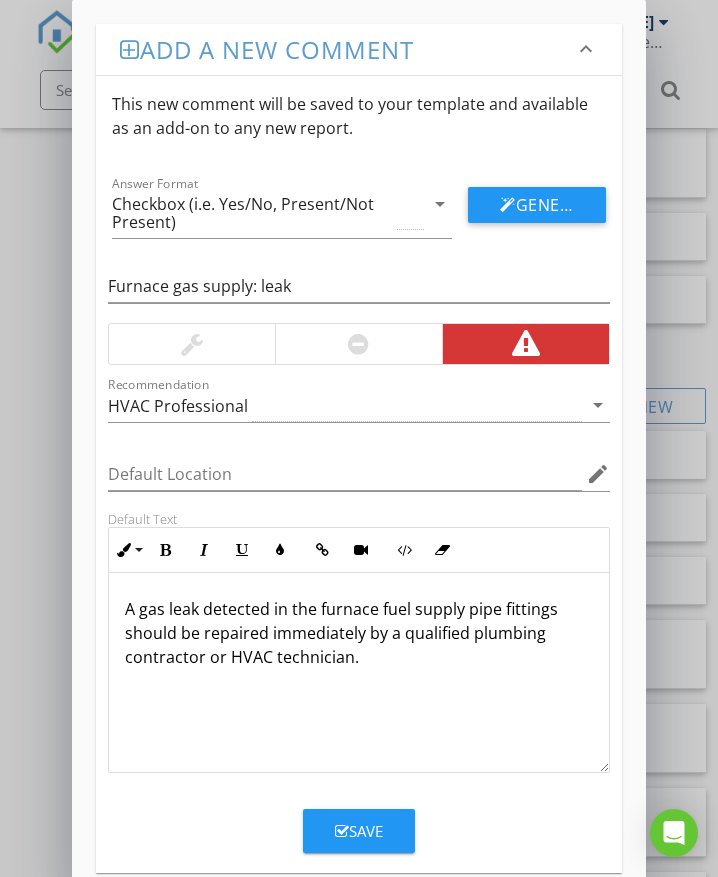
click at [369, 834] on div "Save" at bounding box center [359, 831] width 48 height 23
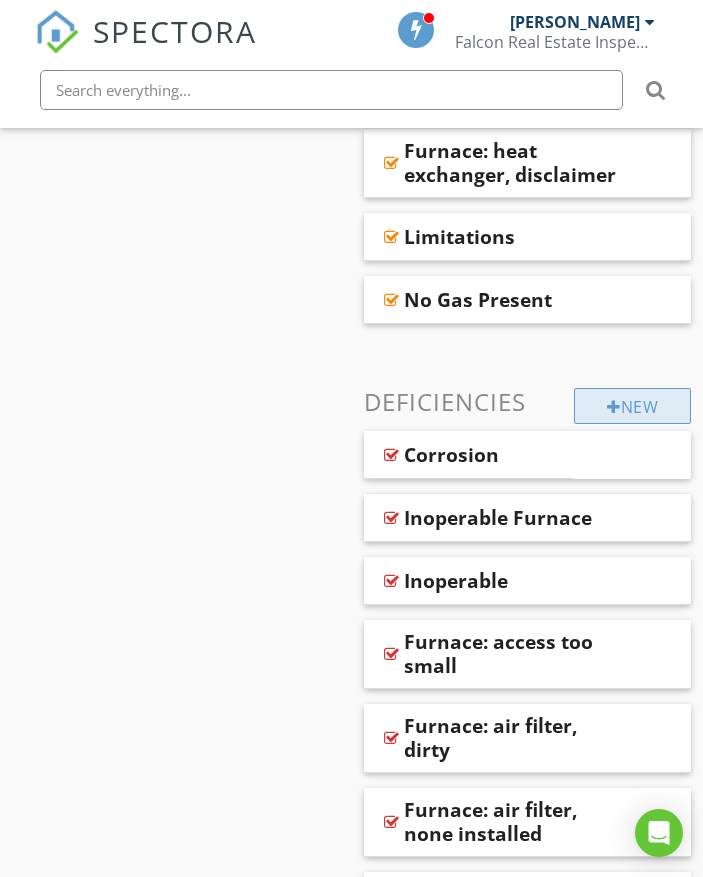
click at [599, 391] on div "New" at bounding box center [632, 406] width 117 height 36
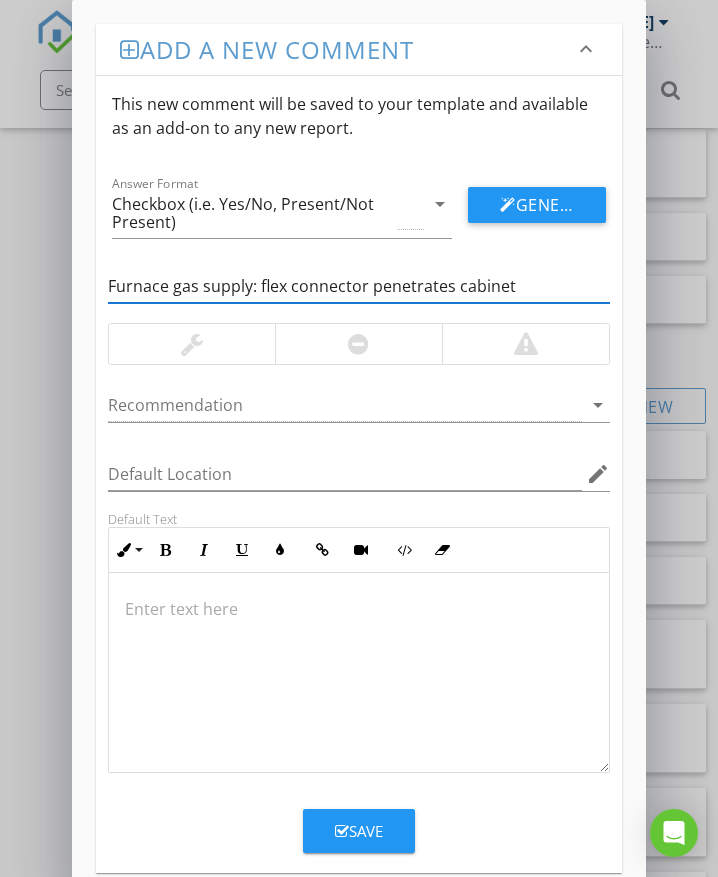
type input "Furnace gas supply: flex connector penetrates cabinet"
click at [335, 345] on div at bounding box center [358, 344] width 167 height 40
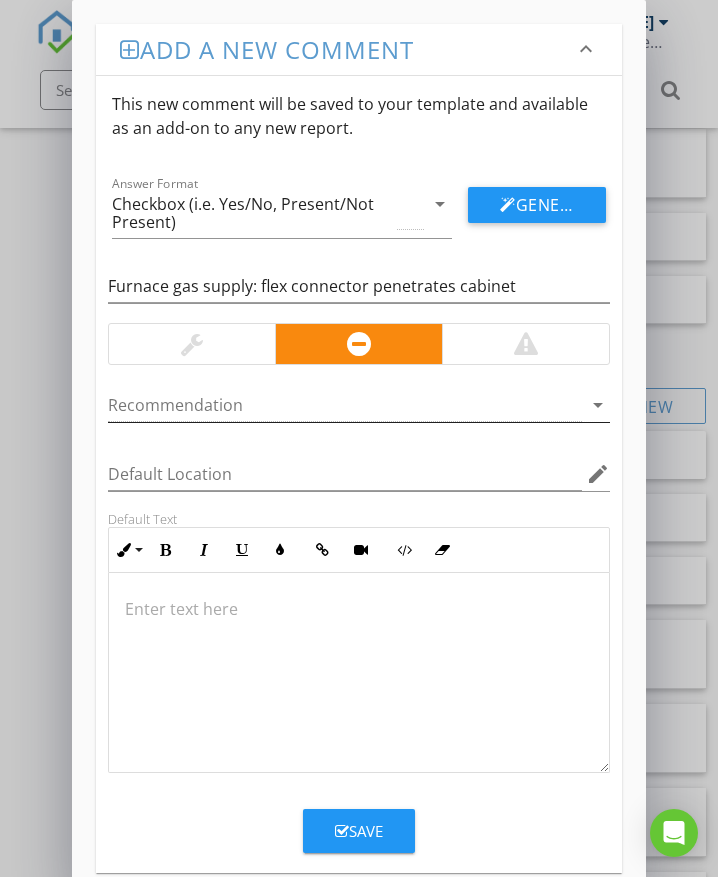
click at [242, 403] on div at bounding box center [345, 405] width 474 height 33
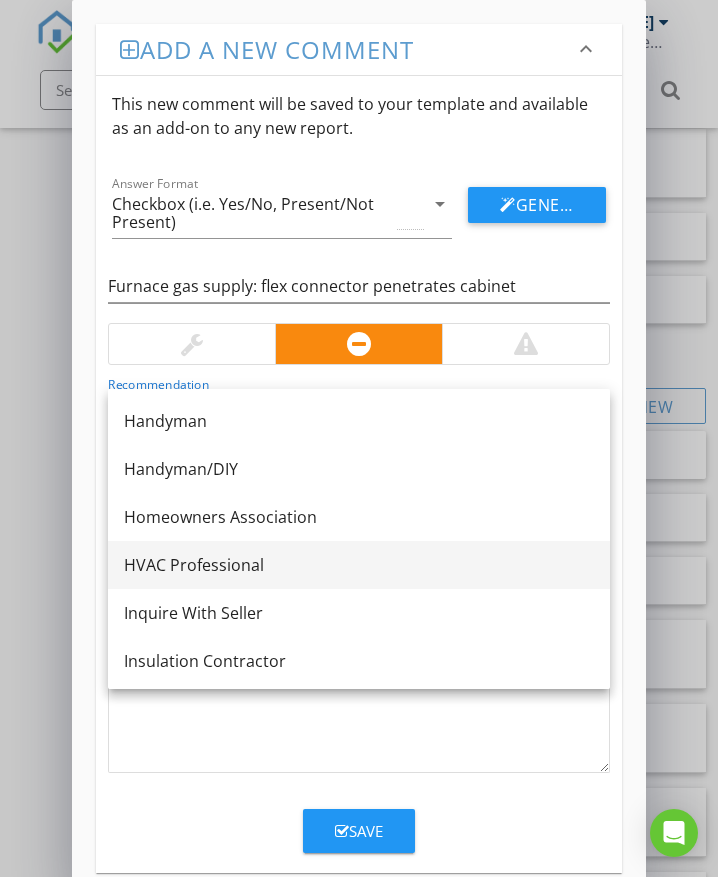
click at [243, 558] on div "HVAC Professional" at bounding box center [359, 565] width 470 height 24
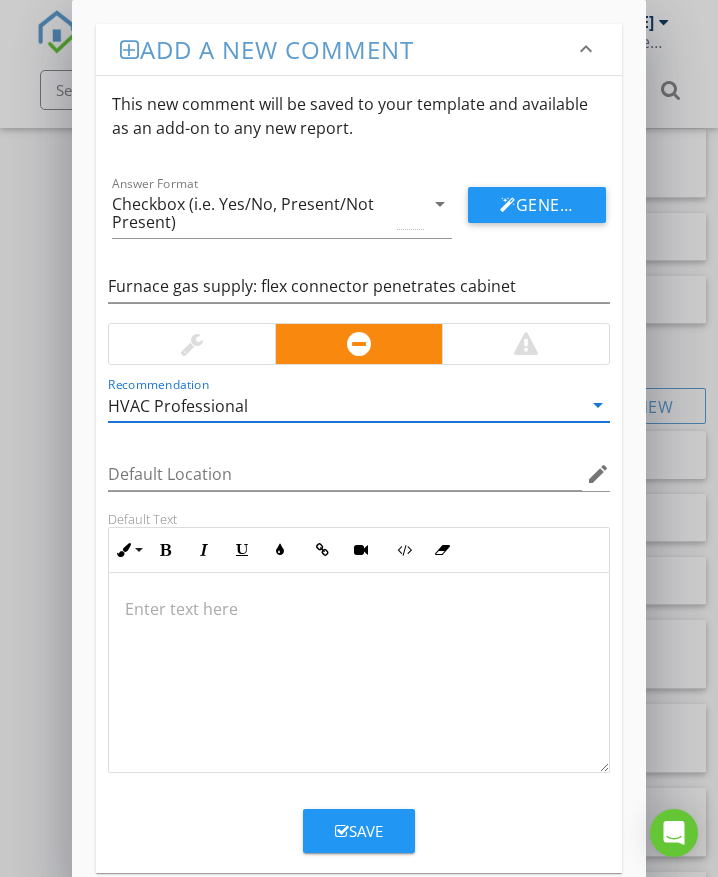
click at [193, 613] on p at bounding box center [359, 609] width 468 height 24
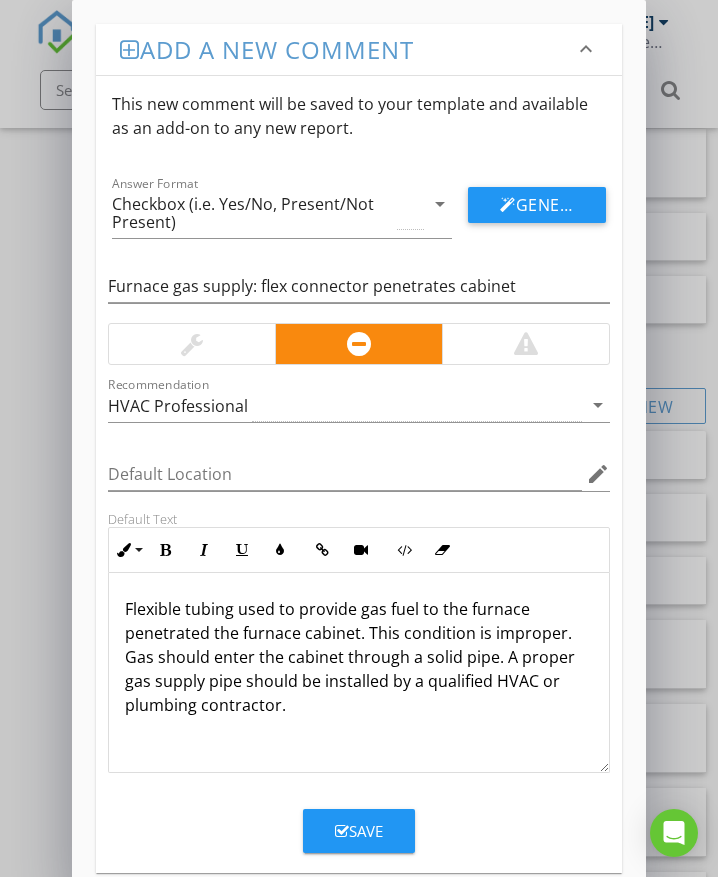
click at [404, 829] on button "Save" at bounding box center [359, 831] width 112 height 44
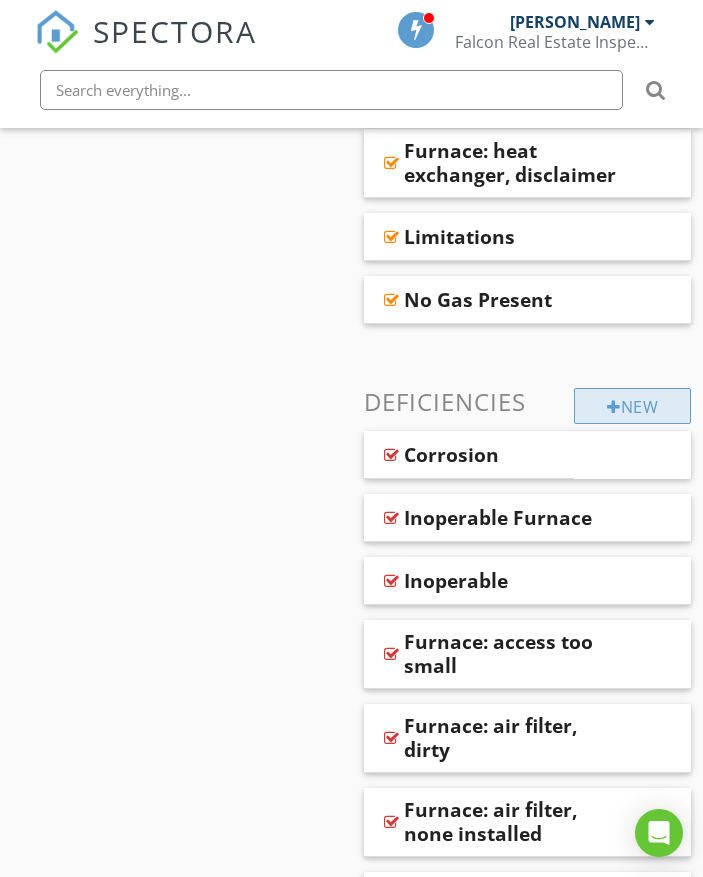
click at [601, 388] on div "New" at bounding box center [632, 406] width 117 height 36
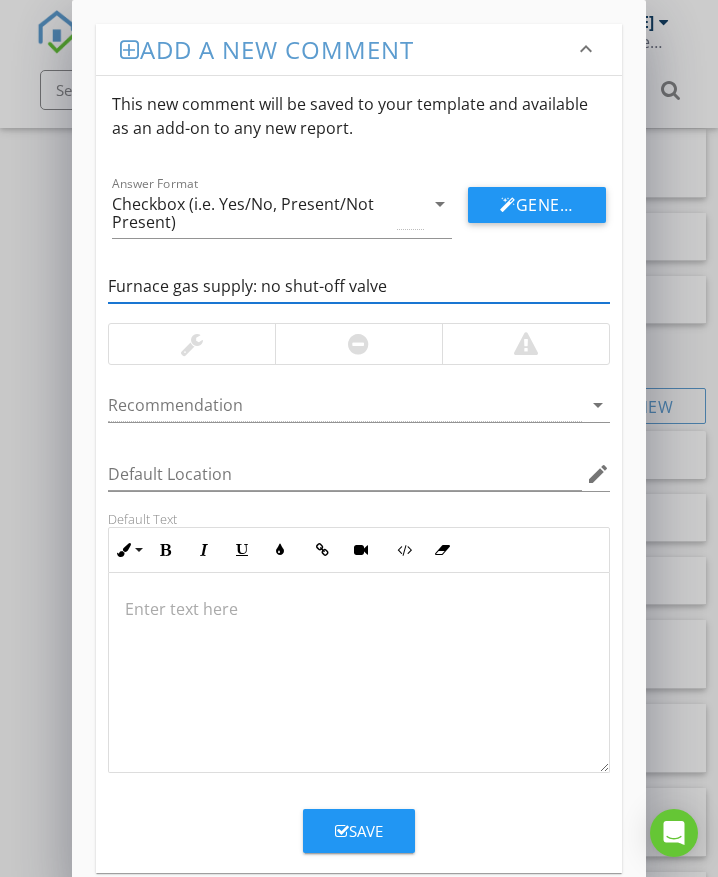
type input "Furnace gas supply: no shut-off valve"
click at [466, 351] on div at bounding box center [525, 344] width 167 height 40
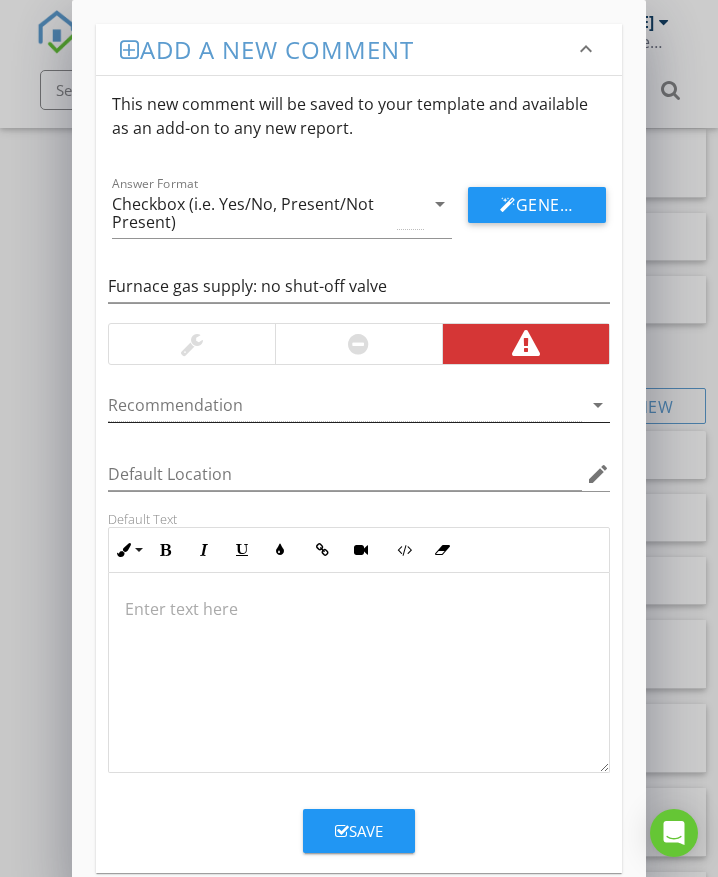
click at [195, 403] on div at bounding box center [345, 405] width 474 height 33
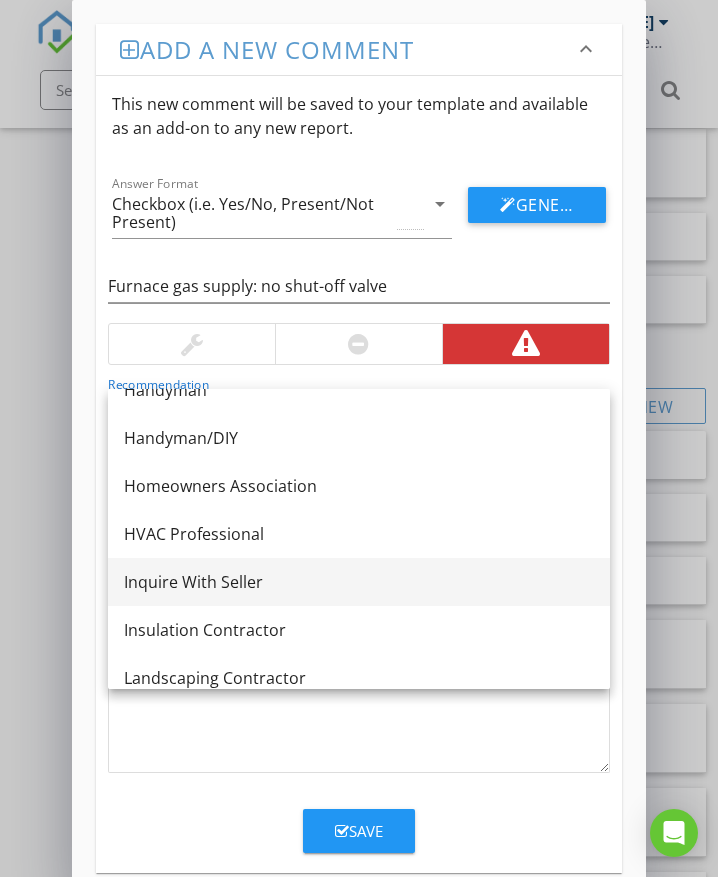
scroll to position [1100, 0]
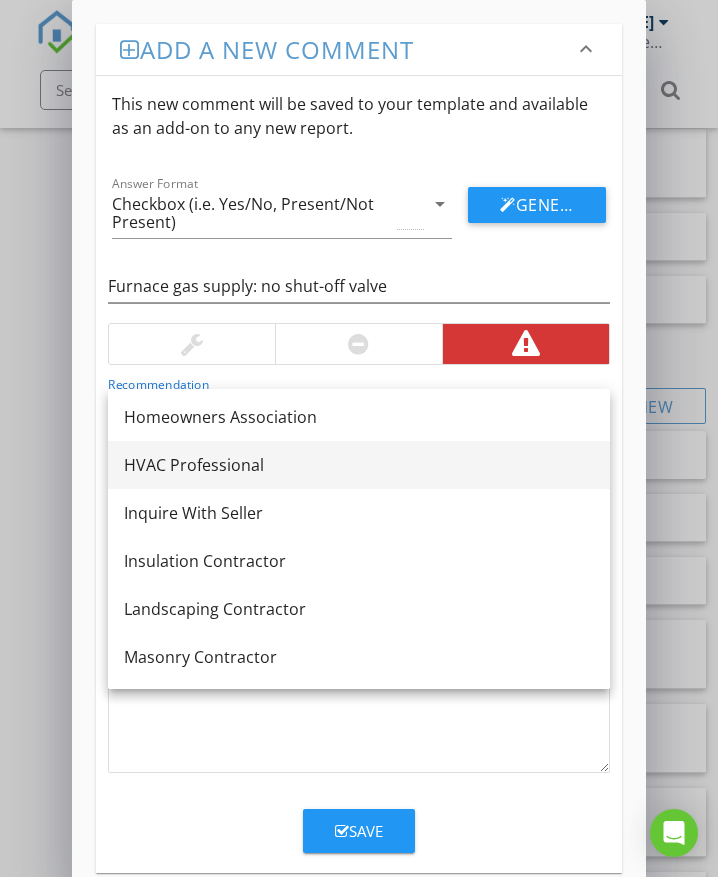
click at [197, 468] on div "HVAC Professional" at bounding box center [359, 465] width 470 height 24
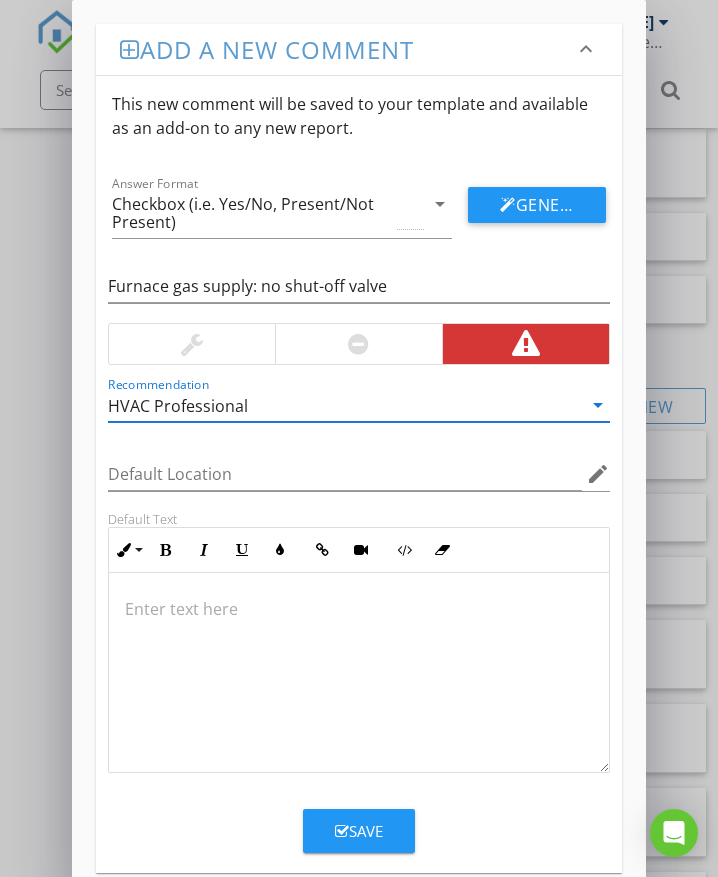
click at [145, 615] on p at bounding box center [359, 609] width 468 height 24
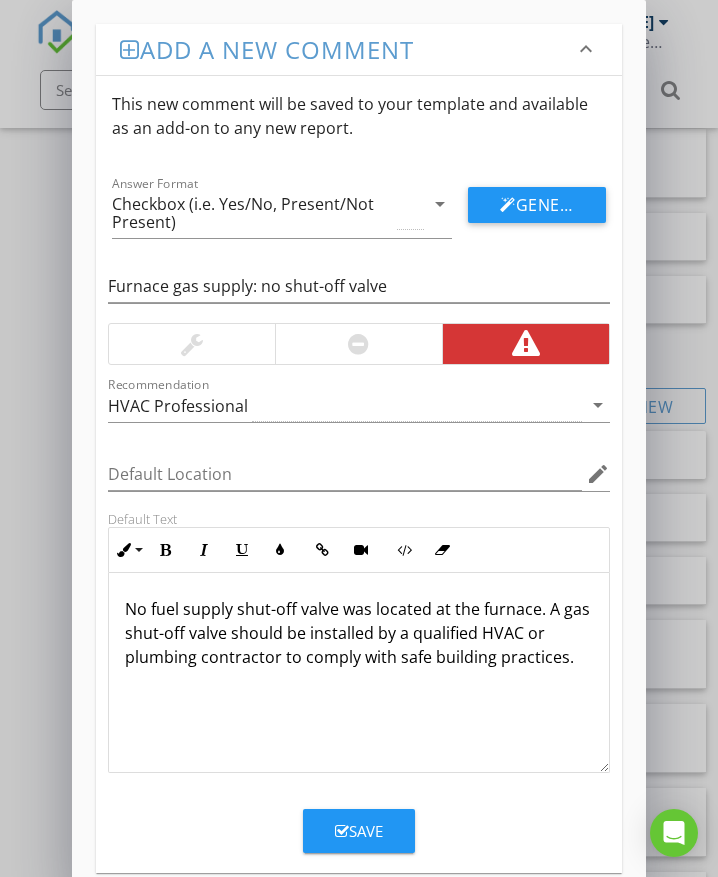
click at [381, 818] on button "Save" at bounding box center [359, 831] width 112 height 44
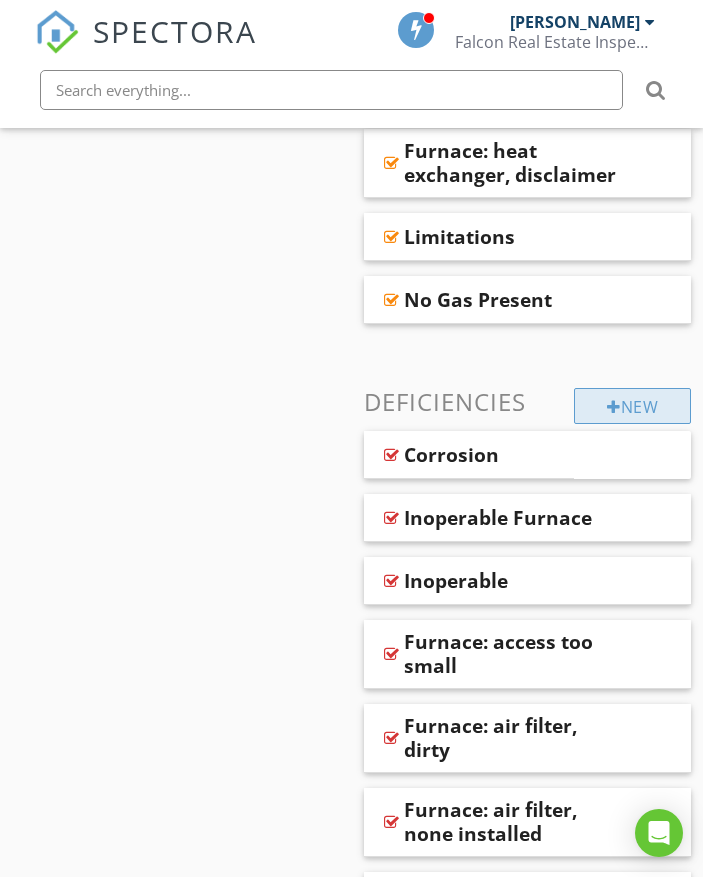
click at [597, 389] on div "New" at bounding box center [632, 406] width 117 height 36
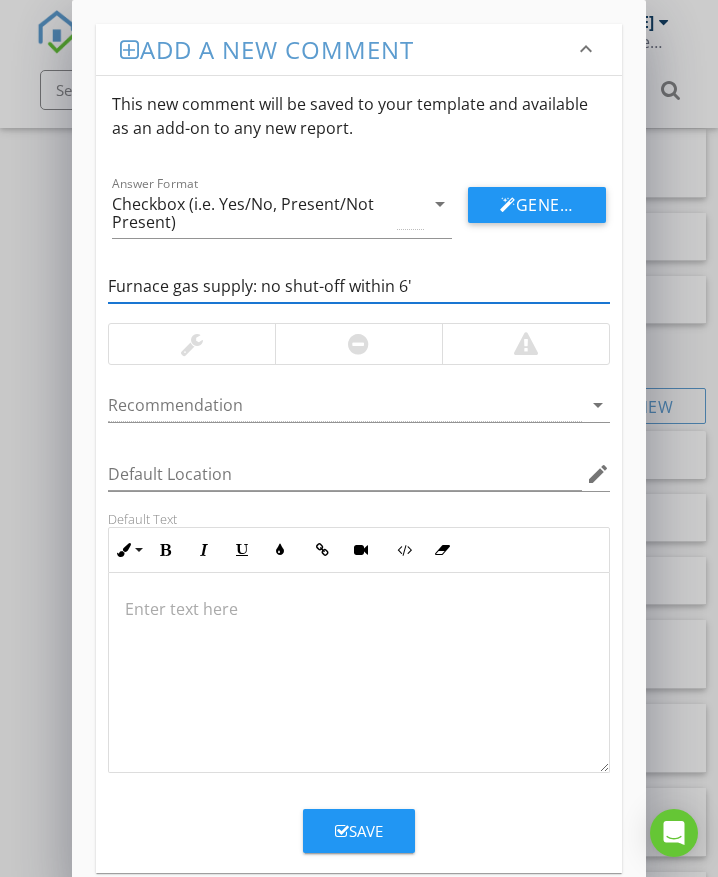
type input "Furnace gas supply: no shut-off within 6'"
click at [482, 351] on div at bounding box center [525, 344] width 167 height 40
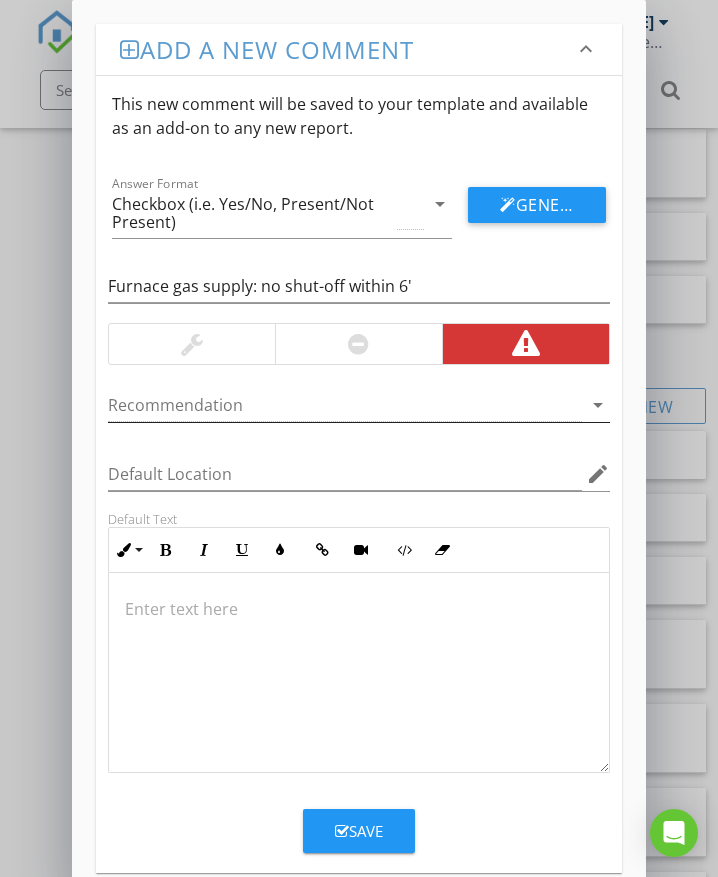
click at [233, 398] on div at bounding box center [345, 405] width 474 height 33
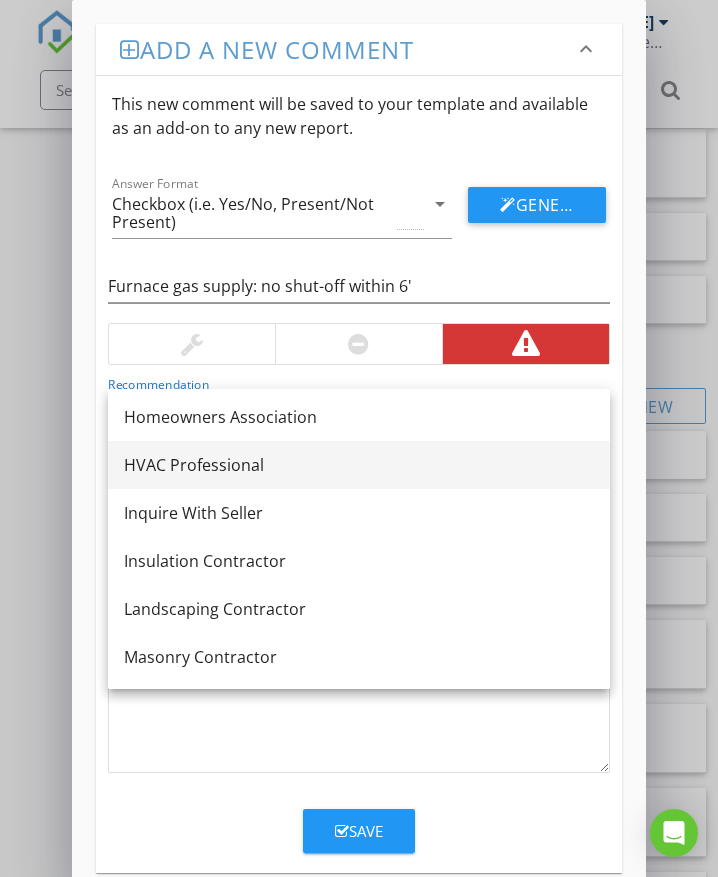
click at [202, 463] on div "HVAC Professional" at bounding box center [359, 465] width 470 height 24
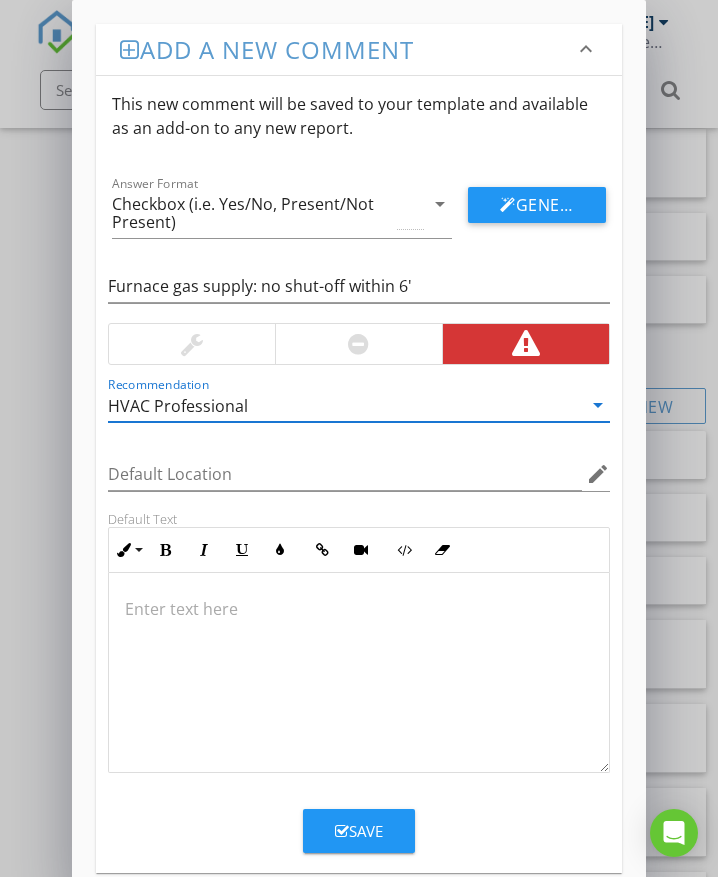
click at [190, 622] on div at bounding box center [359, 673] width 500 height 200
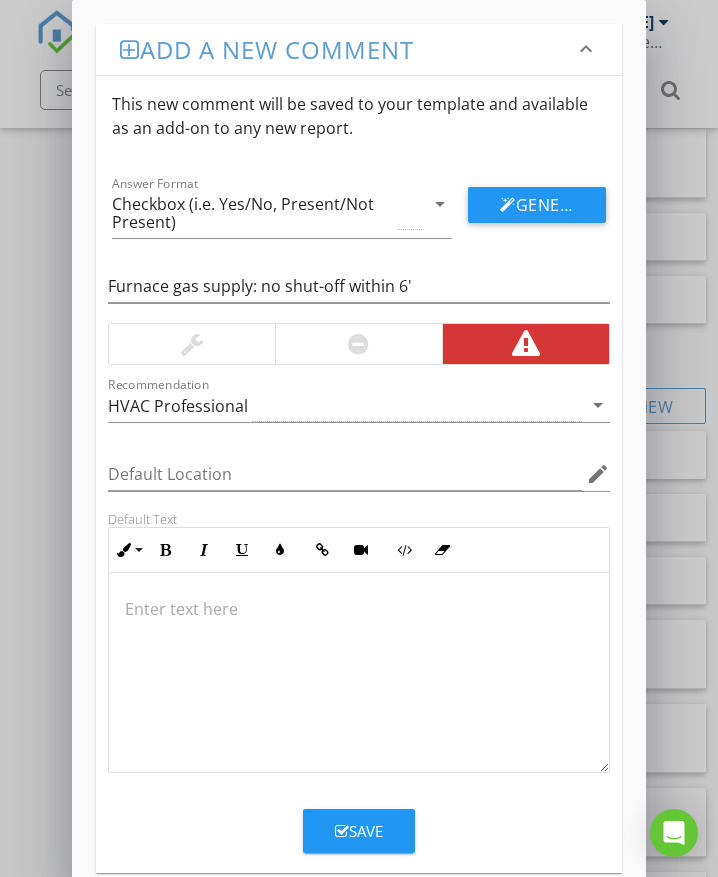
click at [182, 616] on p at bounding box center [359, 609] width 468 height 24
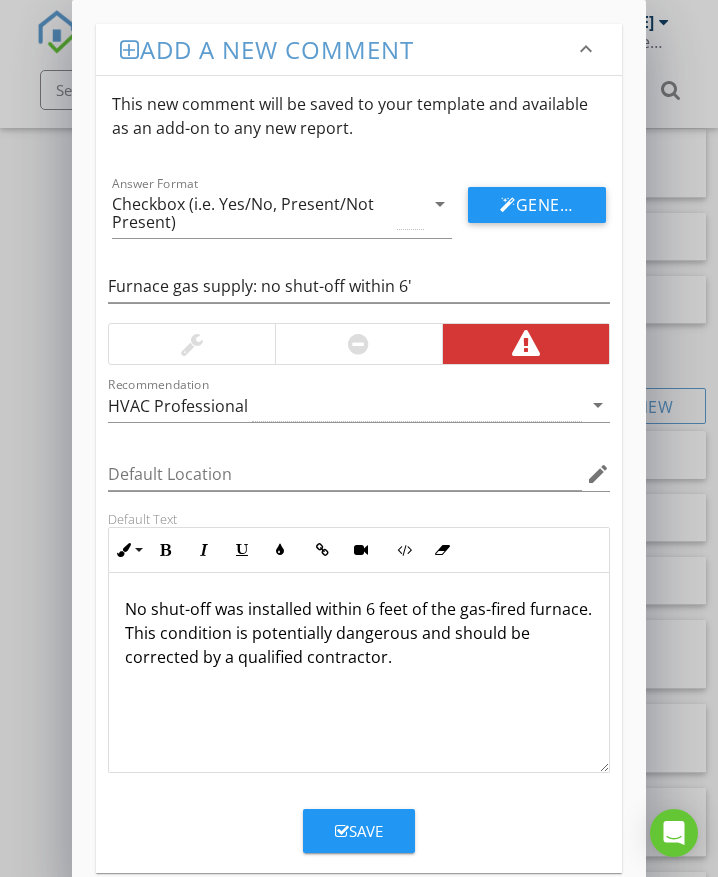
click at [374, 833] on div "Save" at bounding box center [359, 831] width 48 height 23
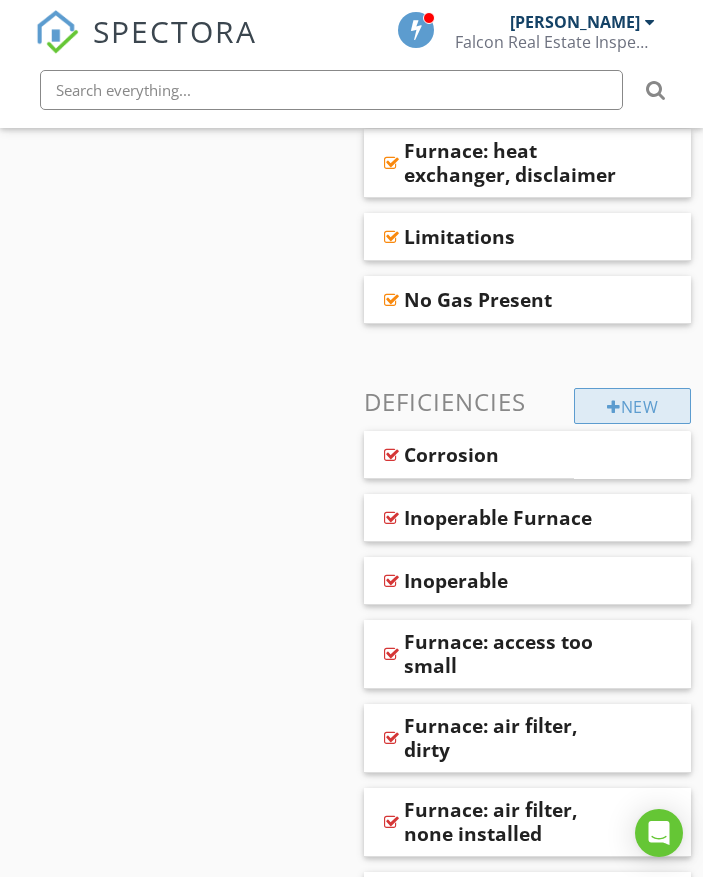
click at [652, 395] on div "New" at bounding box center [632, 406] width 117 height 36
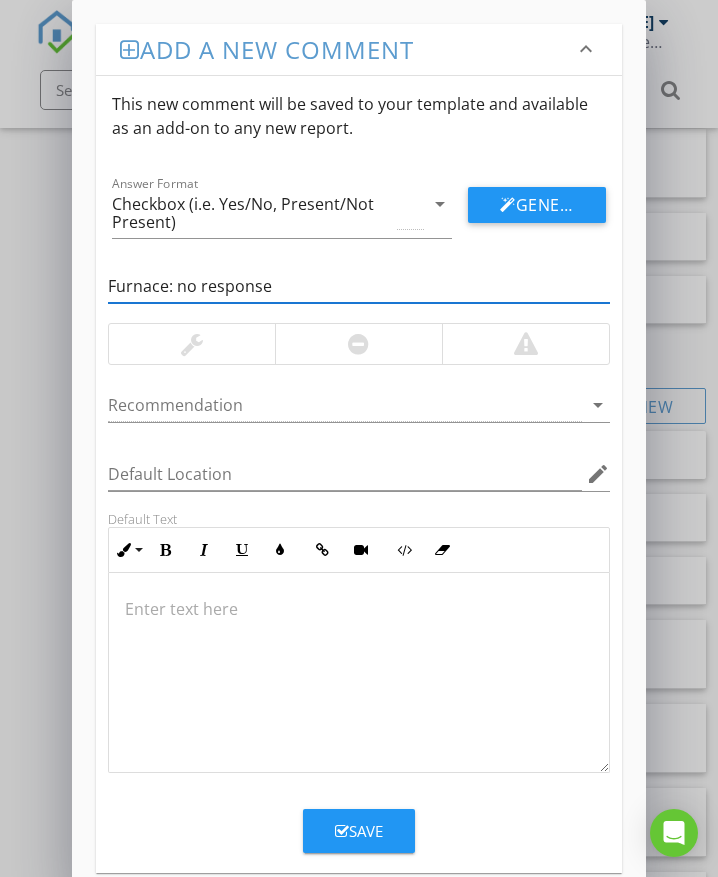
type input "Furnace: no response"
drag, startPoint x: 380, startPoint y: 349, endPoint x: 350, endPoint y: 360, distance: 31.9
click at [380, 349] on div at bounding box center [358, 344] width 167 height 40
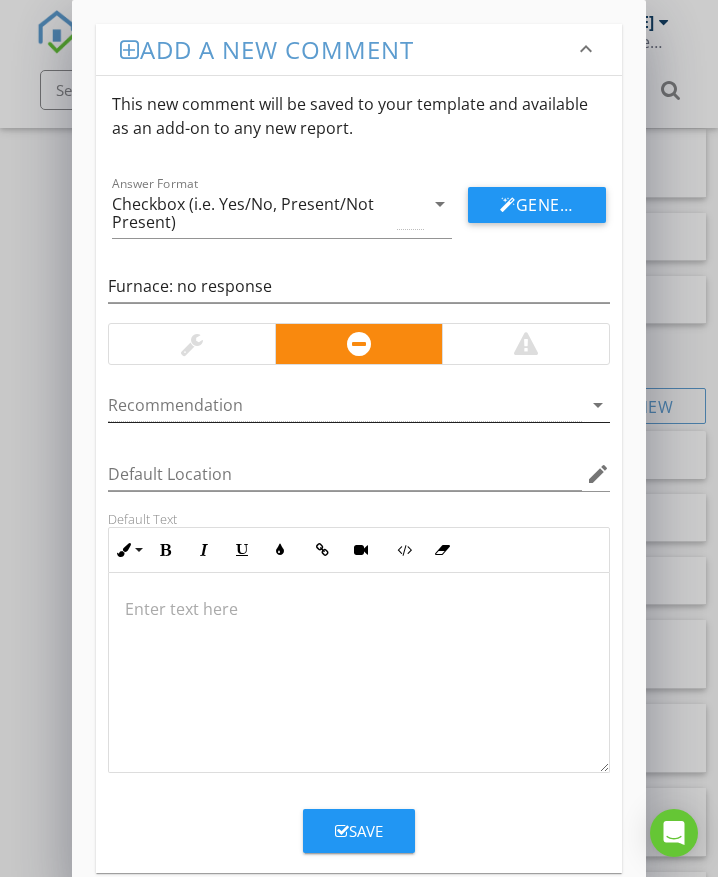
click at [217, 407] on div at bounding box center [345, 405] width 474 height 33
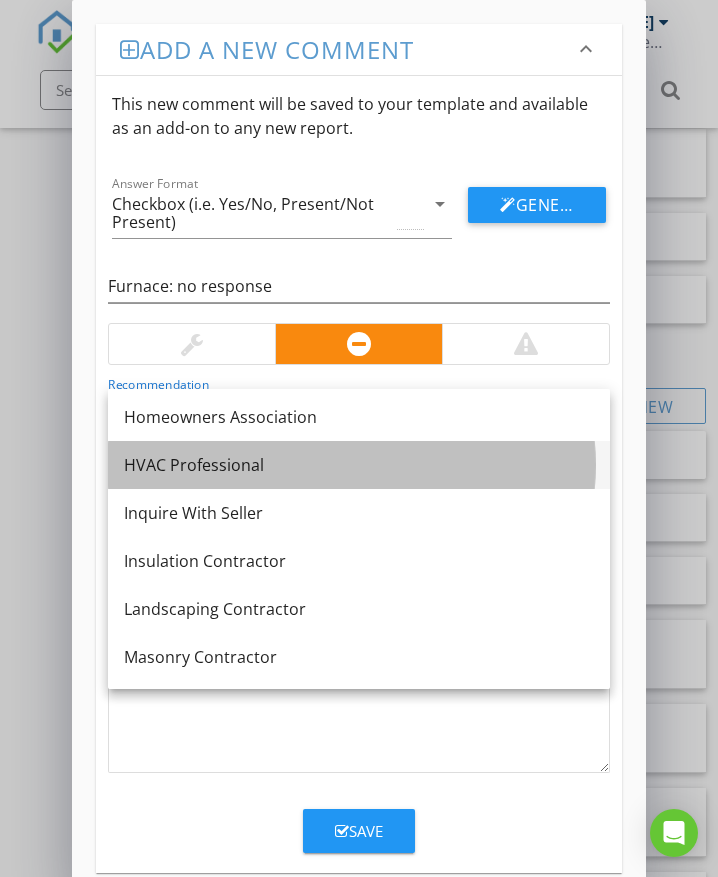
click at [174, 473] on div "HVAC Professional" at bounding box center [359, 465] width 470 height 24
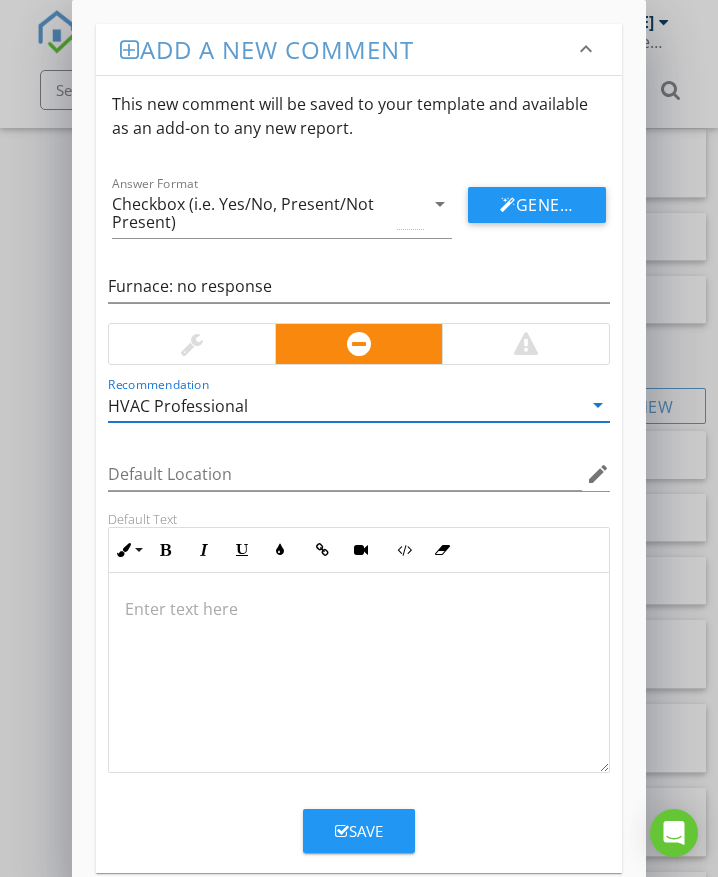
click at [240, 620] on p at bounding box center [359, 609] width 468 height 24
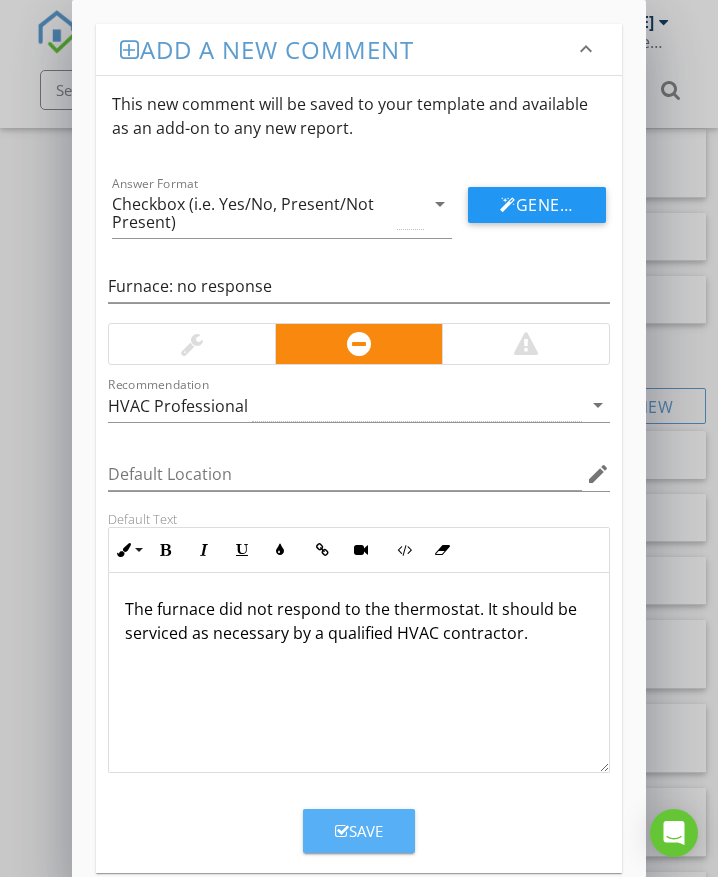
click at [340, 828] on icon "button" at bounding box center [342, 831] width 14 height 15
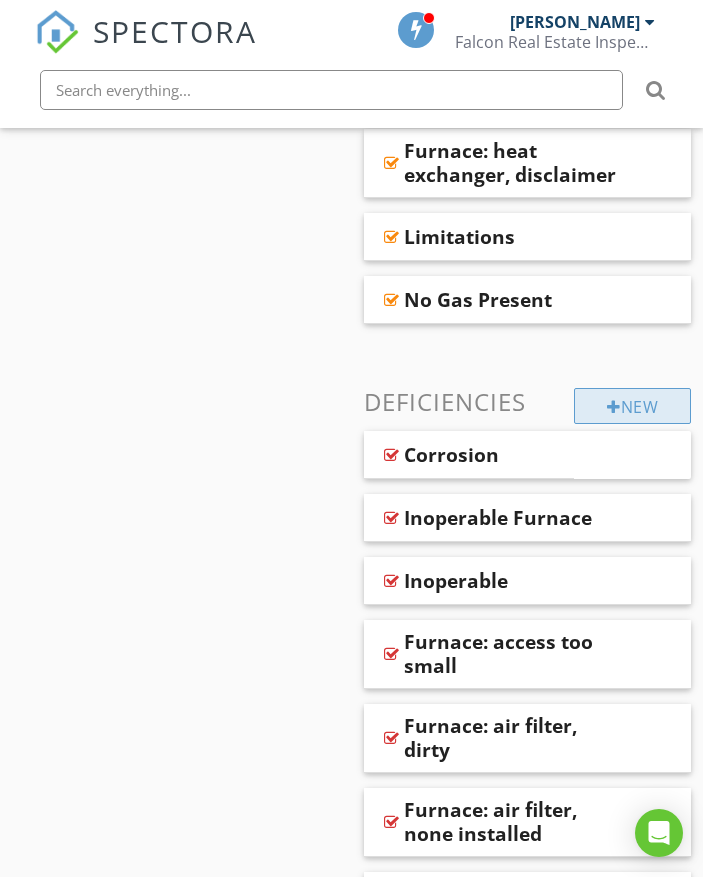
click at [605, 388] on div "New" at bounding box center [632, 406] width 117 height 36
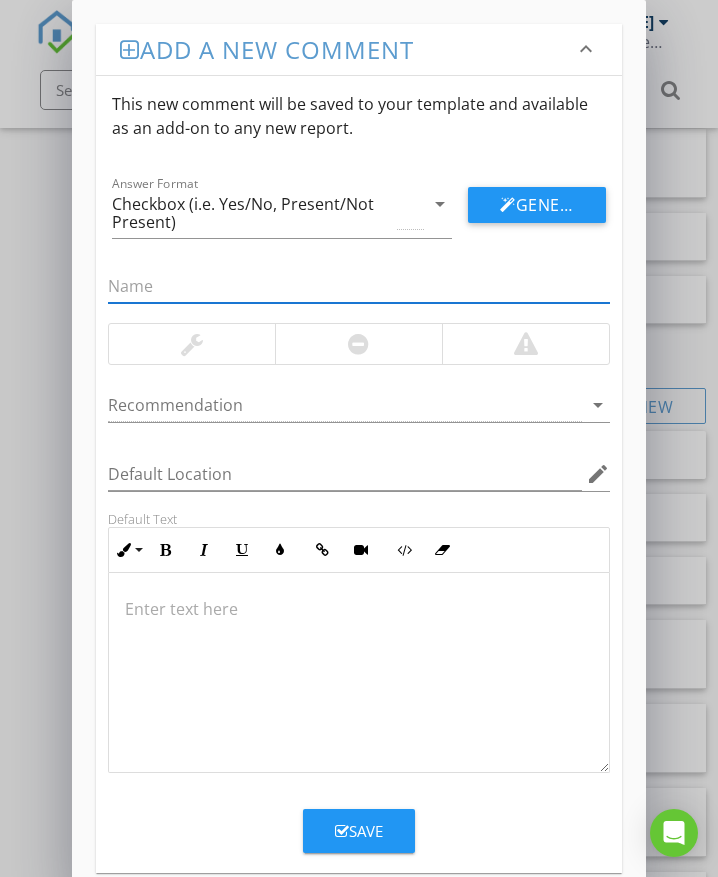
click at [165, 300] on input "text" at bounding box center [359, 286] width 502 height 33
type input "Furnace: no sediment trap"
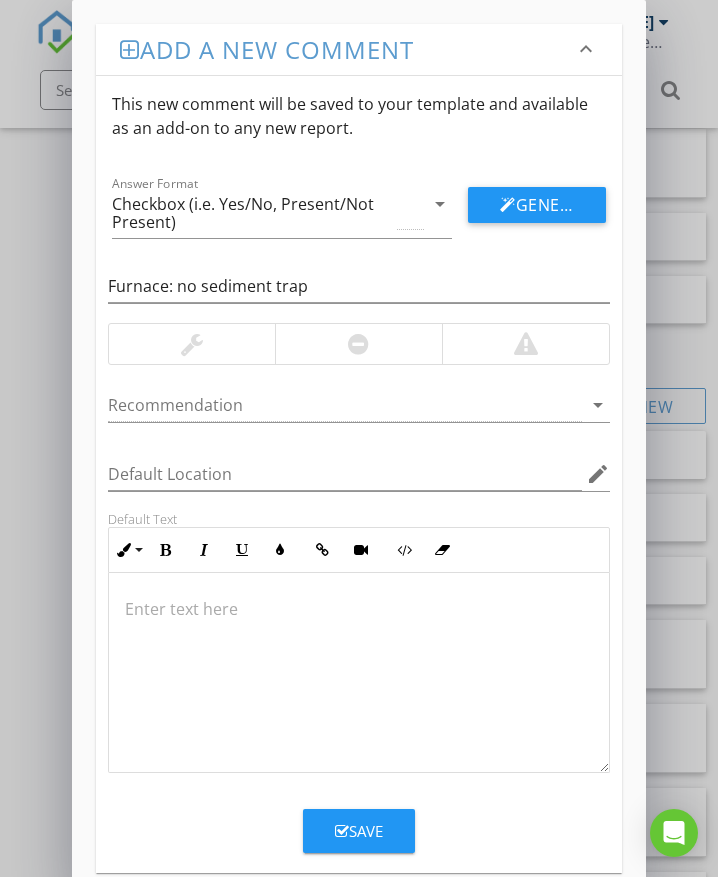
click at [326, 350] on div at bounding box center [358, 344] width 167 height 40
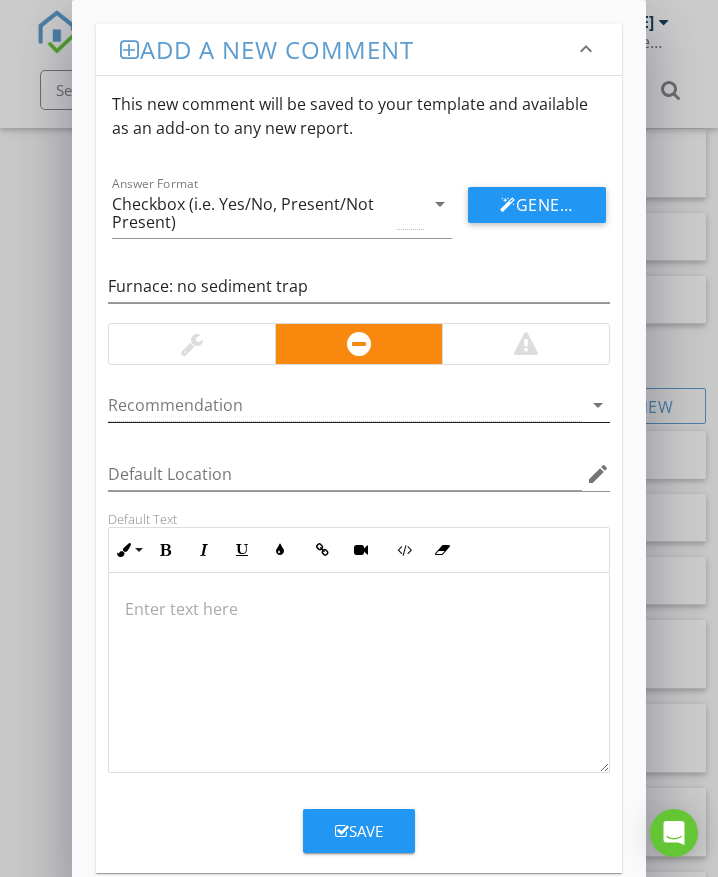
click at [236, 407] on div at bounding box center [345, 405] width 474 height 33
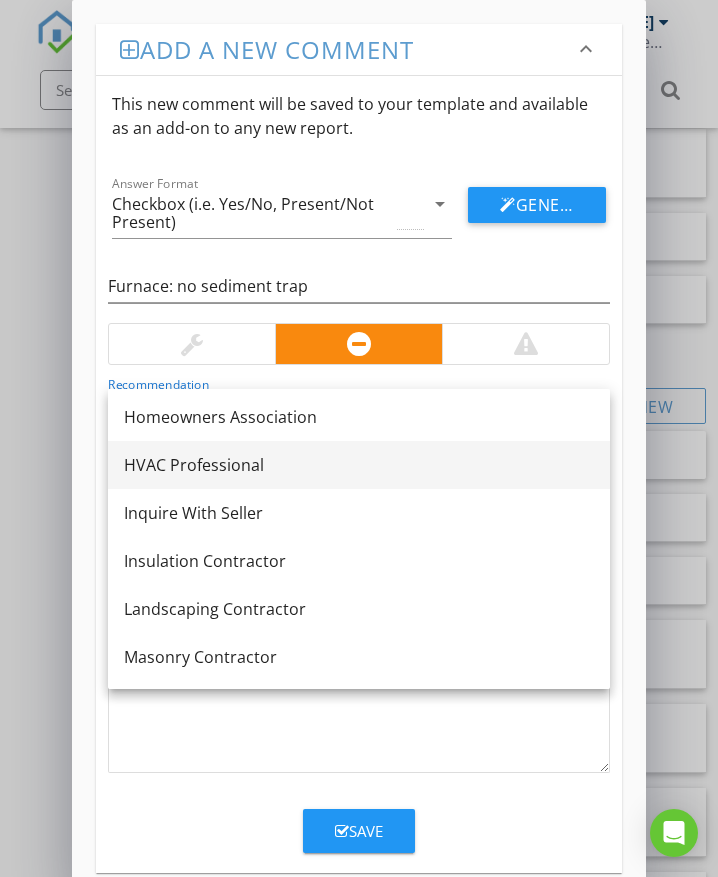
click at [233, 467] on div "HVAC Professional" at bounding box center [359, 465] width 470 height 24
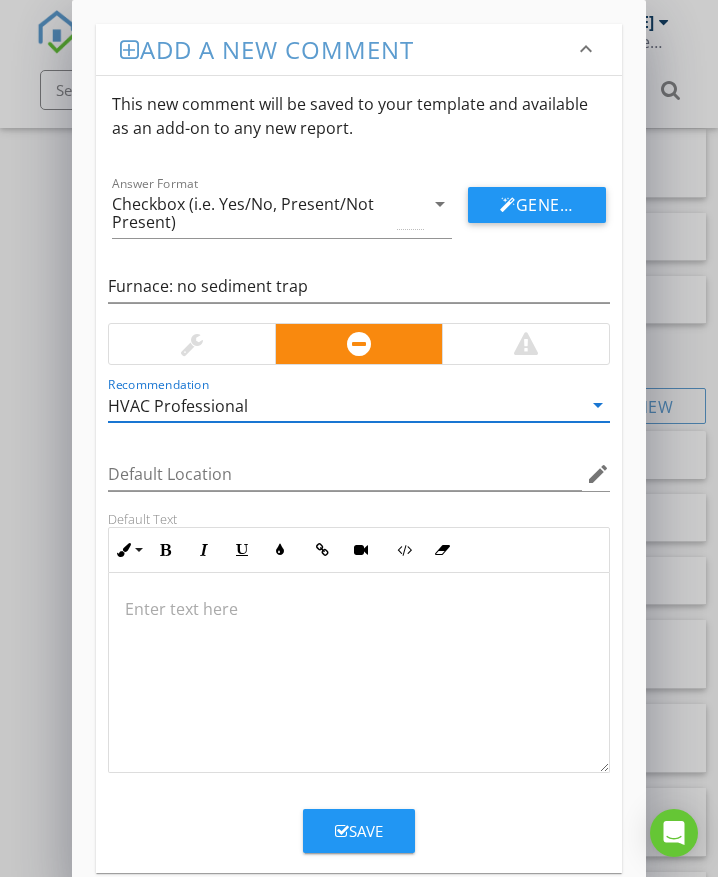
click at [136, 613] on p at bounding box center [359, 609] width 468 height 24
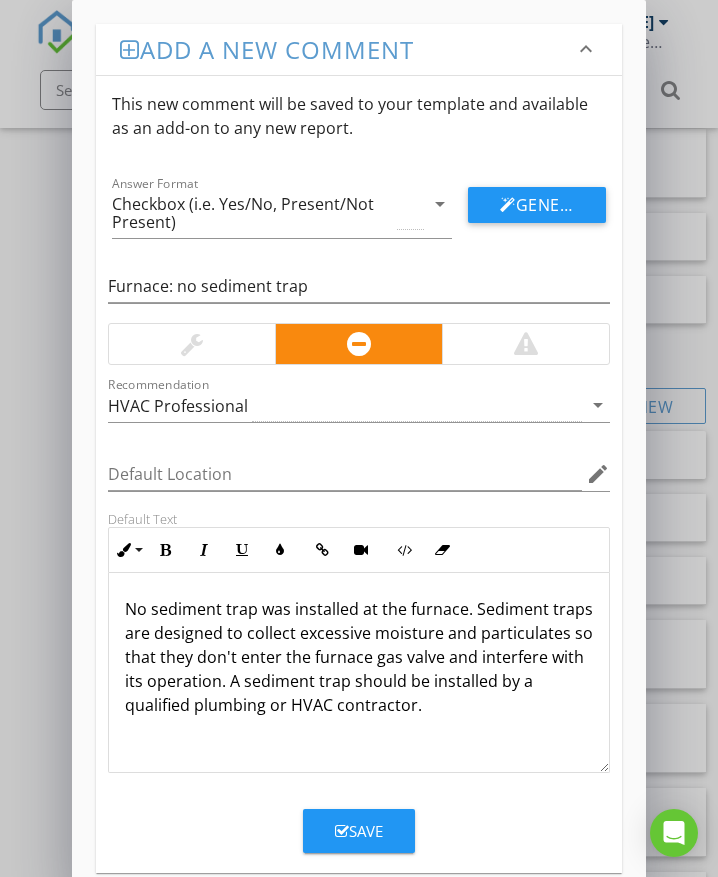
click at [360, 829] on div "Save" at bounding box center [359, 831] width 48 height 23
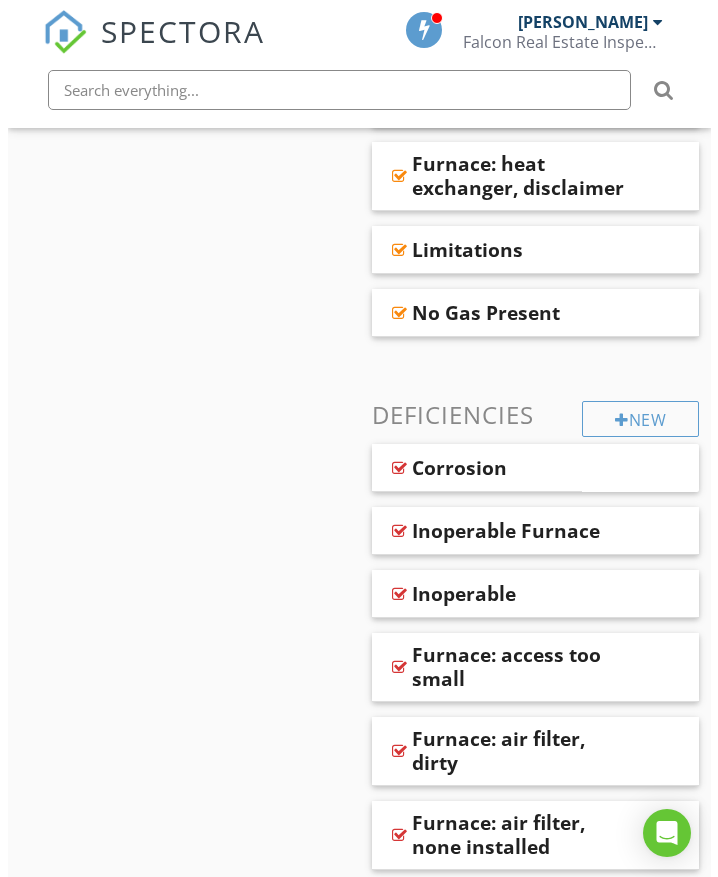
scroll to position [1300, 0]
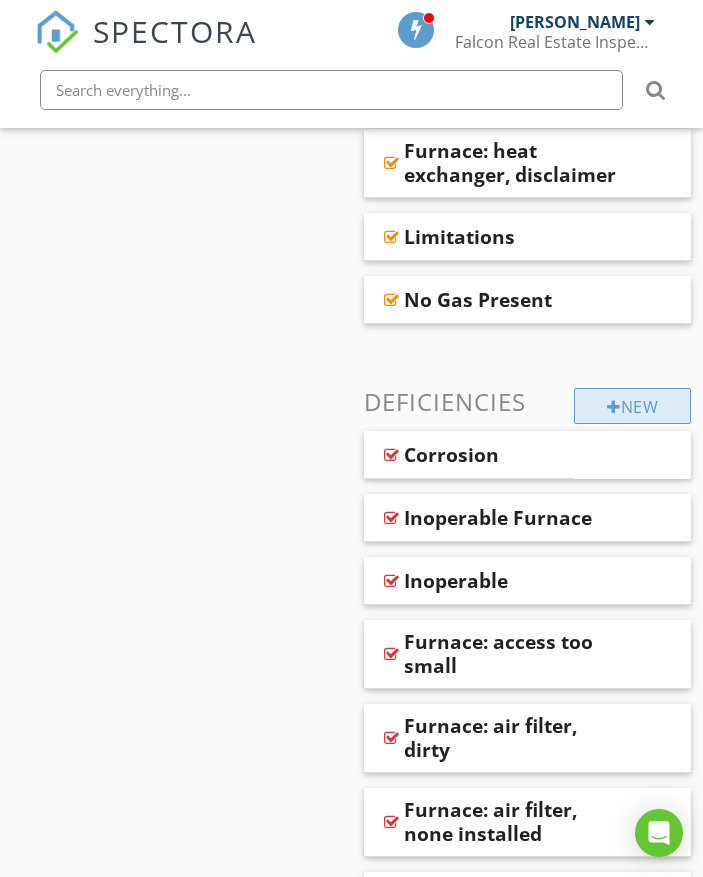
click at [663, 388] on div "New" at bounding box center [632, 406] width 117 height 36
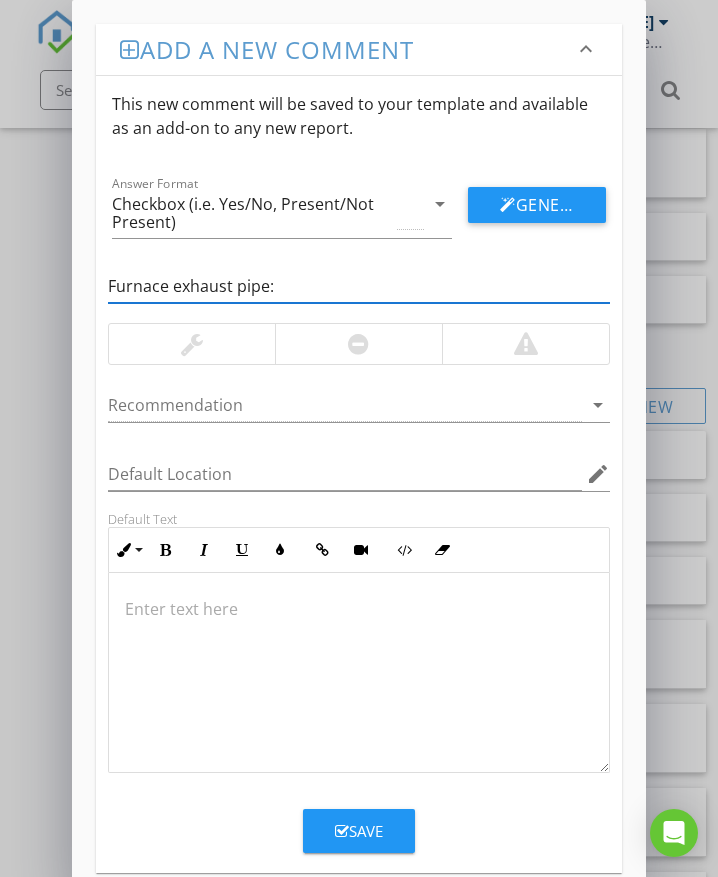
click at [299, 285] on input "Furnace exhaust pipe:" at bounding box center [359, 286] width 502 height 33
type input "Furnace exhaust pipe: B-vent no cap"
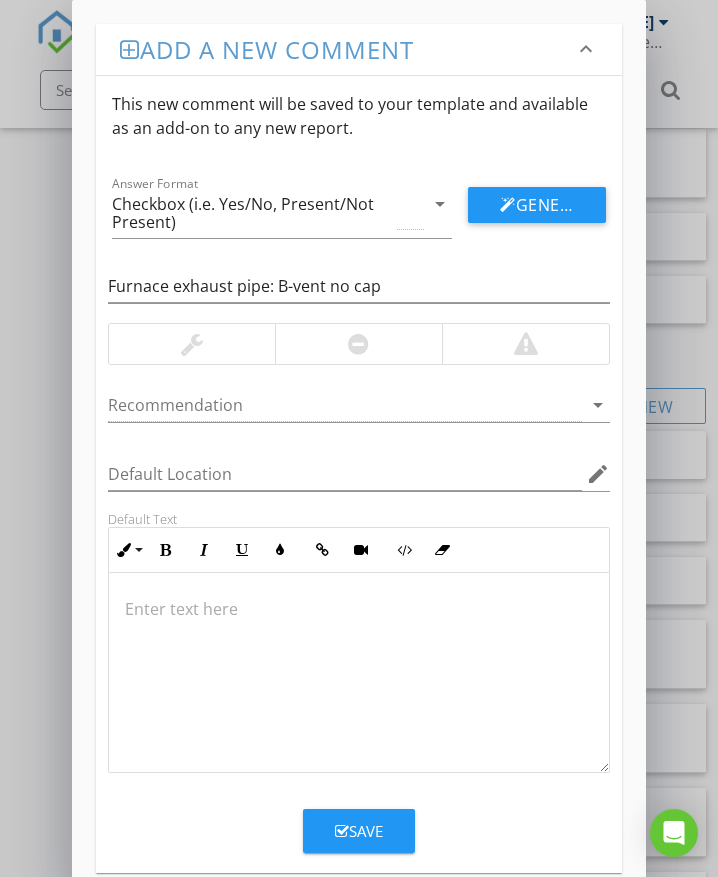
click at [191, 346] on div at bounding box center [192, 344] width 22 height 24
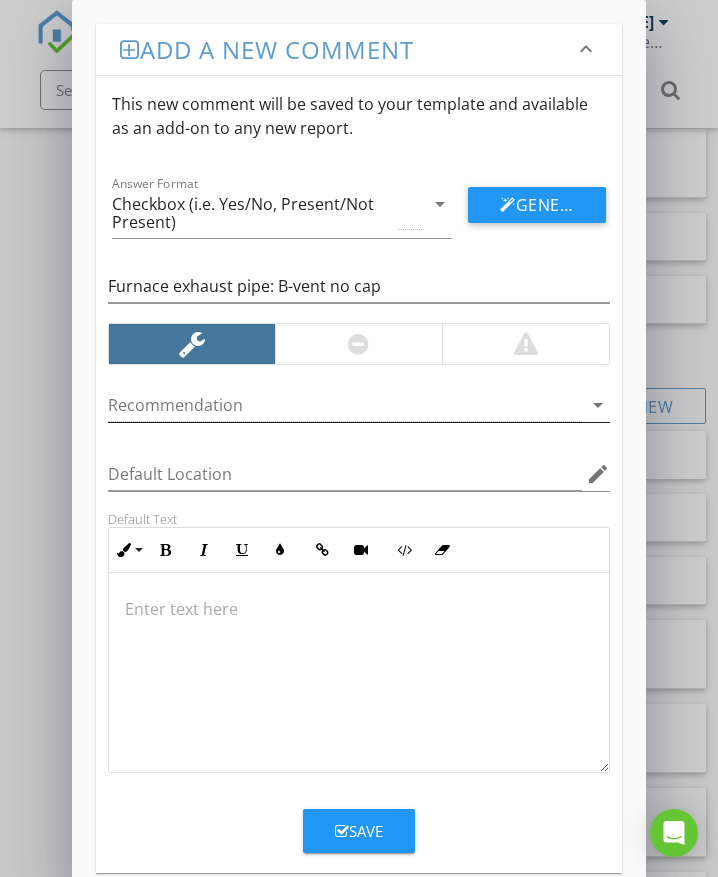
click at [141, 406] on div at bounding box center [345, 405] width 474 height 33
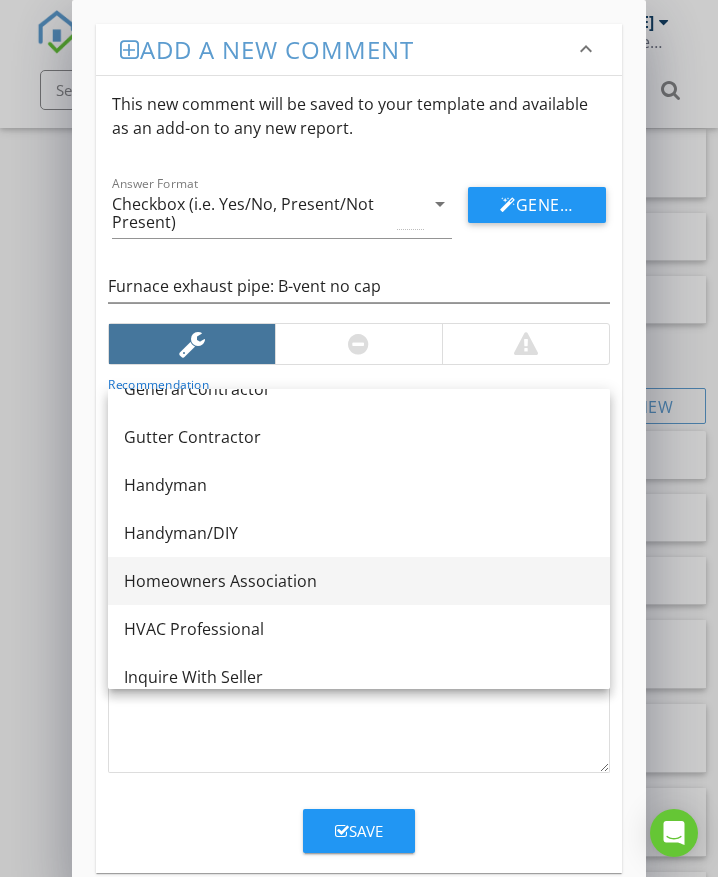
scroll to position [960, 0]
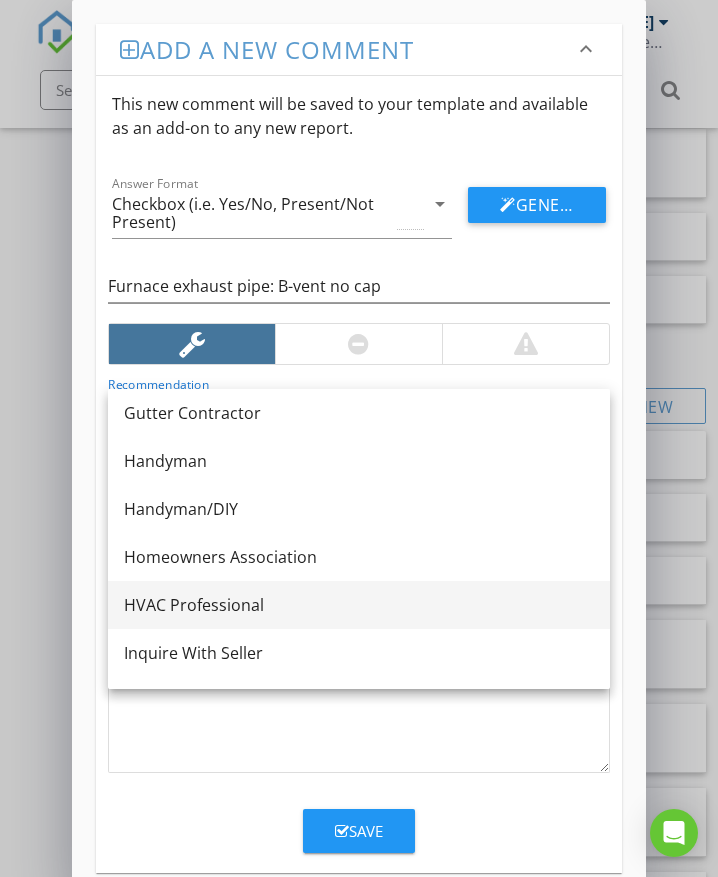
click at [203, 605] on div "HVAC Professional" at bounding box center [359, 605] width 470 height 24
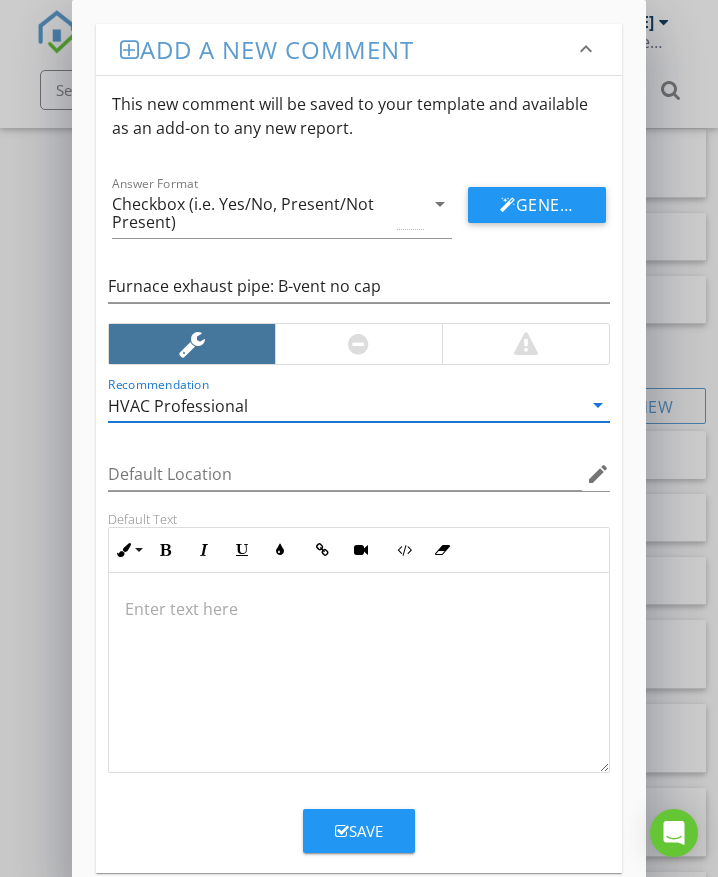
click at [196, 610] on p at bounding box center [359, 609] width 468 height 24
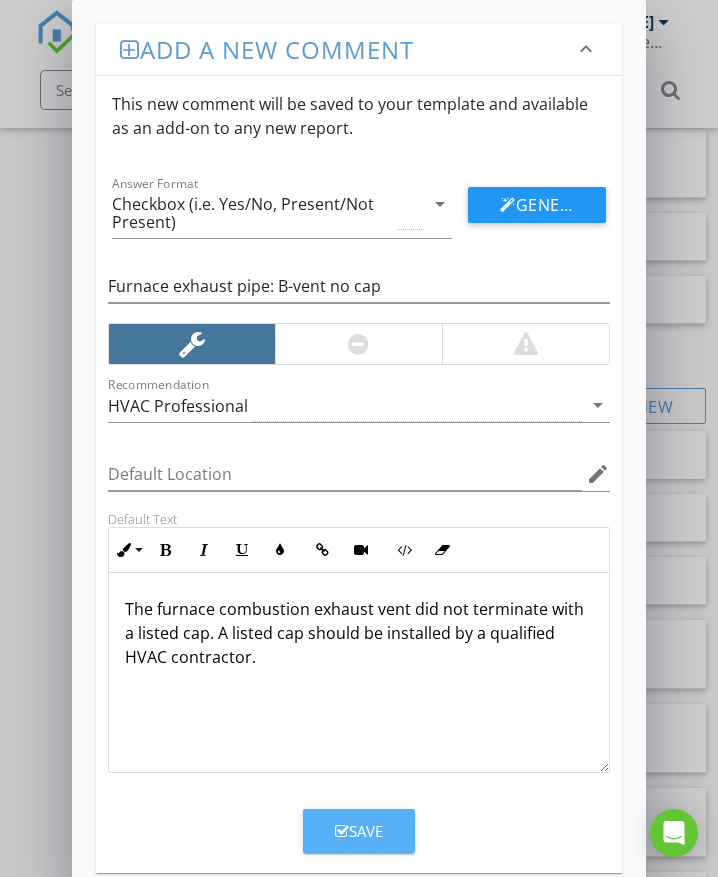
click at [379, 822] on div "Save" at bounding box center [359, 831] width 48 height 23
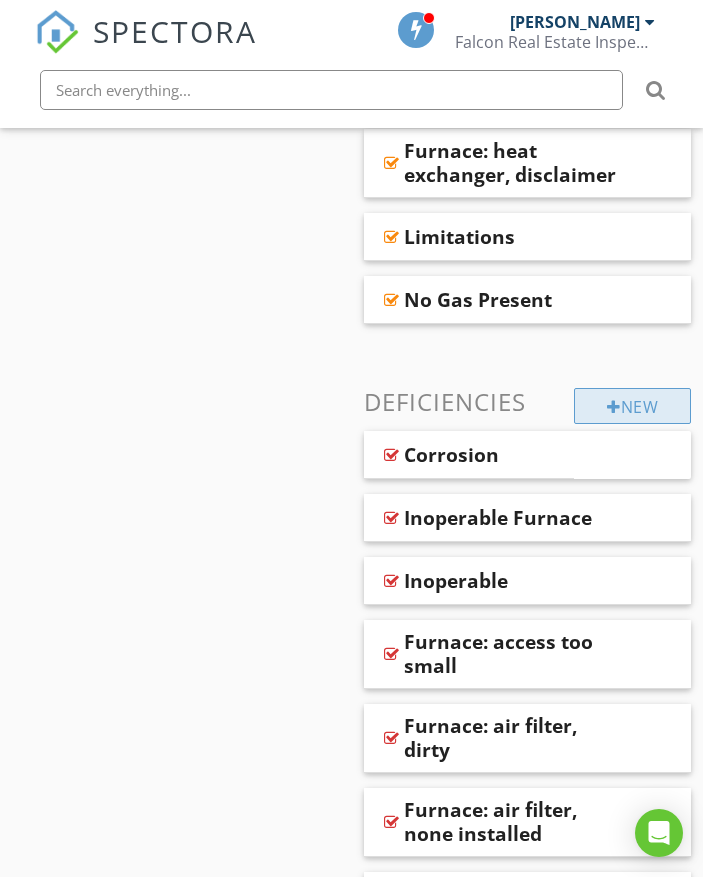
click at [598, 388] on div "New" at bounding box center [632, 406] width 117 height 36
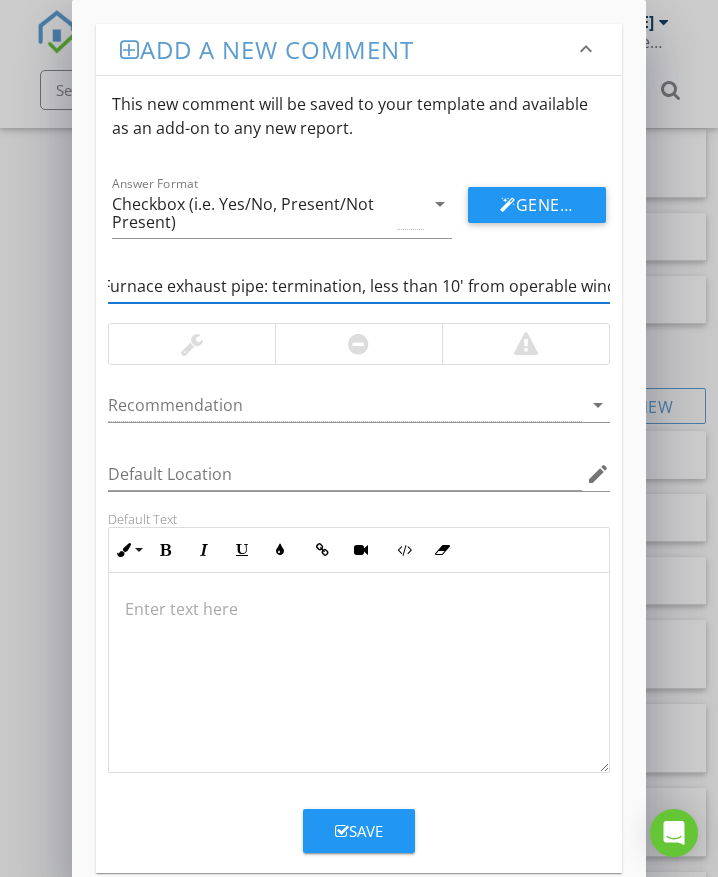
scroll to position [0, 28]
type input "Furnace exhaust pipe: termination, less than 10' from operable window"
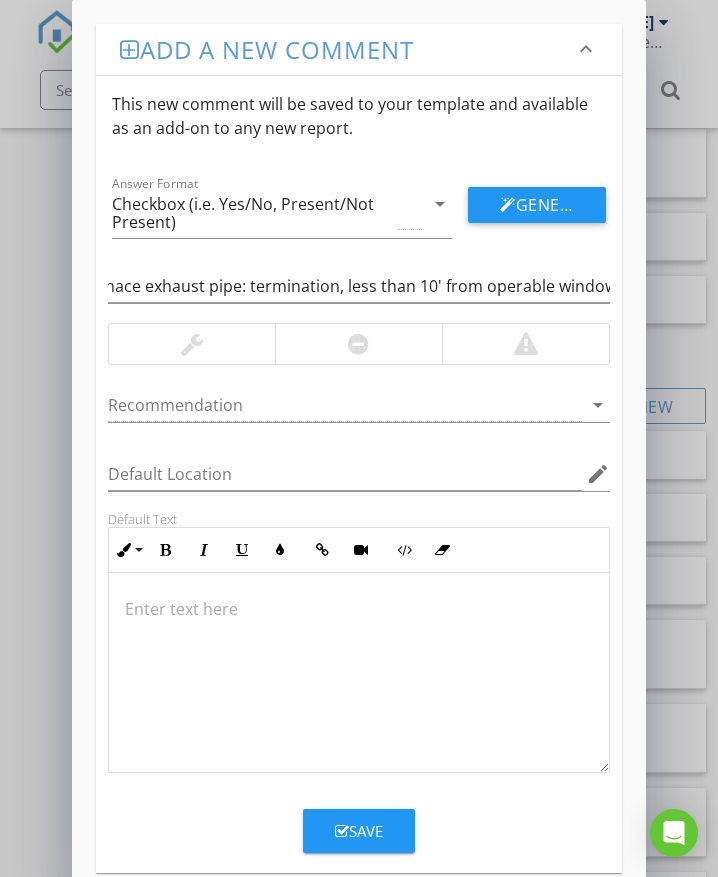
scroll to position [0, 0]
click at [338, 348] on div at bounding box center [358, 344] width 167 height 40
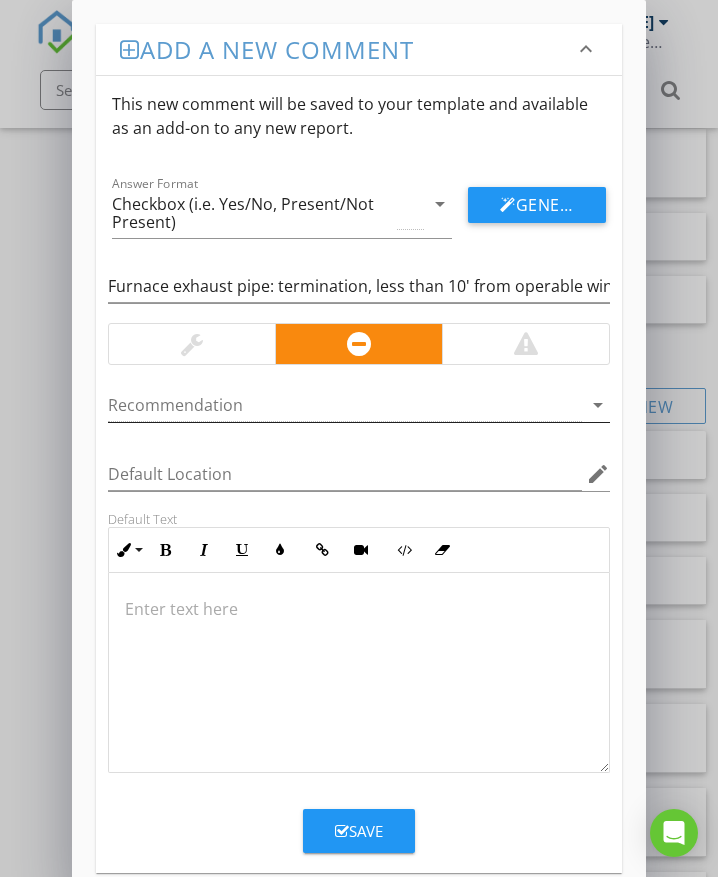
click at [215, 407] on div at bounding box center [345, 405] width 474 height 33
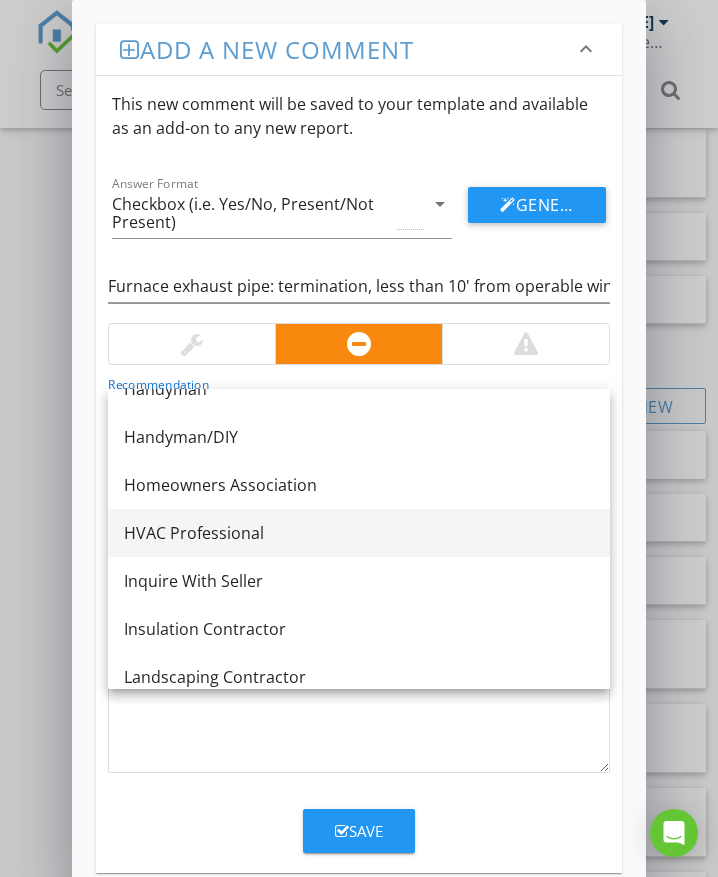
scroll to position [1100, 0]
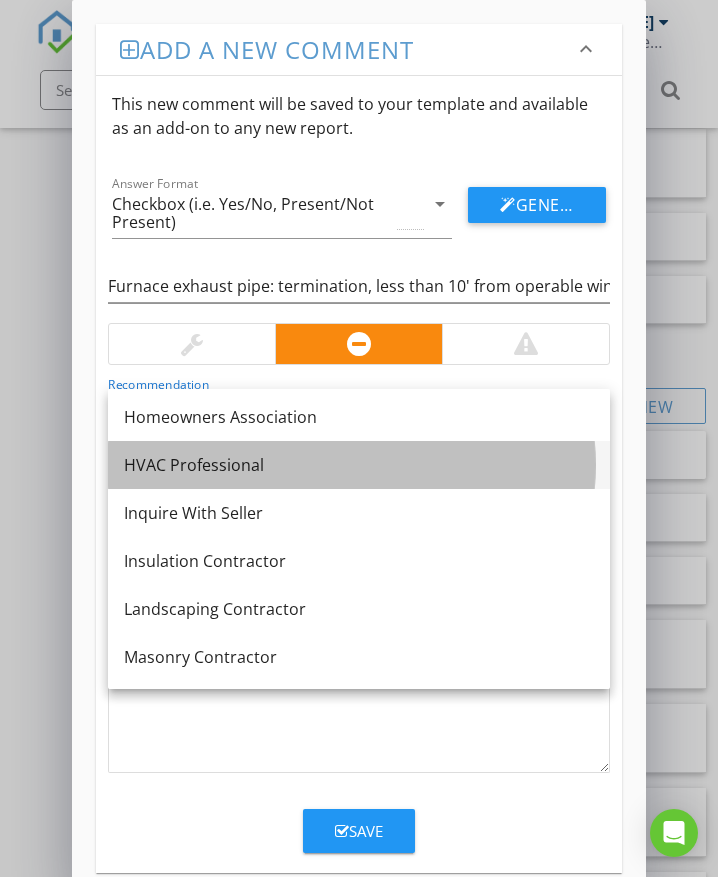
click at [226, 475] on div "HVAC Professional" at bounding box center [359, 465] width 470 height 24
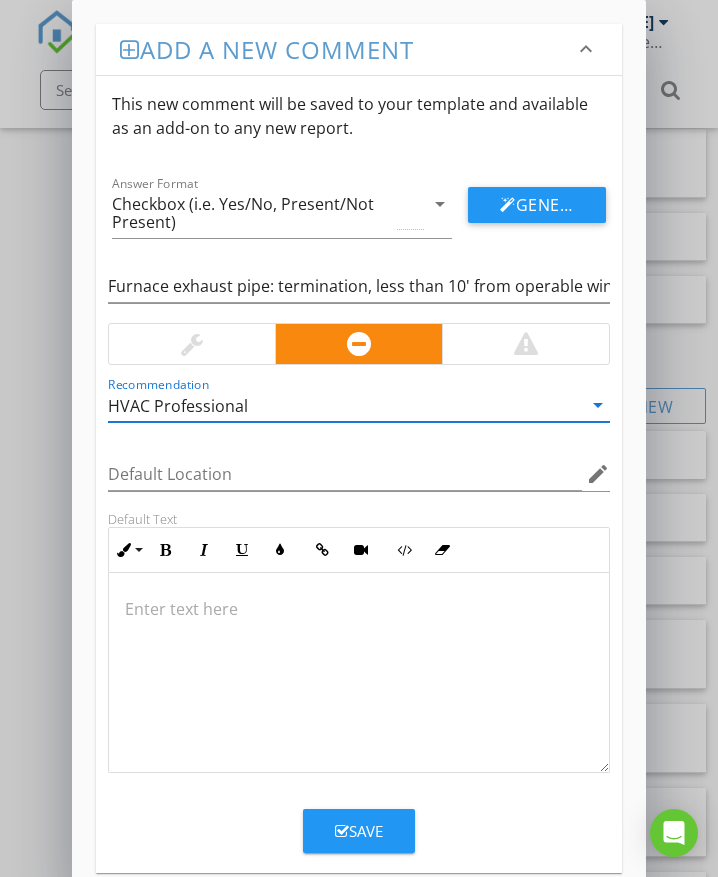
click at [194, 600] on p at bounding box center [359, 609] width 468 height 24
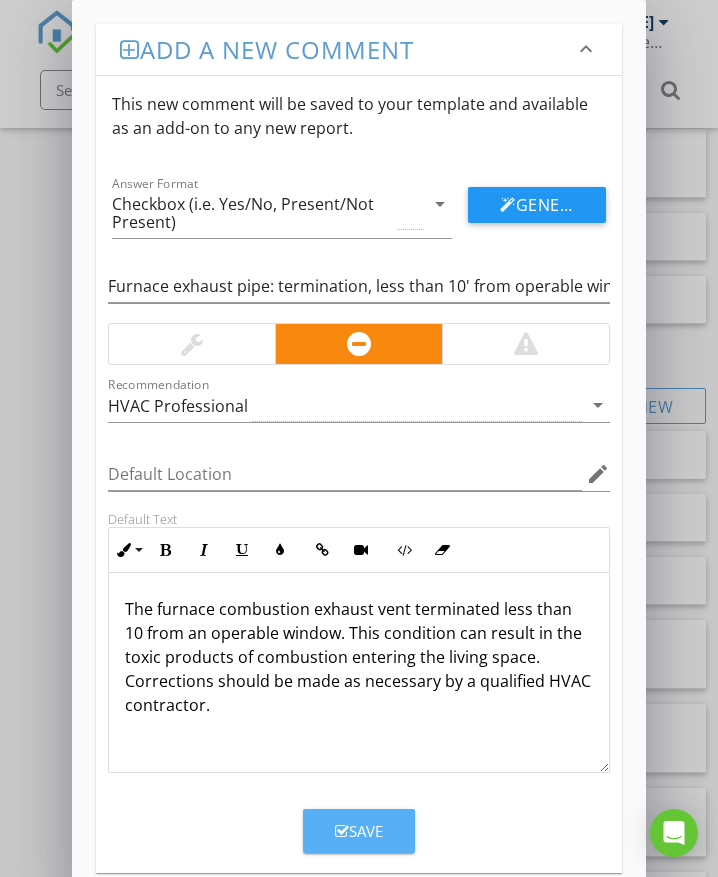
click at [359, 815] on button "Save" at bounding box center [359, 831] width 112 height 44
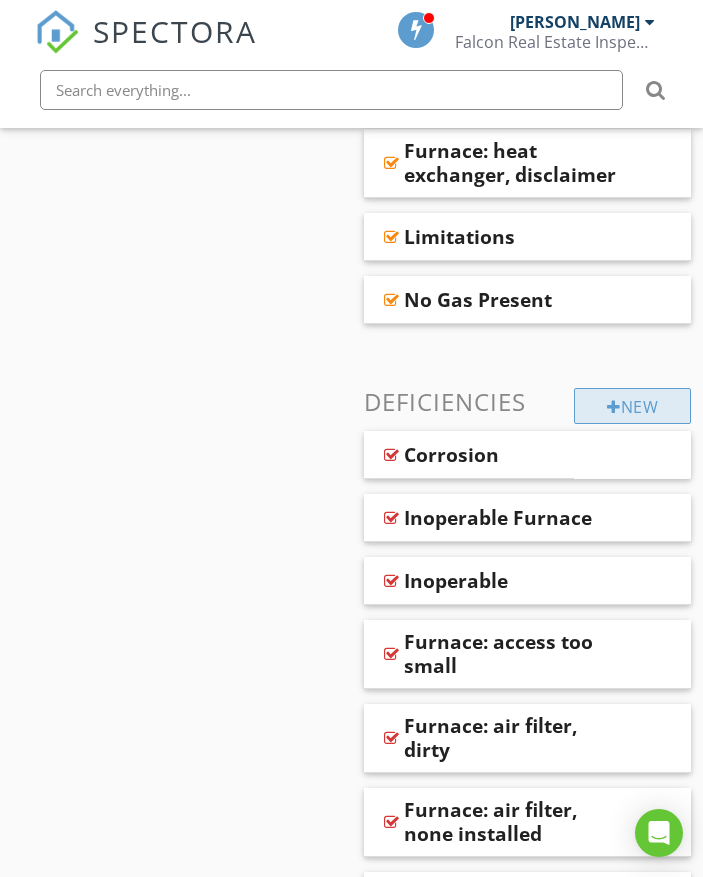
click at [591, 388] on div "New" at bounding box center [632, 406] width 117 height 36
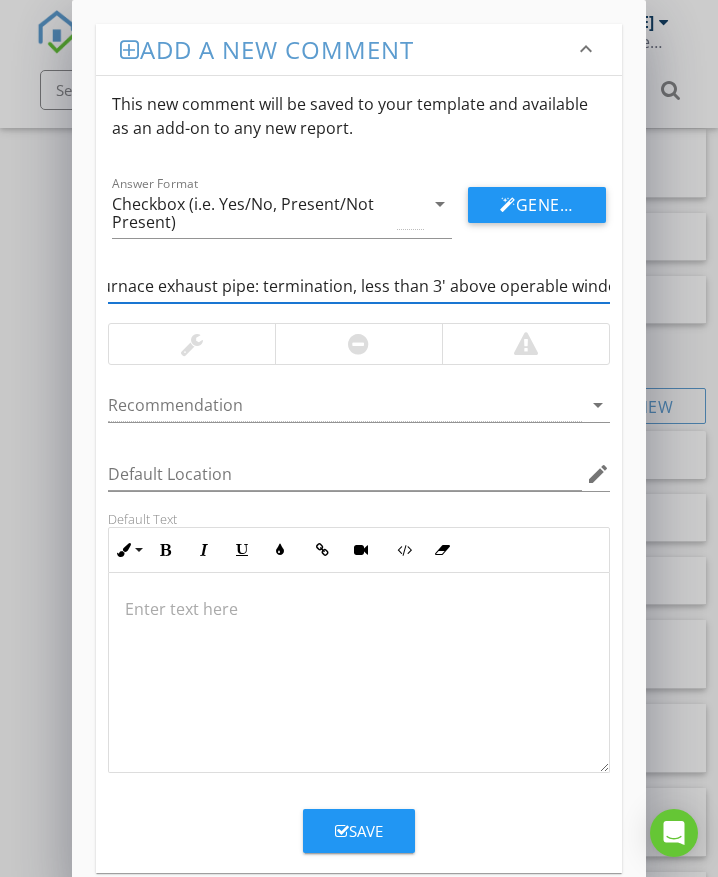
scroll to position [0, 28]
type input "Furnace exhaust pipe: termination, less than 3' above operable window"
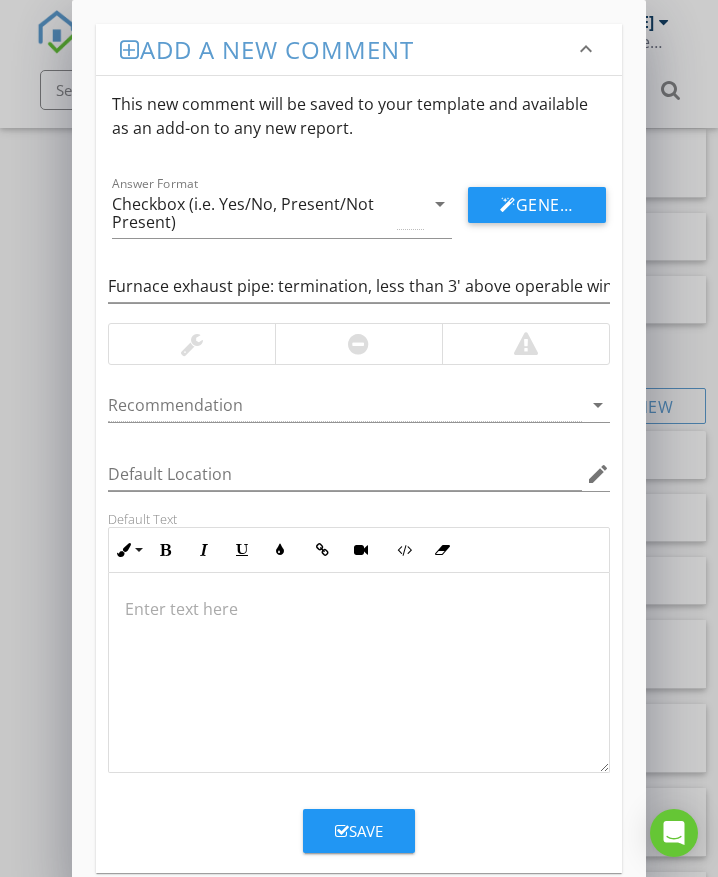
click at [311, 340] on div at bounding box center [358, 344] width 167 height 40
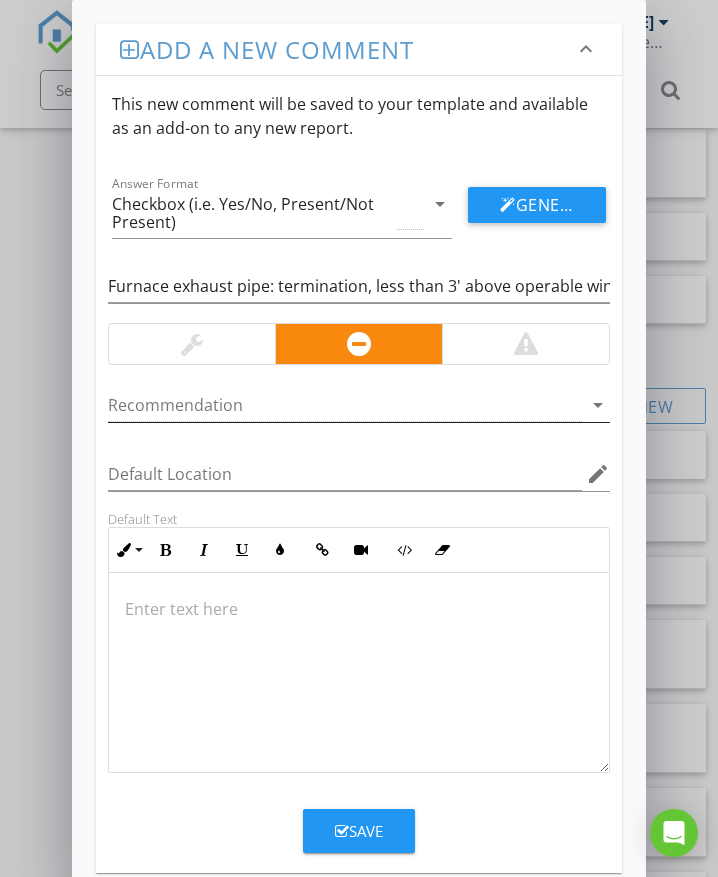
click at [226, 406] on div at bounding box center [345, 405] width 474 height 33
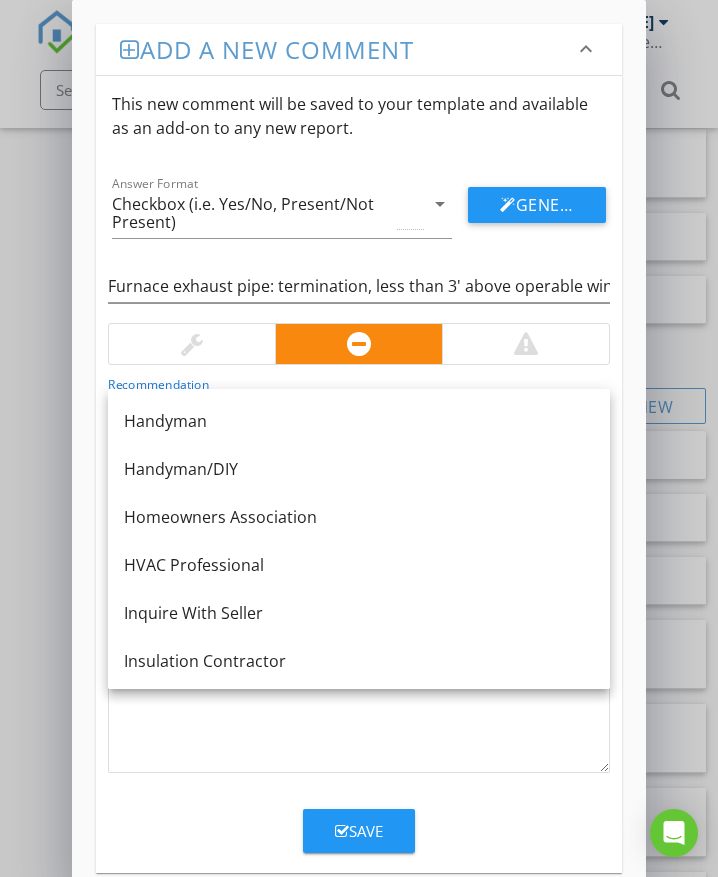
scroll to position [1100, 0]
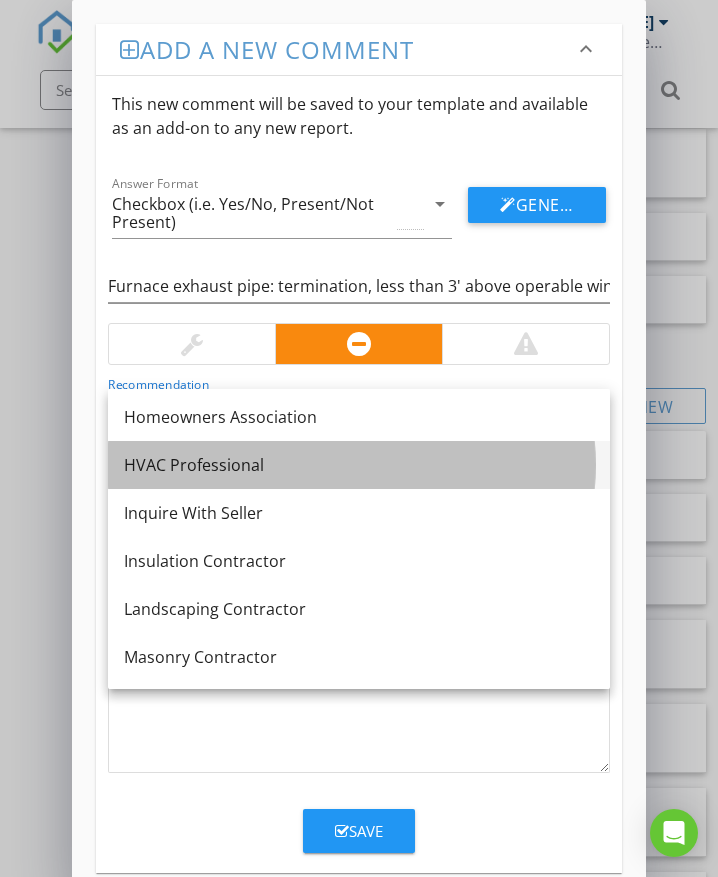
click at [198, 470] on div "HVAC Professional" at bounding box center [359, 465] width 470 height 24
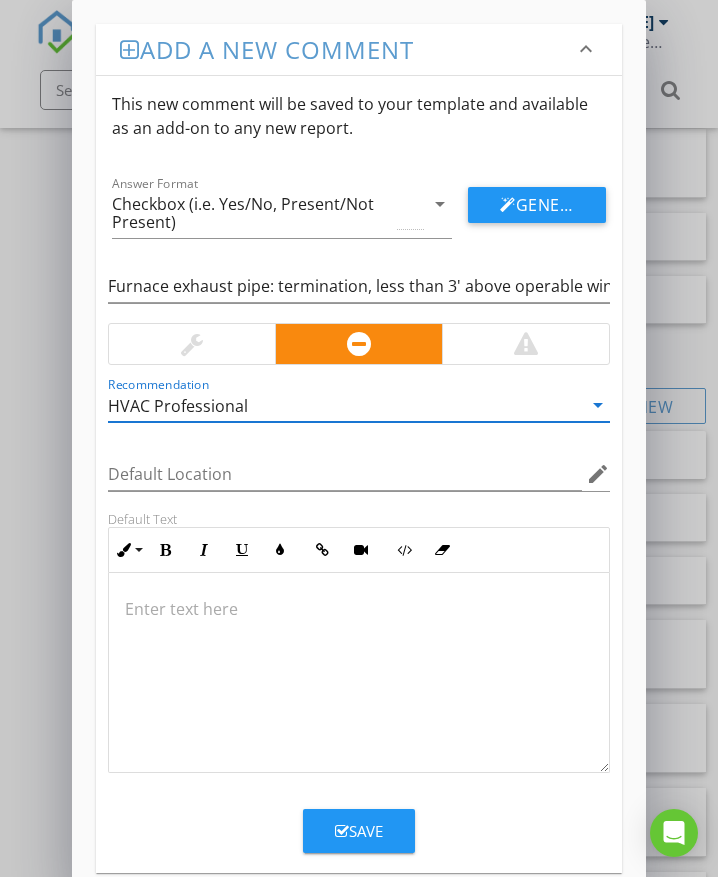
click at [180, 607] on p at bounding box center [359, 609] width 468 height 24
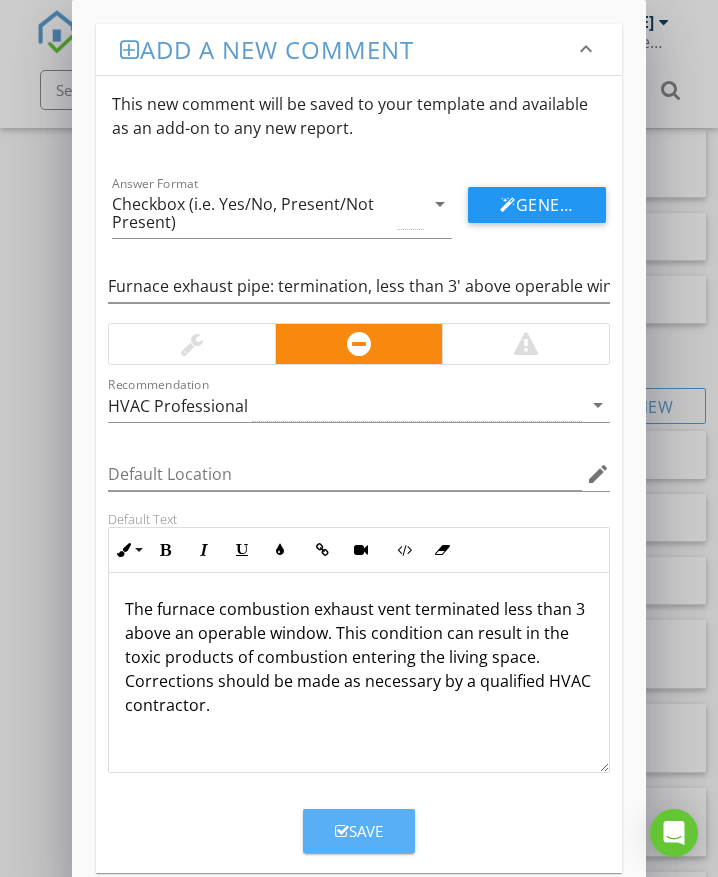
click at [370, 832] on div "Save" at bounding box center [359, 831] width 48 height 23
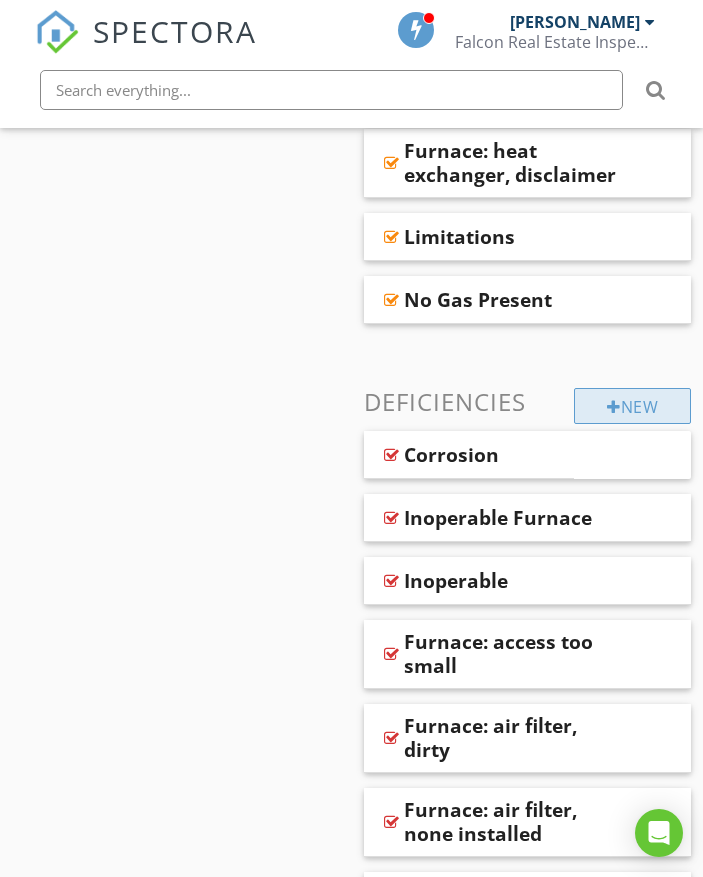
click at [616, 388] on div "New" at bounding box center [632, 406] width 117 height 36
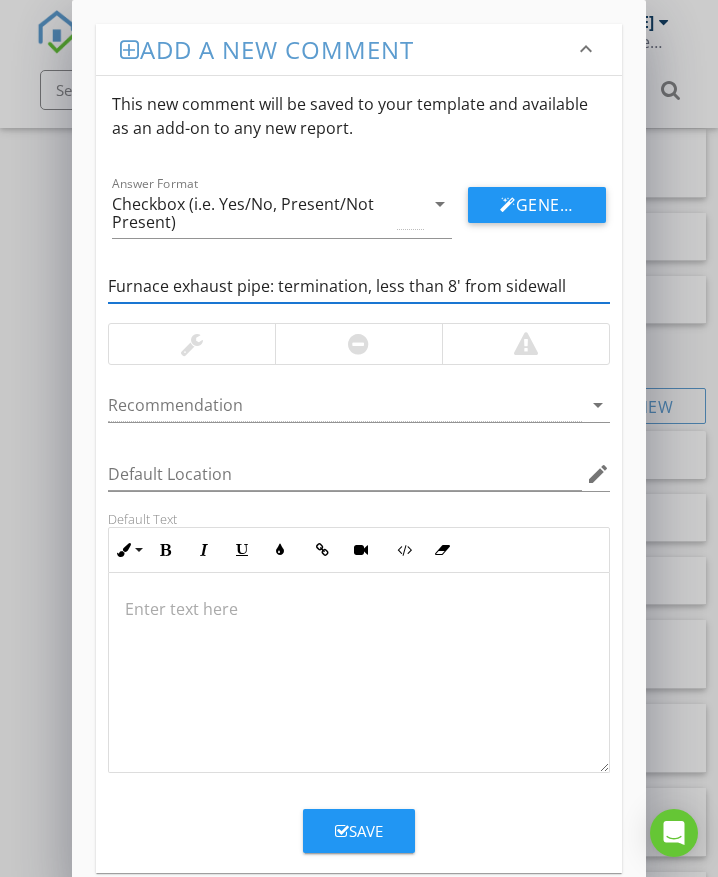
type input "Furnace exhaust pipe: termination, less than 8' from sidewall"
click at [350, 351] on div at bounding box center [358, 344] width 21 height 24
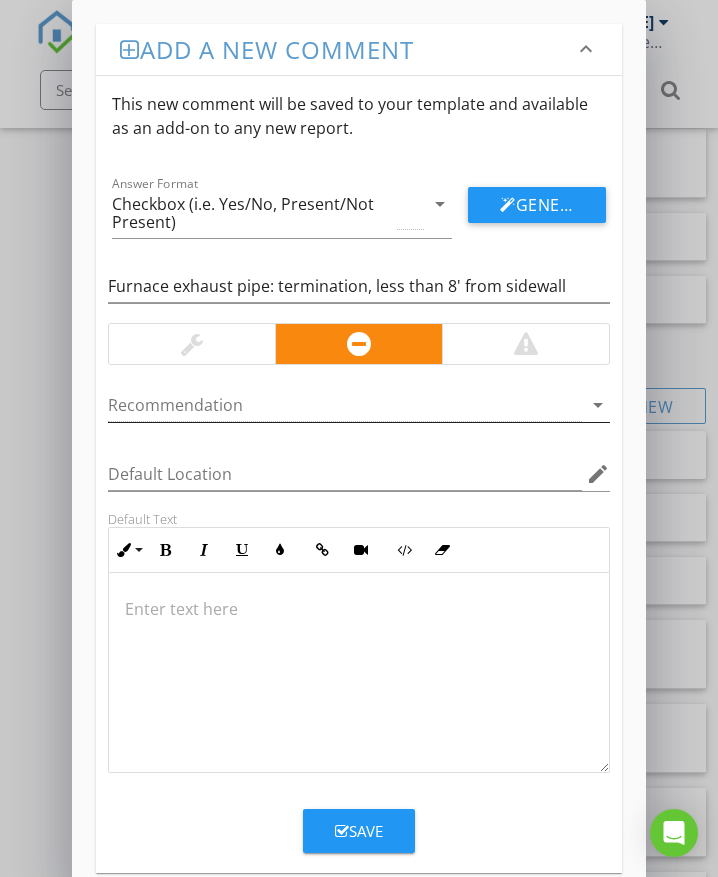
click at [273, 410] on div at bounding box center [345, 405] width 474 height 33
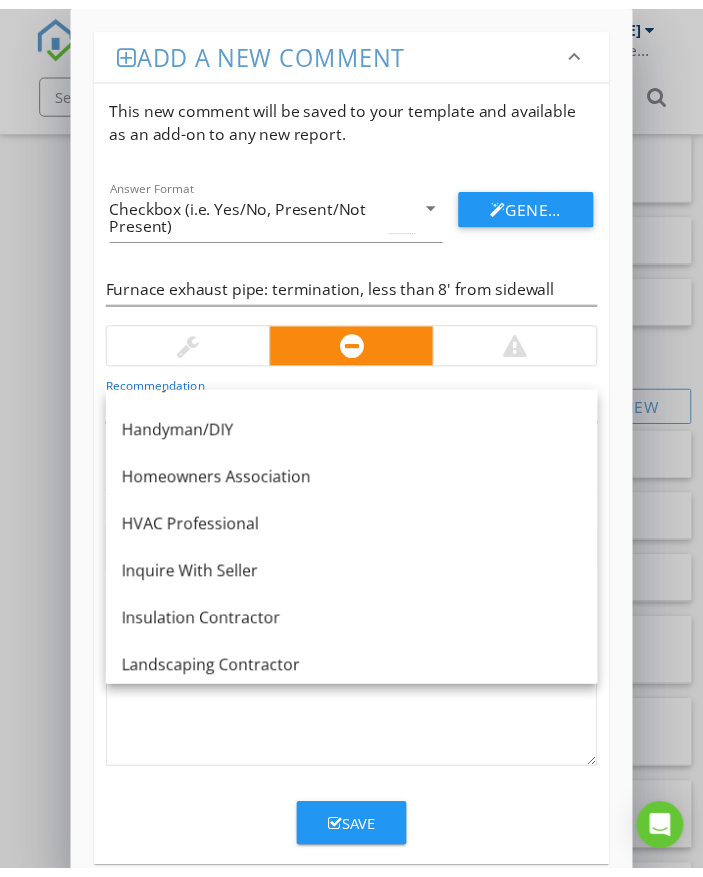
scroll to position [1060, 0]
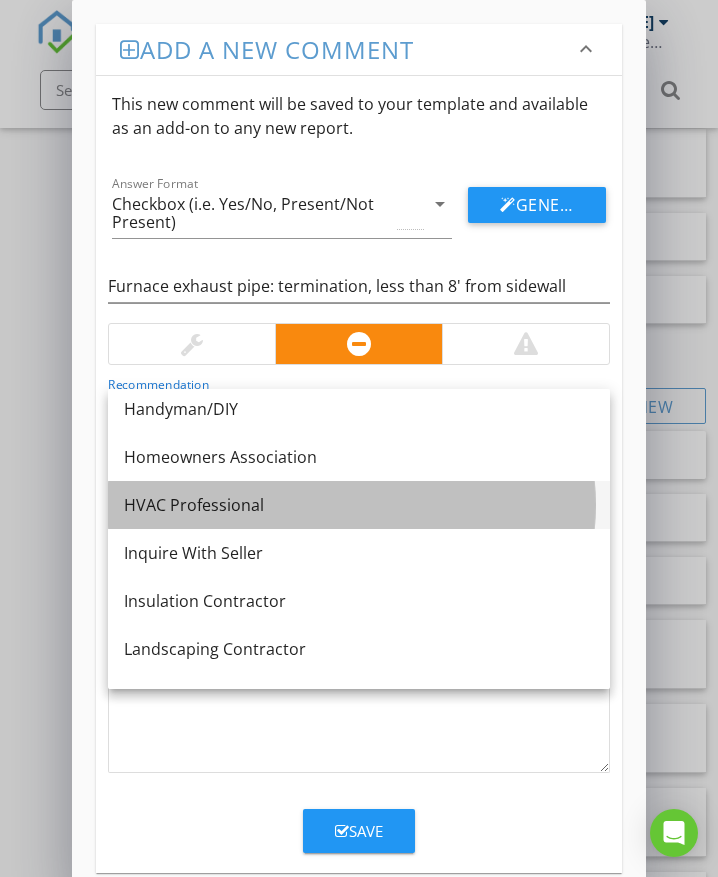
click at [255, 498] on div "HVAC Professional" at bounding box center [359, 505] width 470 height 24
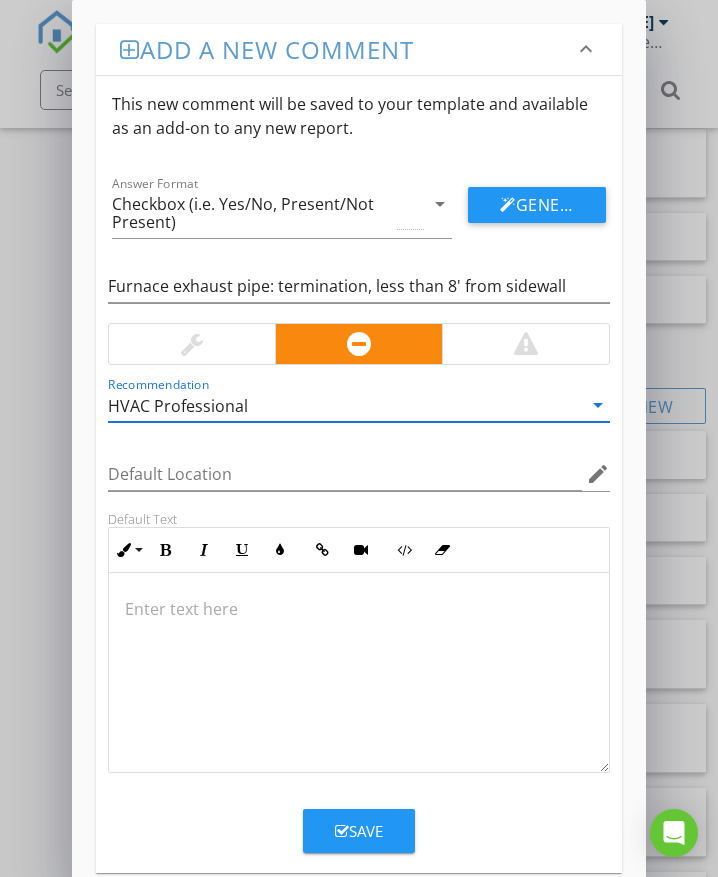
click at [215, 606] on p at bounding box center [359, 609] width 468 height 24
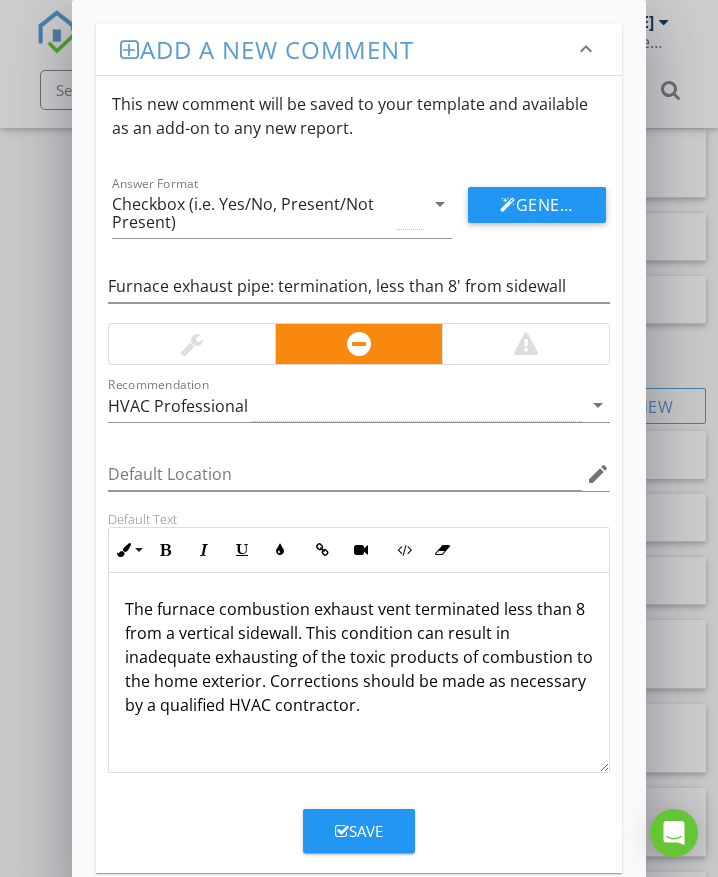
click at [378, 842] on button "Save" at bounding box center [359, 831] width 112 height 44
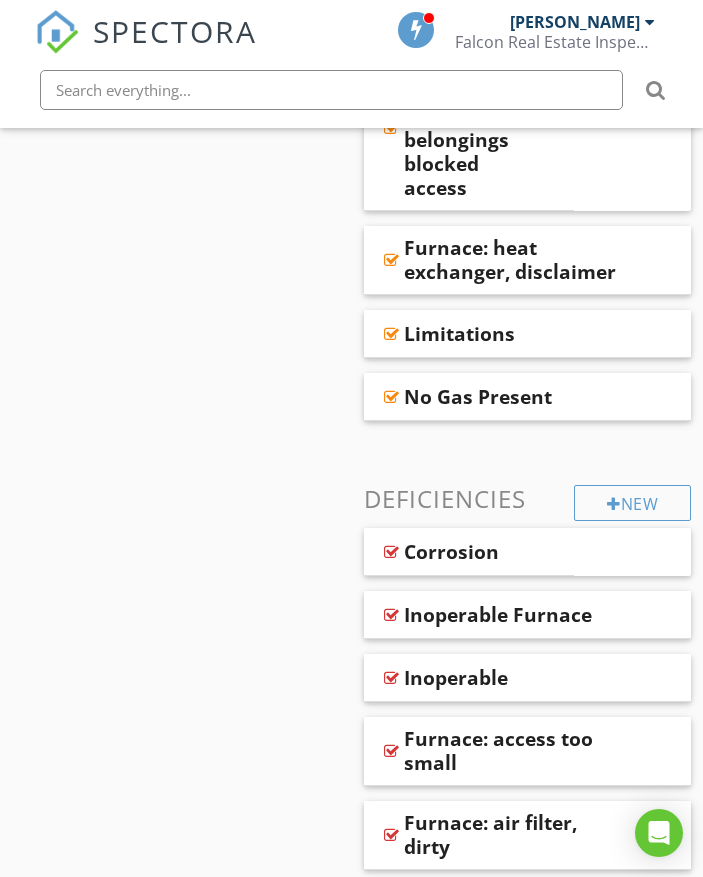
scroll to position [1200, 0]
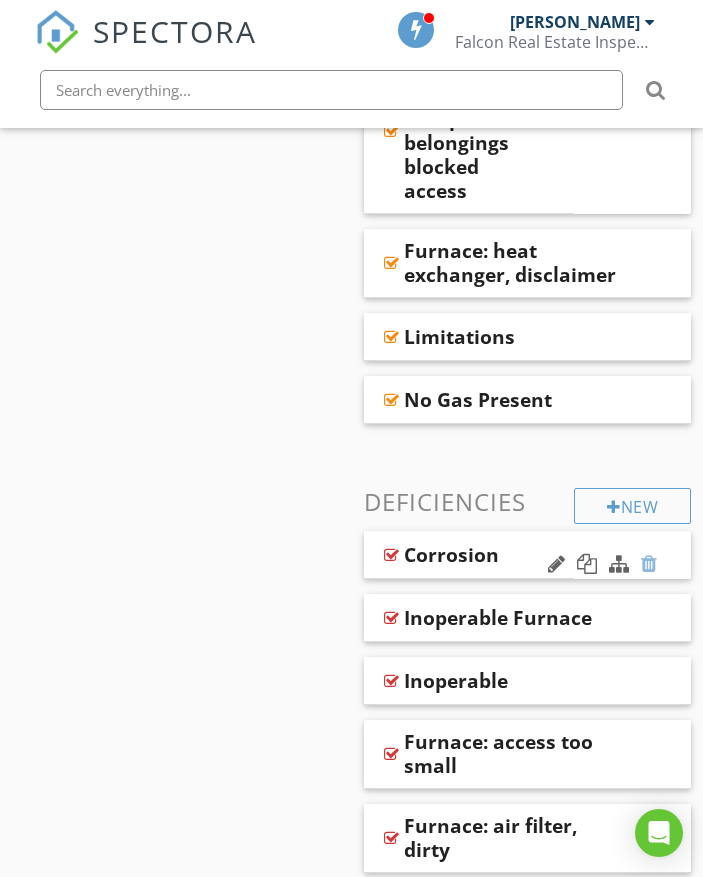
click at [656, 554] on div at bounding box center [649, 564] width 16 height 20
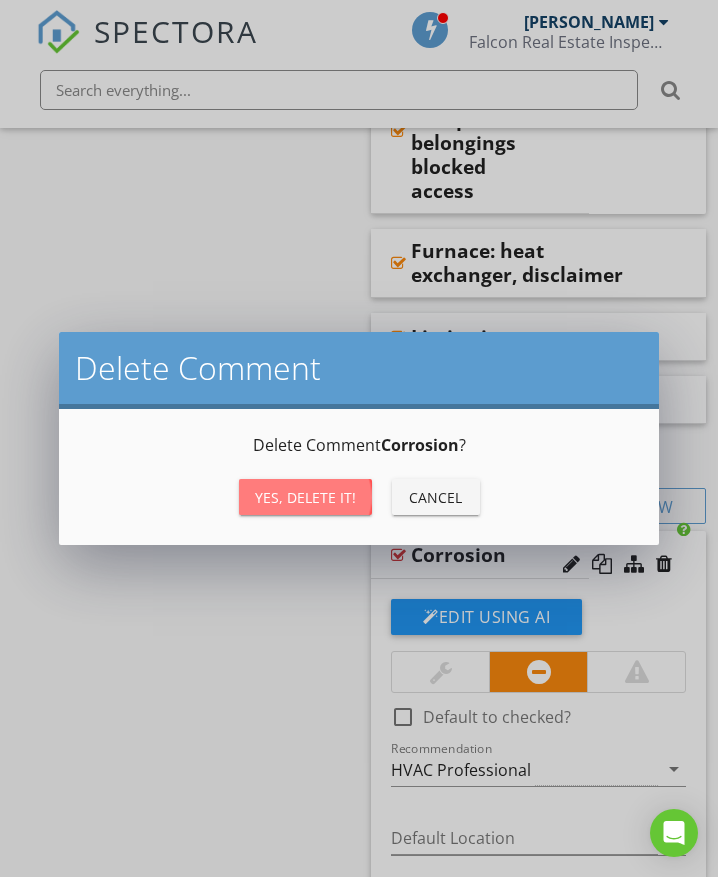
click at [300, 501] on div "Yes, Delete it!" at bounding box center [305, 497] width 101 height 21
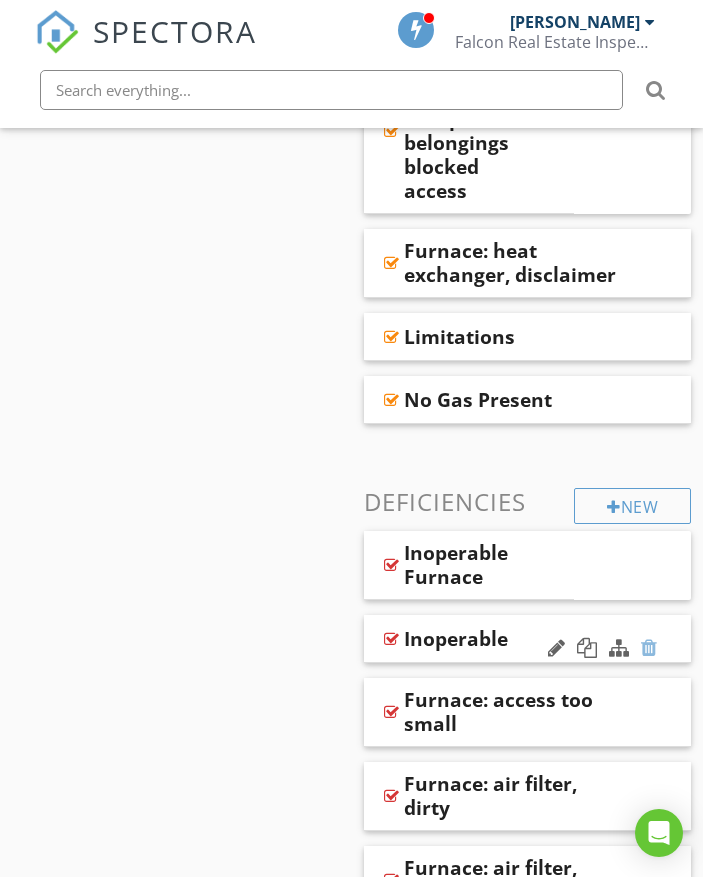
click at [650, 638] on div at bounding box center [649, 648] width 16 height 20
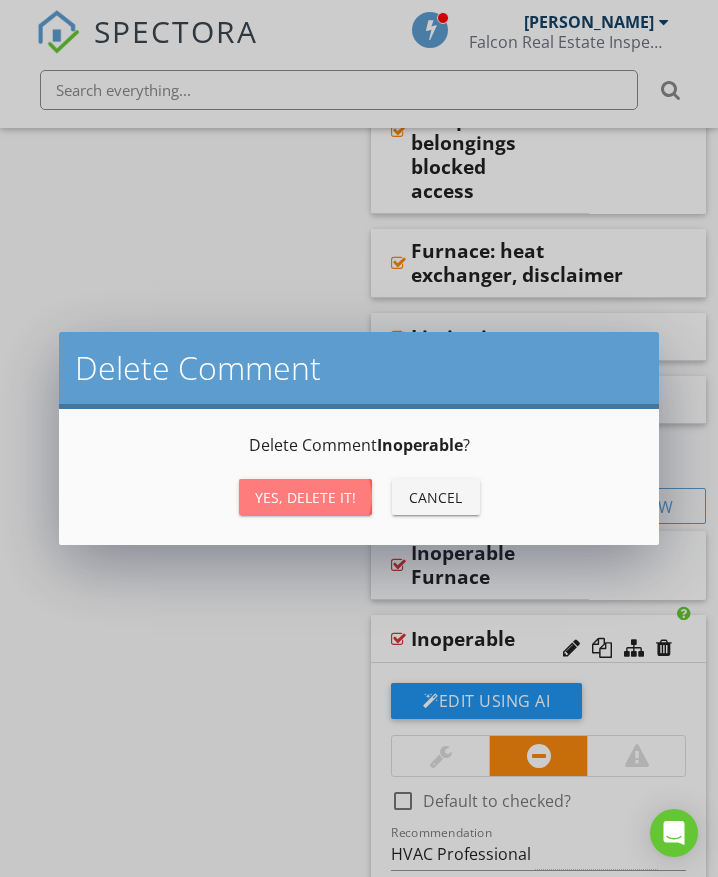
click at [313, 501] on div "Yes, Delete it!" at bounding box center [305, 497] width 101 height 21
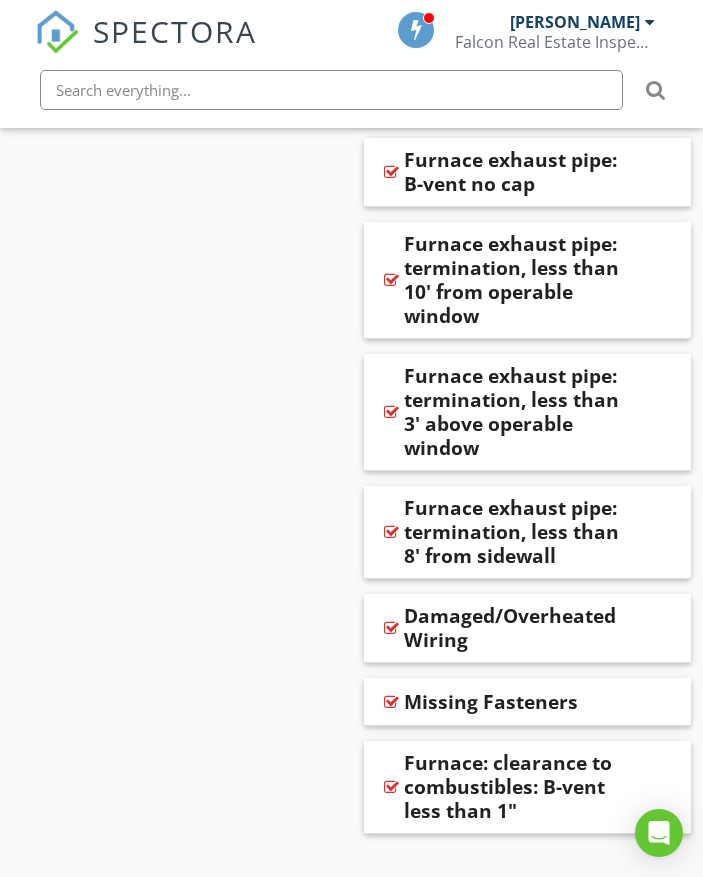
scroll to position [4123, 0]
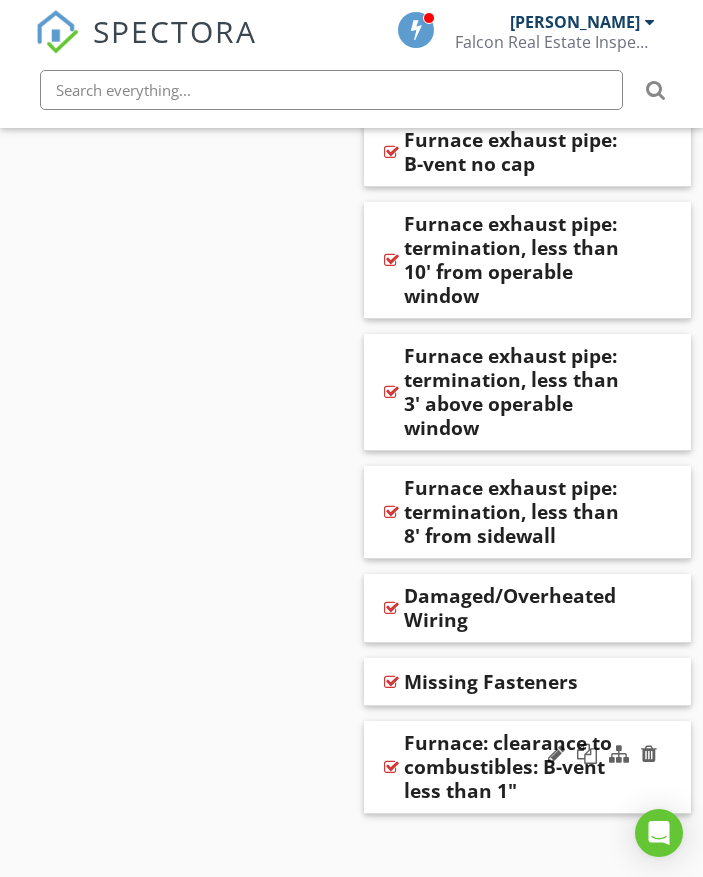
click at [481, 731] on div "Furnace: clearance to combustibles: B-vent less than 1"" at bounding box center [512, 767] width 216 height 72
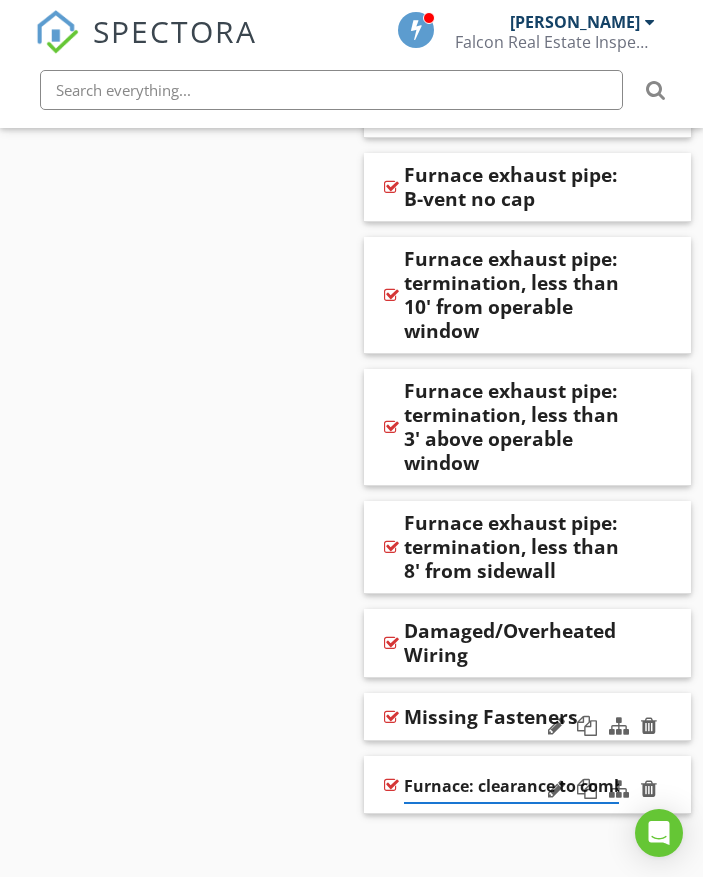
scroll to position [0, 224]
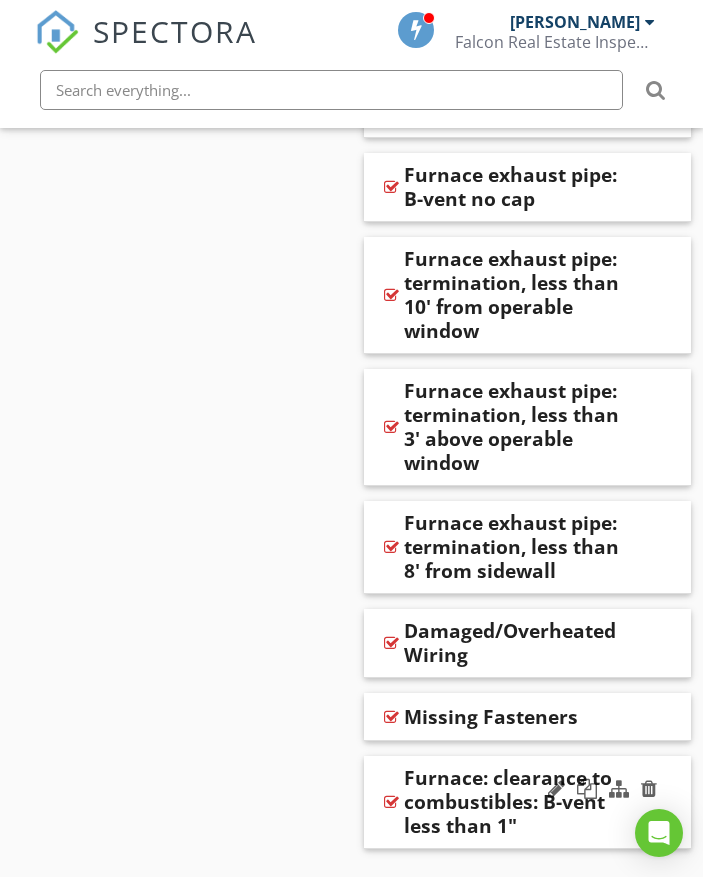
click at [478, 766] on div "Furnace: clearance to combustibles: B-vent less than 1"" at bounding box center [512, 802] width 216 height 72
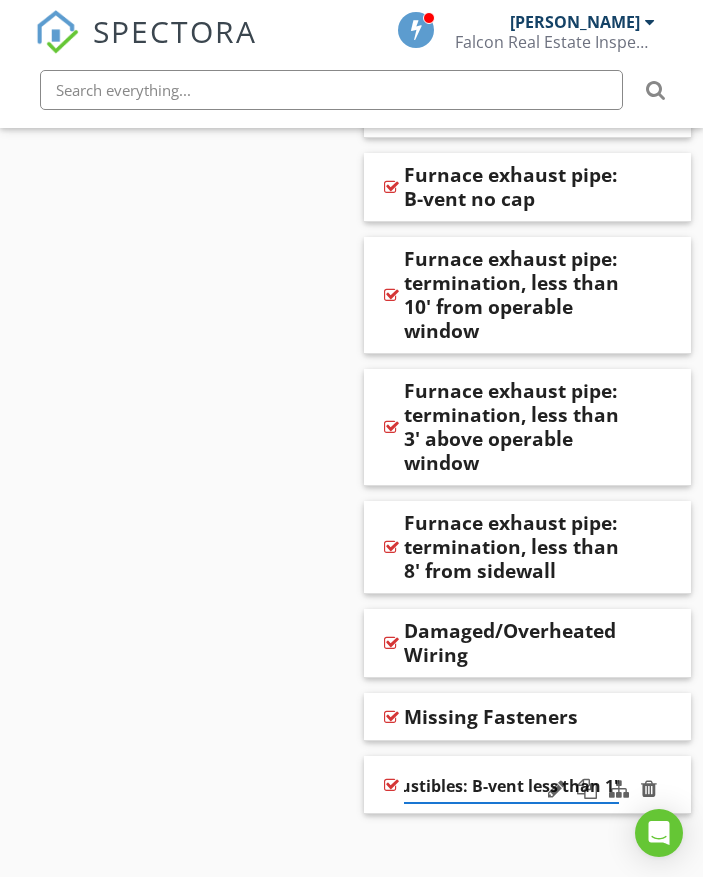
click at [457, 770] on input "Furnace: clearance to combustibles: B-vent less than 1"" at bounding box center [512, 786] width 216 height 33
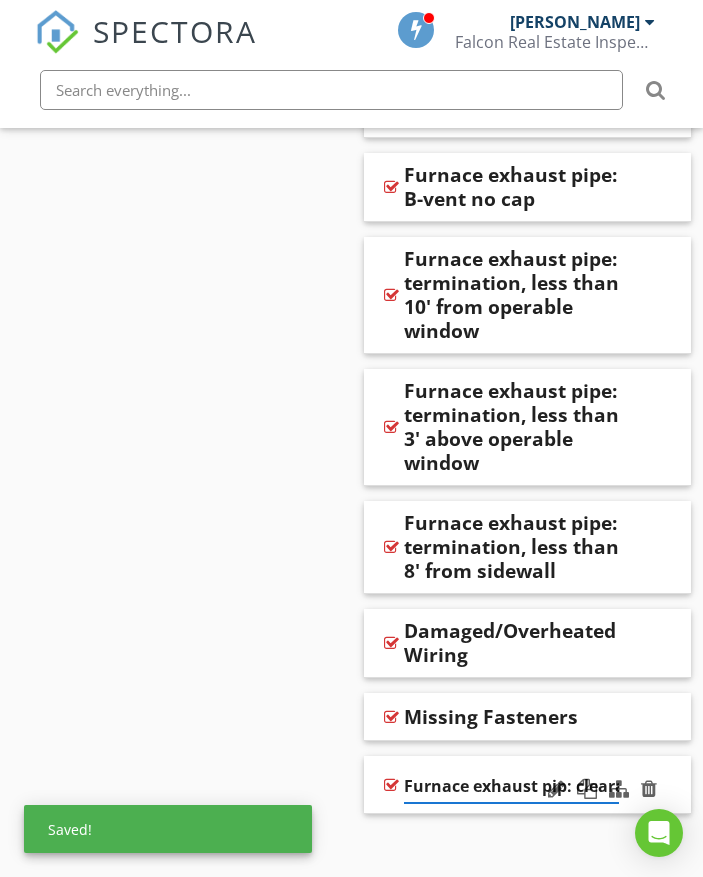
type input "Furnace exhaust pipe: clearance to combustibles: B-vent less than 1""
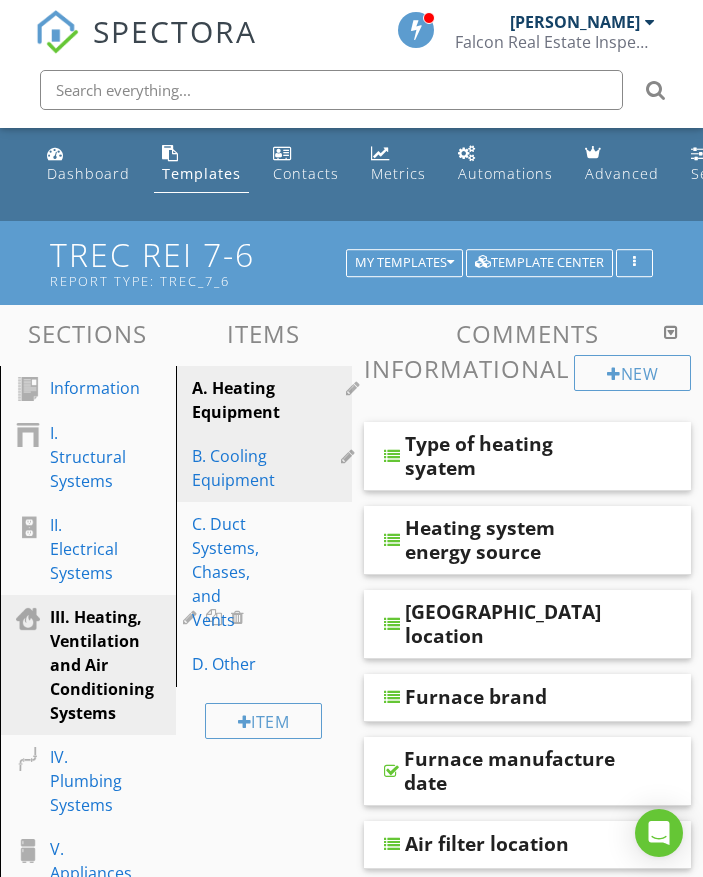
click at [261, 472] on div "B. Cooling Equipment" at bounding box center [233, 468] width 83 height 48
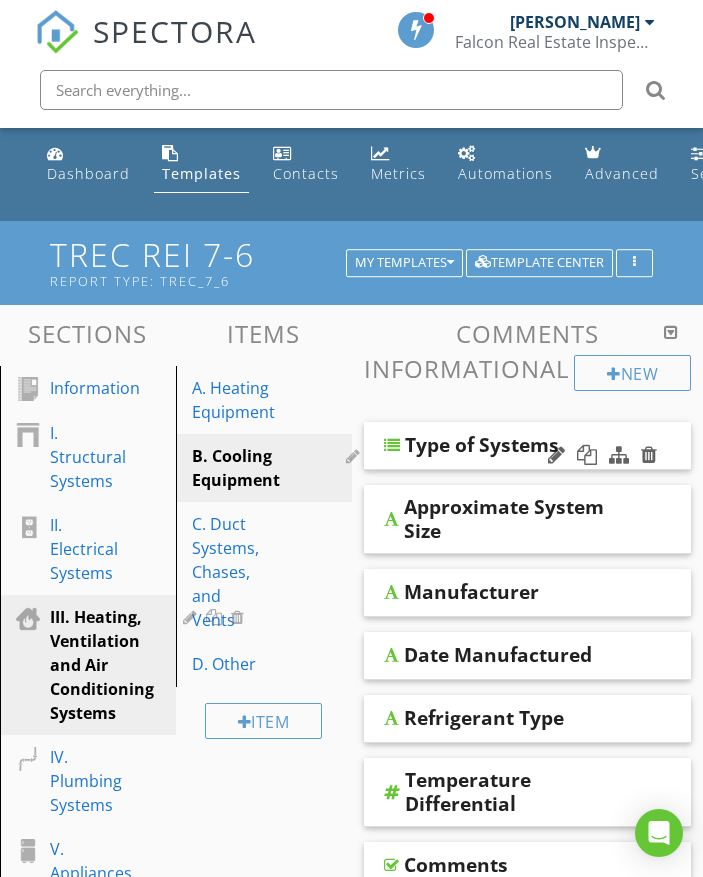
click at [670, 450] on div "Type of Systems" at bounding box center [528, 446] width 328 height 48
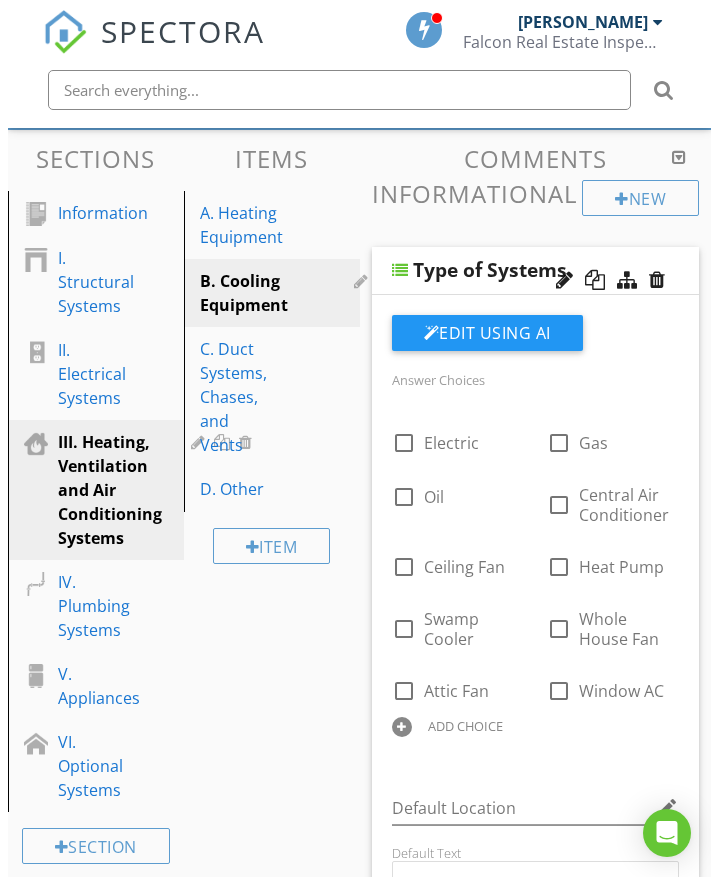
scroll to position [200, 0]
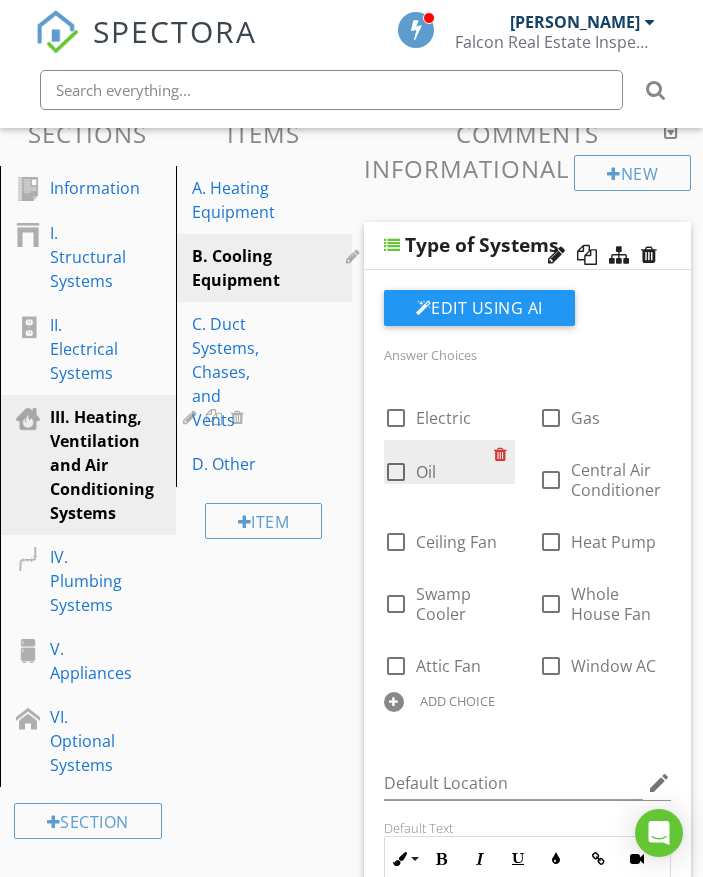
click at [505, 453] on div at bounding box center [504, 454] width 21 height 28
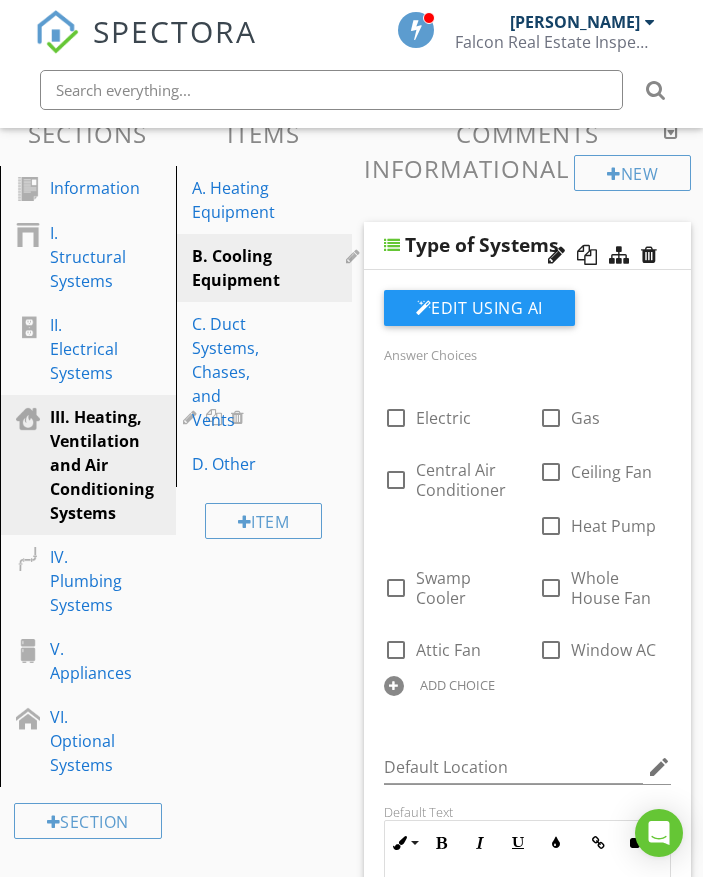
click at [666, 246] on div "Type of Systems" at bounding box center [528, 246] width 328 height 48
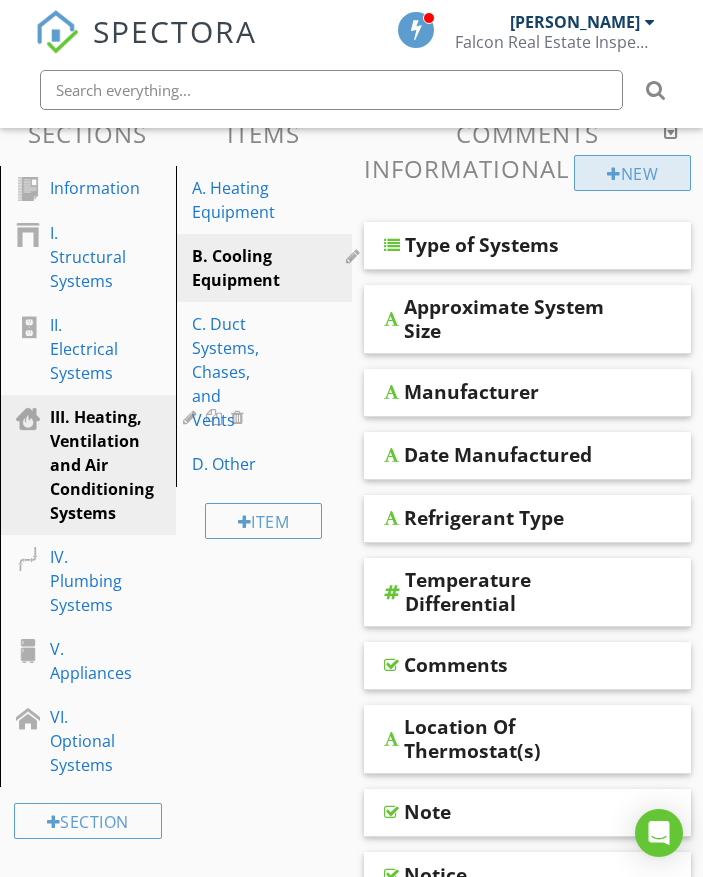
click at [635, 182] on div "New" at bounding box center [632, 173] width 117 height 36
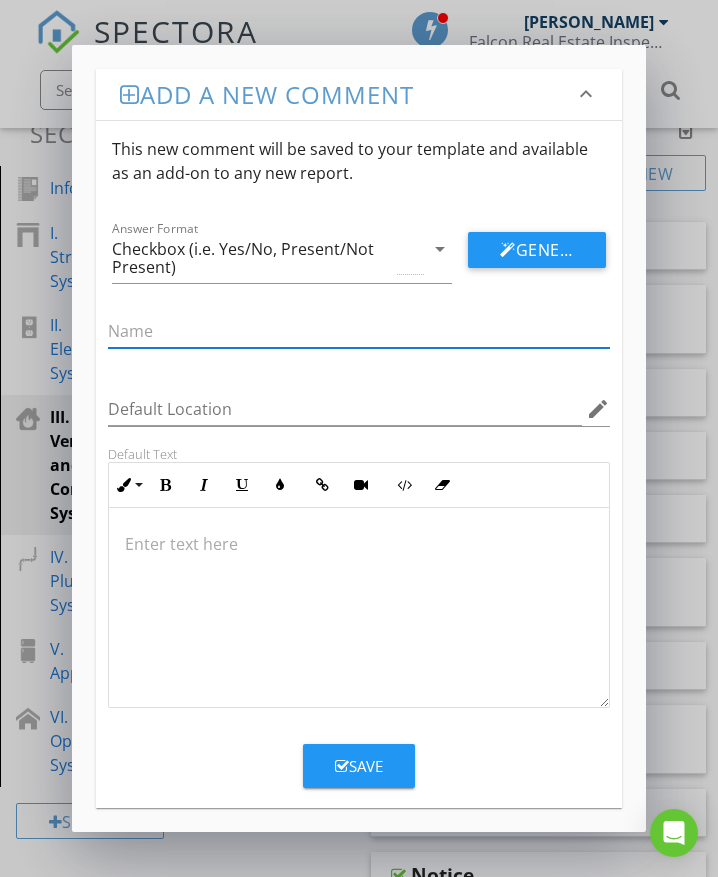
click at [655, 206] on div "Add a new comment keyboard_arrow_down This new comment will be saved to your te…" at bounding box center [359, 438] width 718 height 877
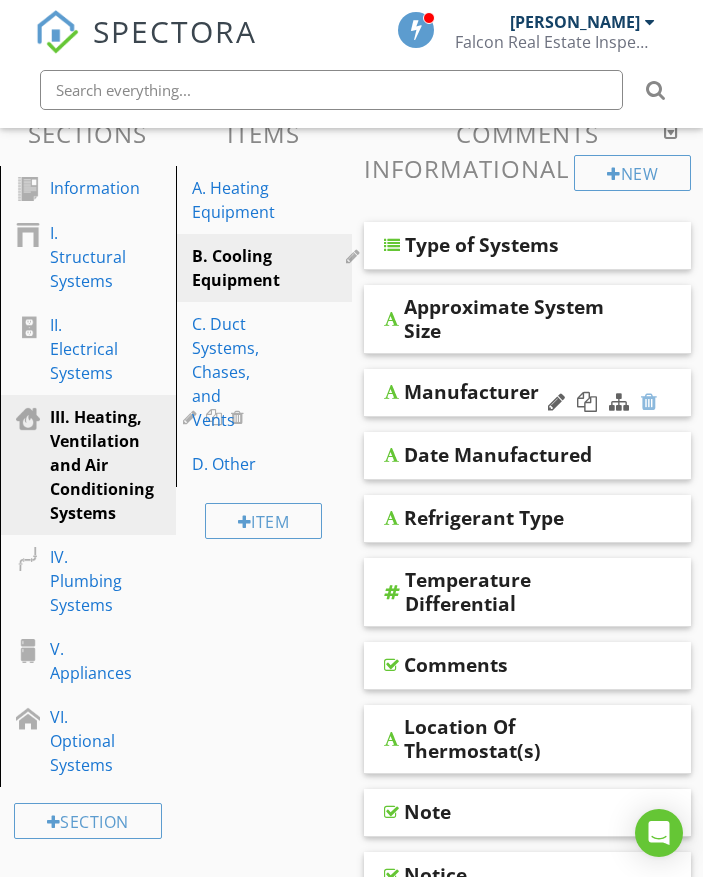
click at [644, 393] on div at bounding box center [649, 402] width 16 height 20
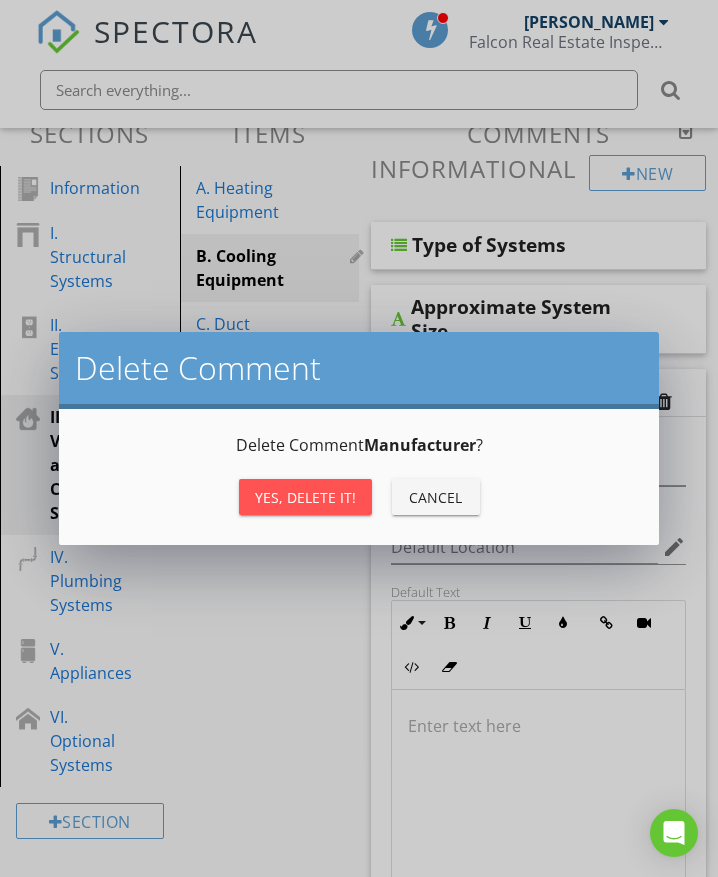
click at [335, 495] on div "Yes, Delete it!" at bounding box center [305, 497] width 101 height 21
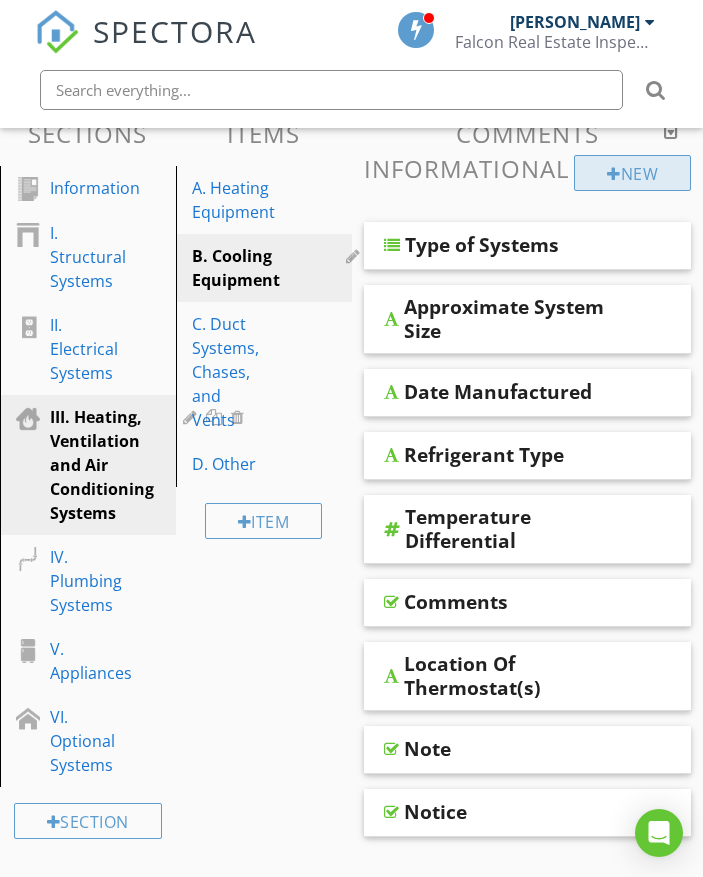
click at [655, 178] on div "New" at bounding box center [632, 173] width 117 height 36
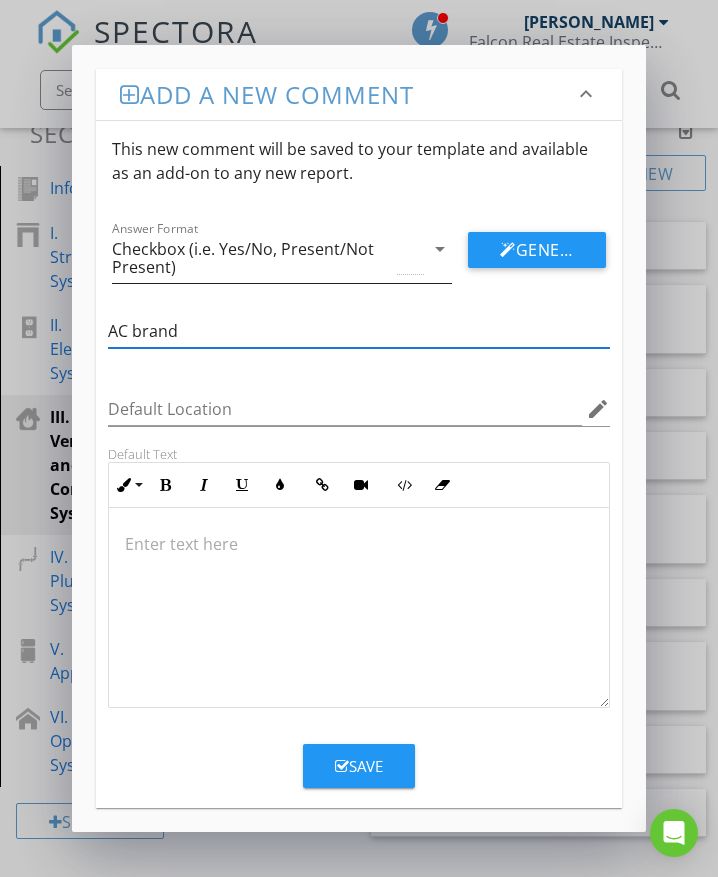
type input "AC brand"
click at [200, 260] on div "Checkbox (i.e. Yes/No, Present/Not Present)" at bounding box center [252, 258] width 281 height 36
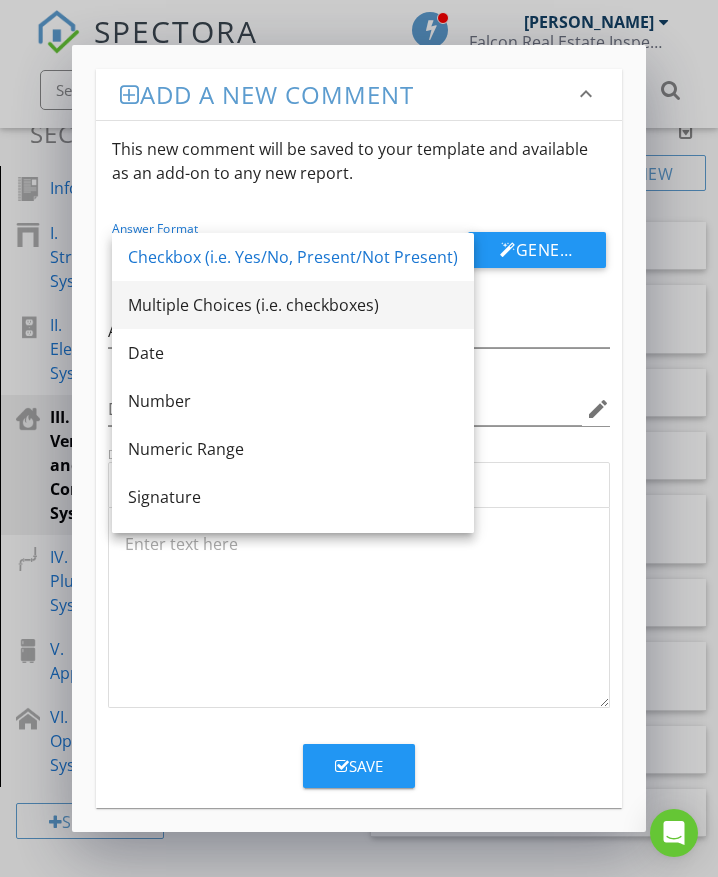
click at [200, 296] on div "Multiple Choices (i.e. checkboxes)" at bounding box center [293, 305] width 330 height 24
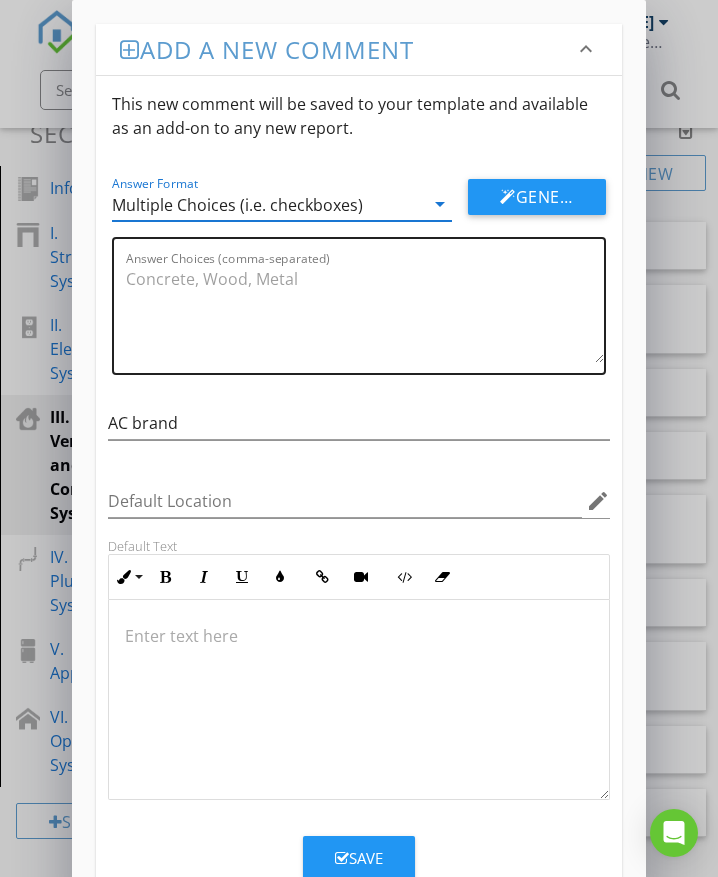
click at [144, 285] on textarea "Answer Choices (comma-separated)" at bounding box center [365, 313] width 478 height 100
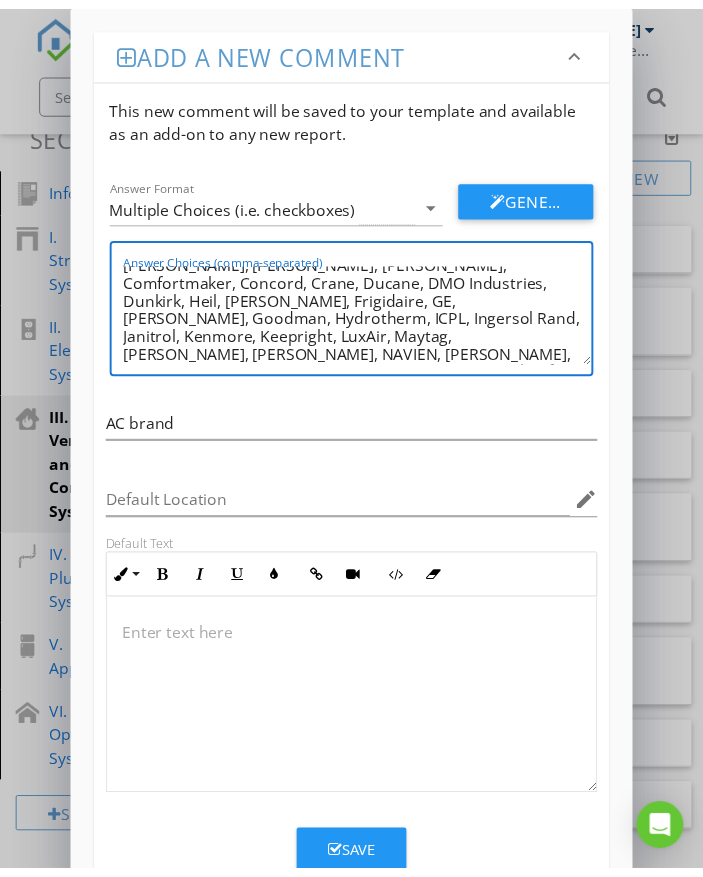
scroll to position [71, 0]
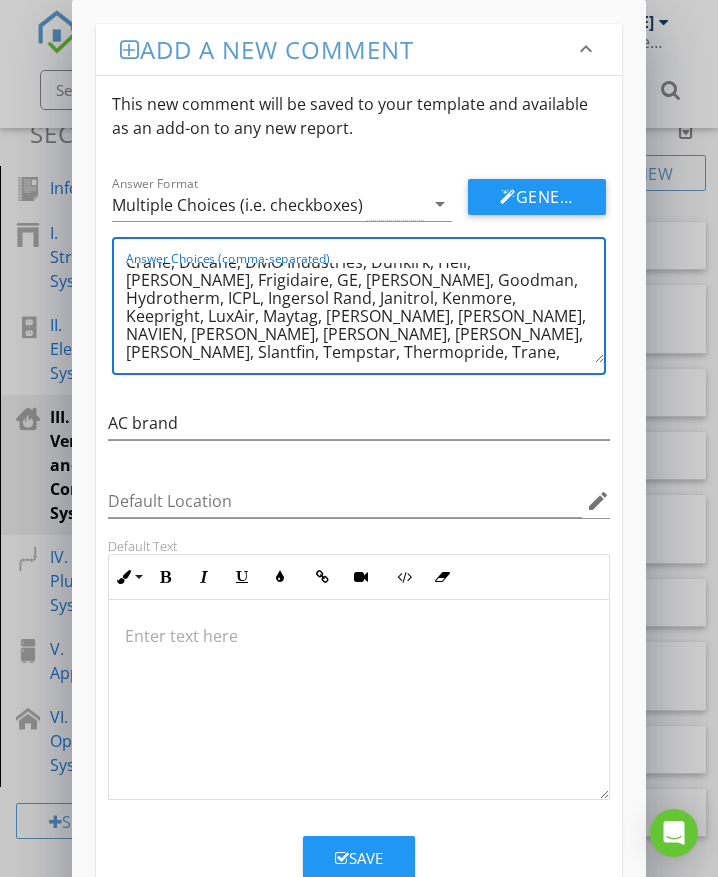
type textarea "Air Ease, Amana, American Standard, Arcoaire, Amrstrong Air, BAXI, Bryant, Bude…"
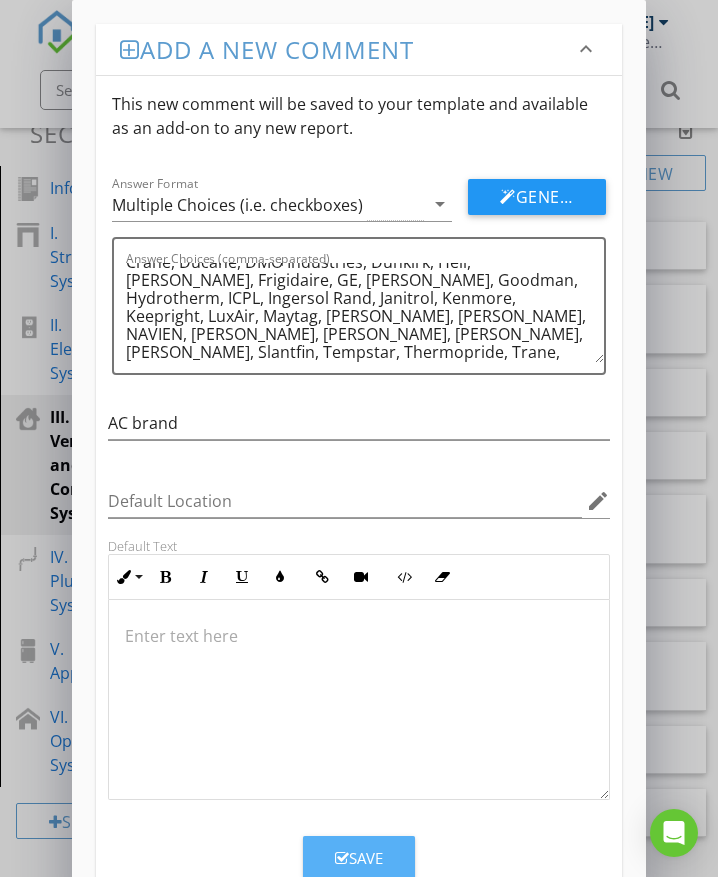
click at [398, 848] on button "Save" at bounding box center [359, 858] width 112 height 44
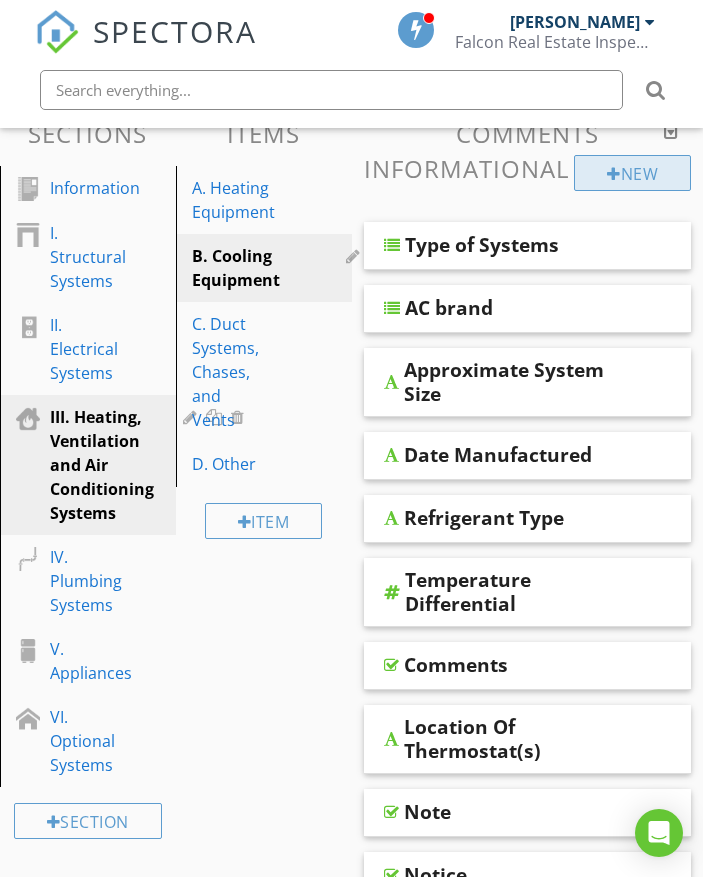
click at [610, 177] on div at bounding box center [614, 174] width 14 height 16
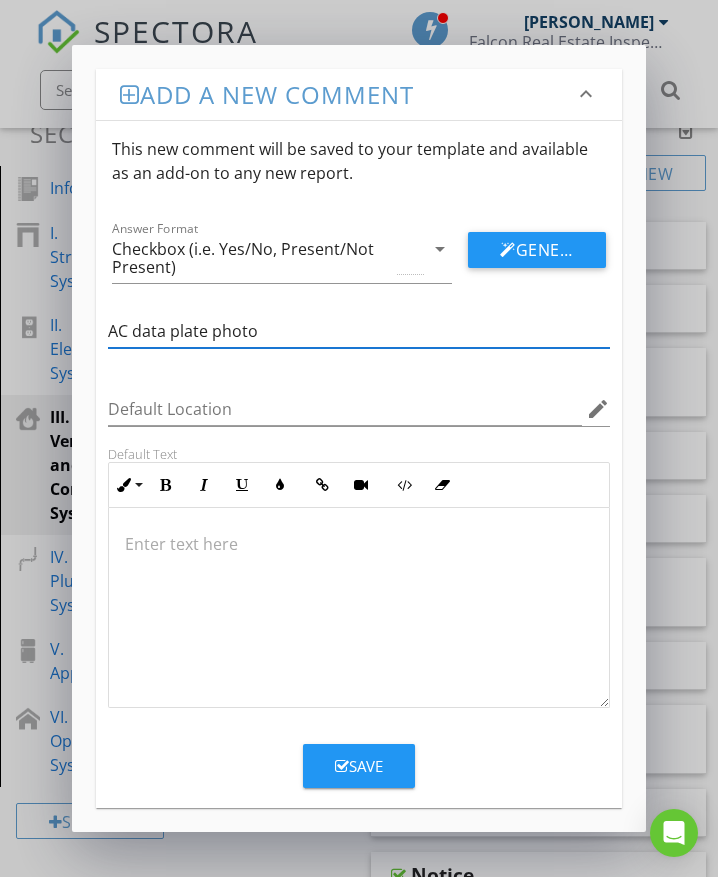
type input "AC data plate photo"
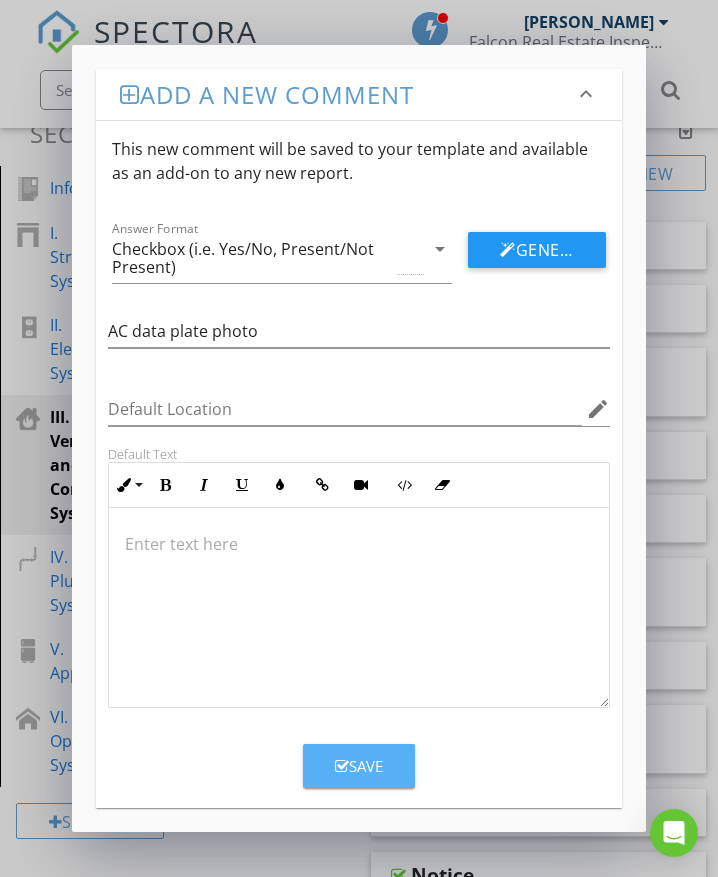
click at [356, 767] on div "Save" at bounding box center [359, 766] width 48 height 23
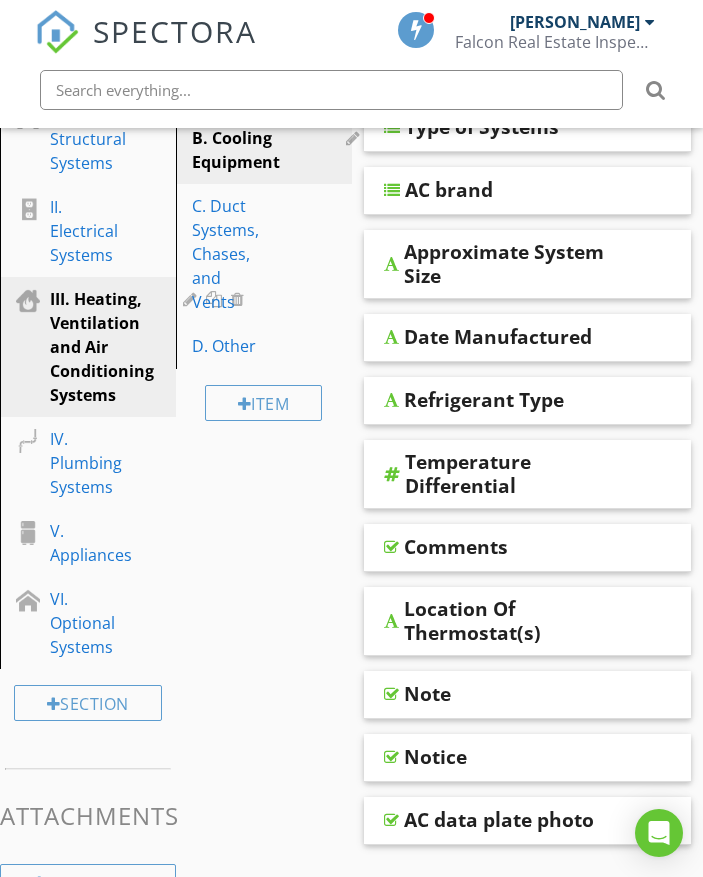
scroll to position [400, 0]
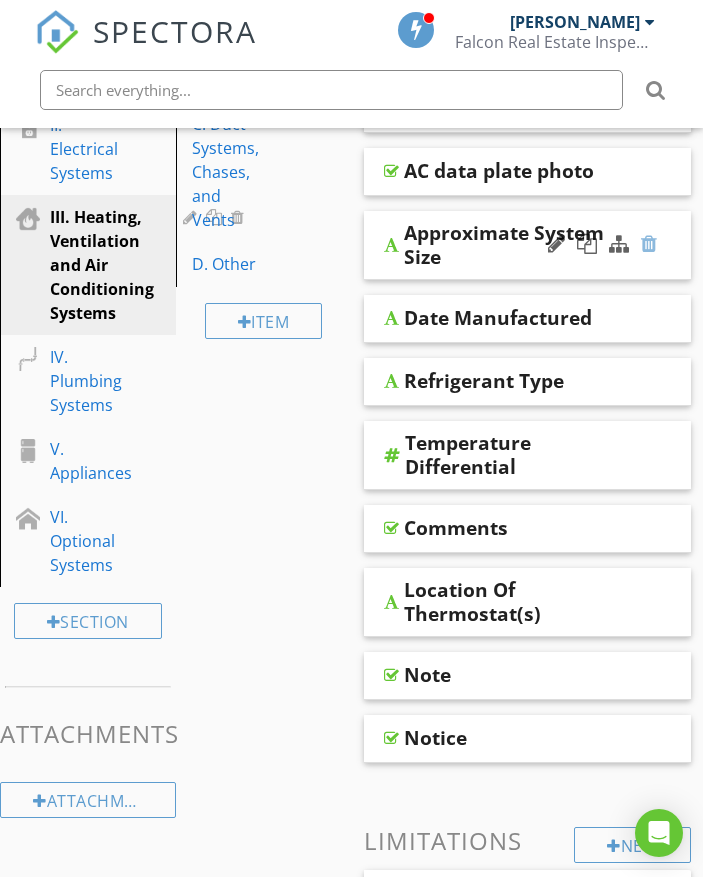
click at [648, 245] on div at bounding box center [649, 244] width 16 height 20
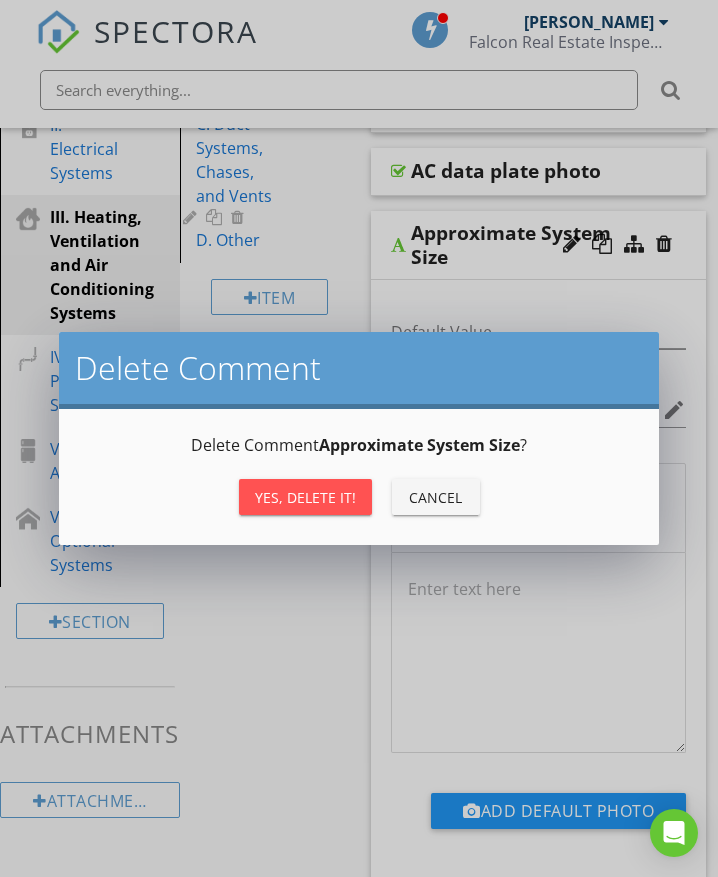
click at [350, 501] on div "Yes, Delete it!" at bounding box center [305, 497] width 101 height 21
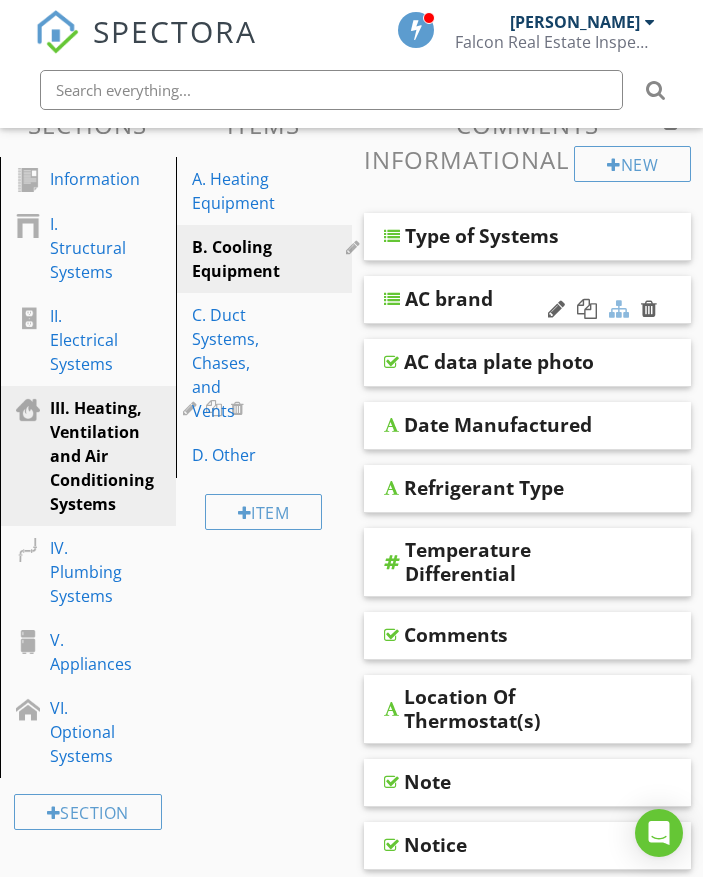
scroll to position [200, 0]
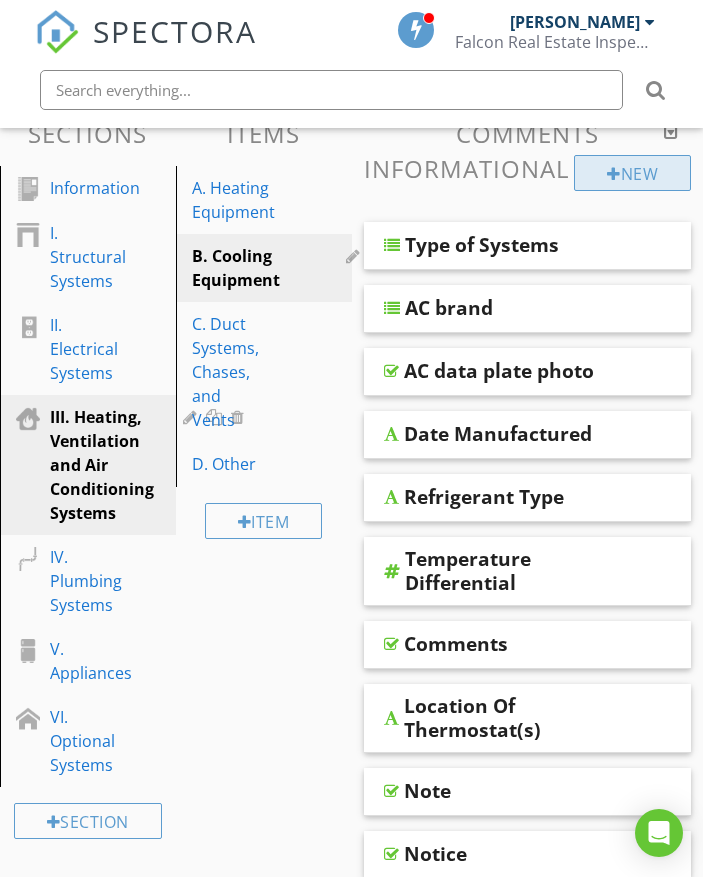
click at [635, 176] on div "New" at bounding box center [632, 173] width 117 height 36
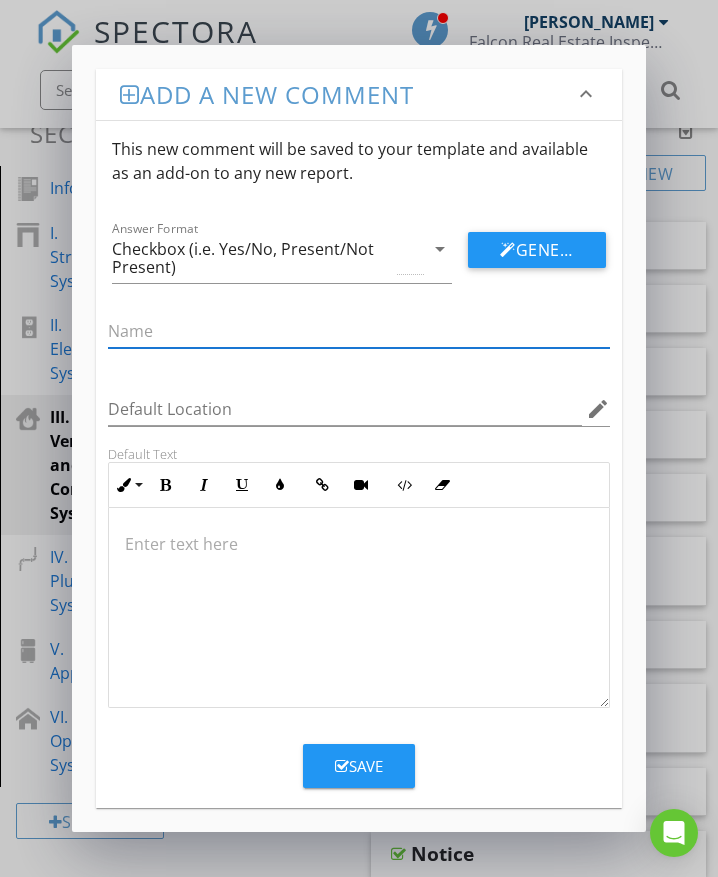
click at [243, 335] on input "text" at bounding box center [359, 331] width 502 height 33
type input "T"
type input "AC size"
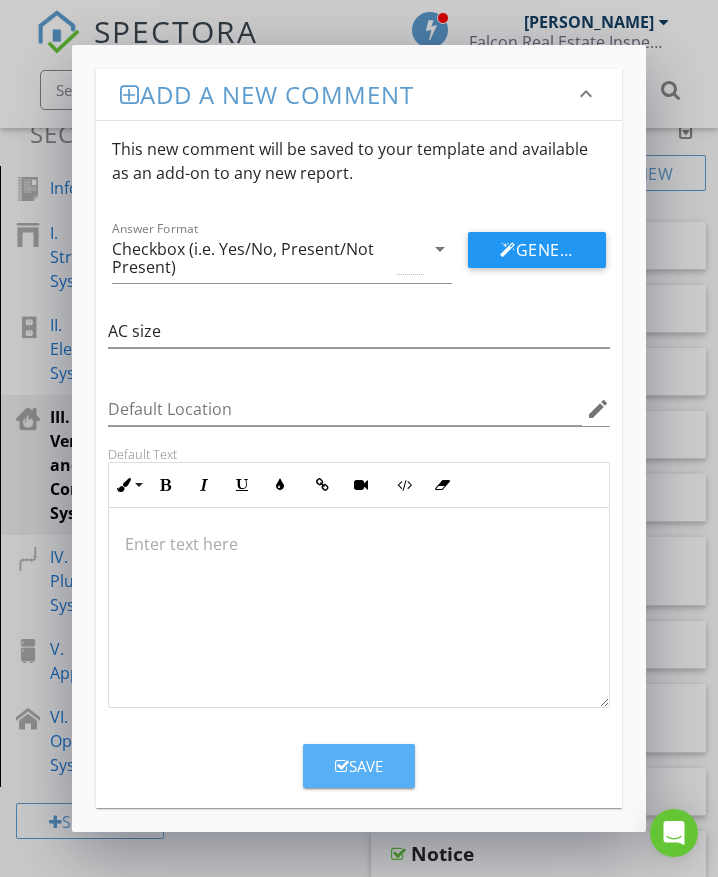
click at [364, 760] on div "Save" at bounding box center [359, 766] width 48 height 23
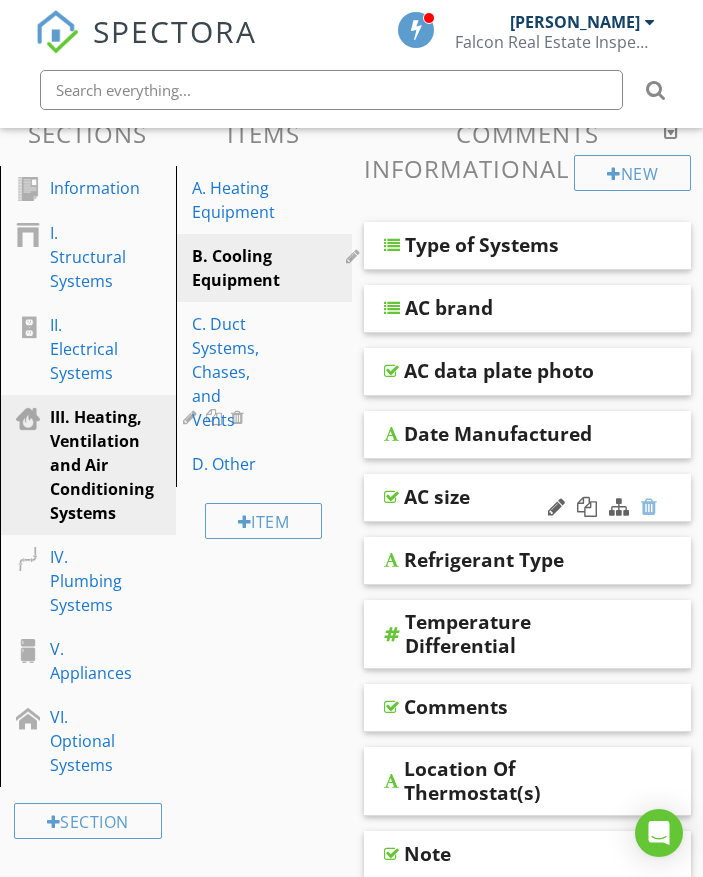
click at [644, 505] on div at bounding box center [649, 507] width 16 height 20
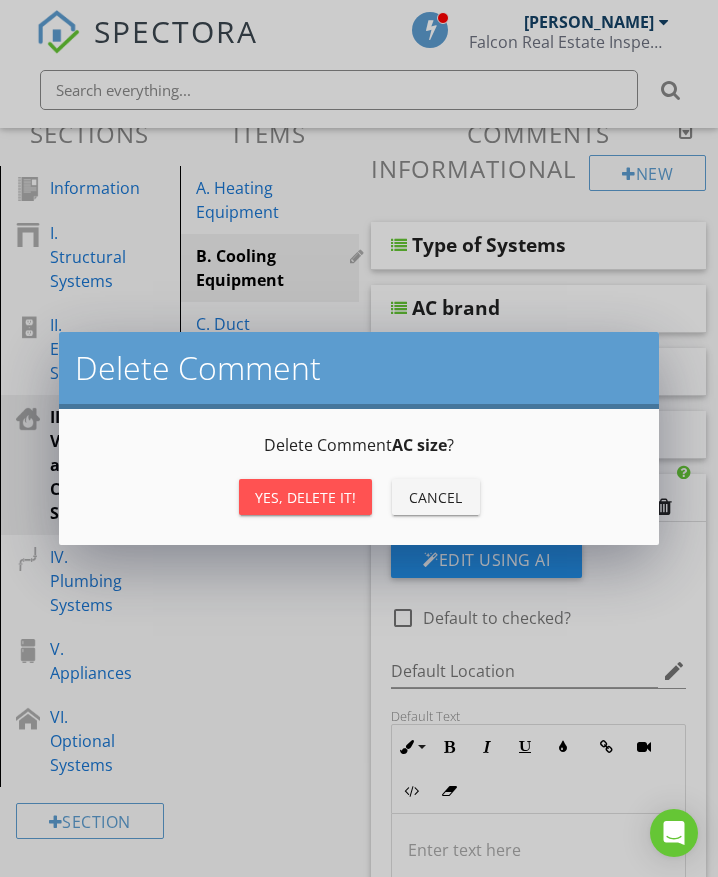
click at [350, 501] on div "Yes, Delete it!" at bounding box center [305, 497] width 101 height 21
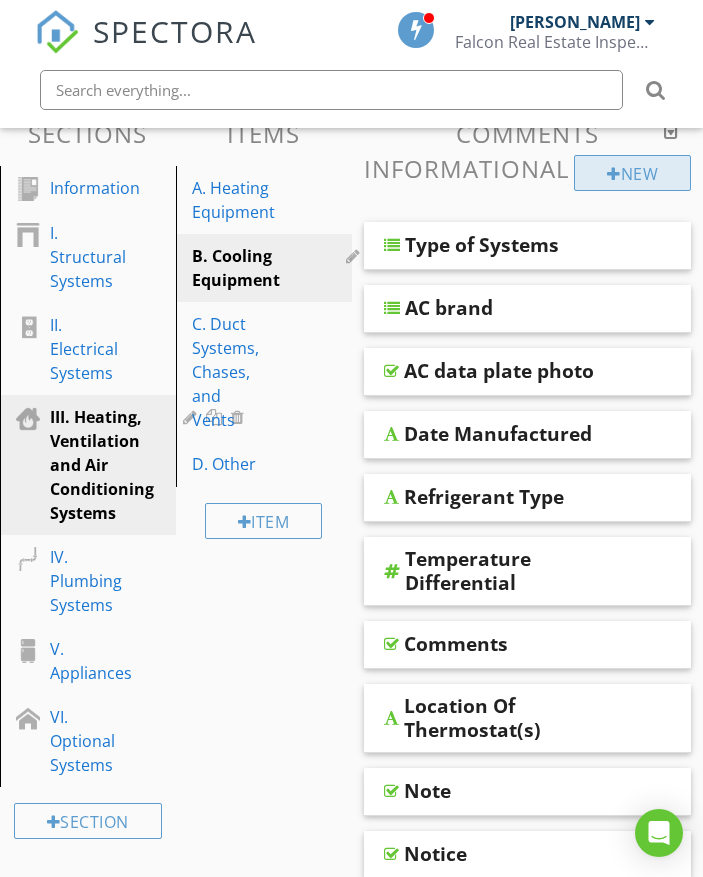
click at [627, 163] on div "New" at bounding box center [632, 173] width 117 height 36
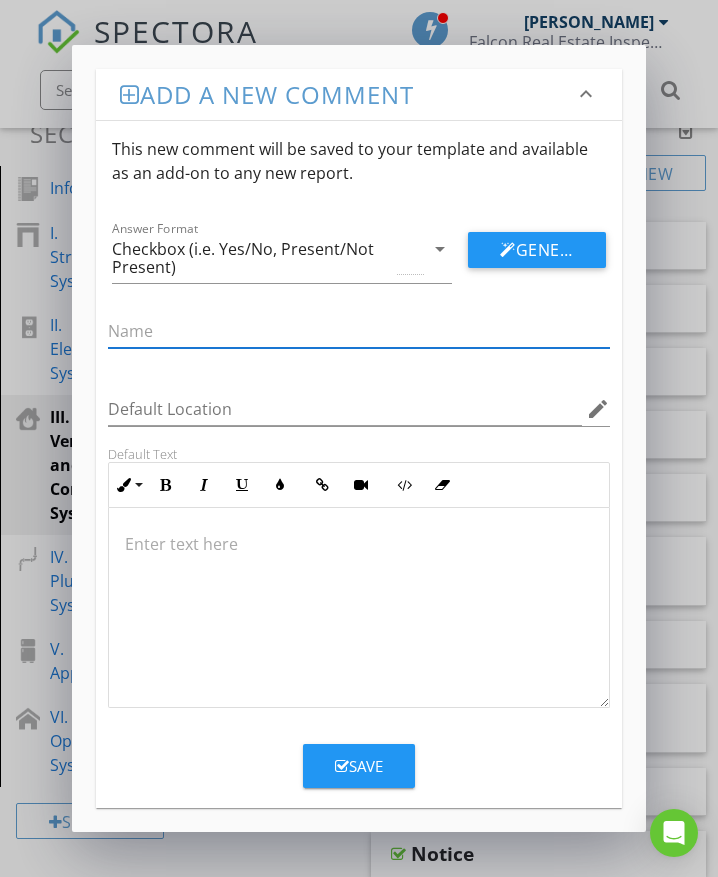
click at [211, 335] on input "text" at bounding box center [359, 331] width 502 height 33
type input "AC size"
click at [179, 262] on div "Checkbox (i.e. Yes/No, Present/Not Present)" at bounding box center [252, 258] width 281 height 36
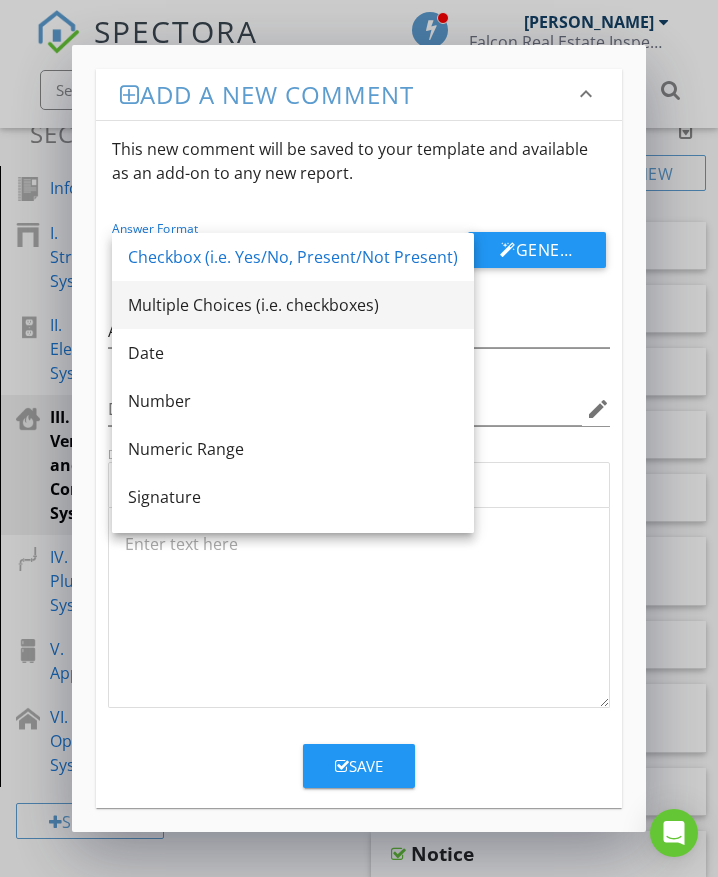
click at [168, 302] on div "Multiple Choices (i.e. checkboxes)" at bounding box center [293, 305] width 330 height 24
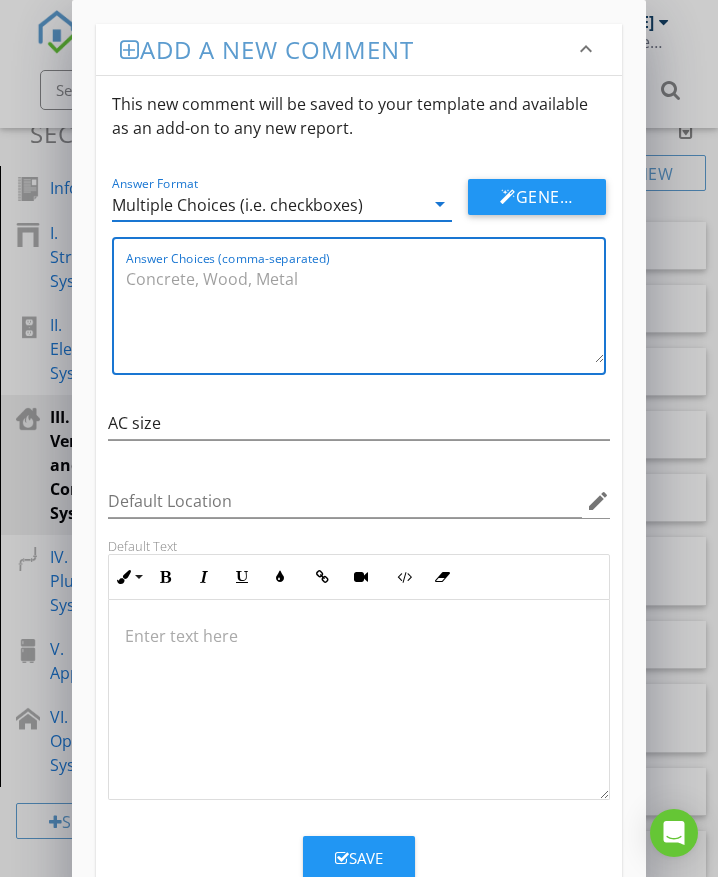
click at [195, 284] on textarea "Answer Choices (comma-separated)" at bounding box center [365, 313] width 478 height 100
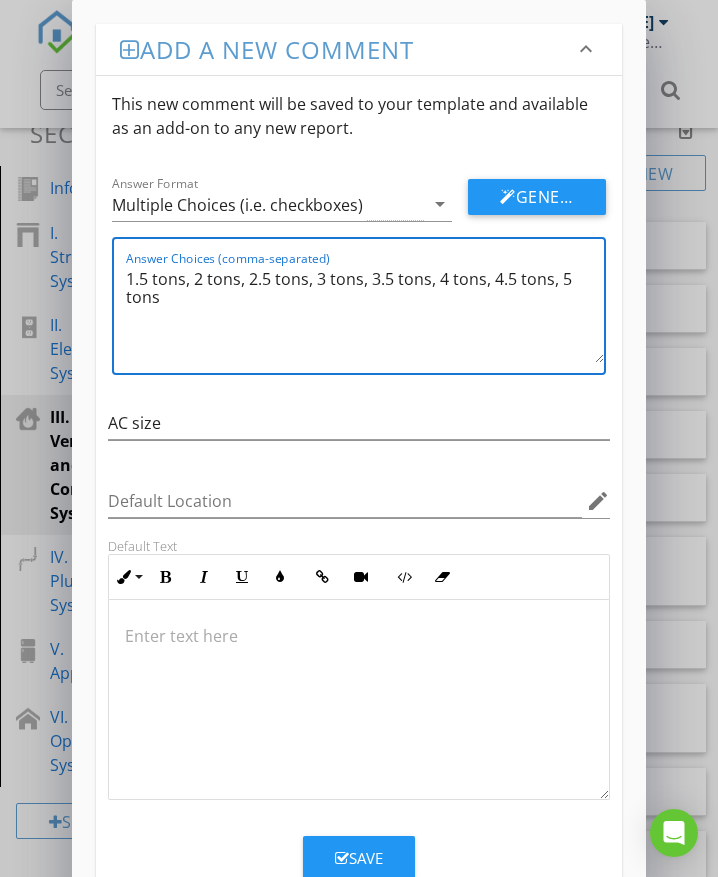
type textarea "1.5 tons, 2 tons, 2.5 tons, 3 tons, 3.5 tons, 4 tons, 4.5 tons, 5 tons"
click at [362, 852] on div "Save" at bounding box center [359, 858] width 48 height 23
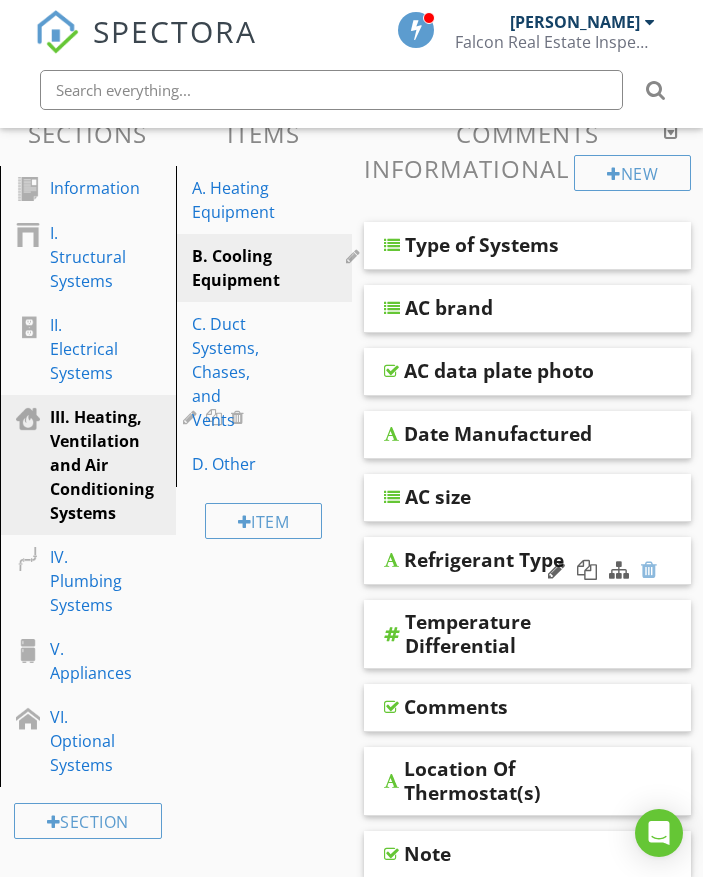
click at [653, 571] on div at bounding box center [649, 570] width 16 height 20
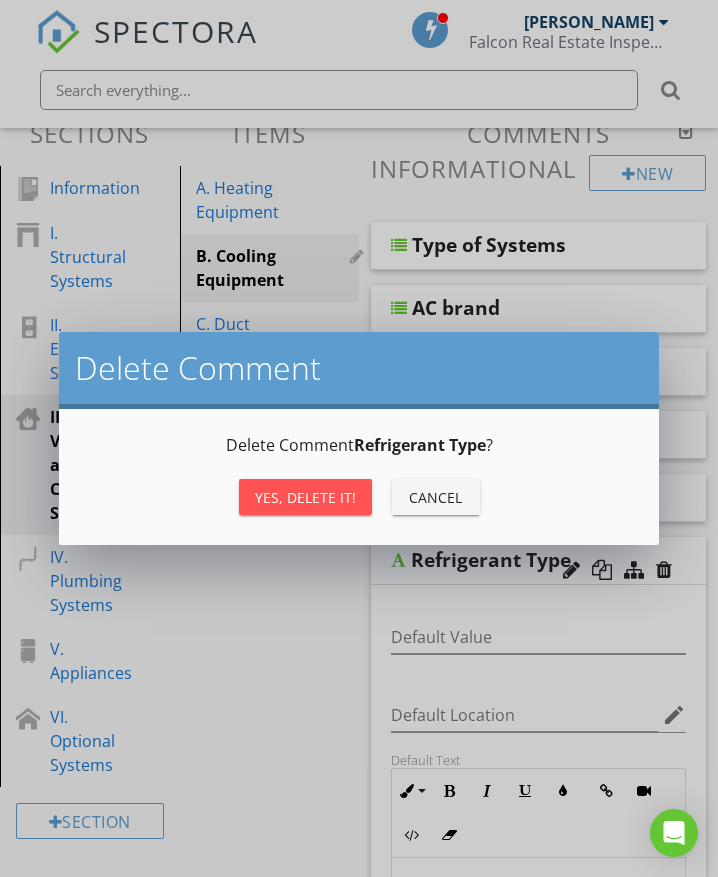
click at [351, 503] on div "Yes, Delete it!" at bounding box center [305, 497] width 101 height 21
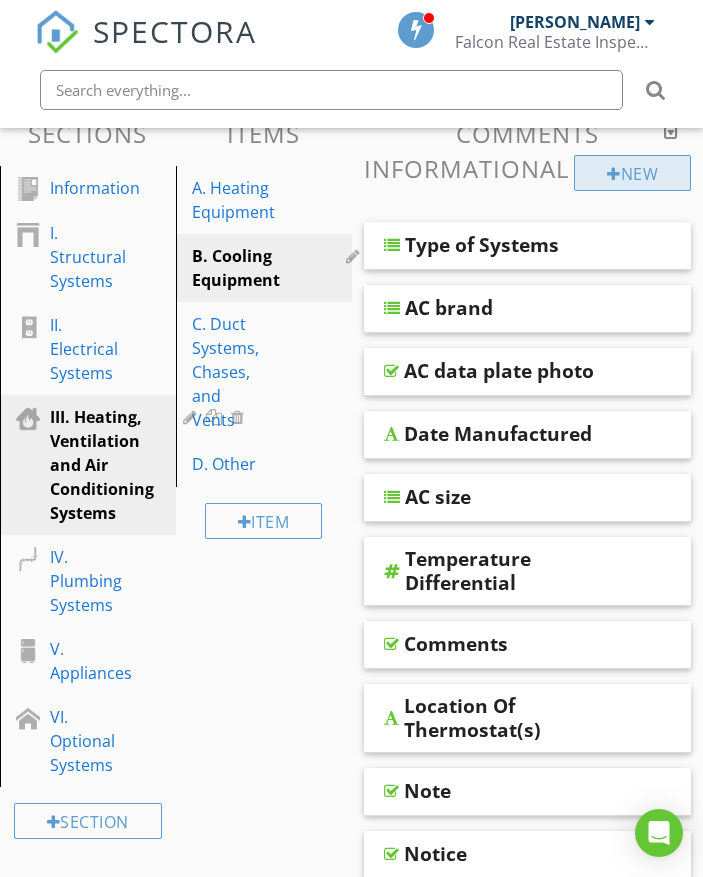
click at [614, 167] on div at bounding box center [614, 174] width 14 height 16
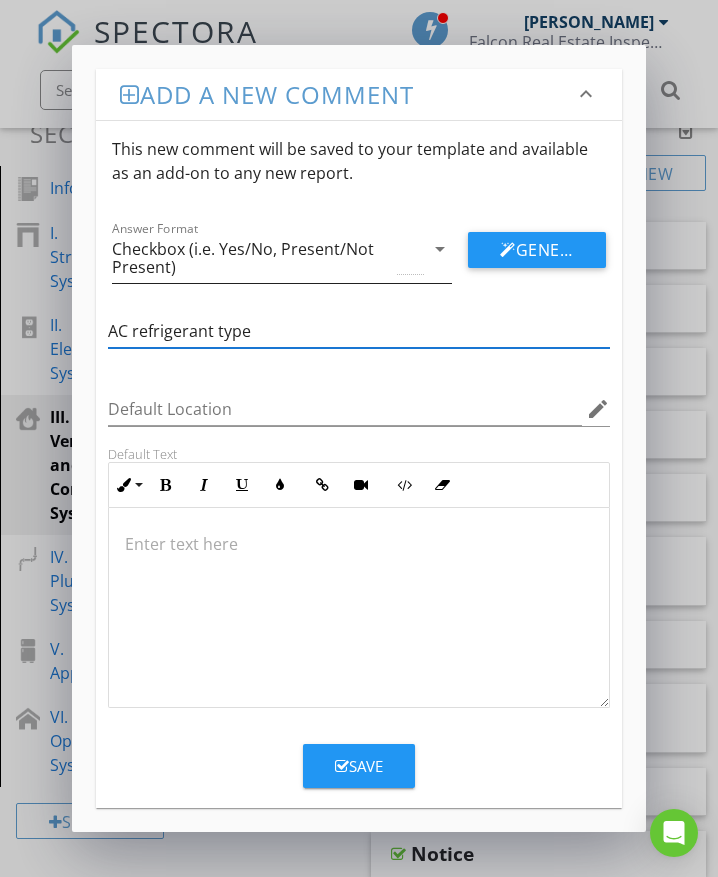
type input "AC refrigerant type"
click at [163, 258] on div "Checkbox (i.e. Yes/No, Present/Not Present)" at bounding box center [252, 258] width 281 height 36
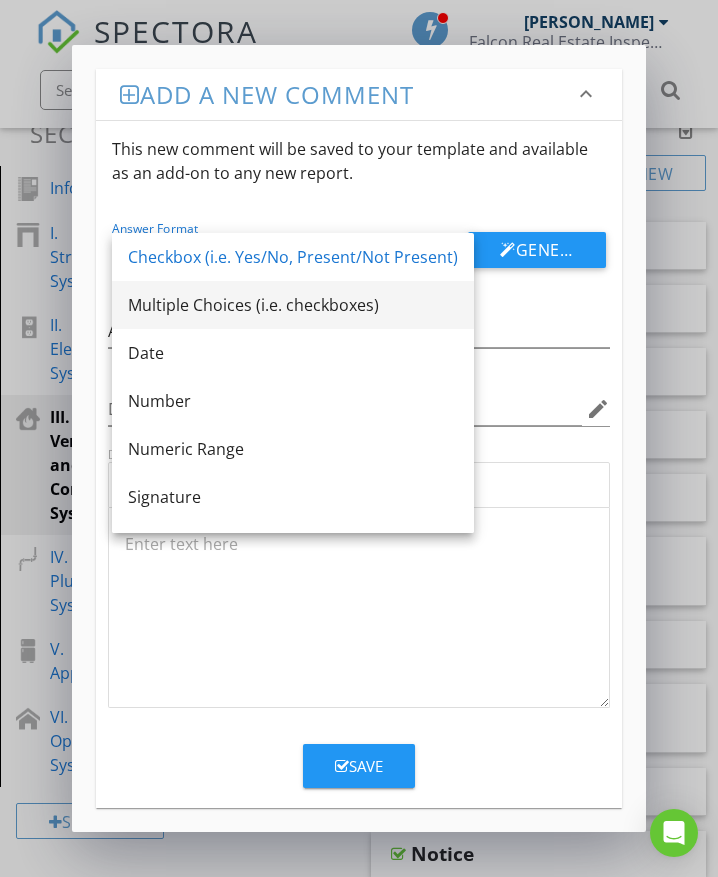
click at [155, 306] on div "Multiple Choices (i.e. checkboxes)" at bounding box center [293, 305] width 330 height 24
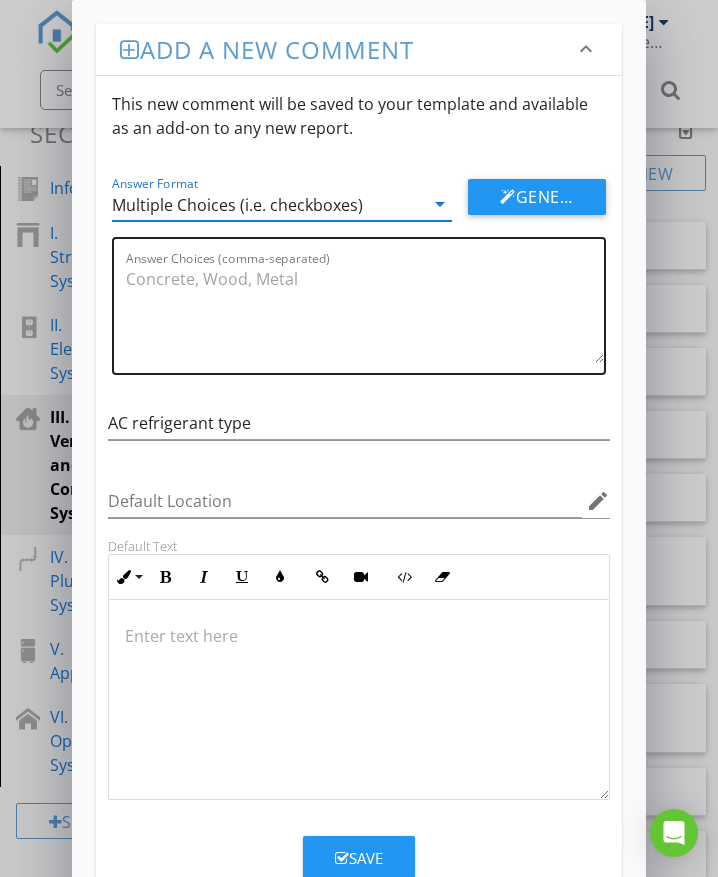
click at [145, 284] on textarea "Answer Choices (comma-separated)" at bounding box center [365, 313] width 478 height 100
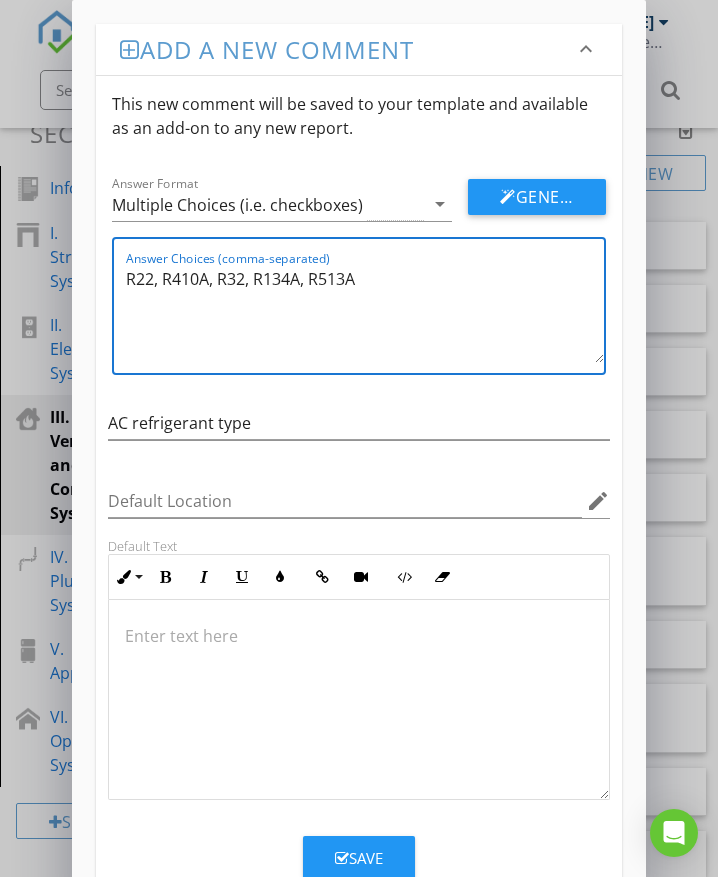
type textarea "R22, R410A, R32, R134A, R513A"
click at [375, 855] on div "Save" at bounding box center [359, 858] width 48 height 23
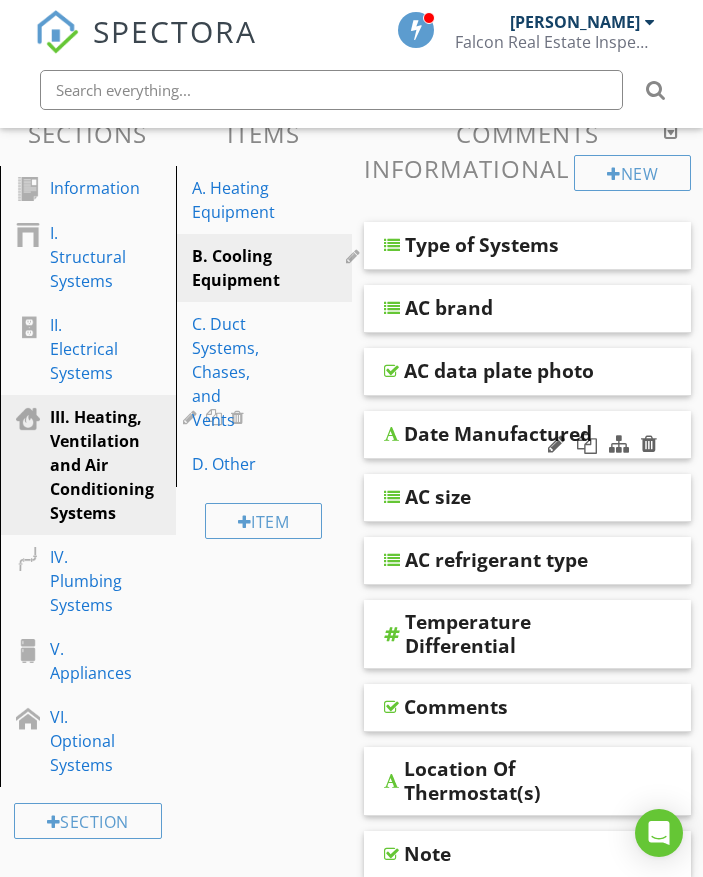
click at [479, 433] on div "Date Manufactured" at bounding box center [498, 434] width 188 height 24
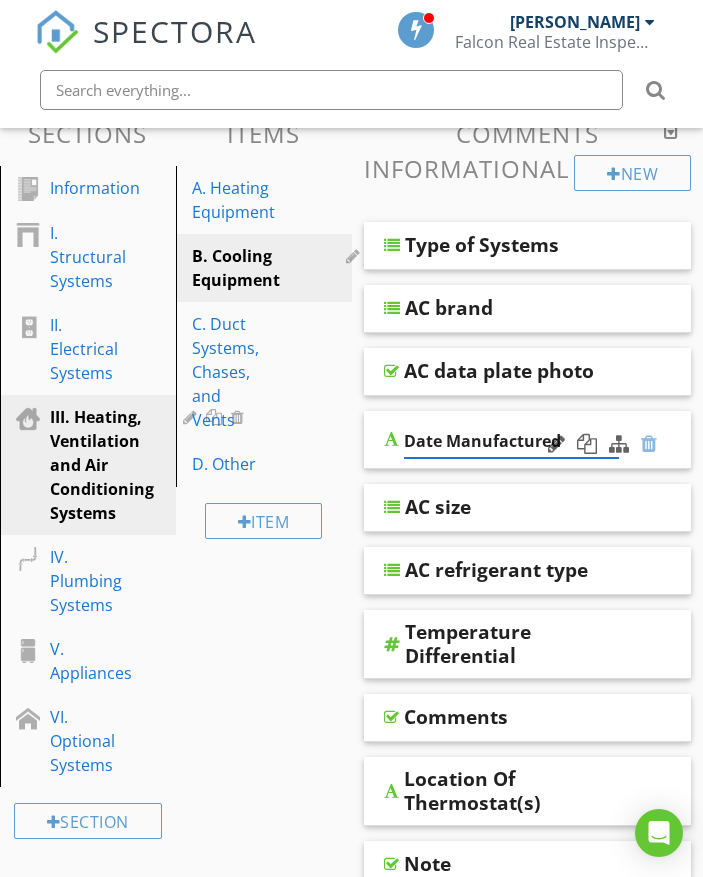
click at [655, 440] on div at bounding box center [649, 444] width 16 height 20
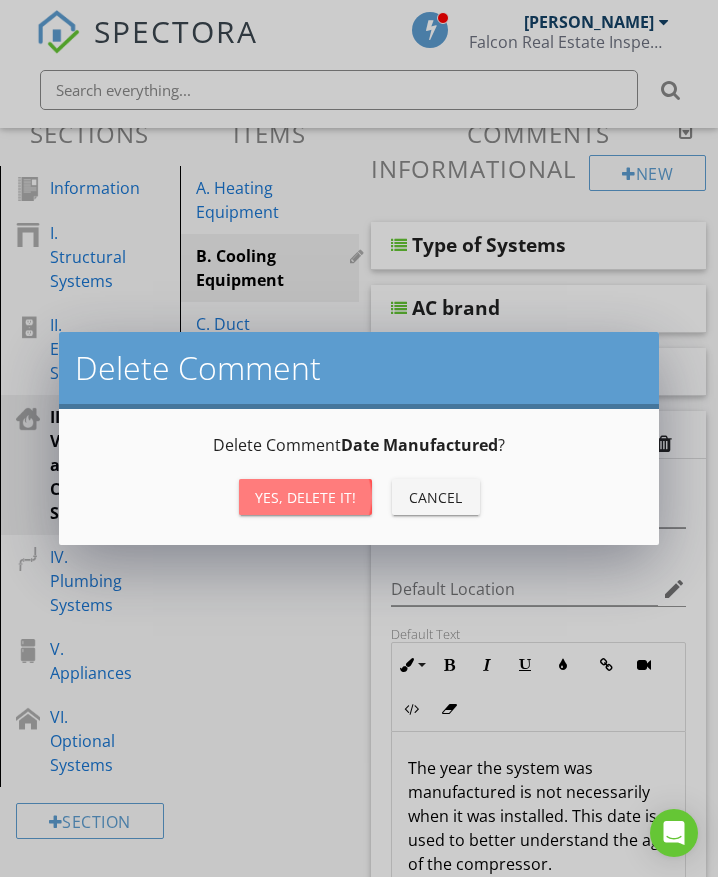
click at [290, 499] on div "Yes, Delete it!" at bounding box center [305, 497] width 101 height 21
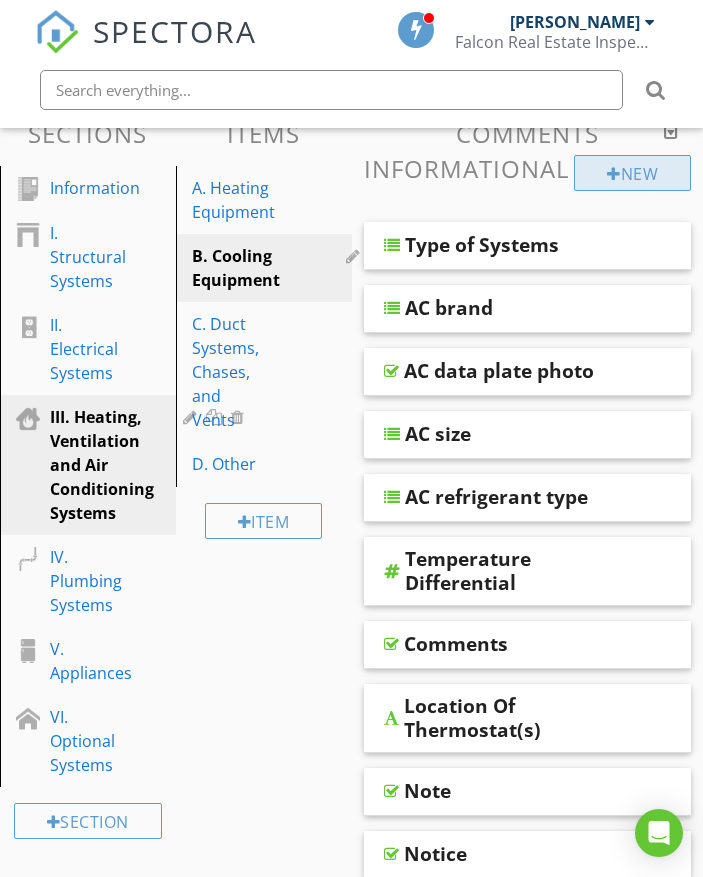
click at [626, 174] on div "New" at bounding box center [632, 173] width 117 height 36
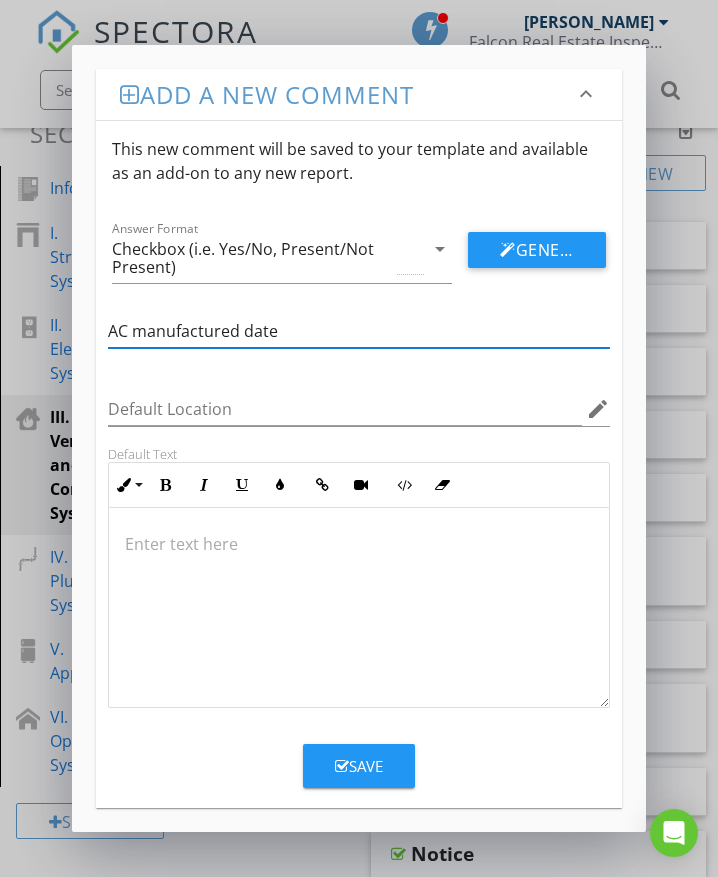
type input "AC manufactured date"
click at [368, 762] on div "Save" at bounding box center [359, 766] width 48 height 23
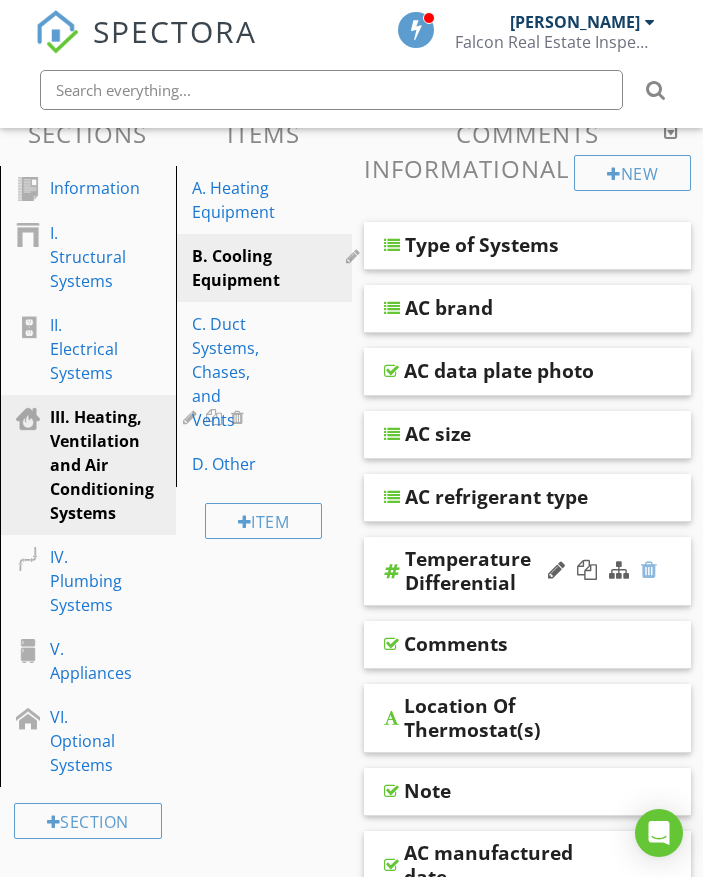
click at [647, 569] on div at bounding box center [649, 570] width 16 height 20
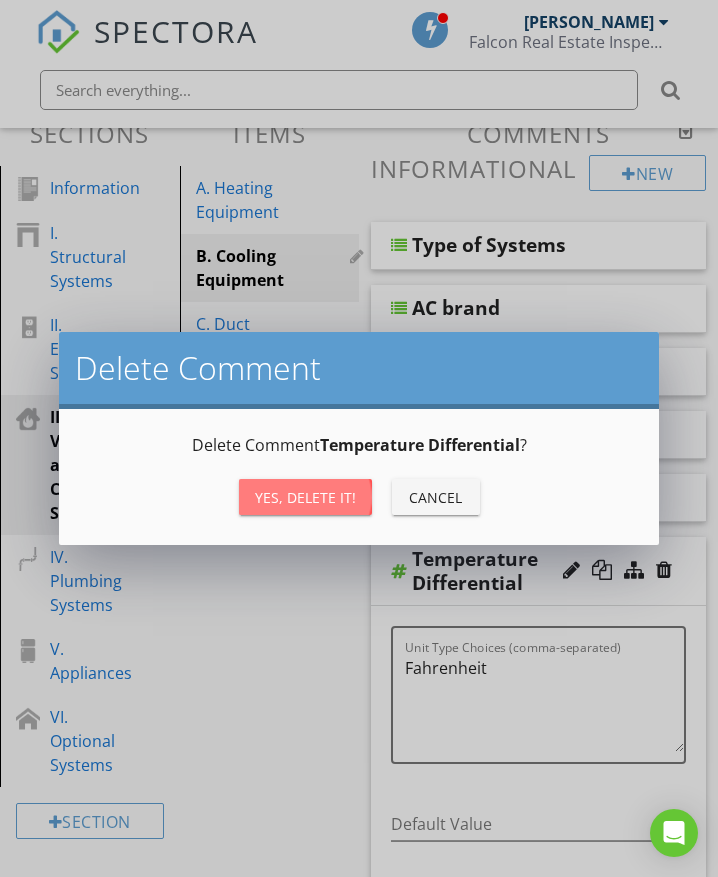
click at [331, 488] on div "Yes, Delete it!" at bounding box center [305, 497] width 101 height 21
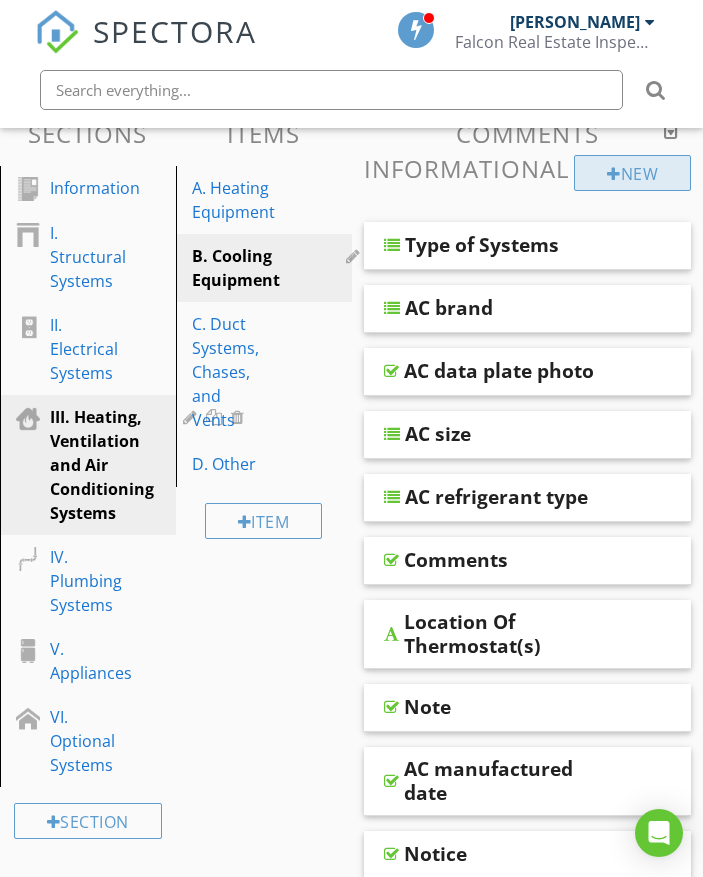
click at [602, 175] on div "New" at bounding box center [632, 173] width 117 height 36
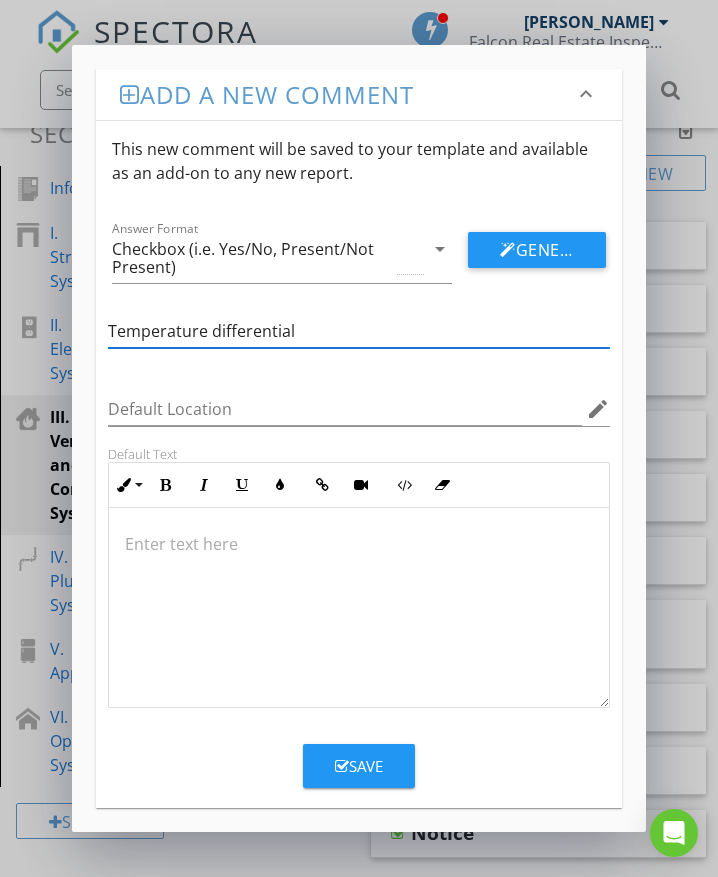
click at [111, 332] on input "Temperature differential" at bounding box center [359, 331] width 502 height 33
type input "AC temperature differential"
click at [188, 260] on div "Checkbox (i.e. Yes/No, Present/Not Present)" at bounding box center [252, 258] width 281 height 36
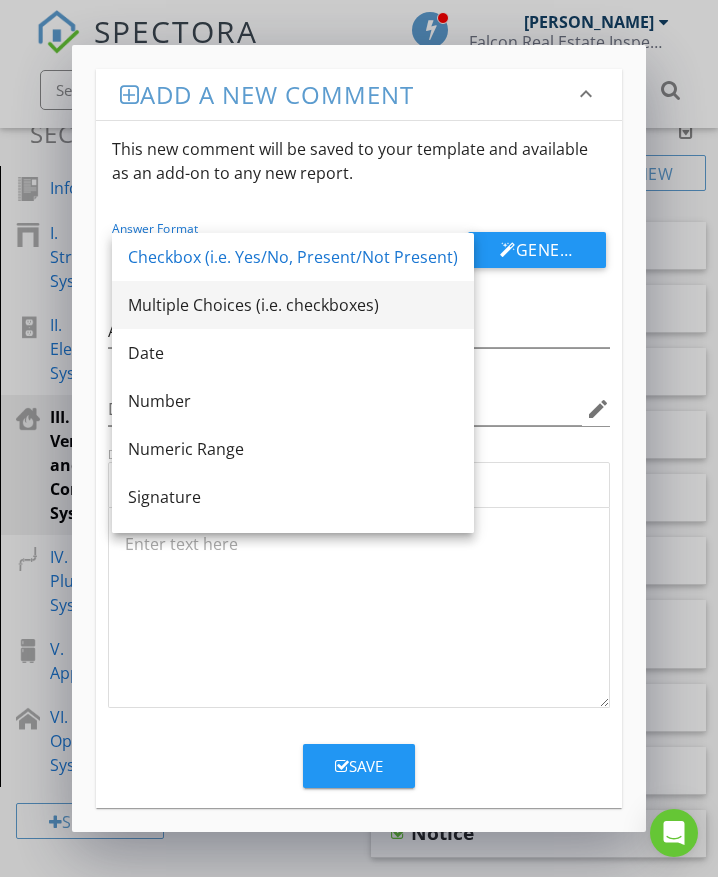
click at [177, 305] on div "Multiple Choices (i.e. checkboxes)" at bounding box center [293, 305] width 330 height 24
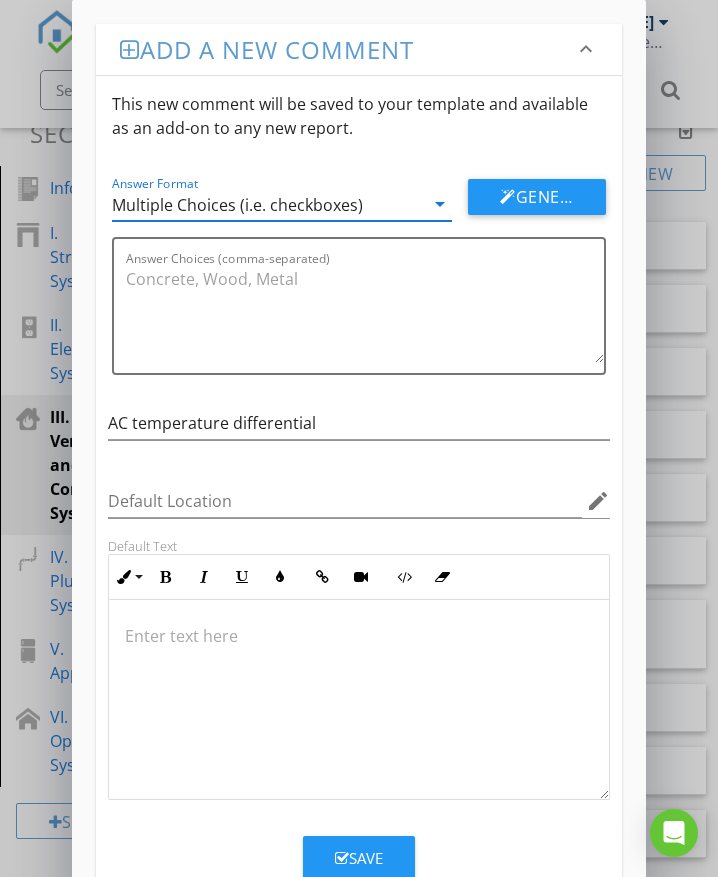
click at [170, 633] on p at bounding box center [359, 636] width 468 height 24
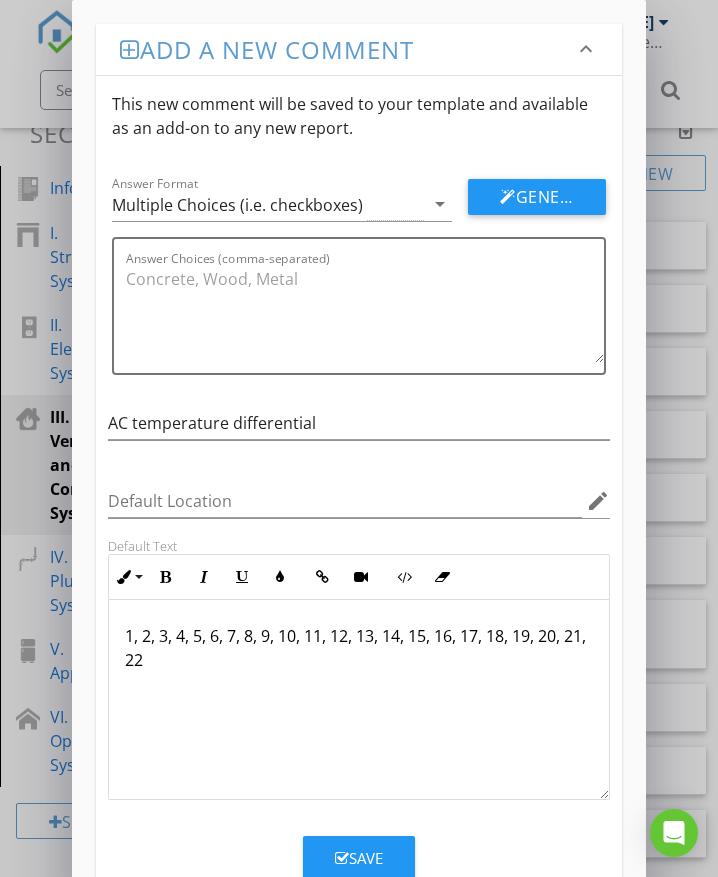
type textarea "<p>1, 2, 3, 4, 5, 6, 7, 8, 9, 10, 11, 12, 13, 14, 15, 16, 17, 18, 19, 20, 21, 2…"
click at [364, 856] on div "Save" at bounding box center [359, 858] width 48 height 23
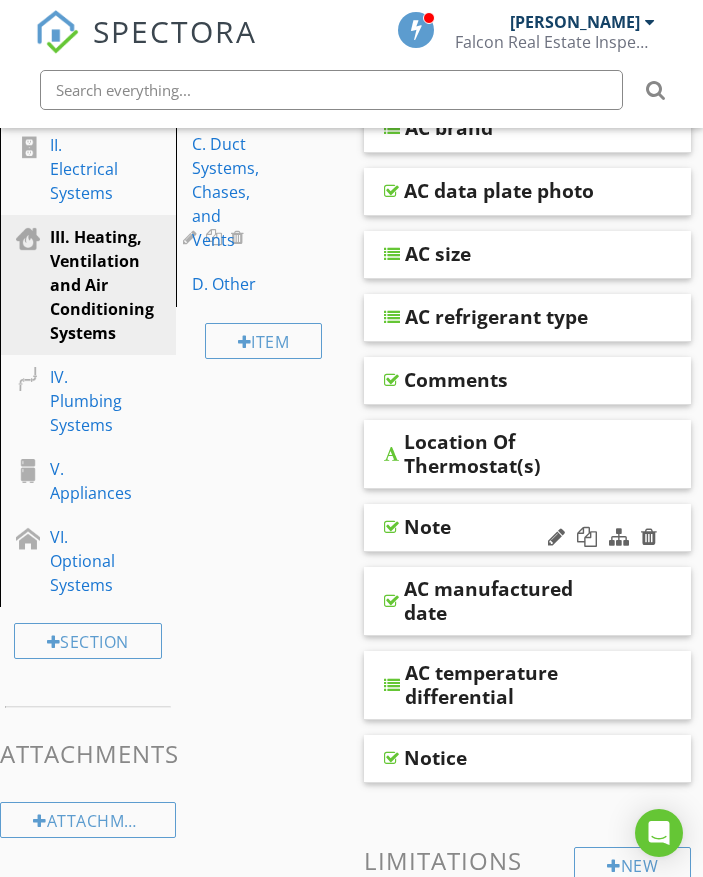
scroll to position [400, 0]
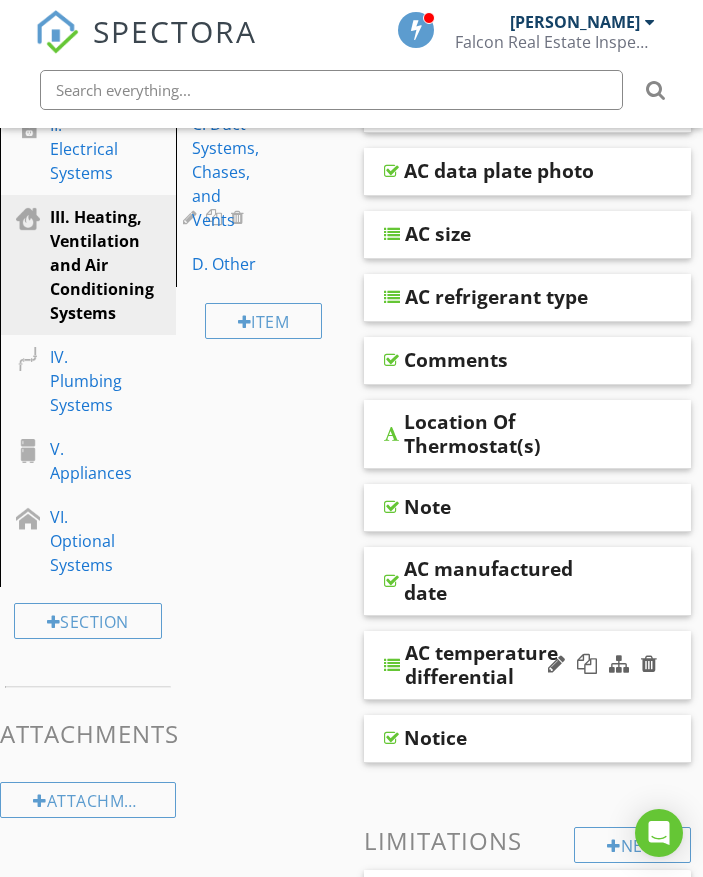
click at [636, 677] on div at bounding box center [602, 665] width 117 height 48
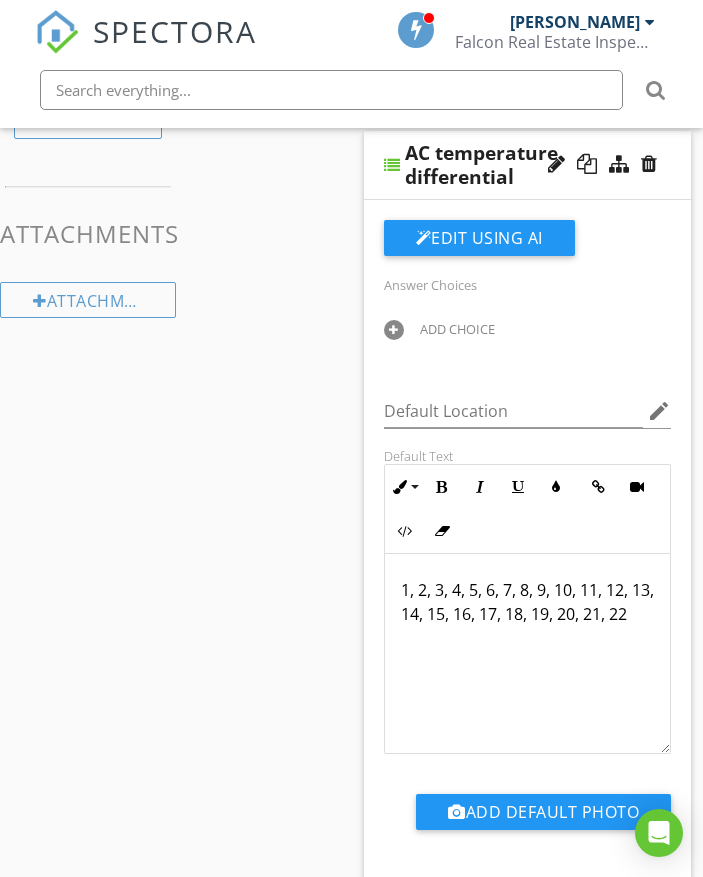
scroll to position [800, 0]
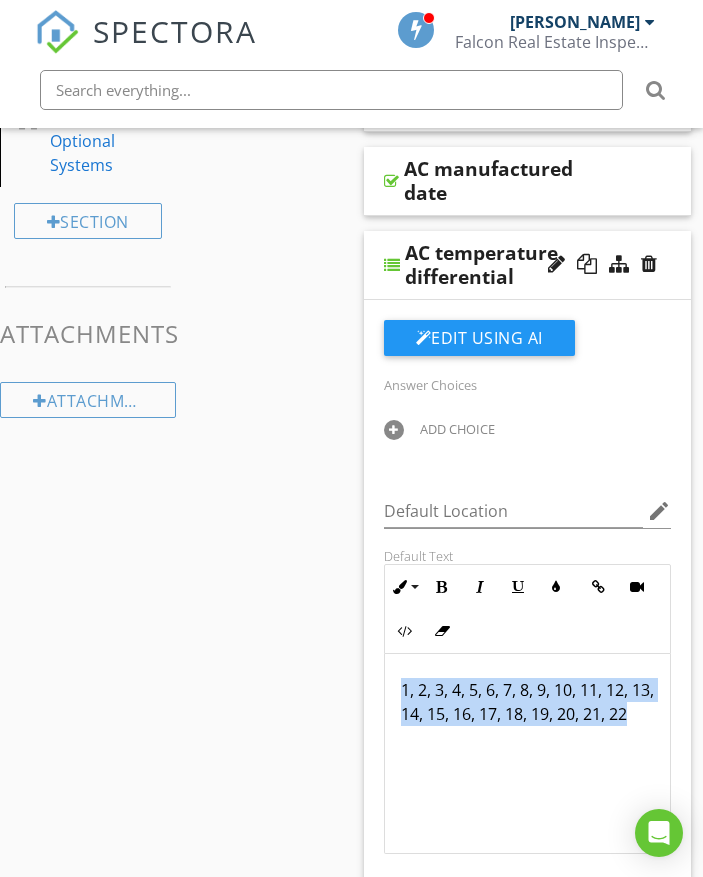
drag, startPoint x: 400, startPoint y: 684, endPoint x: 482, endPoint y: 716, distance: 88.0
click at [480, 728] on div "1, 2, 3, 4, 5, 6, 7, 8, 9, 10, 11, 12, 13, 14, 15, 16, 17, 18, 19, 20, 21, 22" at bounding box center [528, 754] width 286 height 200
copy p "1, 2, 3, 4, 5, 6, 7, 8, 9, 10, 11, 12, 13, 14, 15, 16, 17, 18, 19, 20, 21, 22"
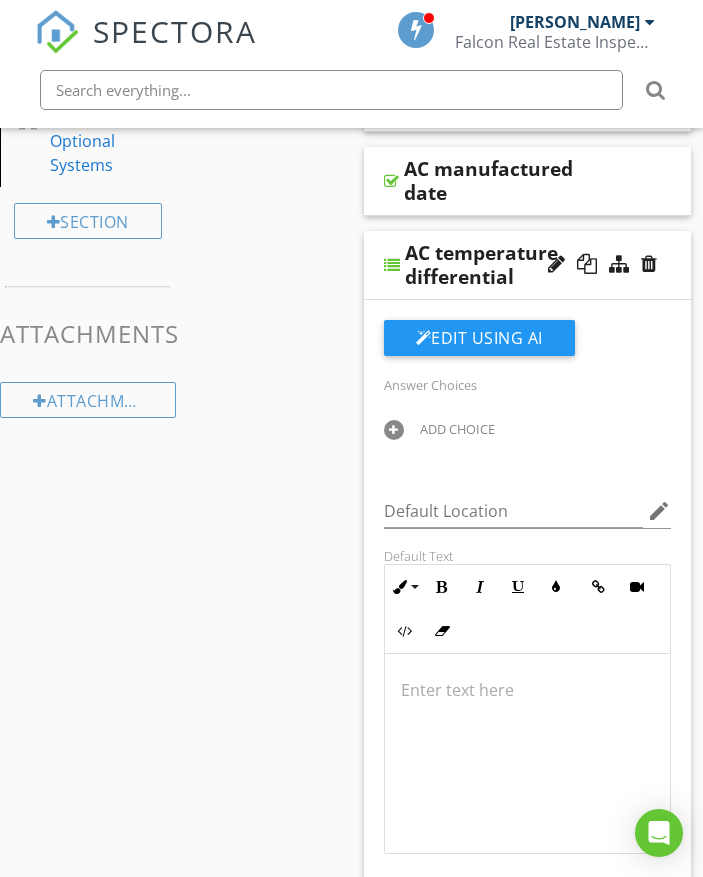
click at [639, 284] on div at bounding box center [602, 265] width 117 height 48
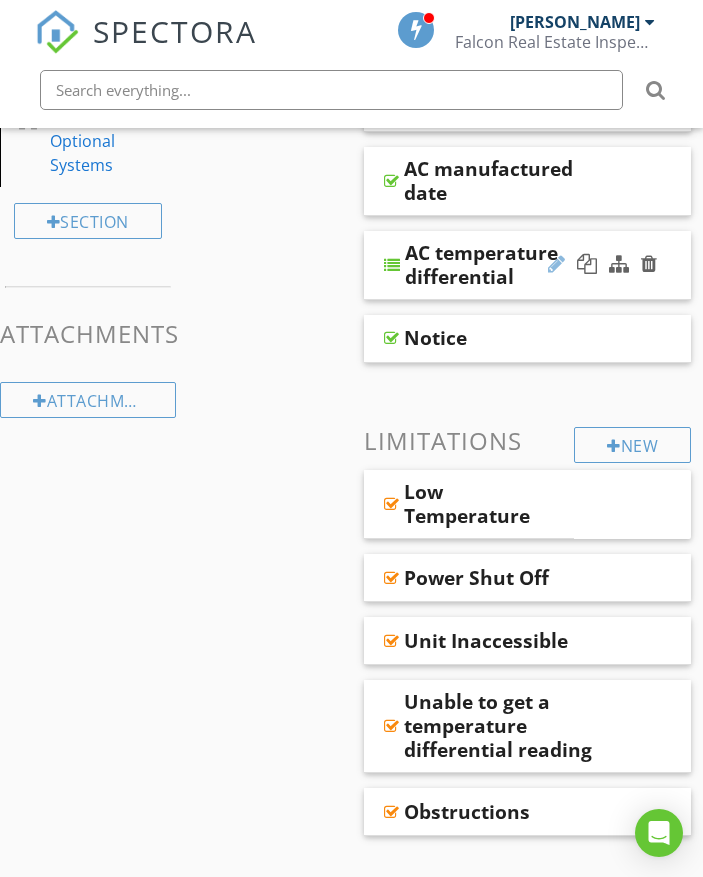
click at [560, 266] on div at bounding box center [556, 264] width 17 height 20
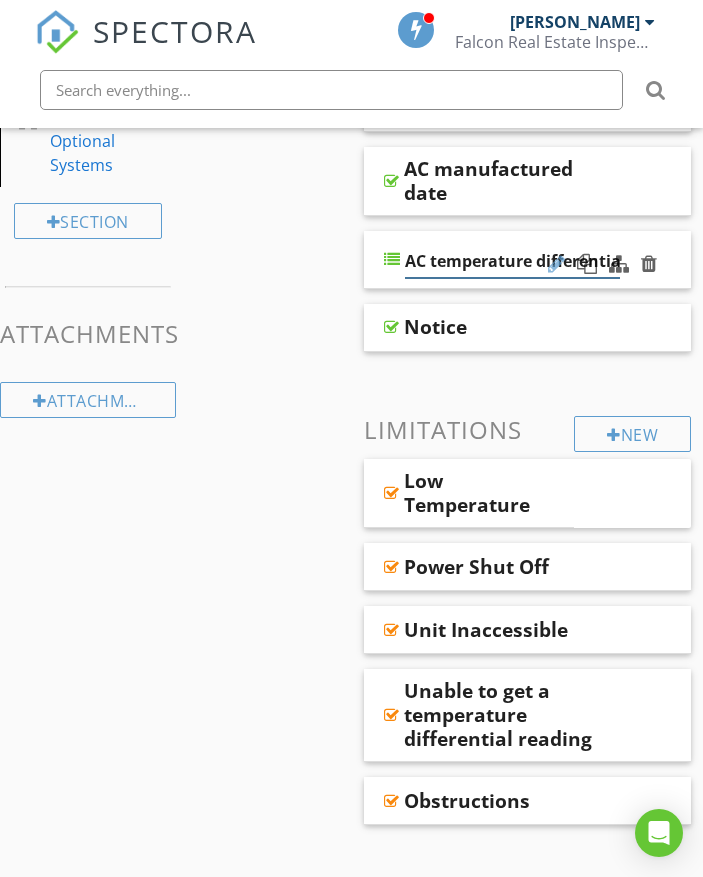
scroll to position [0, 7]
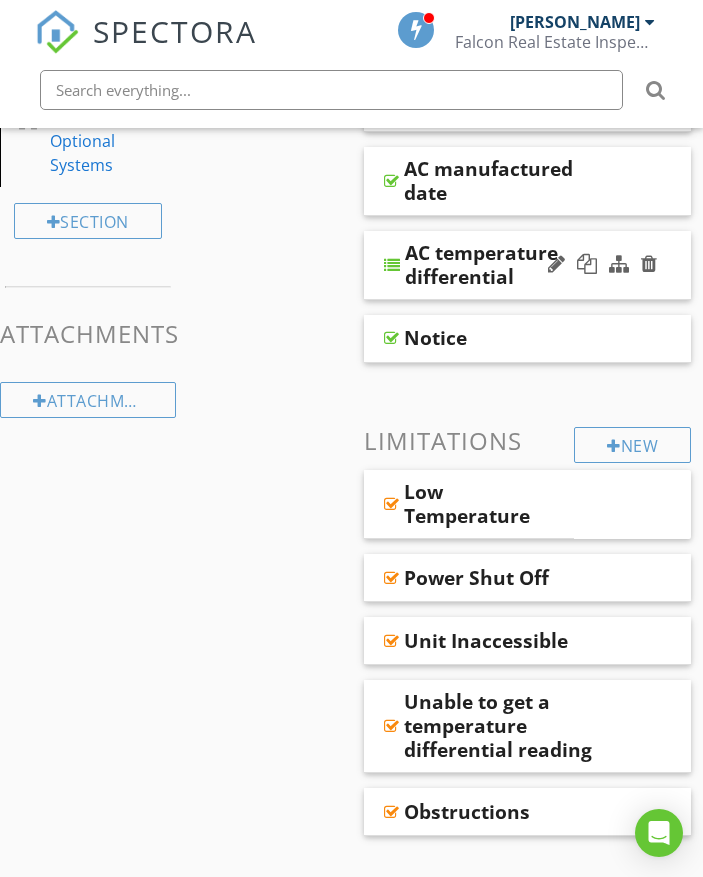
click at [674, 275] on div "AC temperature differential" at bounding box center [528, 265] width 328 height 69
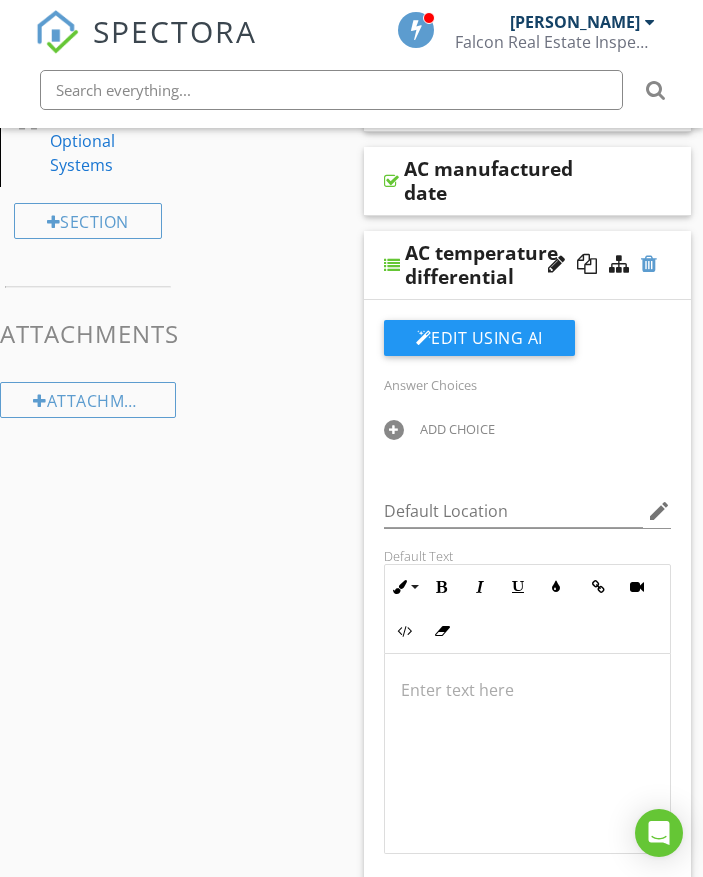
click at [652, 263] on div at bounding box center [649, 264] width 16 height 20
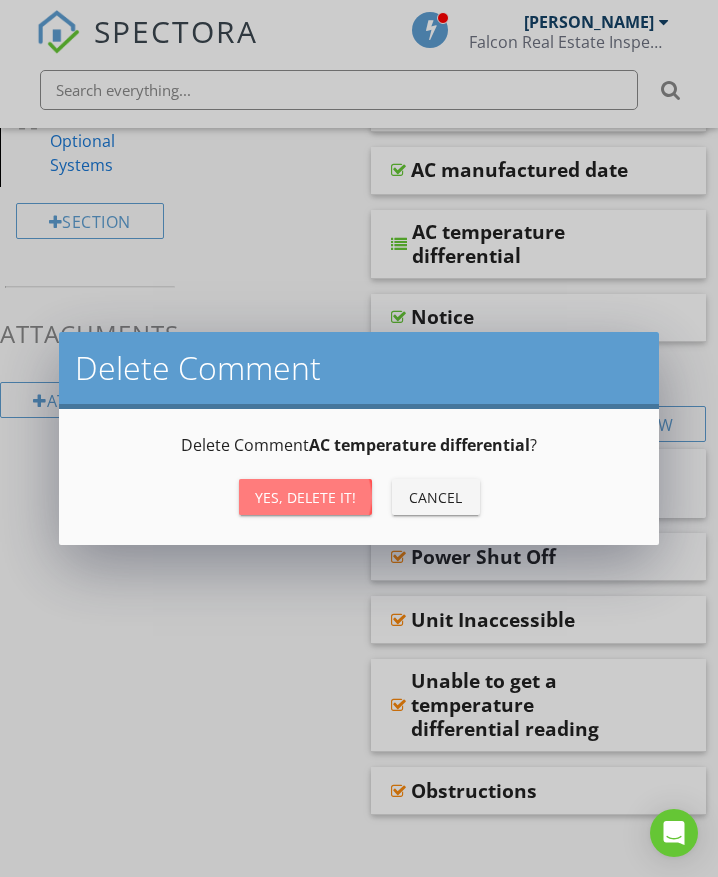
click at [326, 494] on div "Yes, Delete it!" at bounding box center [305, 497] width 101 height 21
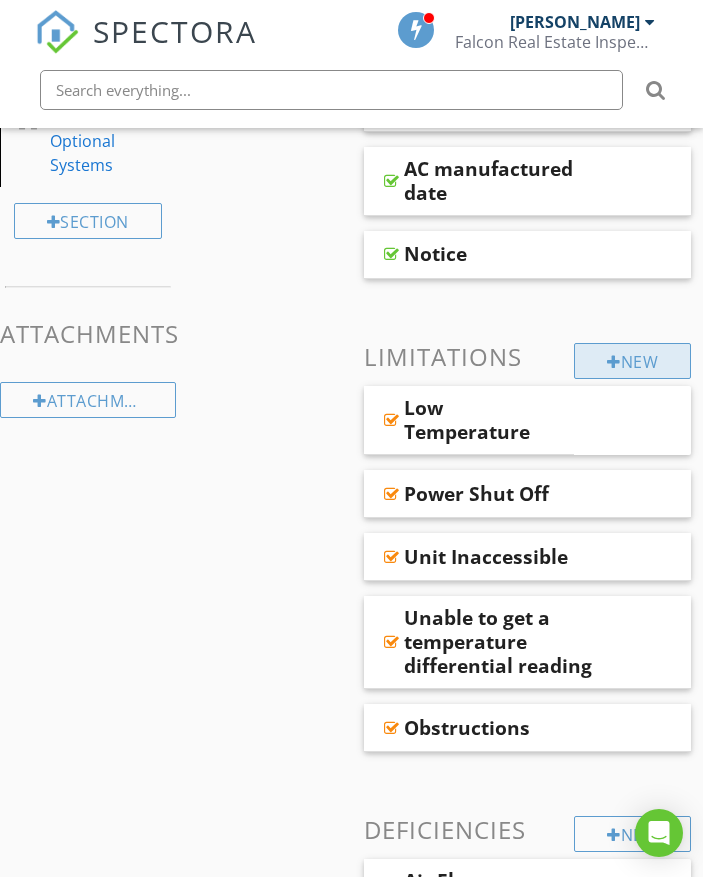
click at [597, 358] on div "New" at bounding box center [632, 361] width 117 height 36
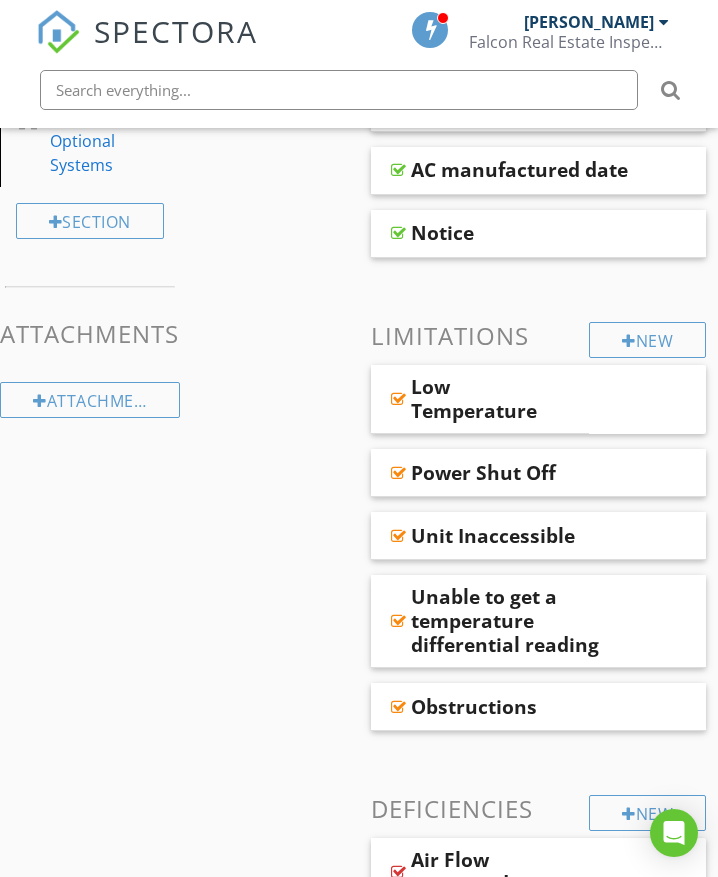
click at [661, 286] on div at bounding box center [359, 438] width 718 height 877
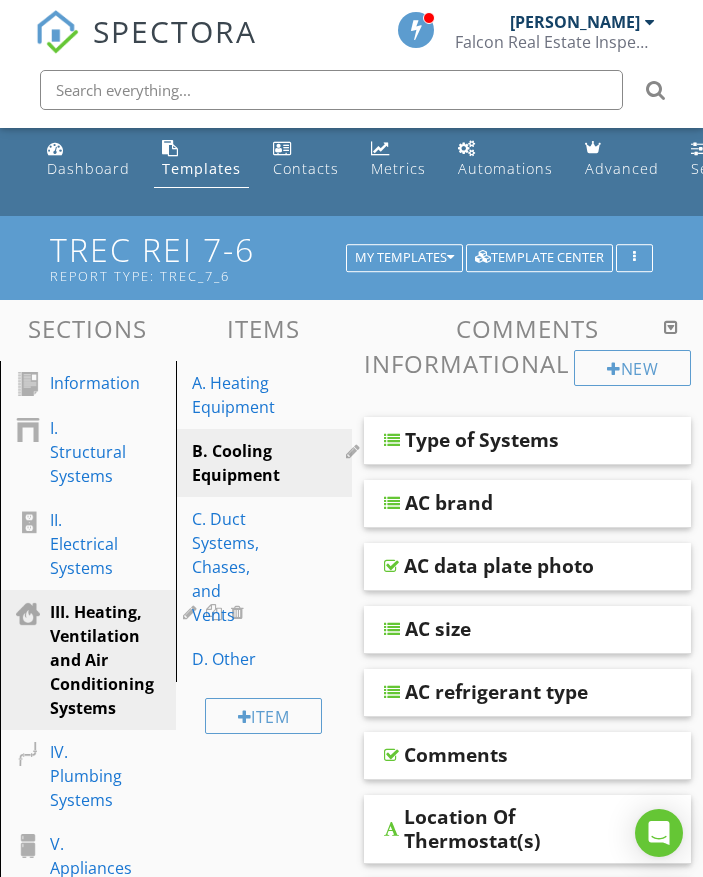
scroll to position [0, 0]
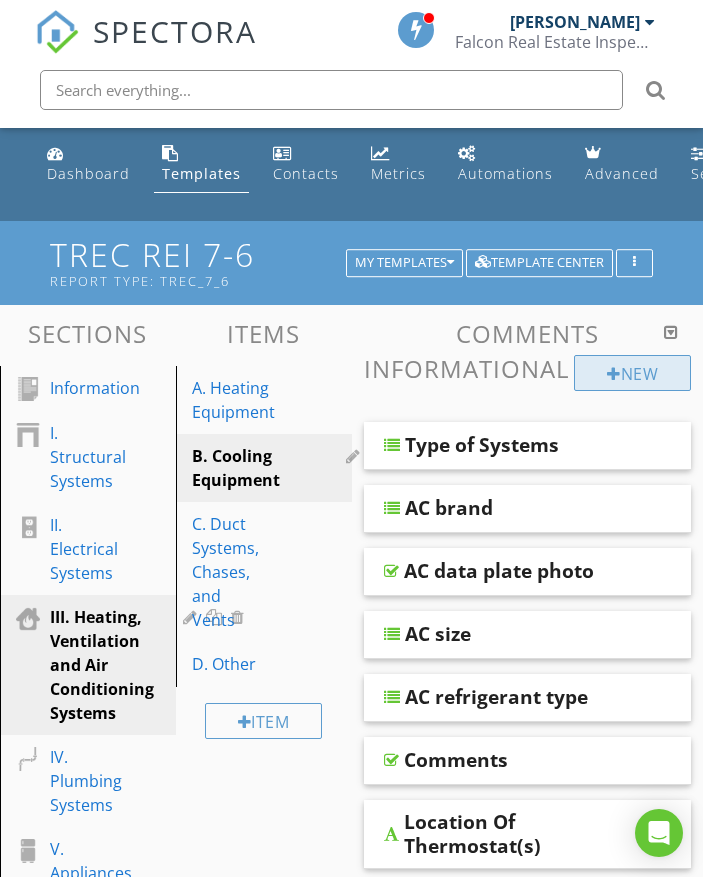
click at [634, 367] on div "New" at bounding box center [632, 373] width 117 height 36
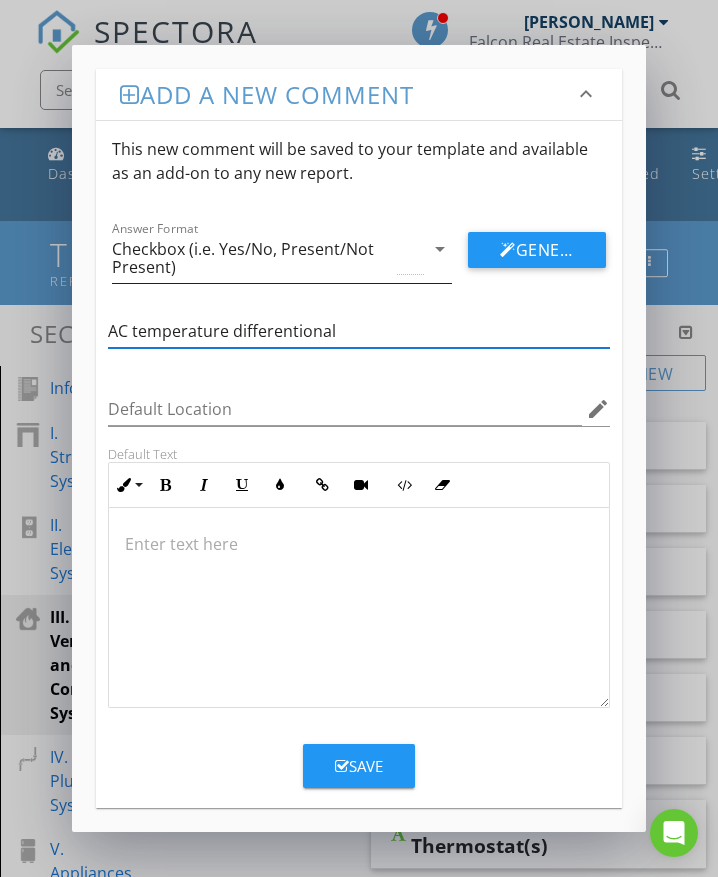
type input "AC temperature differentional"
click at [151, 264] on div "Checkbox (i.e. Yes/No, Present/Not Present)" at bounding box center [252, 258] width 281 height 36
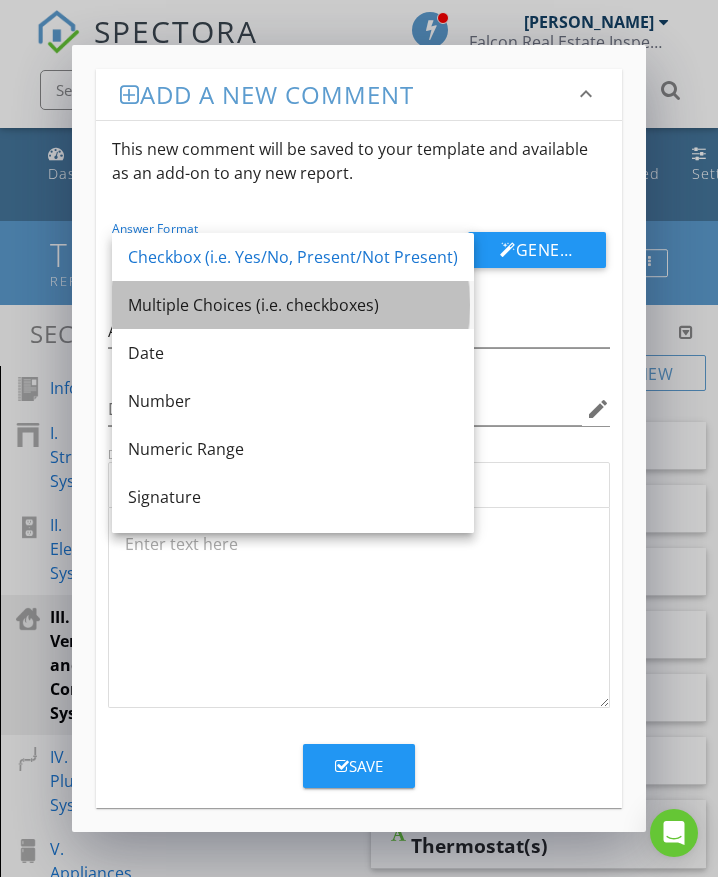
click at [158, 303] on div "Multiple Choices (i.e. checkboxes)" at bounding box center [293, 305] width 330 height 24
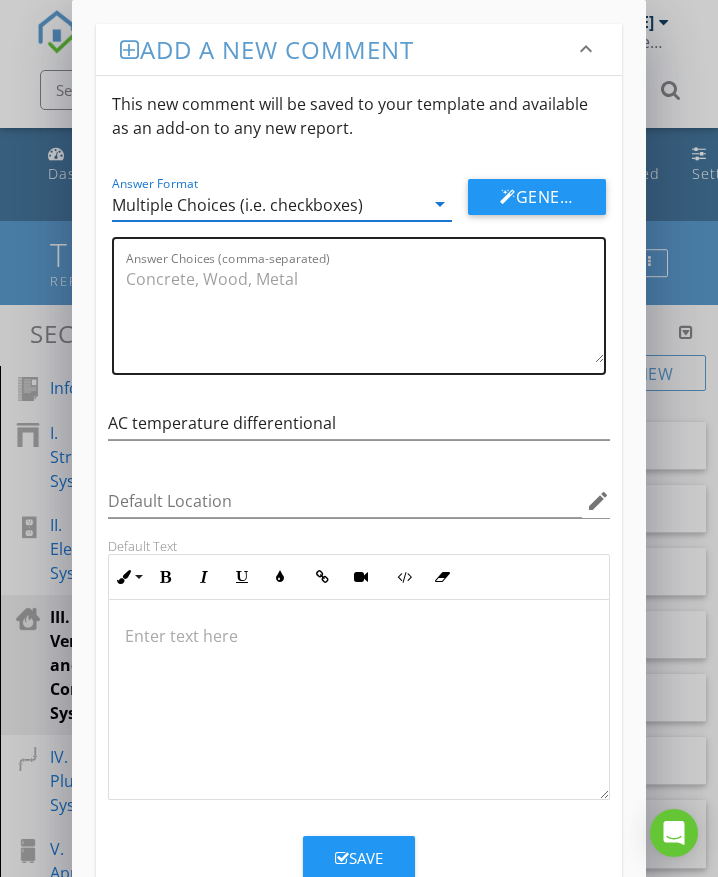
click at [174, 289] on textarea "Answer Choices (comma-separated)" at bounding box center [365, 313] width 478 height 100
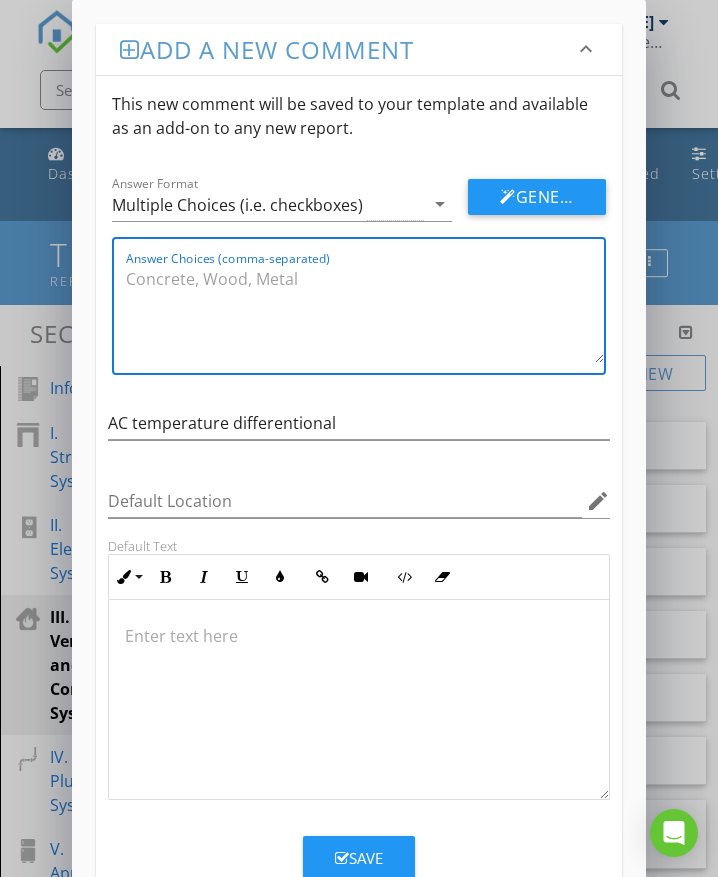
paste textarea "1, 2, 3, 4, 5, 6, 7, 8, 9, 10, 11, 12, 13, 14, 15, 16, 17, 18, 19, 20, 21, 22"
type textarea "1, 2, 3, 4, 5, 6, 7, 8, 9, 10, 11, 12, 13, 14, 15, 16, 17, 18, 19, 20, 21, 22"
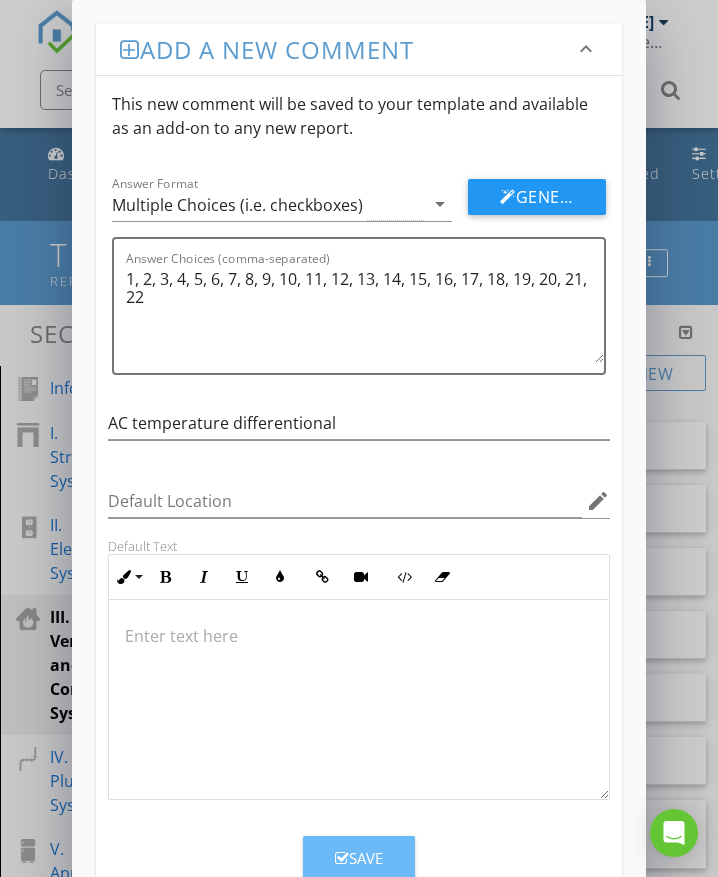
click at [381, 855] on div "Save" at bounding box center [359, 858] width 48 height 23
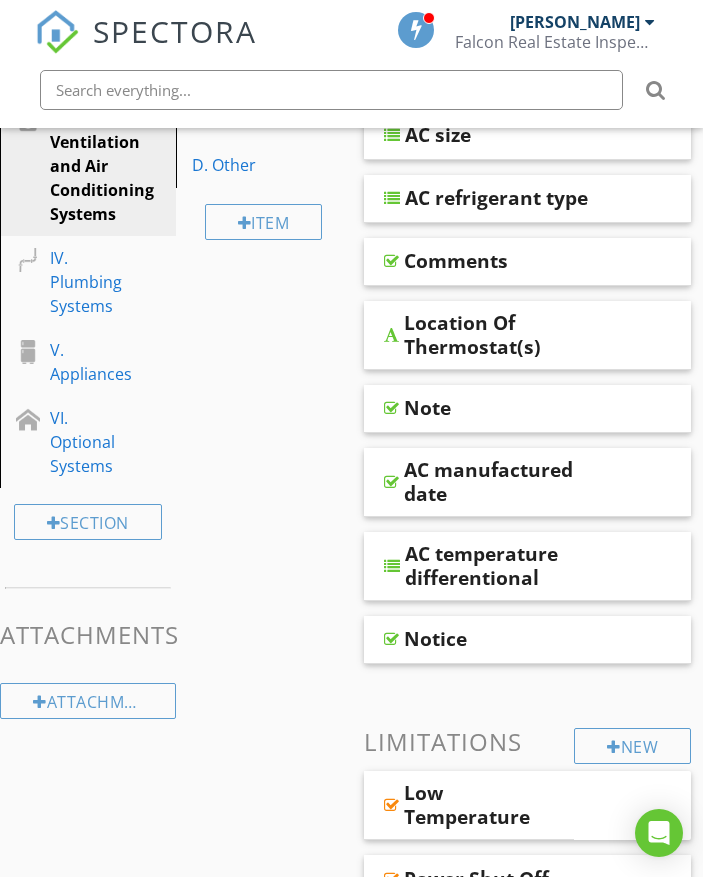
scroll to position [500, 0]
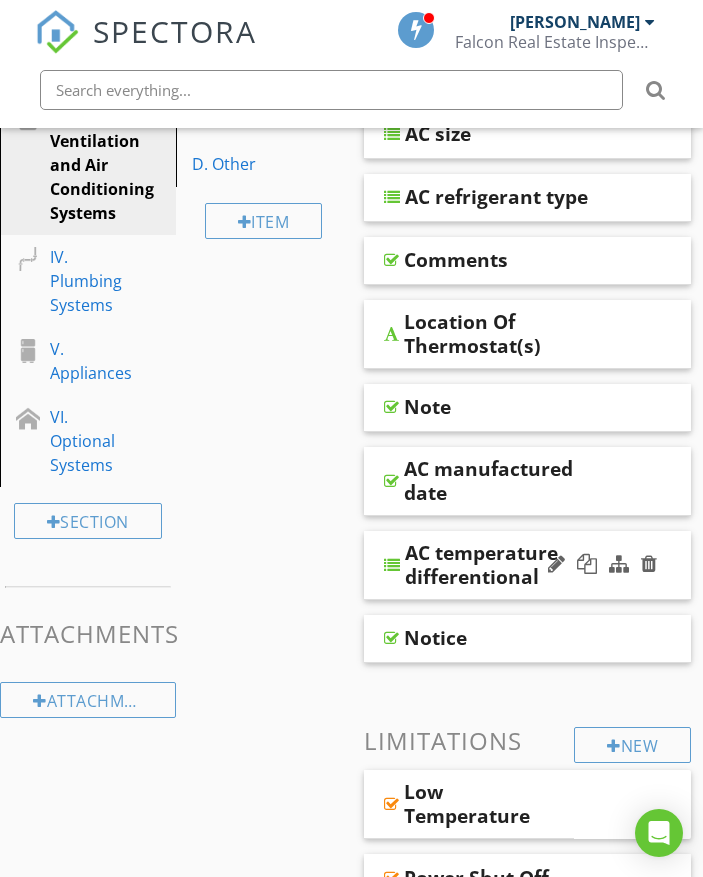
click at [596, 542] on div at bounding box center [602, 565] width 117 height 48
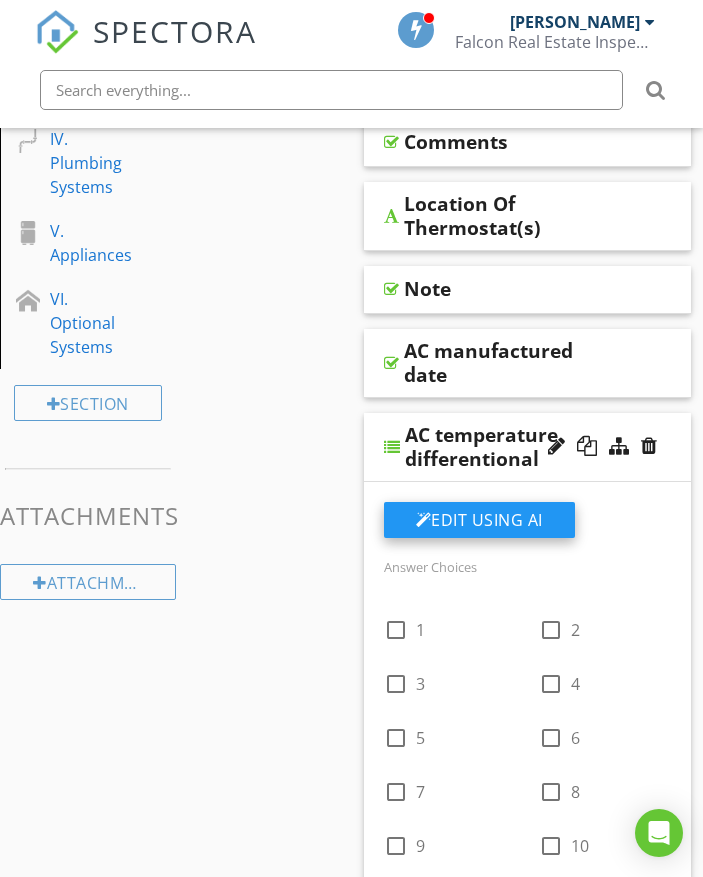
scroll to position [600, 0]
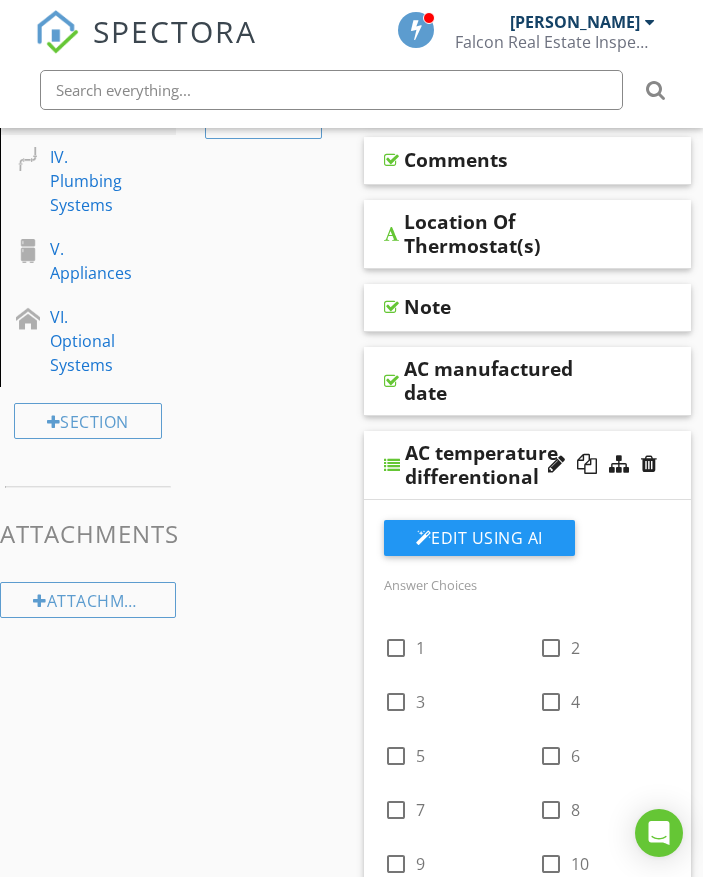
click at [668, 445] on div "AC temperature differentional" at bounding box center [528, 465] width 328 height 69
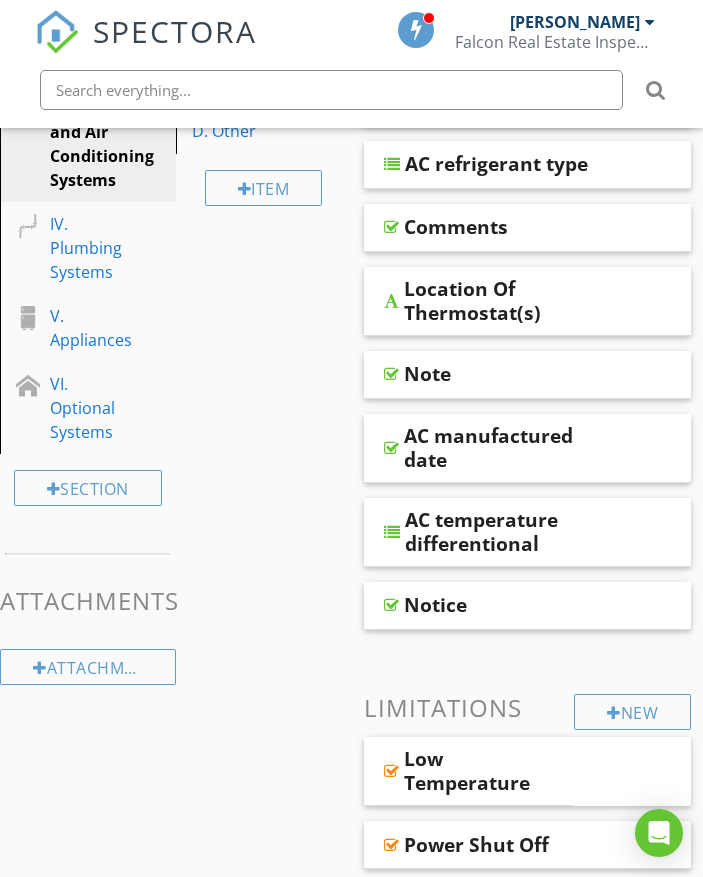
scroll to position [500, 0]
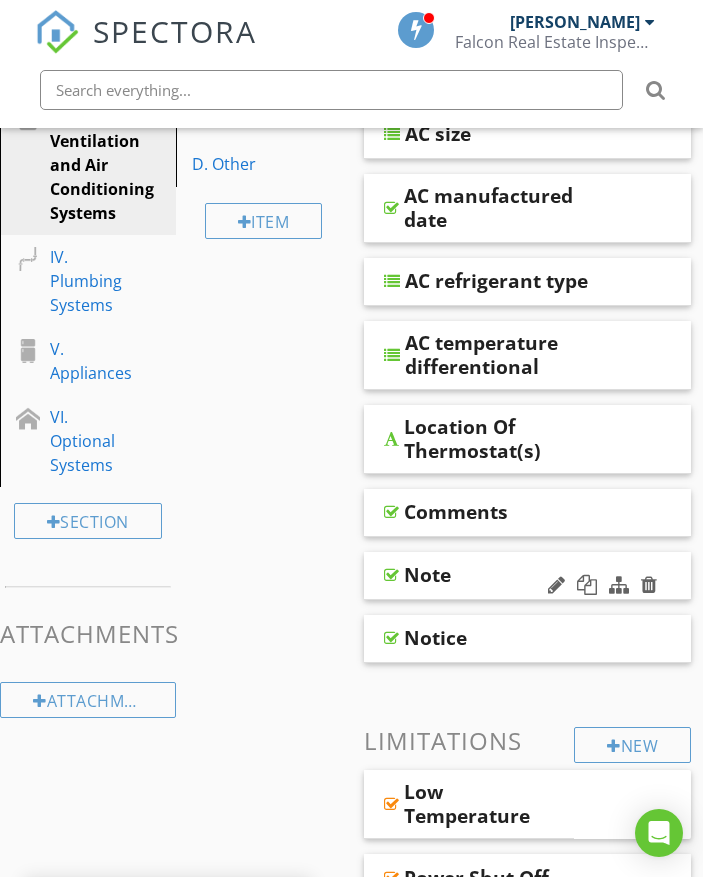
click at [529, 561] on div "Note" at bounding box center [528, 576] width 328 height 48
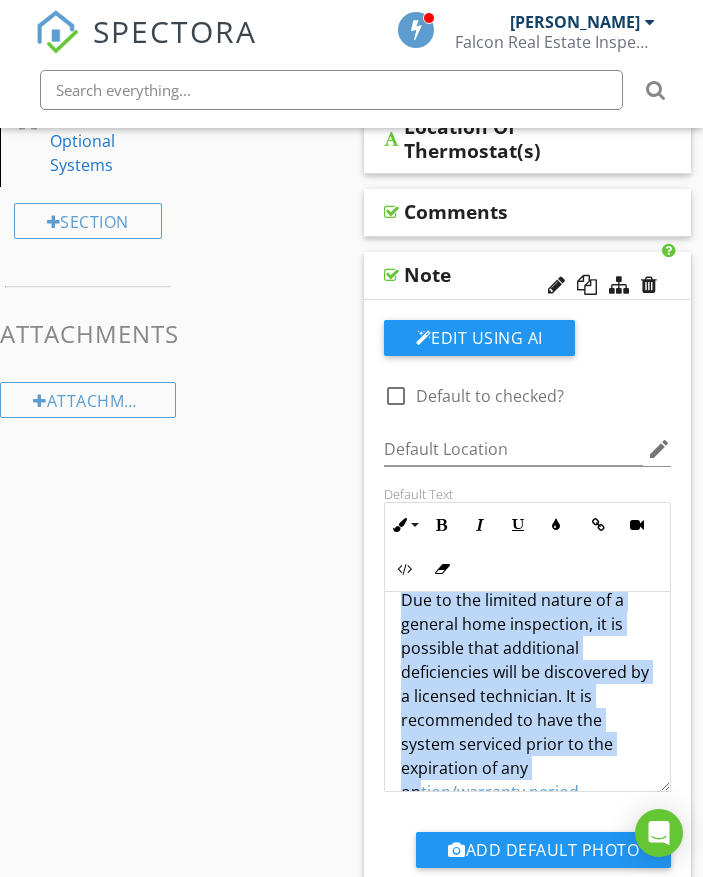
scroll to position [65, 0]
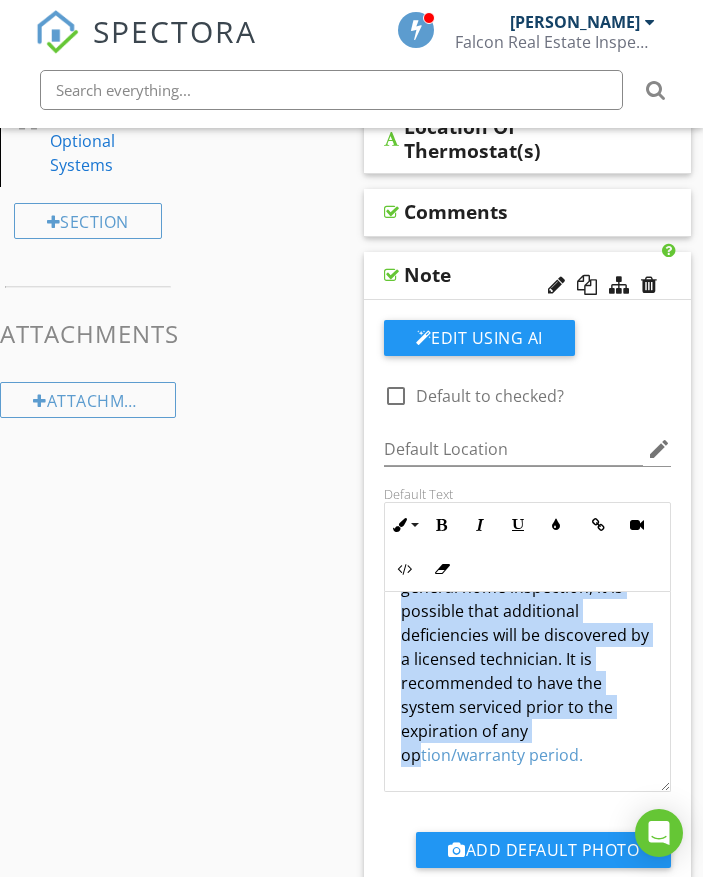
drag, startPoint x: 402, startPoint y: 622, endPoint x: 623, endPoint y: 742, distance: 251.4
click at [633, 791] on div "Due to the limited nature of a general home inspection, it is possible that add…" at bounding box center [528, 692] width 288 height 200
click at [559, 520] on icon "button" at bounding box center [556, 525] width 14 height 14
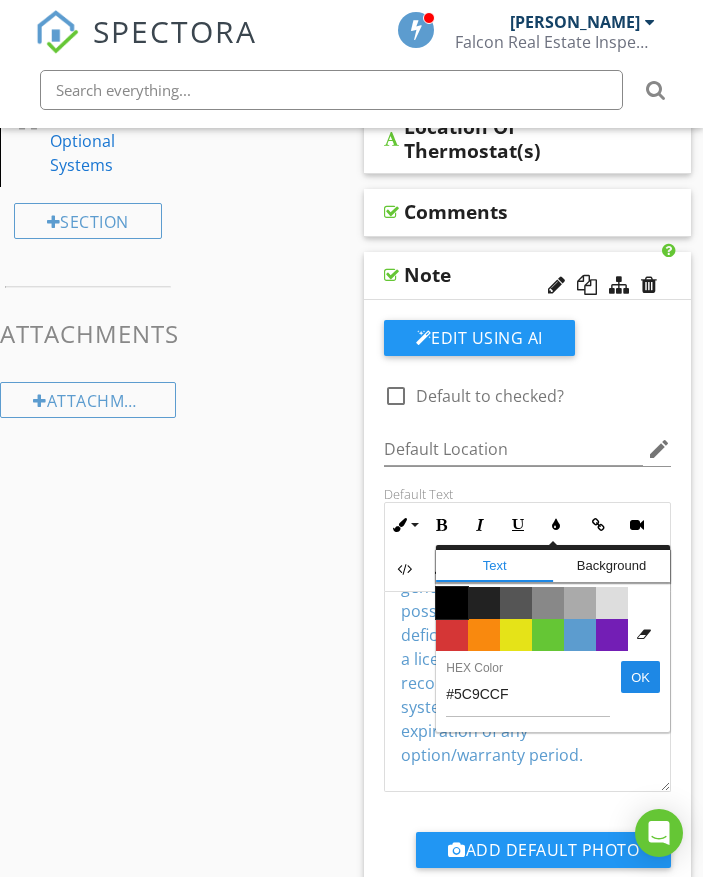
click at [457, 605] on span "Color #000000" at bounding box center [452, 603] width 32 height 32
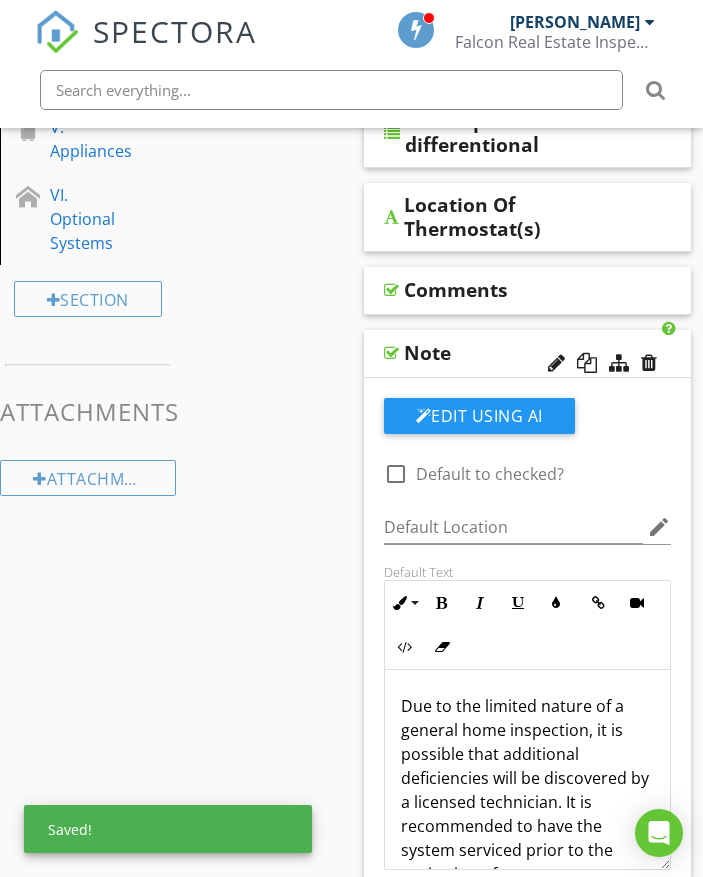
scroll to position [700, 0]
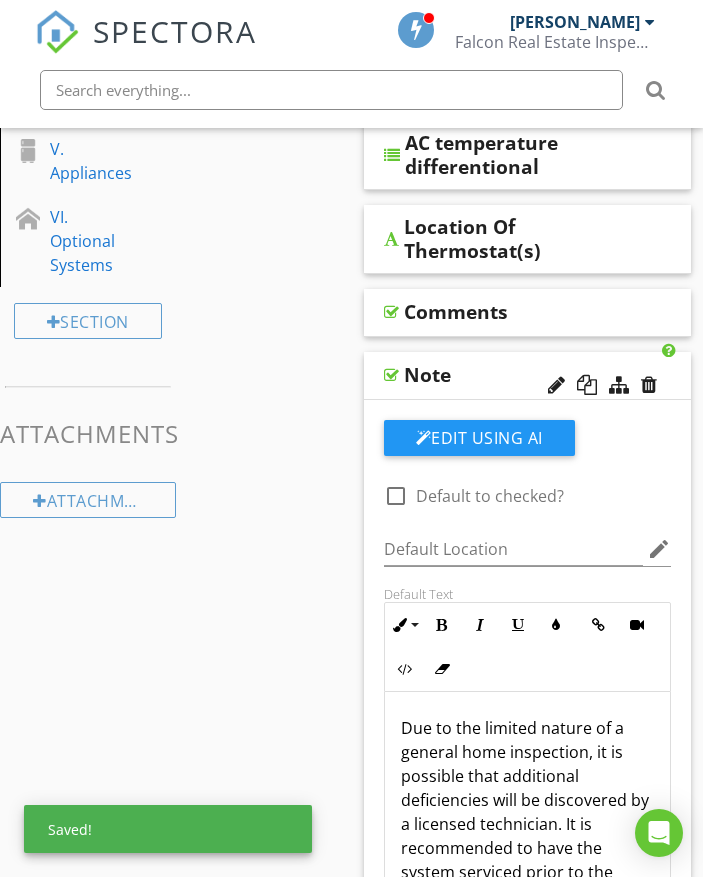
click at [673, 385] on div "Note" at bounding box center [528, 376] width 328 height 48
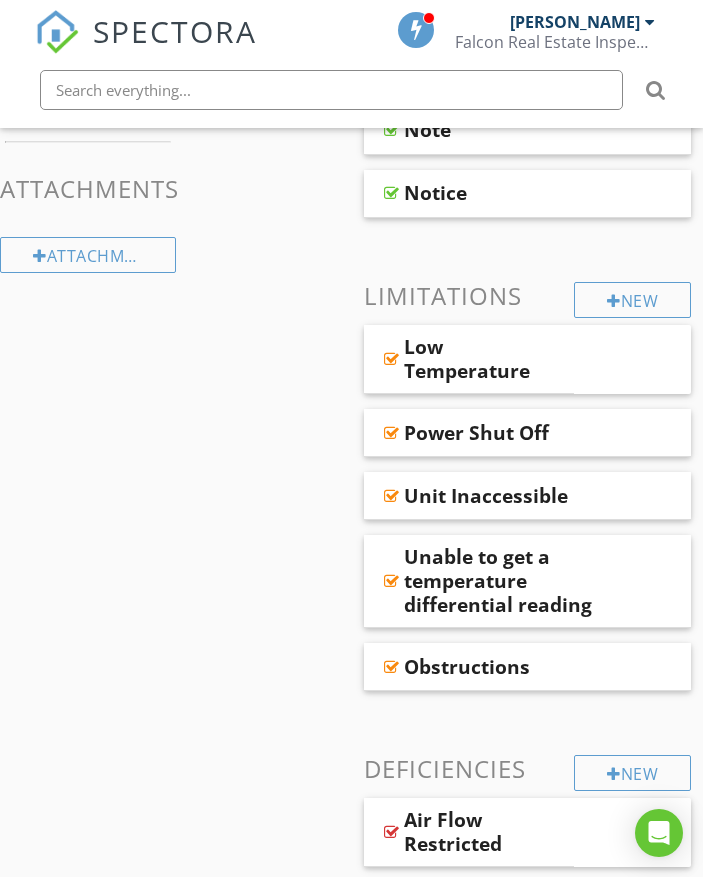
scroll to position [1000, 0]
